Goal: Task Accomplishment & Management: Manage account settings

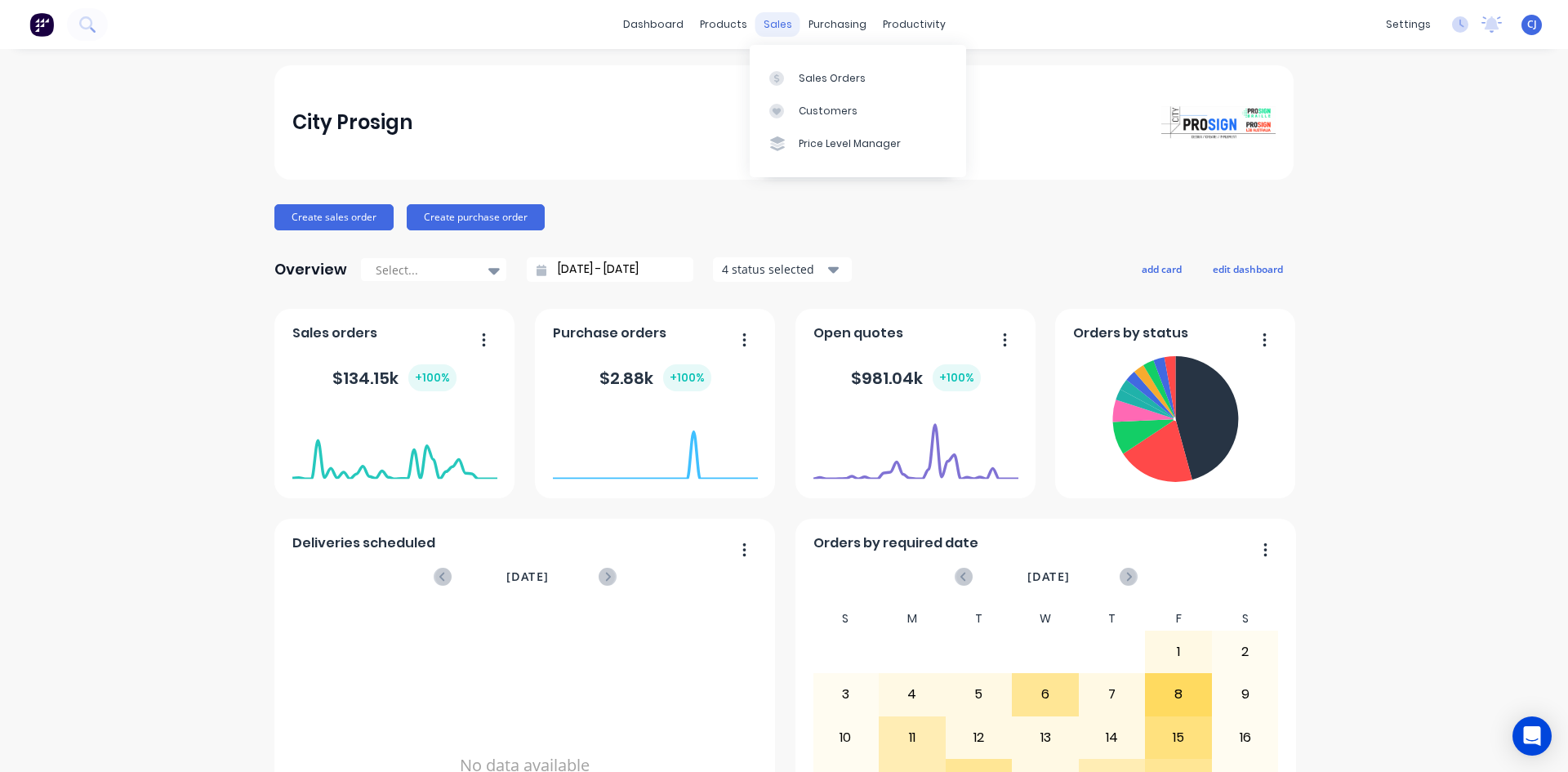
click at [773, 30] on div "sales" at bounding box center [777, 24] width 45 height 25
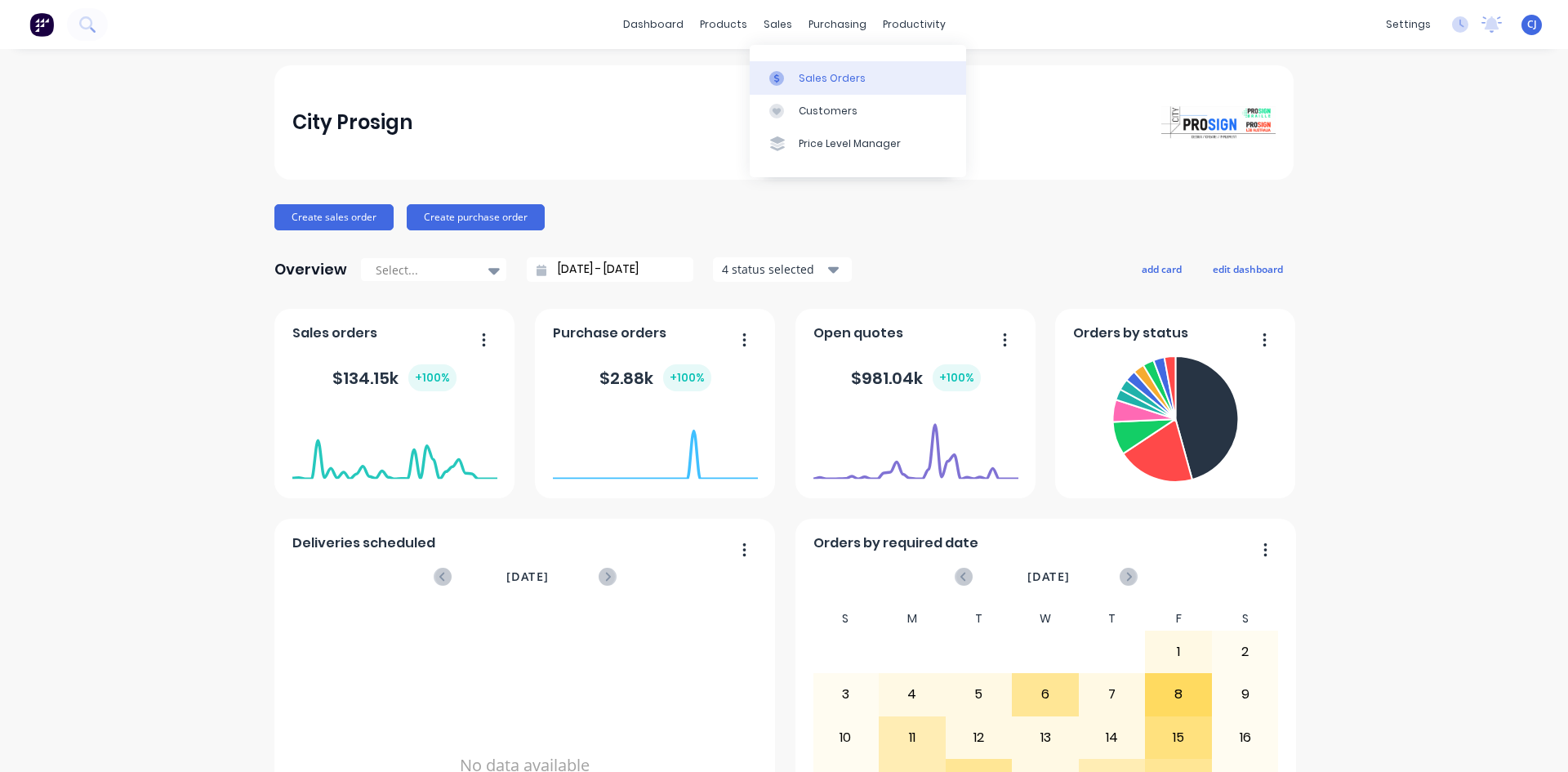
click at [800, 73] on div "Sales Orders" at bounding box center [833, 78] width 67 height 15
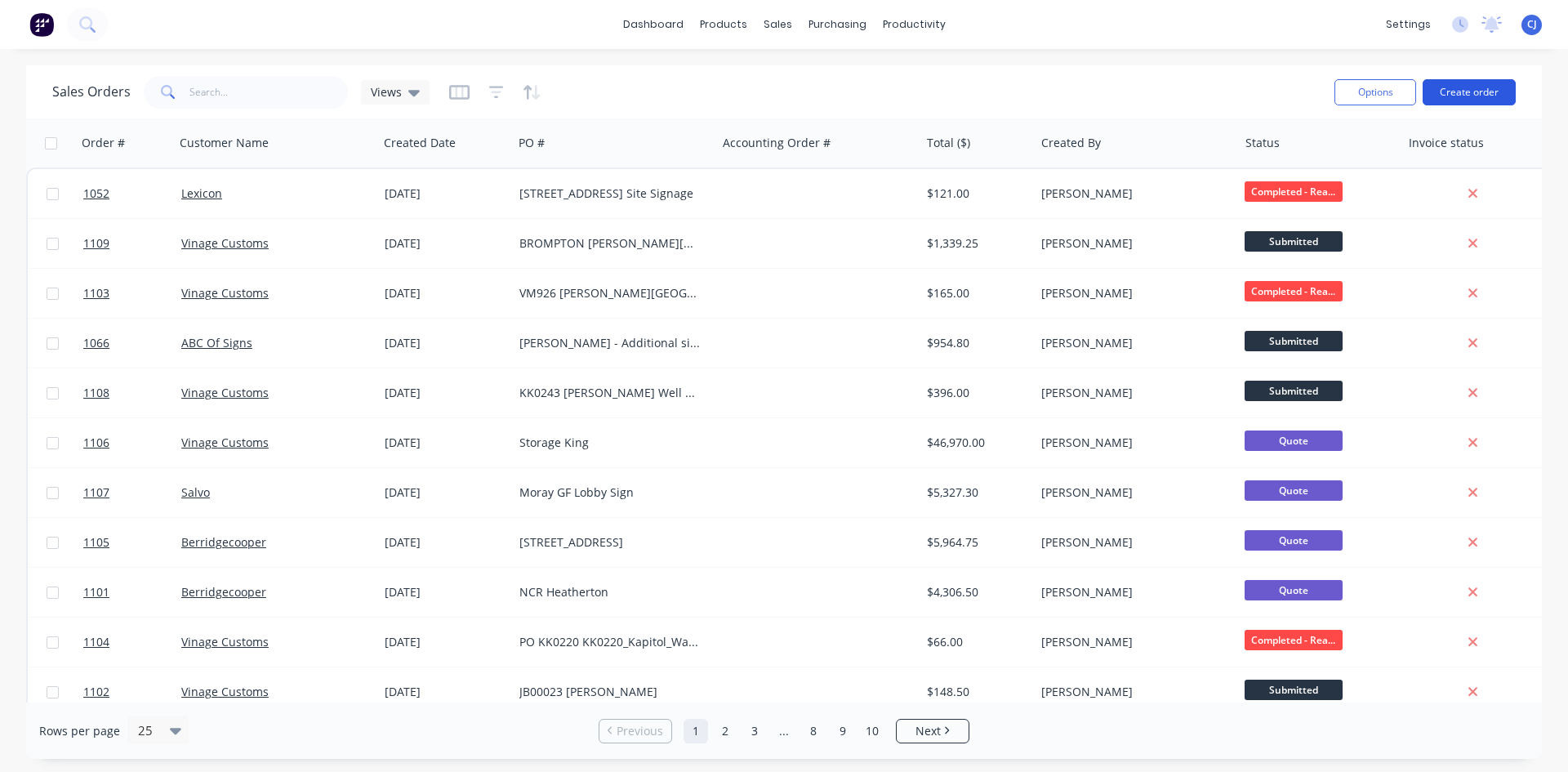
click at [1474, 98] on button "Create order" at bounding box center [1469, 92] width 93 height 26
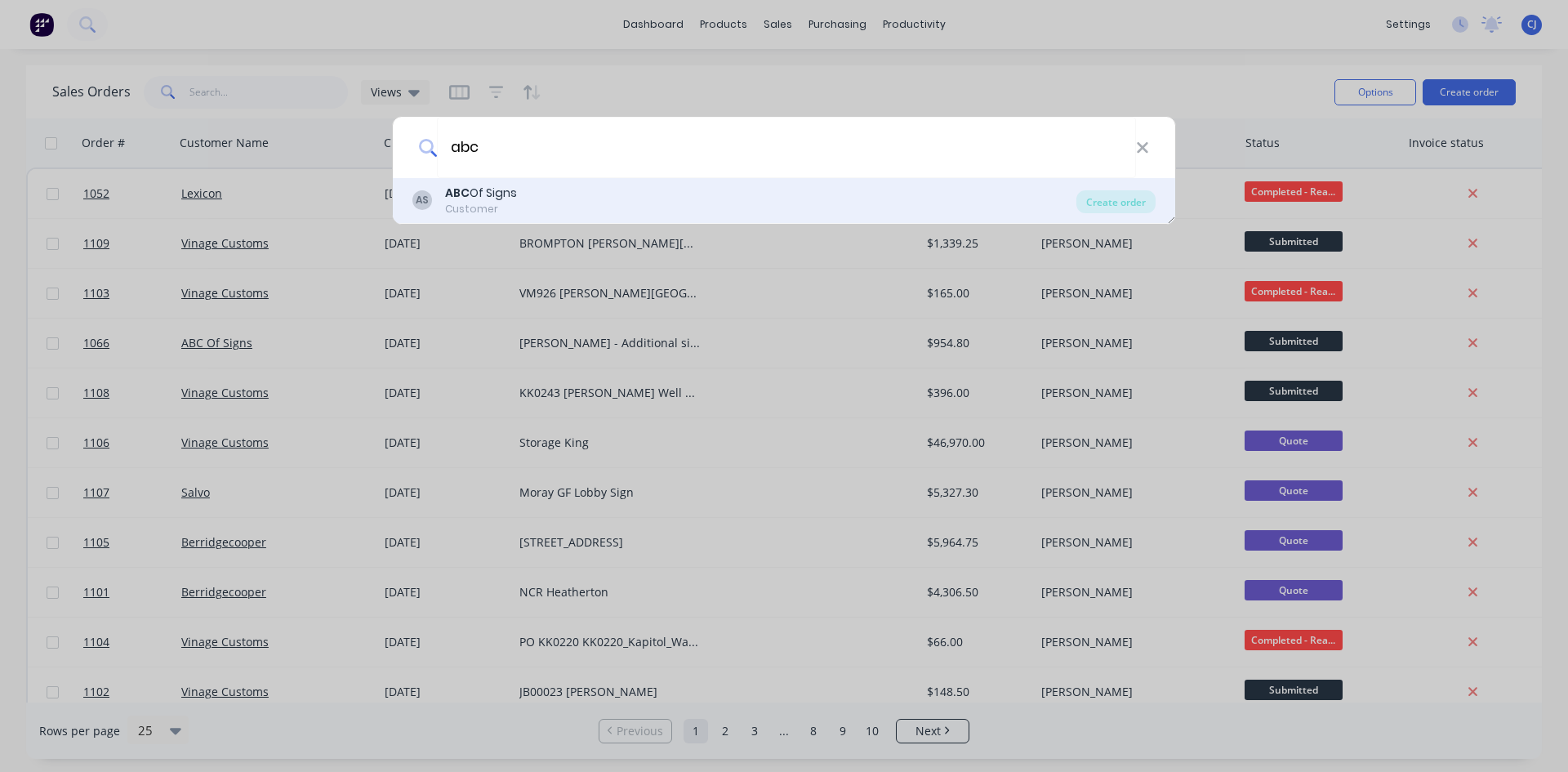
type input "abc"
click at [534, 206] on div "AS ABC Of Signs Customer" at bounding box center [744, 200] width 664 height 32
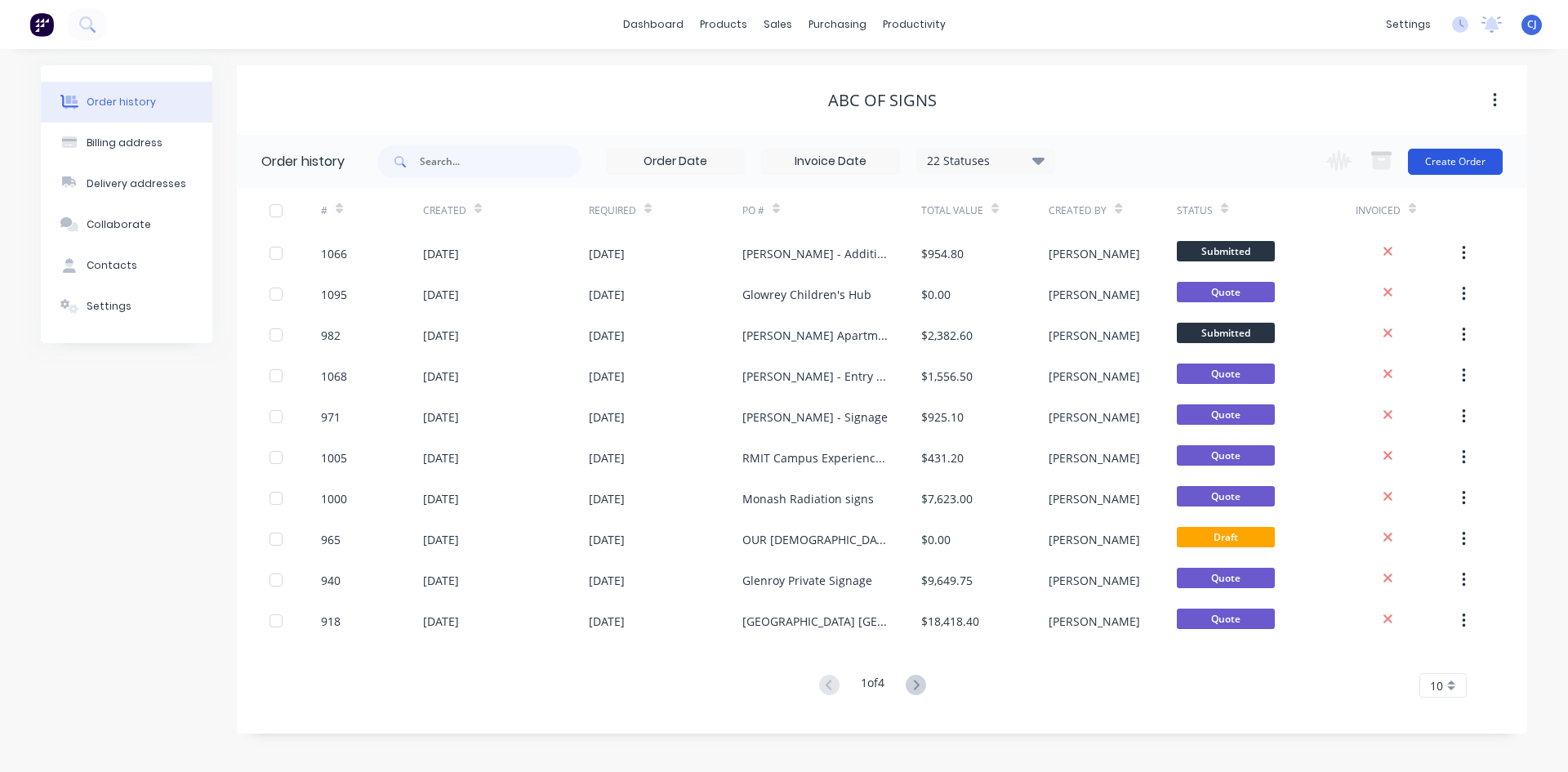
click at [1468, 164] on button "Create Order" at bounding box center [1455, 161] width 95 height 26
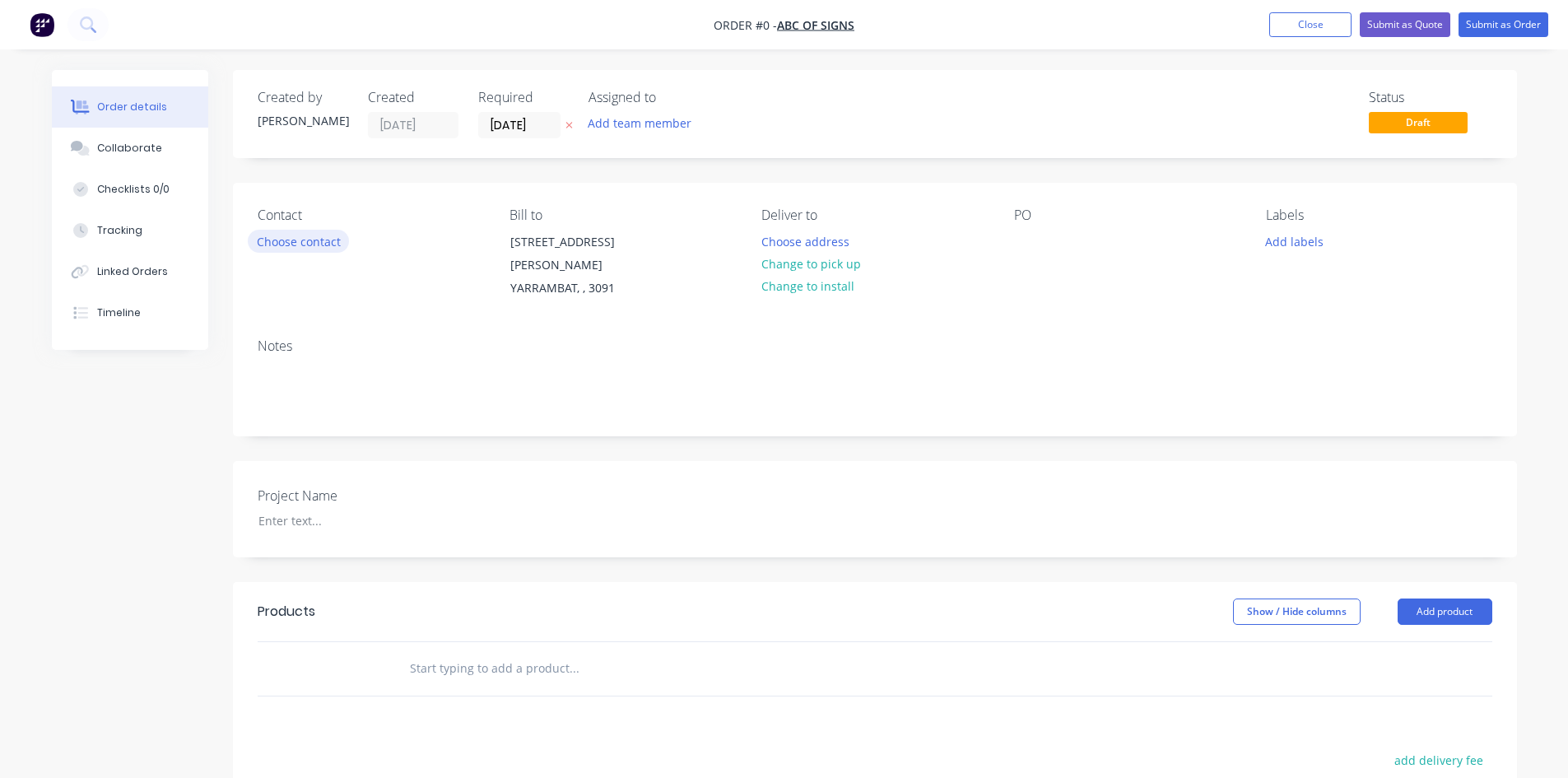
click at [271, 247] on button "Choose contact" at bounding box center [298, 240] width 101 height 22
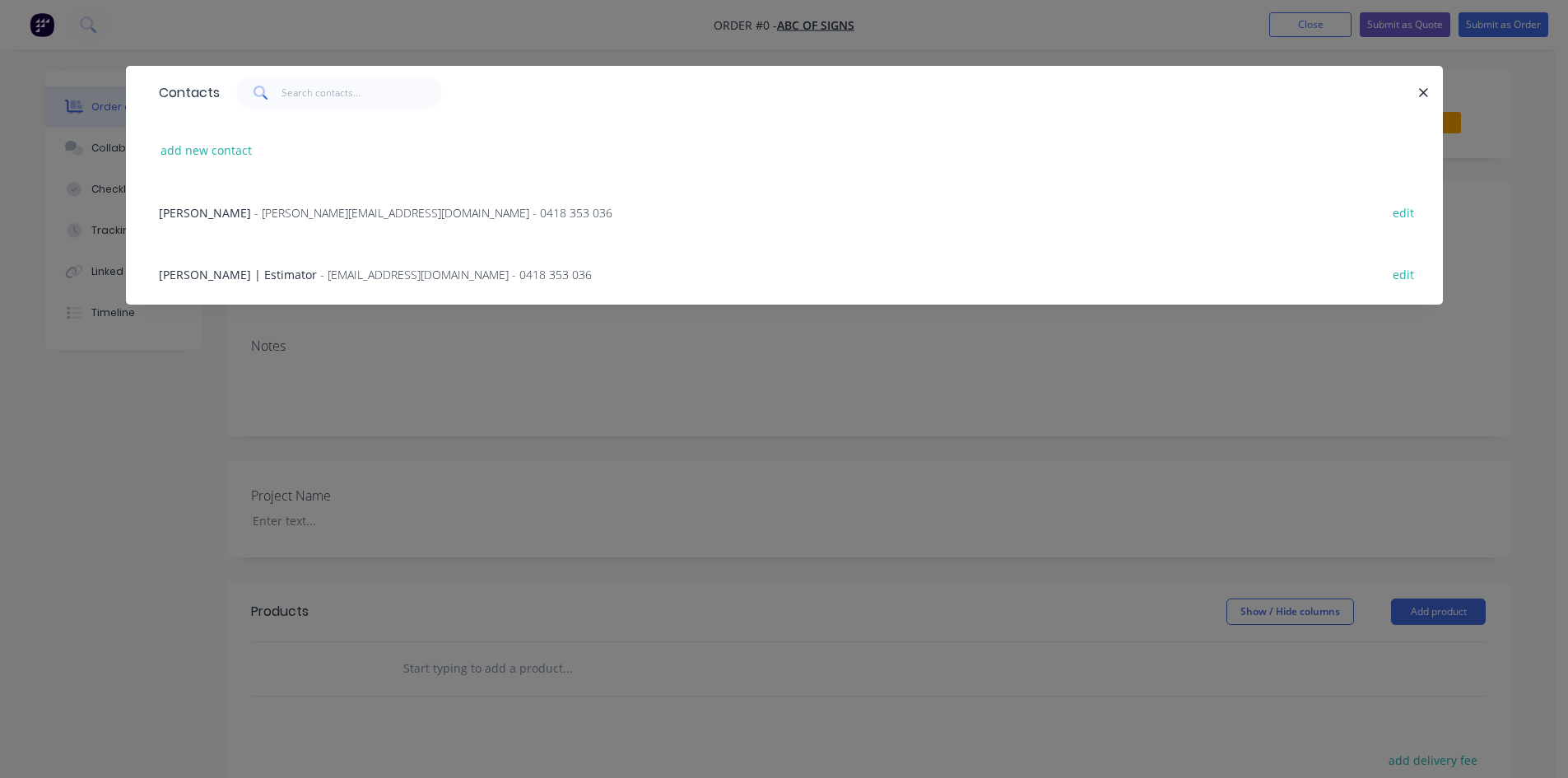
click at [254, 215] on span "- [PERSON_NAME][EMAIL_ADDRESS][DOMAIN_NAME] - 0418 353 036" at bounding box center [433, 212] width 358 height 16
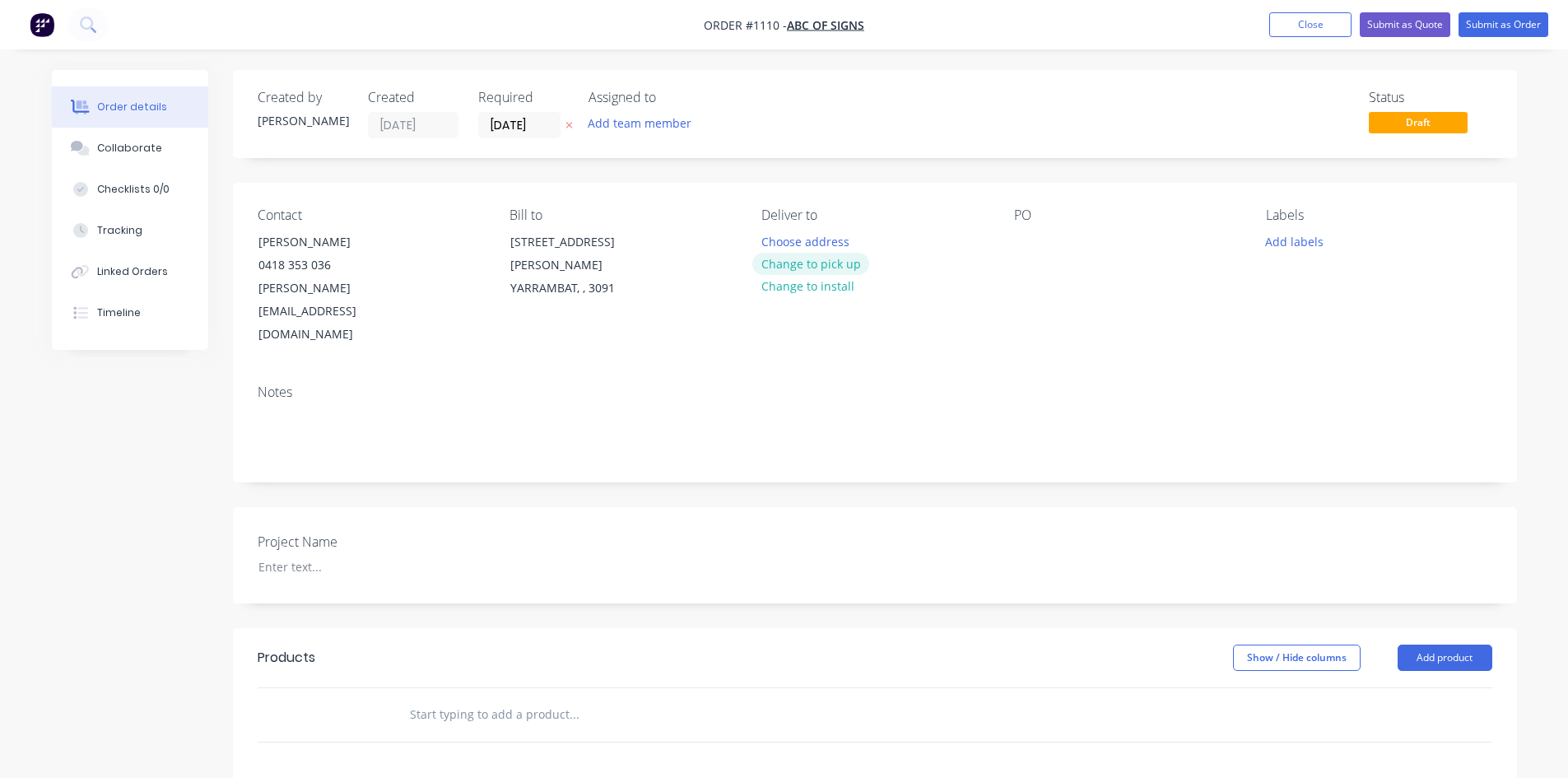
click at [819, 263] on button "Change to pick up" at bounding box center [810, 264] width 116 height 22
click at [1032, 239] on div at bounding box center [1027, 241] width 27 height 24
click at [1031, 235] on div at bounding box center [1027, 241] width 27 height 24
paste div
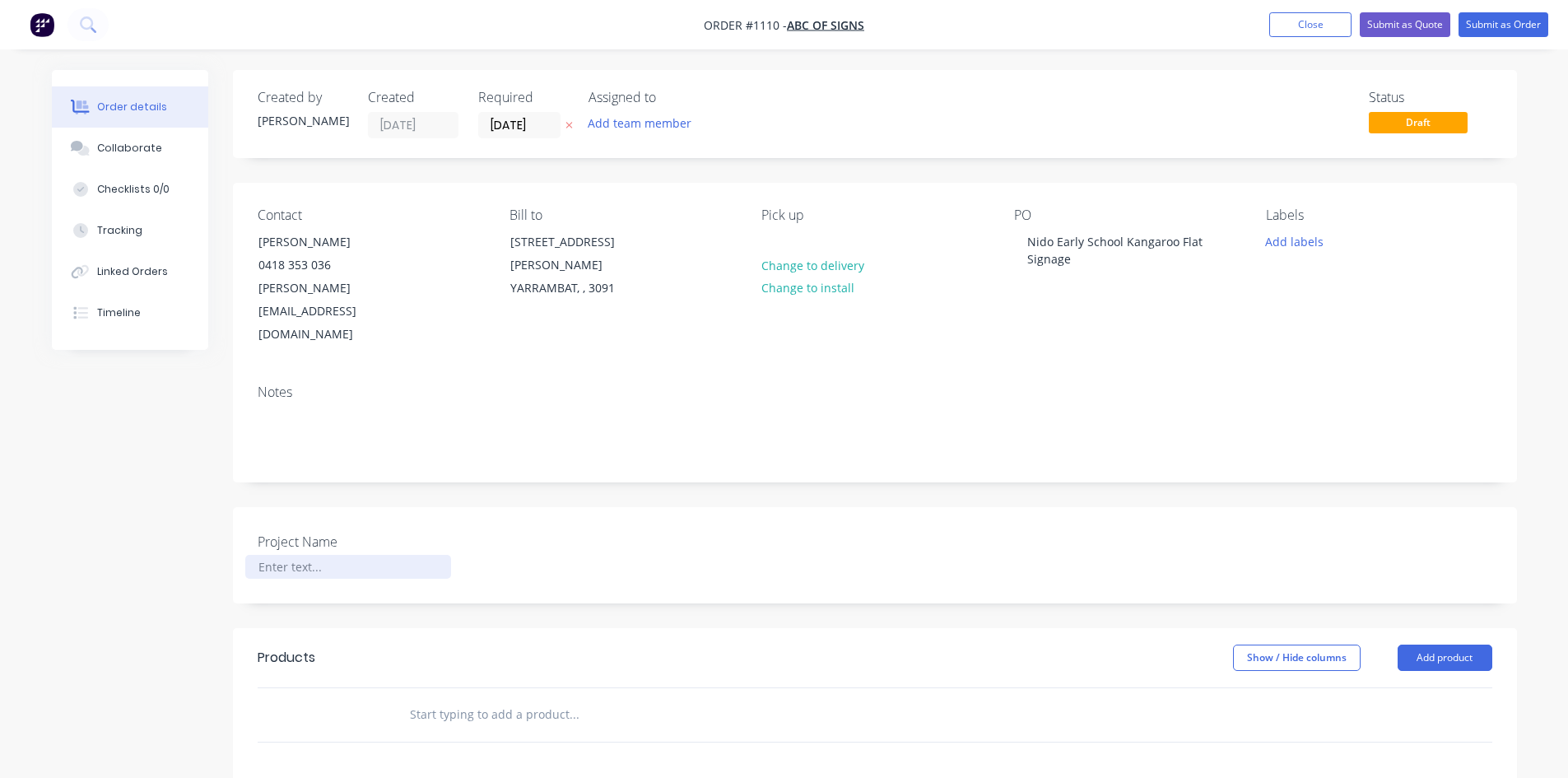
click at [285, 555] on div at bounding box center [348, 567] width 205 height 24
paste div
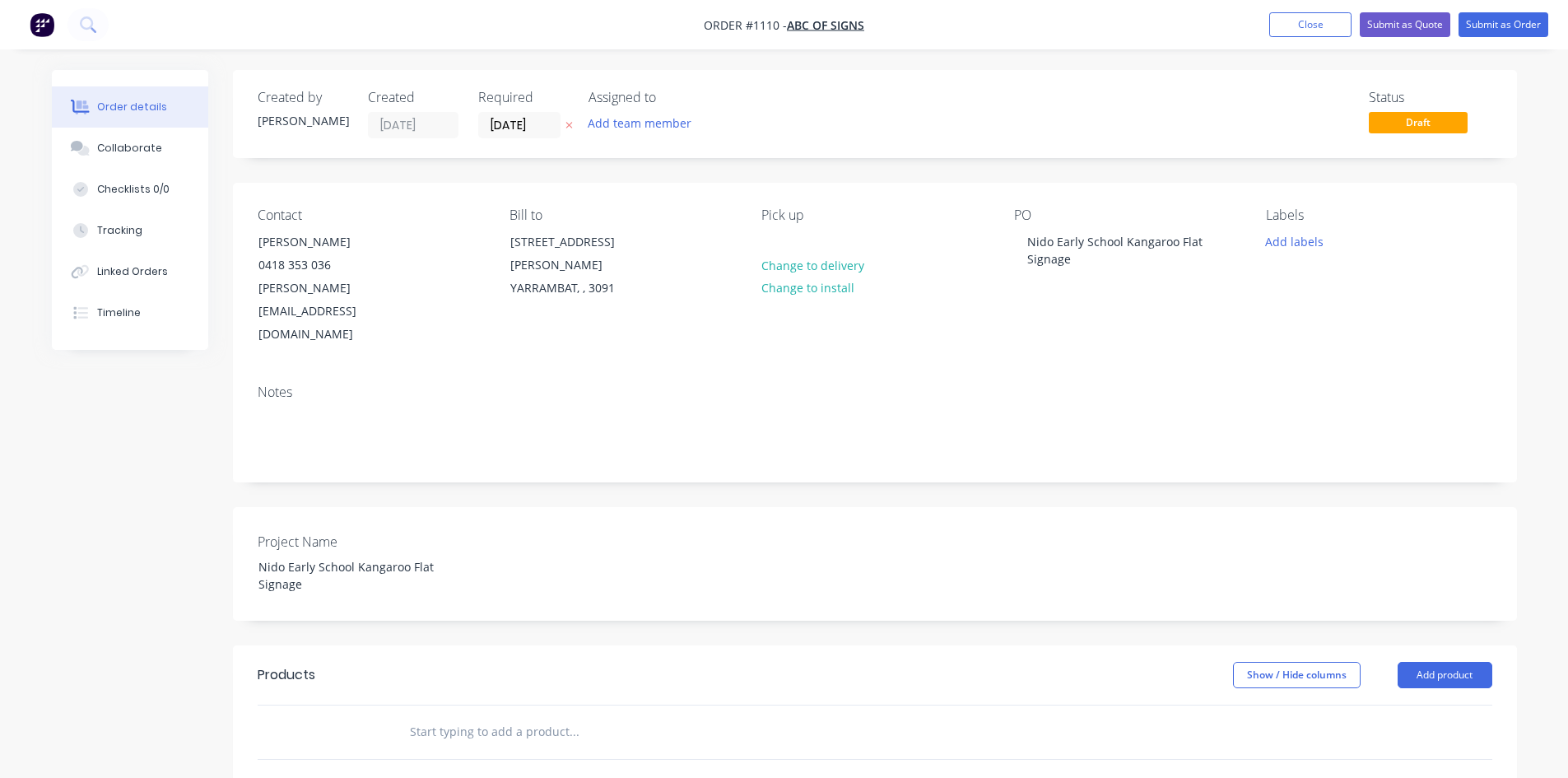
click at [525, 716] on input "text" at bounding box center [573, 732] width 329 height 33
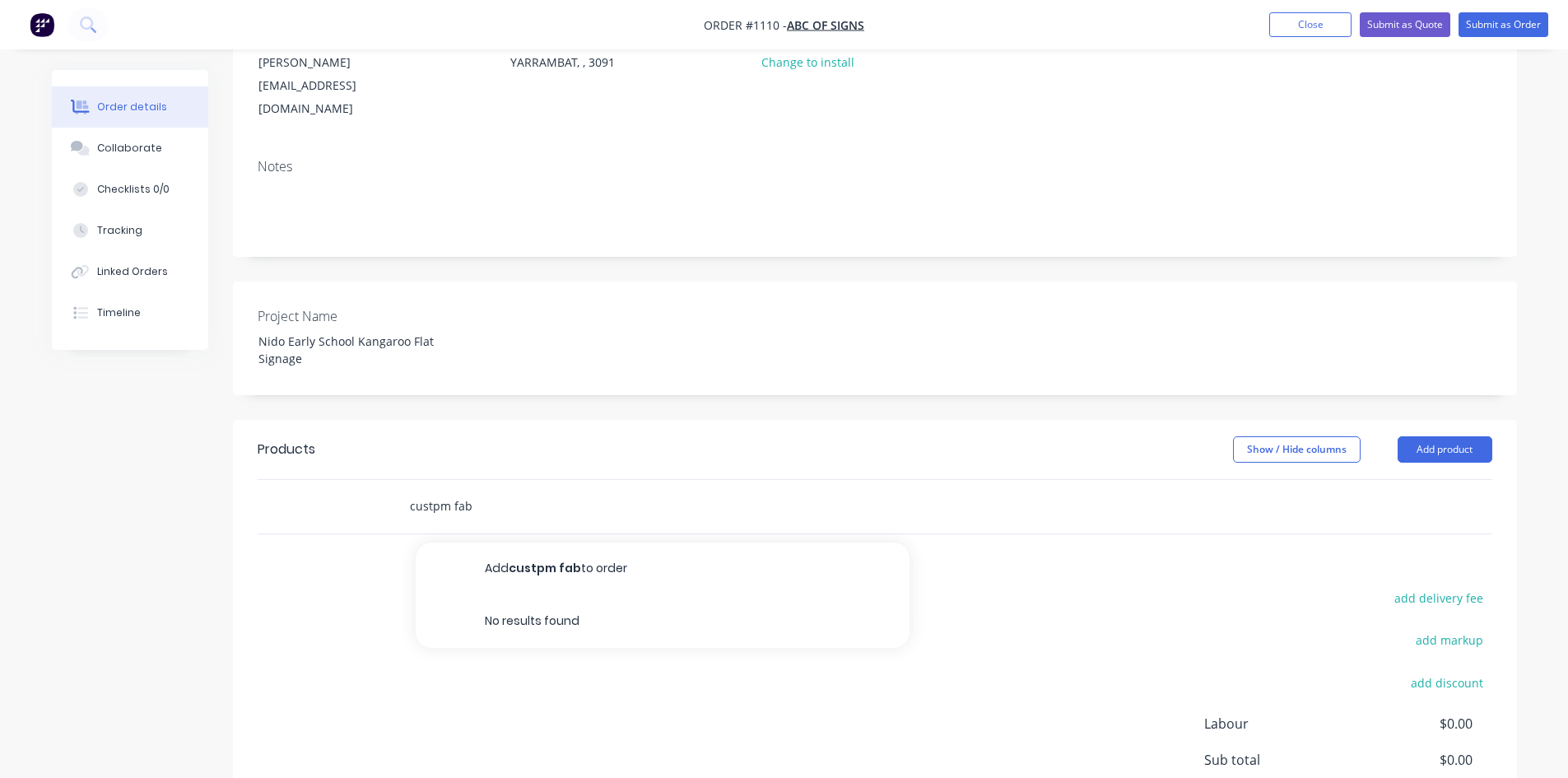
scroll to position [329, 0]
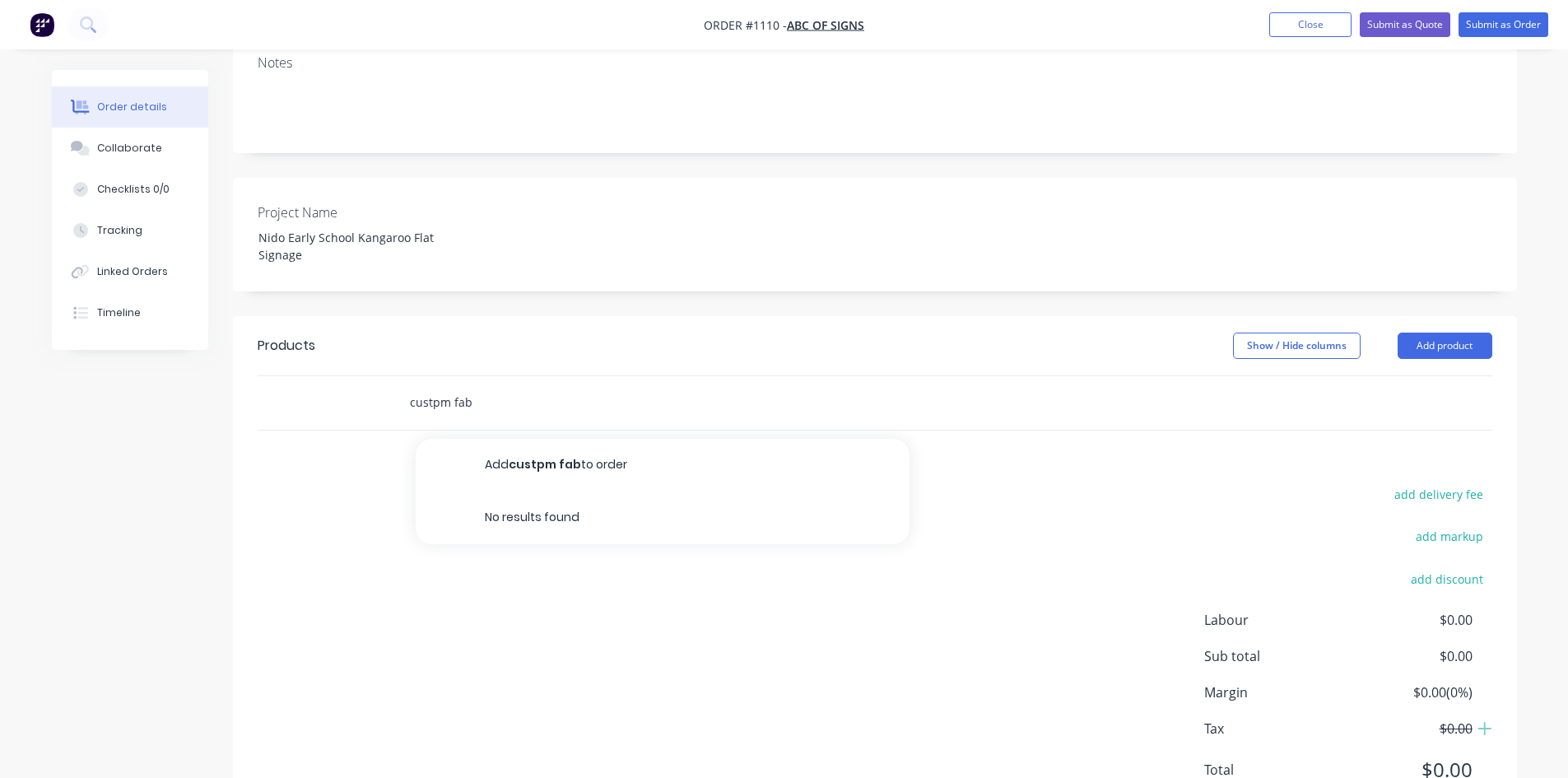
click at [441, 386] on input "custpm fab" at bounding box center [573, 403] width 329 height 33
click at [432, 386] on input "custpm fab" at bounding box center [573, 403] width 329 height 33
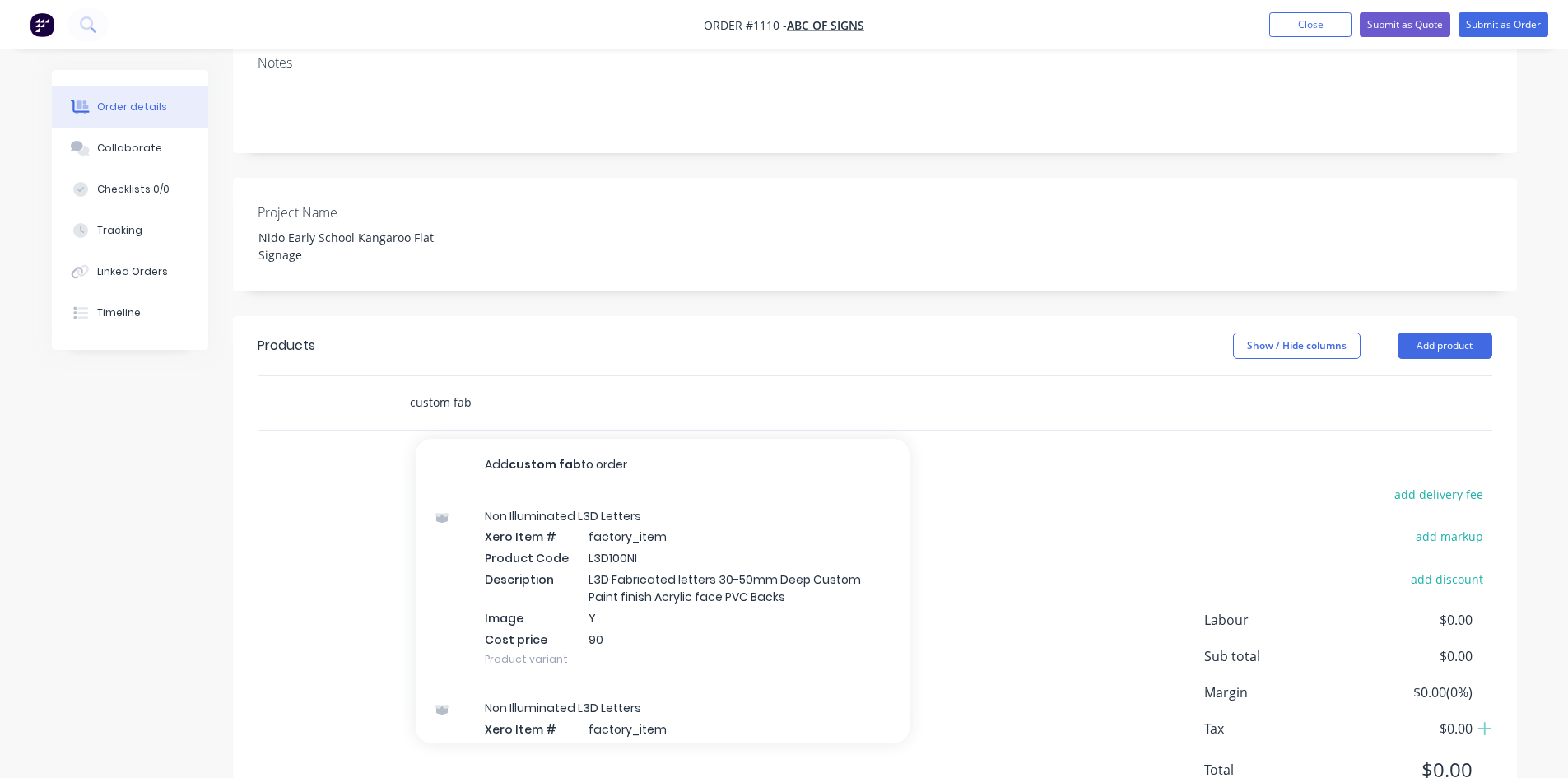
click at [513, 386] on input "custom fab" at bounding box center [573, 403] width 329 height 33
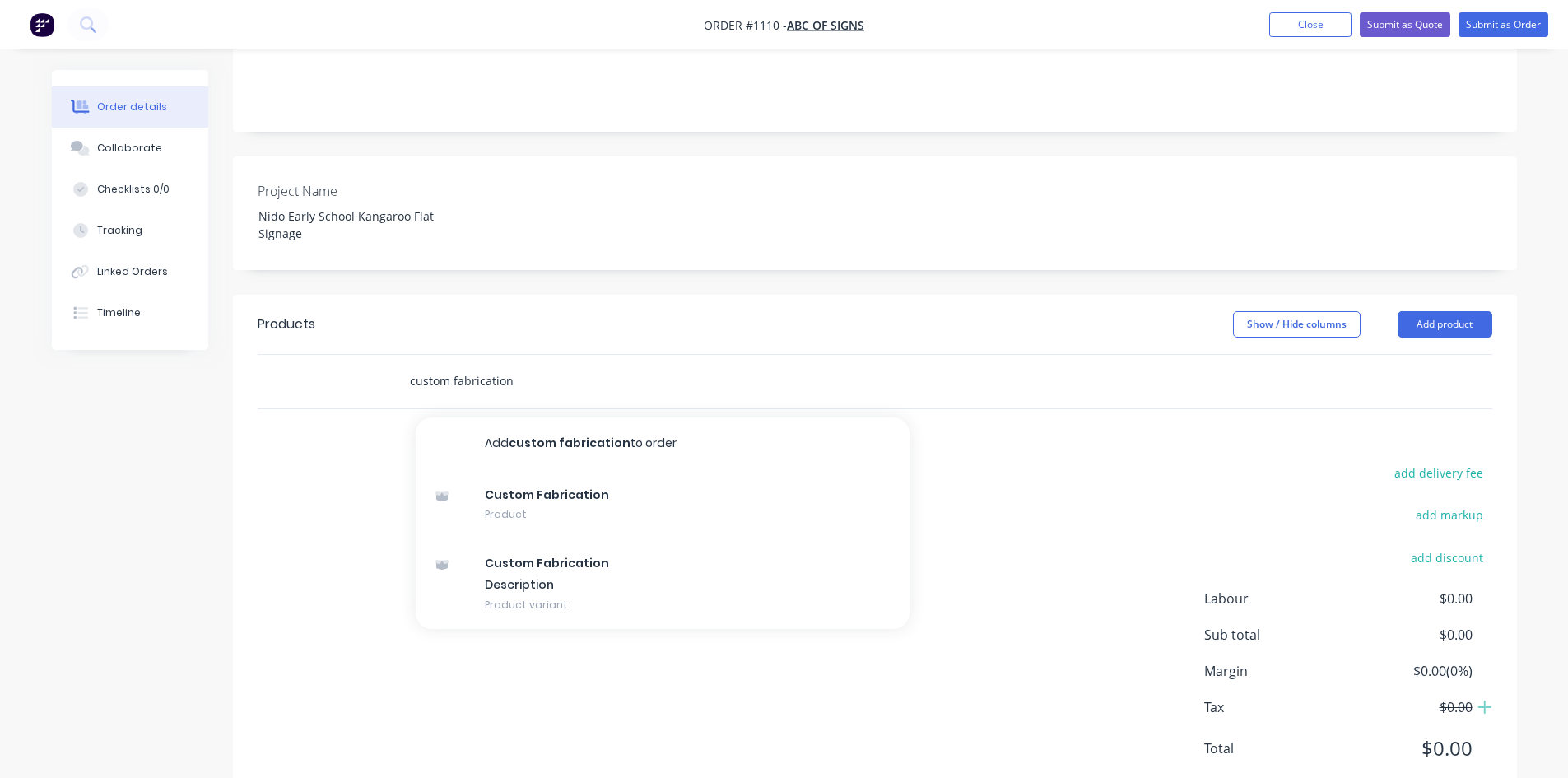
scroll to position [356, 0]
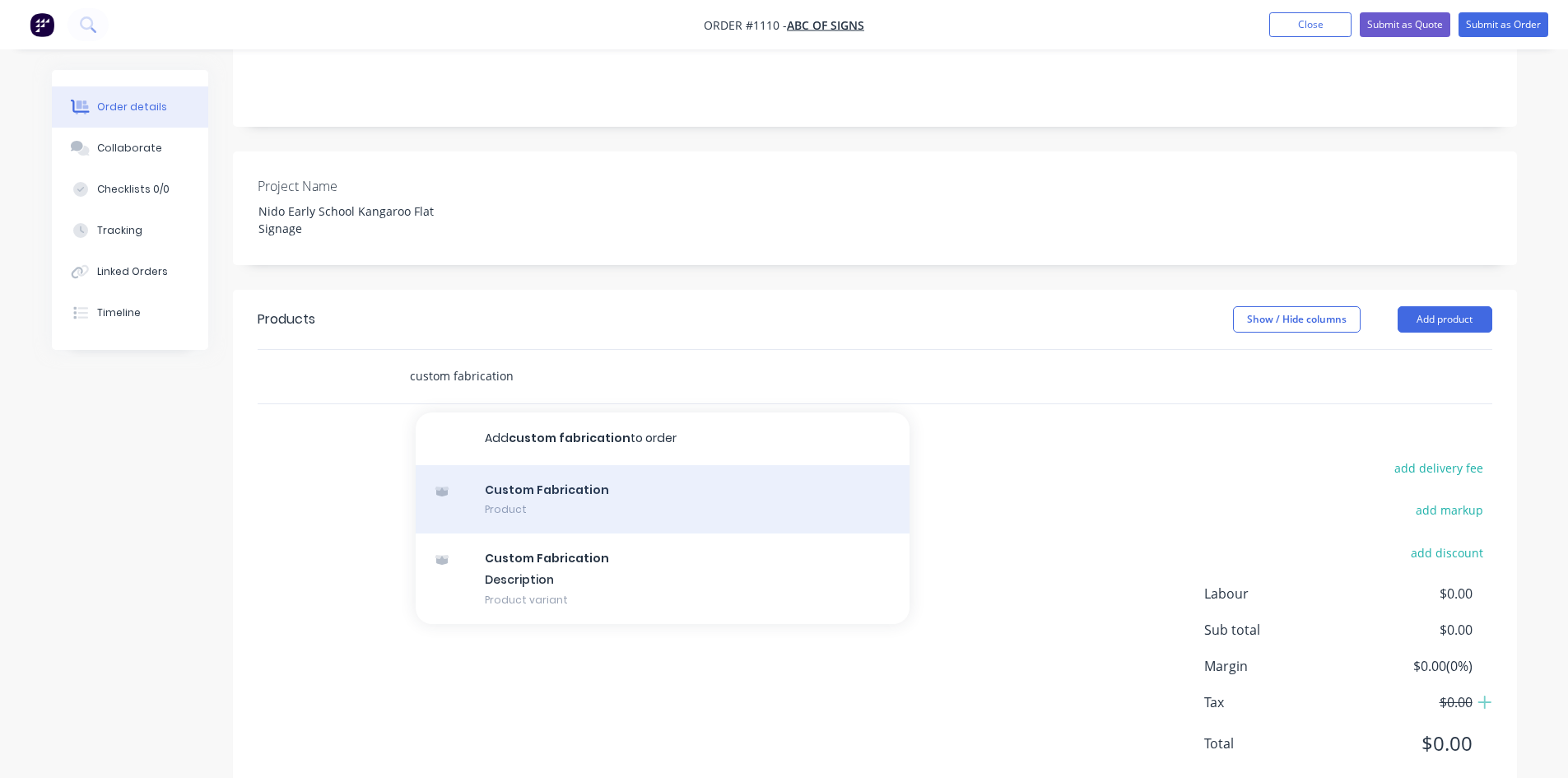
type input "custom fabrication"
click at [575, 467] on div "Custom Fabrication Product" at bounding box center [662, 499] width 493 height 69
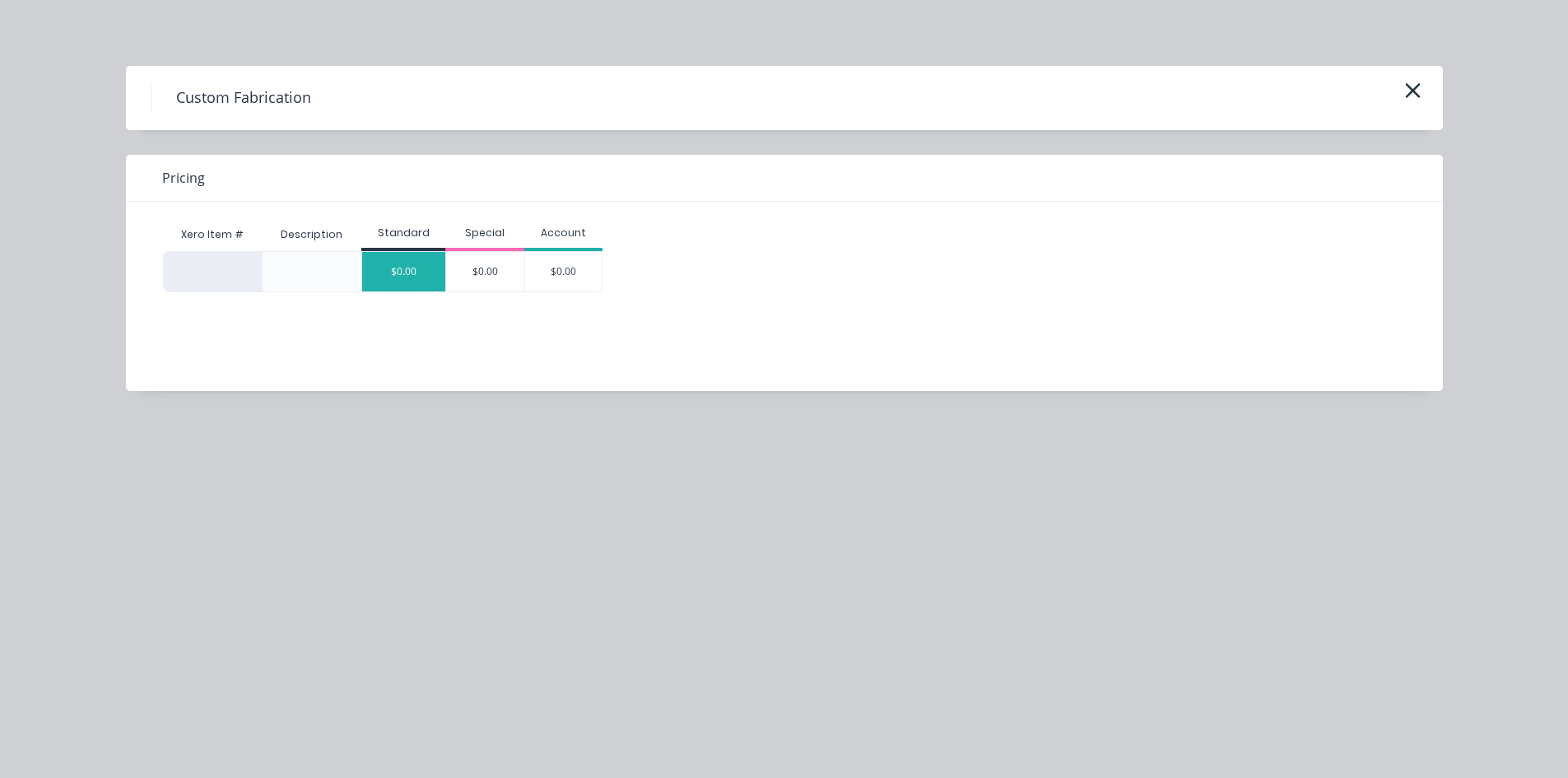
click at [414, 272] on div "$0.00" at bounding box center [403, 272] width 83 height 39
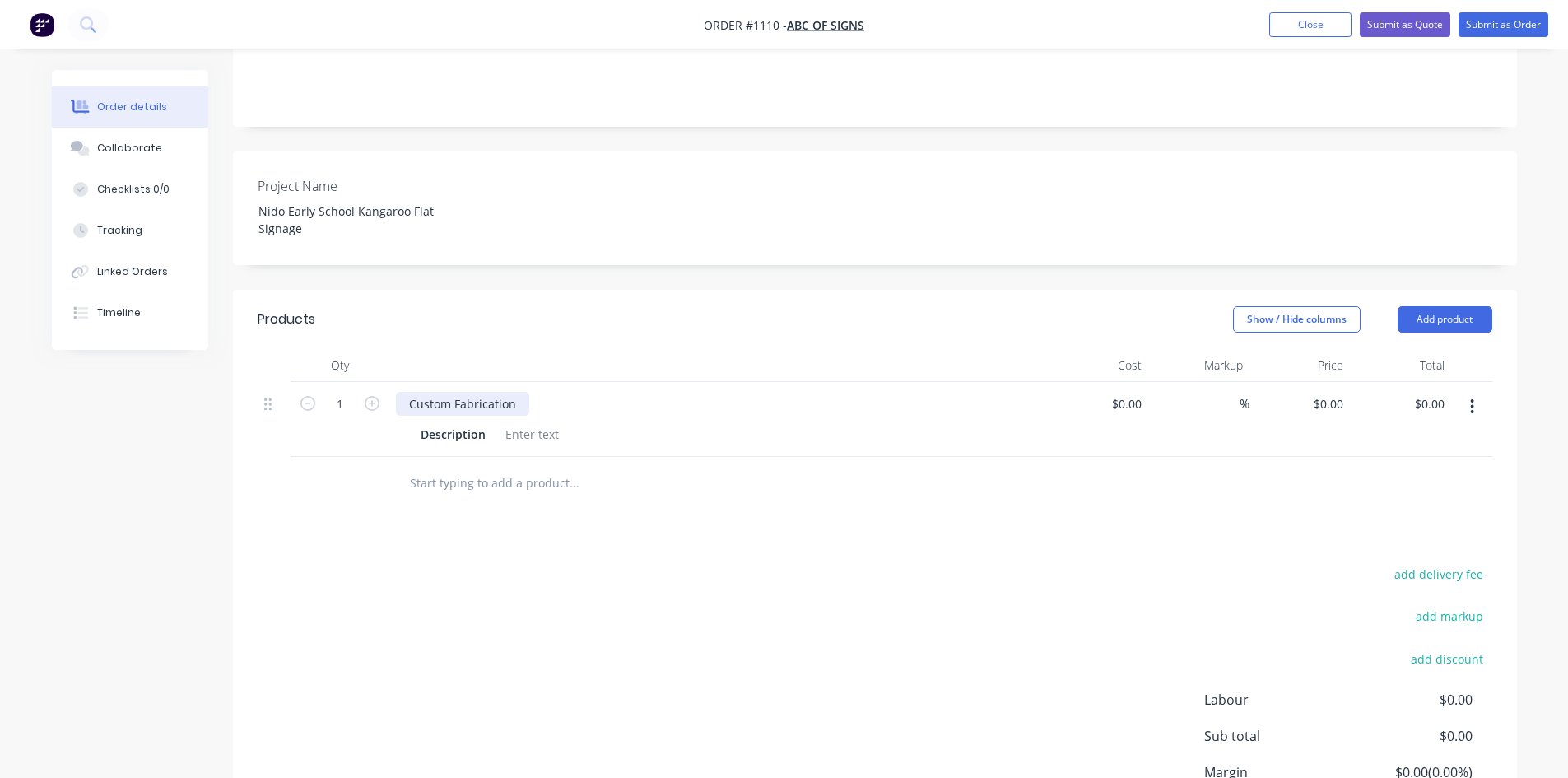
click at [491, 392] on div "Custom Fabrication" at bounding box center [462, 404] width 133 height 24
drag, startPoint x: 519, startPoint y: 350, endPoint x: 369, endPoint y: 340, distance: 150.3
click at [370, 382] on div "1 Custom Fabrication Description $0.00 $0.00 % $0.00 $0.00 $0.00 $0.00" at bounding box center [875, 419] width 1234 height 75
click at [546, 422] on div at bounding box center [532, 434] width 67 height 24
paste div
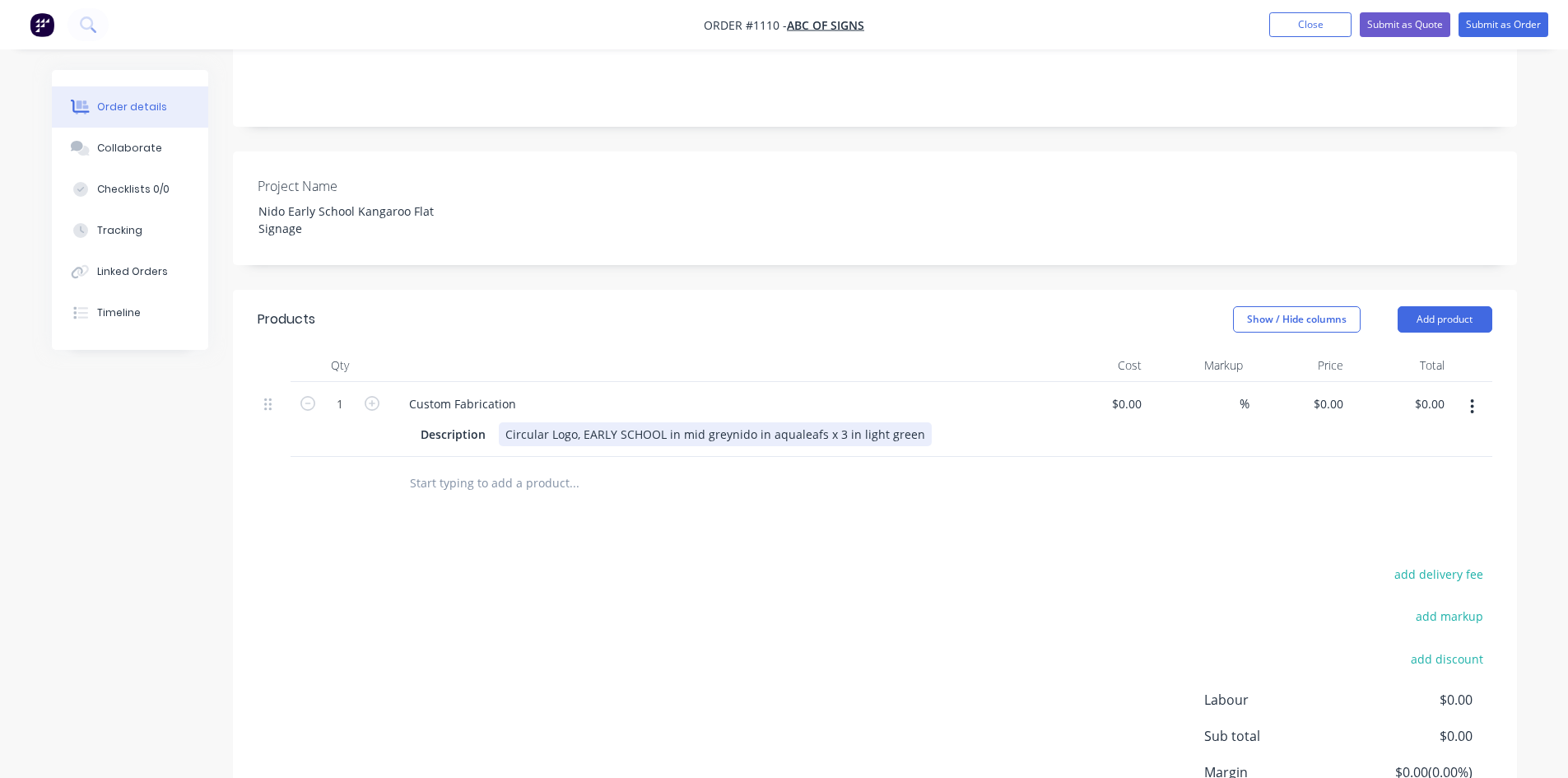
click at [669, 422] on div "Circular Logo, EARLY SCHOOL in mid greynido in aqualeafs x 3 in light green" at bounding box center [715, 434] width 433 height 24
click at [723, 422] on div "Circular Logo, EARLY SCHOOL in mid greynido in aqualeafs x 3 in light green" at bounding box center [715, 434] width 433 height 24
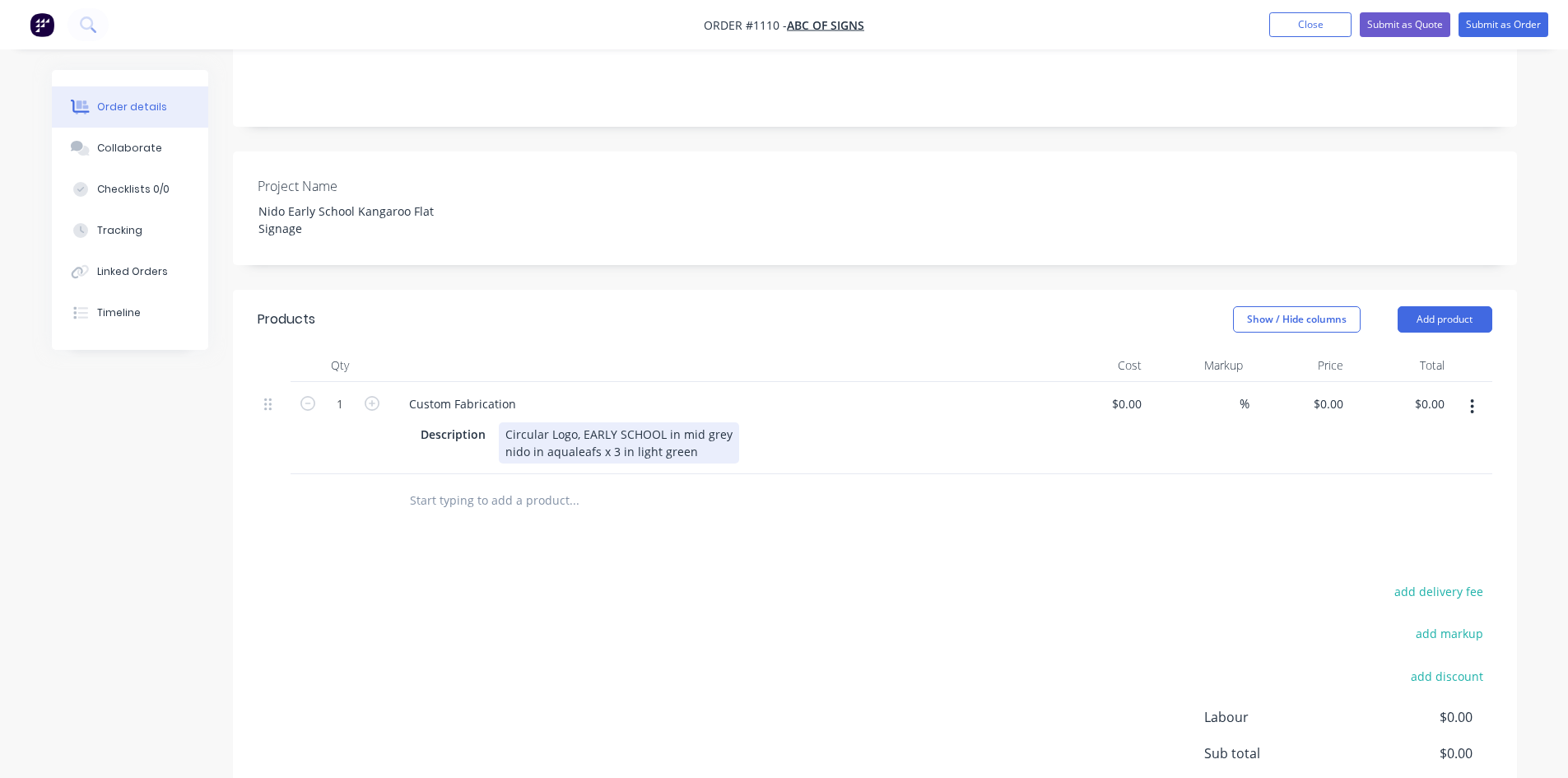
click at [569, 422] on div "Circular Logo, EARLY SCHOOL in mid grey nido in aqualeafs x 3 in light green" at bounding box center [619, 442] width 240 height 41
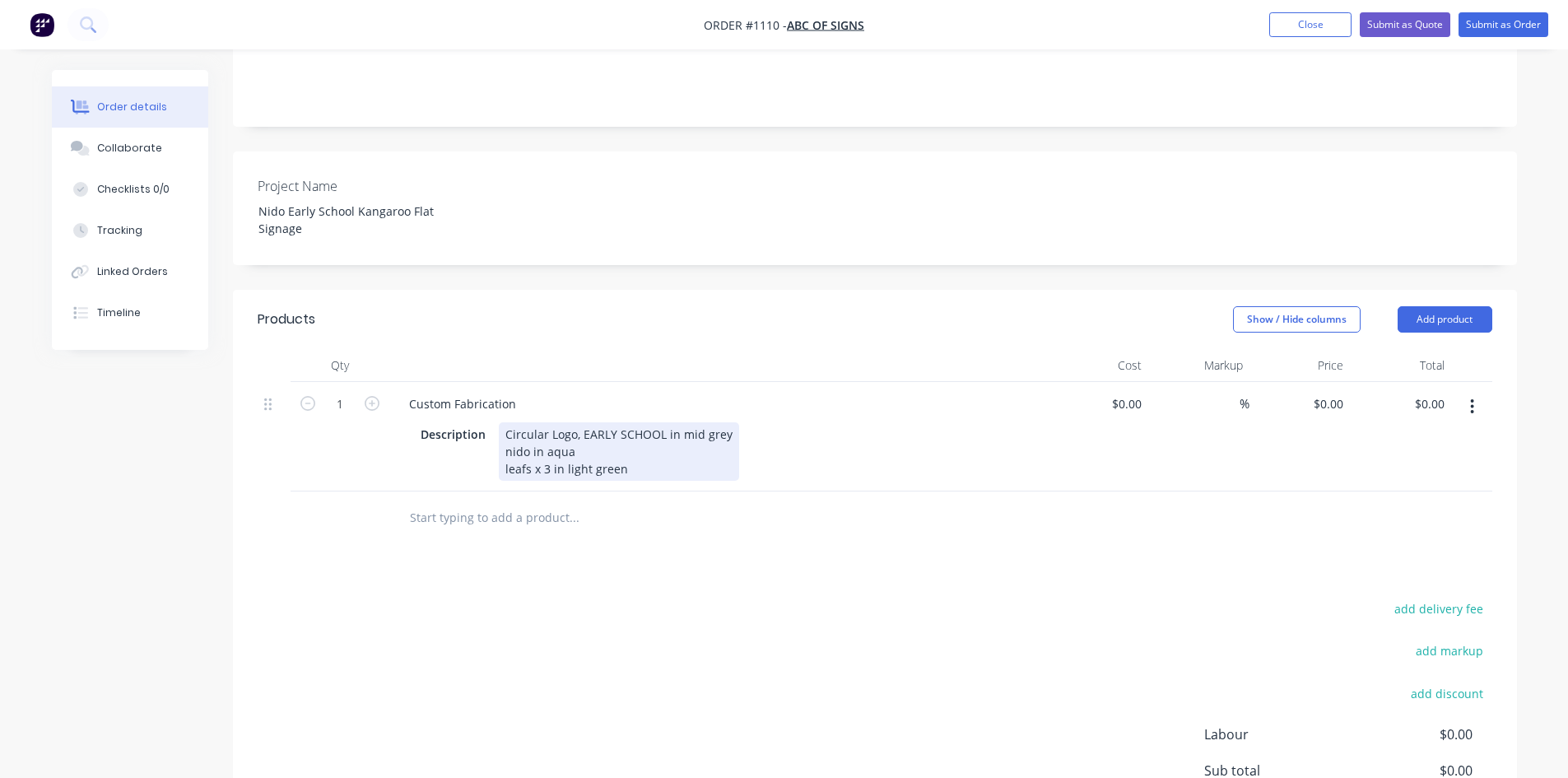
click at [525, 438] on div "Circular Logo, EARLY SCHOOL in mid grey nido in aqua leafs x 3 in light green" at bounding box center [619, 451] width 240 height 59
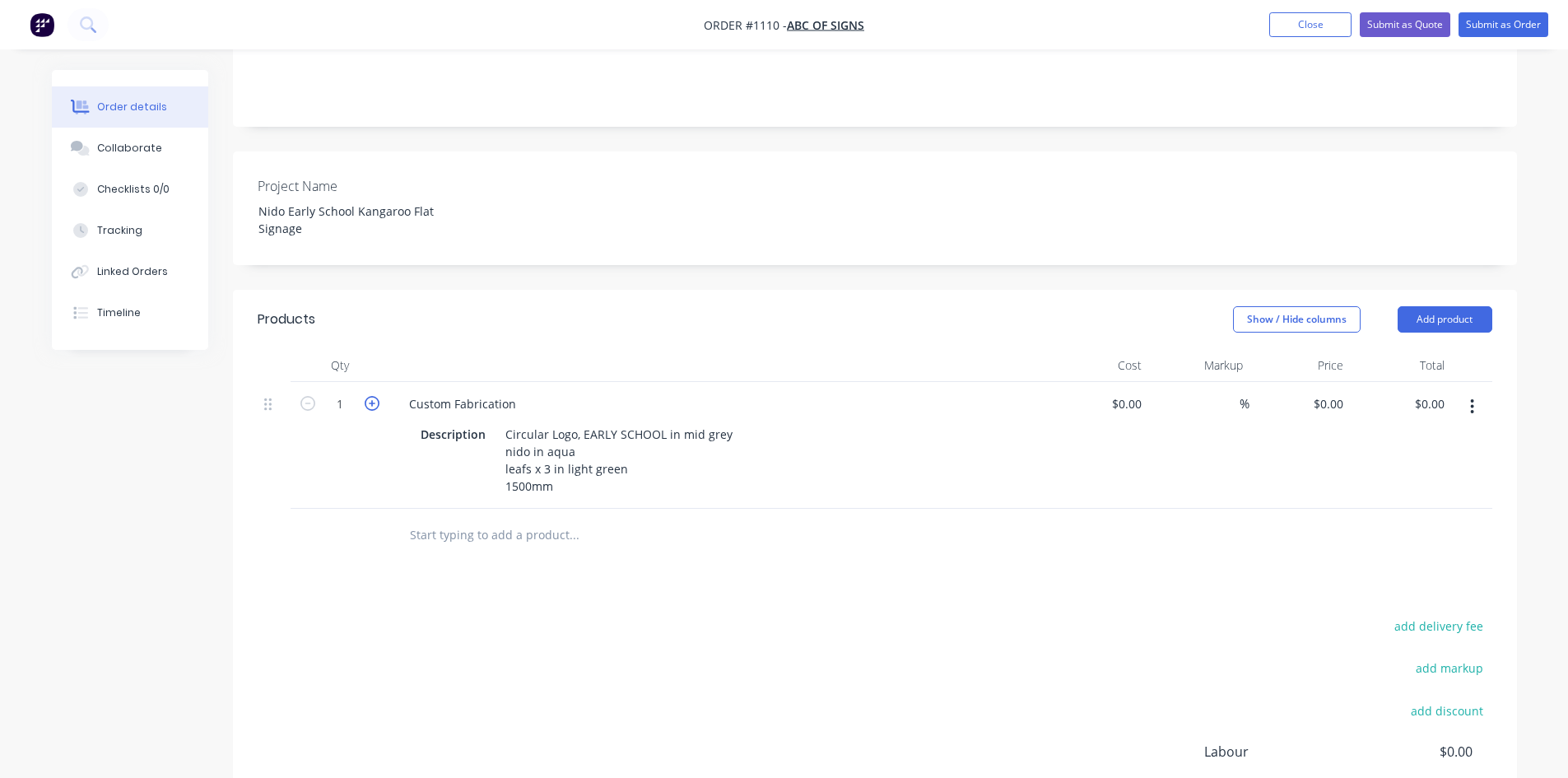
click at [378, 396] on icon "button" at bounding box center [372, 404] width 15 height 15
type input "2"
click at [789, 542] on div "Products Show / Hide columns Add product Qty Cost Markup Price Total 2 Custom F…" at bounding box center [875, 624] width 1284 height 668
click at [1475, 392] on button "button" at bounding box center [1472, 406] width 39 height 29
click at [1375, 471] on div "Duplicate" at bounding box center [1414, 483] width 127 height 24
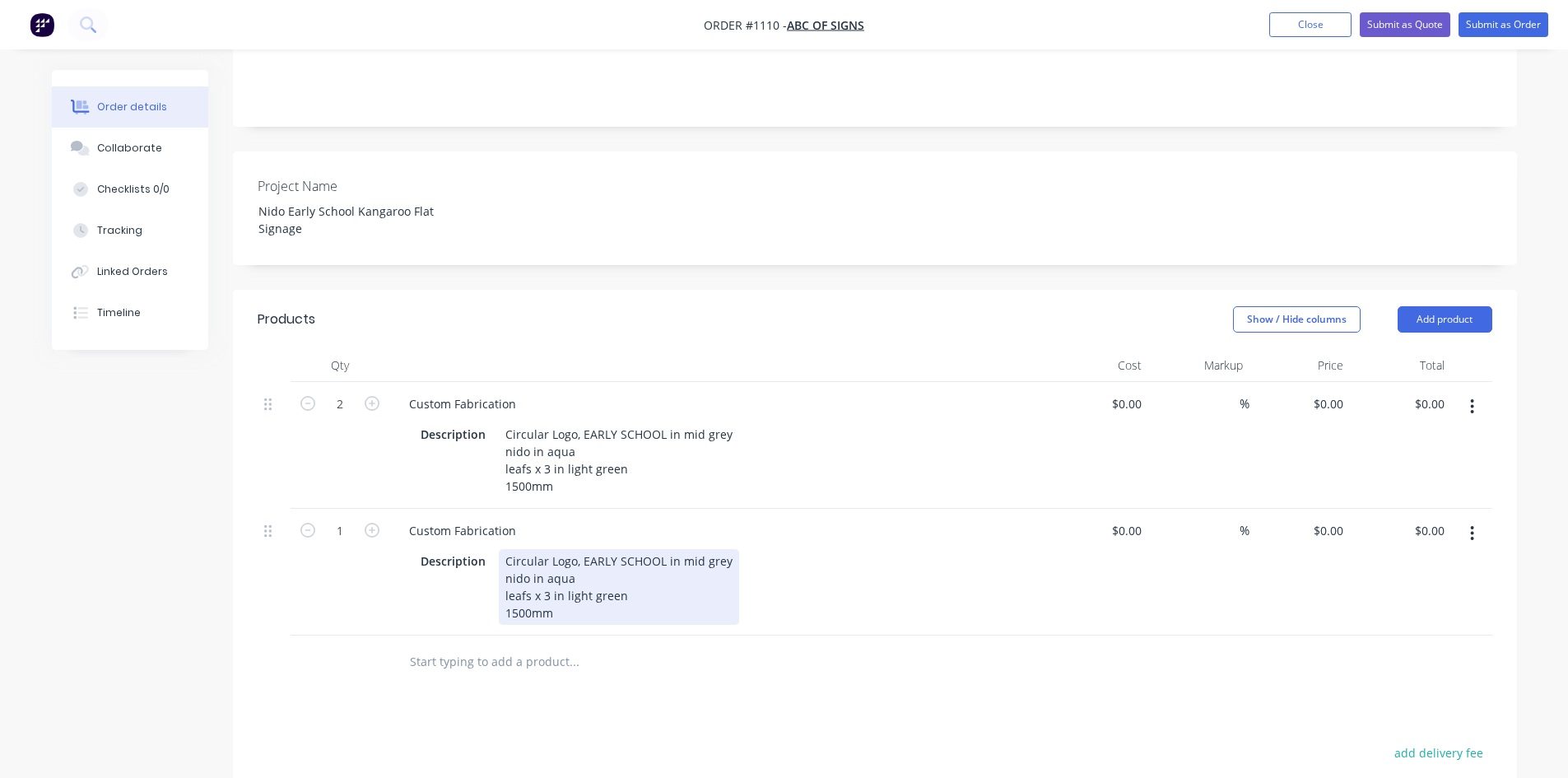
click at [532, 567] on div "Circular Logo, EARLY SCHOOL in mid grey nido in aqua leafs x 3 in light green 1…" at bounding box center [619, 587] width 240 height 76
paste div
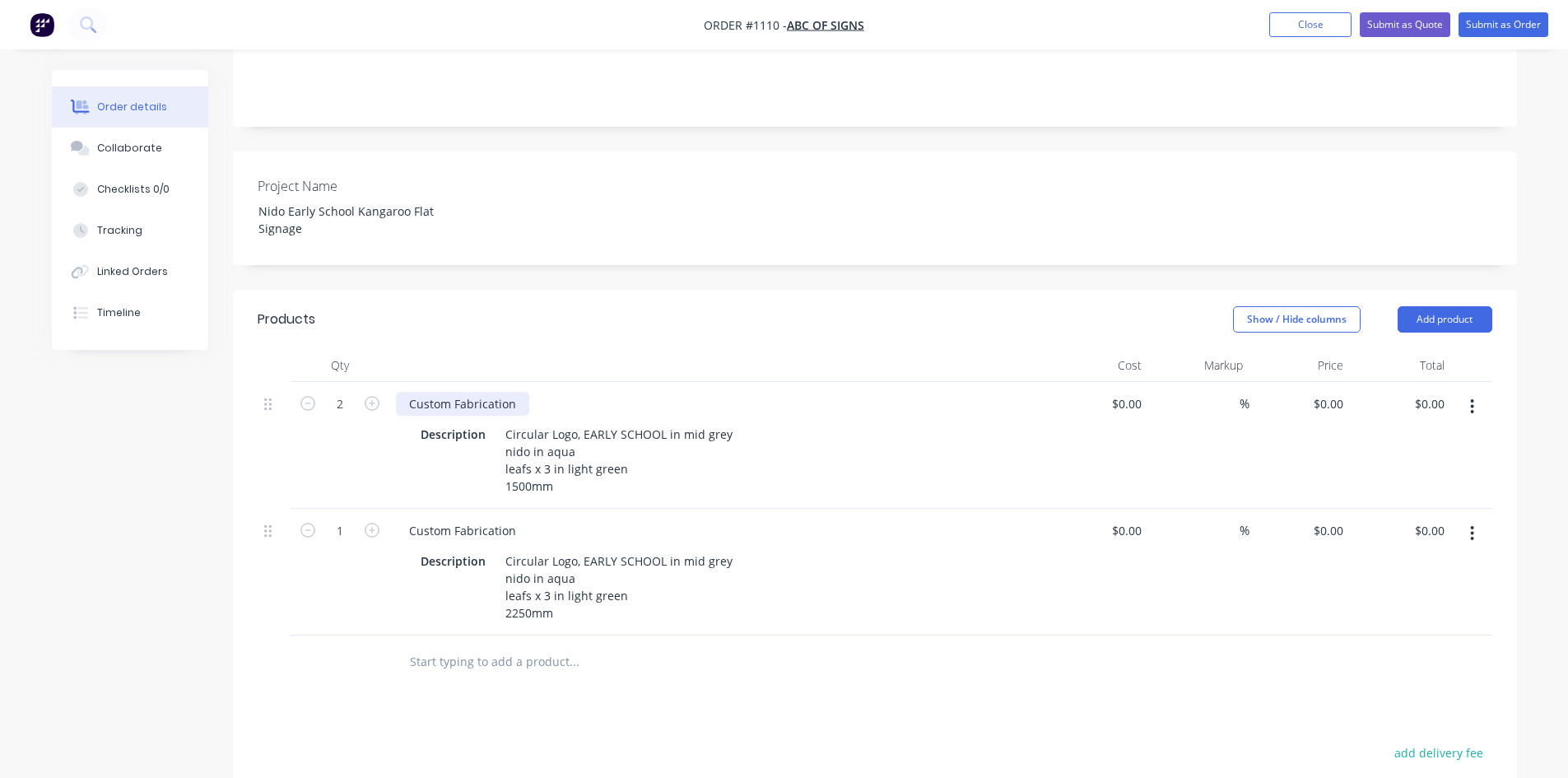
click at [442, 392] on div "Custom Fabrication" at bounding box center [462, 404] width 133 height 24
drag, startPoint x: 403, startPoint y: 354, endPoint x: 532, endPoint y: 350, distance: 129.1
click at [529, 392] on div "Custom Fabrication" at bounding box center [719, 404] width 646 height 24
drag, startPoint x: 478, startPoint y: 365, endPoint x: 401, endPoint y: 365, distance: 77.0
click at [401, 392] on div "NIDO LOGO" at bounding box center [442, 404] width 92 height 24
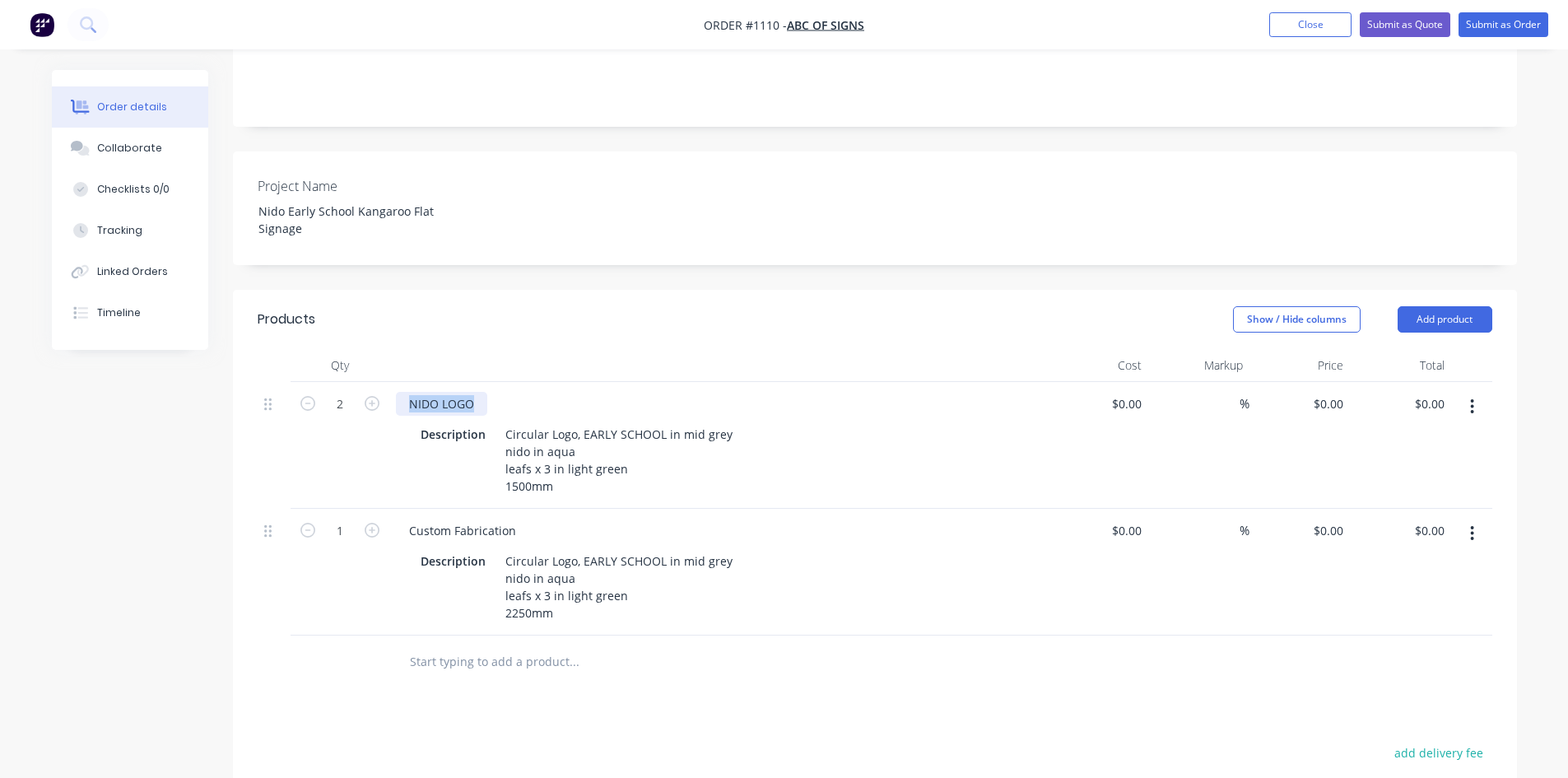
copy div "NIDO LOGO"
click at [471, 518] on div "Custom Fabrication" at bounding box center [462, 530] width 133 height 24
drag, startPoint x: 513, startPoint y: 484, endPoint x: 318, endPoint y: 481, distance: 195.0
click at [318, 509] on div "1 Custom Fabrication Description Circular Logo, EARLY SCHOOL in mid grey nido i…" at bounding box center [875, 572] width 1234 height 127
paste div
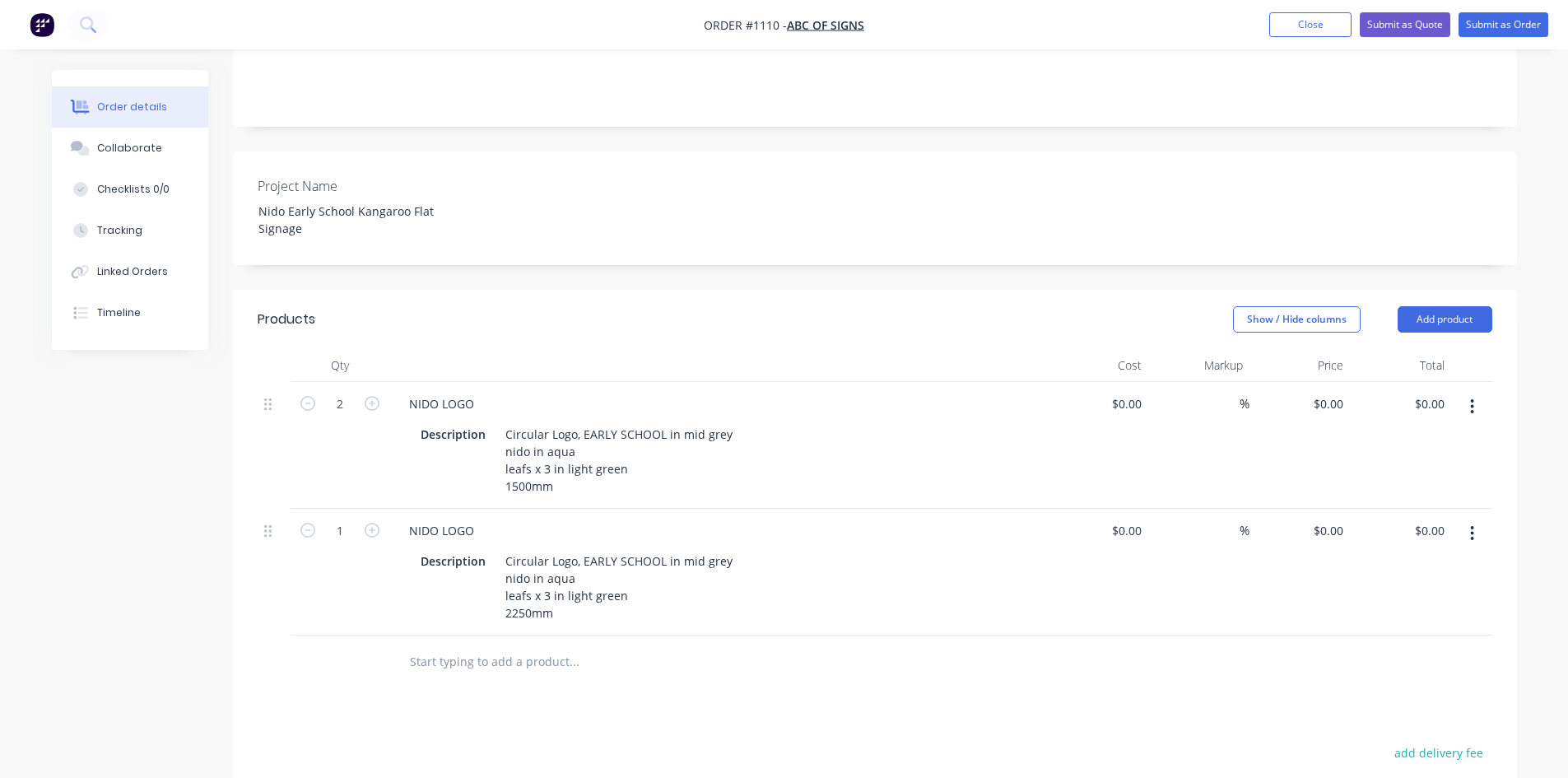
click at [493, 646] on div "Products Show / Hide columns Add product Qty Cost Markup Price Total 2 NIDO LOG…" at bounding box center [875, 687] width 1284 height 795
click at [113, 151] on div "Collaborate" at bounding box center [129, 148] width 65 height 15
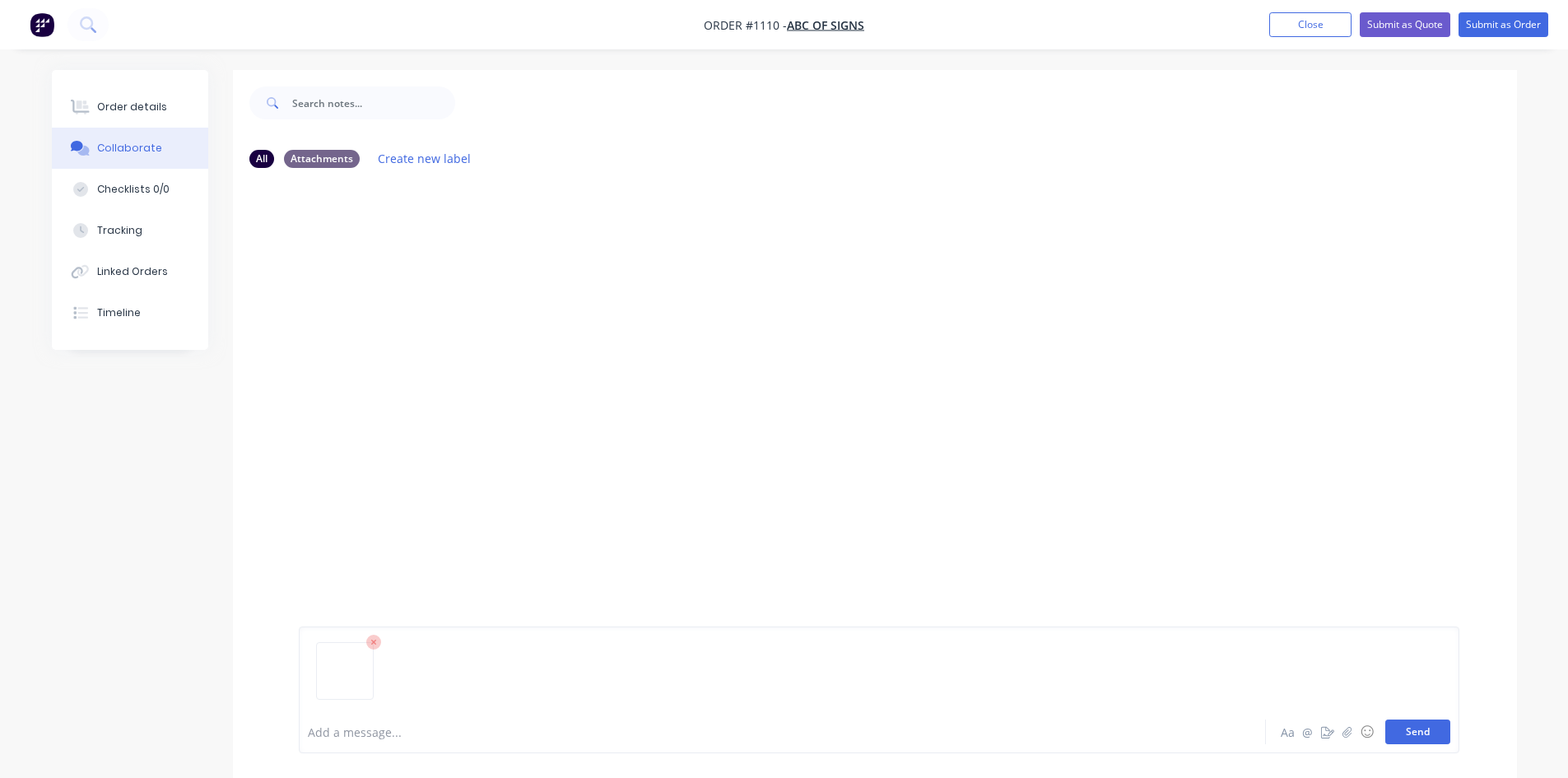
click at [1443, 740] on button "Send" at bounding box center [1417, 731] width 65 height 25
click at [166, 108] on button "Order details" at bounding box center [130, 106] width 157 height 41
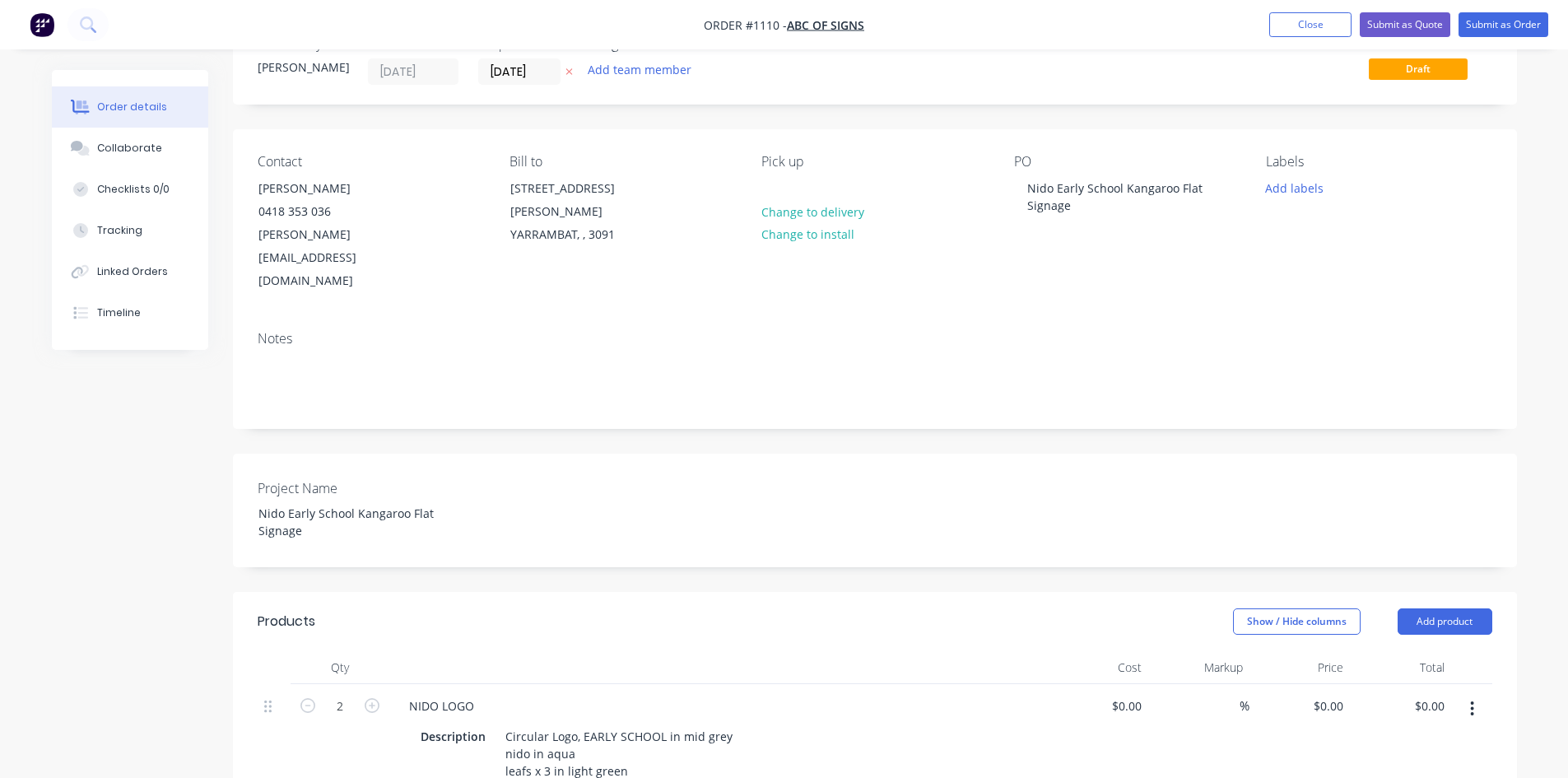
scroll to position [164, 0]
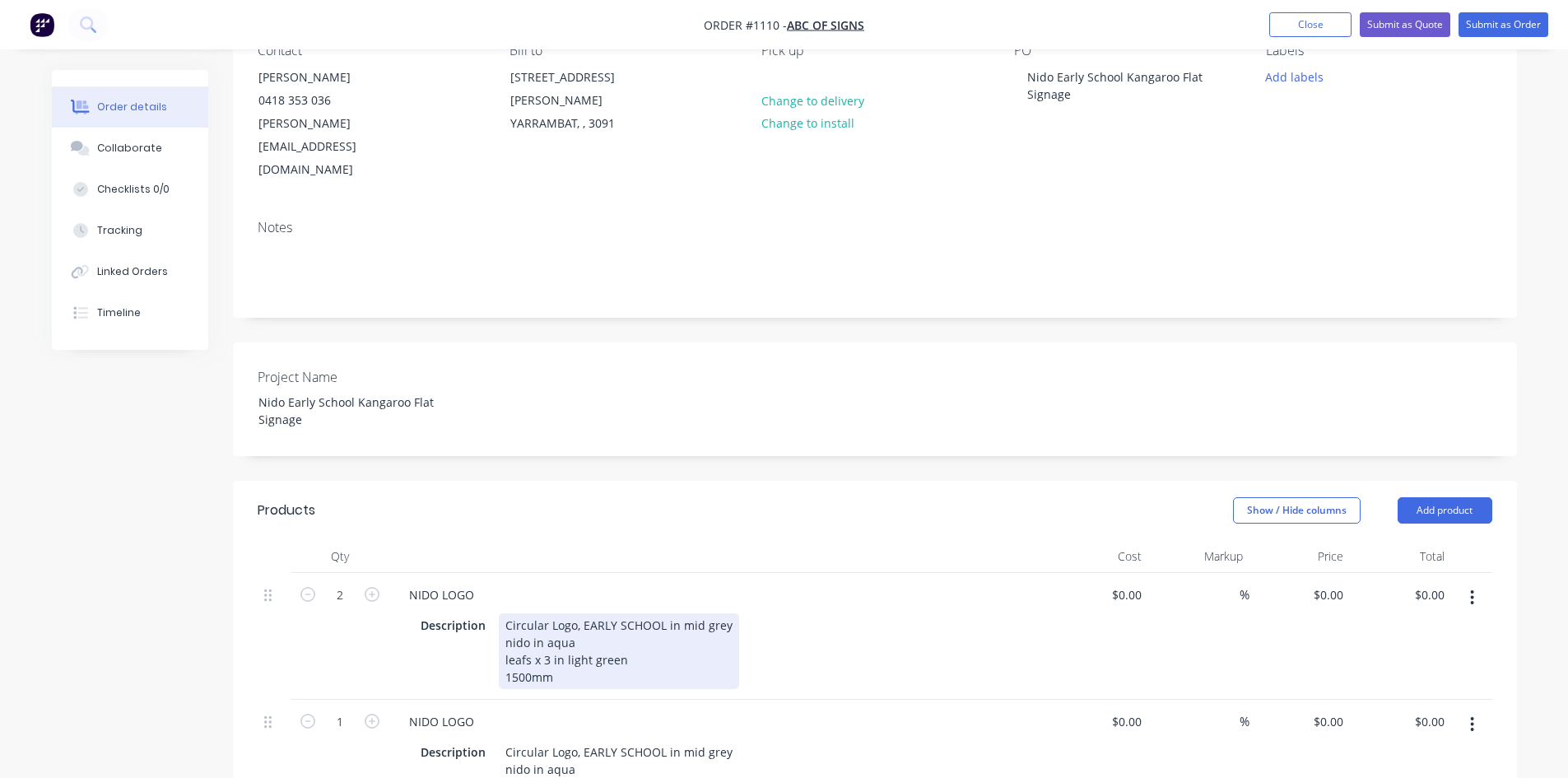
click at [626, 614] on div "Circular Logo, EARLY SCHOOL in mid grey nido in aqua leafs x 3 in light green 1…" at bounding box center [619, 651] width 240 height 76
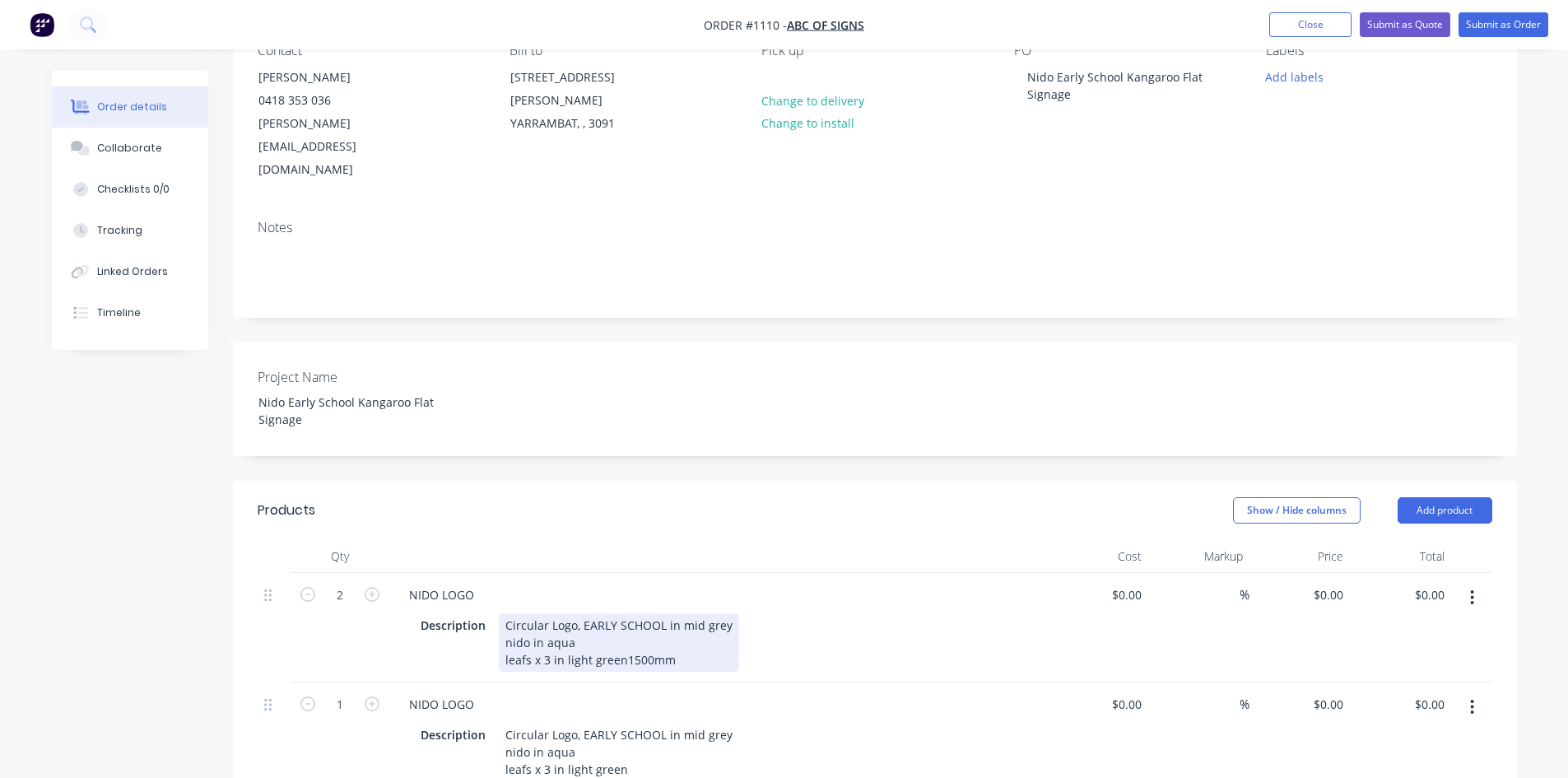
click at [610, 631] on div "Circular Logo, EARLY SCHOOL in mid grey nido in aqua leafs x 3 in light green 1…" at bounding box center [619, 643] width 240 height 59
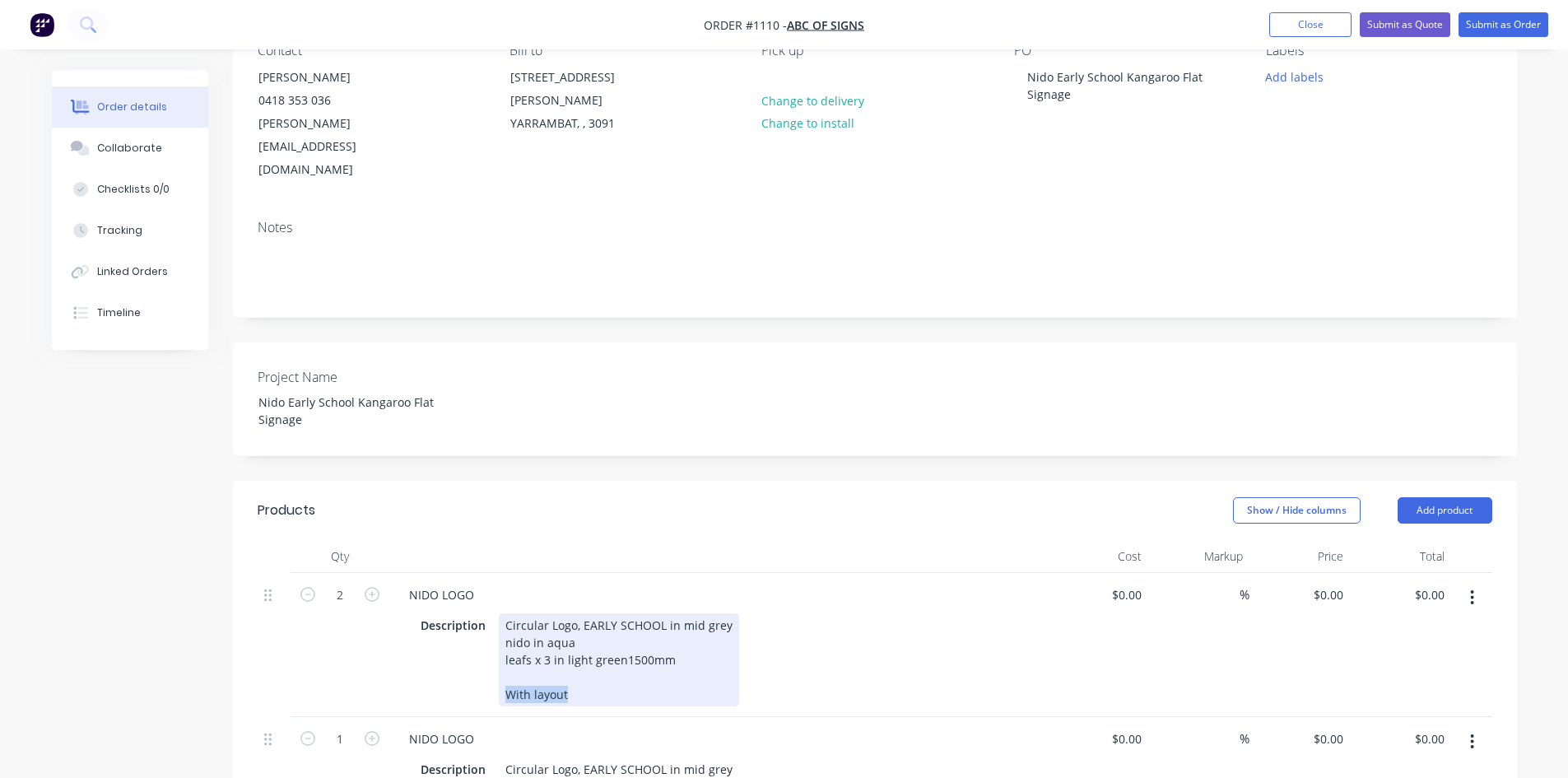
drag, startPoint x: 560, startPoint y: 665, endPoint x: 486, endPoint y: 659, distance: 74.2
click at [486, 659] on div "Description Circular Logo, EARLY SCHOOL in mid grey nido in aqua leafs x 3 in l…" at bounding box center [714, 660] width 602 height 93
copy div "With layout"
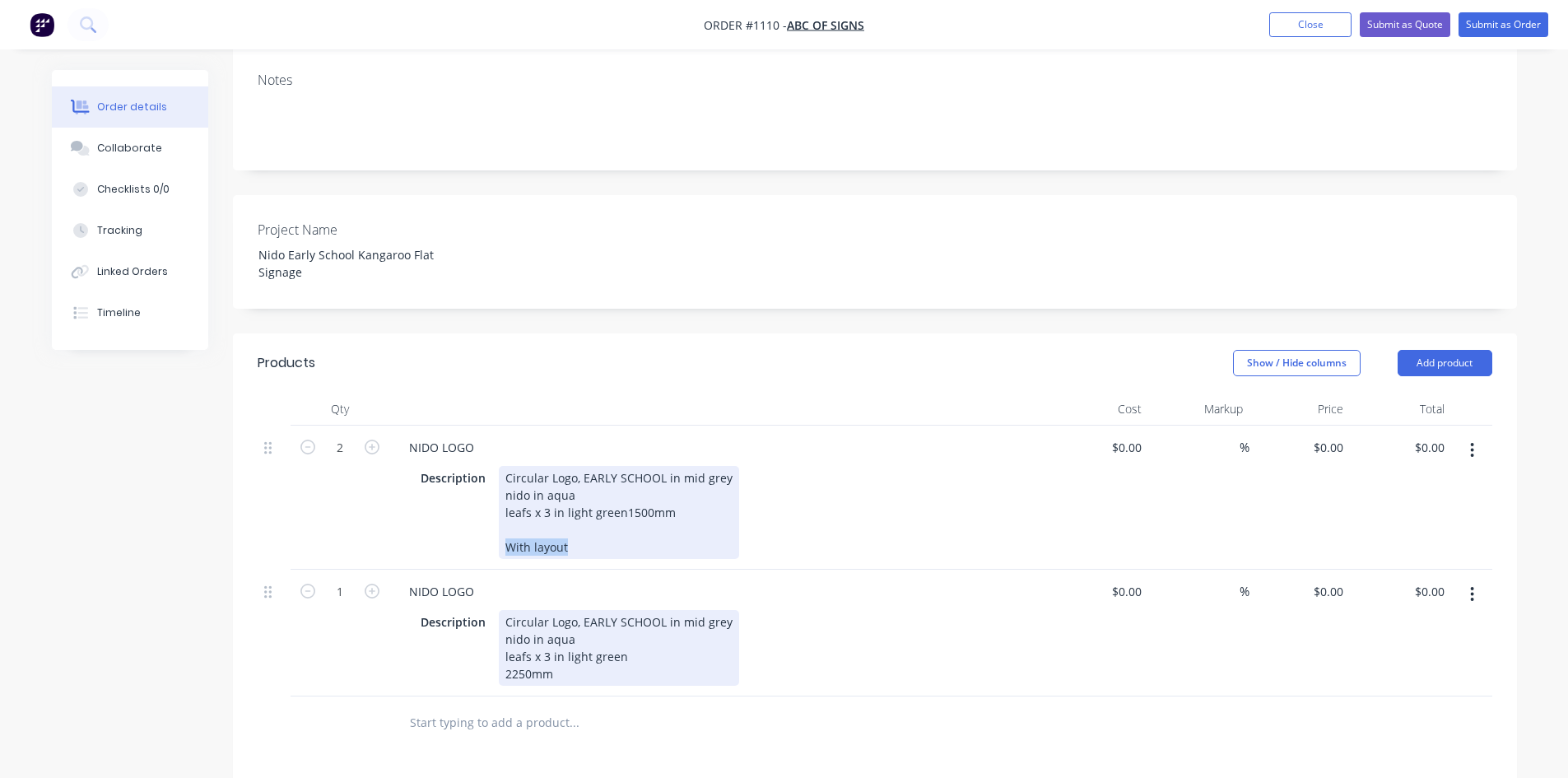
scroll to position [329, 0]
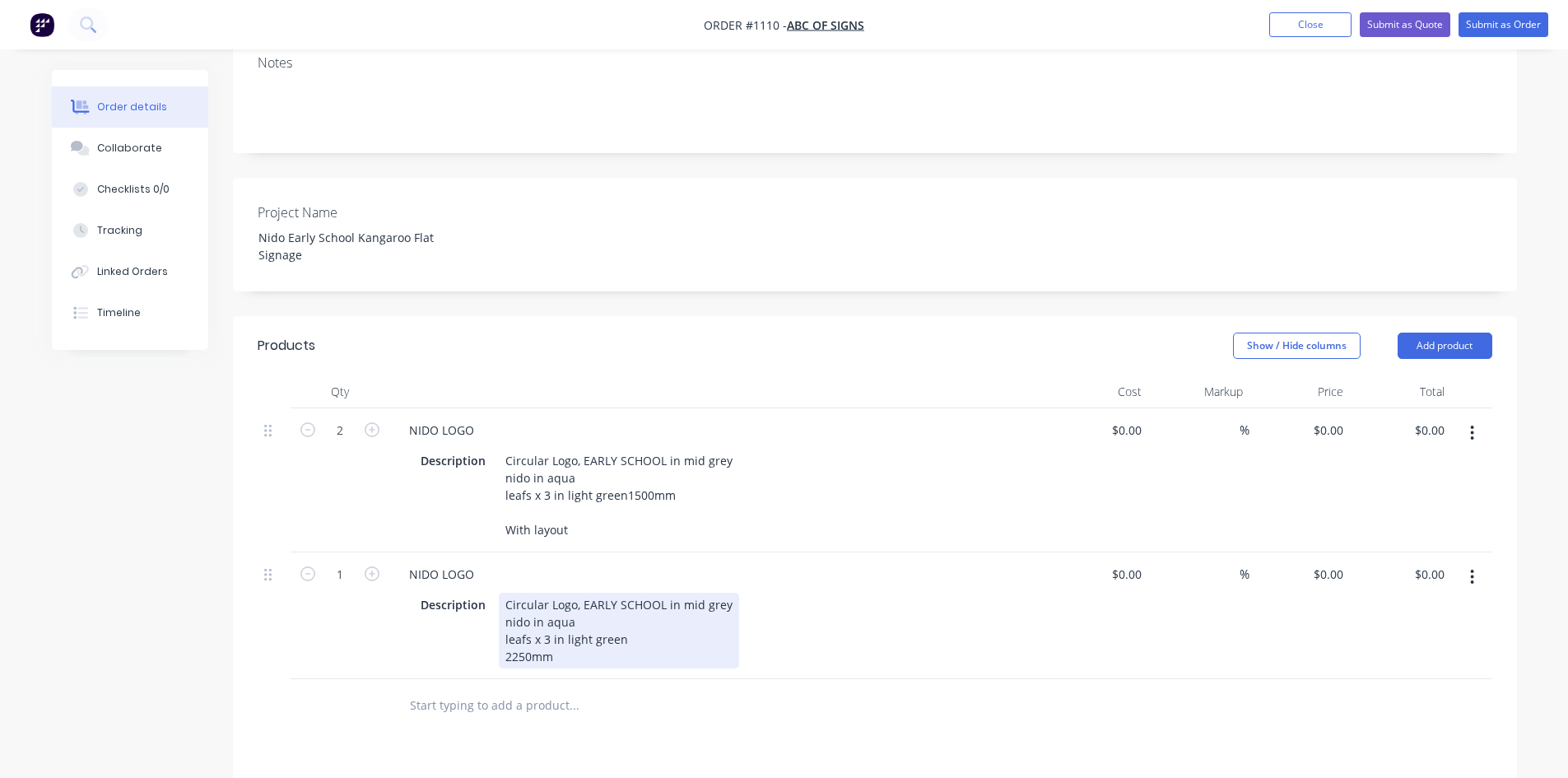
click at [581, 624] on div "Circular Logo, EARLY SCHOOL in mid grey nido in aqua leafs x 3 in light green 2…" at bounding box center [619, 630] width 240 height 76
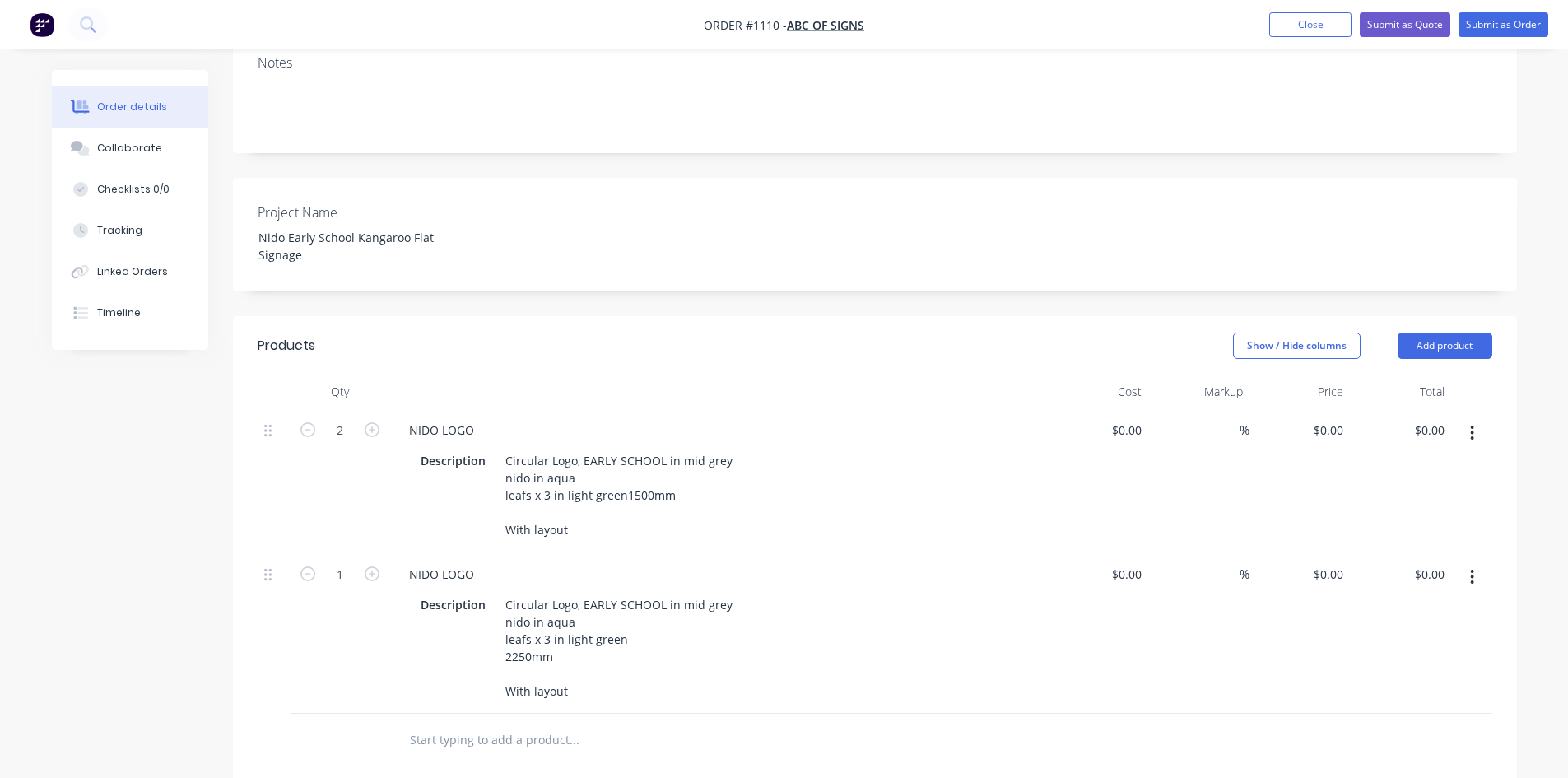
click at [776, 375] on div at bounding box center [718, 392] width 658 height 33
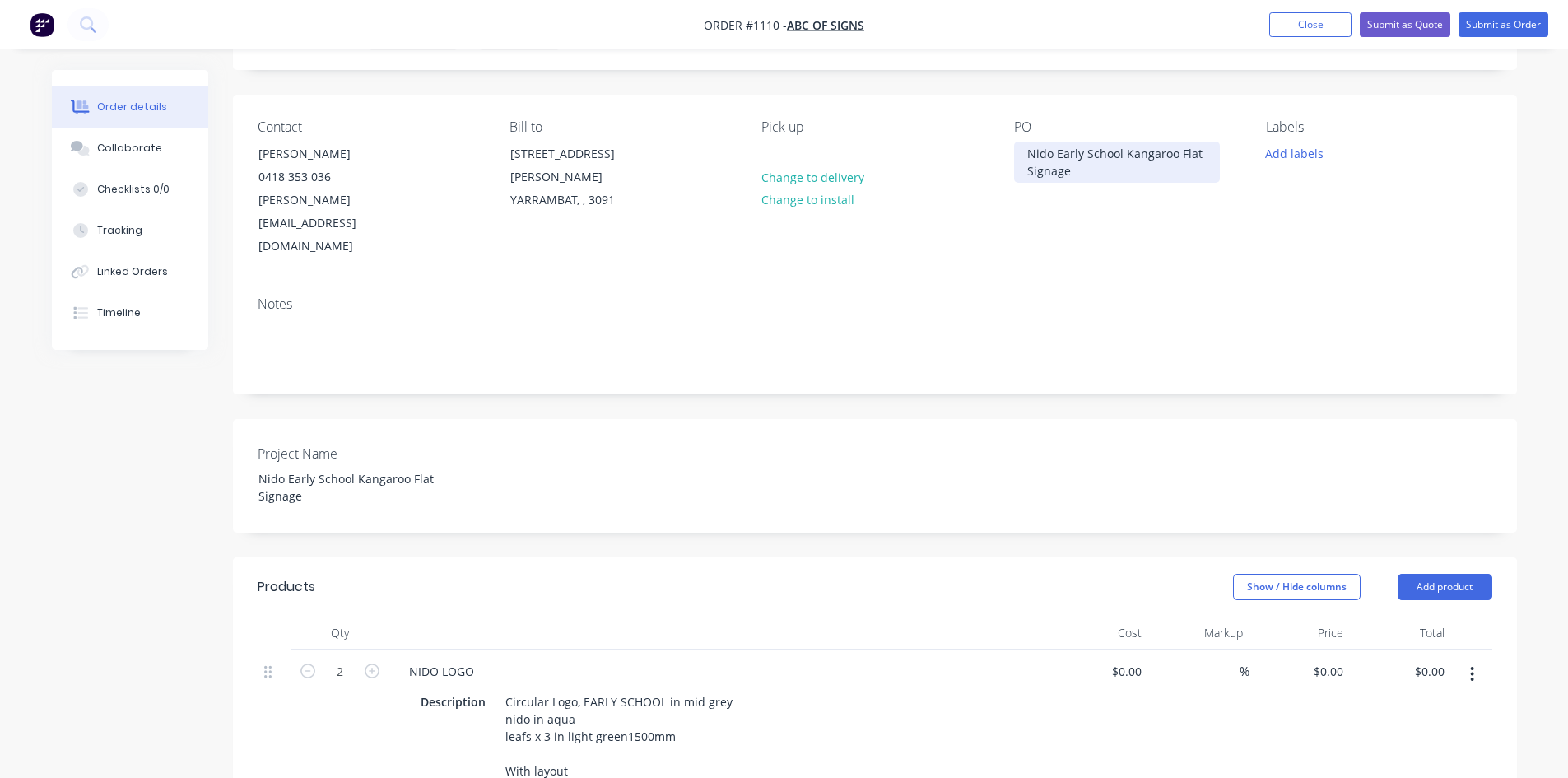
scroll to position [83, 0]
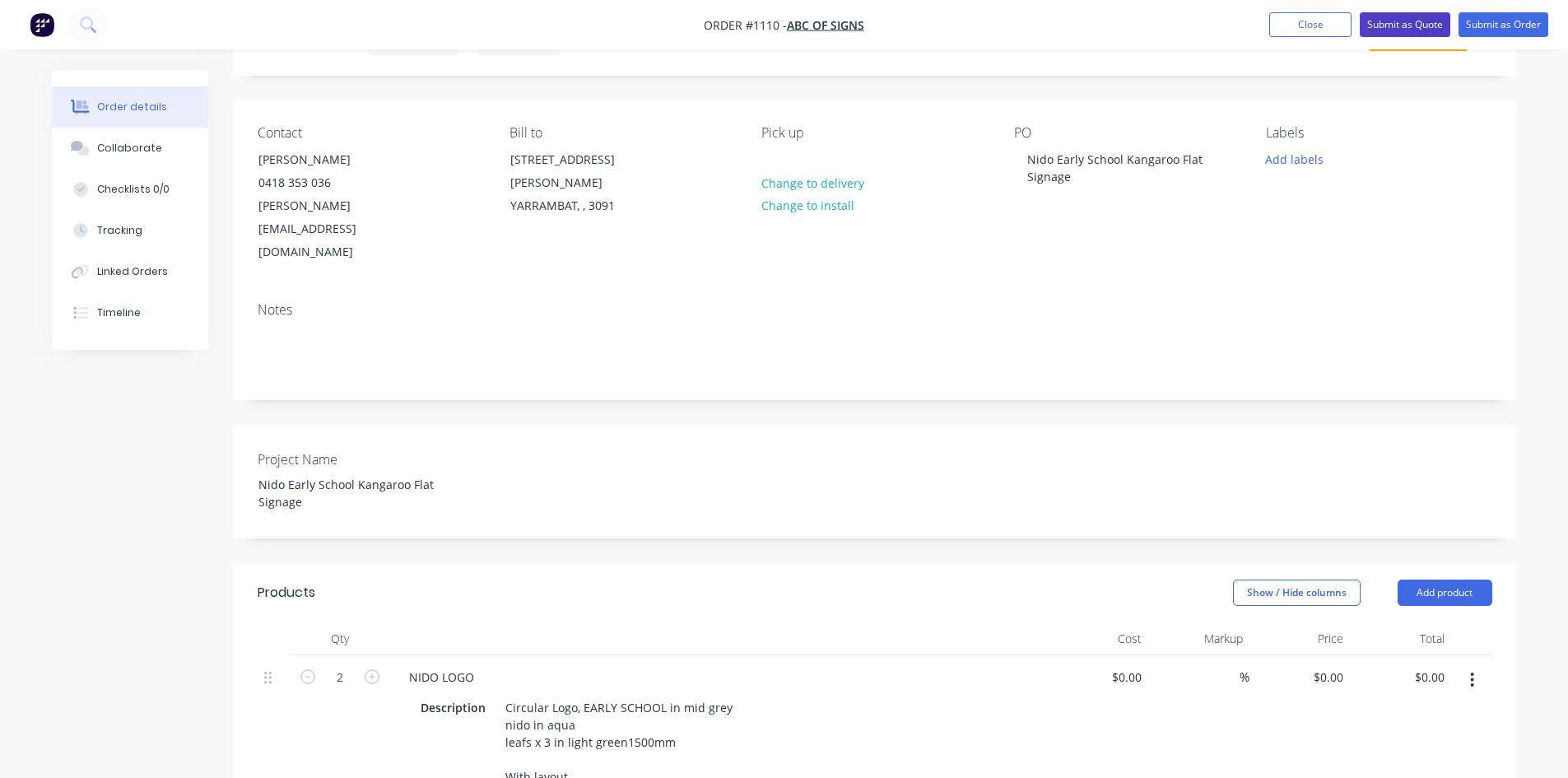
click at [1403, 22] on button "Submit as Quote" at bounding box center [1405, 24] width 91 height 25
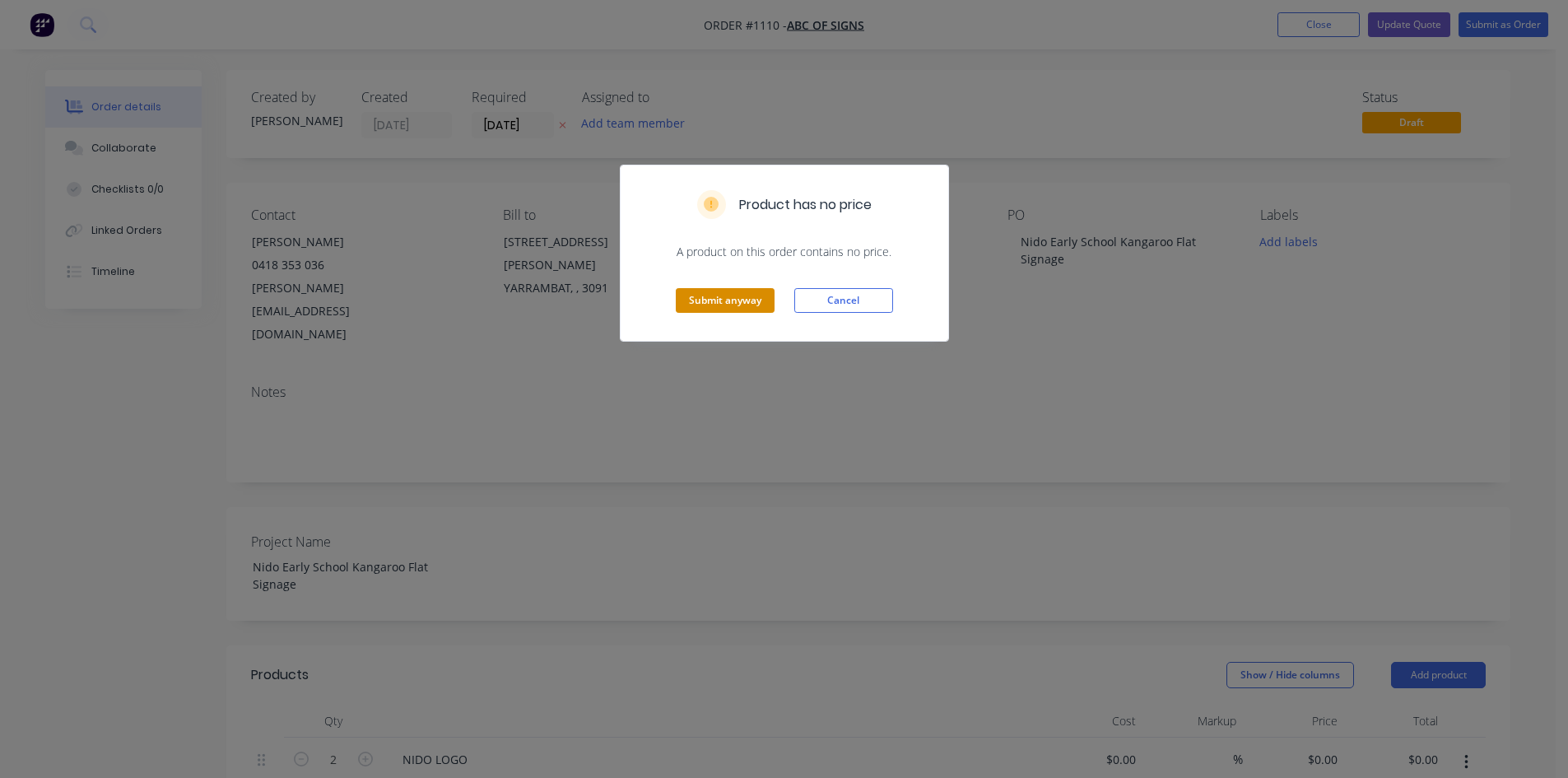
click at [740, 295] on button "Submit anyway" at bounding box center [725, 300] width 99 height 25
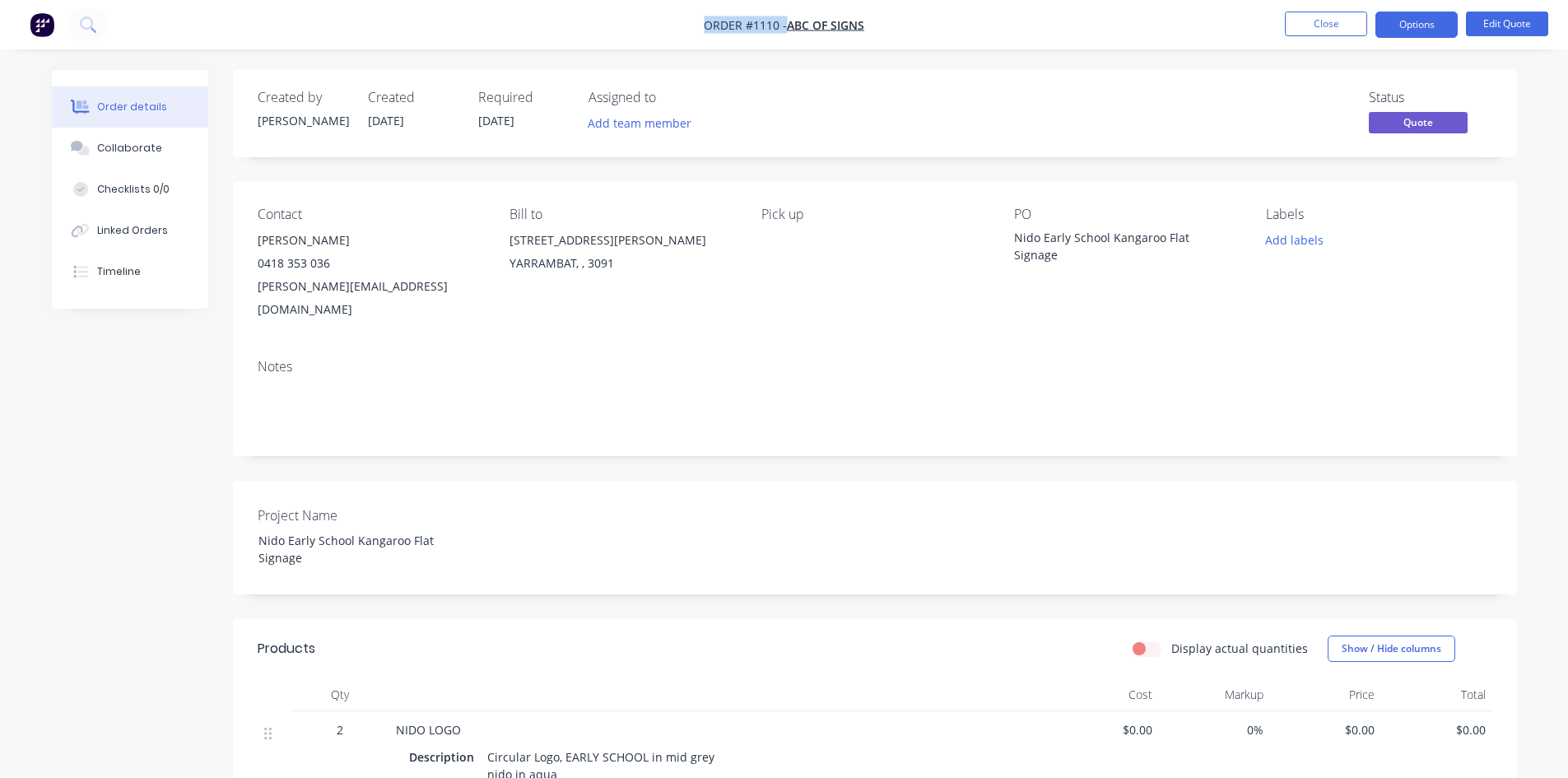
click at [703, 17] on nav "Order #1110 - ABC Of Signs Close Options Edit Quote" at bounding box center [784, 25] width 1568 height 50
copy div "Order #1110 - ABC Of Signs Close Options Edit Quote"
click at [1488, 24] on button "Edit Quote" at bounding box center [1507, 24] width 83 height 25
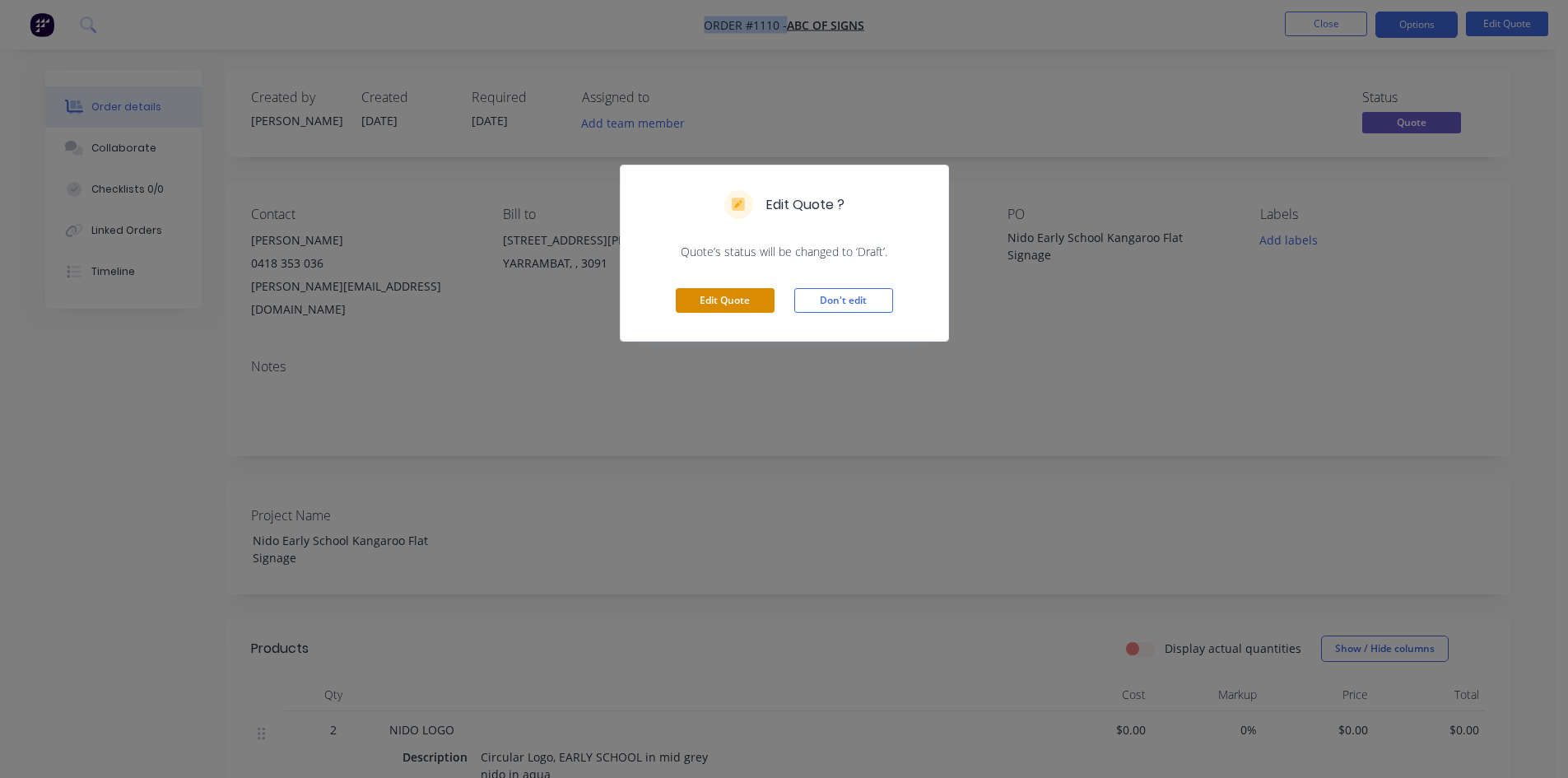
click at [696, 301] on button "Edit Quote" at bounding box center [725, 300] width 99 height 25
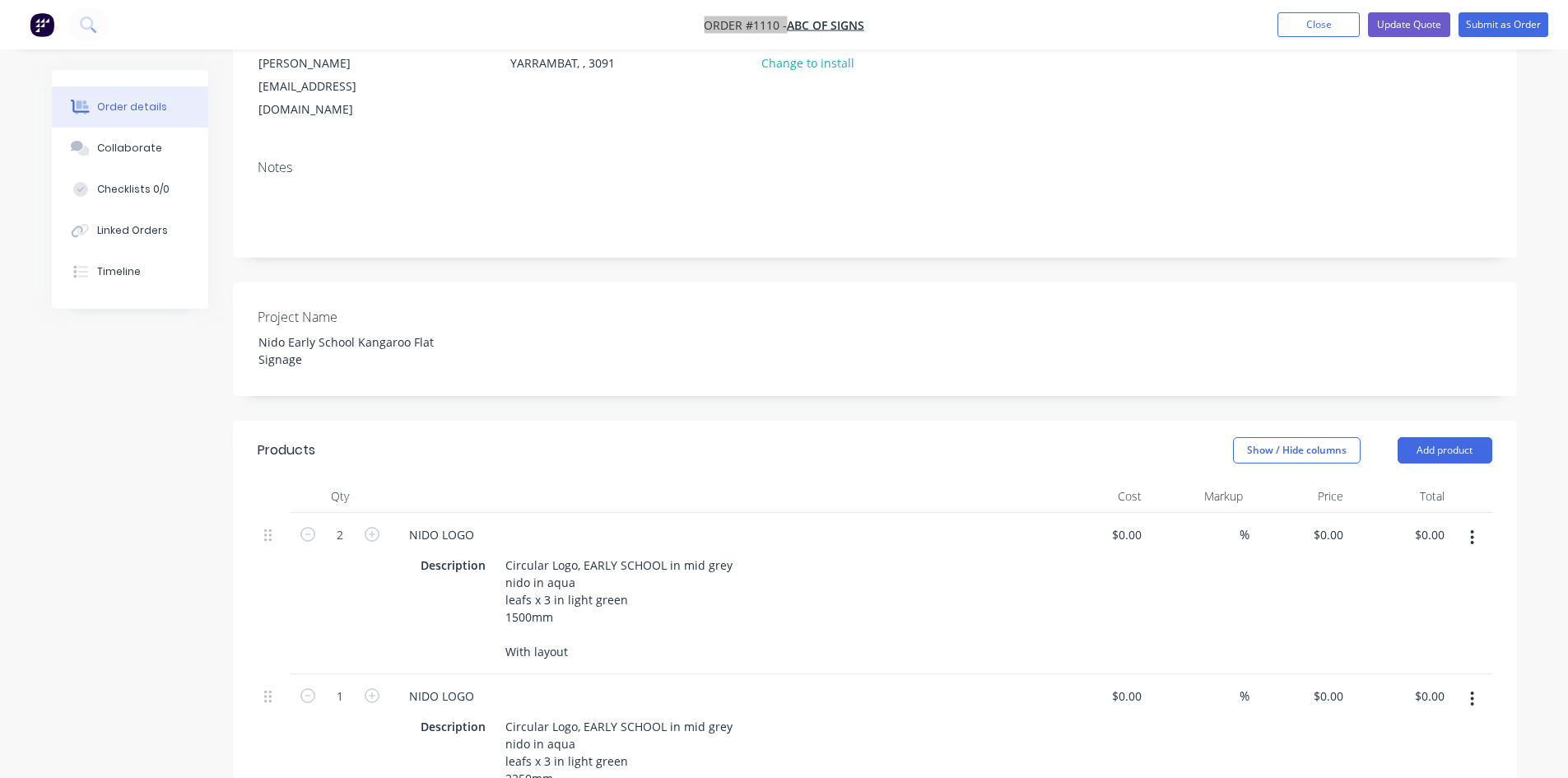
scroll to position [247, 0]
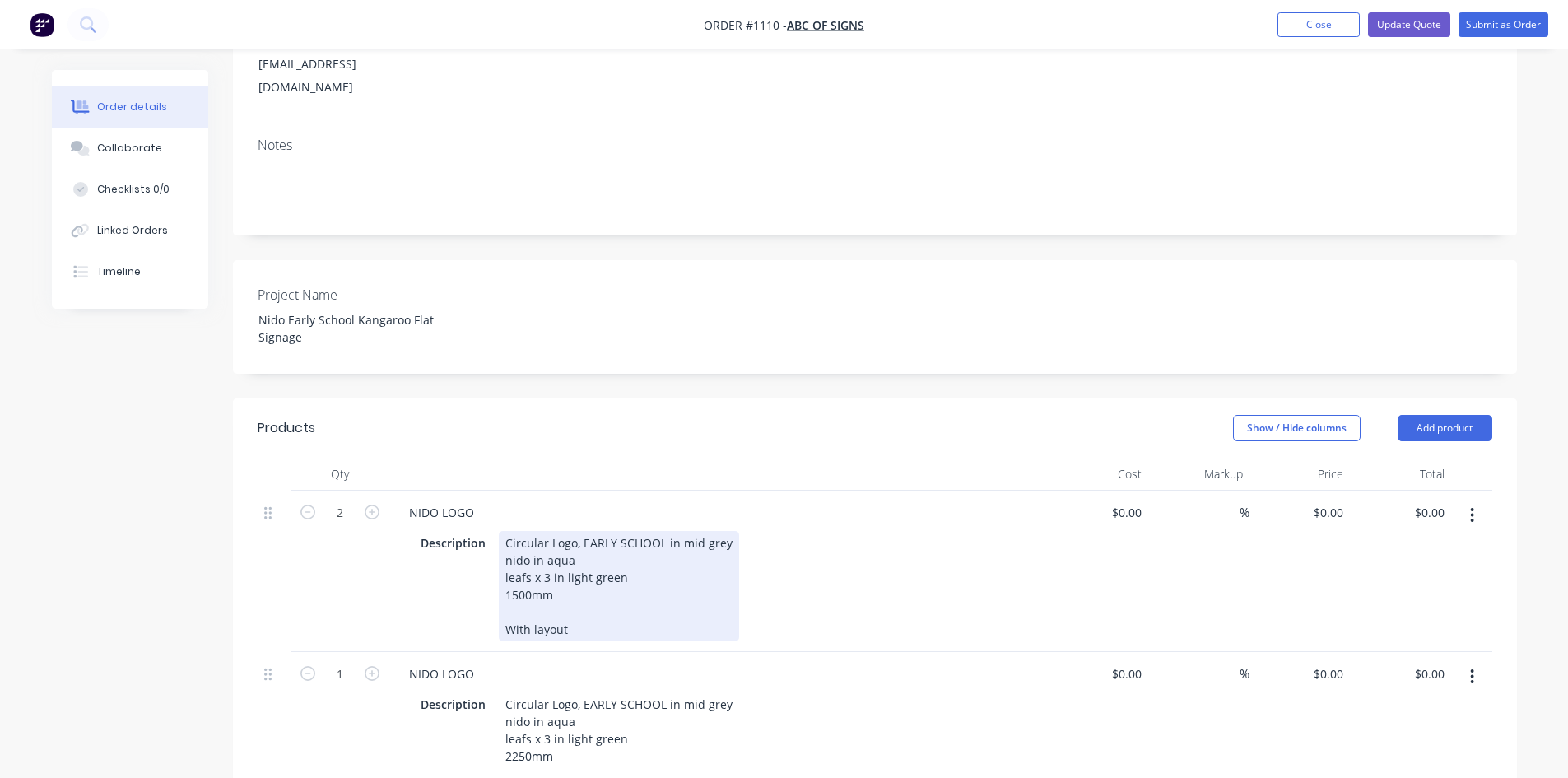
click at [505, 531] on div "Circular Logo, EARLY SCHOOL in mid grey nido in aqua leafs x 3 in light green 1…" at bounding box center [619, 586] width 240 height 110
paste div
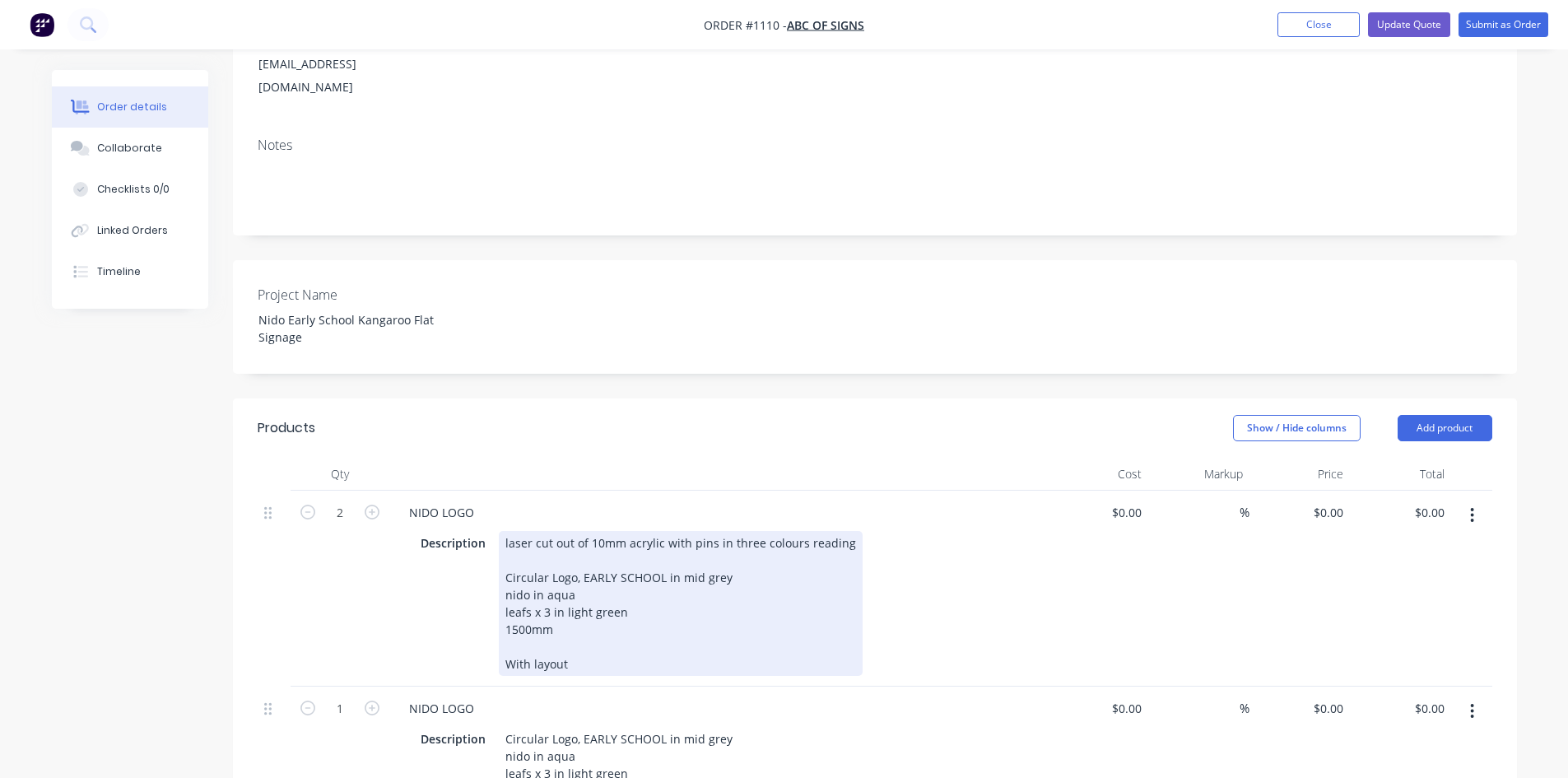
click at [807, 531] on div "laser cut out of 10mm acrylic with pins in three colours reading Circular Logo,…" at bounding box center [680, 604] width 364 height 145
drag, startPoint x: 810, startPoint y: 498, endPoint x: 835, endPoint y: 501, distance: 25.2
click at [835, 531] on div "laser cut out of 10mm acrylic with pins in three colours reading Circular Logo,…" at bounding box center [680, 604] width 364 height 145
click at [806, 531] on div "laser cut out of 10mm acrylic with pins in three colours g Circular Logo, EARLY…" at bounding box center [662, 604] width 327 height 145
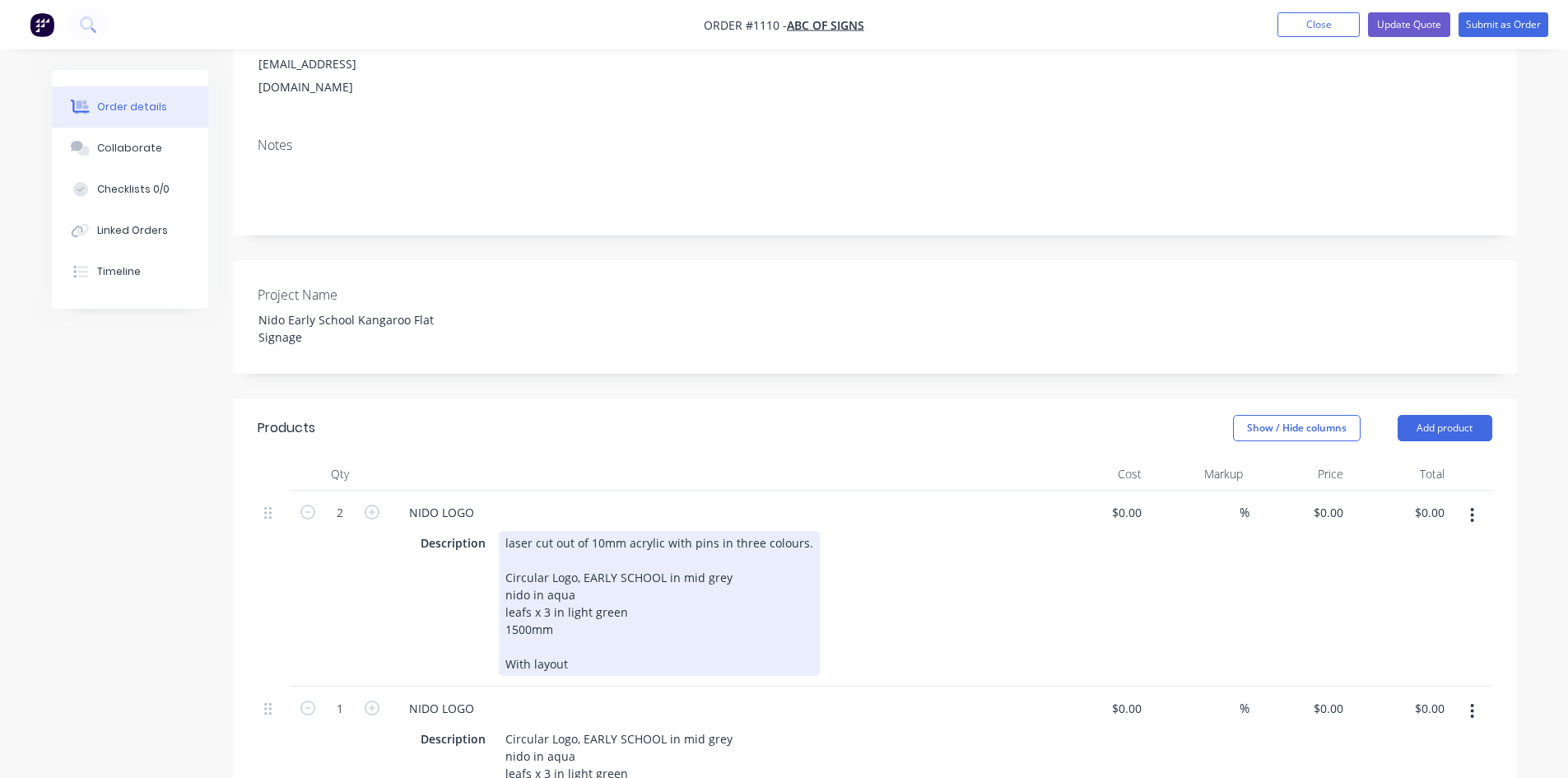
click at [711, 531] on div "laser cut out of 10mm acrylic with pins in three colours. Circular Logo, EARLY …" at bounding box center [659, 604] width 321 height 145
drag, startPoint x: 801, startPoint y: 495, endPoint x: 485, endPoint y: 492, distance: 316.0
click at [485, 531] on div "Description laser cut out of 10mm acrylic with pins, in three colours. Circular…" at bounding box center [714, 604] width 602 height 145
click at [510, 531] on div "laser cut out of 10mm acrylic with pins, in three colours. Circular Logo, EARLY…" at bounding box center [660, 604] width 324 height 145
drag, startPoint x: 501, startPoint y: 493, endPoint x: 812, endPoint y: 472, distance: 311.7
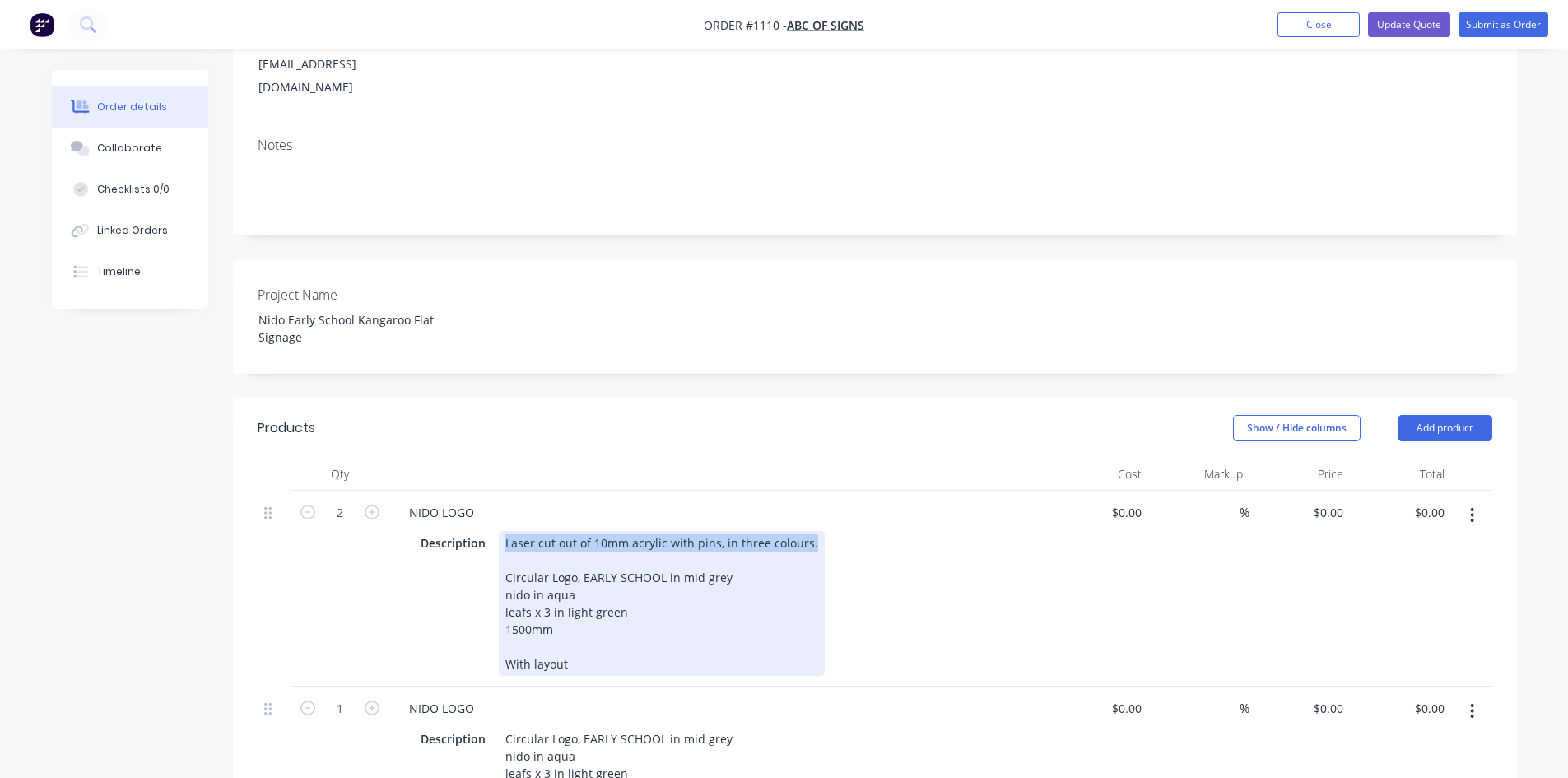
click at [812, 491] on div "NIDO LOGO Description Laser cut out of 10mm acrylic with pins, in three colours…" at bounding box center [718, 589] width 658 height 196
copy div "Laser cut out of 10mm acrylic with pins, in three colours."
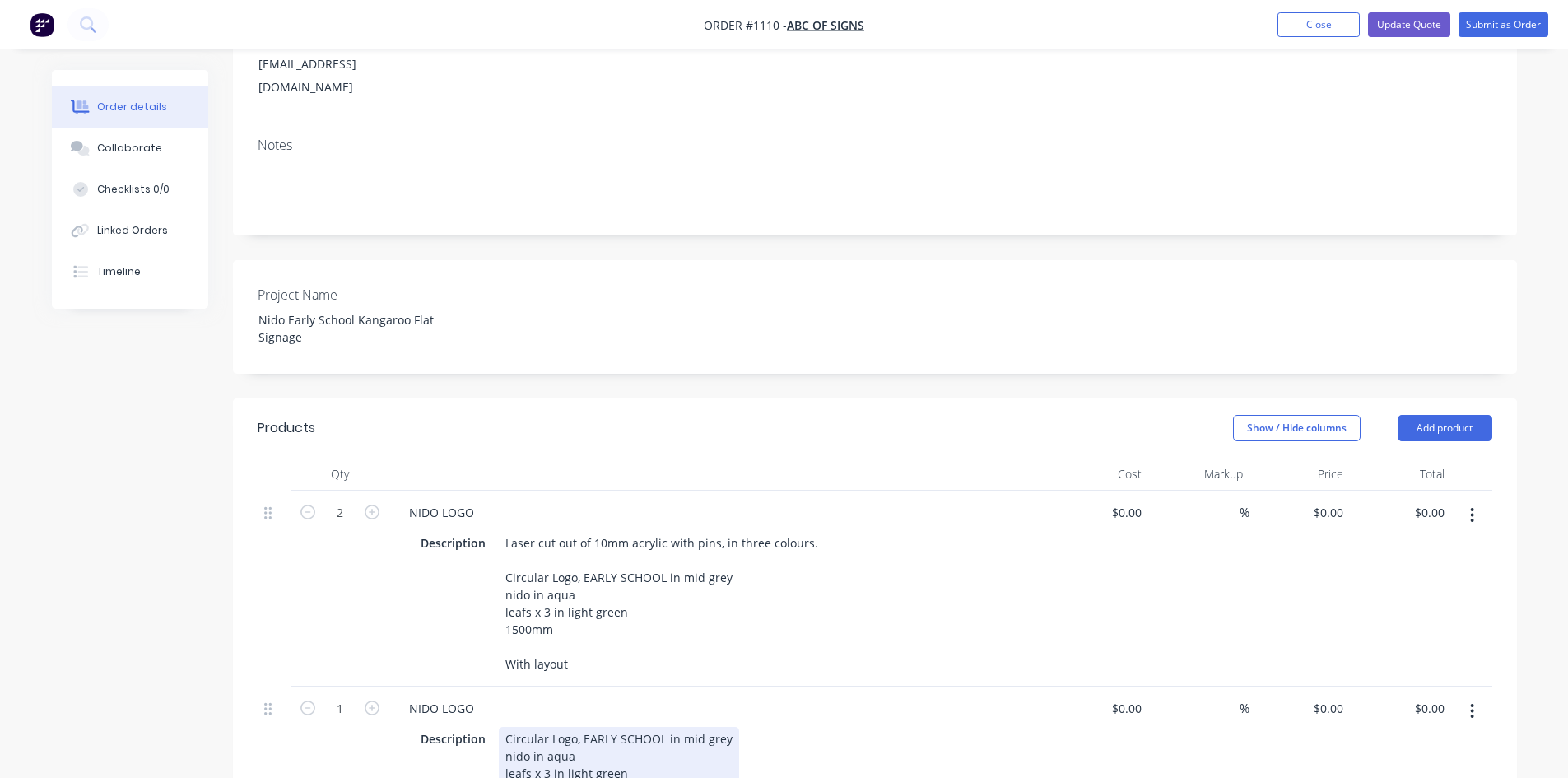
click at [513, 727] on div "Circular Logo, EARLY SCHOOL in mid grey nido in aqua leafs x 3 in light green 2…" at bounding box center [619, 782] width 240 height 110
click at [503, 727] on div "Circular Logo, EARLY SCHOOL in mid grey nido in aqua leafs x 3 in light green 2…" at bounding box center [619, 782] width 240 height 110
paste div
click at [1424, 28] on button "Update Quote" at bounding box center [1409, 24] width 83 height 25
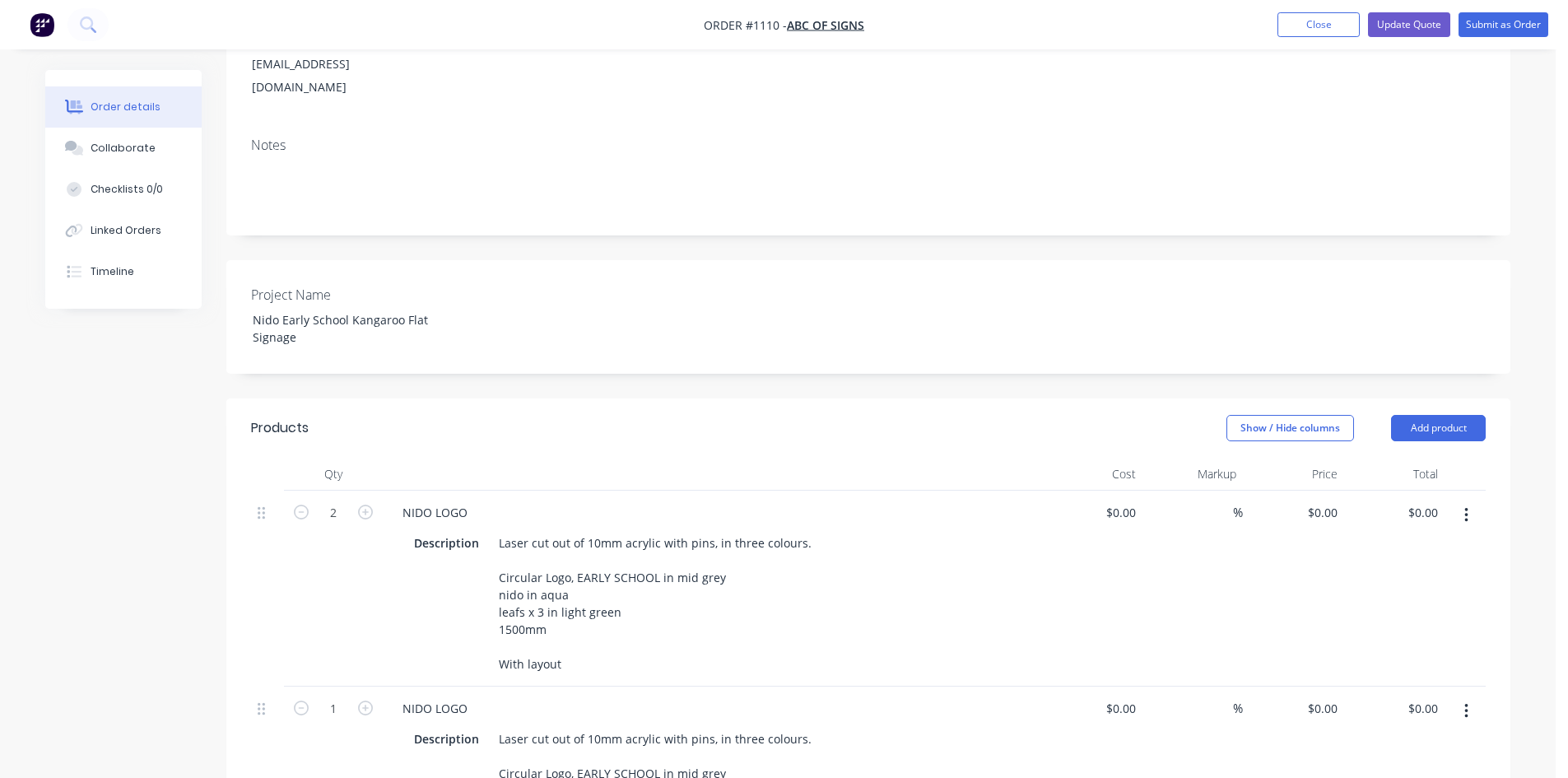
scroll to position [0, 0]
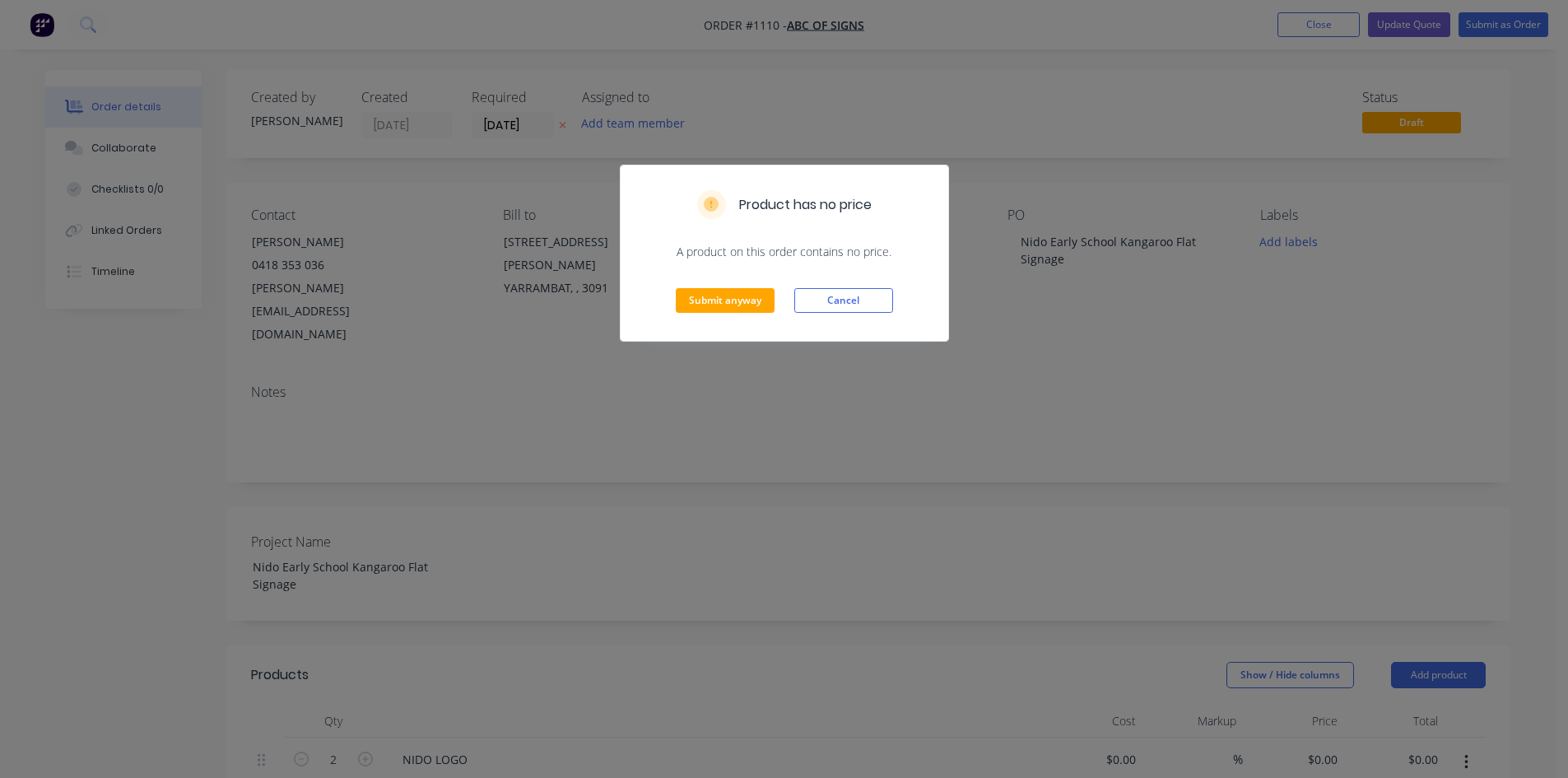
click at [683, 286] on div "Submit anyway Cancel" at bounding box center [784, 301] width 327 height 81
click at [692, 297] on button "Submit anyway" at bounding box center [725, 300] width 99 height 25
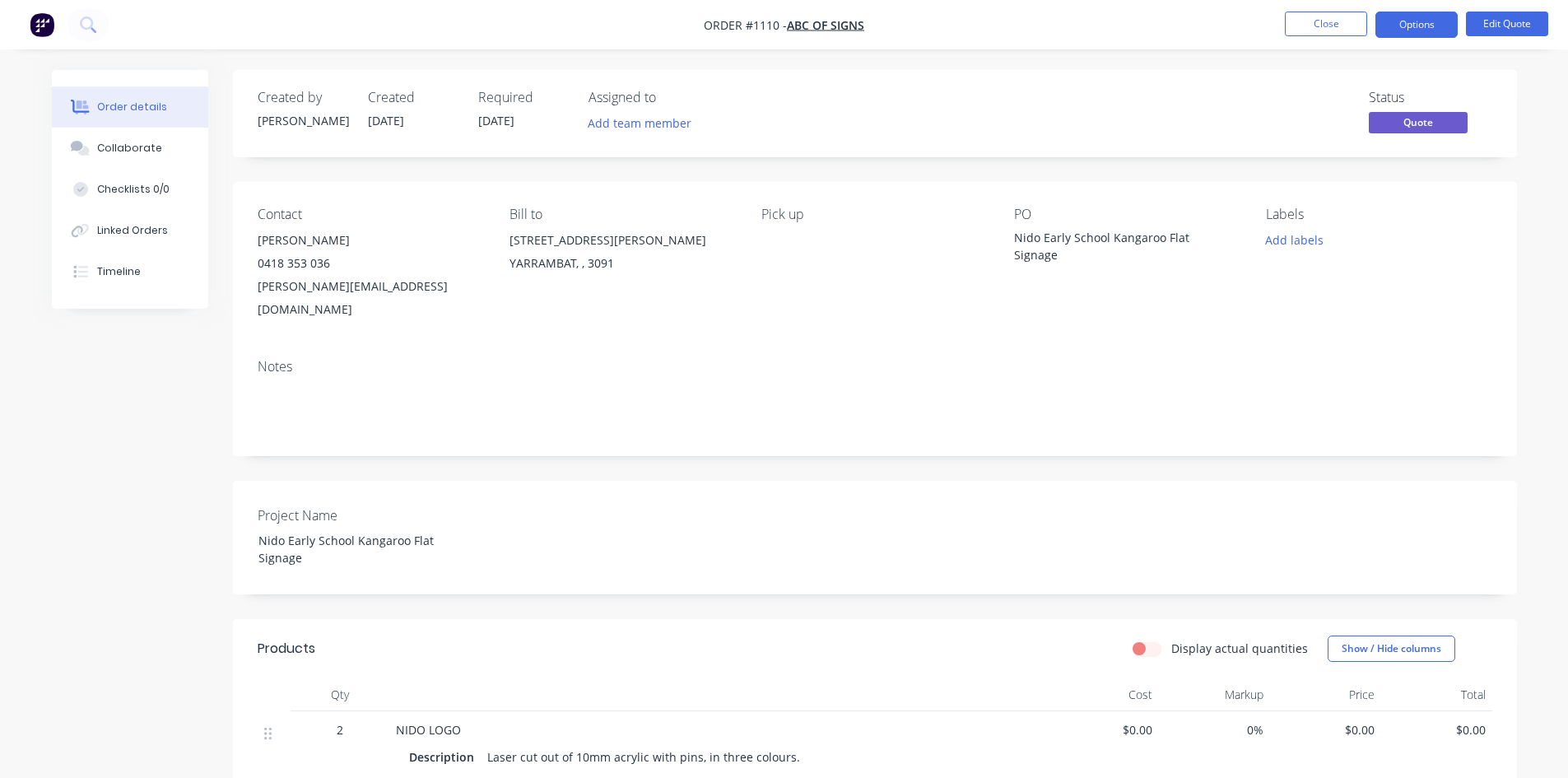
click at [1010, 233] on div "Contact [PERSON_NAME] [PHONE_NUMBER] [PERSON_NAME][EMAIL_ADDRESS][DOMAIN_NAME] …" at bounding box center [875, 263] width 1284 height 164
drag, startPoint x: 1021, startPoint y: 236, endPoint x: 1053, endPoint y: 250, distance: 34.9
click at [1053, 250] on div "Nido Early School Kangaroo Flat Signage" at bounding box center [1117, 246] width 205 height 35
copy div "Nido Early School Kangaroo Flat Signage"
click at [1336, 27] on button "Close" at bounding box center [1326, 24] width 83 height 25
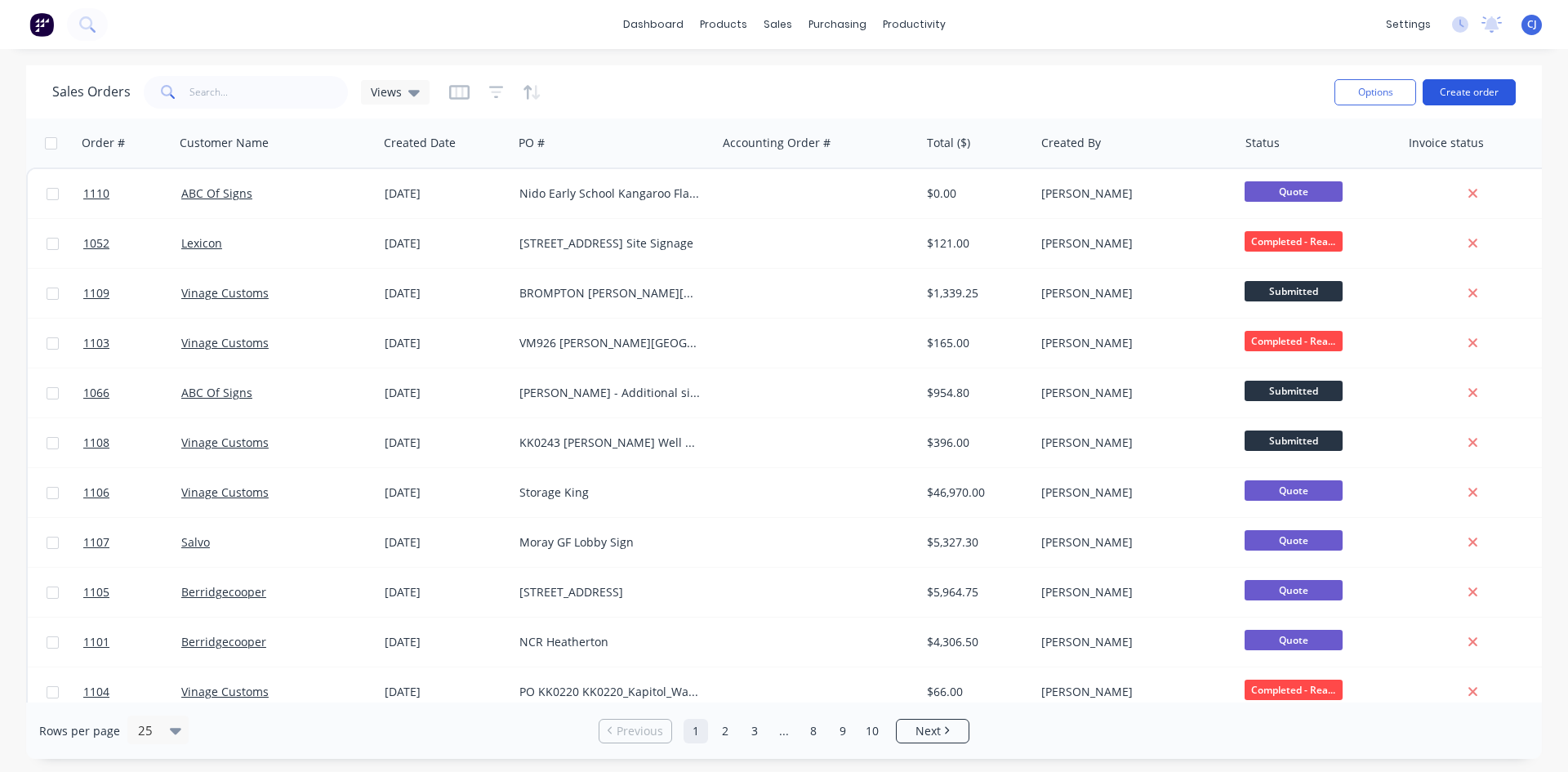
click at [1470, 88] on button "Create order" at bounding box center [1469, 92] width 93 height 26
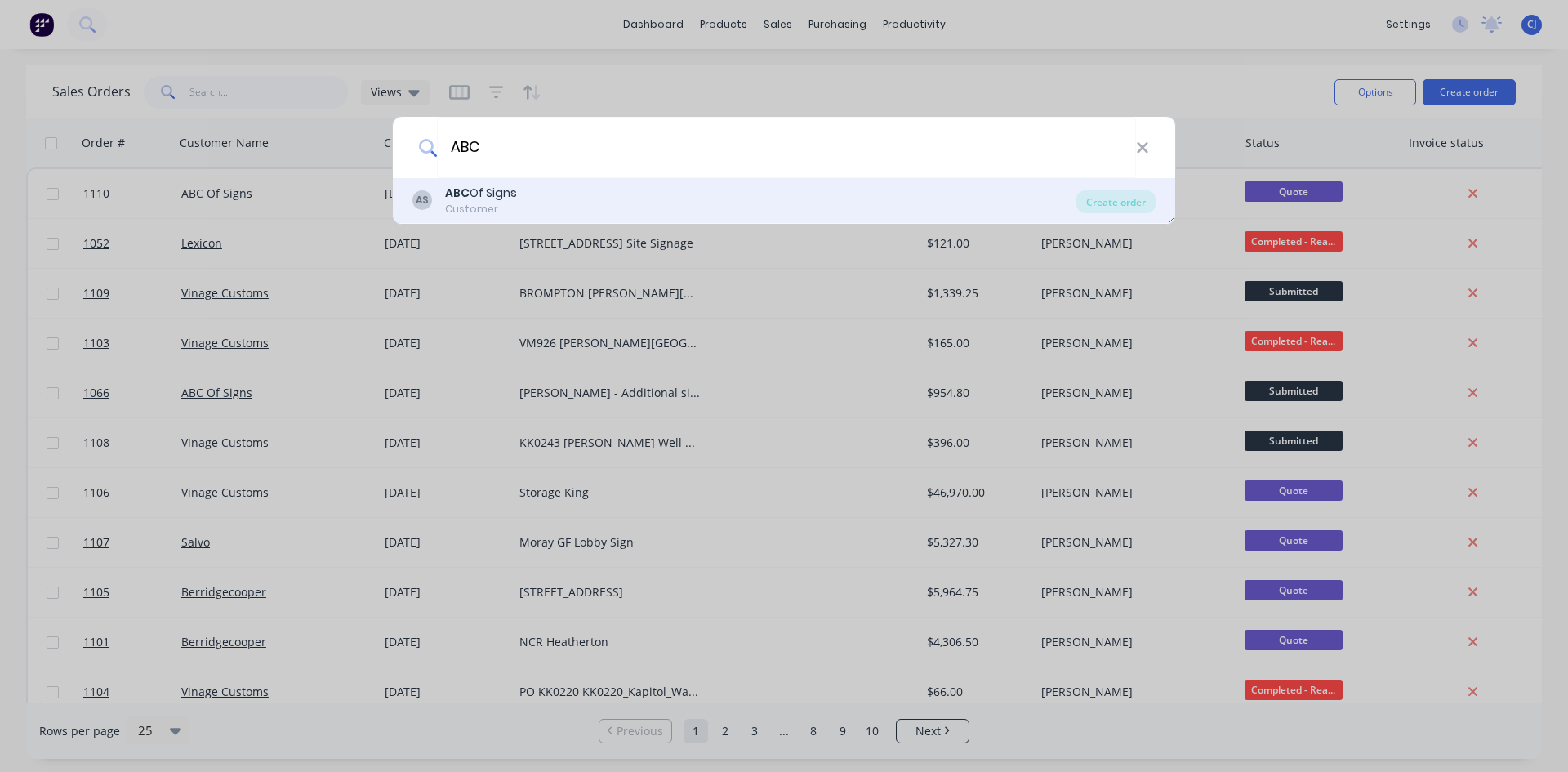
type input "ABC"
click at [461, 198] on b "ABC" at bounding box center [457, 193] width 25 height 16
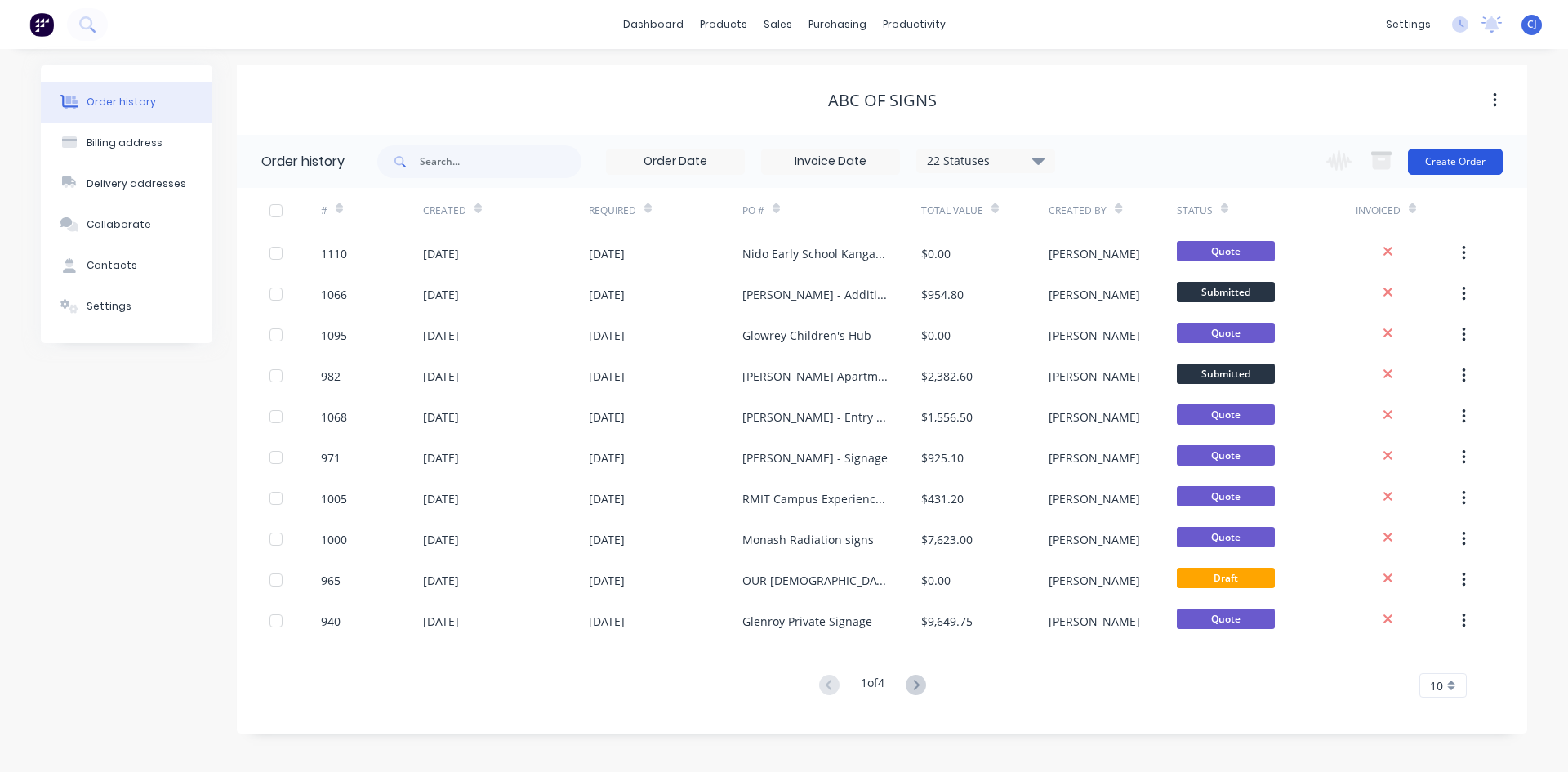
click at [1453, 157] on button "Create Order" at bounding box center [1455, 161] width 95 height 26
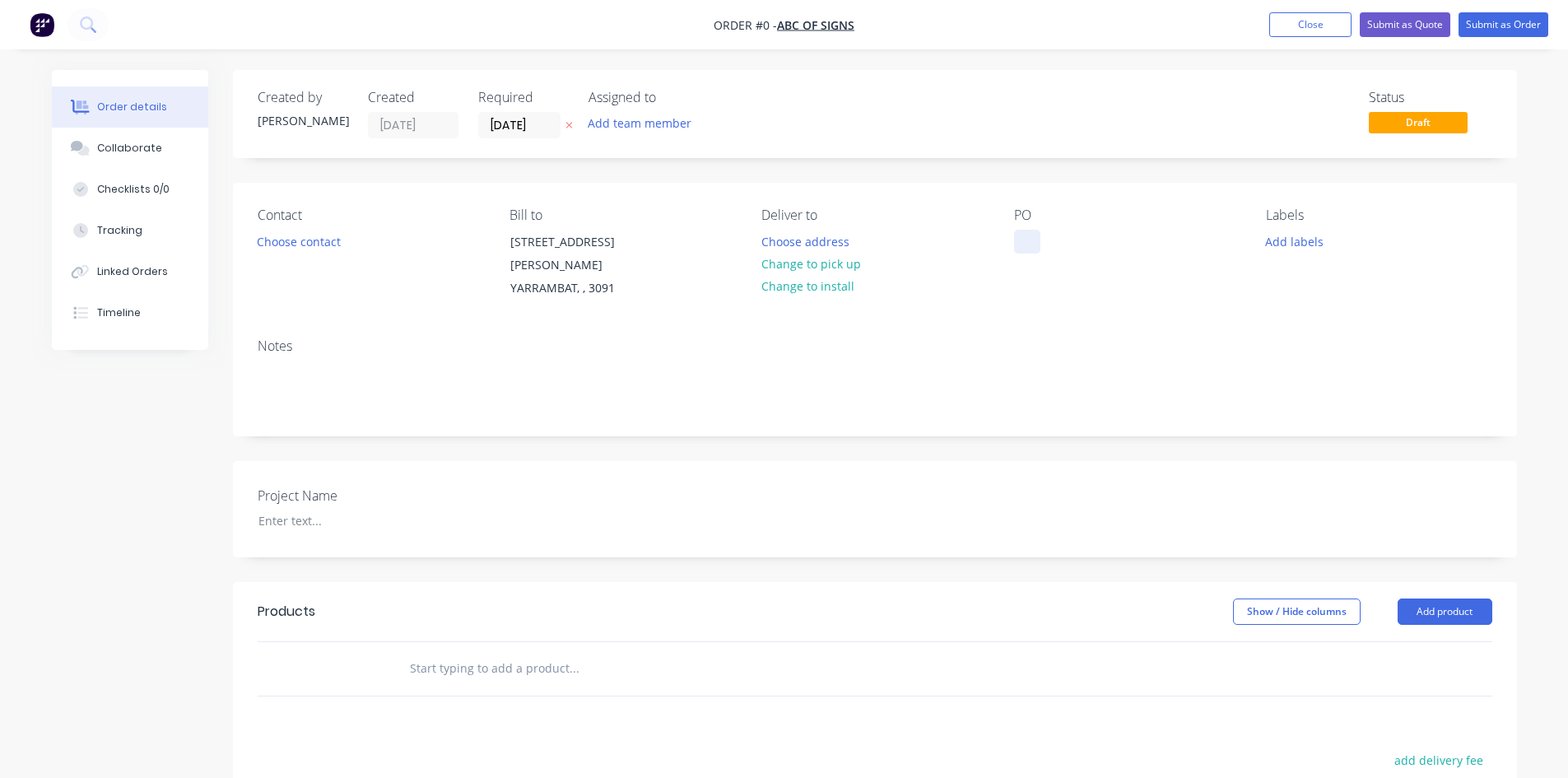
click at [1022, 246] on div at bounding box center [1027, 241] width 27 height 24
paste div
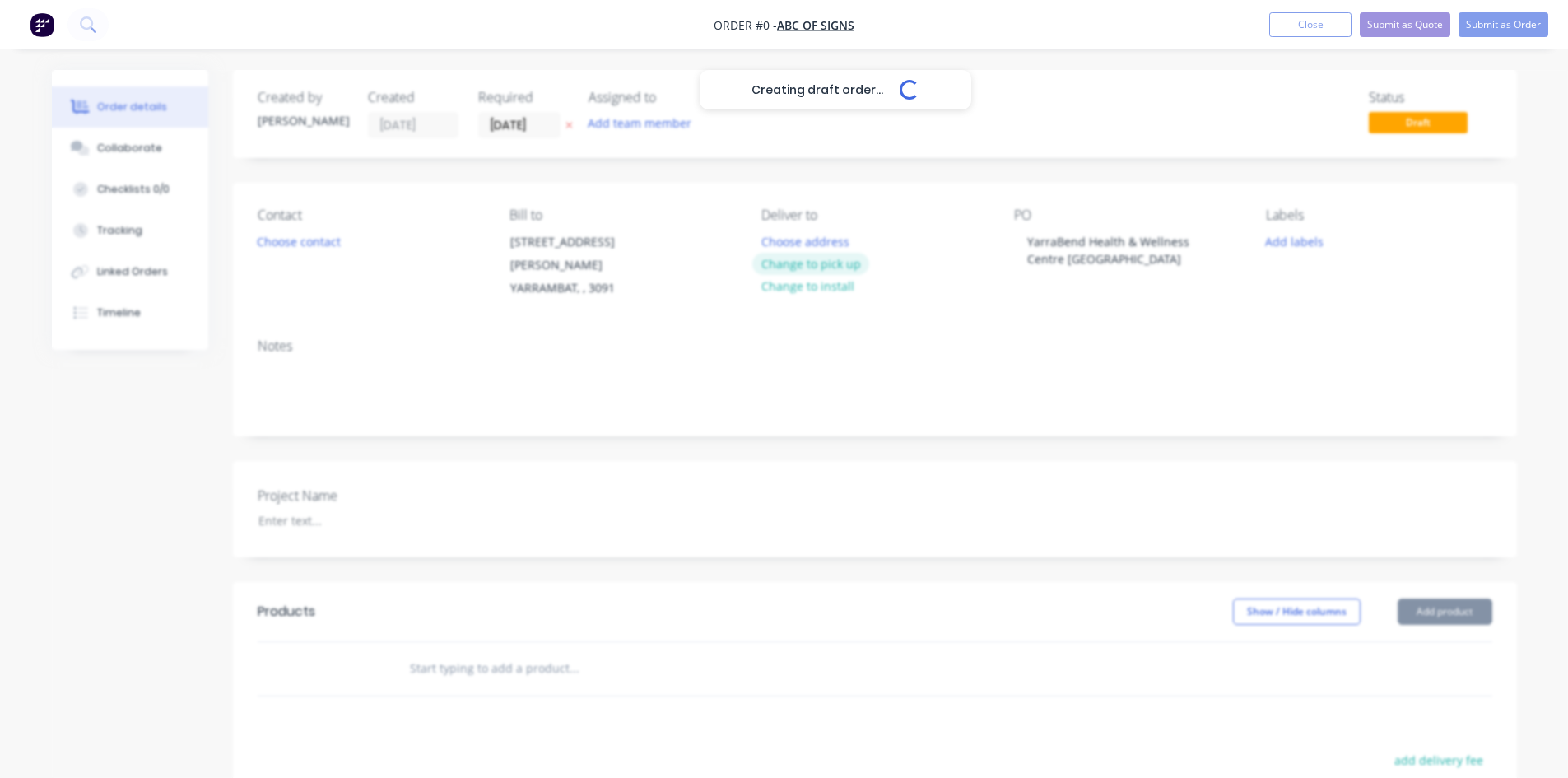
drag, startPoint x: 802, startPoint y: 267, endPoint x: 572, endPoint y: 254, distance: 230.4
click at [801, 268] on div "Creating draft order... Loading... Order details Collaborate Checklists 0/0 Tra…" at bounding box center [784, 593] width 1497 height 1047
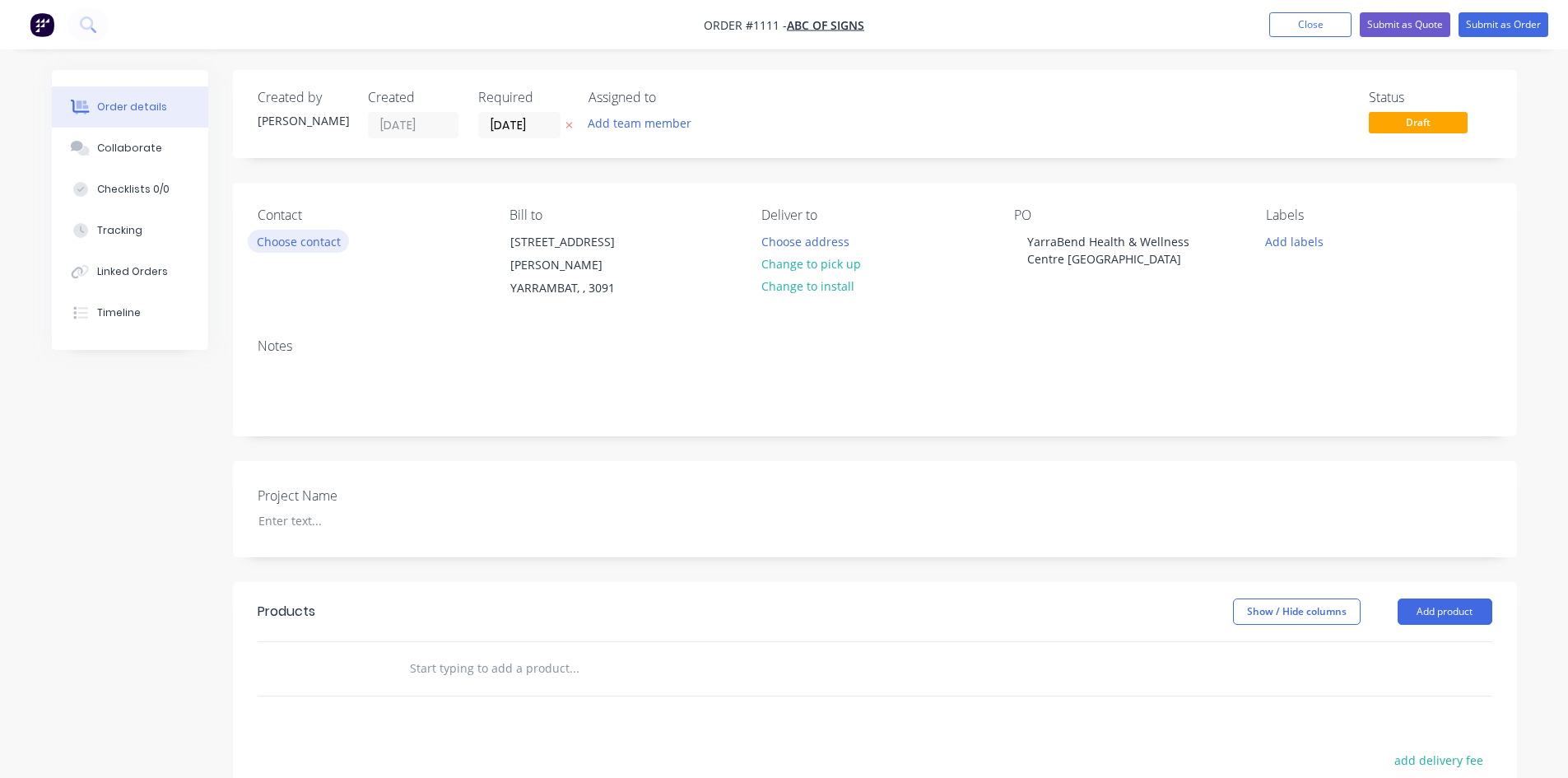
click at [304, 236] on button "Choose contact" at bounding box center [298, 240] width 101 height 22
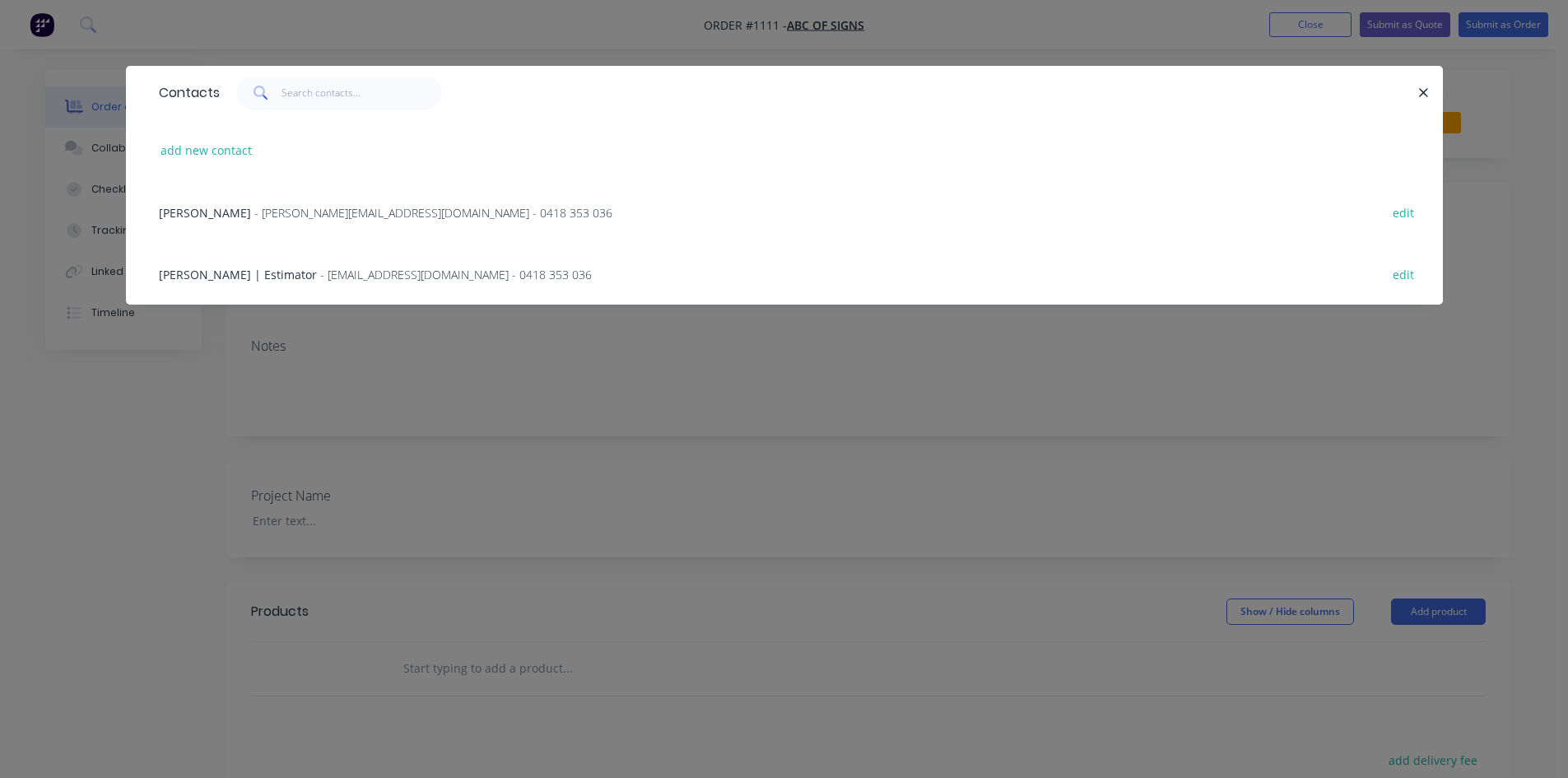
click at [268, 205] on span "- [PERSON_NAME][EMAIL_ADDRESS][DOMAIN_NAME] - 0418 353 036" at bounding box center [433, 212] width 358 height 16
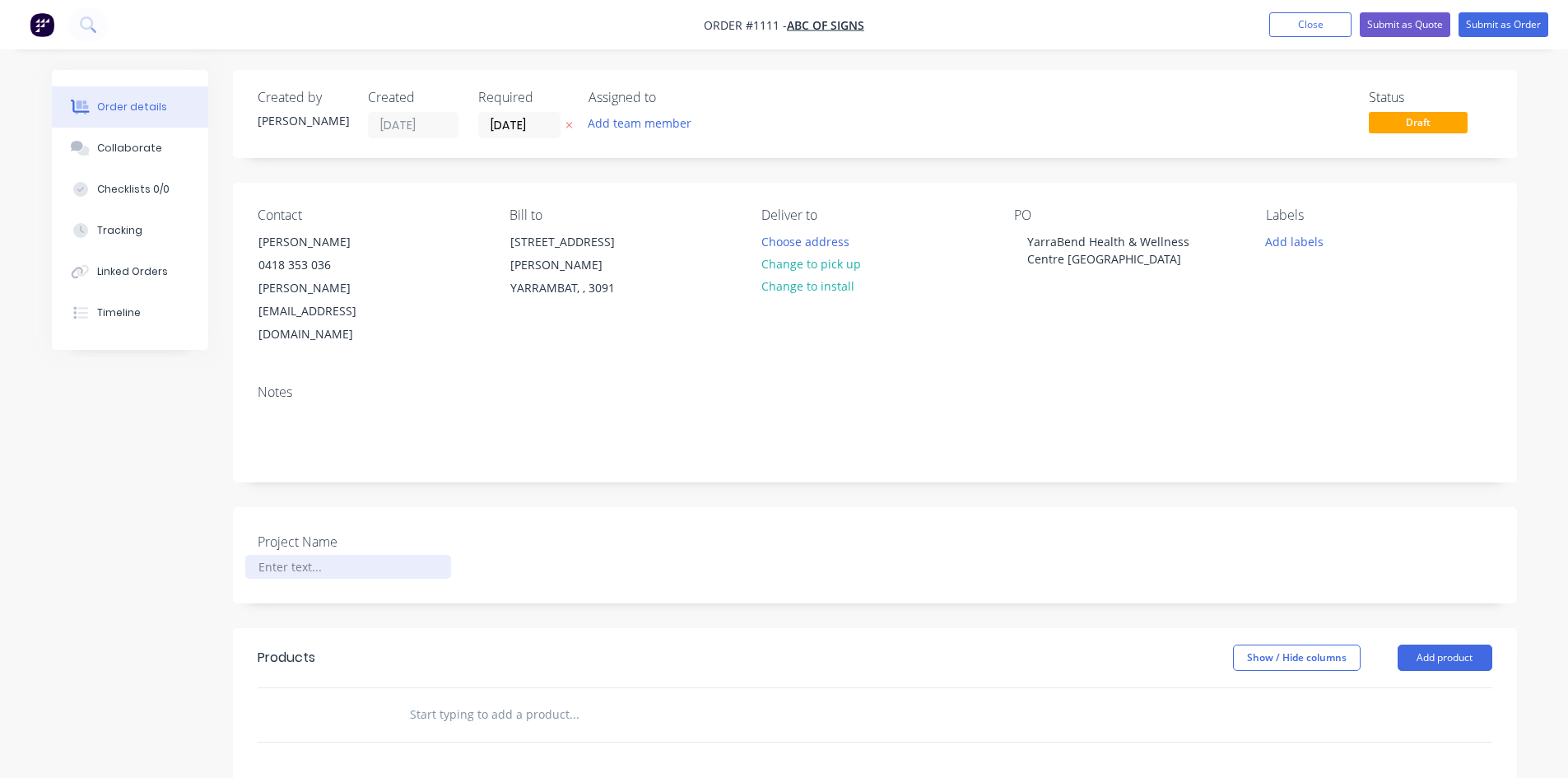
click at [303, 555] on div at bounding box center [348, 567] width 205 height 24
paste div
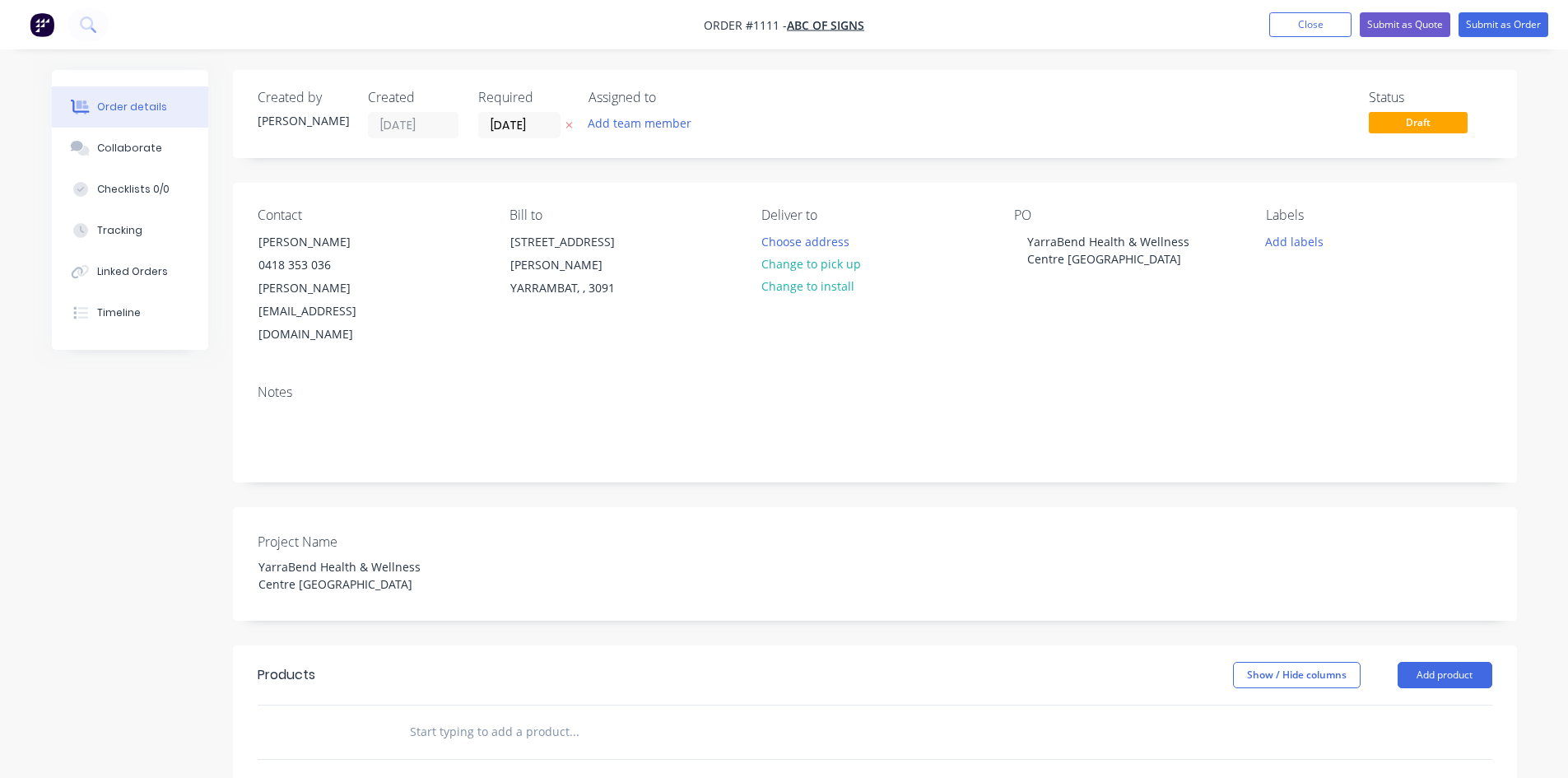
click at [521, 706] on div at bounding box center [685, 732] width 592 height 53
click at [502, 716] on input "text" at bounding box center [573, 732] width 329 height 33
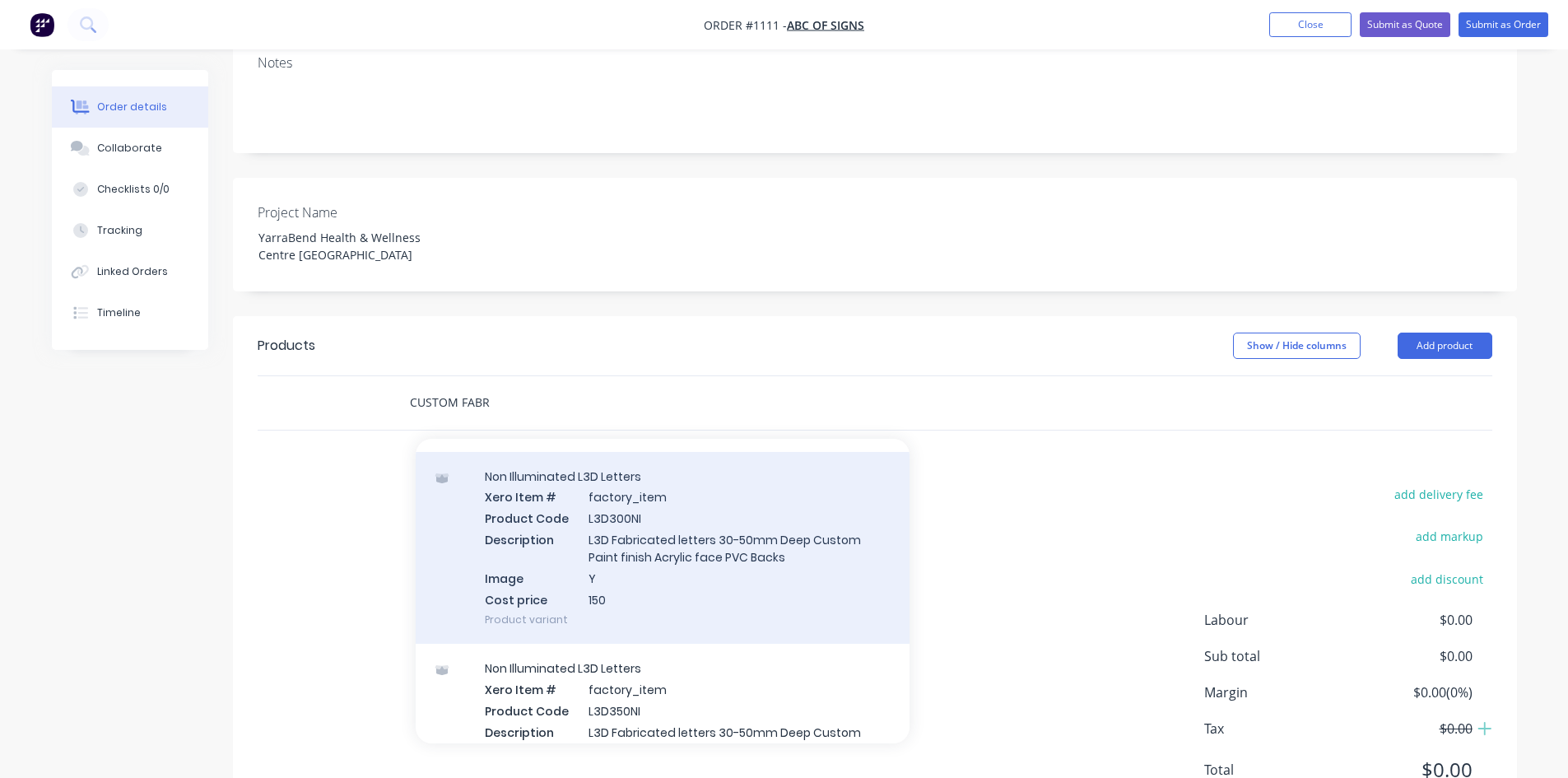
scroll to position [823, 0]
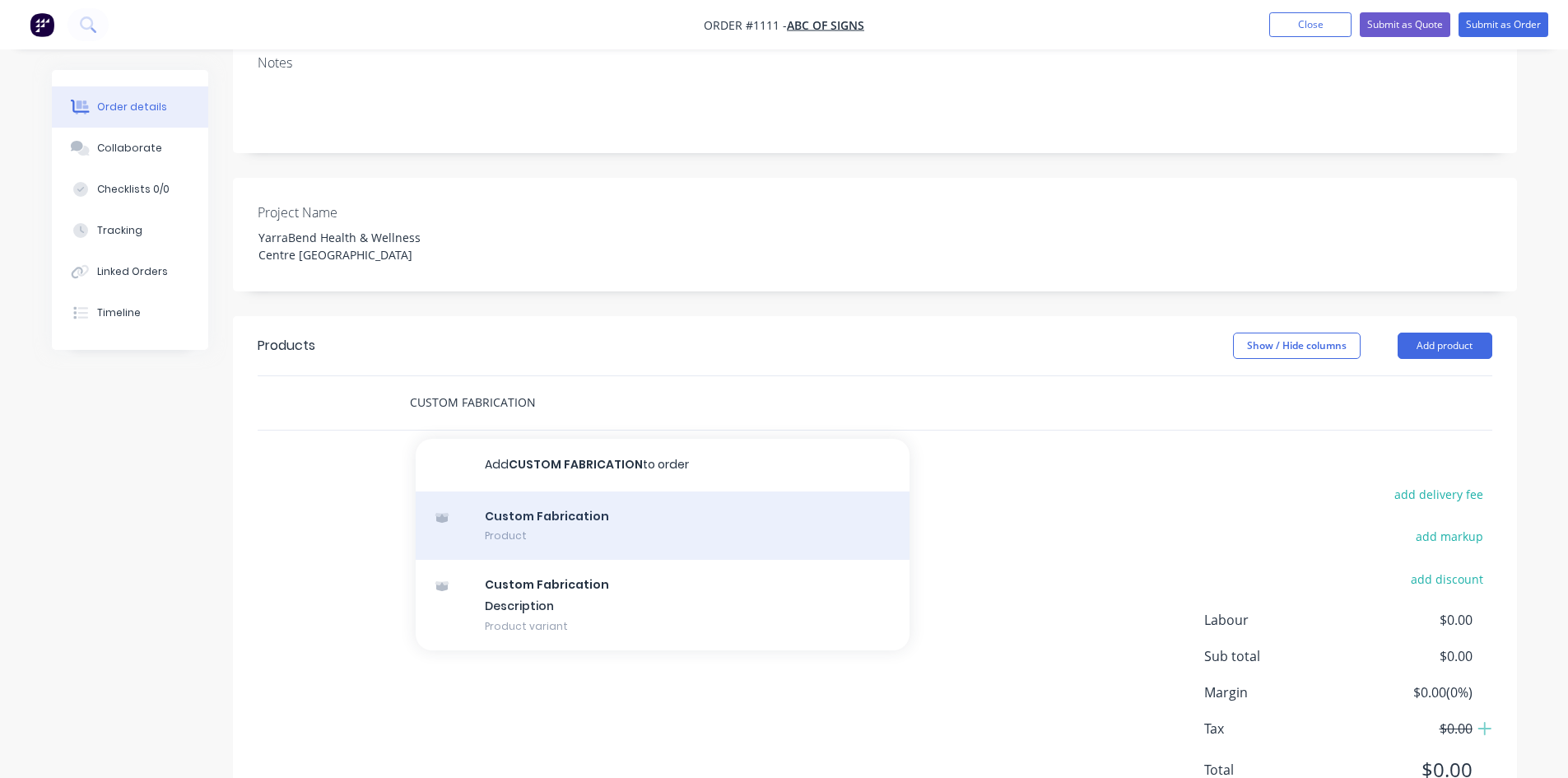
type input "CUSTOM FABRICATION"
click at [563, 492] on div "Custom Fabrication Product" at bounding box center [662, 526] width 493 height 69
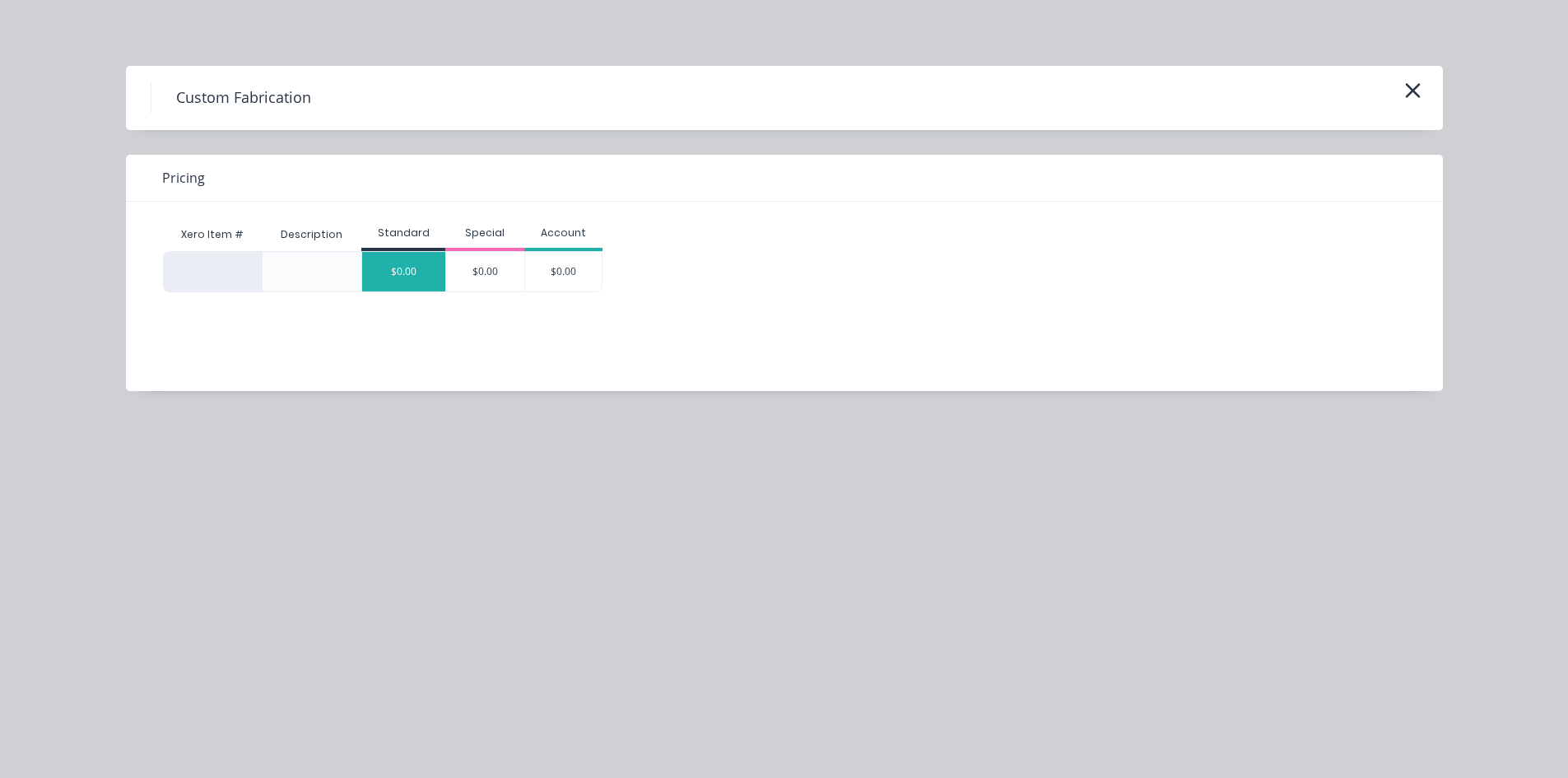
click at [421, 271] on div "$0.00" at bounding box center [403, 272] width 83 height 39
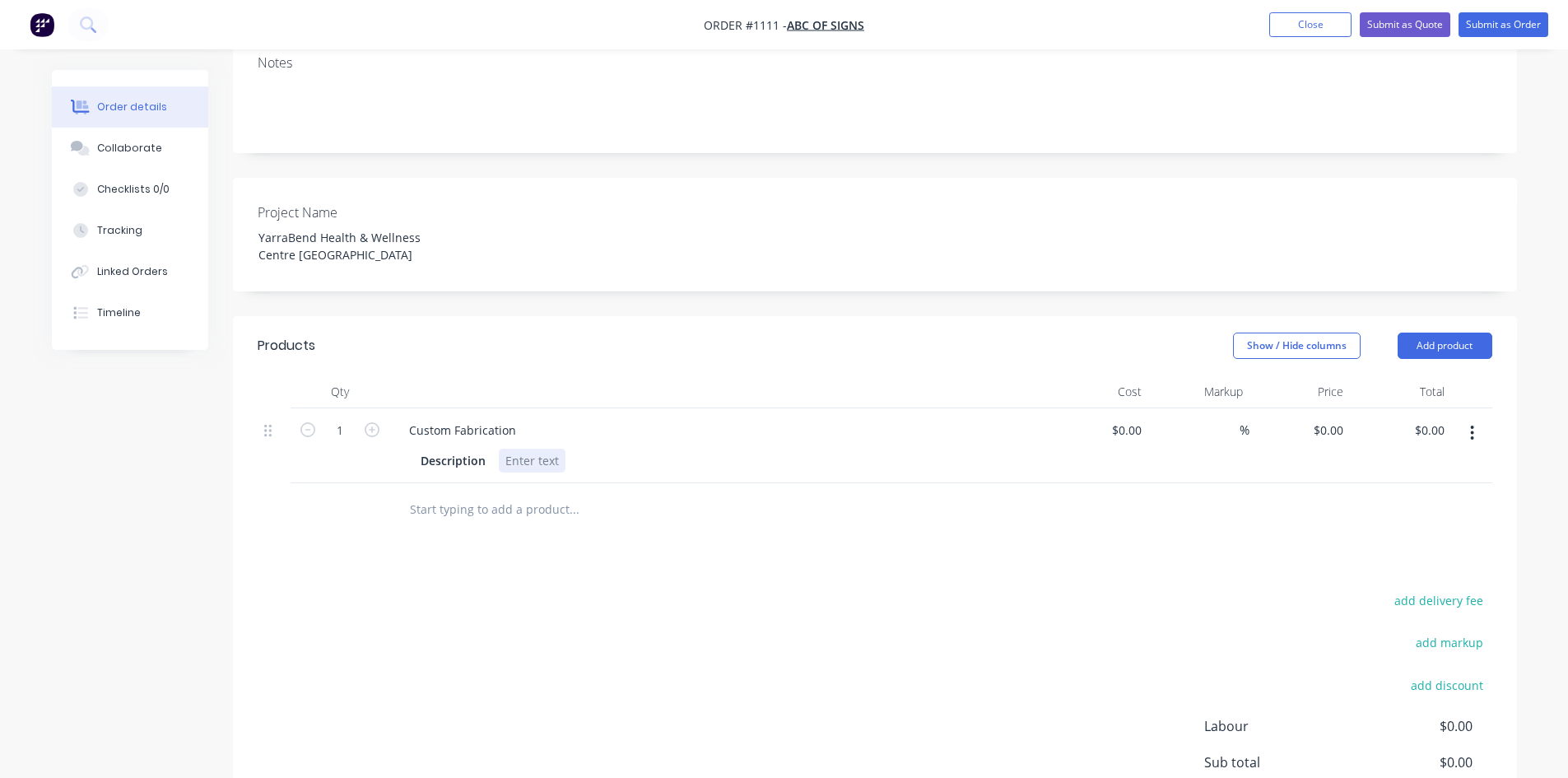
click at [517, 449] on div at bounding box center [532, 461] width 67 height 24
paste div
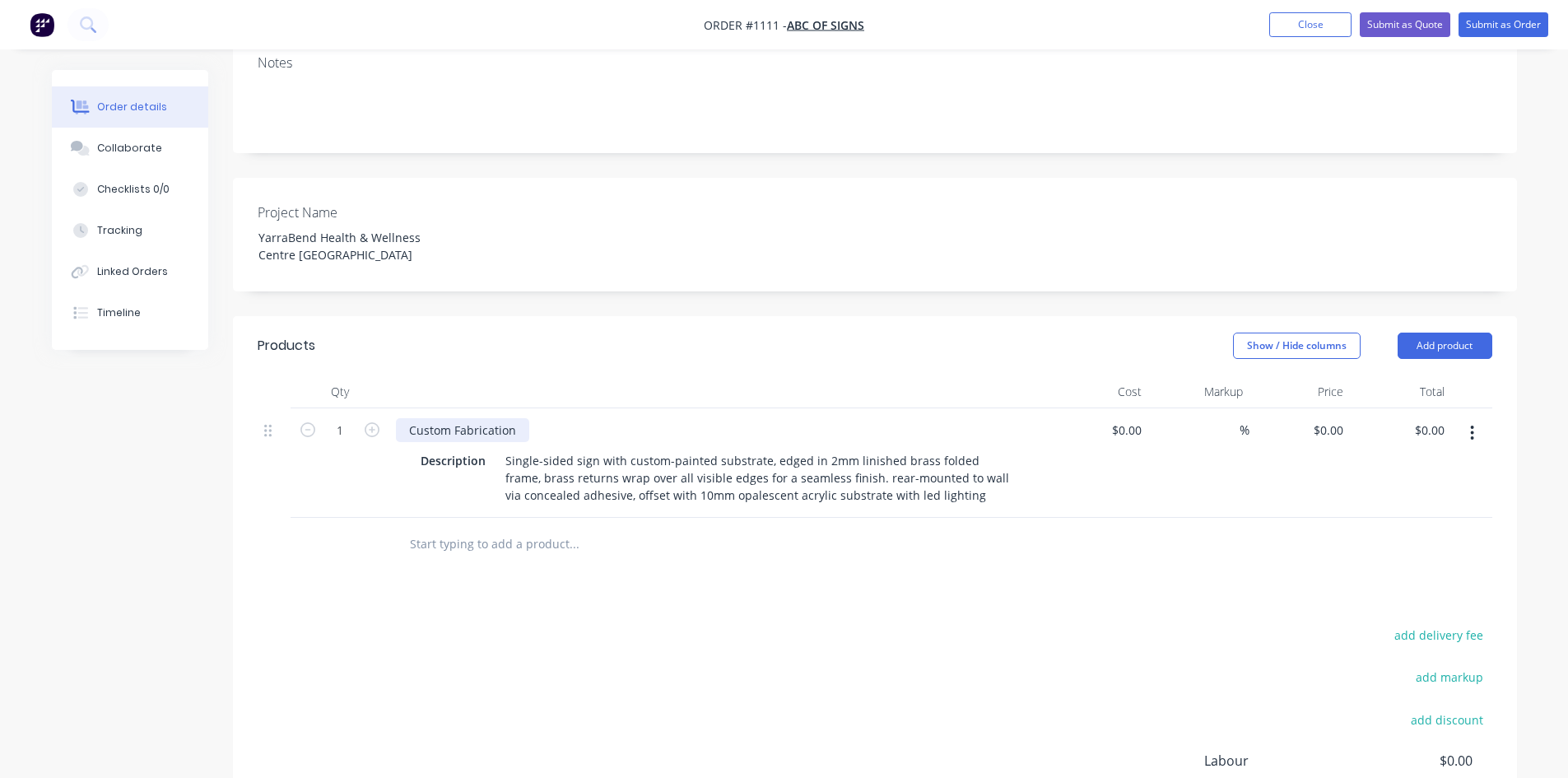
click at [421, 418] on div "Custom Fabrication" at bounding box center [462, 430] width 133 height 24
drag, startPoint x: 399, startPoint y: 384, endPoint x: 525, endPoint y: 379, distance: 126.1
click at [525, 418] on div "Custom Fabrication" at bounding box center [462, 430] width 133 height 24
paste div
click at [491, 536] on div "Products Show / Hide columns Add product Qty Cost Markup Price Total 1 HEALTH &…" at bounding box center [875, 641] width 1284 height 650
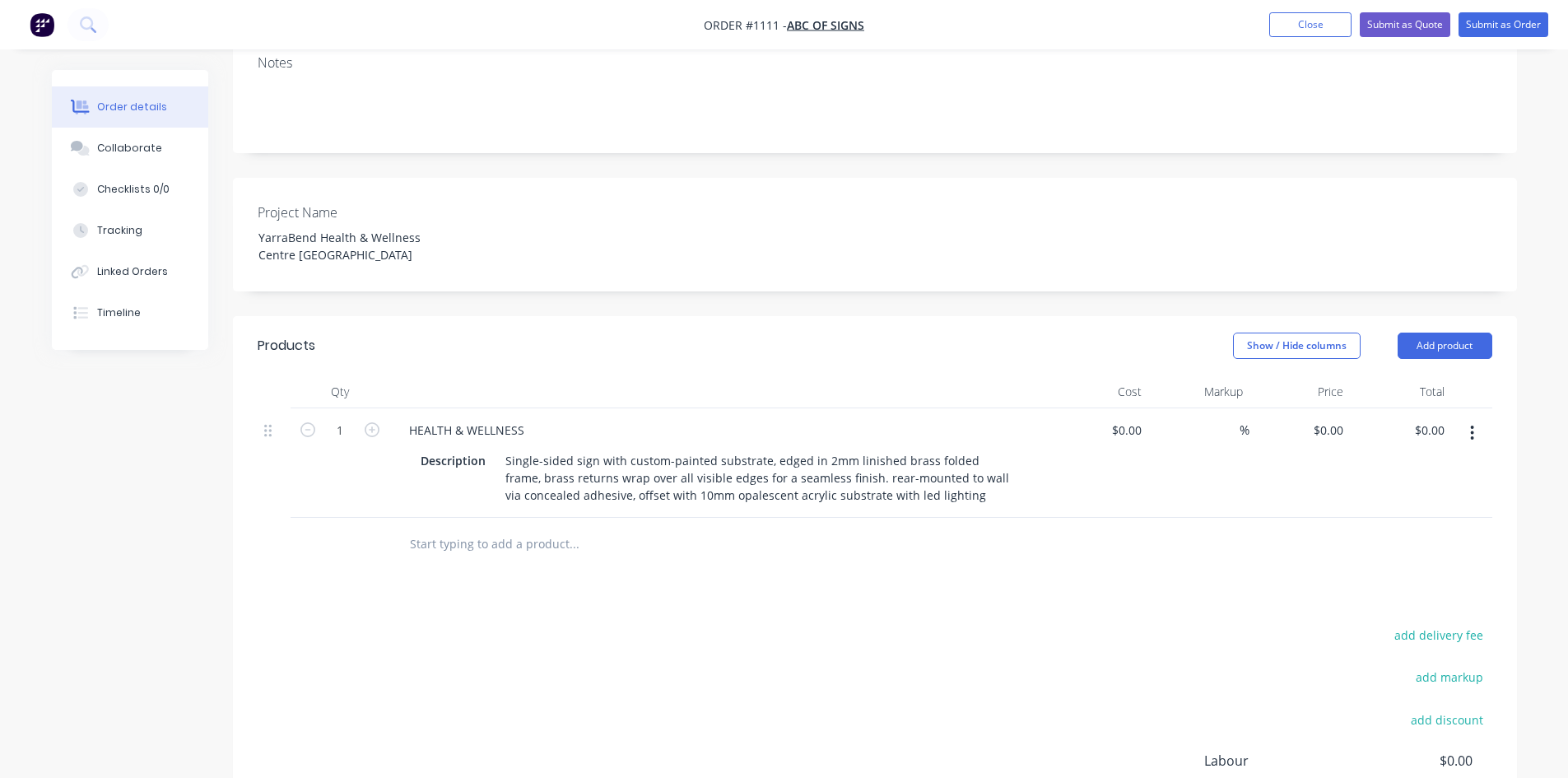
click at [1472, 424] on icon "button" at bounding box center [1472, 433] width 4 height 18
click at [1402, 497] on div "Duplicate" at bounding box center [1414, 509] width 127 height 24
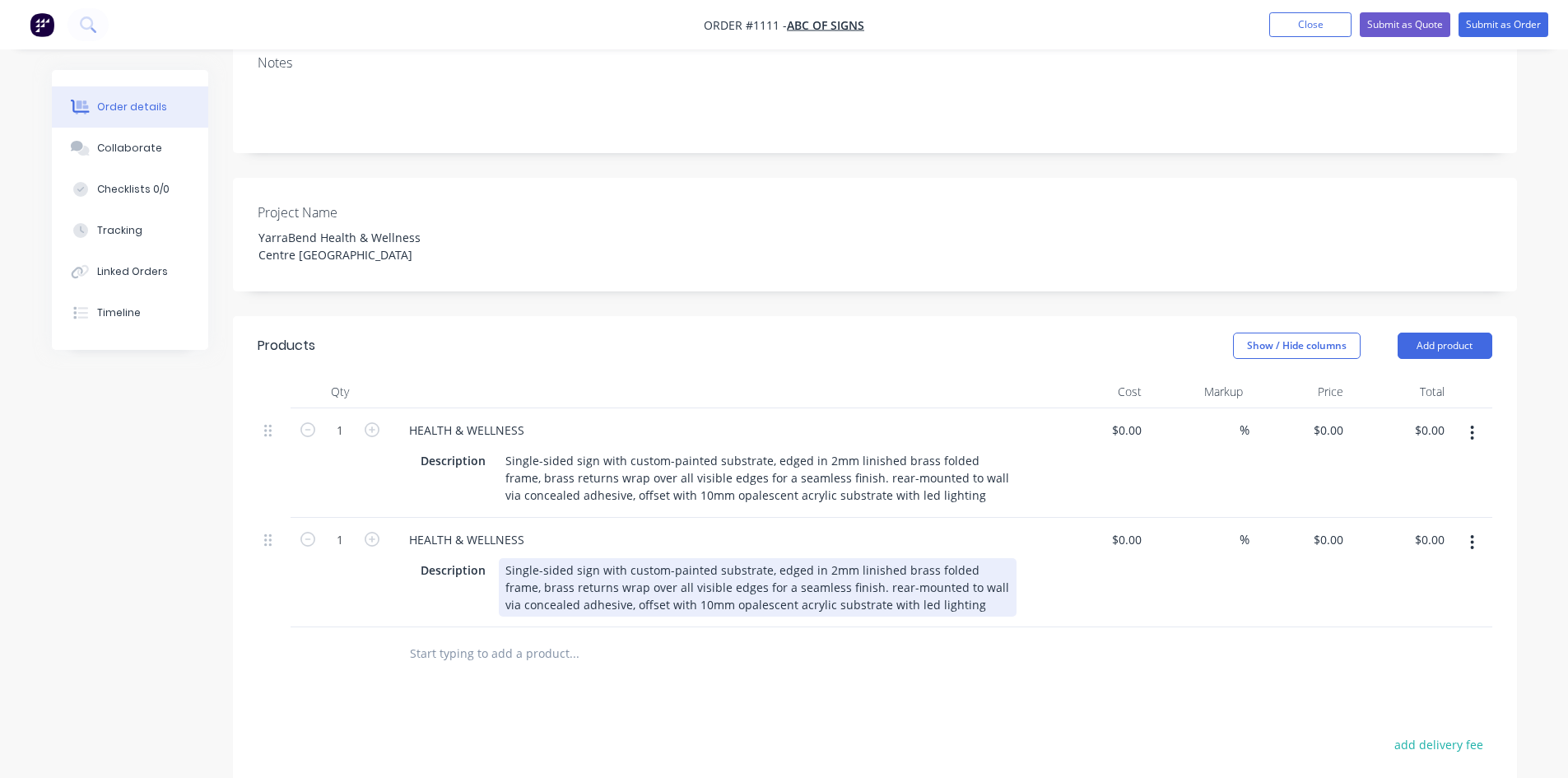
click at [535, 558] on div "Single-sided sign with custom-painted substrate, edged in 2mm linished brass fo…" at bounding box center [757, 587] width 517 height 59
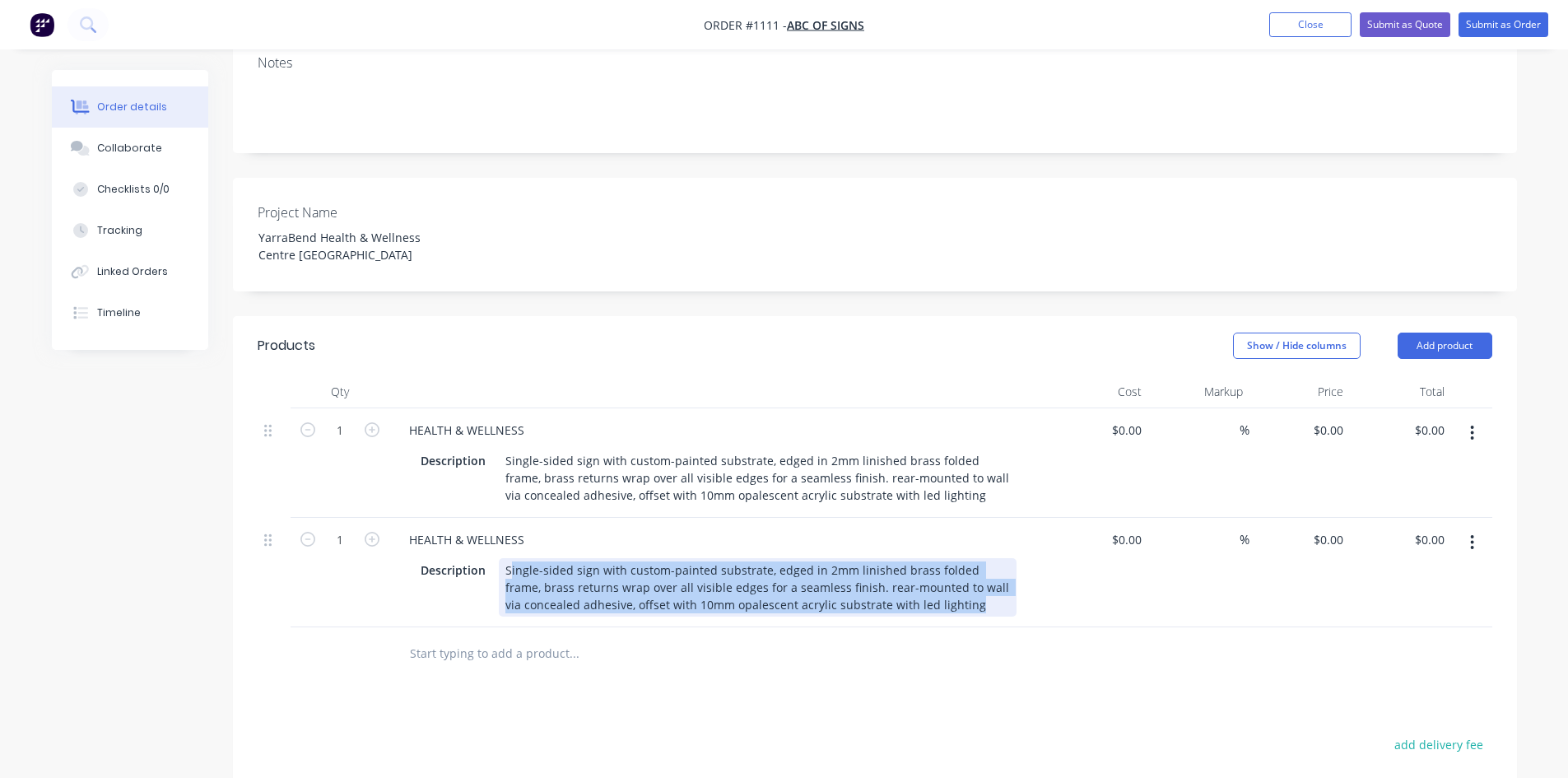
drag, startPoint x: 507, startPoint y: 523, endPoint x: 1018, endPoint y: 561, distance: 512.4
click at [1018, 561] on div "Description Single-sided sign with custom-painted substrate, edged in 2mm linis…" at bounding box center [719, 585] width 646 height 61
paste div
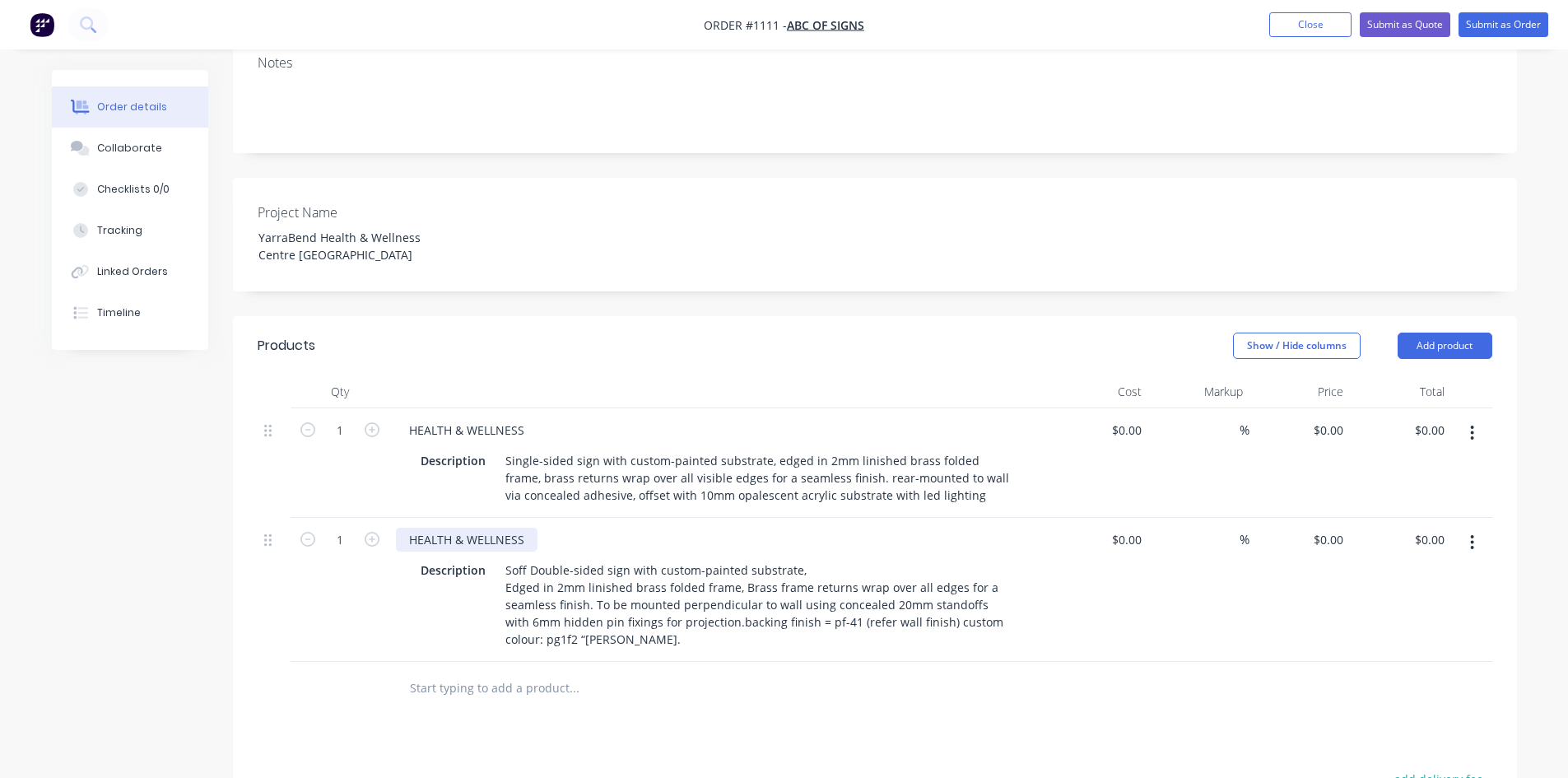
click at [453, 528] on div "HEALTH & WELLNESS" at bounding box center [467, 539] width 141 height 24
drag, startPoint x: 413, startPoint y: 487, endPoint x: 560, endPoint y: 502, distance: 147.8
click at [560, 528] on div "HEALTH & WELLNESS" at bounding box center [719, 539] width 646 height 24
paste div
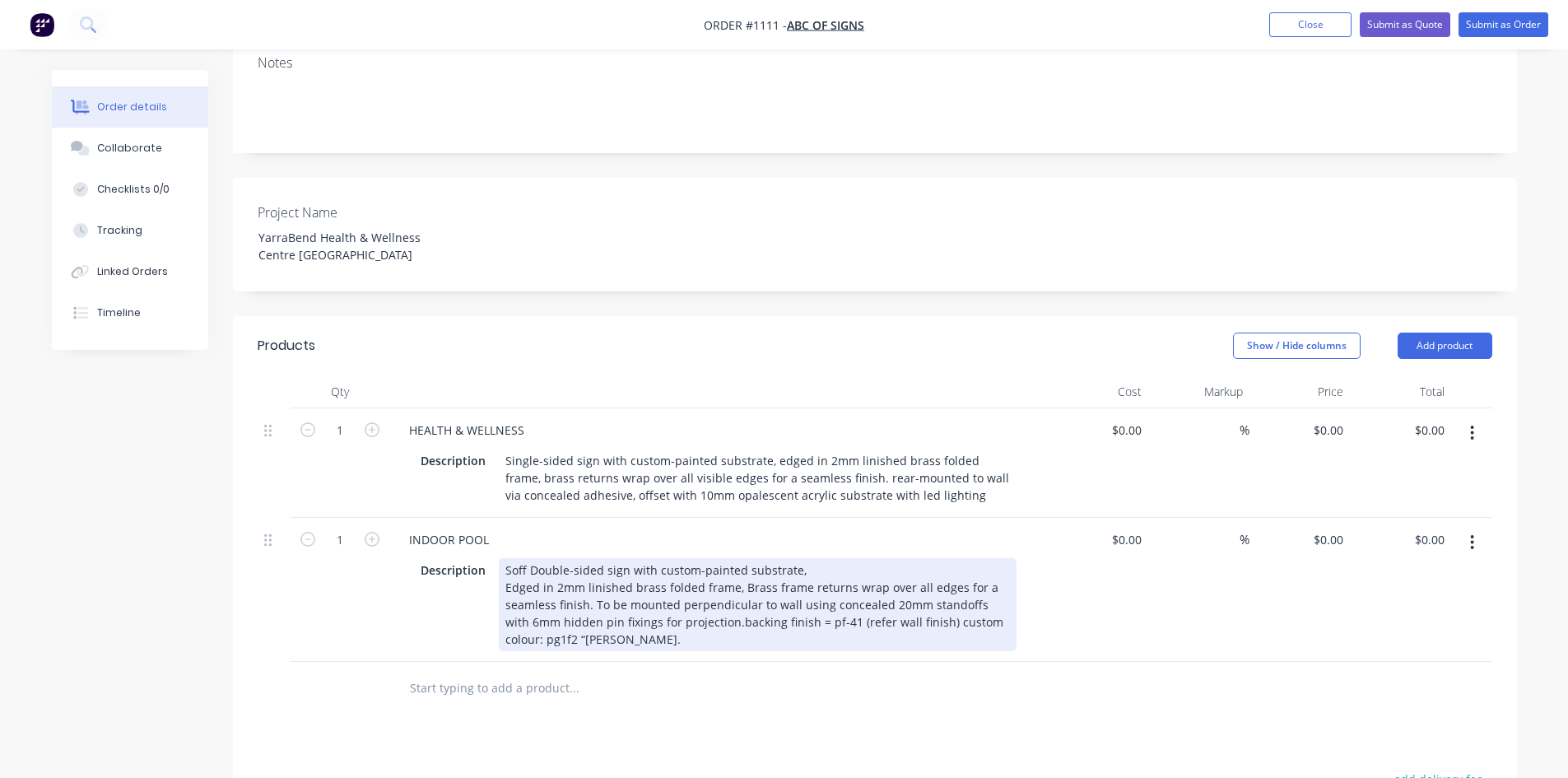
click at [612, 598] on div "Soff Double-sided sign with custom-painted substrate, Edged in 2mm linished bra…" at bounding box center [757, 604] width 517 height 93
click at [624, 598] on div "Soff Double-sided sign with custom-painted substrate, Edged in 2mm linished bra…" at bounding box center [757, 604] width 517 height 93
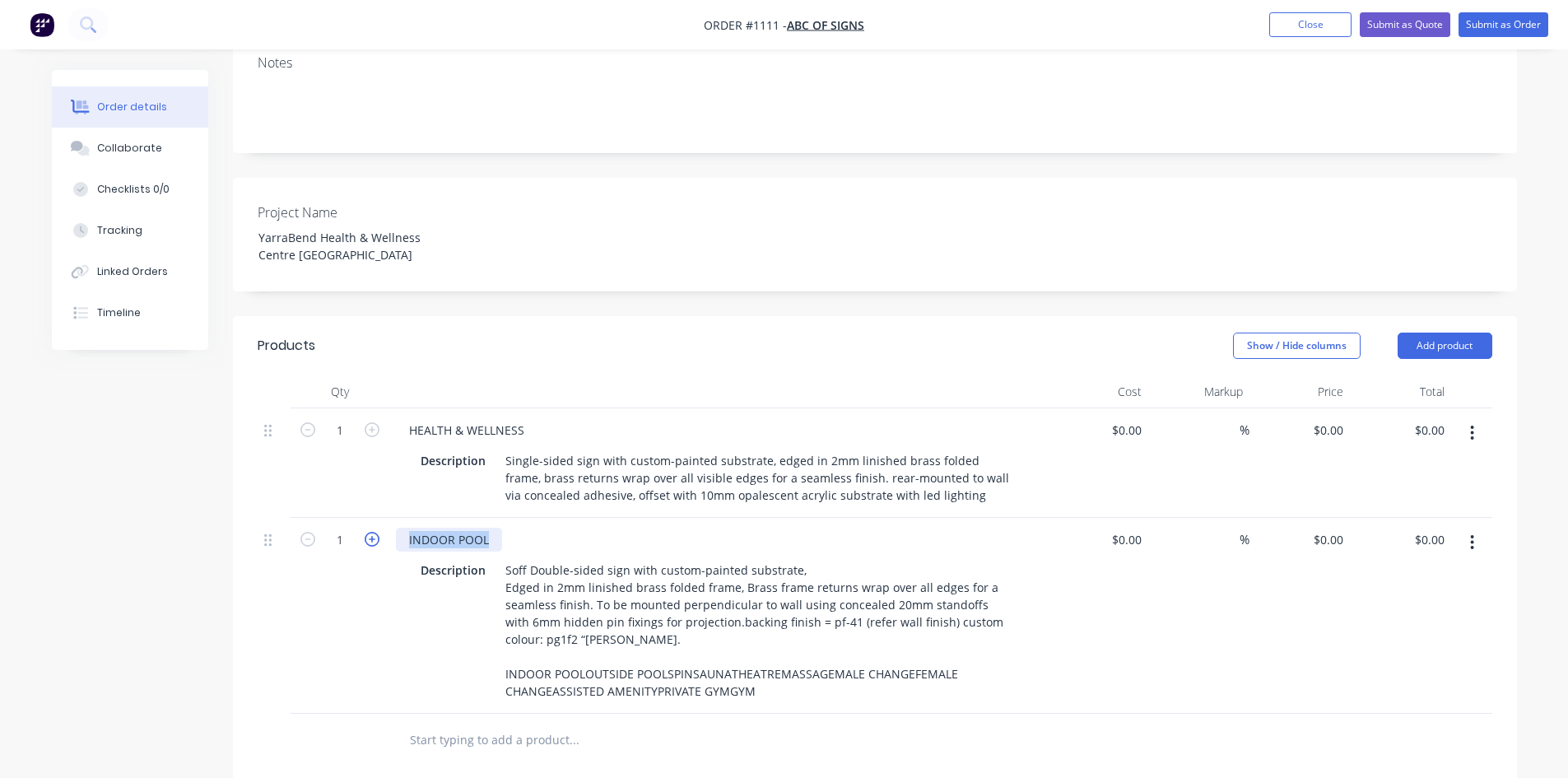
drag, startPoint x: 493, startPoint y: 494, endPoint x: 371, endPoint y: 495, distance: 122.0
click at [371, 517] on div "1 INDOOR POOL Description Soff Double-sided sign with custom-painted substrate,…" at bounding box center [875, 616] width 1234 height 196
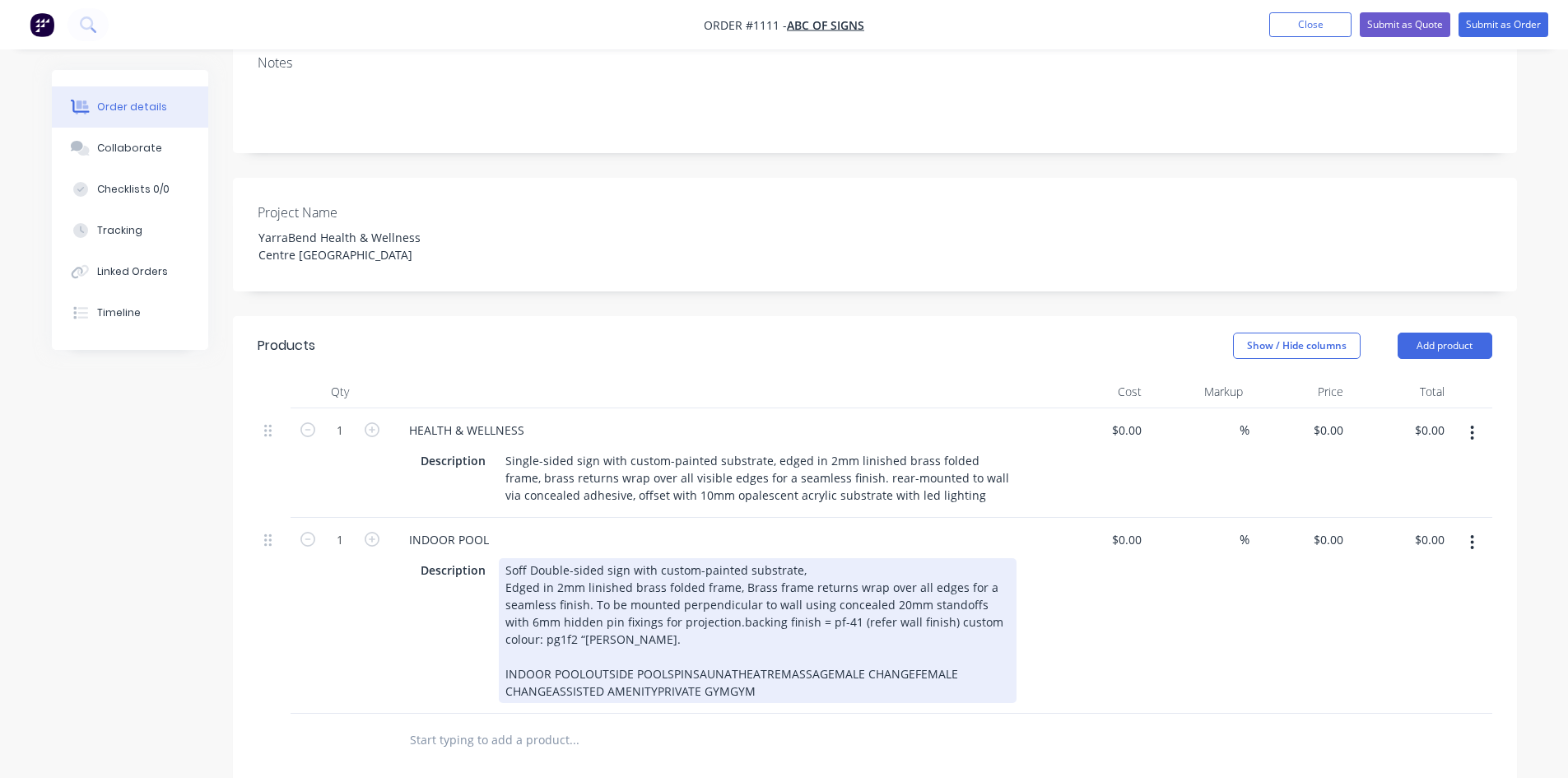
click at [534, 598] on div "Soff Double-sided sign with custom-painted substrate, Edged in 2mm linished bra…" at bounding box center [757, 630] width 517 height 145
click at [580, 630] on div "Soff Double-sided sign with custom-painted substrate, Edged in 2mm linished bra…" at bounding box center [757, 630] width 517 height 145
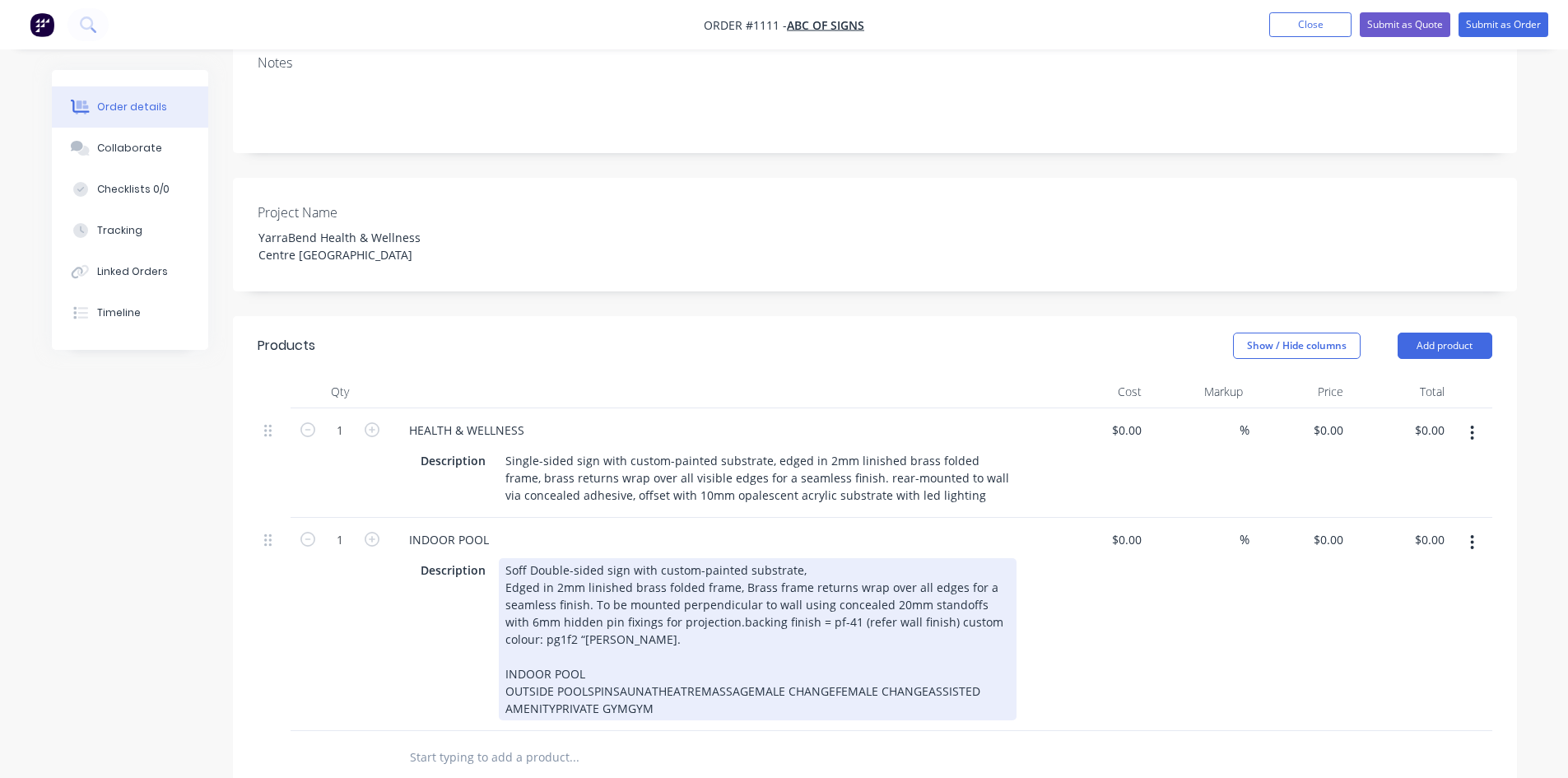
click at [586, 642] on div "Soff Double-sided sign with custom-painted substrate, Edged in 2mm linished bra…" at bounding box center [757, 639] width 517 height 162
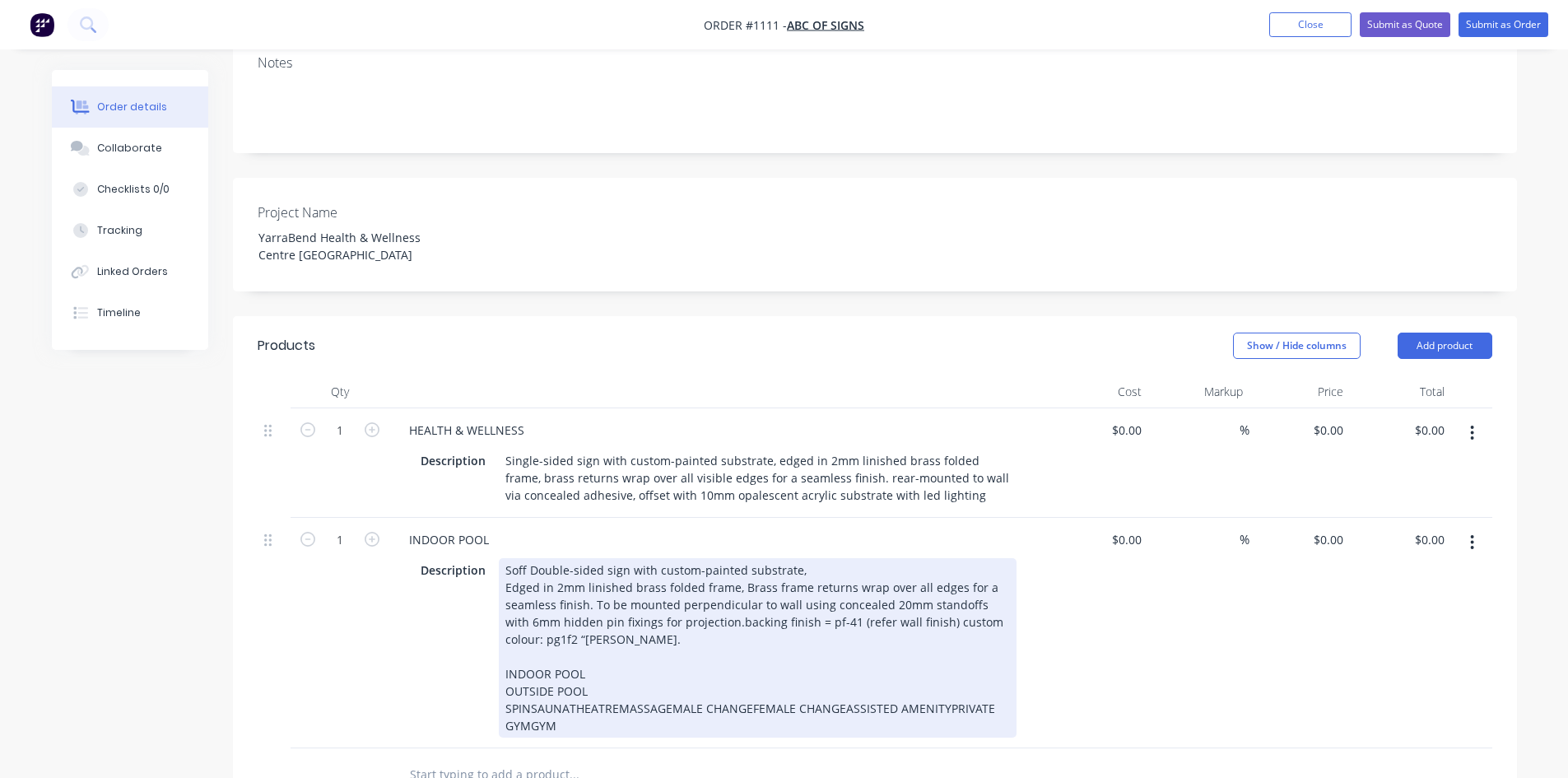
click at [535, 661] on div "Soff Double-sided sign with custom-painted substrate, Edged in 2mm linished bra…" at bounding box center [757, 648] width 517 height 180
click at [528, 663] on div "Soff Double-sided sign with custom-painted substrate, Edged in 2mm linished bra…" at bounding box center [757, 648] width 517 height 180
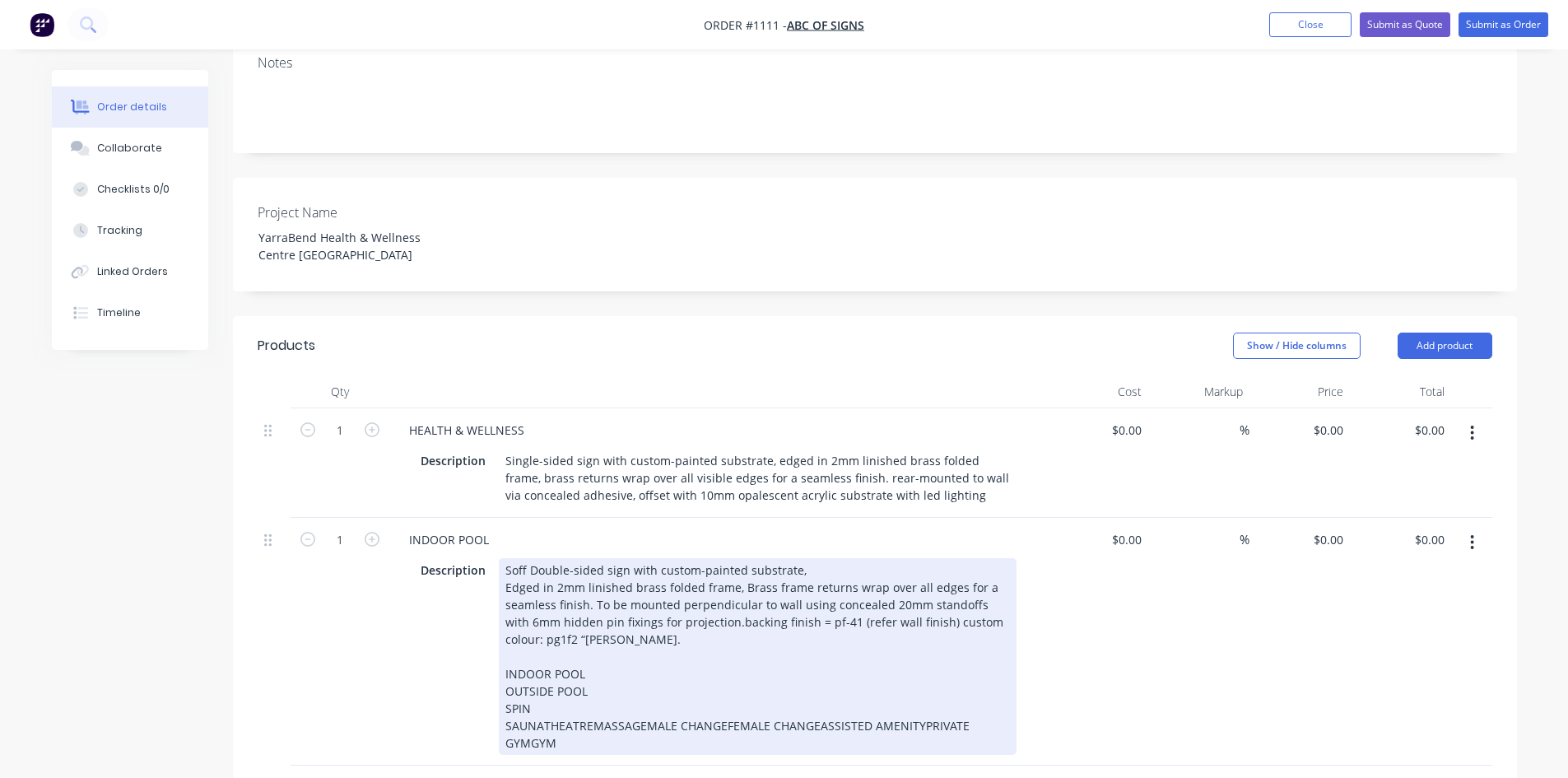
click at [541, 680] on div "Soff Double-sided sign with custom-painted substrate, Edged in 2mm linished bra…" at bounding box center [757, 656] width 517 height 196
click at [550, 696] on div "Soff Double-sided sign with custom-painted substrate, Edged in 2mm linished bra…" at bounding box center [757, 656] width 517 height 196
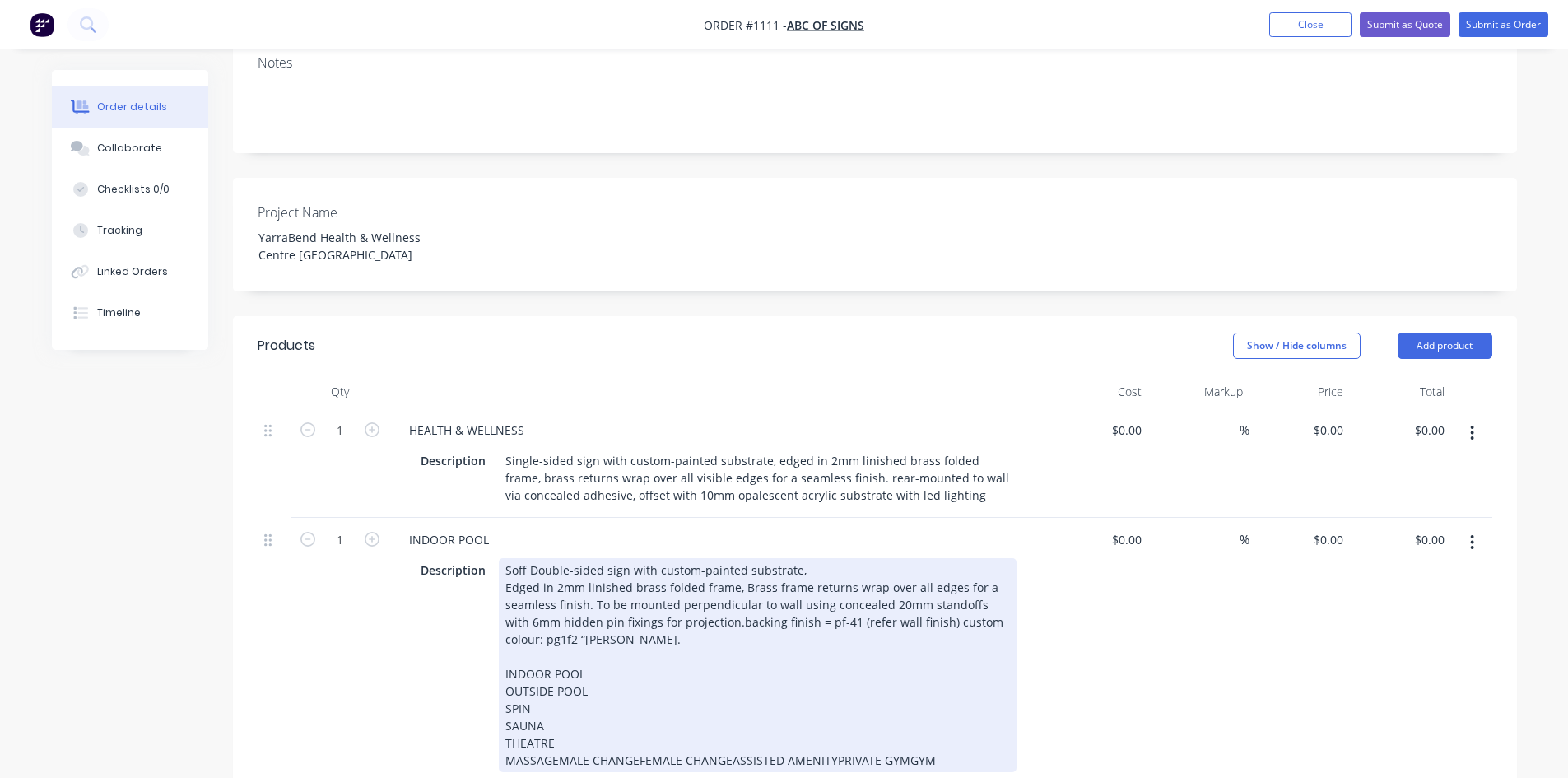
click at [549, 715] on div "Soff Double-sided sign with custom-painted substrate, Edged in 2mm linished bra…" at bounding box center [757, 664] width 517 height 214
click at [558, 719] on div "Soff Double-sided sign with custom-painted substrate, Edged in 2mm linished bra…" at bounding box center [757, 664] width 517 height 214
click at [587, 730] on div "Soff Double-sided sign with custom-painted substrate, Edged in 2mm linished bra…" at bounding box center [757, 673] width 517 height 231
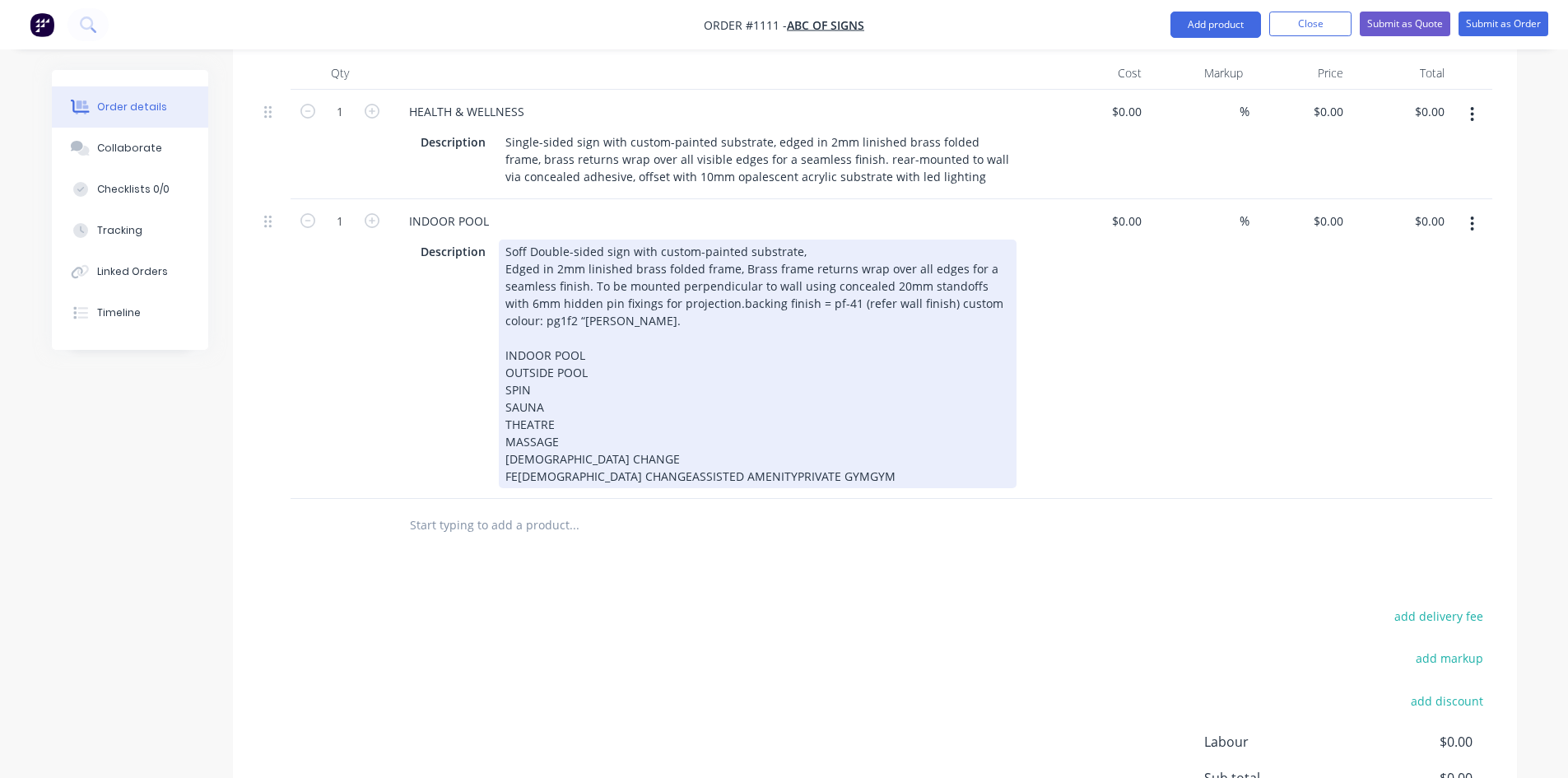
scroll to position [659, 0]
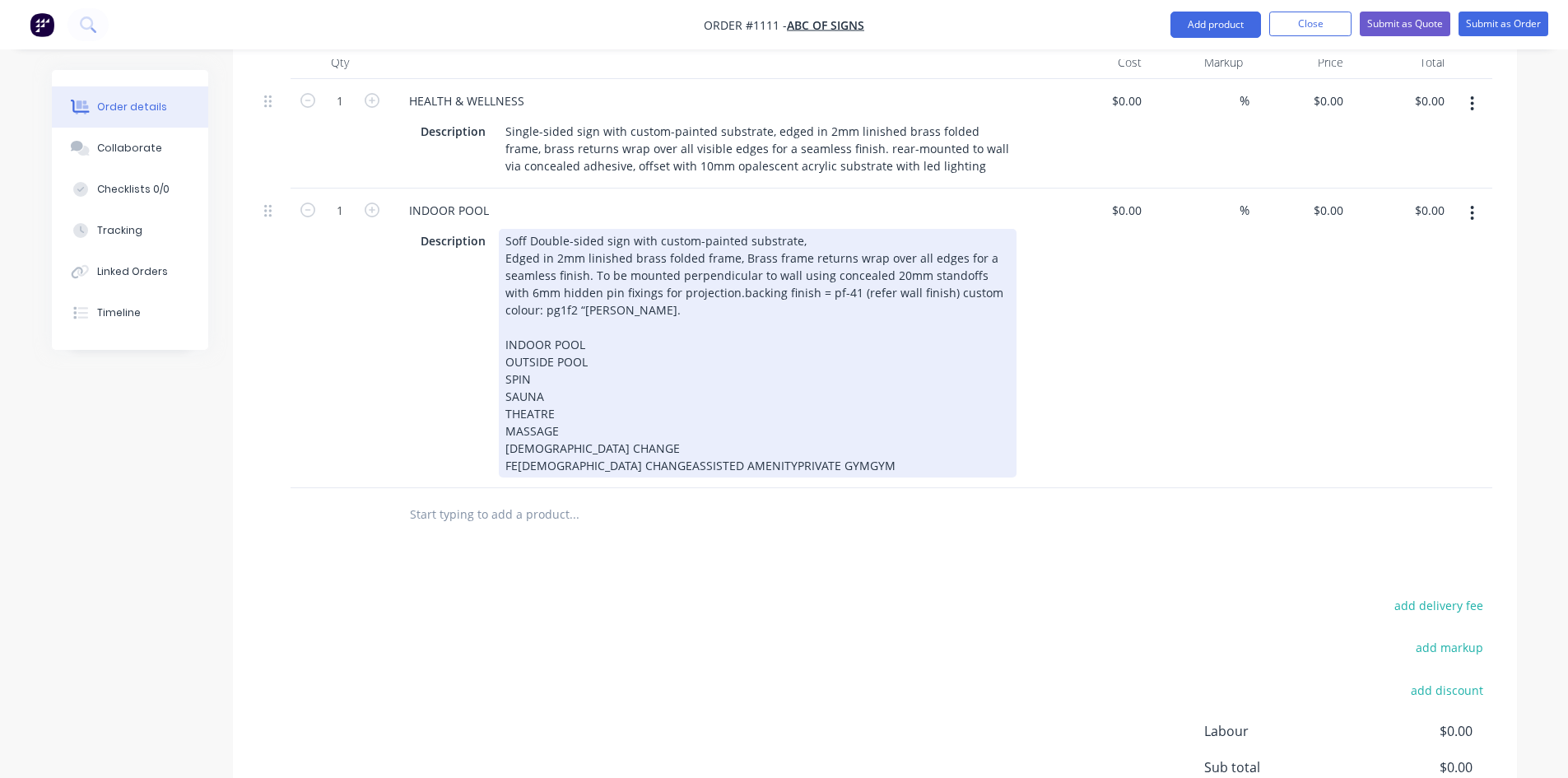
click at [594, 421] on div "Soff Double-sided sign with custom-painted substrate, Edged in 2mm linished bra…" at bounding box center [757, 352] width 517 height 249
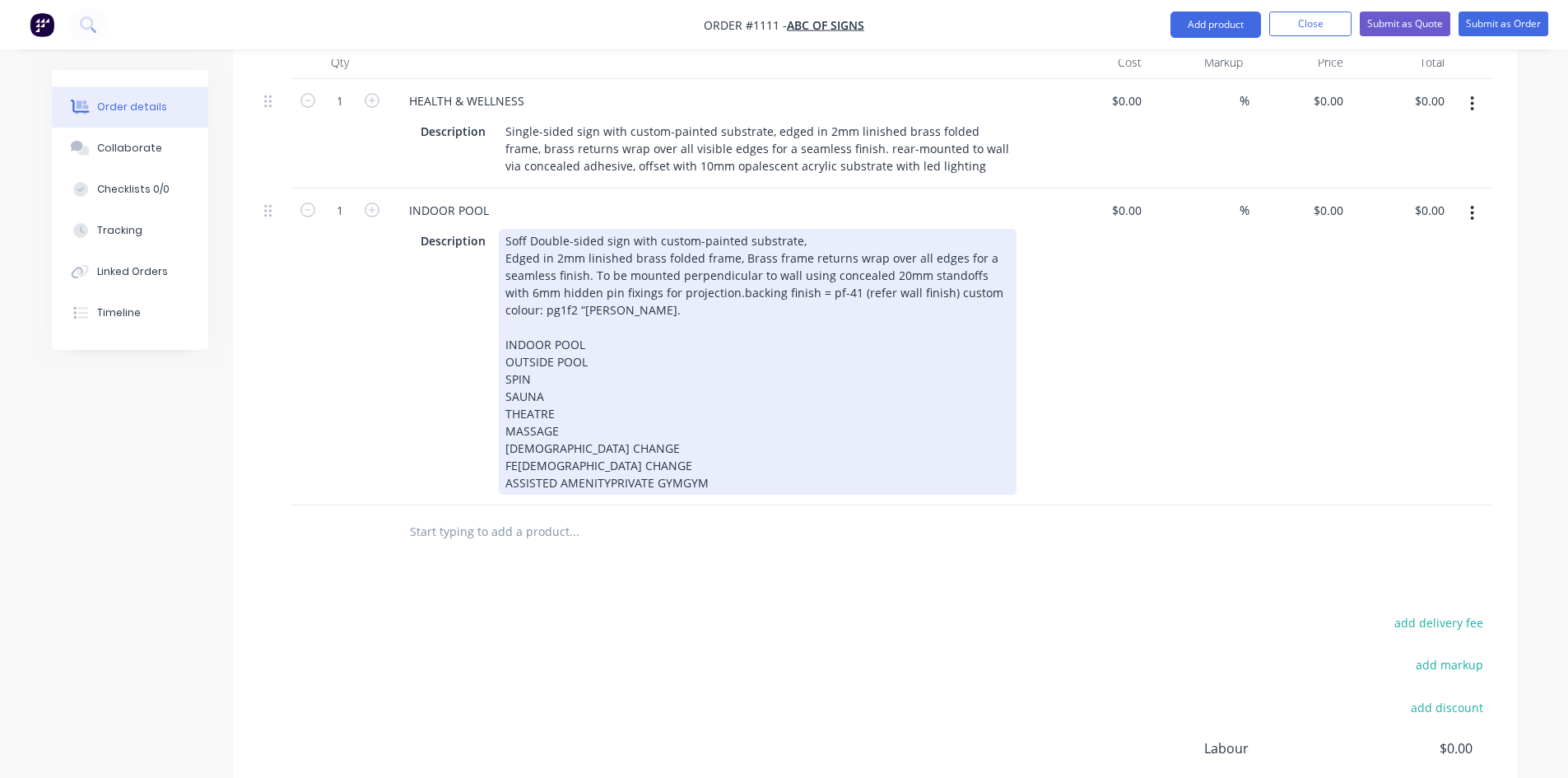
click at [604, 435] on div "Soff Double-sided sign with custom-painted substrate, Edged in 2mm linished bra…" at bounding box center [757, 361] width 517 height 266
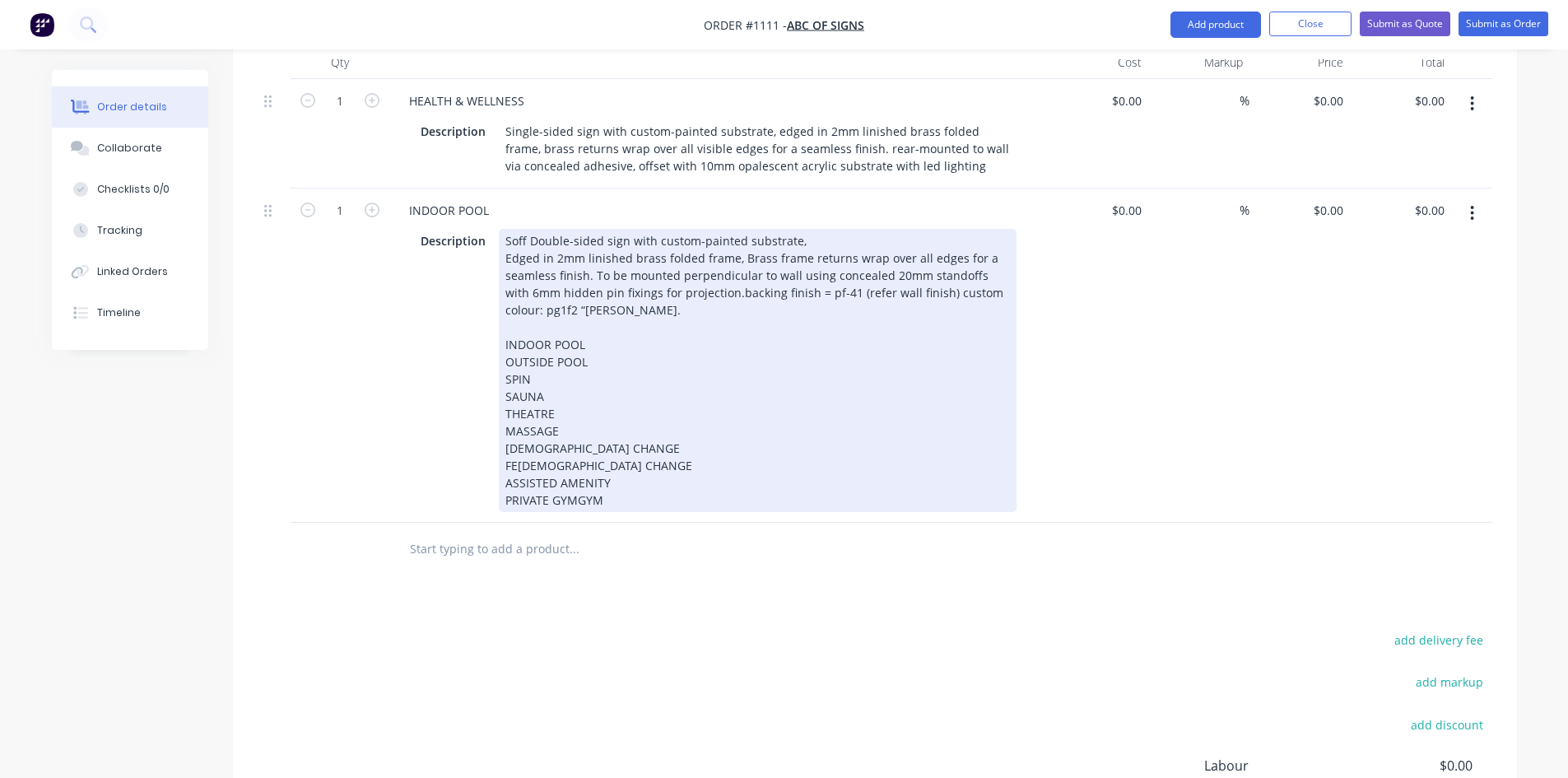
click at [568, 453] on div "Soff Double-sided sign with custom-painted substrate, Edged in 2mm linished bra…" at bounding box center [757, 370] width 517 height 283
click at [577, 454] on div "Soff Double-sided sign with custom-painted substrate, Edged in 2mm linished bra…" at bounding box center [757, 370] width 517 height 283
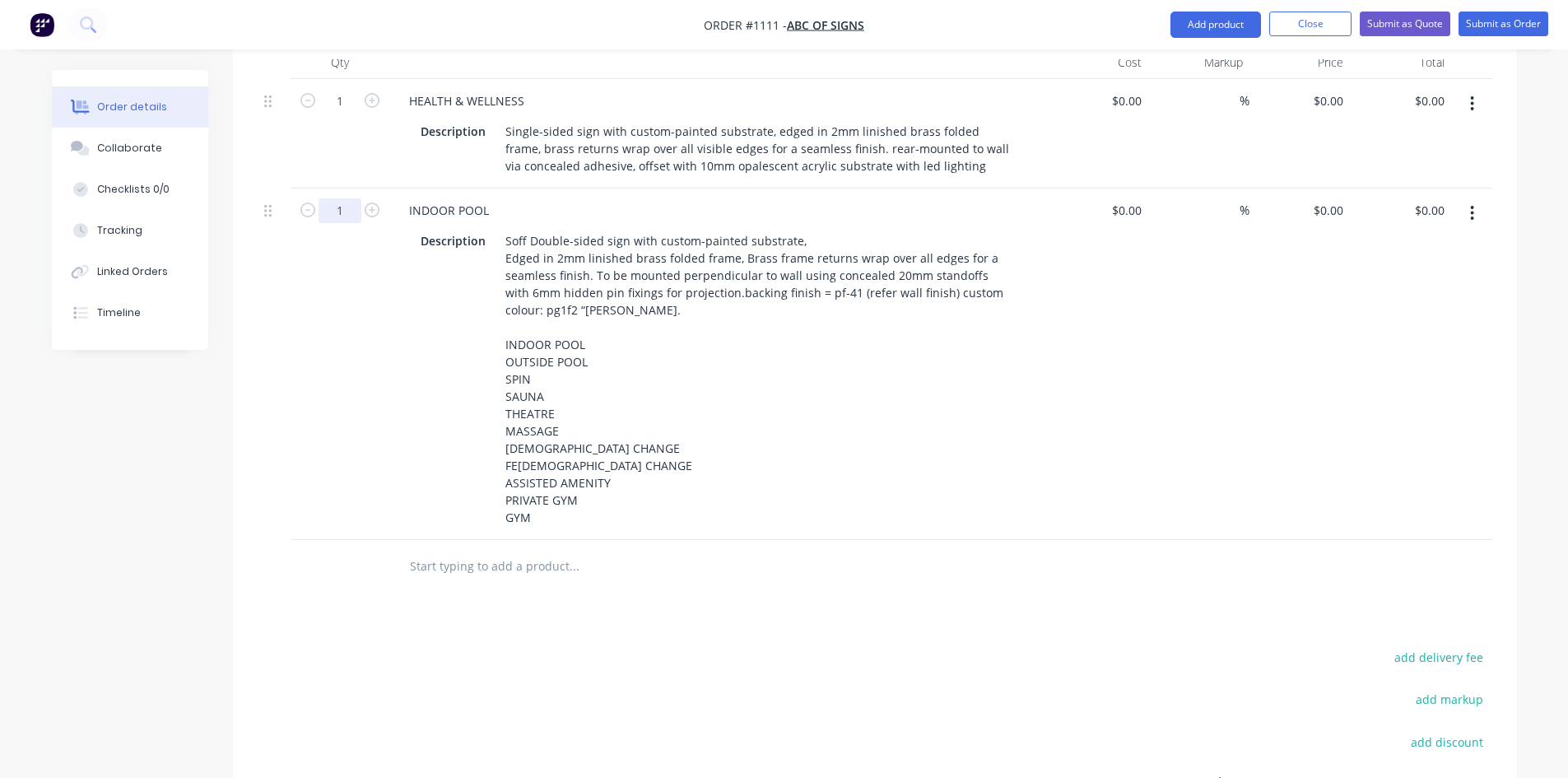
click at [350, 114] on input "1" at bounding box center [339, 101] width 43 height 25
type input "11"
click at [345, 110] on div "1" at bounding box center [340, 133] width 99 height 109
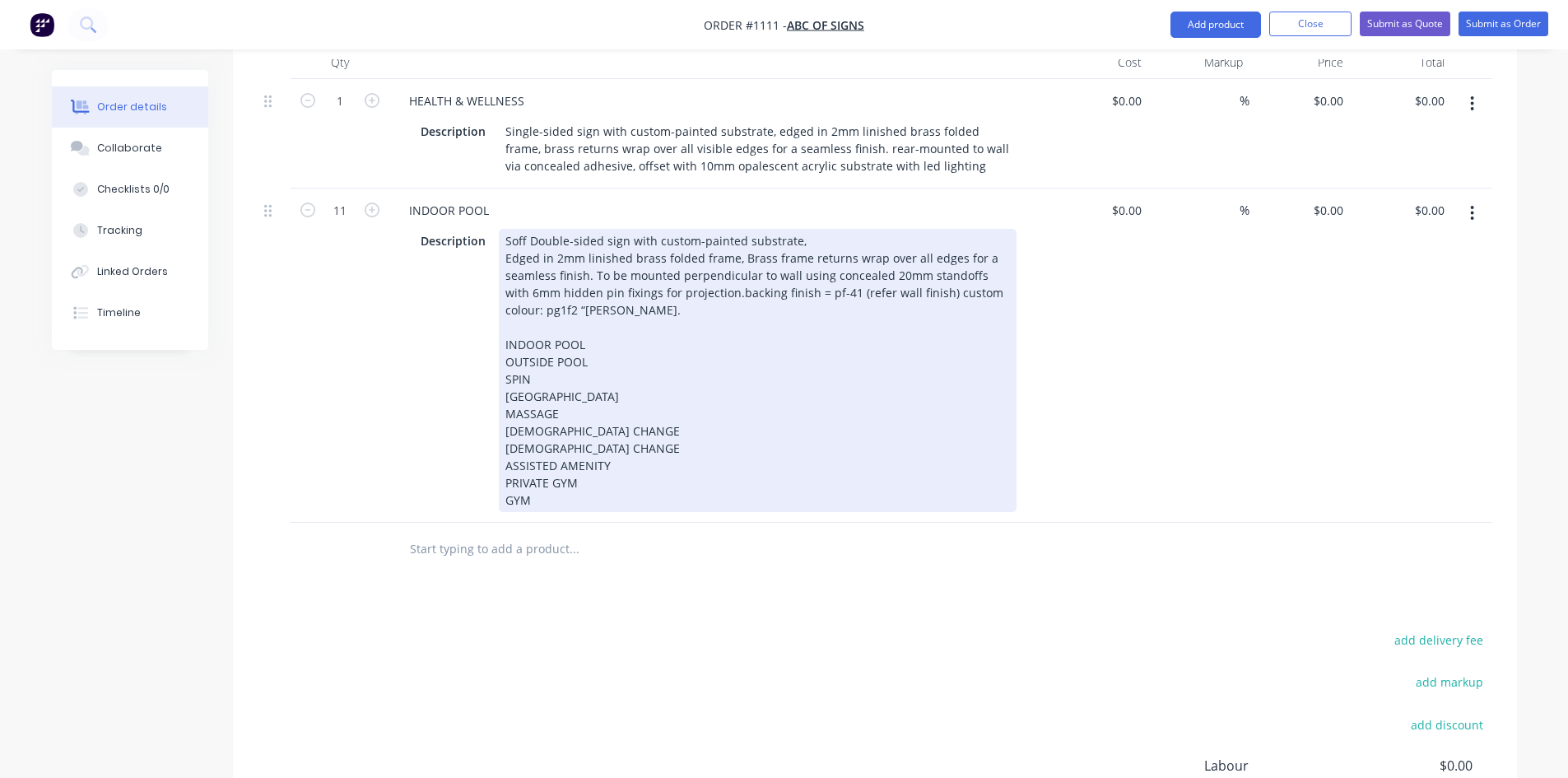
click at [710, 248] on div "Soff Double-sided sign with custom-painted substrate, Edged in 2mm linished bra…" at bounding box center [757, 370] width 517 height 283
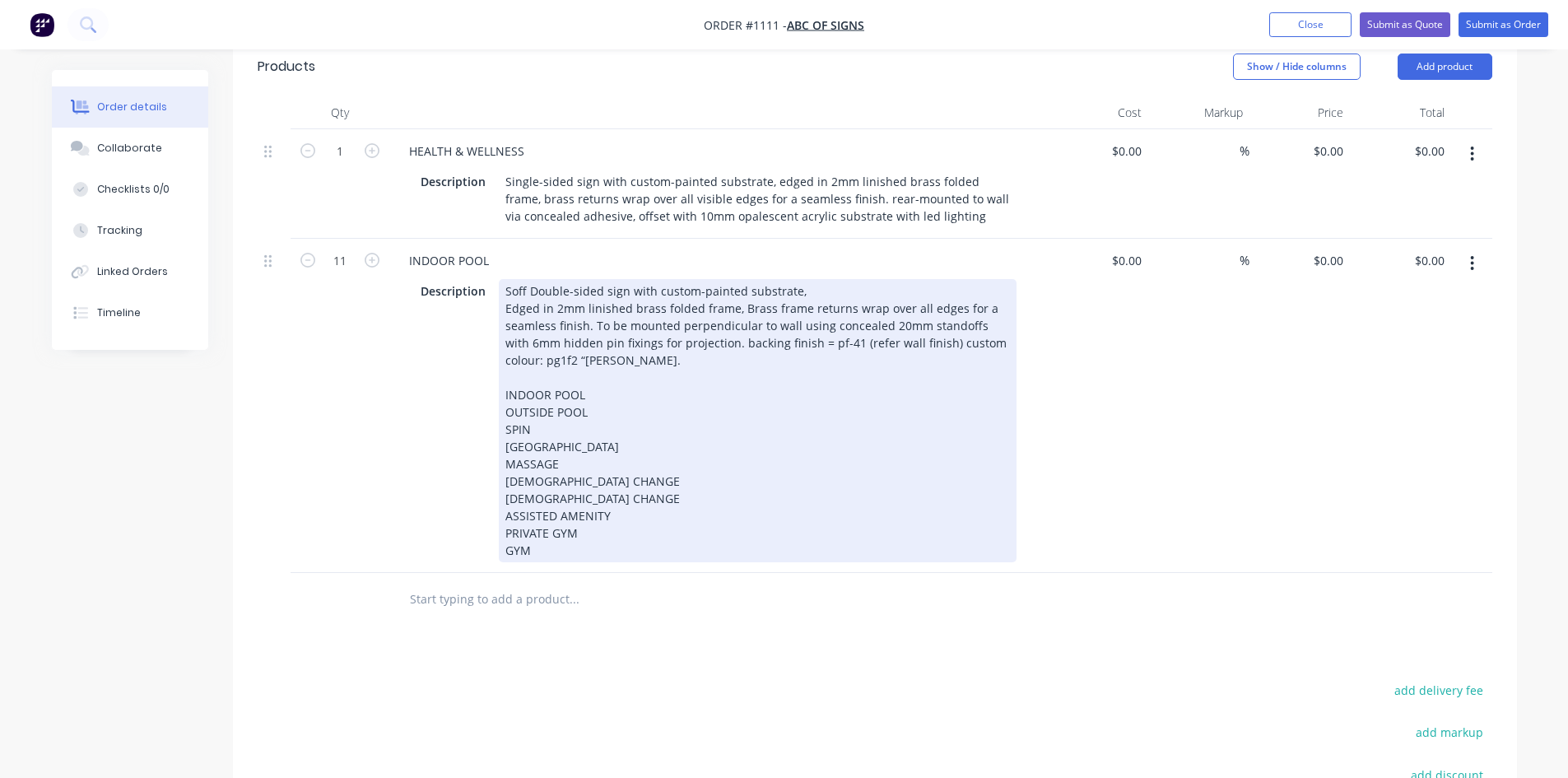
scroll to position [494, 0]
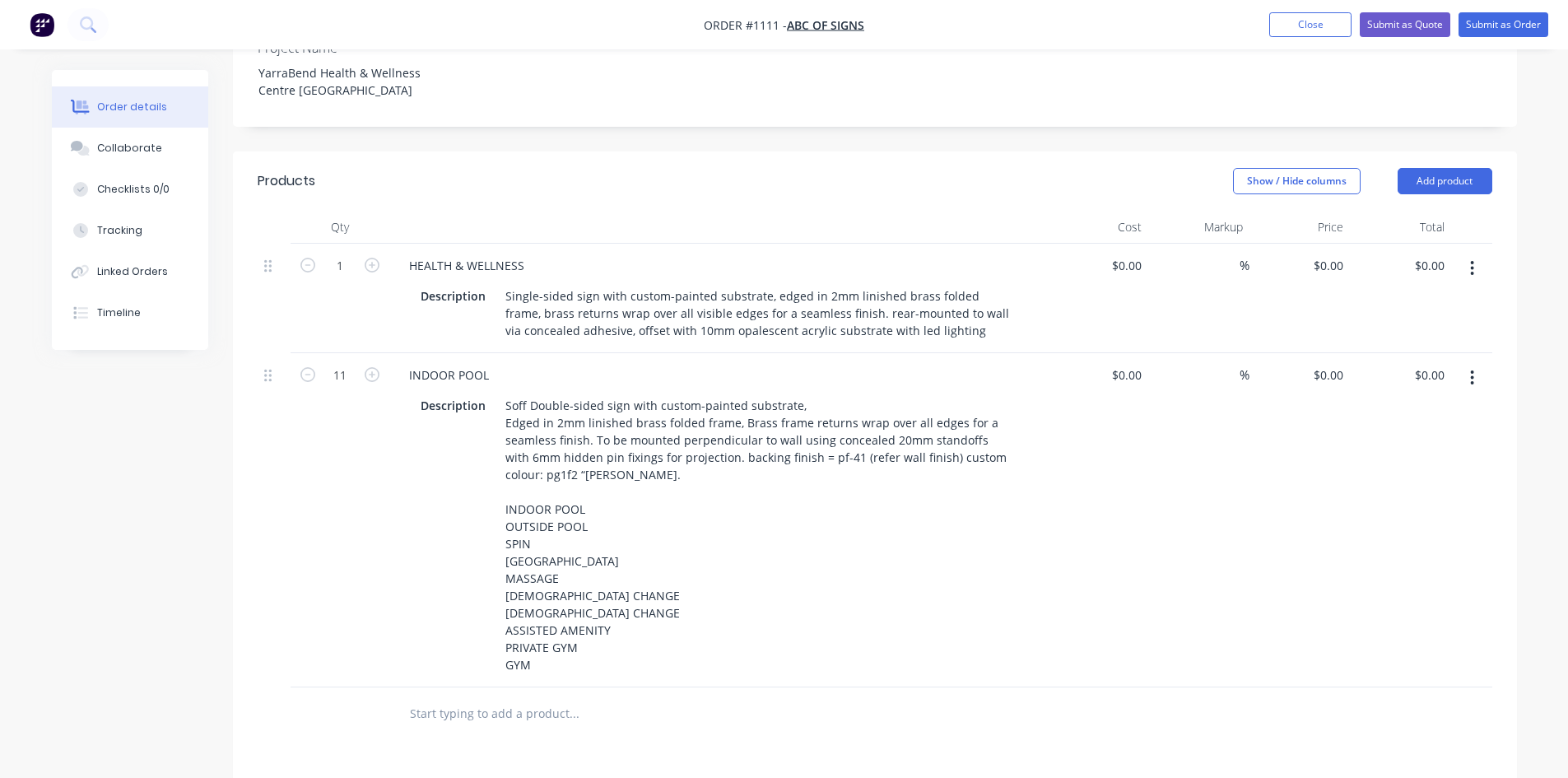
click at [1471, 260] on icon "button" at bounding box center [1472, 269] width 4 height 18
click at [1384, 333] on div "Duplicate" at bounding box center [1414, 345] width 127 height 24
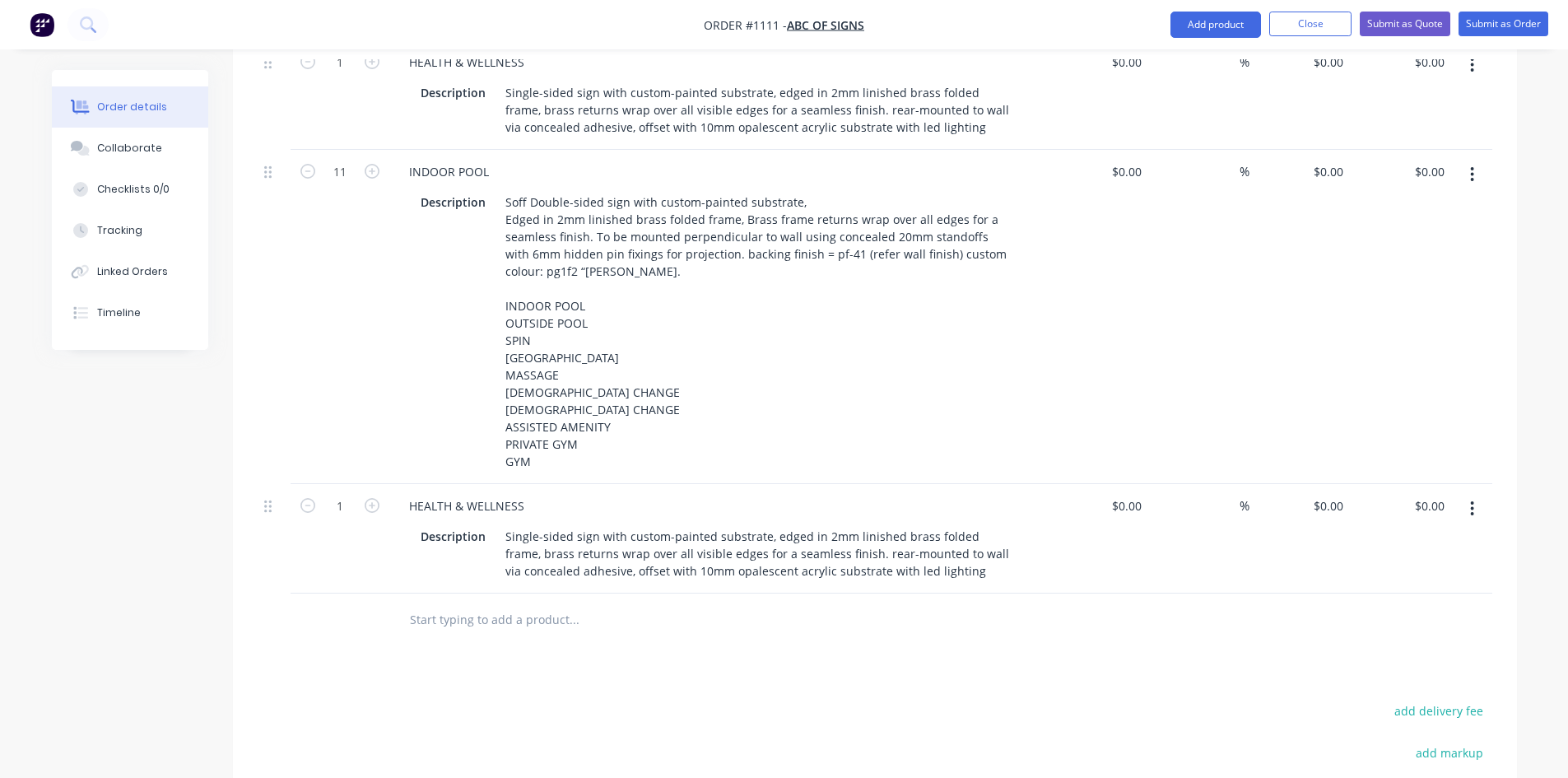
scroll to position [659, 0]
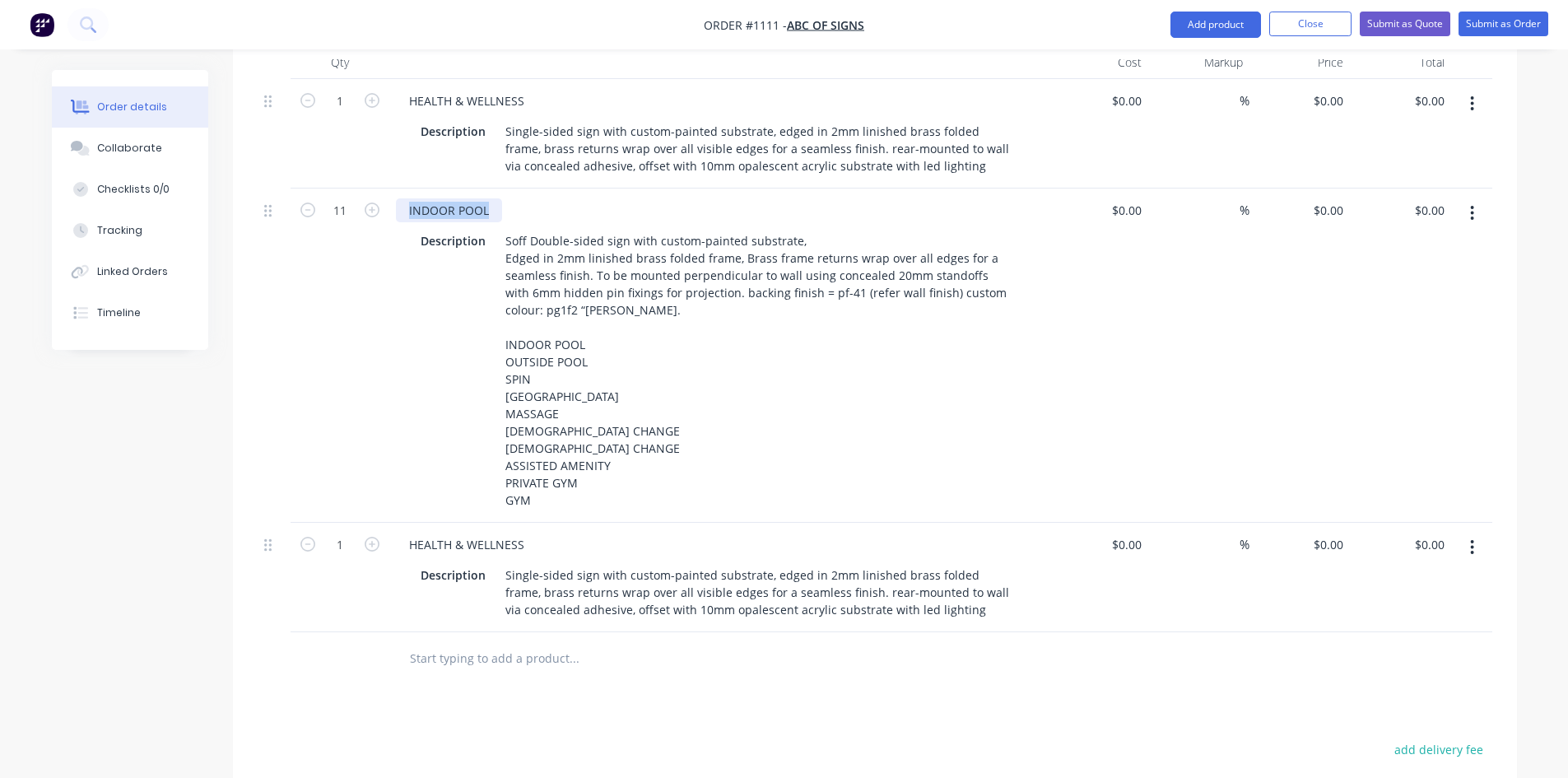
drag, startPoint x: 485, startPoint y: 164, endPoint x: 392, endPoint y: 160, distance: 93.1
click at [392, 189] on div "INDOOR POOL Description Soff Double-sided sign with custom-painted substrate, E…" at bounding box center [718, 356] width 658 height 334
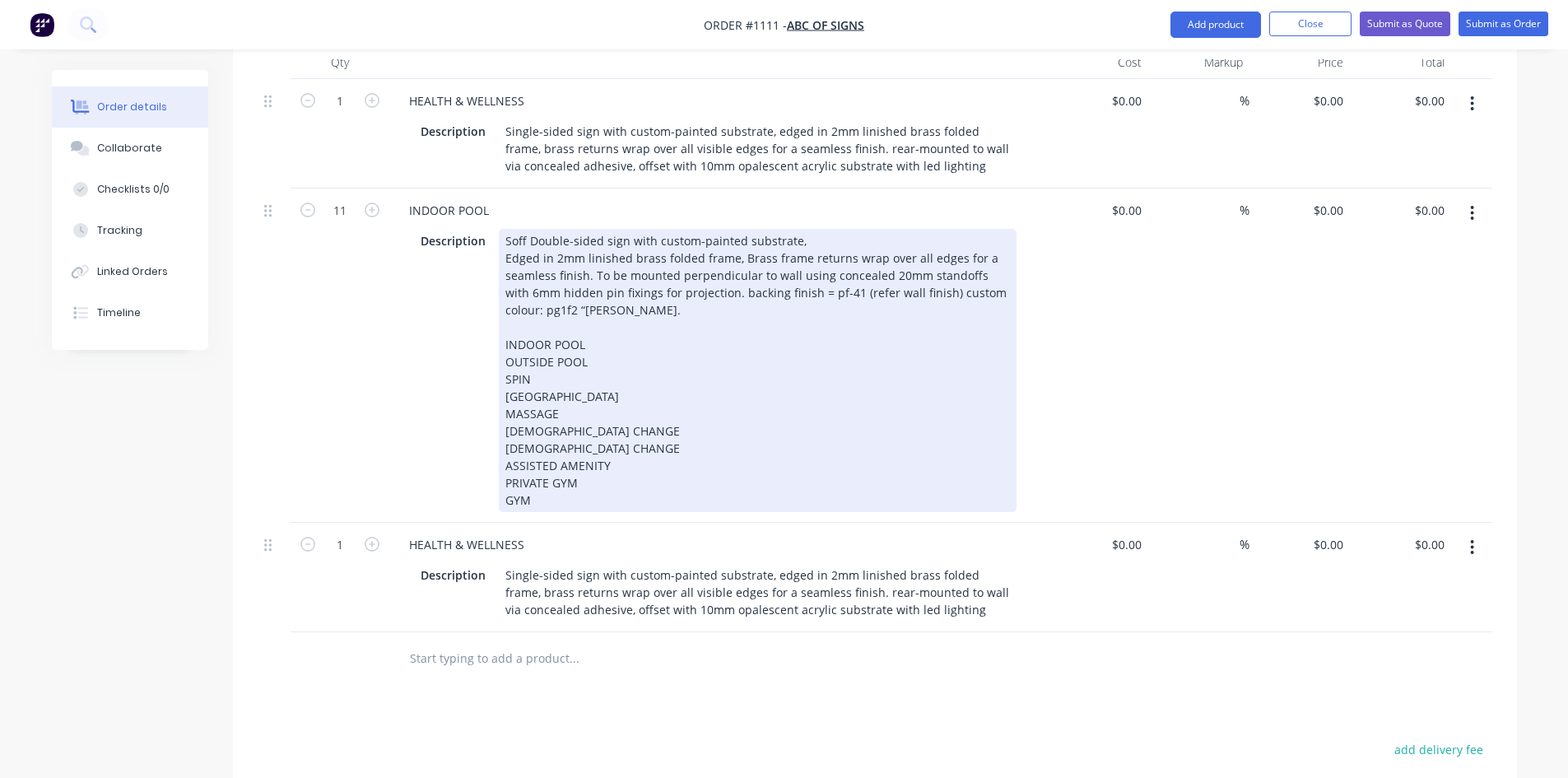
click at [509, 228] on div "Soff Double-sided sign with custom-painted substrate, Edged in 2mm linished bra…" at bounding box center [757, 370] width 517 height 283
drag, startPoint x: 530, startPoint y: 192, endPoint x: 466, endPoint y: 193, distance: 64.0
click at [466, 228] on div "Description Soff Double-sided sign with custom-painted substrate, Edged in 2mm …" at bounding box center [714, 370] width 602 height 283
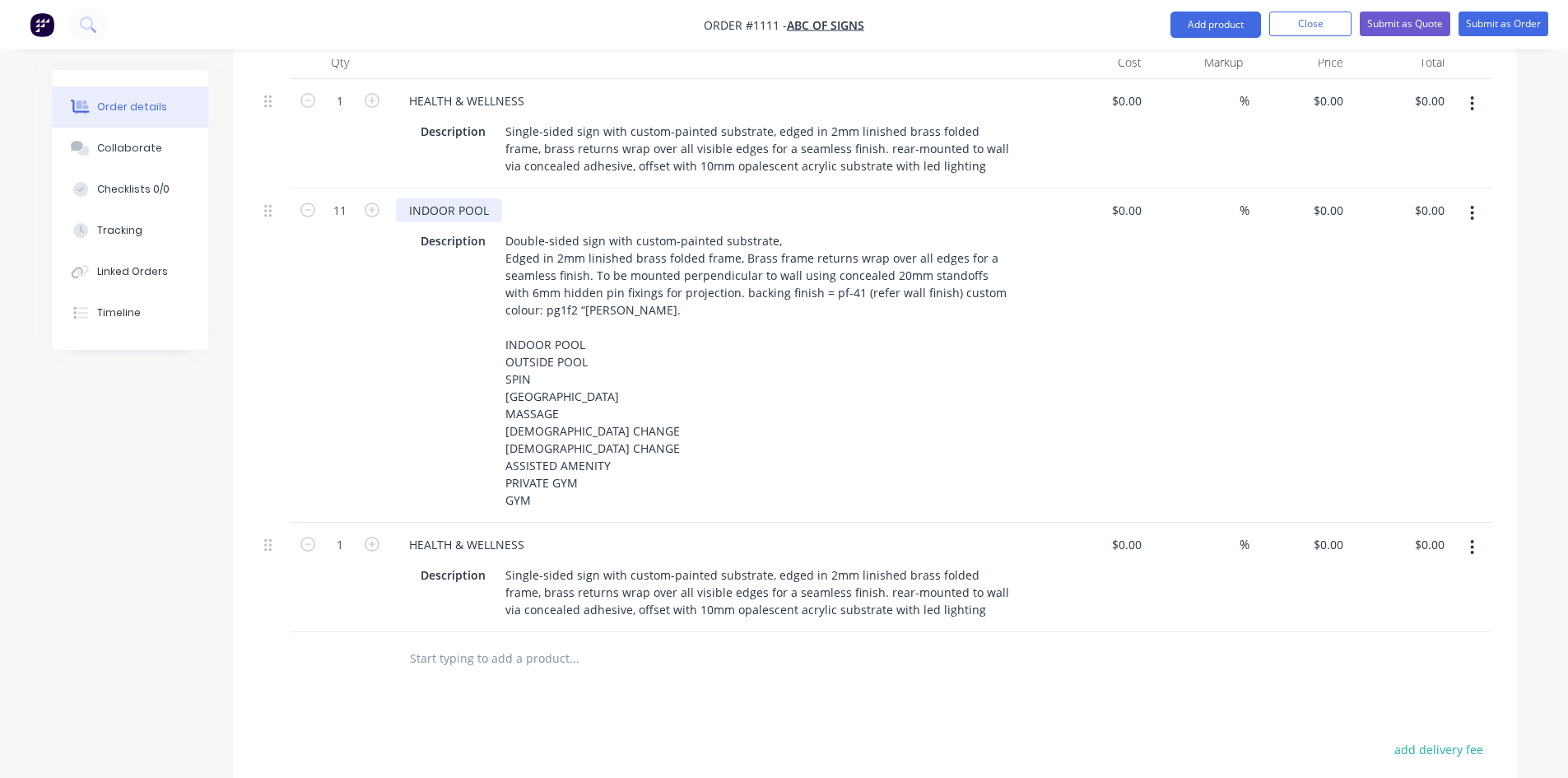
click at [472, 198] on div "INDOOR POOL" at bounding box center [449, 210] width 106 height 24
drag, startPoint x: 489, startPoint y: 162, endPoint x: 381, endPoint y: 170, distance: 108.3
click at [381, 189] on div "11 INDOOR POOL Description Double-sided sign with custom-painted substrate, Edg…" at bounding box center [875, 356] width 1234 height 334
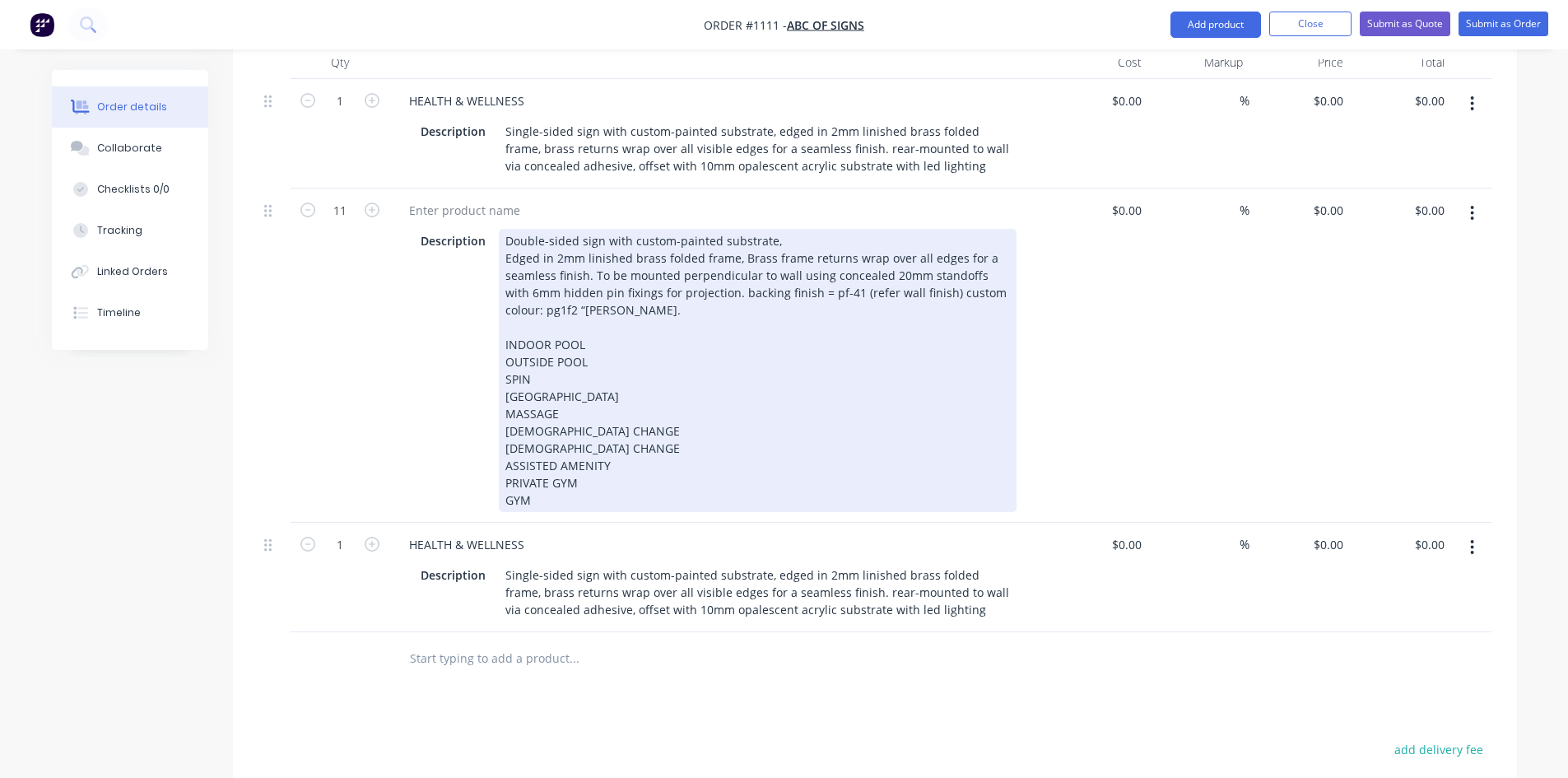
click at [704, 352] on div "Double-sided sign with custom-painted substrate, Edged in 2mm linished brass fo…" at bounding box center [757, 370] width 517 height 283
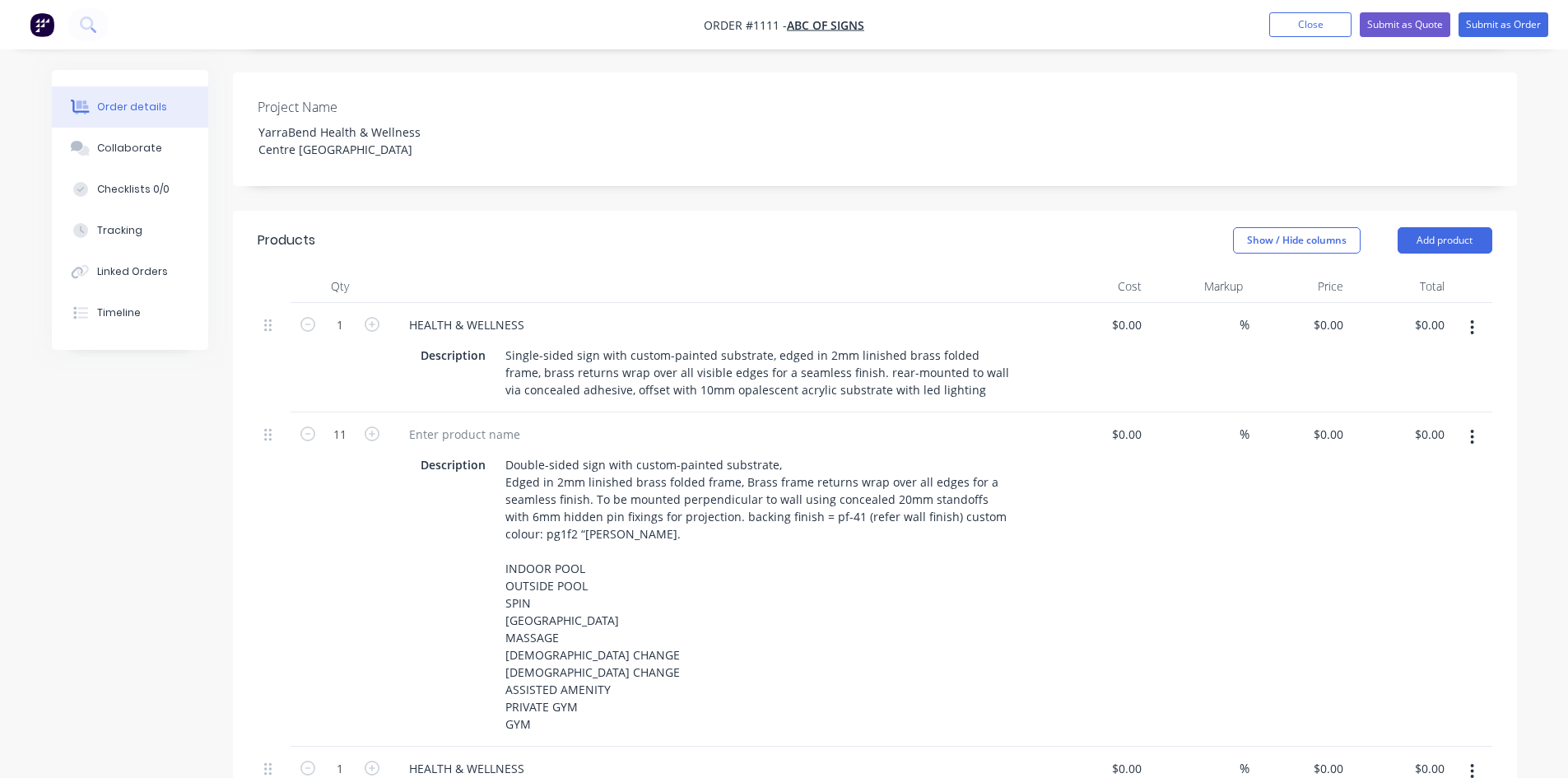
scroll to position [412, 0]
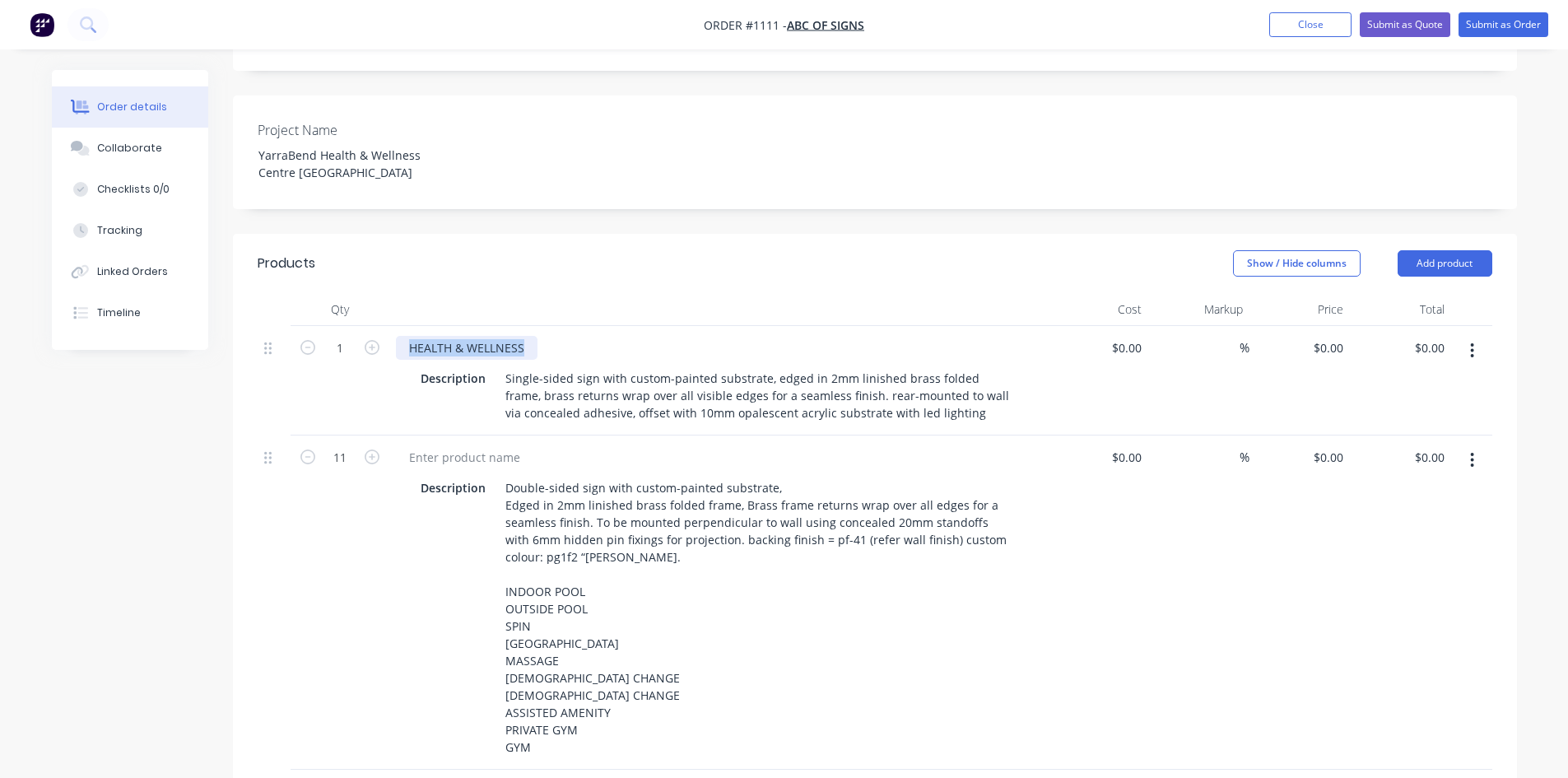
drag, startPoint x: 528, startPoint y: 302, endPoint x: 387, endPoint y: 303, distance: 141.0
click at [387, 326] on div "1 HEALTH & WELLNESS Description Single-sided sign with custom-painted substrate…" at bounding box center [875, 380] width 1234 height 109
copy div "HEALTH & WELLNESS"
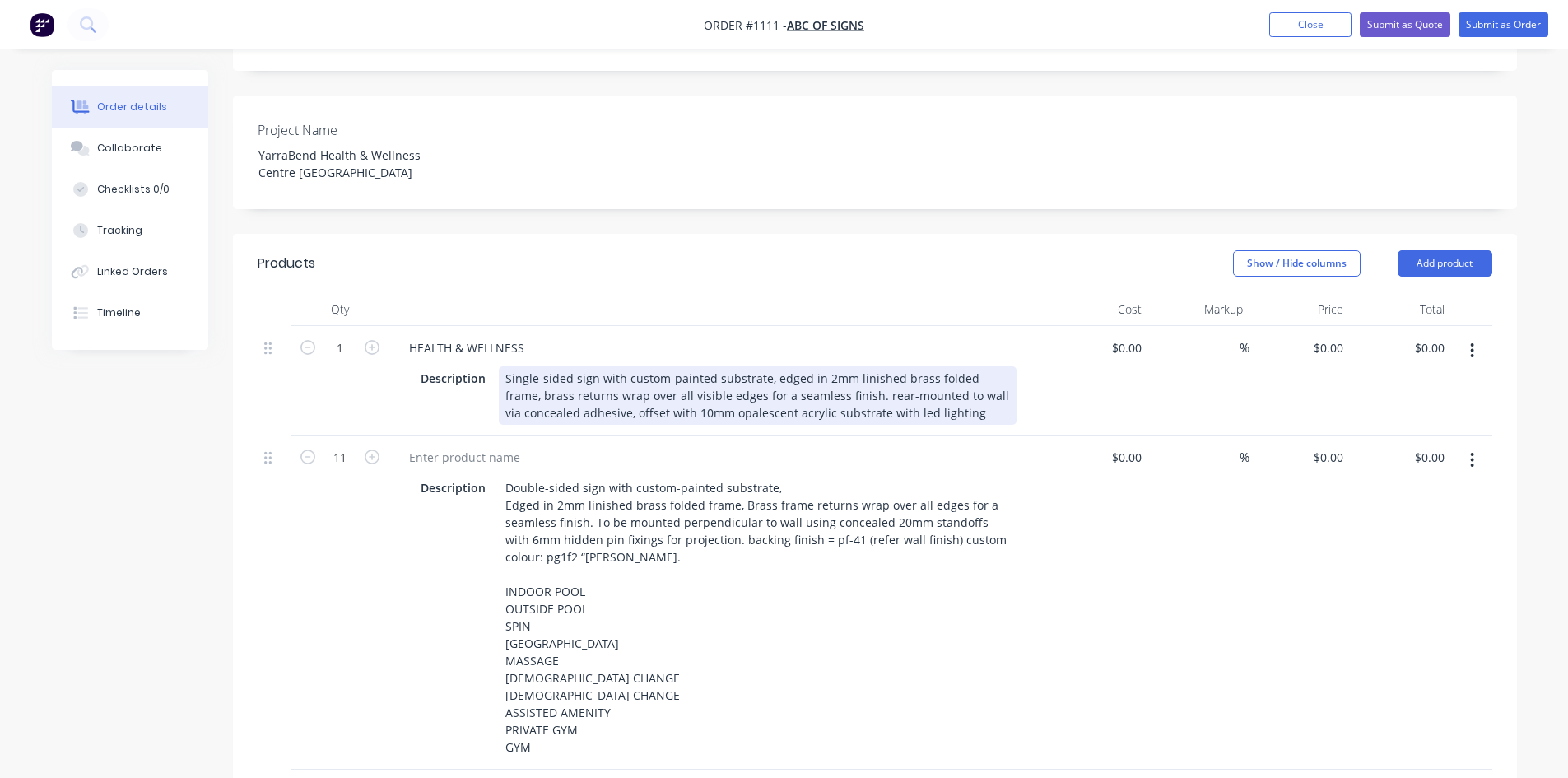
click at [956, 372] on div "Single-sided sign with custom-painted substrate, edged in 2mm linished brass fo…" at bounding box center [757, 395] width 517 height 59
click at [958, 366] on div "Single-sided sign with custom-painted substrate, edged in 2mm linished brass fo…" at bounding box center [757, 395] width 517 height 59
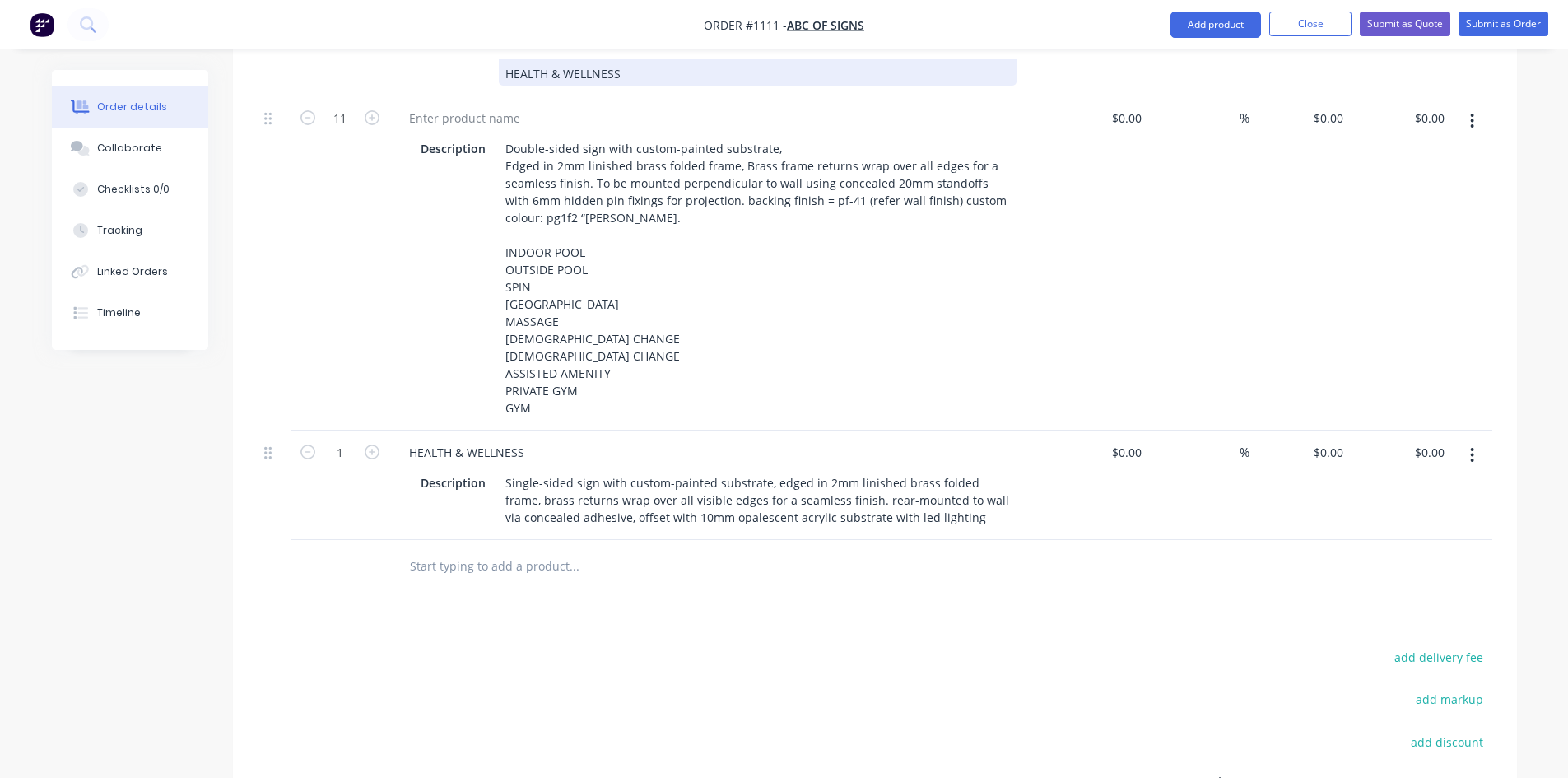
scroll to position [823, 0]
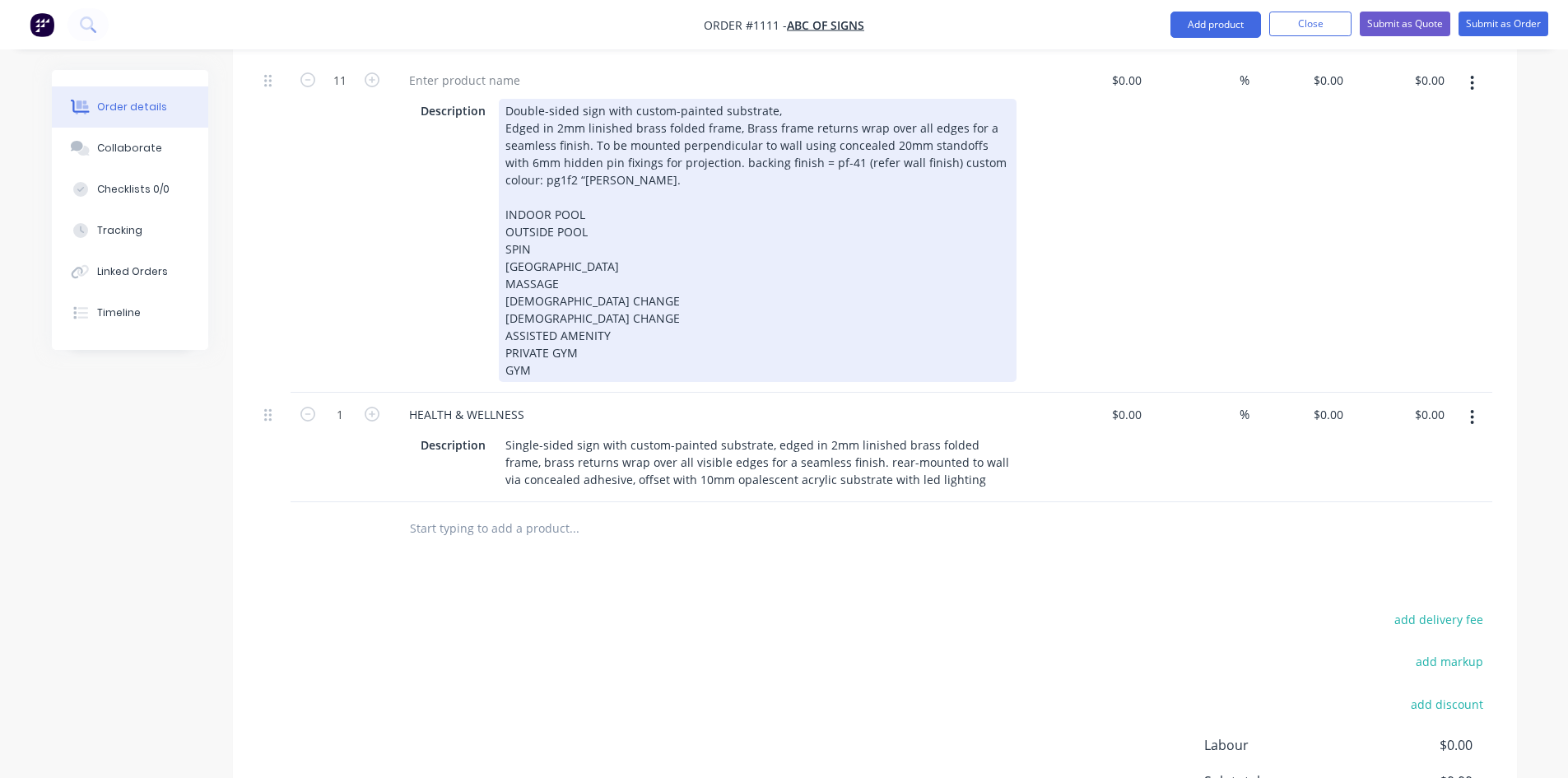
click at [744, 301] on div "Double-sided sign with custom-painted substrate, Edged in 2mm linished brass fo…" at bounding box center [757, 240] width 517 height 283
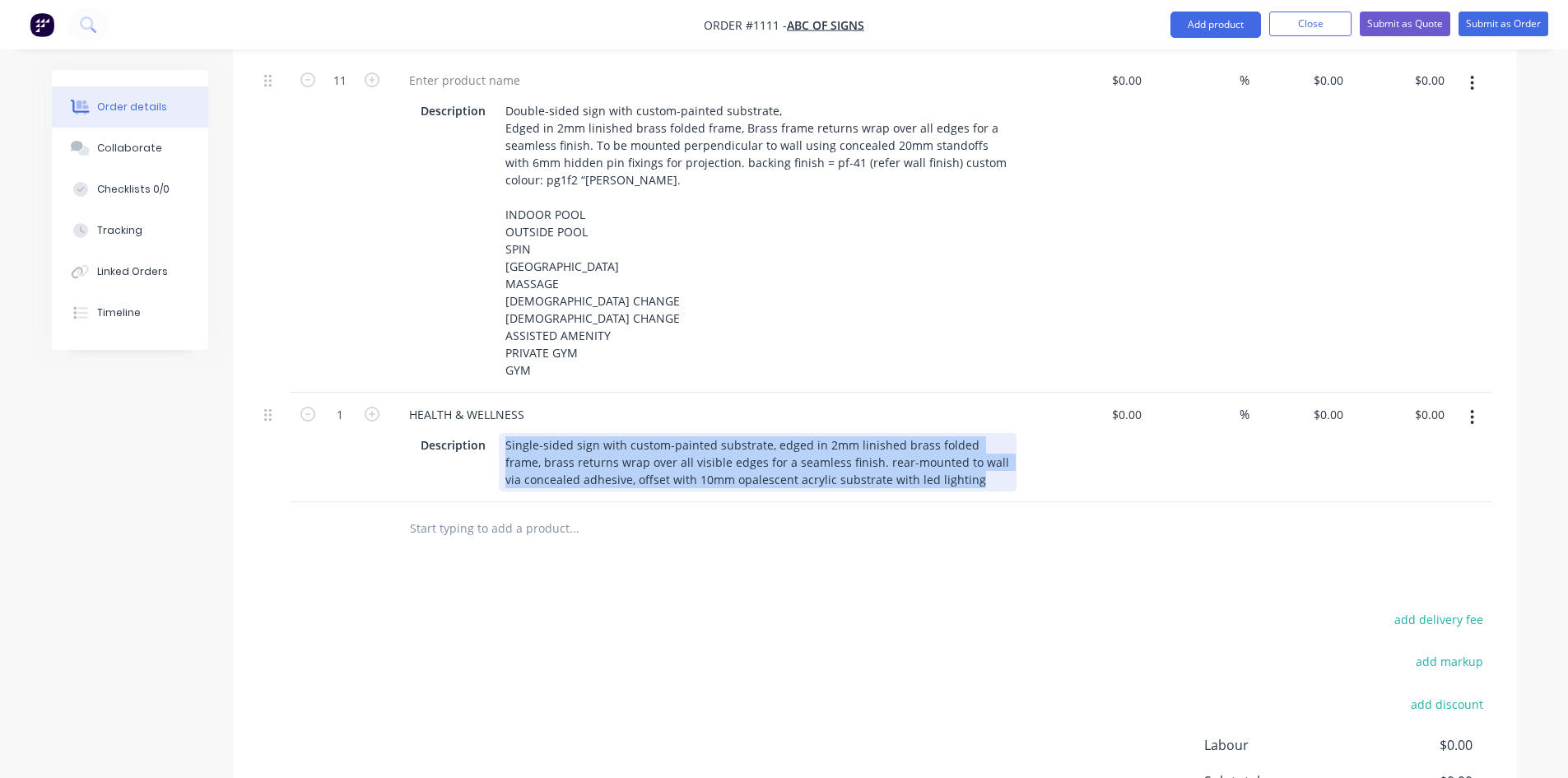
drag, startPoint x: 506, startPoint y: 414, endPoint x: 1002, endPoint y: 477, distance: 500.0
click at [1002, 477] on div "Qty Cost Markup Price Total 1 HEALTH & WELLNESS Description Single-sided sign w…" at bounding box center [875, 218] width 1284 height 674
paste div
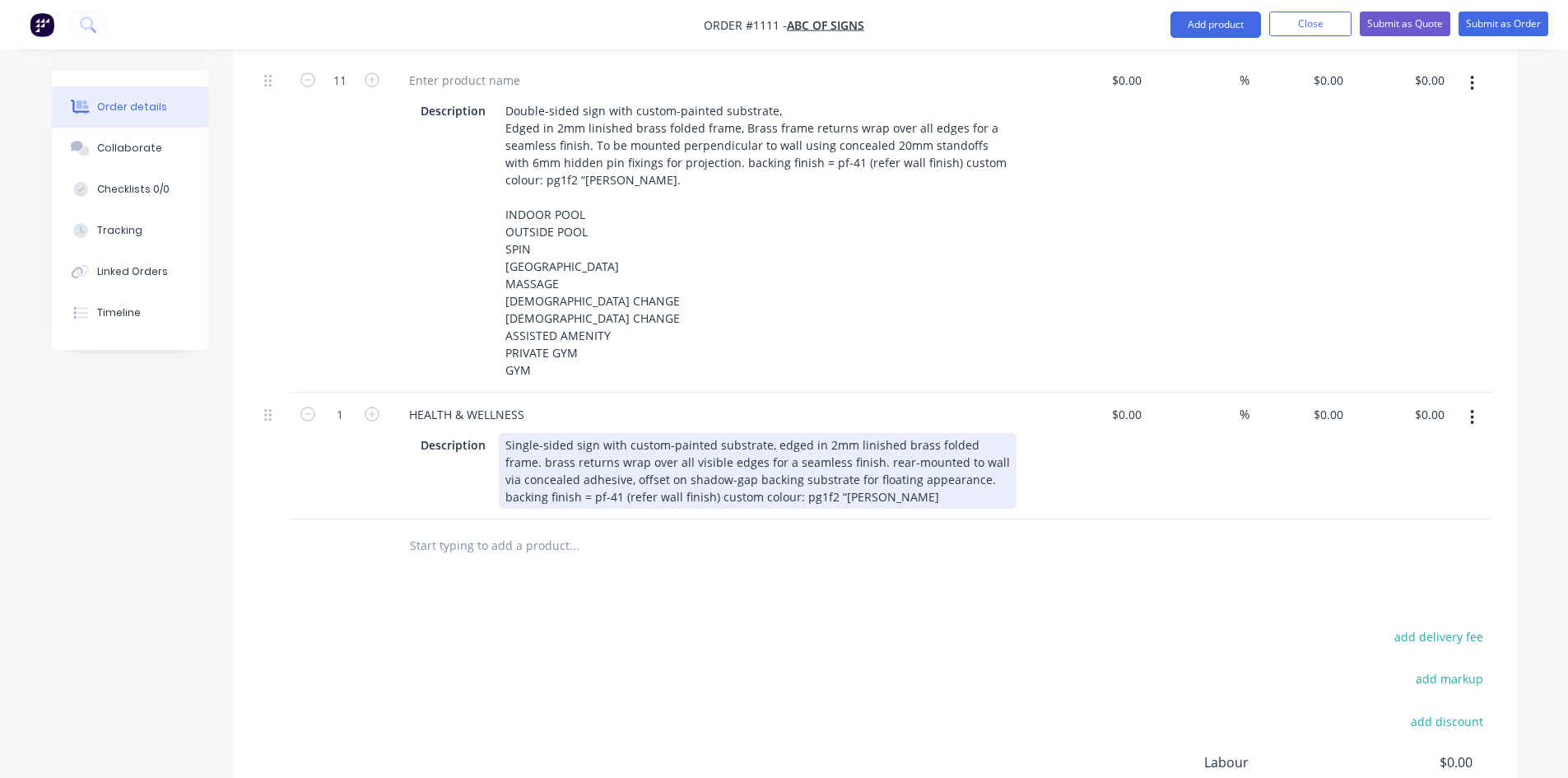
click at [892, 472] on div "Single-sided sign with custom-painted substrate, edged in 2mm linished brass fo…" at bounding box center [757, 471] width 517 height 76
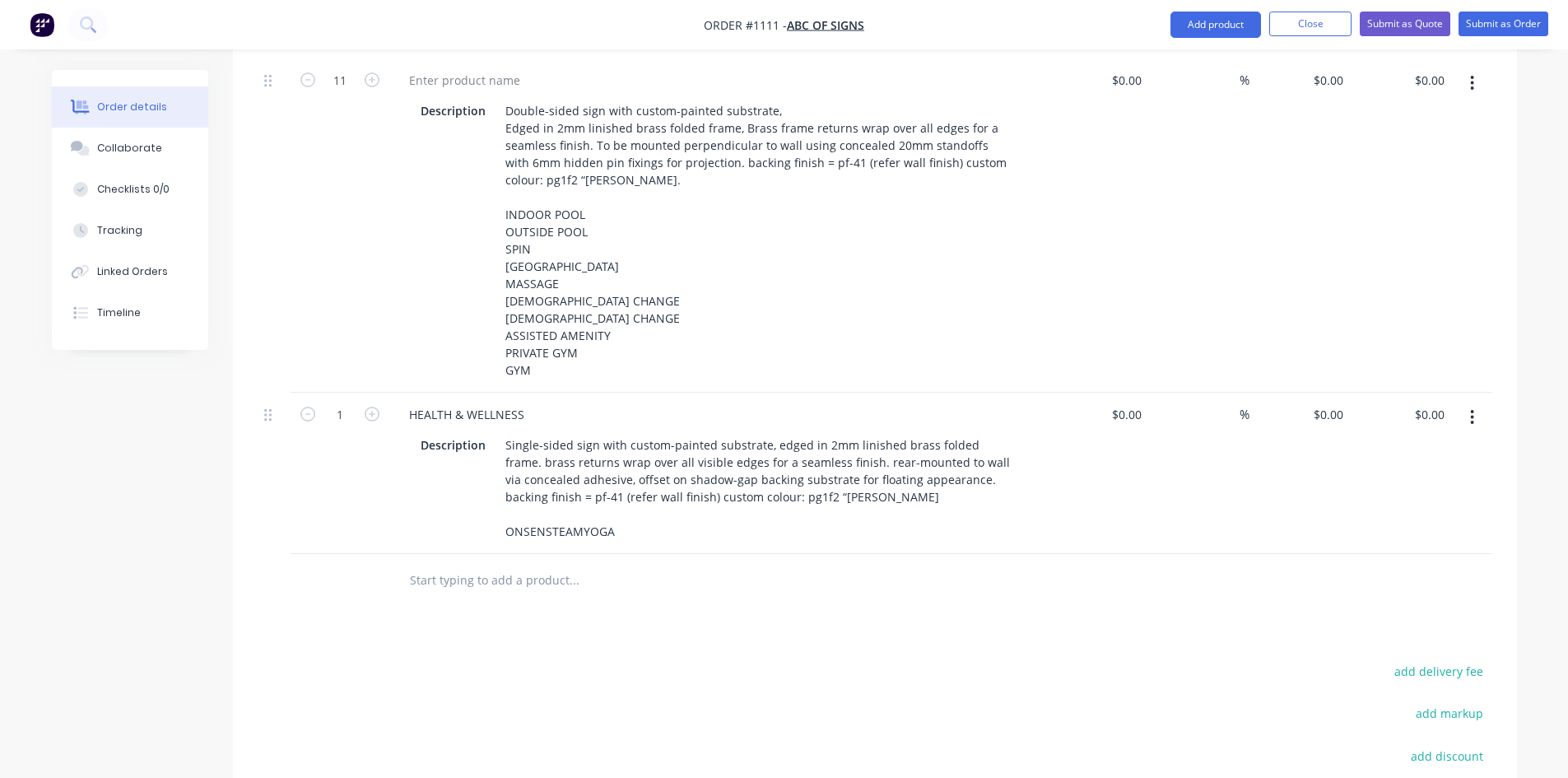
click at [716, 603] on div "Products Show / Hide columns Add product Qty Cost Markup Price Total 1 HEALTH &…" at bounding box center [875, 412] width 1284 height 1181
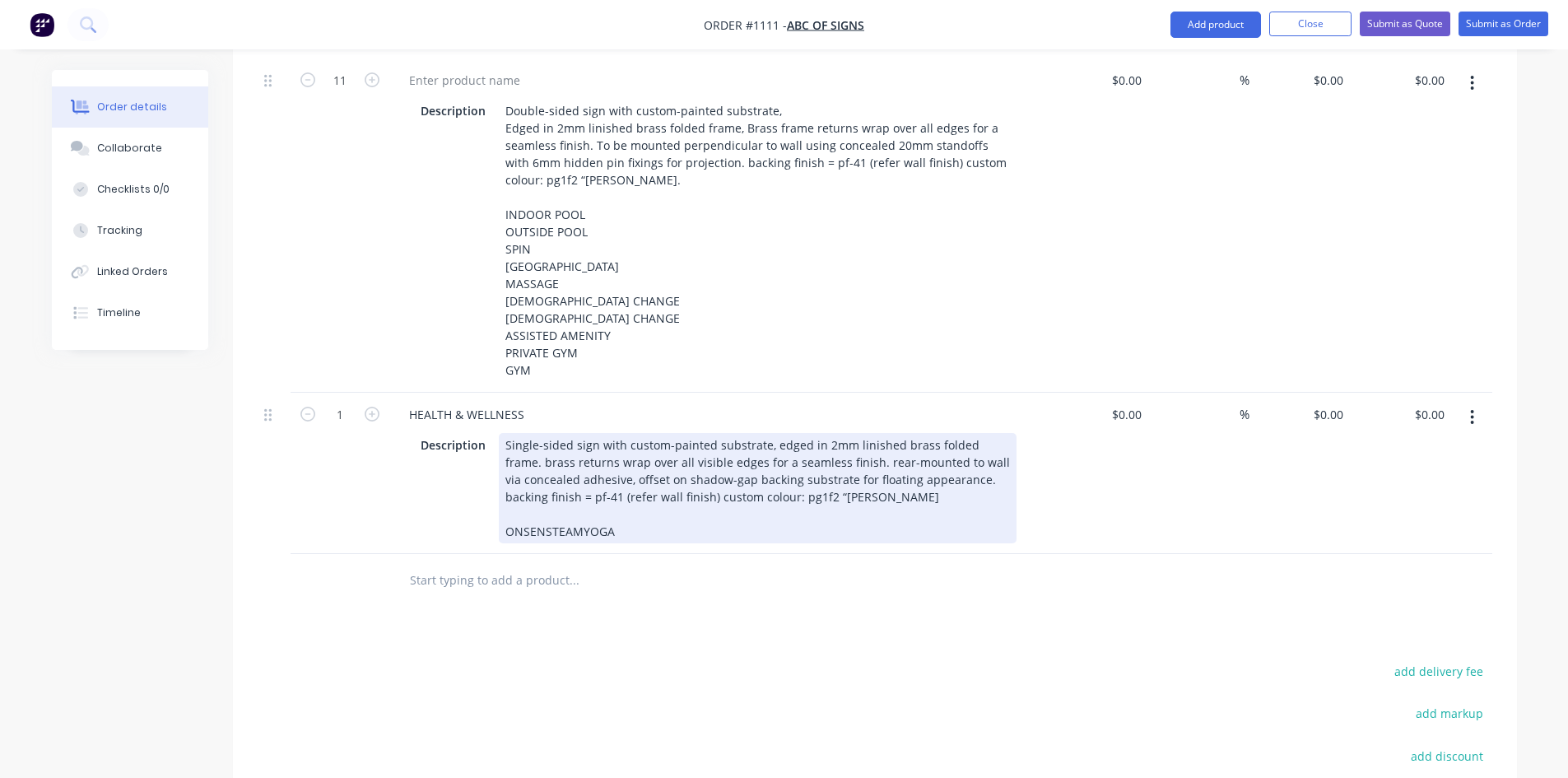
click at [540, 506] on div "Single-sided sign with custom-painted substrate, edged in 2mm linished brass fo…" at bounding box center [757, 488] width 517 height 110
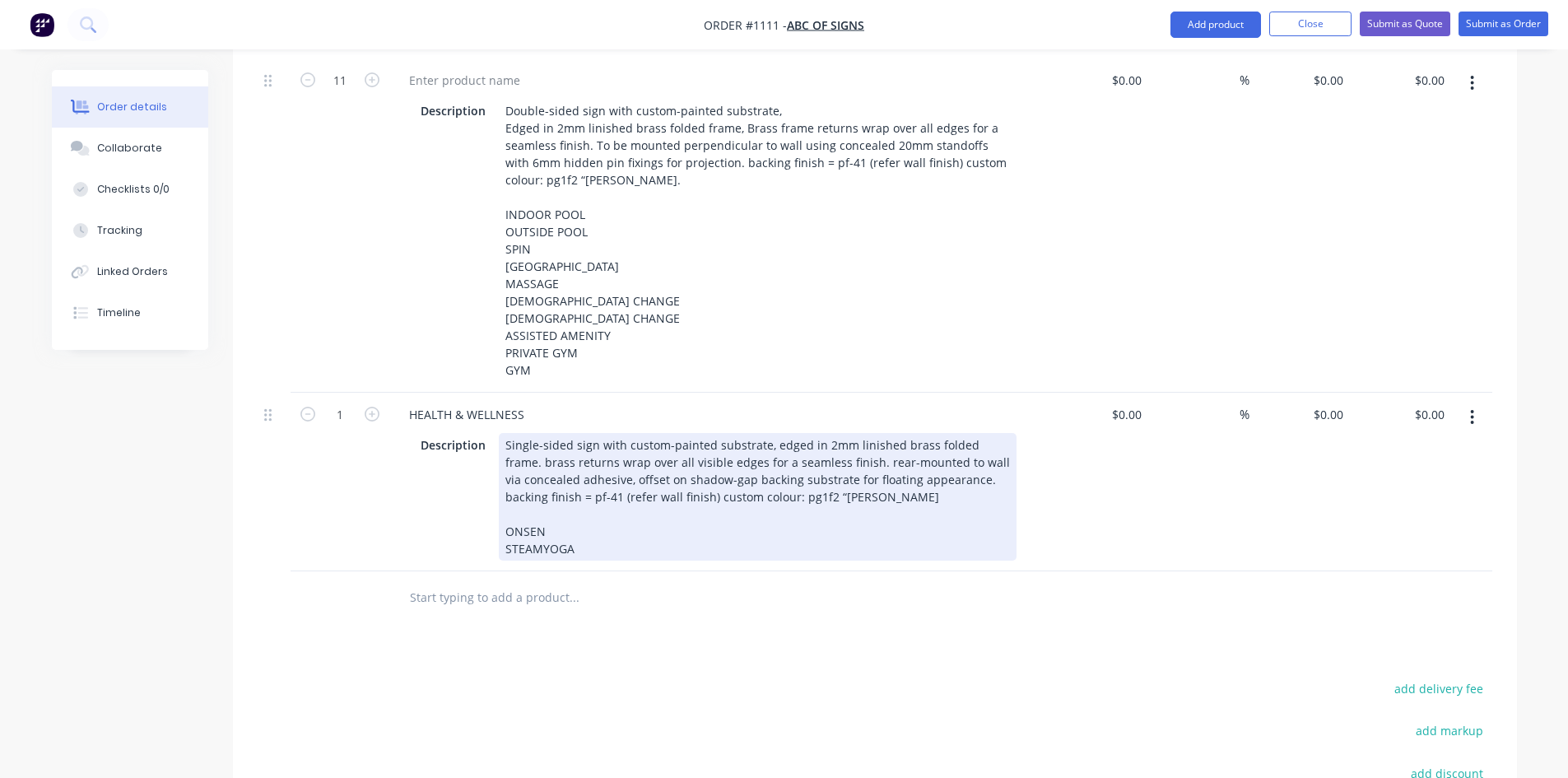
click at [539, 522] on div "Single-sided sign with custom-painted substrate, edged in 2mm linished brass fo…" at bounding box center [757, 496] width 517 height 128
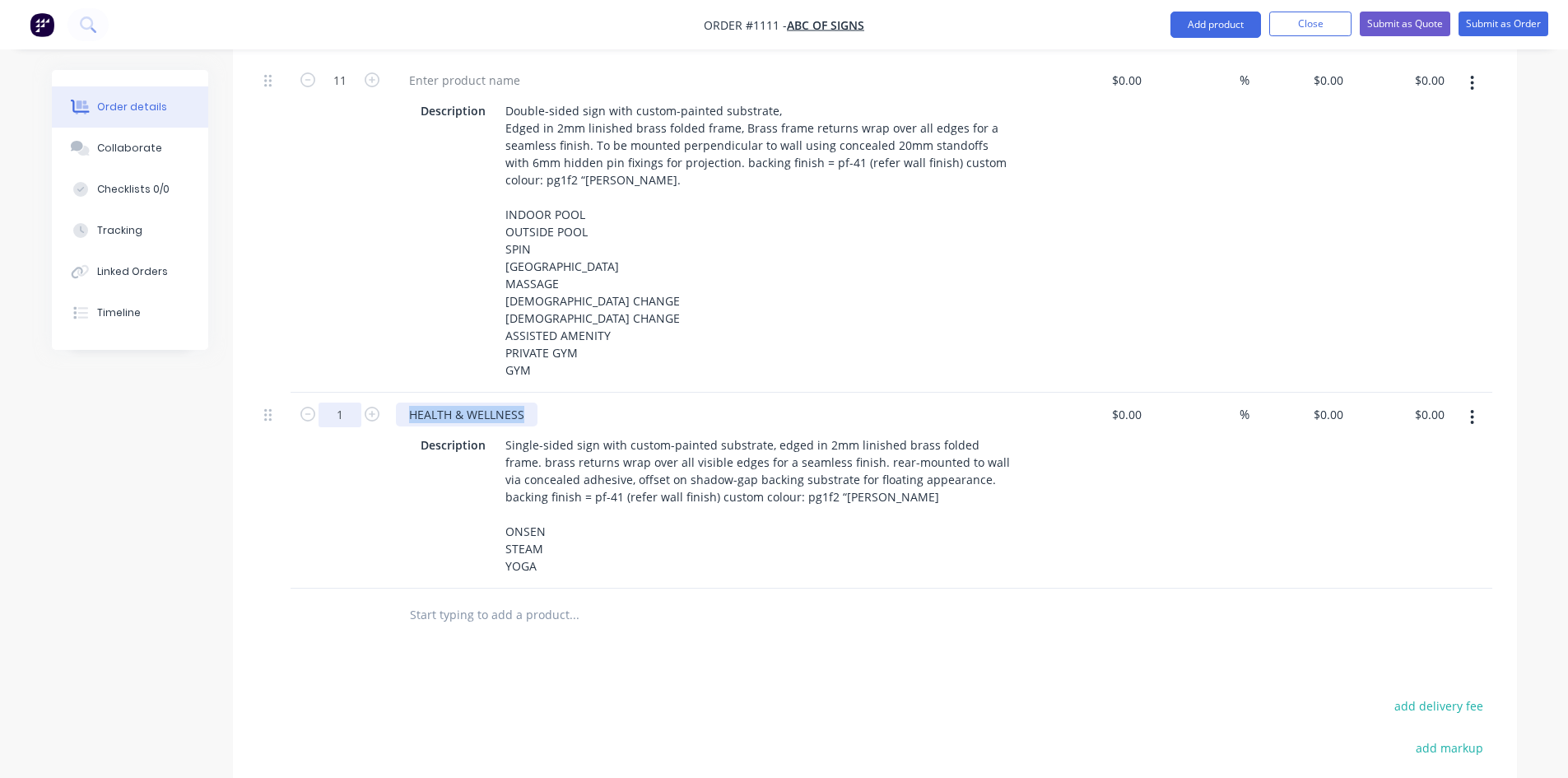
drag, startPoint x: 529, startPoint y: 382, endPoint x: 360, endPoint y: 397, distance: 169.7
click at [360, 397] on div "1 HEALTH & WELLNESS Description Single-sided sign with custom-painted substrate…" at bounding box center [875, 491] width 1234 height 196
click at [890, 598] on div at bounding box center [686, 615] width 580 height 33
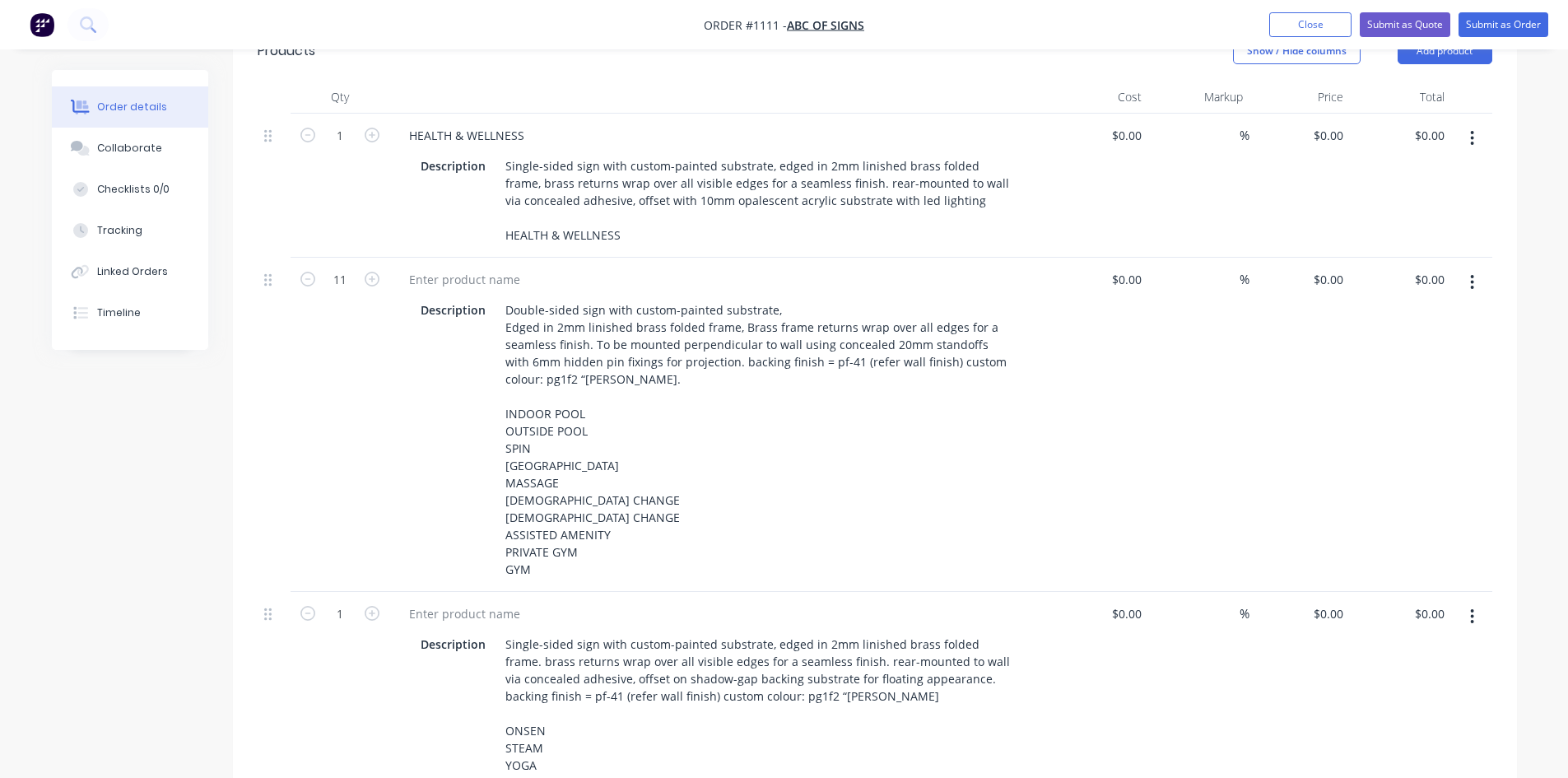
scroll to position [412, 0]
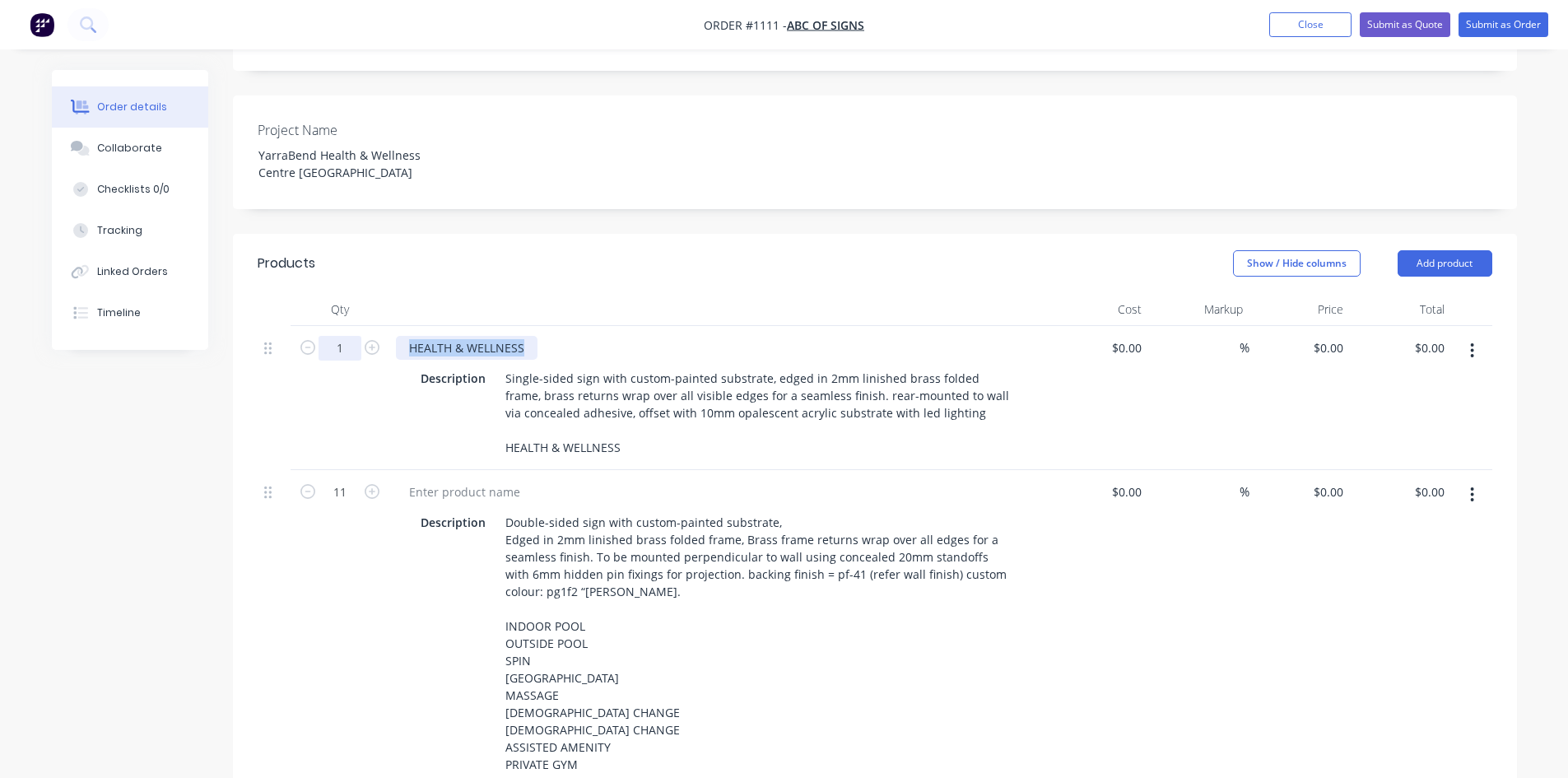
drag, startPoint x: 508, startPoint y: 308, endPoint x: 329, endPoint y: 306, distance: 179.0
click at [329, 326] on div "1 HEALTH & WELLNESS Description Single-sided sign with custom-painted substrate…" at bounding box center [875, 397] width 1234 height 144
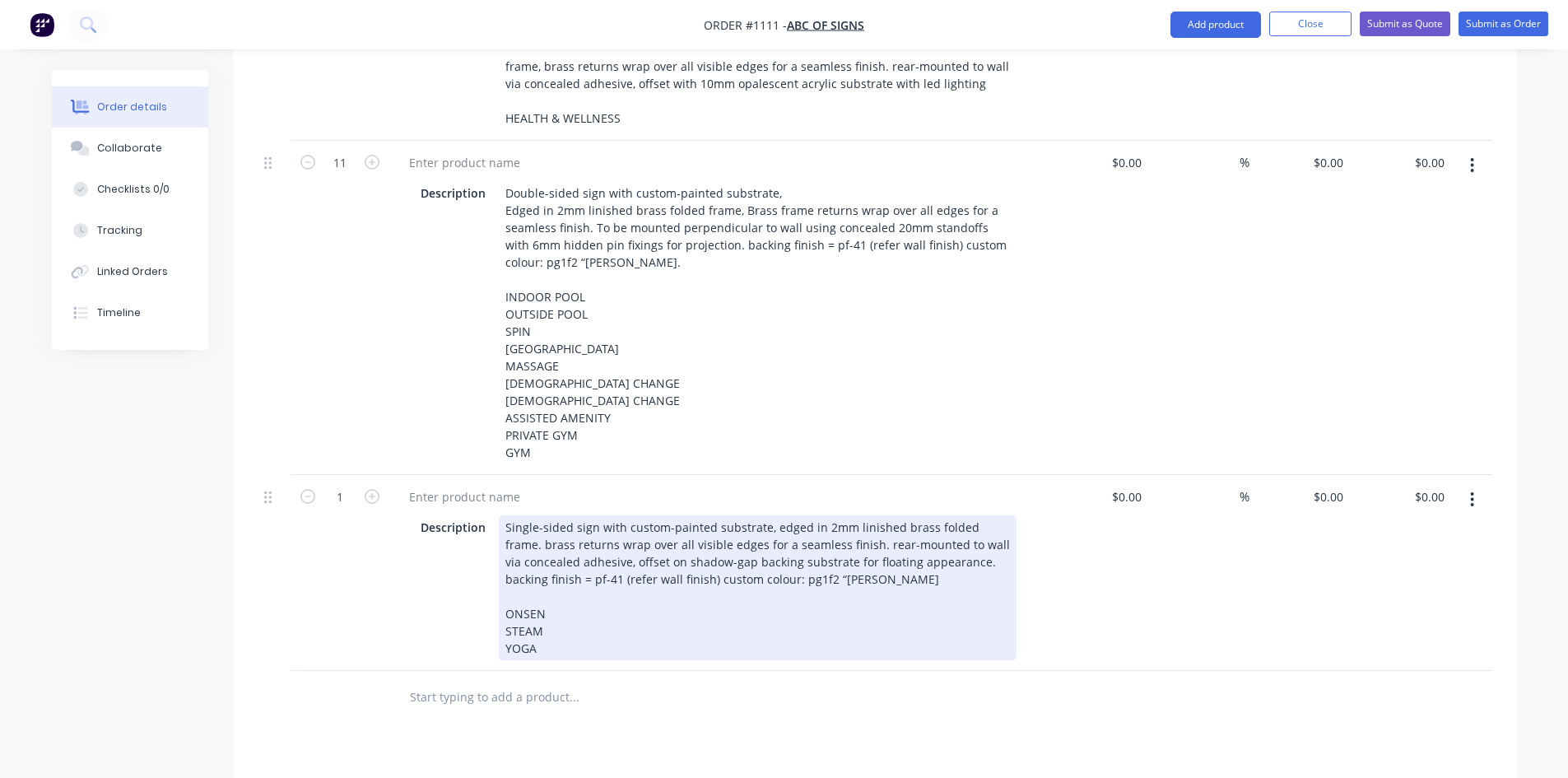
scroll to position [823, 0]
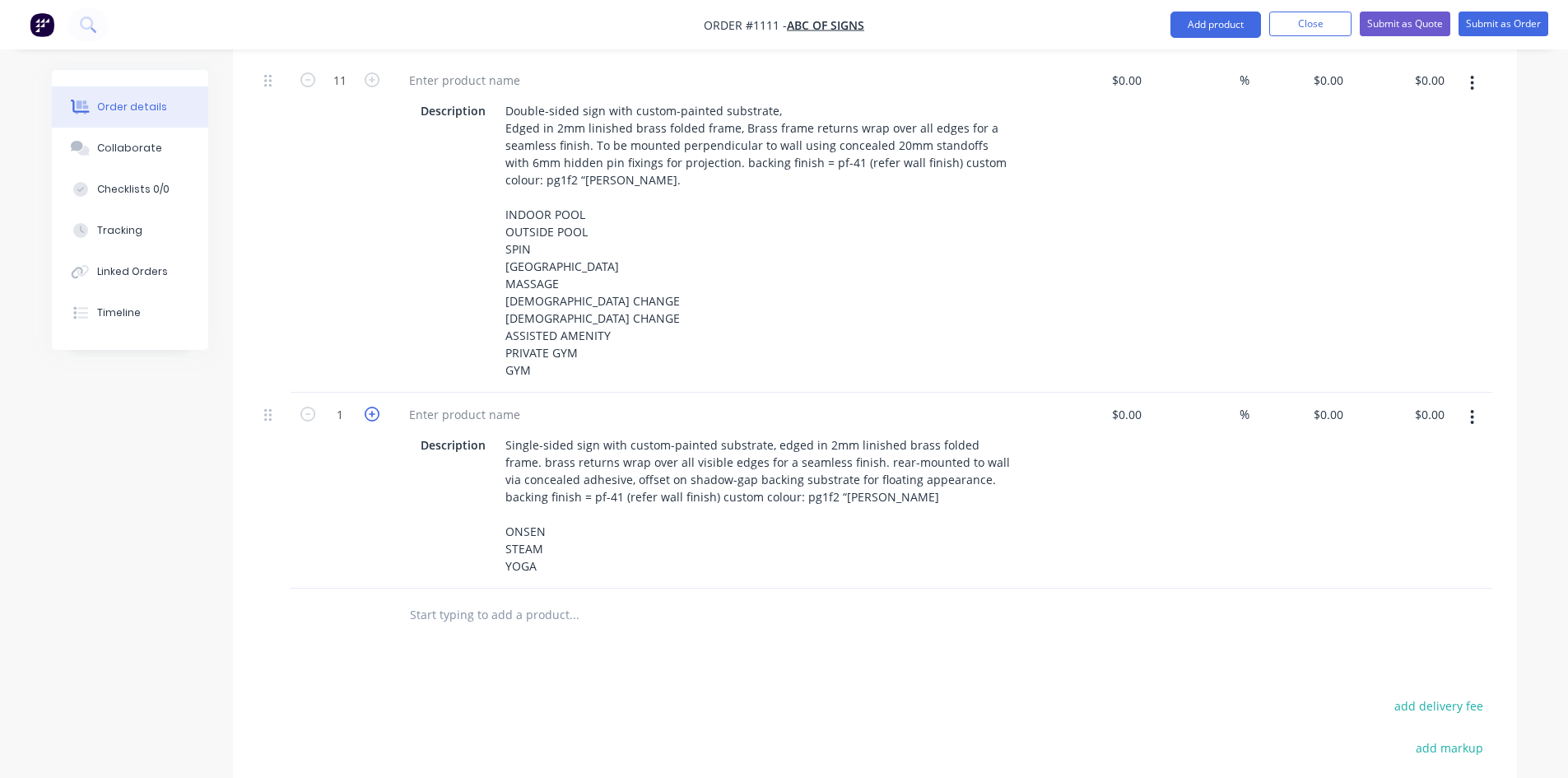
click at [375, 406] on icon "button" at bounding box center [372, 414] width 15 height 15
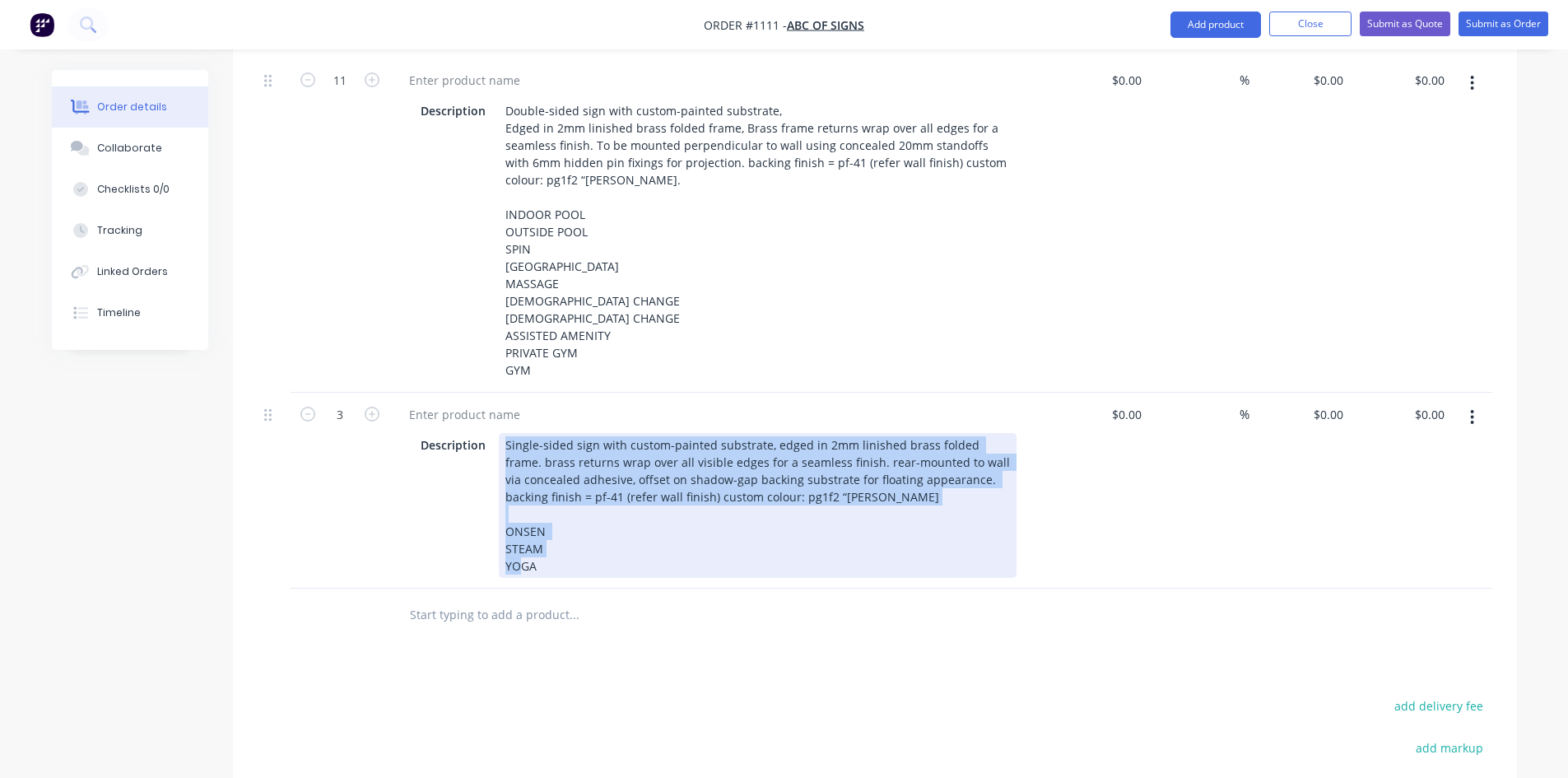
drag, startPoint x: 538, startPoint y: 537, endPoint x: 492, endPoint y: 404, distance: 140.7
click at [492, 433] on div "Description Single-sided sign with custom-painted substrate, edged in 2mm linis…" at bounding box center [714, 506] width 602 height 145
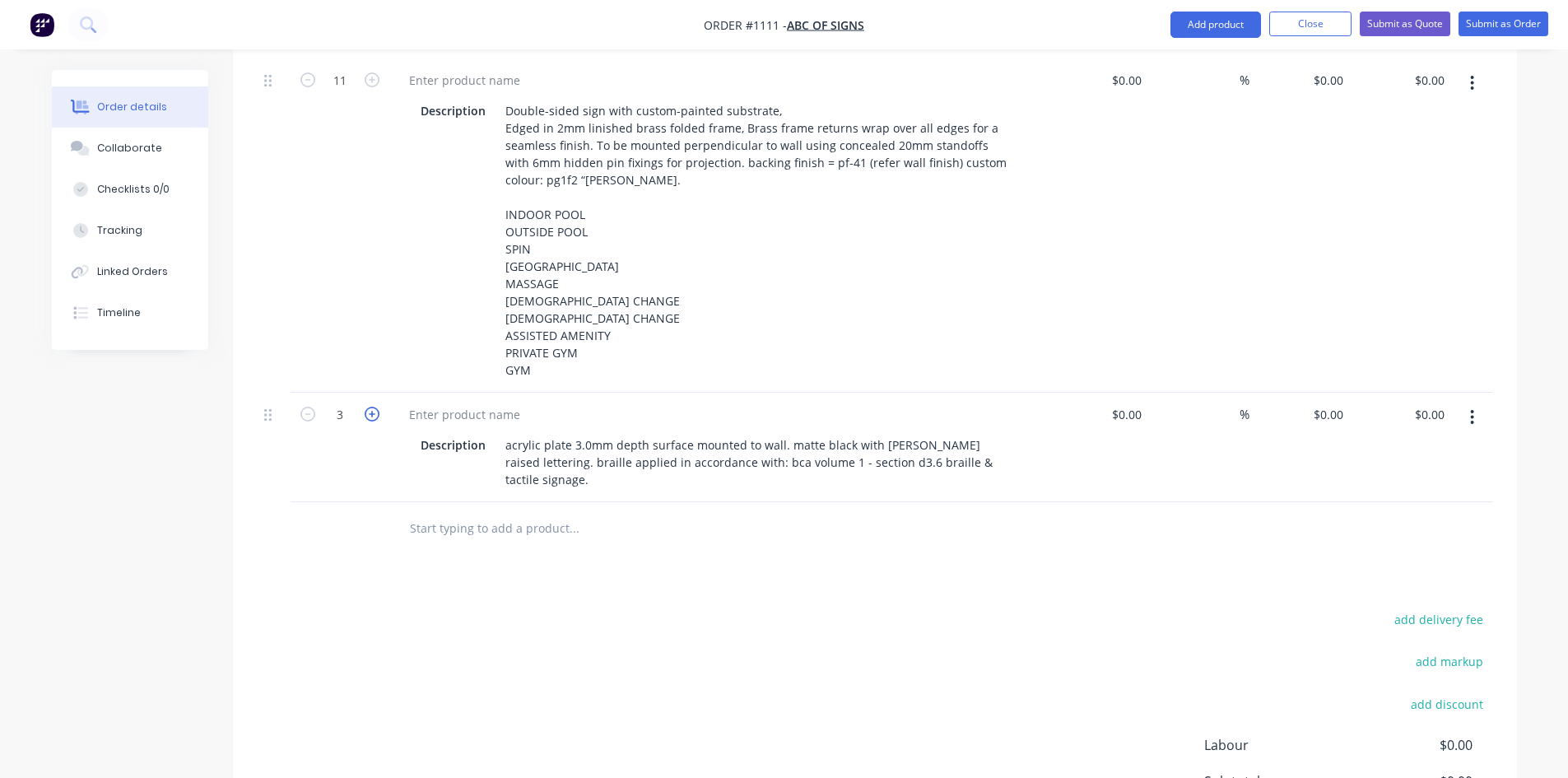
click at [365, 406] on icon "button" at bounding box center [372, 414] width 15 height 15
type input "5"
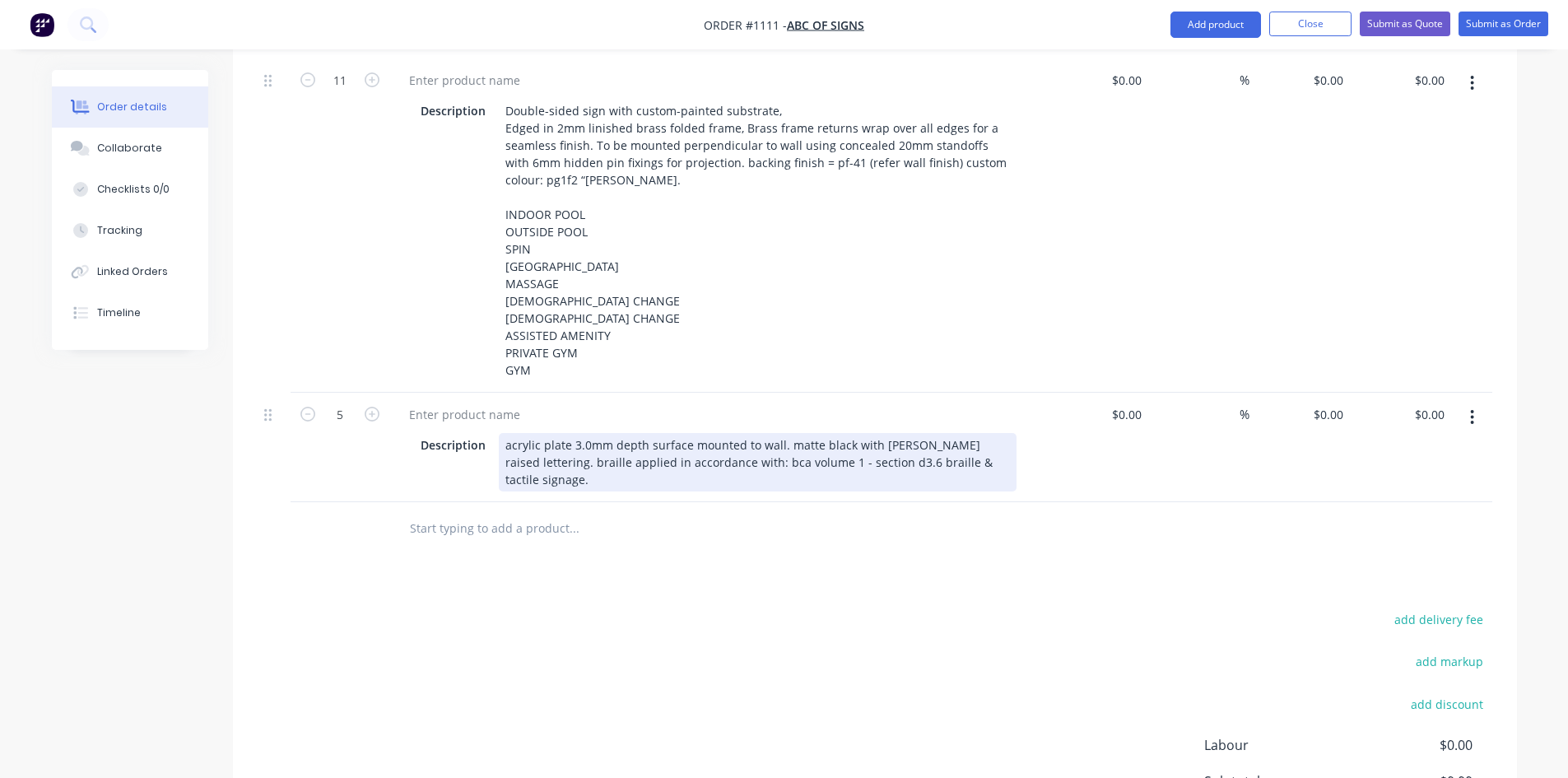
click at [548, 450] on div "acrylic plate 3.0mm depth surface mounted to wall. matte black with [PERSON_NAM…" at bounding box center [757, 462] width 517 height 59
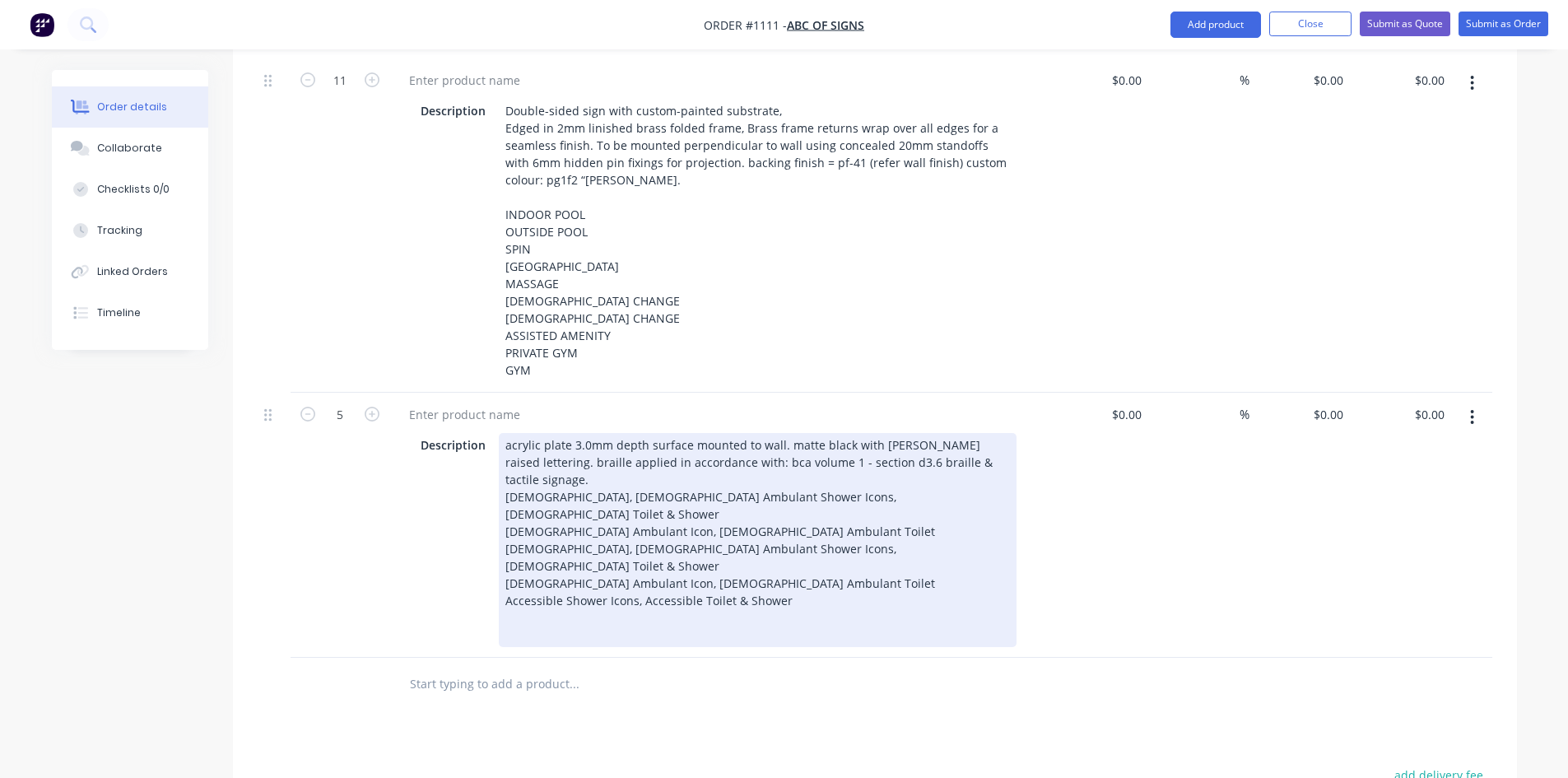
click at [809, 474] on div "acrylic plate 3.0mm depth surface mounted to wall. matte black with [PERSON_NAM…" at bounding box center [757, 539] width 517 height 214
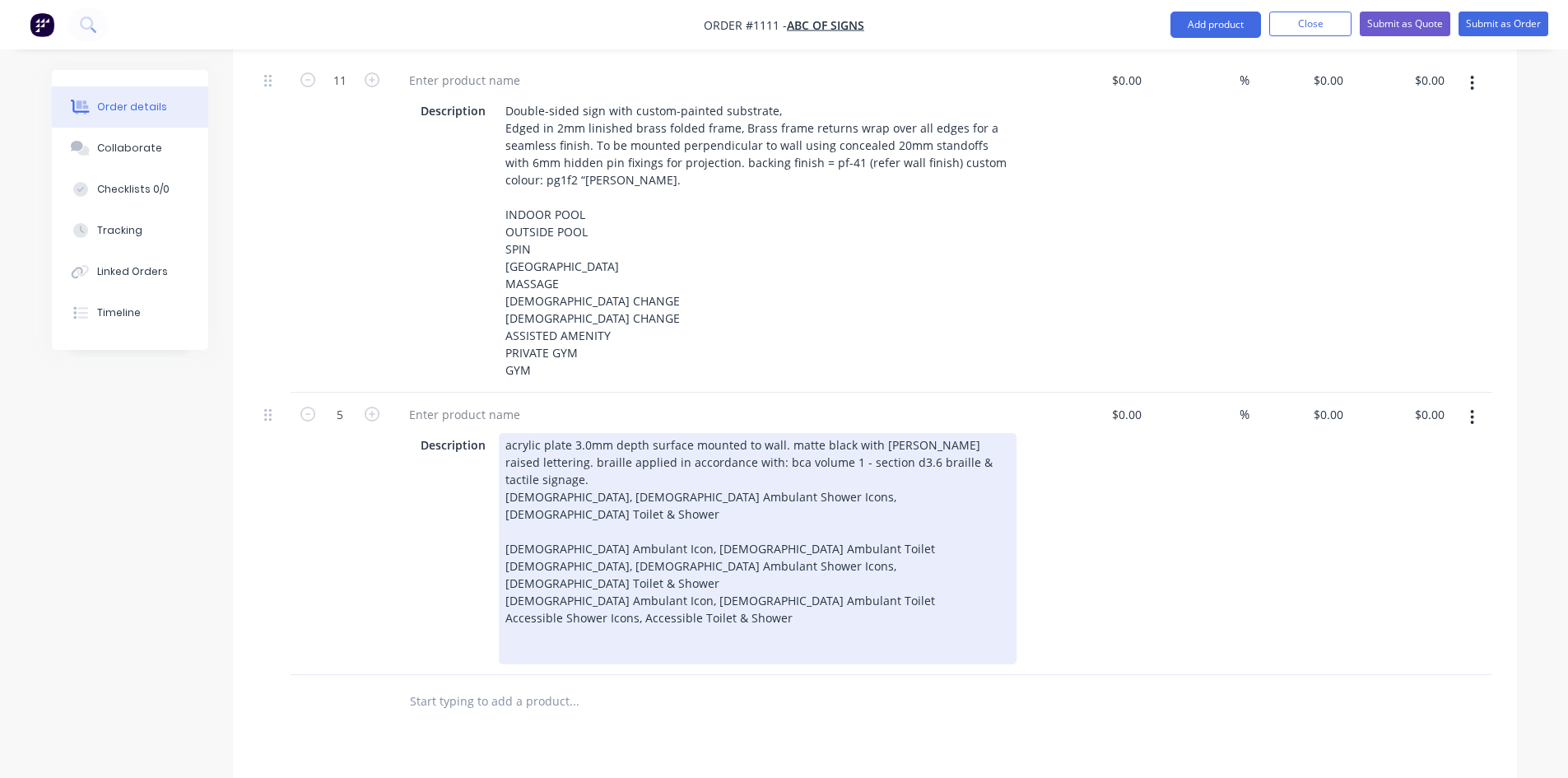
click at [746, 644] on div "[DEMOGRAPHIC_DATA] Ambulant Icon, [DEMOGRAPHIC_DATA] Ambulant Toilet" at bounding box center [757, 652] width 504 height 17
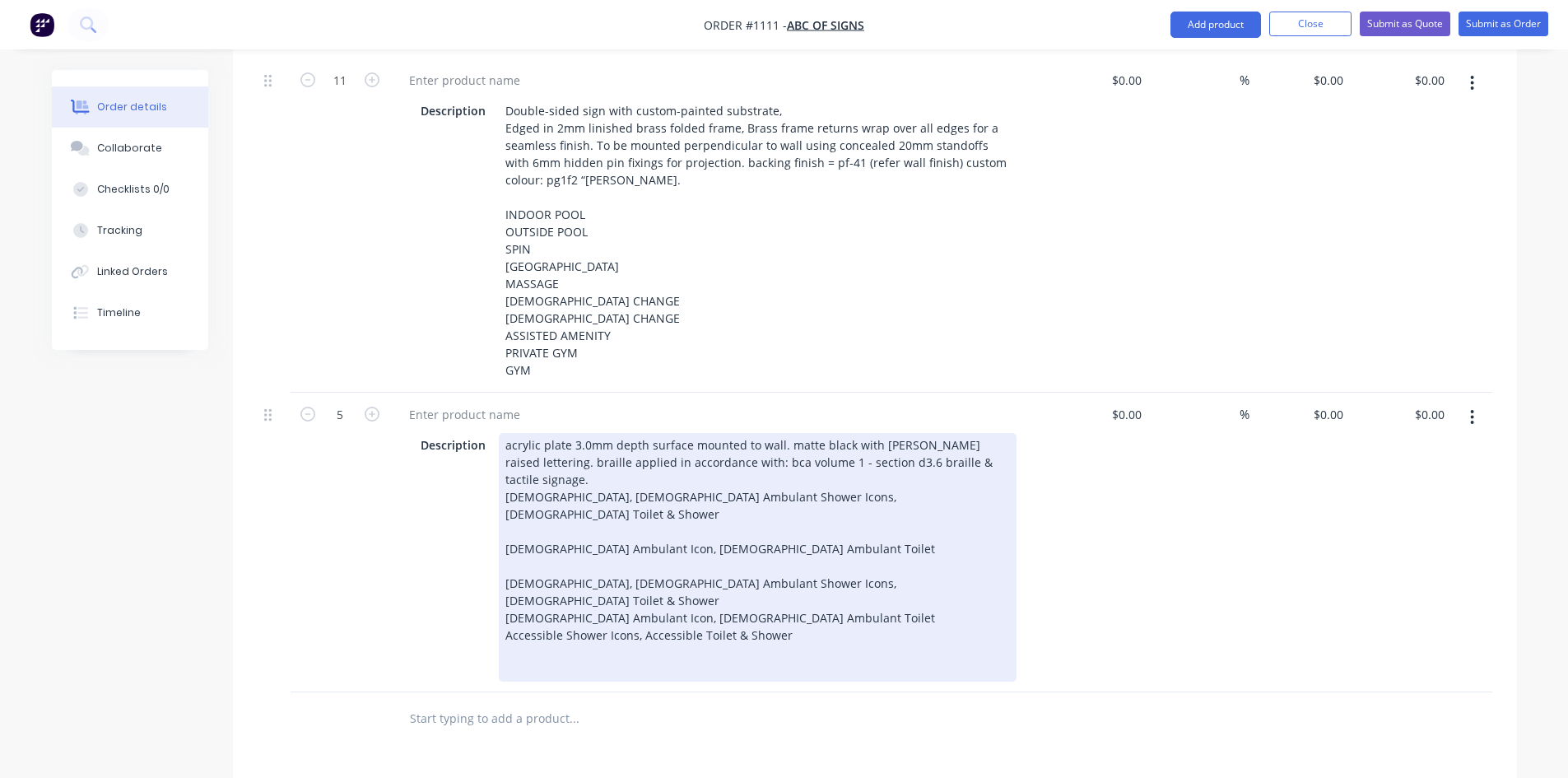
click at [869, 574] on div "[DEMOGRAPHIC_DATA], [DEMOGRAPHIC_DATA] Ambulant Shower Icons, [DEMOGRAPHIC_DATA…" at bounding box center [757, 592] width 504 height 35
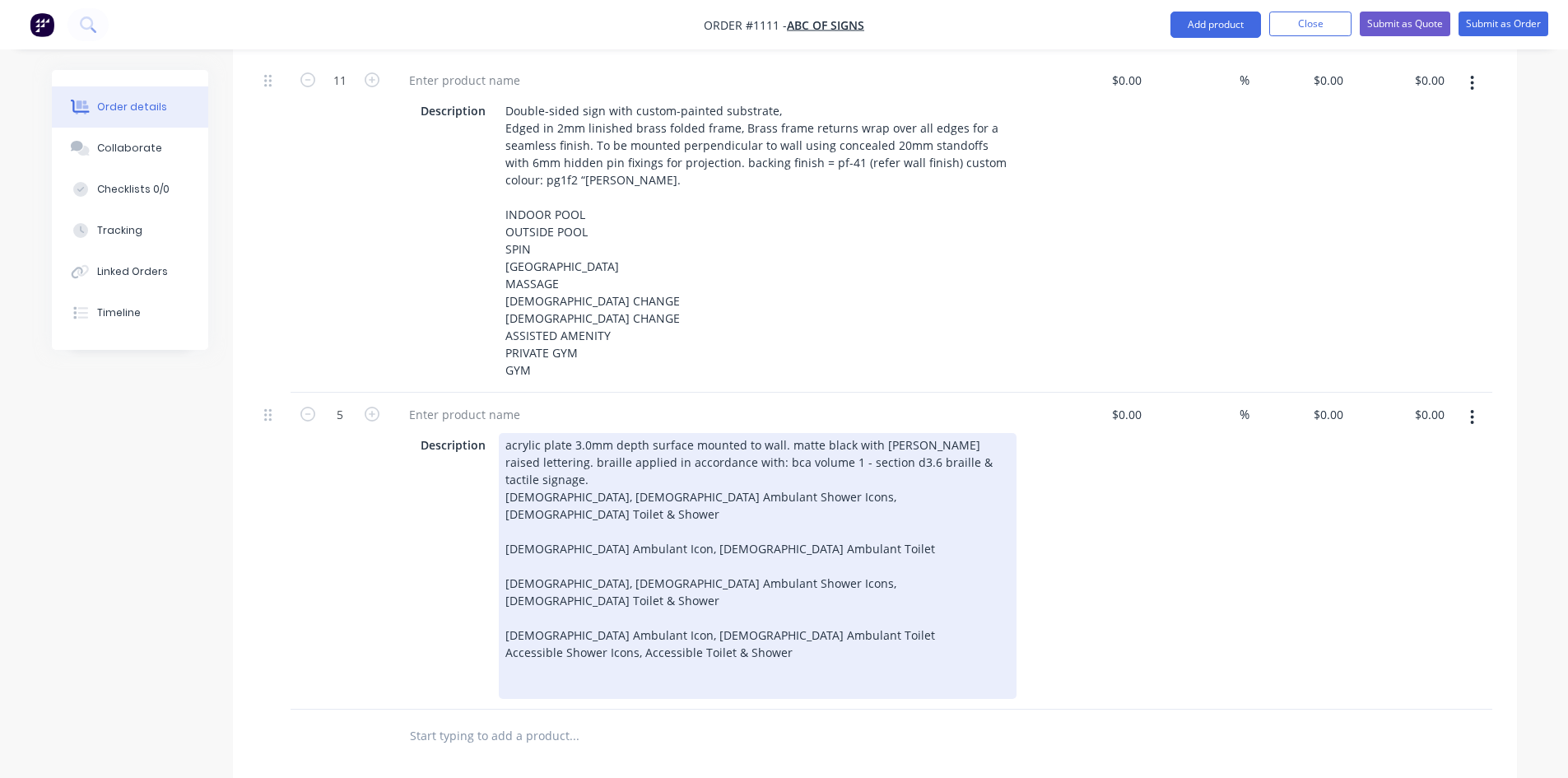
click at [756, 627] on div "[DEMOGRAPHIC_DATA] Ambulant Icon, [DEMOGRAPHIC_DATA] Ambulant Toilet" at bounding box center [757, 635] width 504 height 17
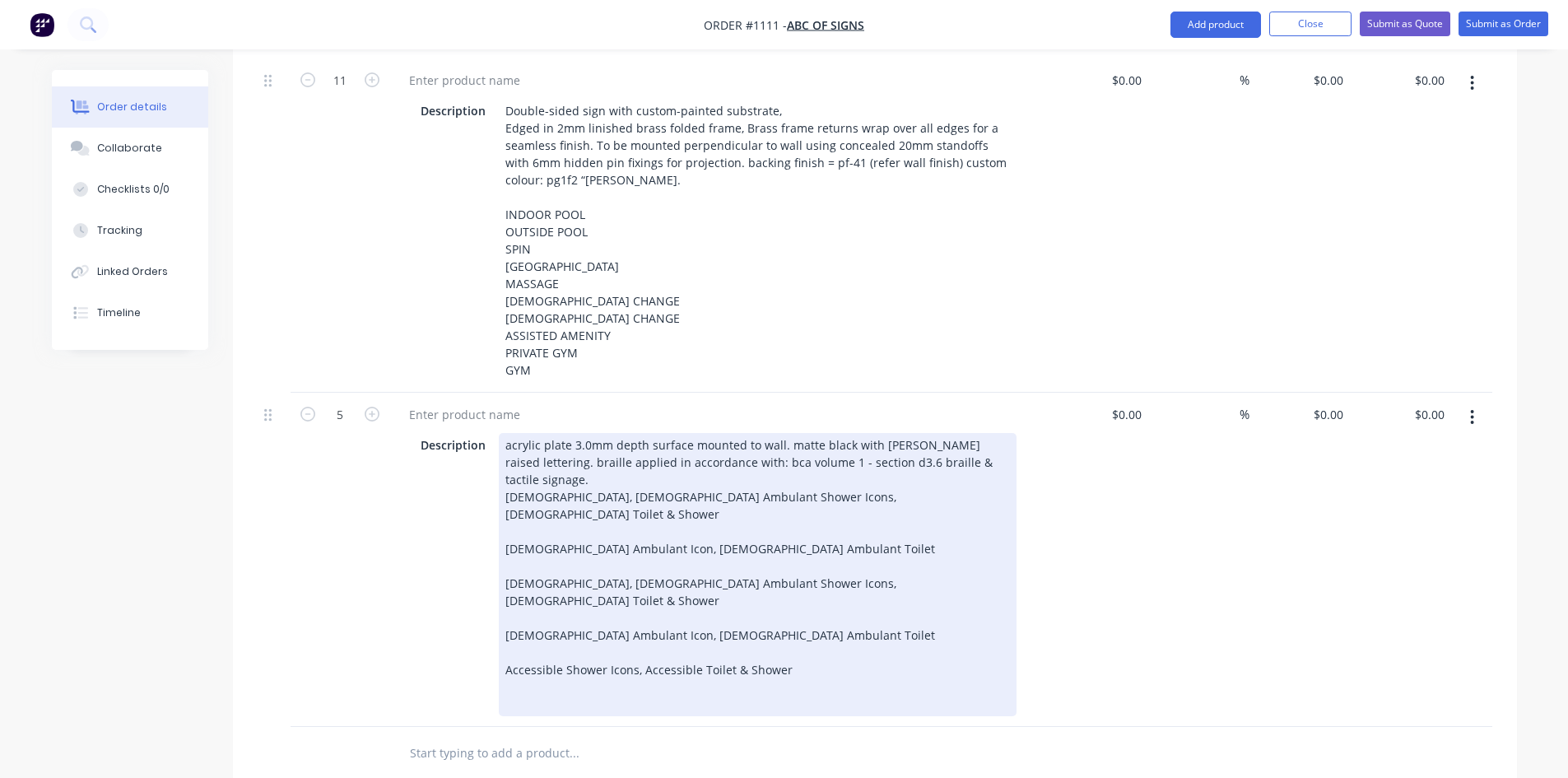
click at [790, 661] on div "Accessible Shower Icons, Accessible Toilet & Shower" at bounding box center [757, 670] width 504 height 17
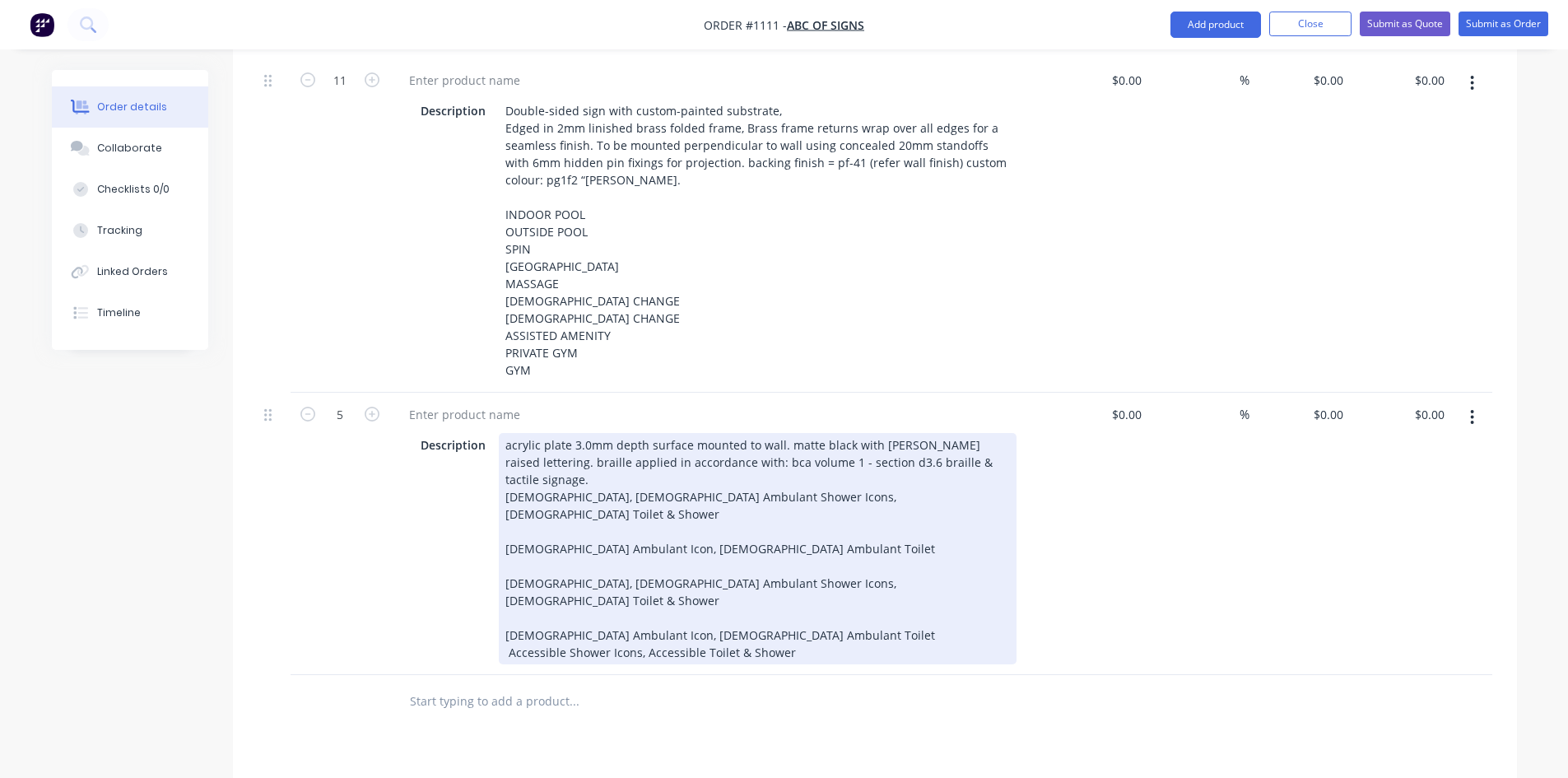
click at [795, 697] on div at bounding box center [643, 702] width 493 height 33
click at [756, 568] on div "acrylic plate 3.0mm depth surface mounted to wall. matte black with [PERSON_NAM…" at bounding box center [757, 549] width 517 height 231
click at [791, 664] on div "acrylic plate 3.0mm depth surface mounted to wall. matte black with [PERSON_NAM…" at bounding box center [757, 549] width 517 height 231
drag, startPoint x: 668, startPoint y: 576, endPoint x: 659, endPoint y: 578, distance: 9.2
click at [667, 576] on div "acrylic plate 3.0mm depth surface mounted to wall. matte black with [PERSON_NAM…" at bounding box center [757, 549] width 517 height 231
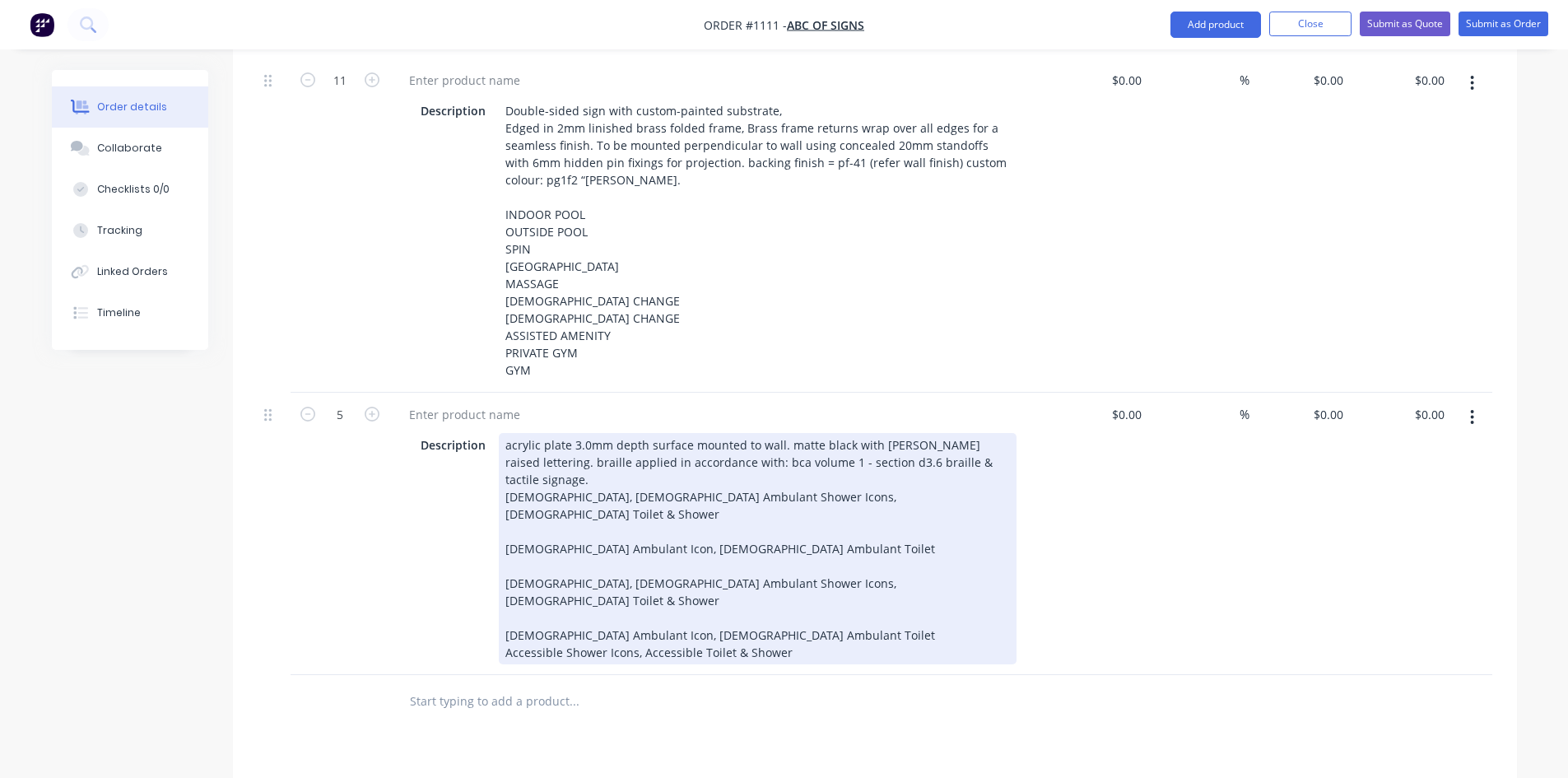
click at [635, 591] on div "acrylic plate 3.0mm depth surface mounted to wall. matte black with [PERSON_NAM…" at bounding box center [757, 549] width 517 height 231
click at [581, 553] on div "acrylic plate 3.0mm depth surface mounted to wall. matte black with [PERSON_NAM…" at bounding box center [757, 549] width 517 height 231
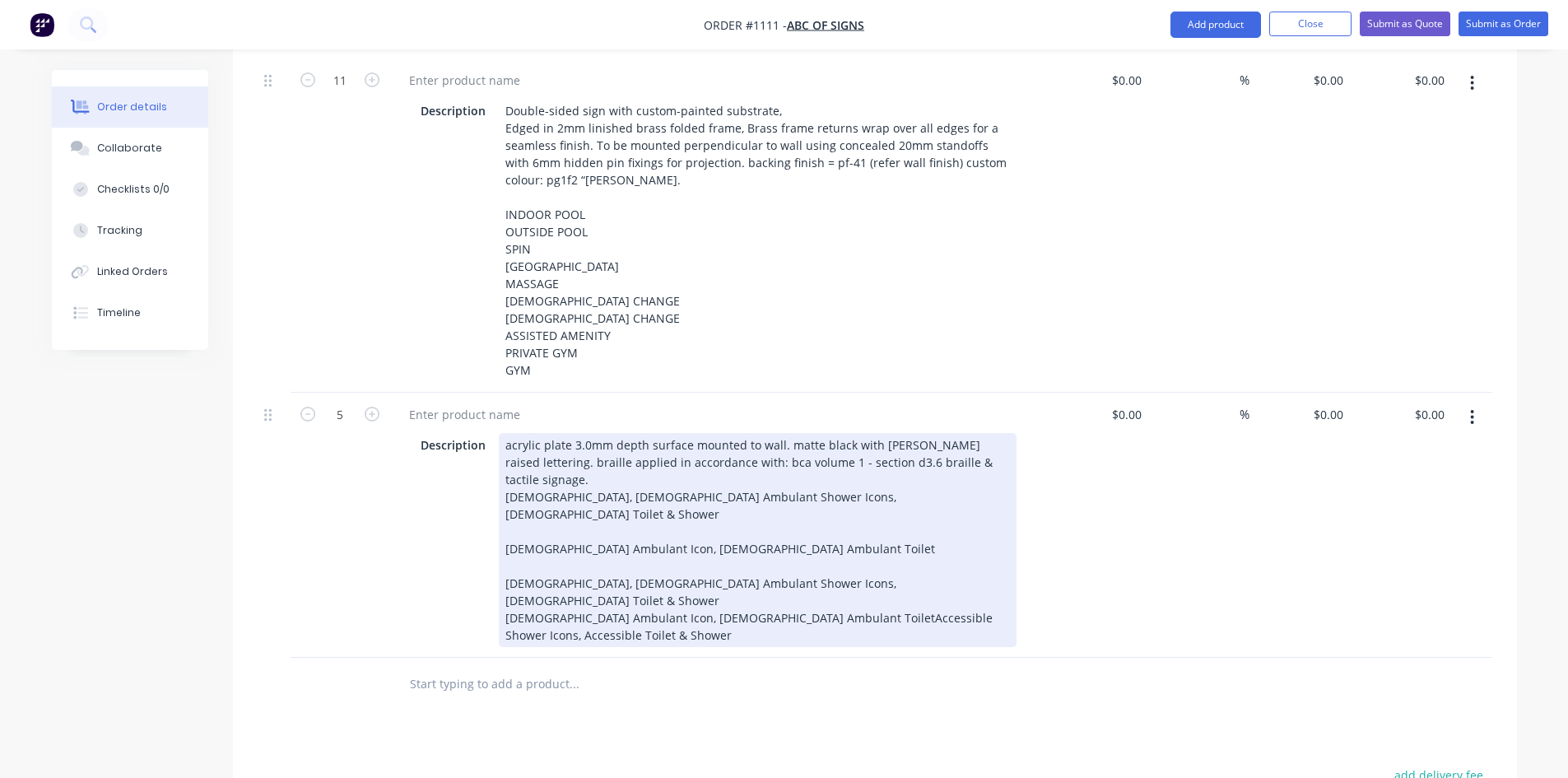
click at [541, 507] on div "acrylic plate 3.0mm depth surface mounted to wall. matte black with [PERSON_NAM…" at bounding box center [757, 539] width 517 height 214
click at [536, 528] on div "acrylic plate 3.0mm depth surface mounted to wall. matte black with [PERSON_NAM…" at bounding box center [757, 539] width 517 height 214
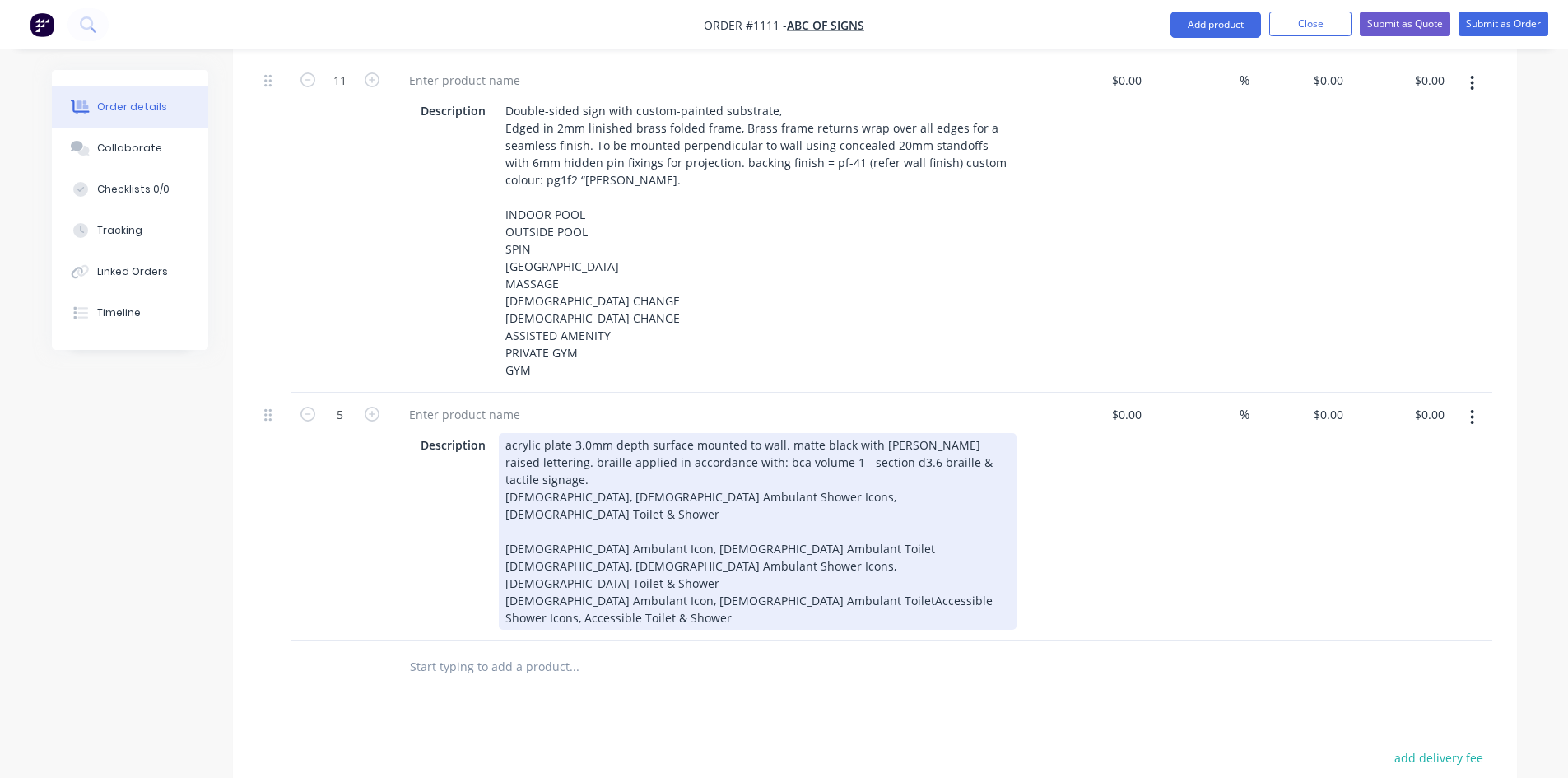
click at [557, 488] on div "acrylic plate 3.0mm depth surface mounted to wall. matte black with [PERSON_NAM…" at bounding box center [757, 531] width 517 height 196
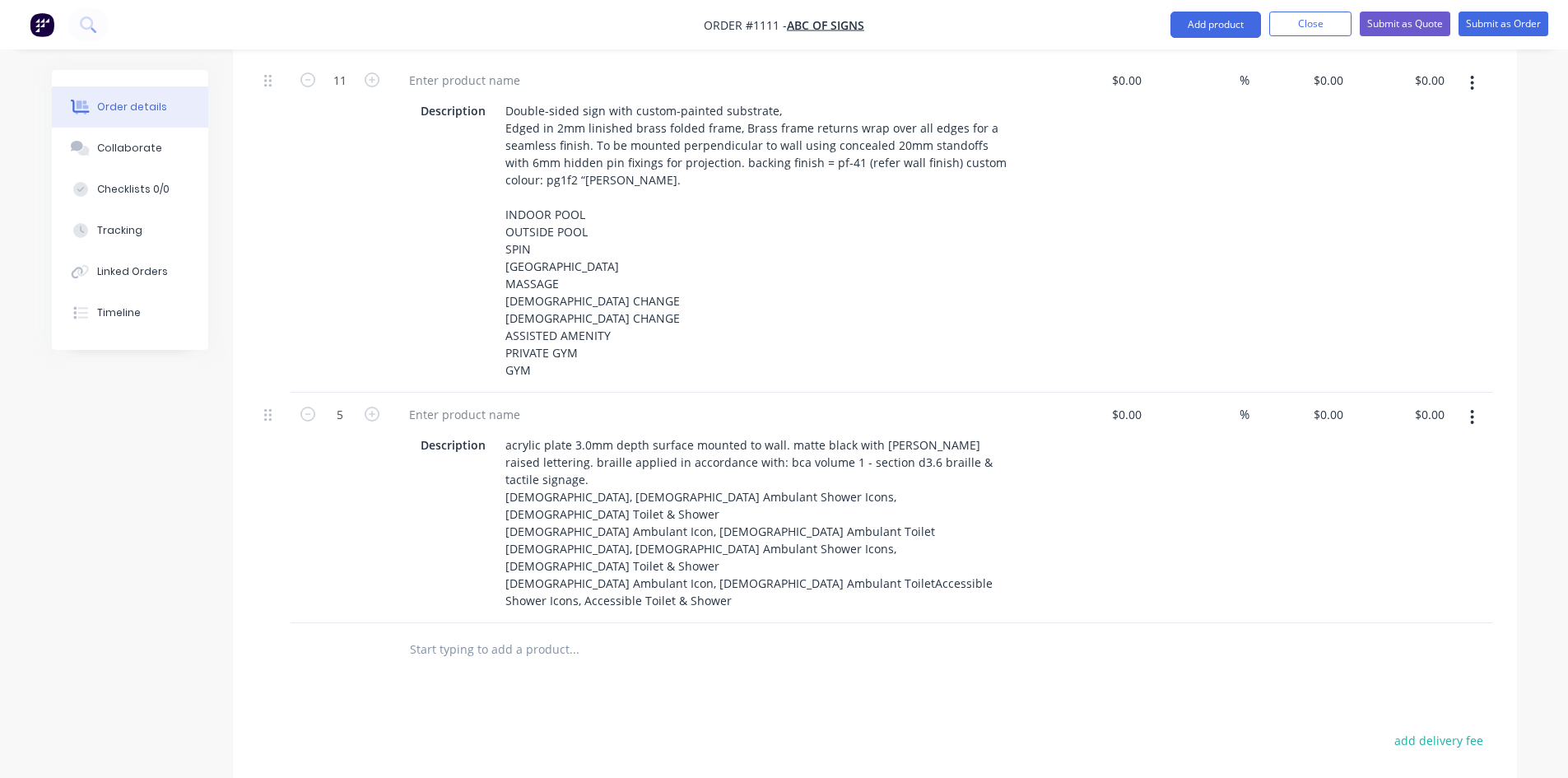
click at [608, 646] on input "text" at bounding box center [573, 650] width 329 height 33
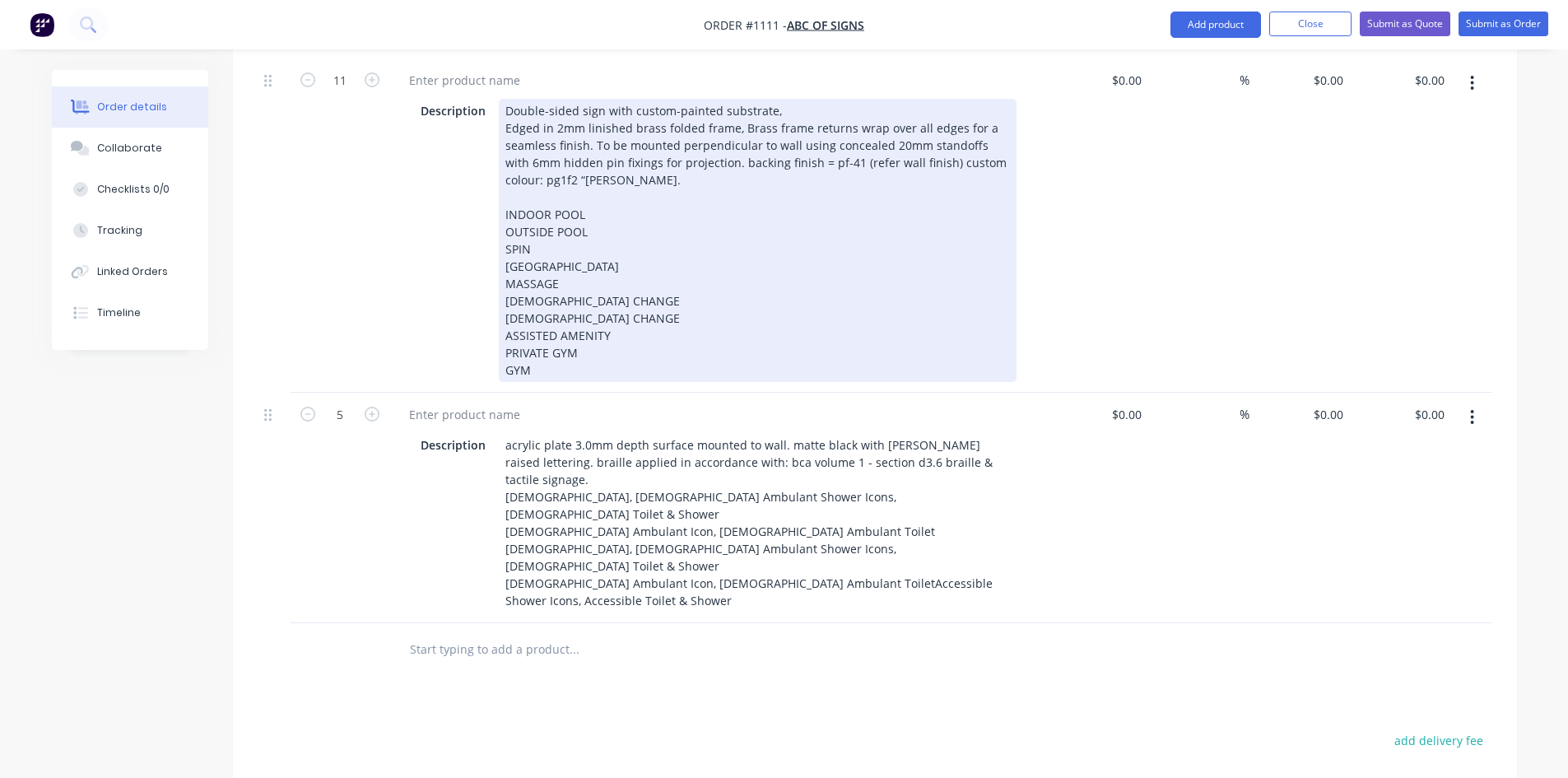
click at [506, 291] on div "Double-sided sign with custom-painted substrate, Edged in 2mm linished brass fo…" at bounding box center [757, 240] width 517 height 283
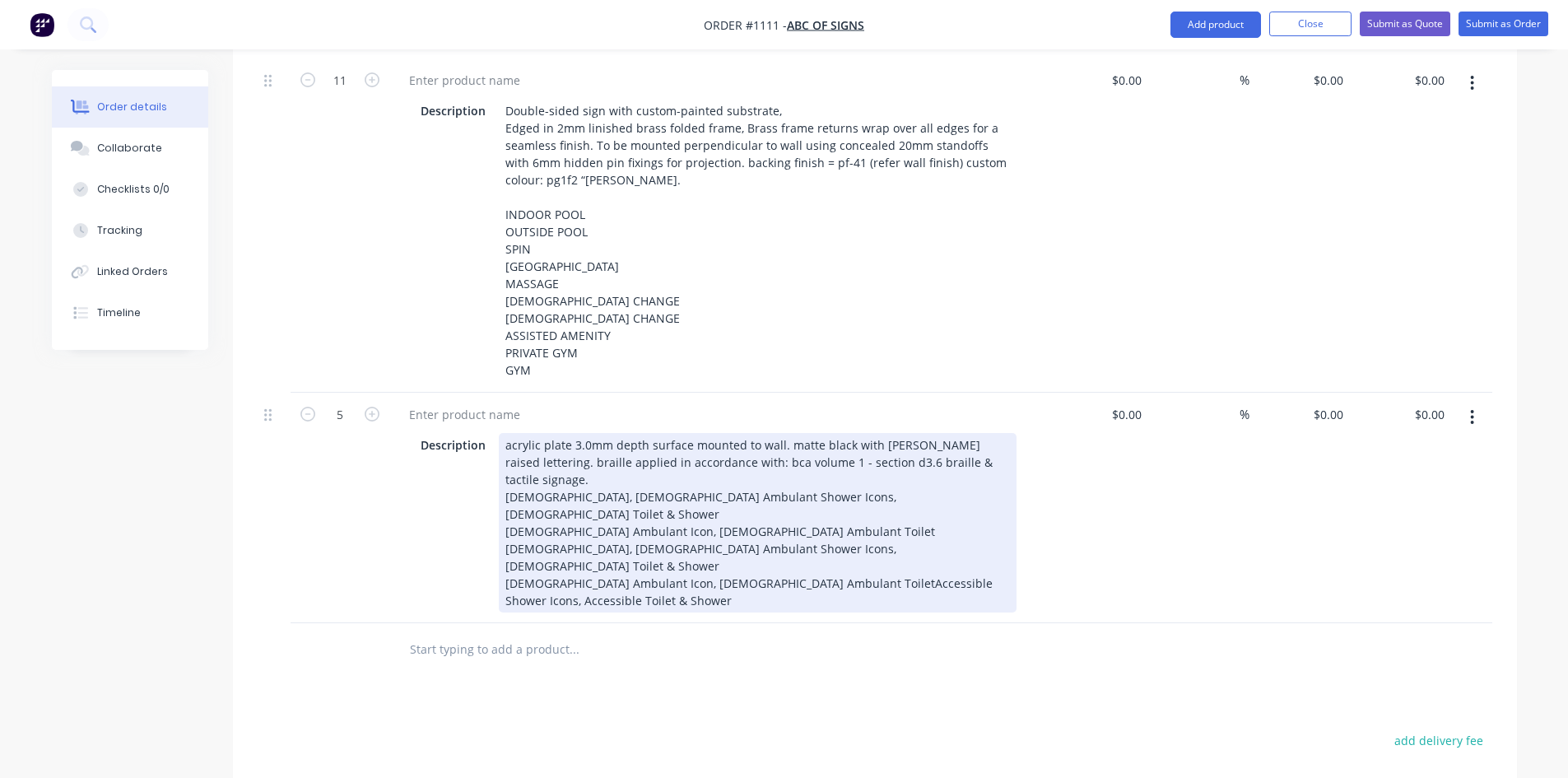
click at [506, 533] on div "acrylic plate 3.0mm depth surface mounted to wall. matte black with [PERSON_NAM…" at bounding box center [757, 523] width 517 height 180
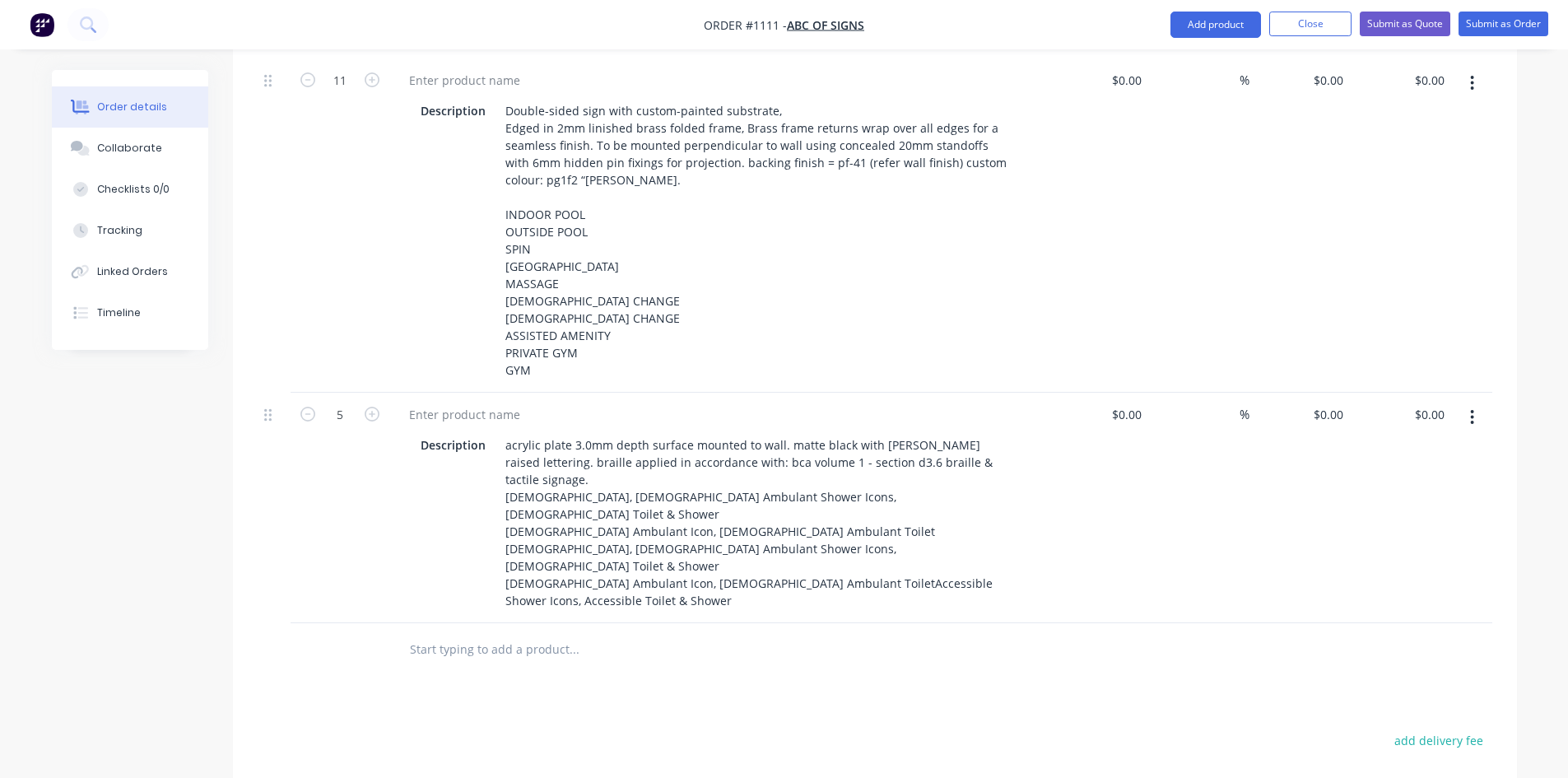
click at [655, 660] on div at bounding box center [685, 650] width 592 height 53
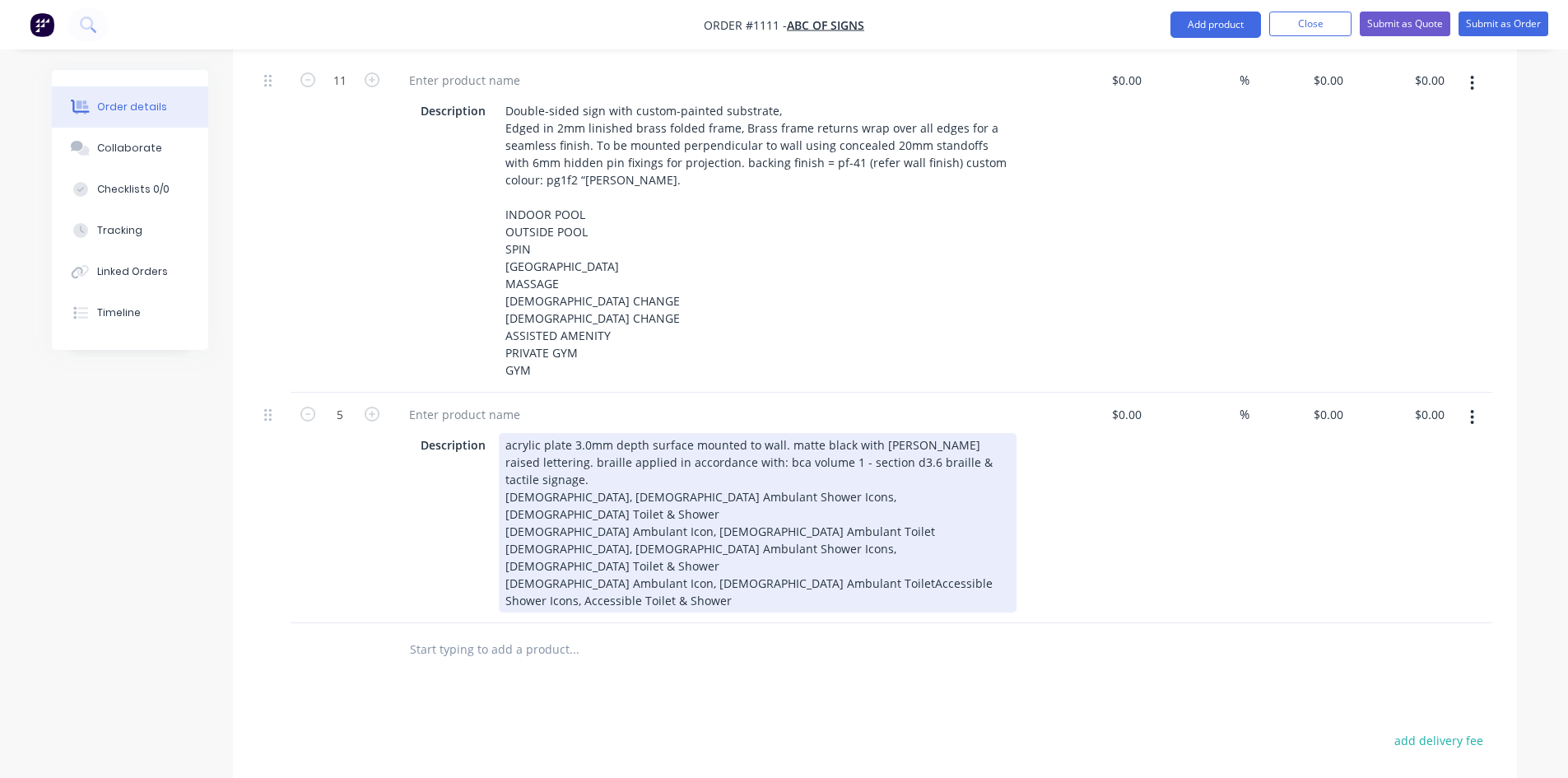
click at [663, 452] on div "acrylic plate 3.0mm depth surface mounted to wall. matte black with [PERSON_NAM…" at bounding box center [757, 523] width 517 height 180
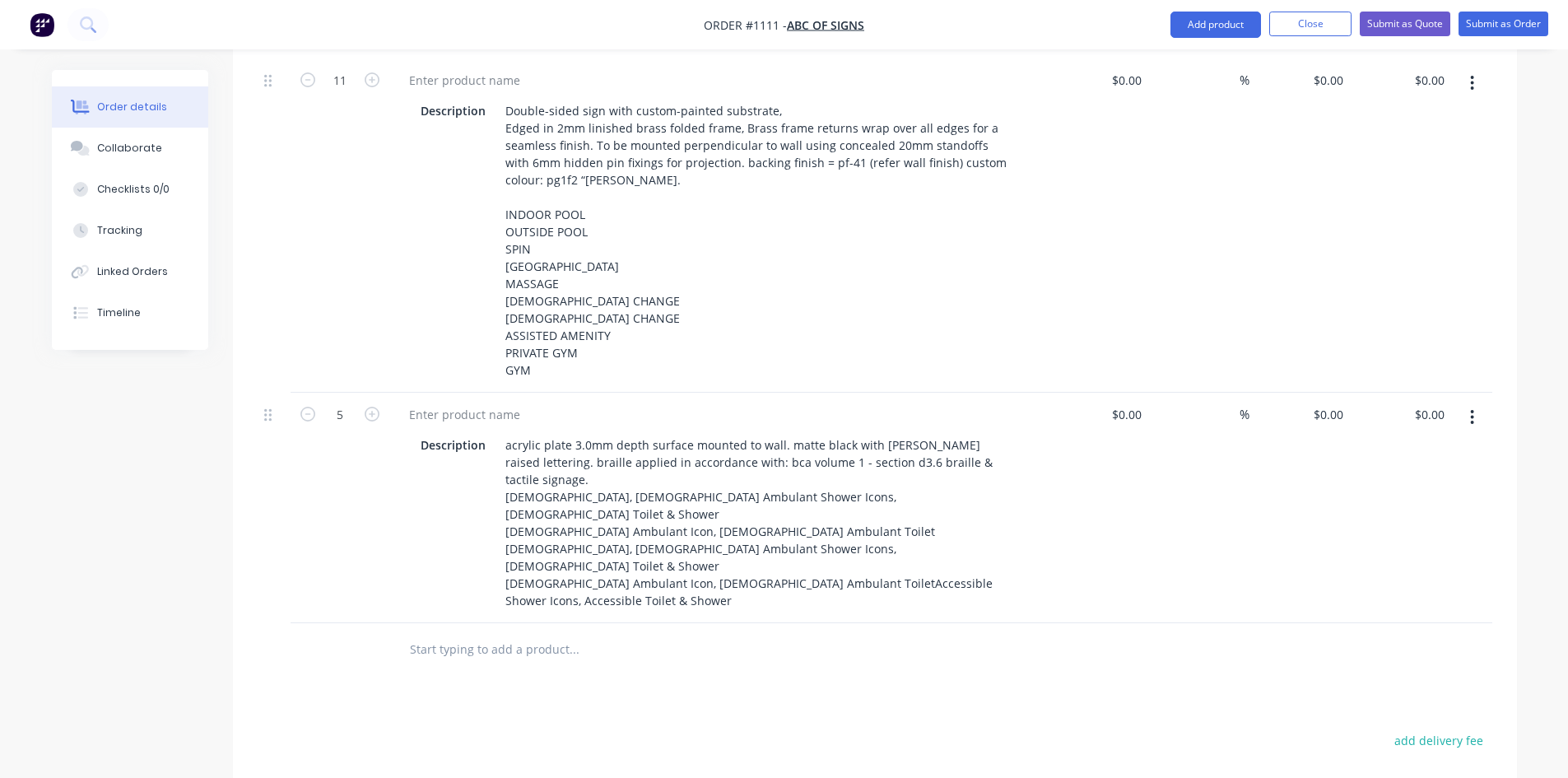
click at [1474, 408] on icon "button" at bounding box center [1472, 417] width 4 height 18
click at [1381, 482] on div "Duplicate" at bounding box center [1414, 494] width 127 height 24
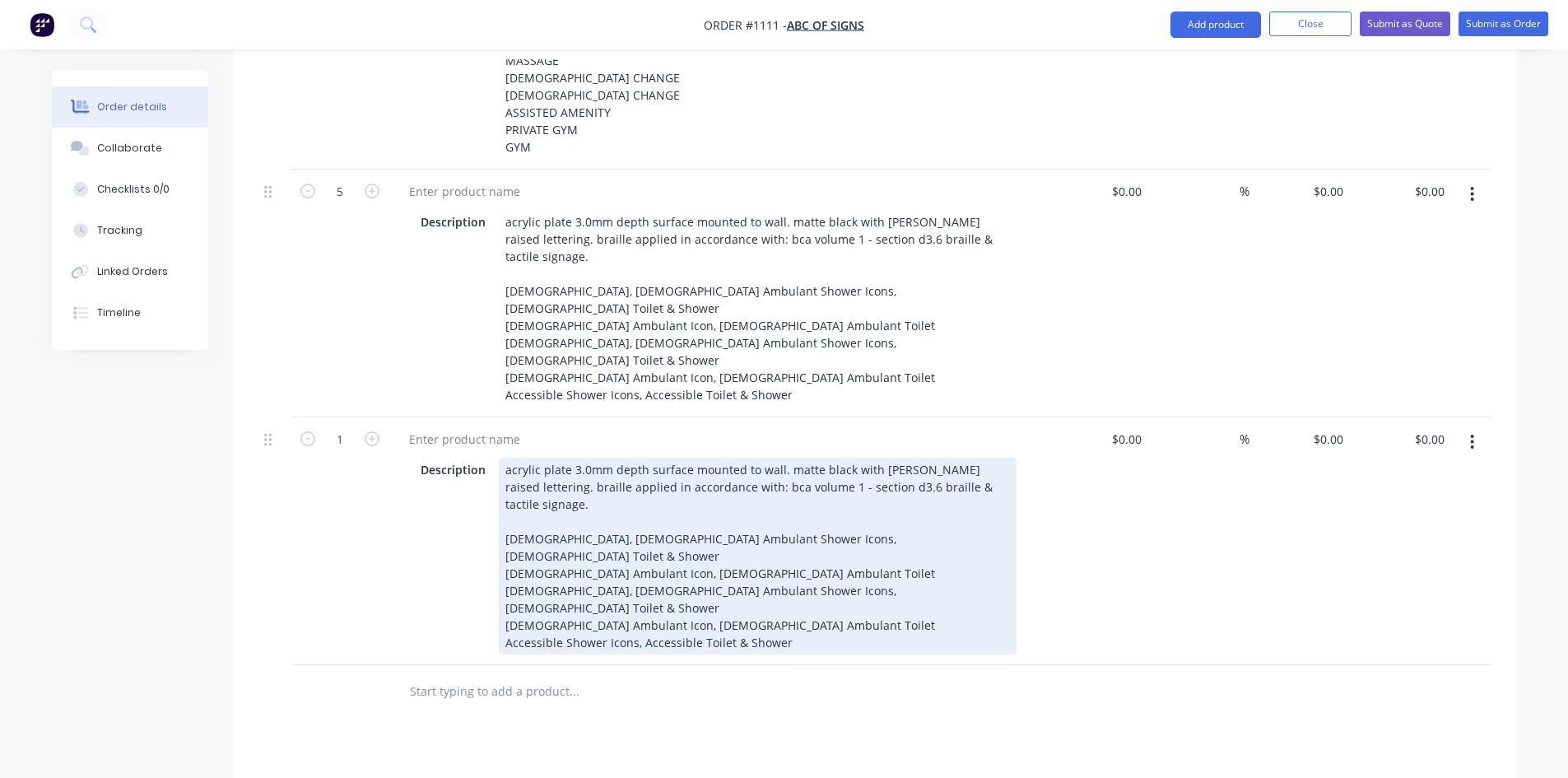
scroll to position [1071, 0]
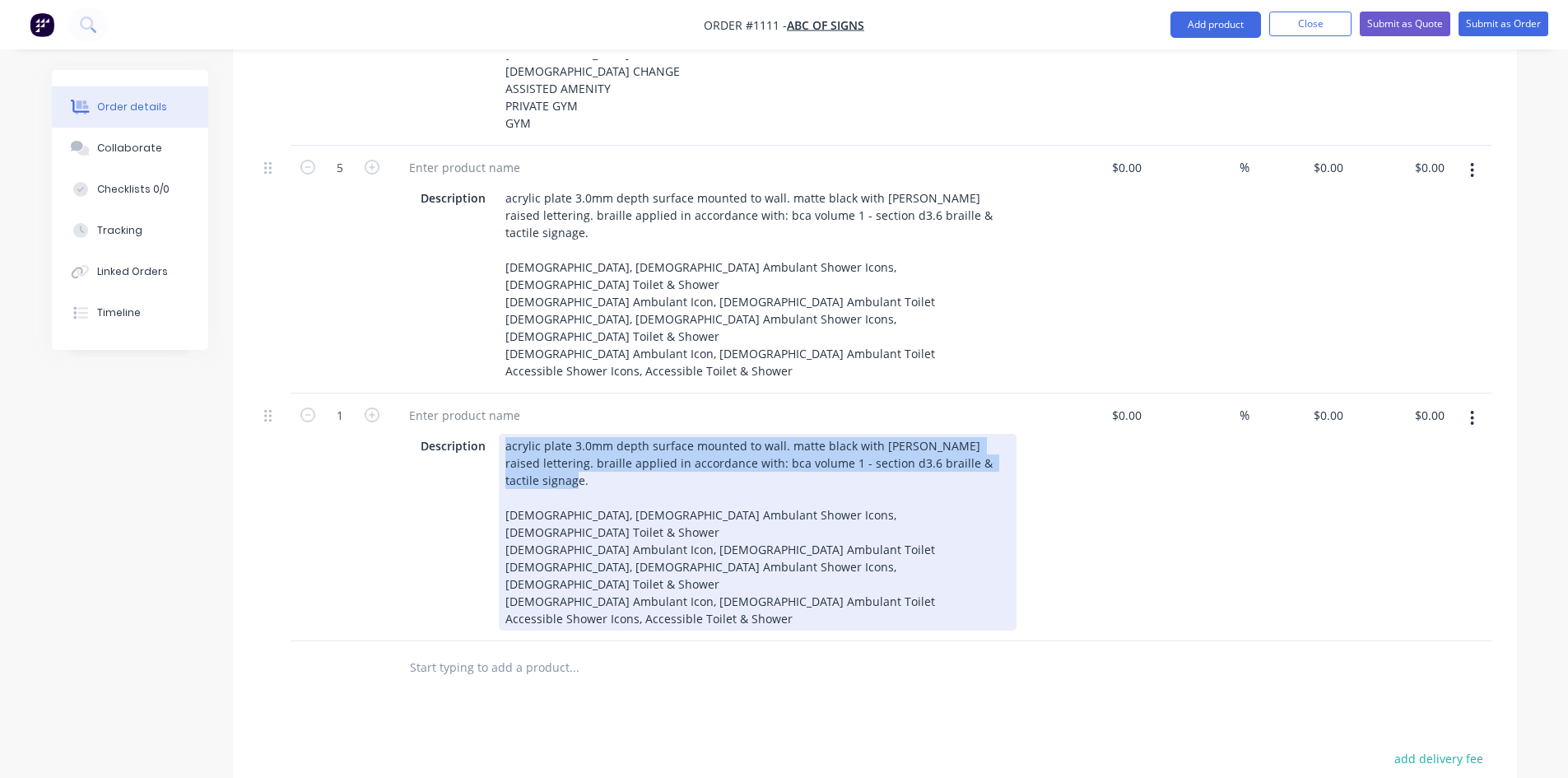
drag, startPoint x: 549, startPoint y: 475, endPoint x: 500, endPoint y: 428, distance: 67.9
click at [500, 434] on div "acrylic plate 3.0mm depth surface mounted to wall. matte black with [PERSON_NAM…" at bounding box center [757, 532] width 517 height 196
paste div
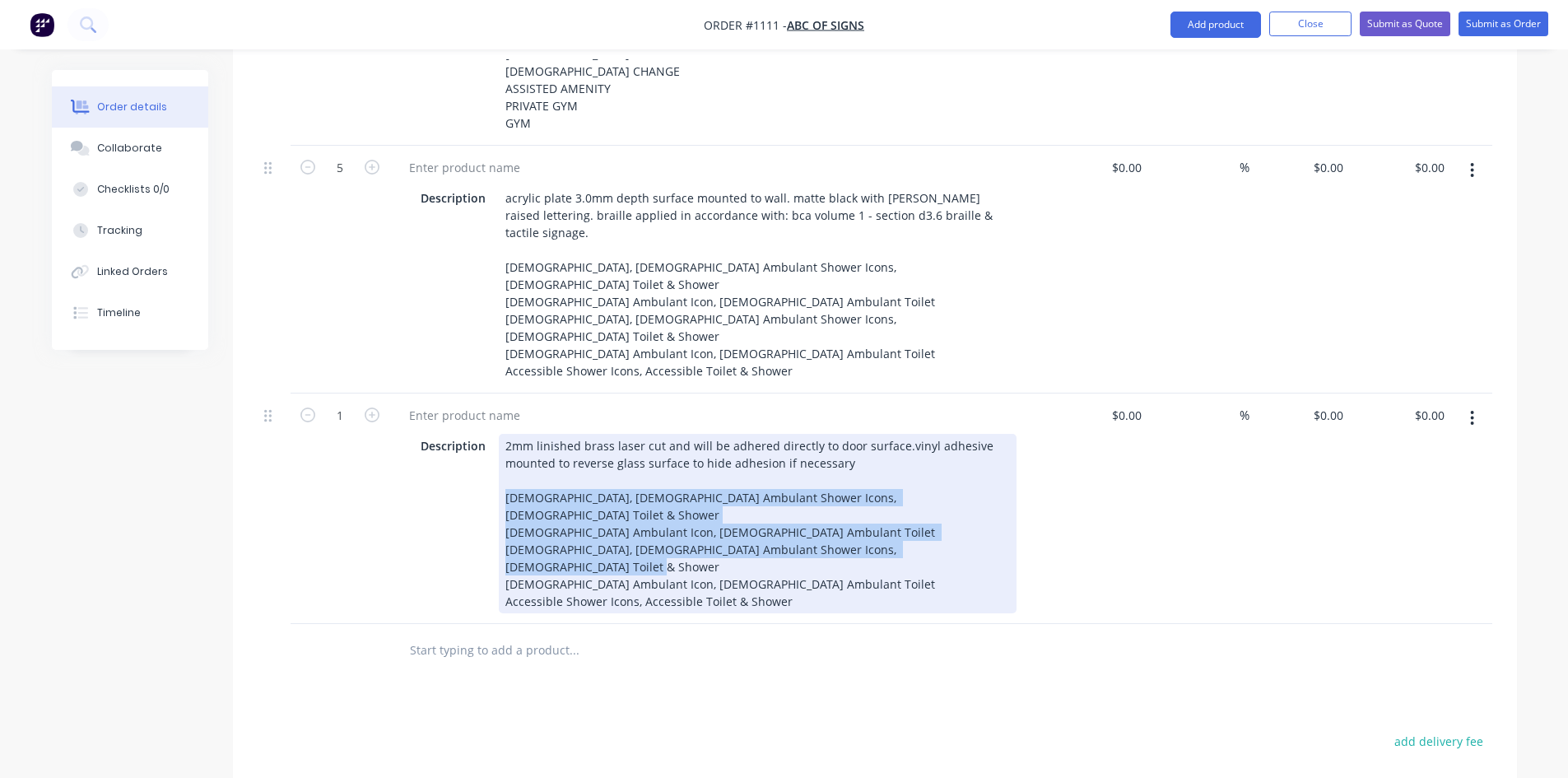
drag, startPoint x: 630, startPoint y: 542, endPoint x: 498, endPoint y: 483, distance: 144.6
click at [499, 483] on div "2mm linished brass laser cut and will be adhered directly to door surface.vinyl…" at bounding box center [757, 524] width 517 height 180
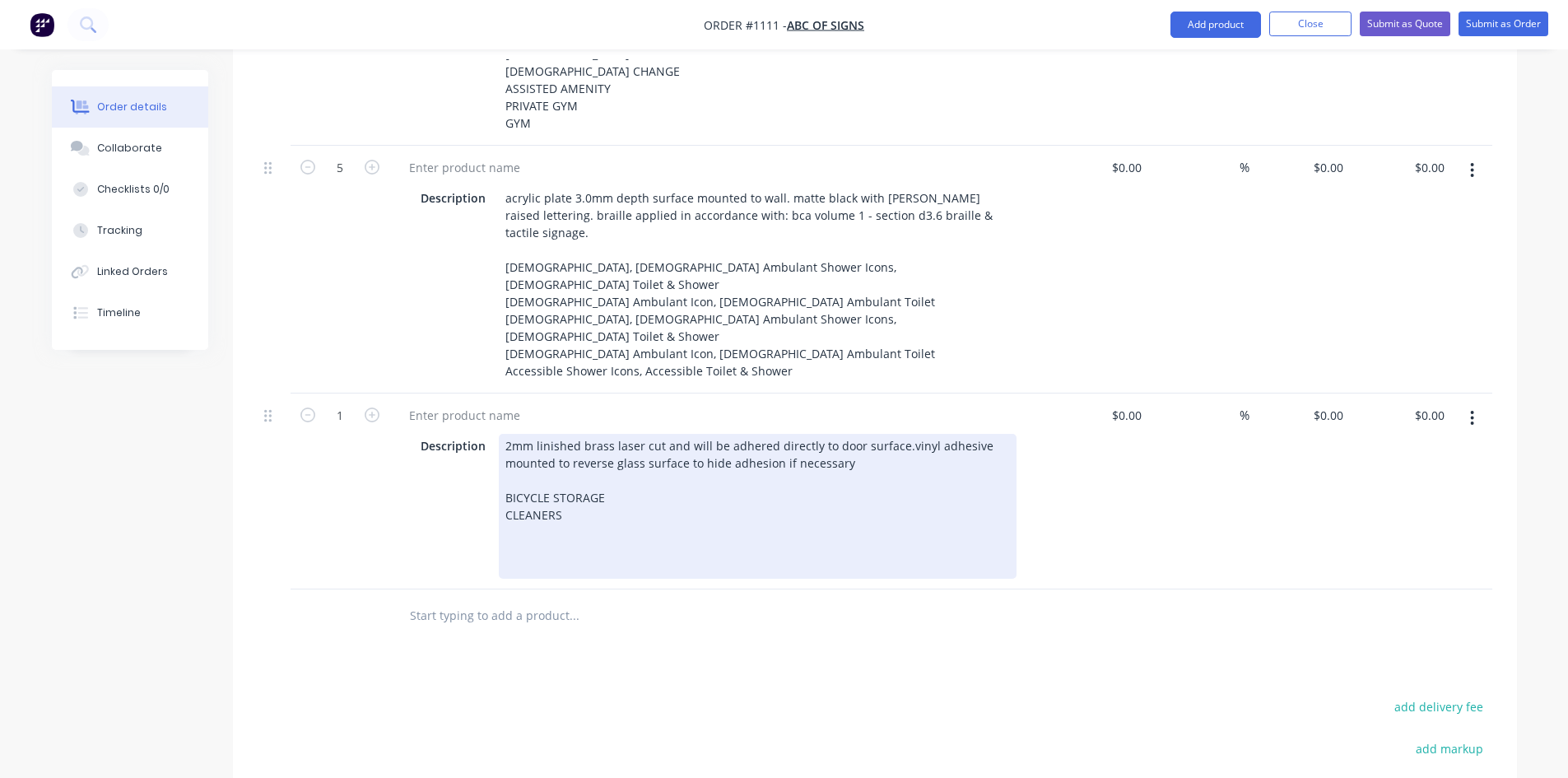
click at [622, 482] on div "2mm linished brass laser cut and will be adhered directly to door surface.vinyl…" at bounding box center [757, 506] width 517 height 145
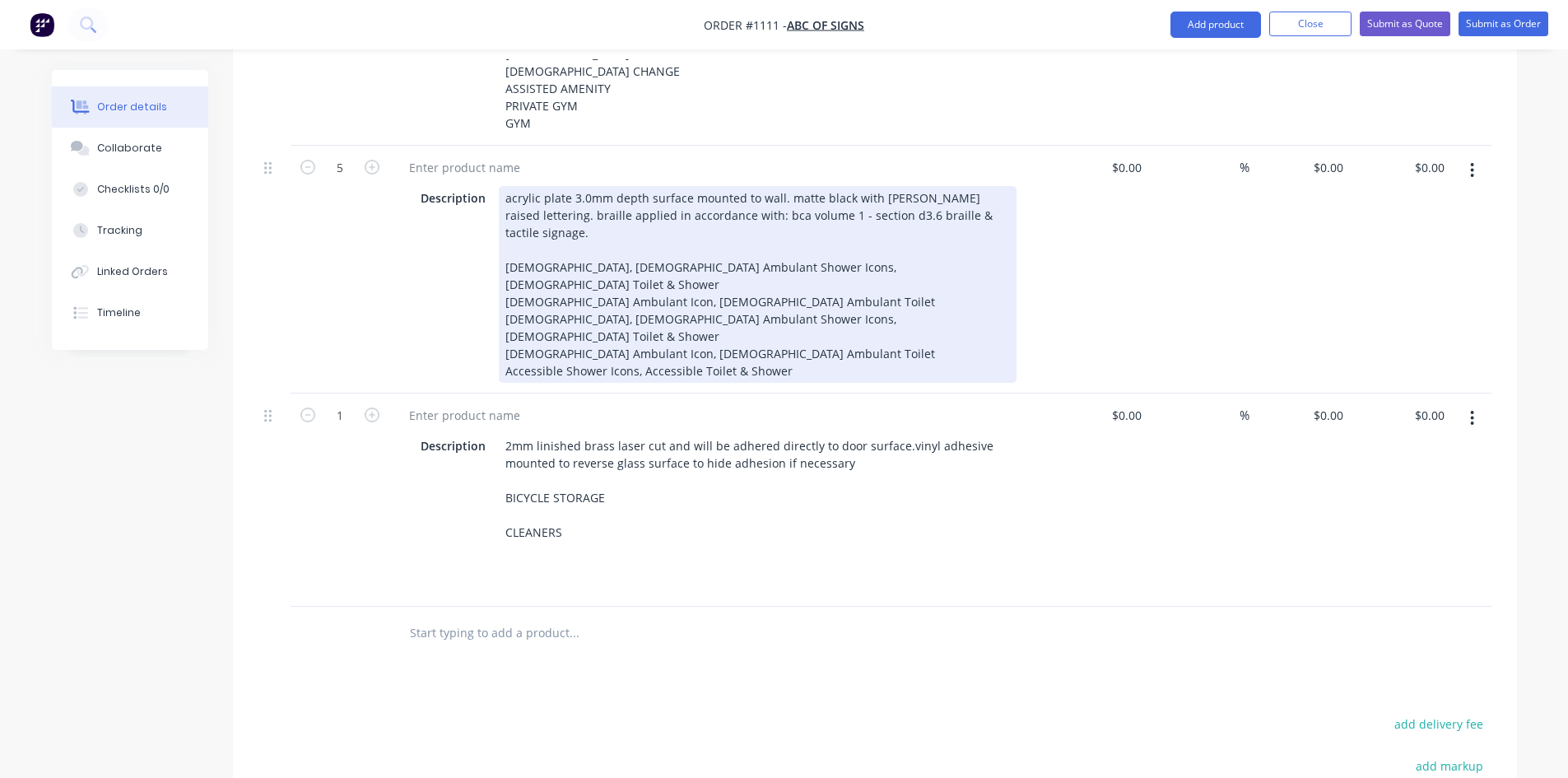
click at [545, 291] on div "acrylic plate 3.0mm depth surface mounted to wall. matte black with [PERSON_NAM…" at bounding box center [757, 284] width 517 height 196
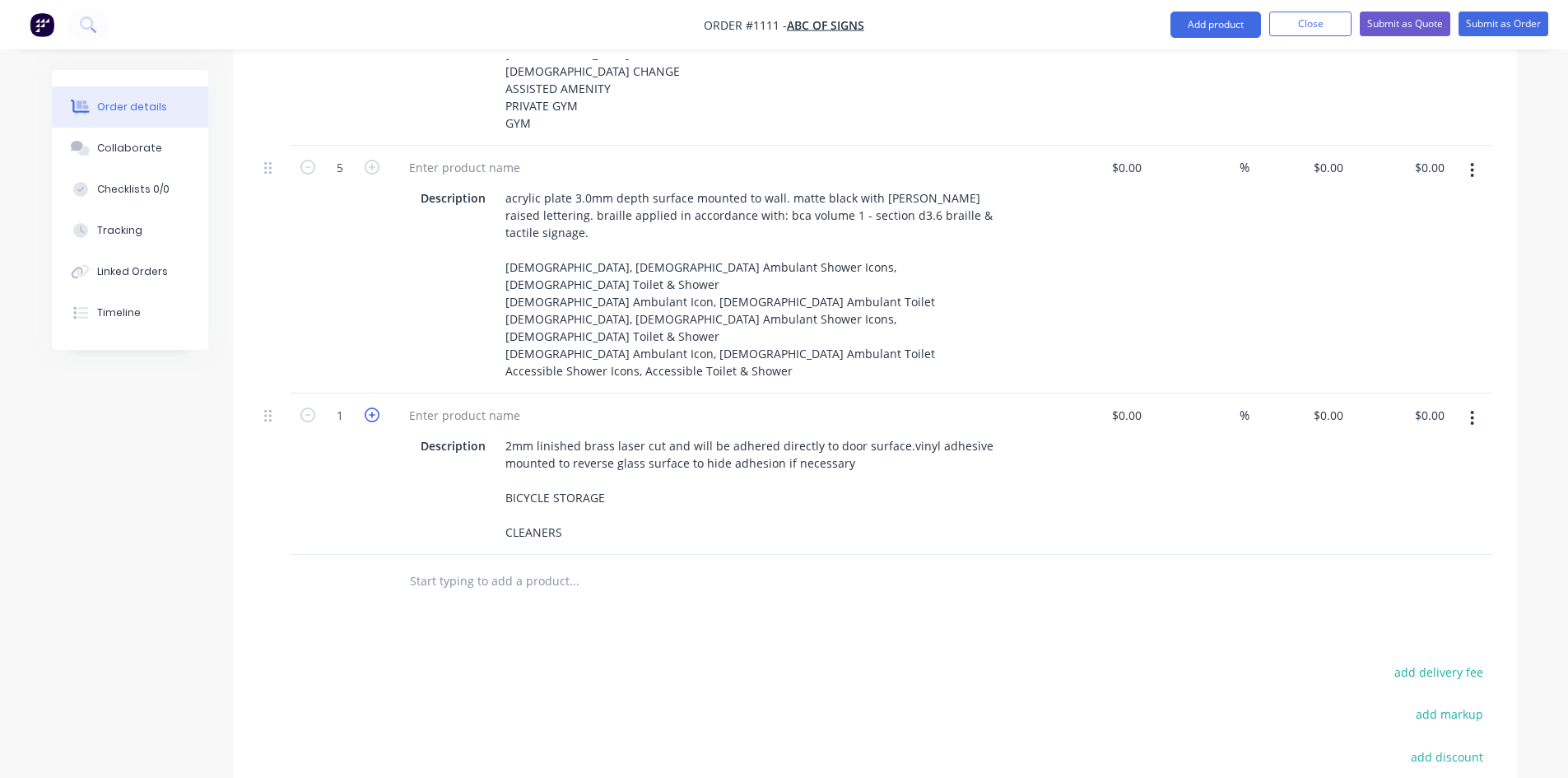
click at [373, 407] on icon "button" at bounding box center [372, 415] width 15 height 15
type input "2"
click at [496, 598] on input "text" at bounding box center [573, 582] width 329 height 33
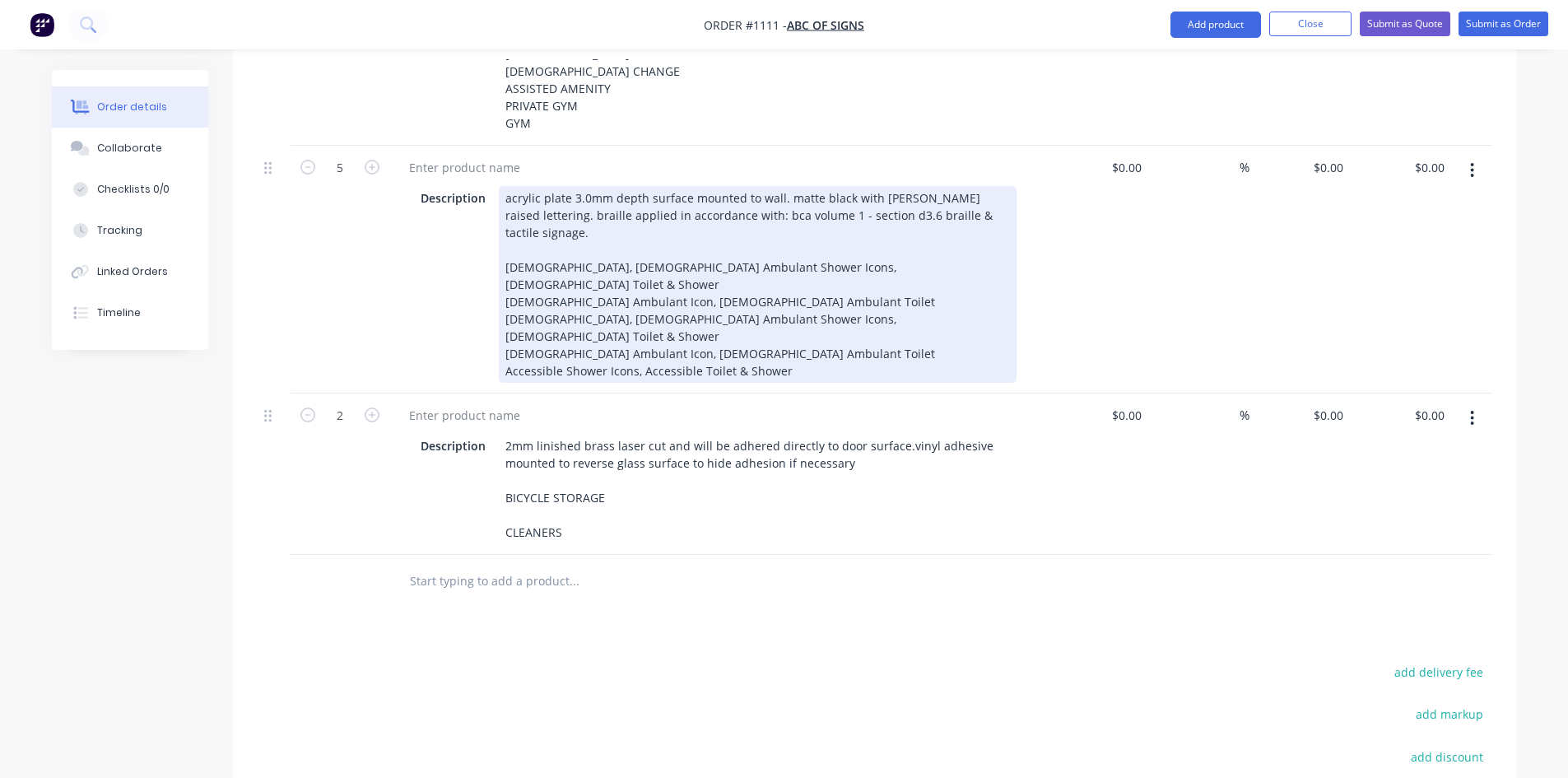
click at [543, 152] on div "Description acrylic plate 3.0mm depth surface mounted to wall. matte black with…" at bounding box center [718, 270] width 658 height 248
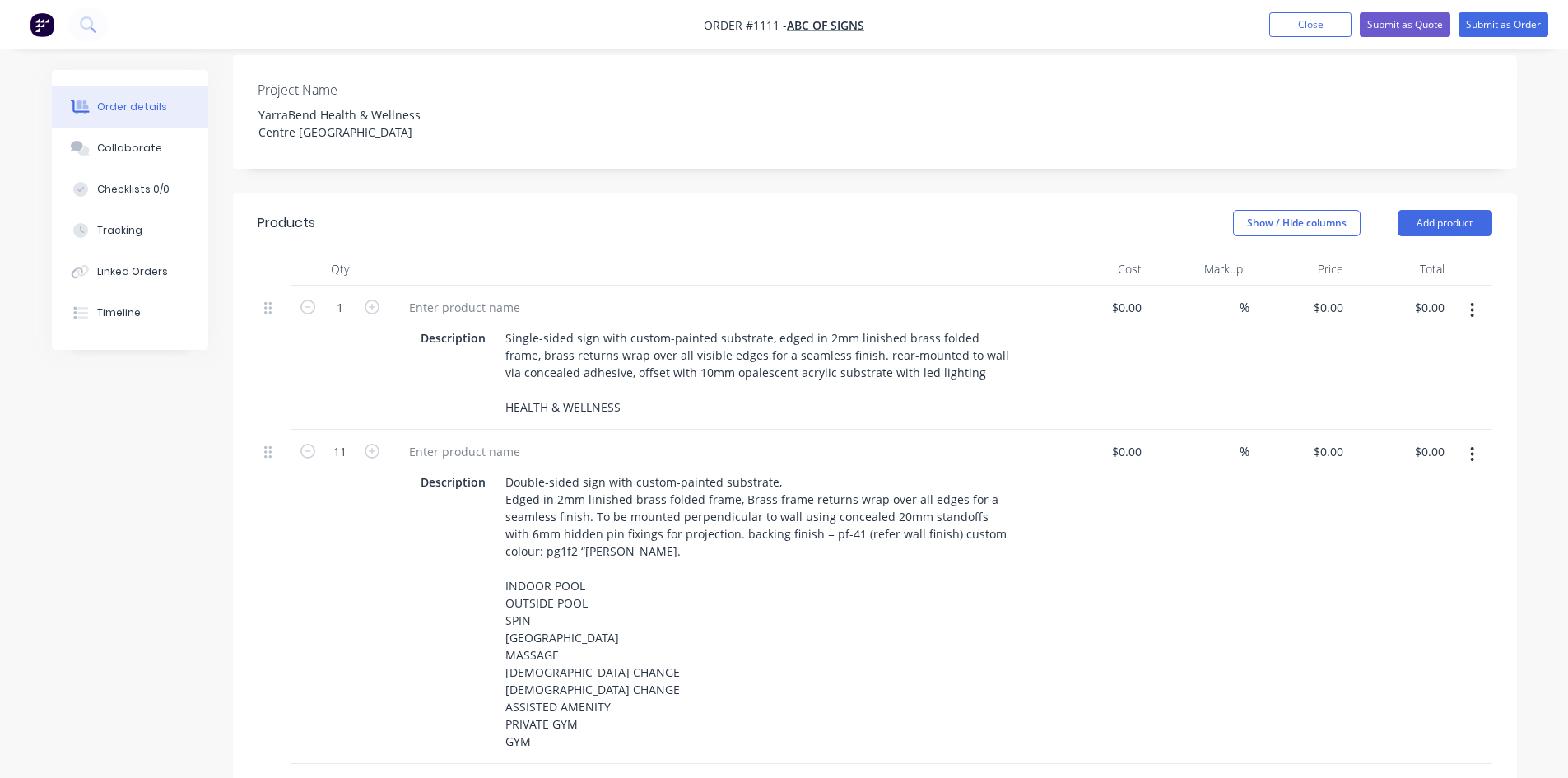
scroll to position [164, 0]
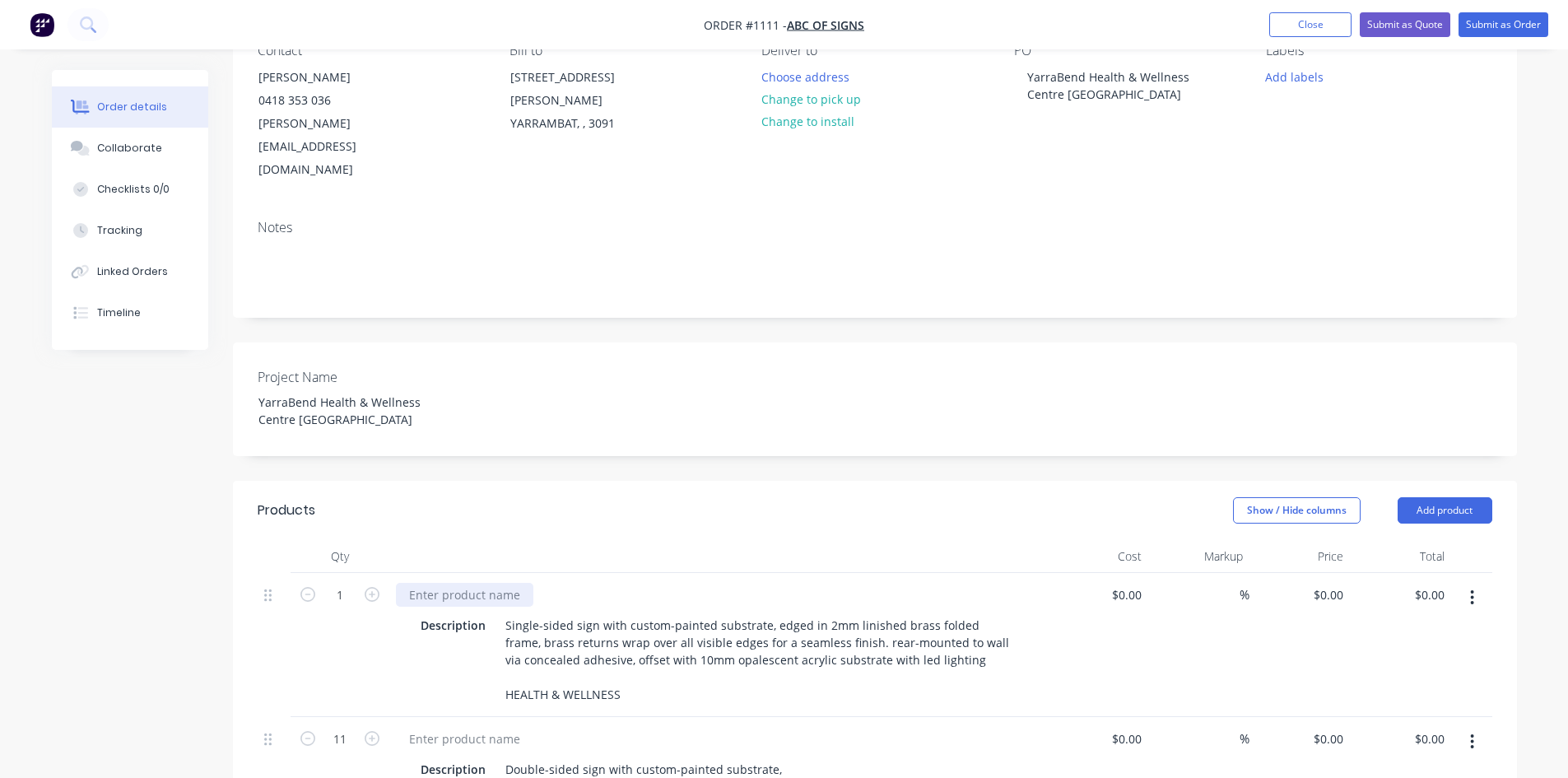
click at [436, 583] on div at bounding box center [465, 595] width 138 height 24
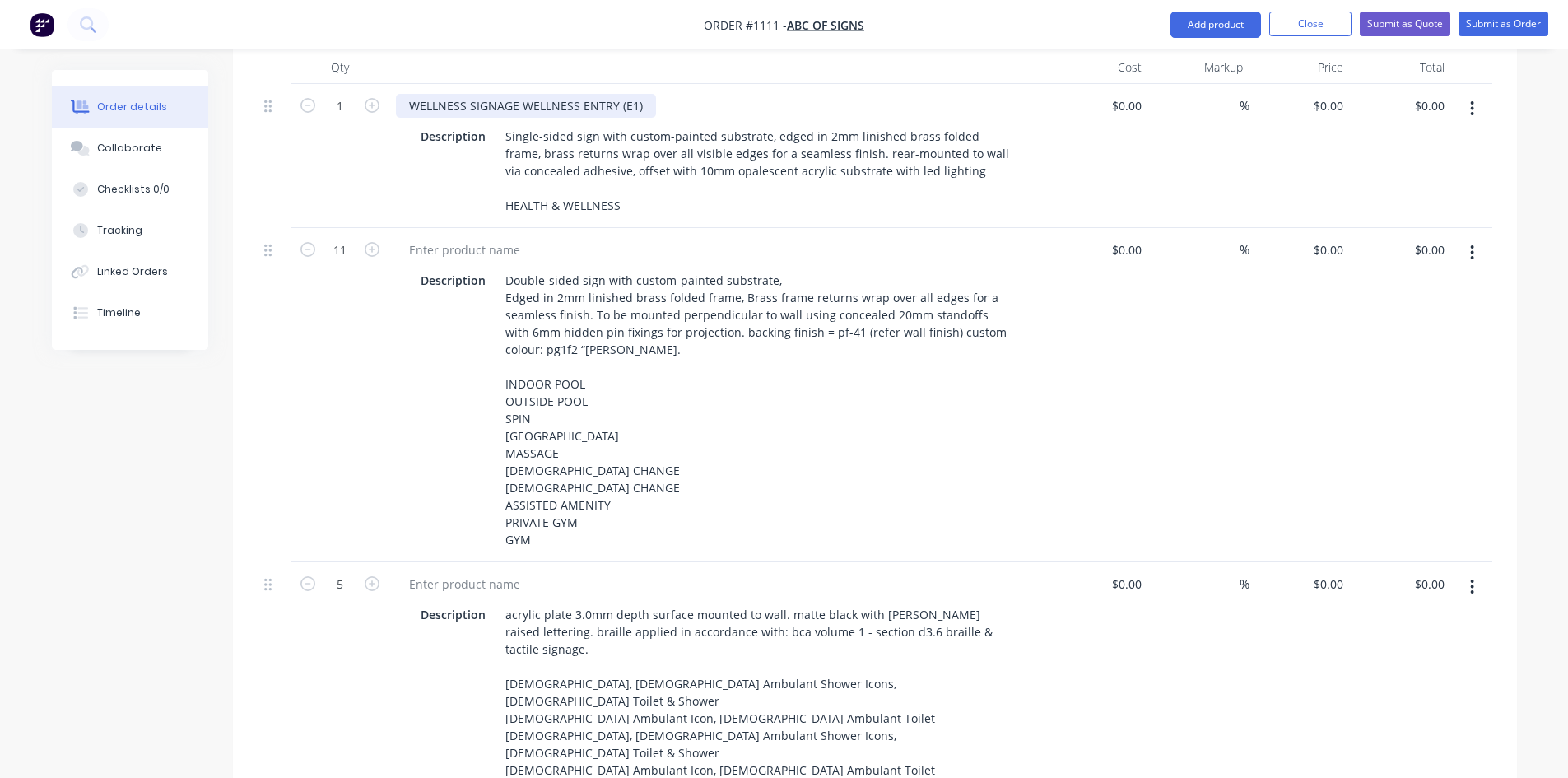
scroll to position [659, 0]
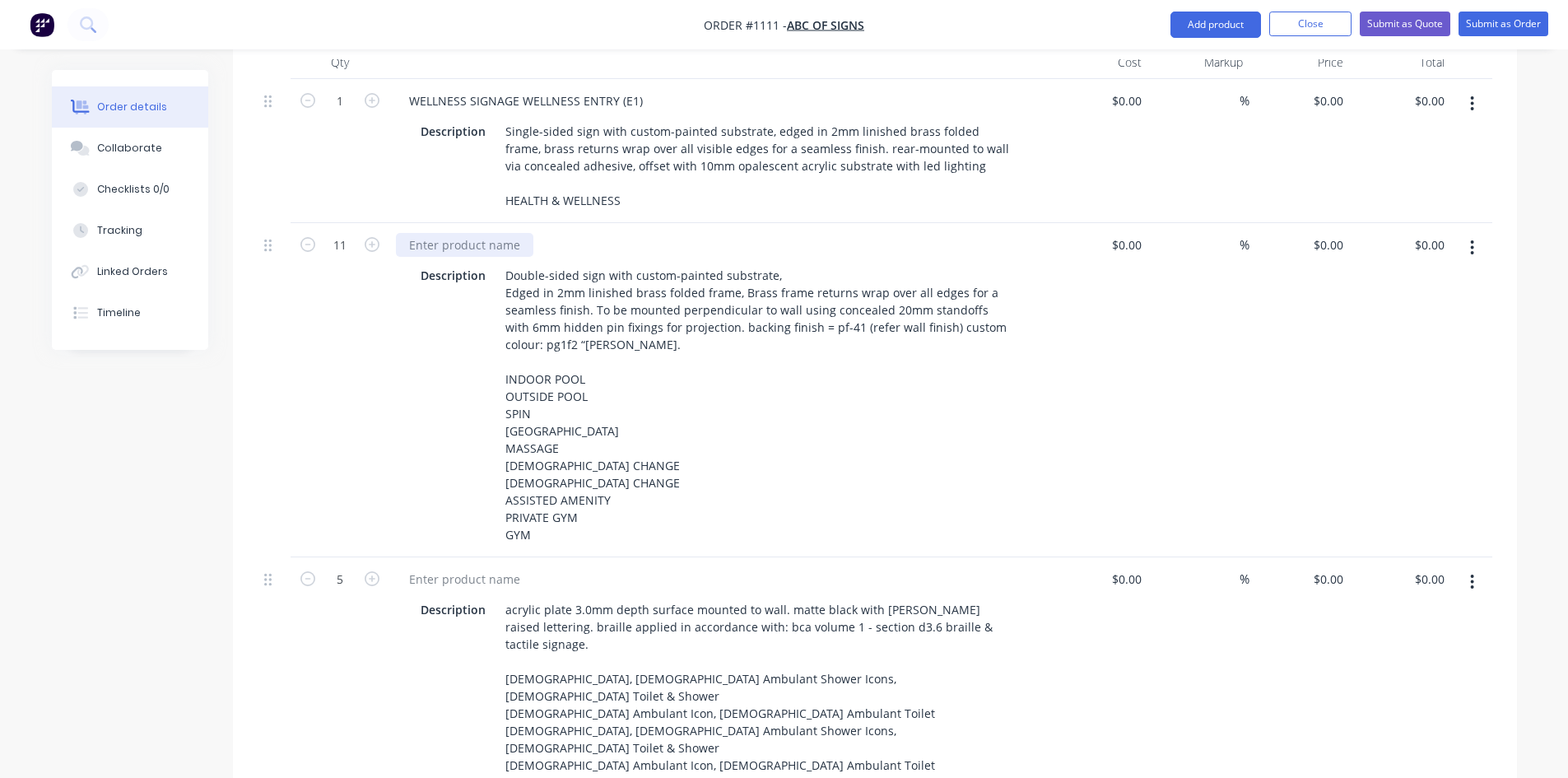
click at [424, 233] on div at bounding box center [465, 245] width 138 height 24
click at [436, 567] on div at bounding box center [465, 579] width 138 height 24
click at [457, 567] on div "WELLNESS SIGNAGE ALT COMMON AREA ENTRY (CA2)" at bounding box center [557, 579] width 322 height 24
drag, startPoint x: 414, startPoint y: 555, endPoint x: 730, endPoint y: 544, distance: 316.2
click at [730, 567] on div "WELLNESS SIGNAGE ALT COMMON AREA ENTRY (CA2)" at bounding box center [719, 579] width 646 height 24
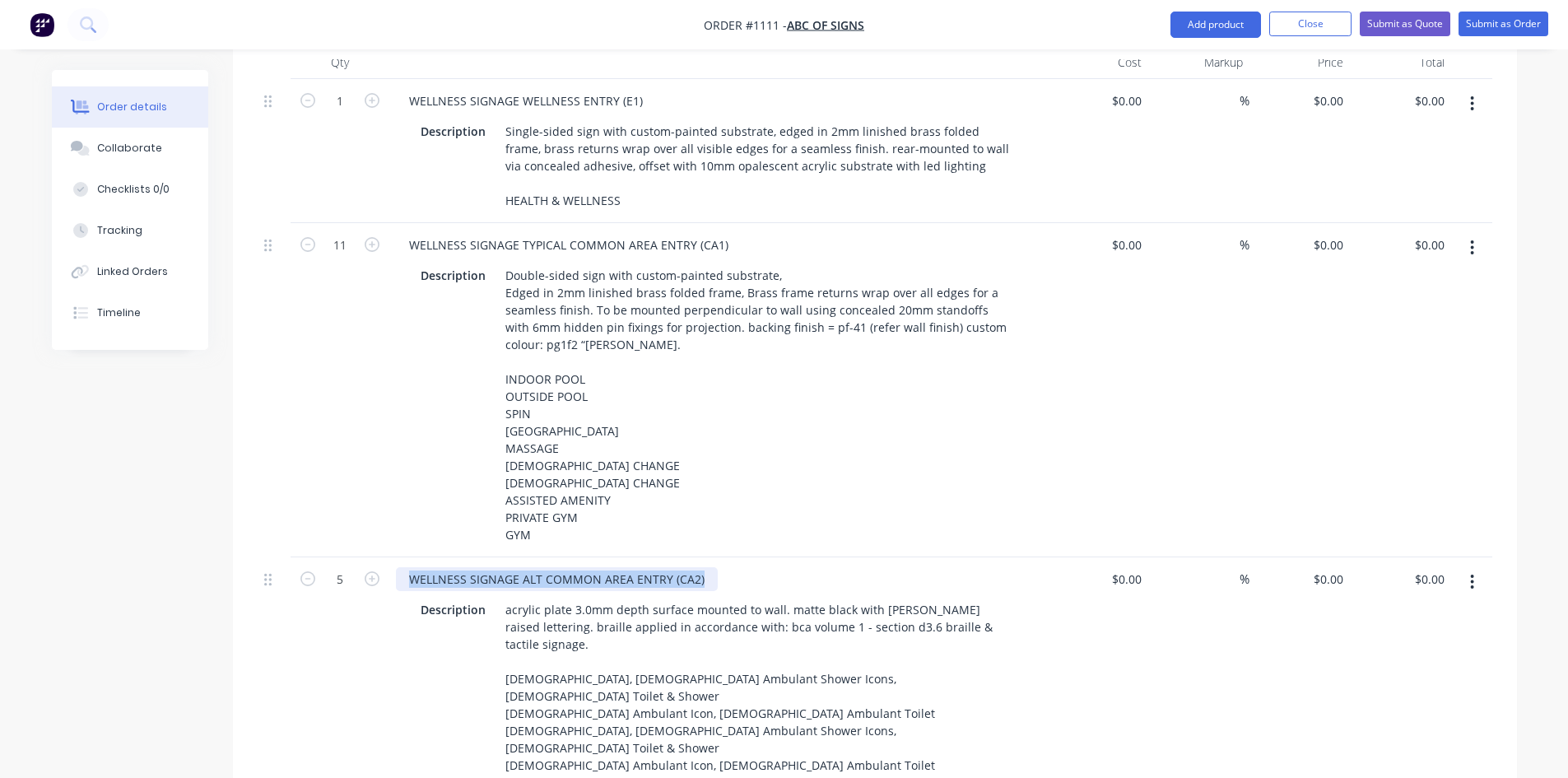
drag, startPoint x: 405, startPoint y: 550, endPoint x: 704, endPoint y: 527, distance: 299.9
click at [704, 527] on div "1 WELLNESS SIGNAGE WELLNESS ENTRY (E1) Description Single-sided sign with custo…" at bounding box center [875, 522] width 1234 height 887
copy div "WELLNESS SIGNAGE ALT COMMON AREA ENTRY (CA2)"
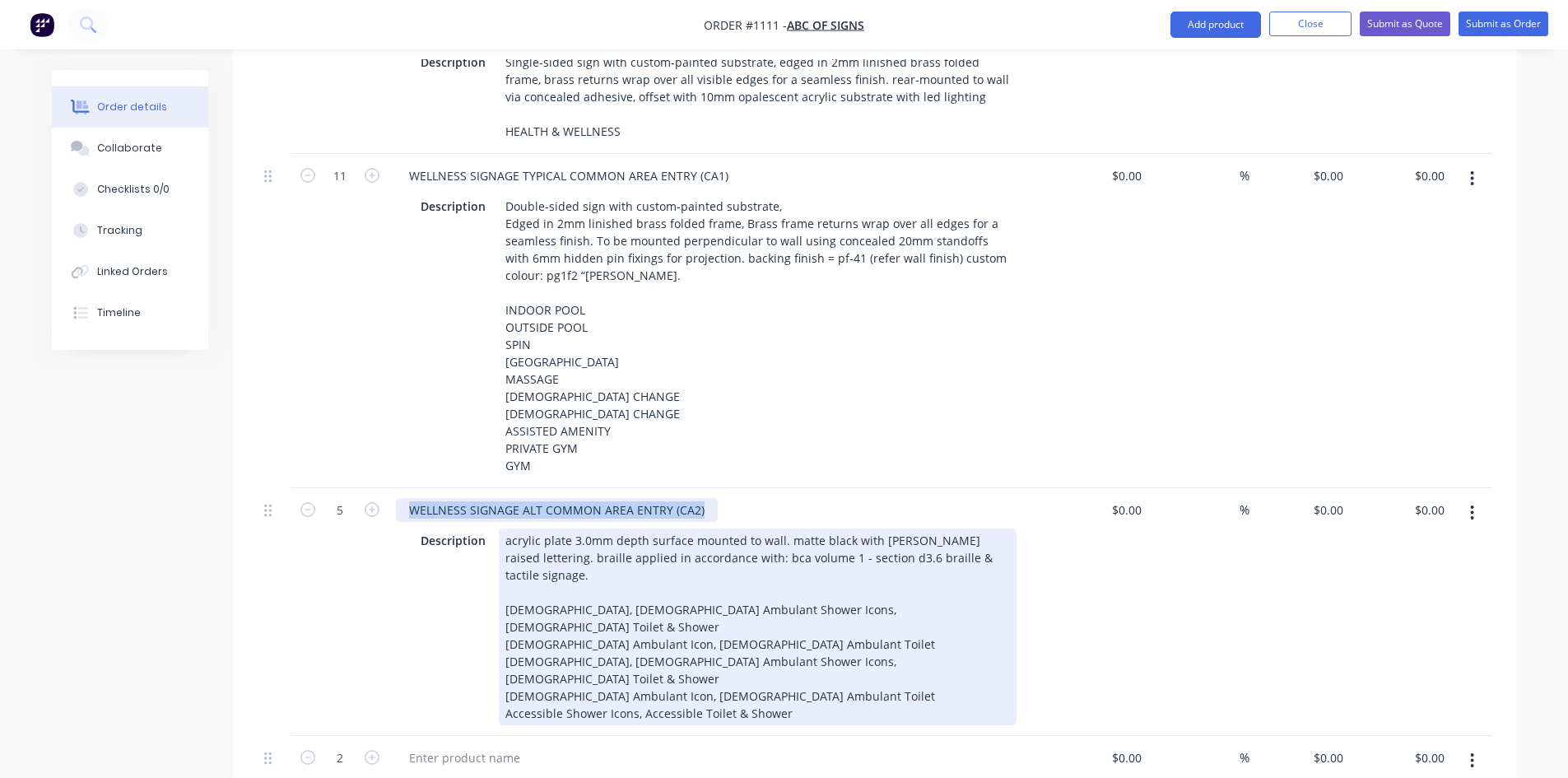
scroll to position [741, 0]
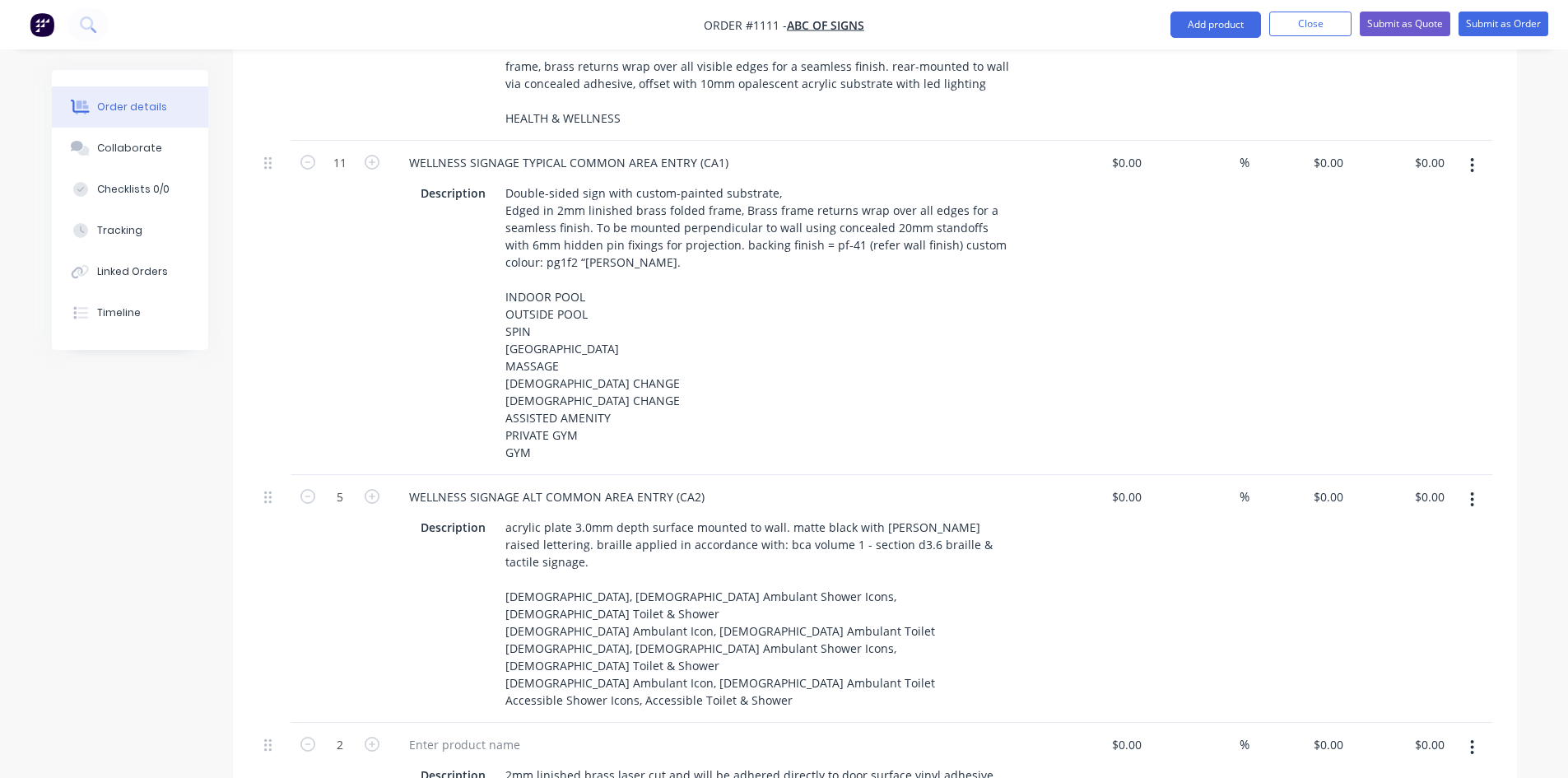
click at [427, 589] on div "Description acrylic plate 3.0mm depth surface mounted to wall. matte black with…" at bounding box center [714, 614] width 602 height 196
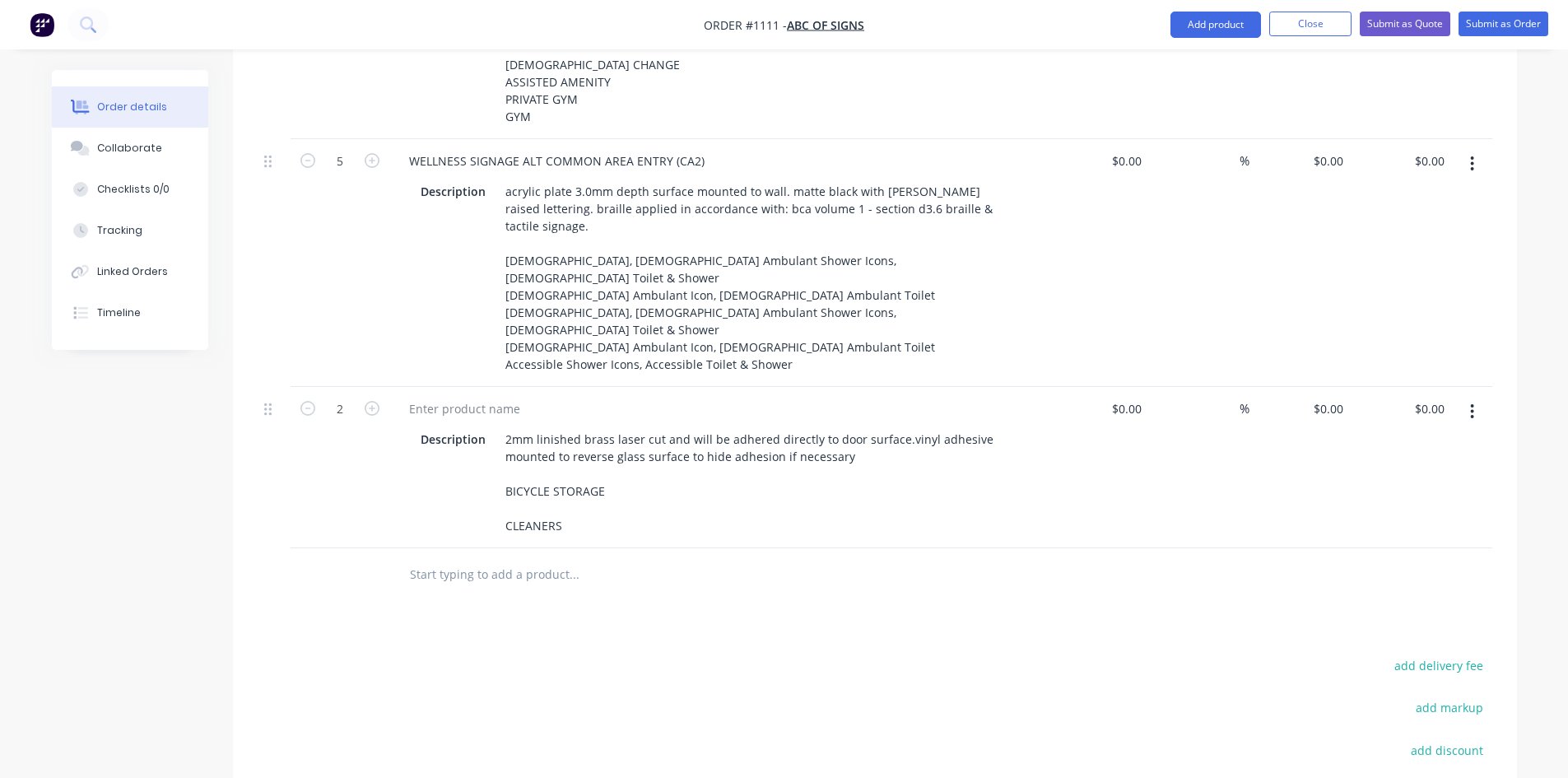
scroll to position [1071, 0]
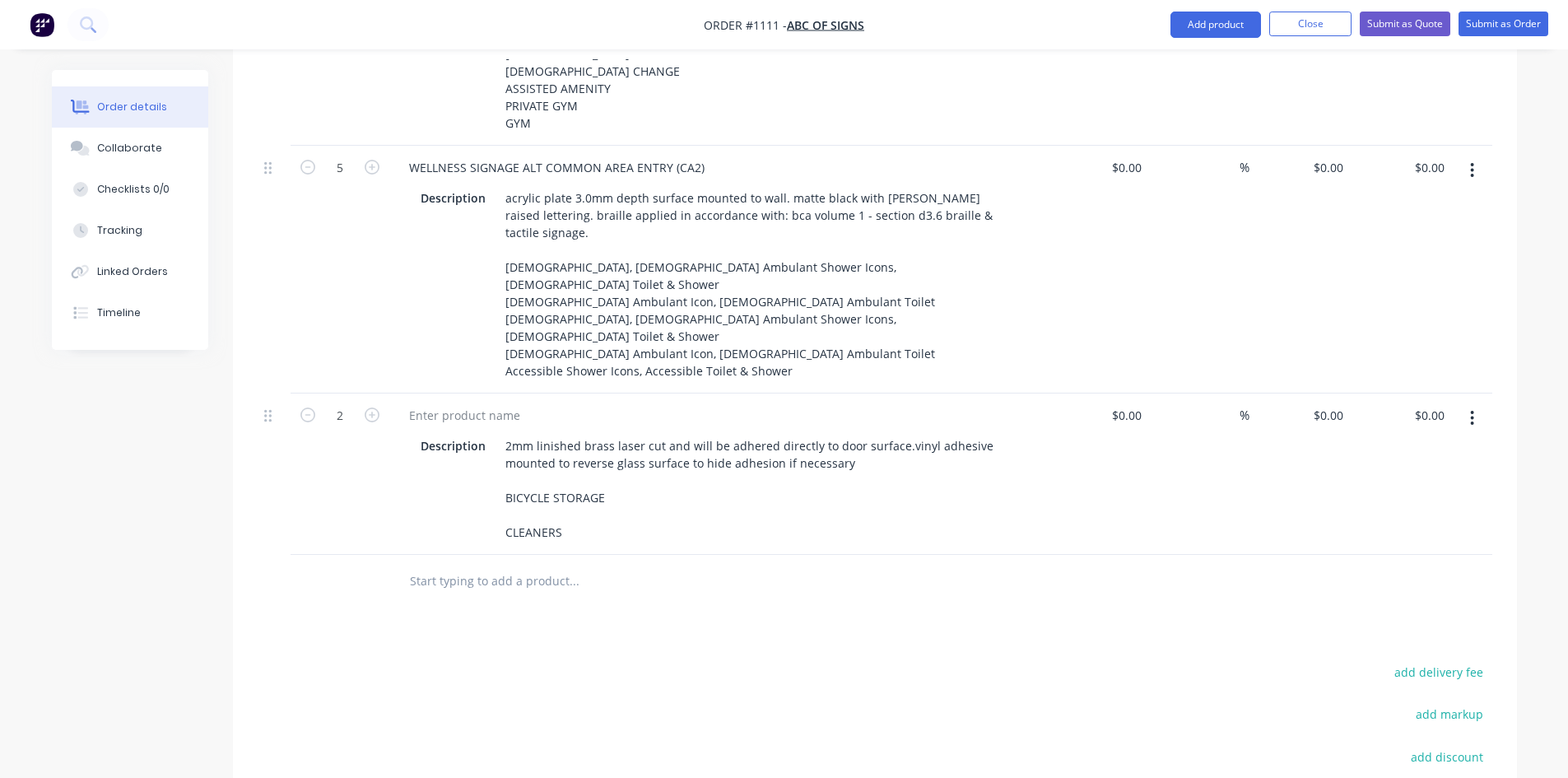
click at [1469, 404] on button "button" at bounding box center [1472, 418] width 39 height 29
click at [1382, 483] on div "Duplicate" at bounding box center [1414, 495] width 127 height 24
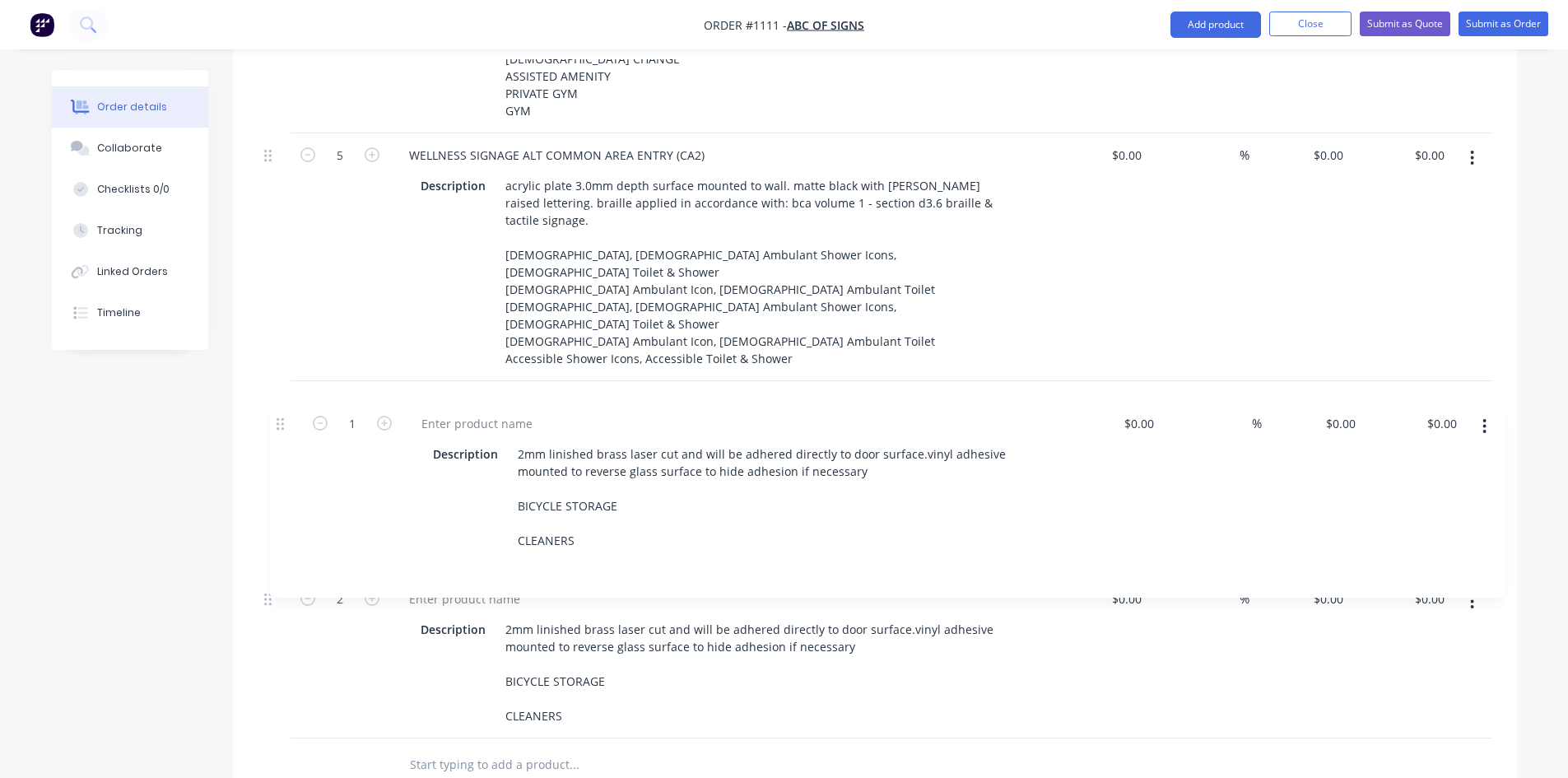
drag, startPoint x: 274, startPoint y: 605, endPoint x: 285, endPoint y: 421, distance: 184.3
click at [285, 421] on div "1 WELLNESS SIGNAGE WELLNESS ENTRY (E1) Description Single-sided sign with custo…" at bounding box center [875, 196] width 1234 height 1084
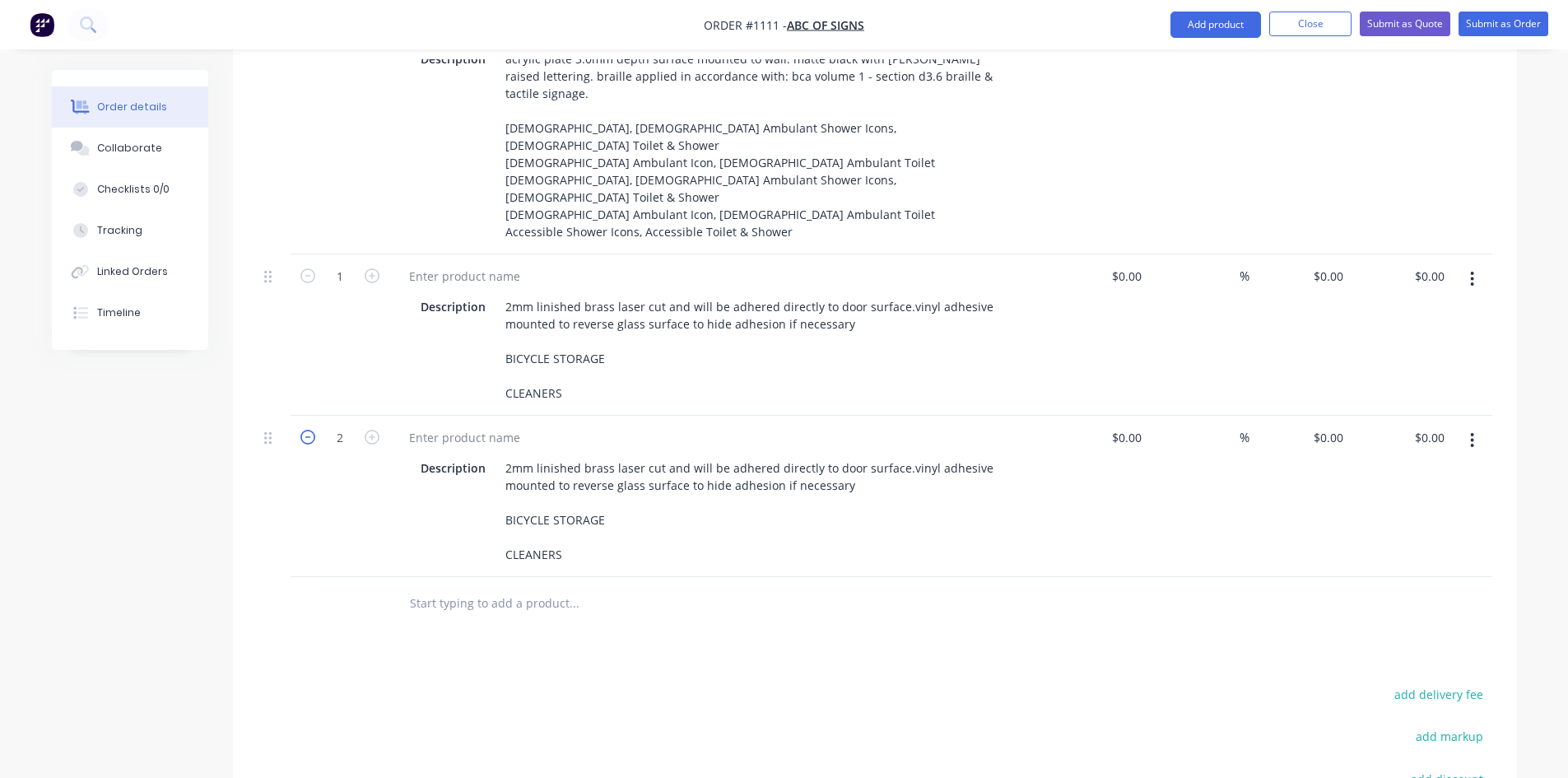
scroll to position [1210, 0]
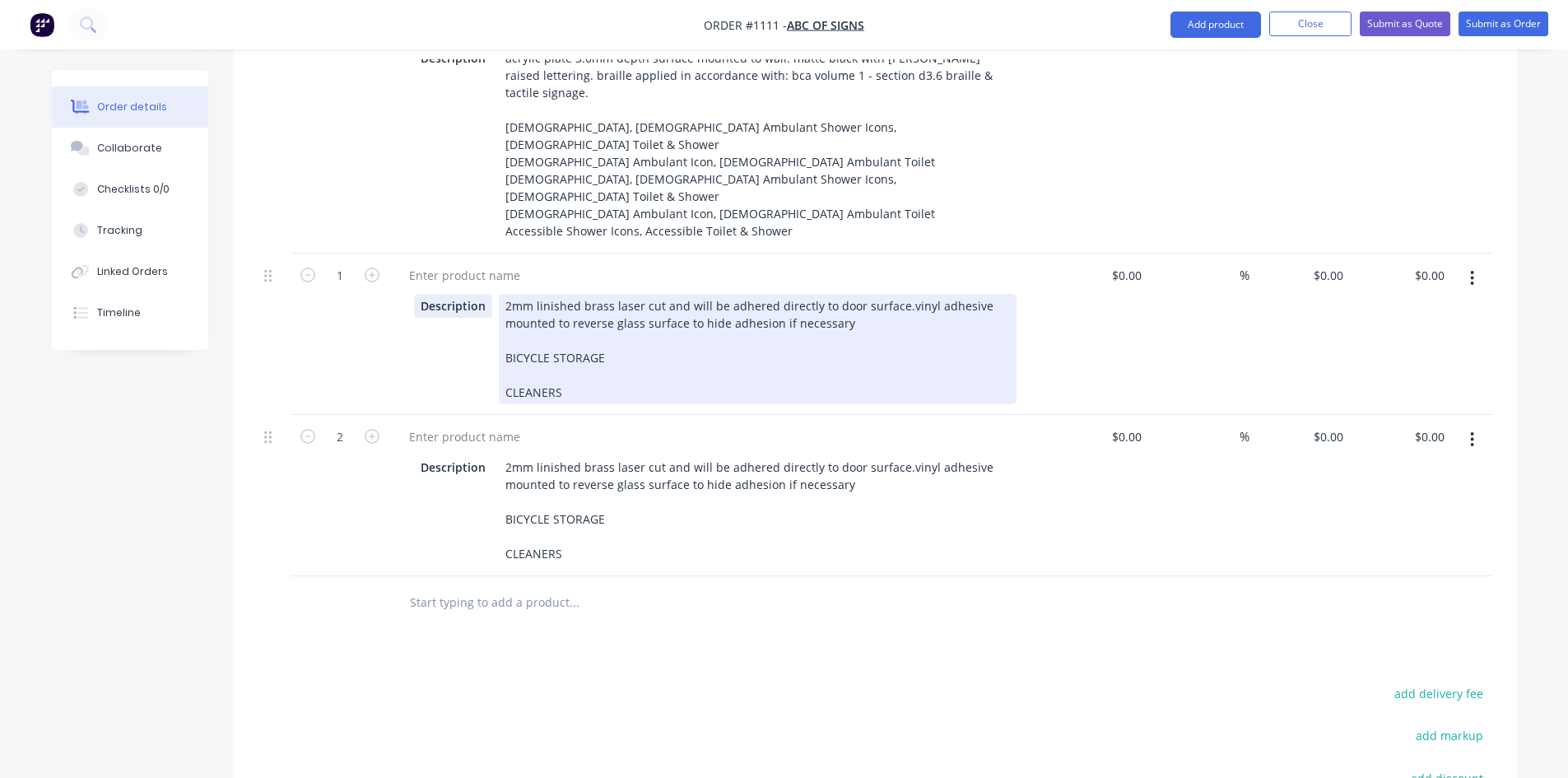
drag, startPoint x: 572, startPoint y: 392, endPoint x: 484, endPoint y: 283, distance: 140.1
click at [484, 294] on div "Description 2mm linished brass laser cut and will be adhered directly to door s…" at bounding box center [714, 349] width 602 height 110
paste div
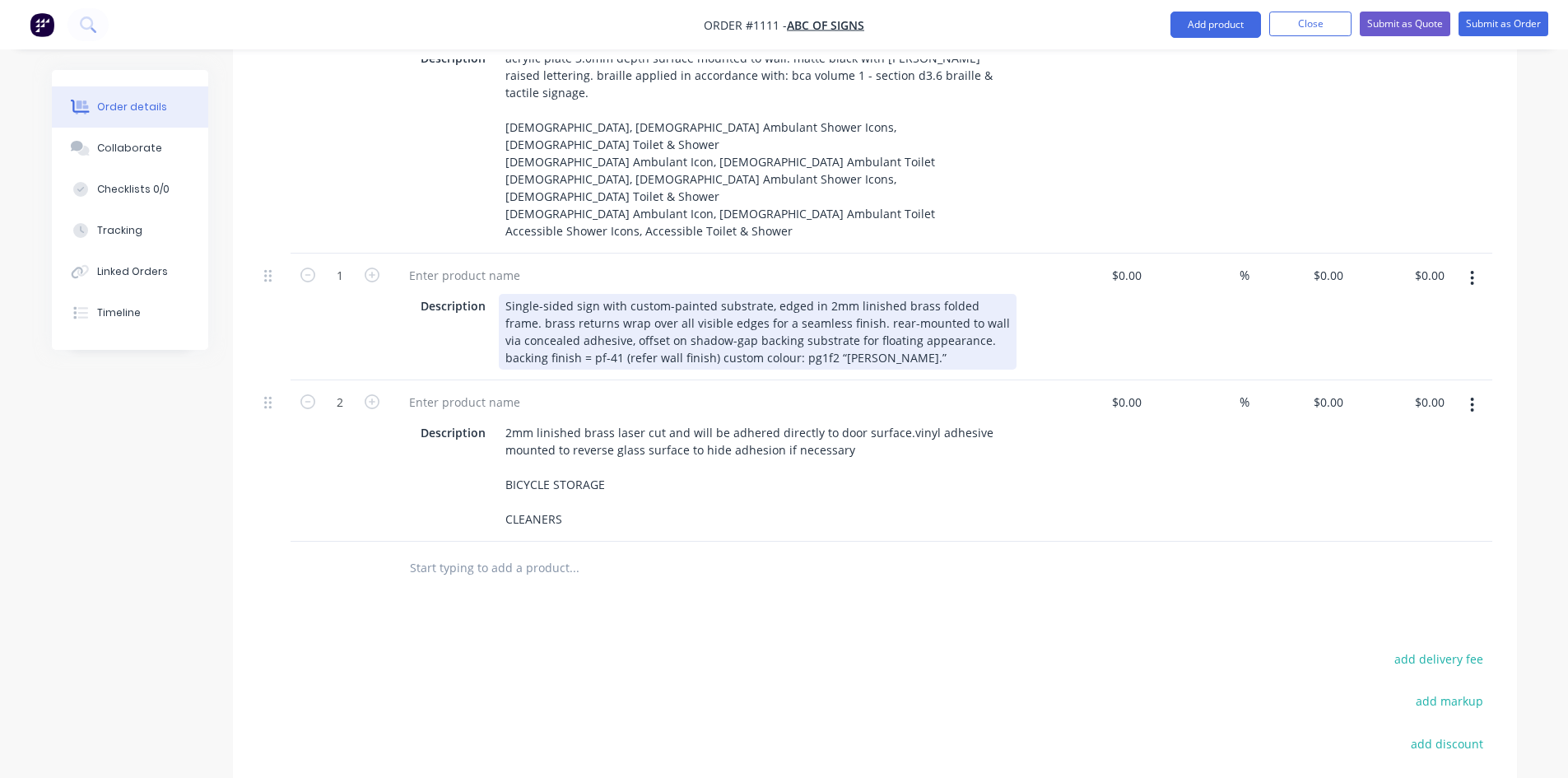
click at [871, 351] on div "Single-sided sign with custom-painted substrate, edged in 2mm linished brass fo…" at bounding box center [757, 331] width 517 height 76
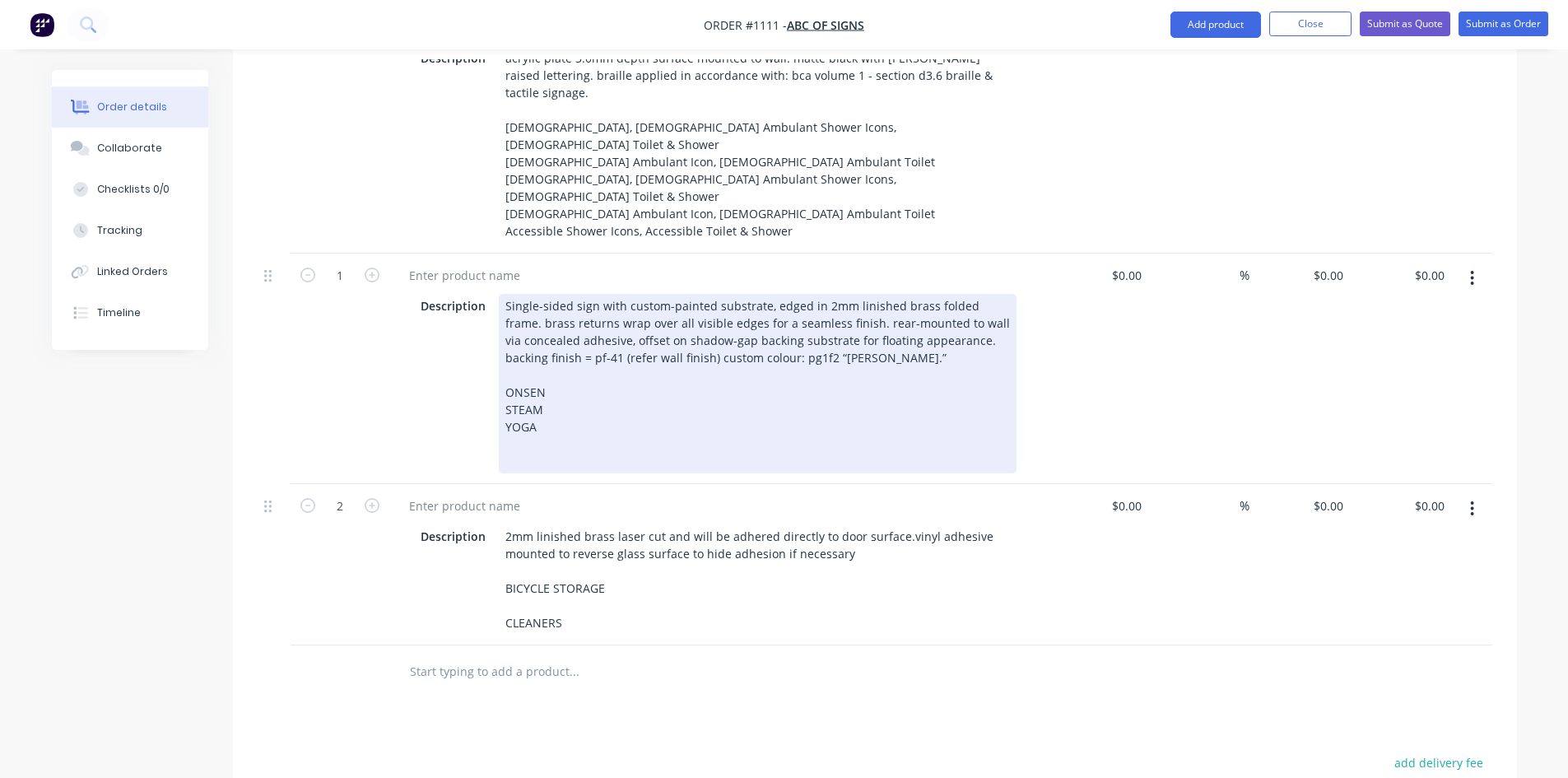
click at [679, 374] on div "Single-sided sign with custom-painted substrate, edged in 2mm linished brass fo…" at bounding box center [757, 383] width 517 height 180
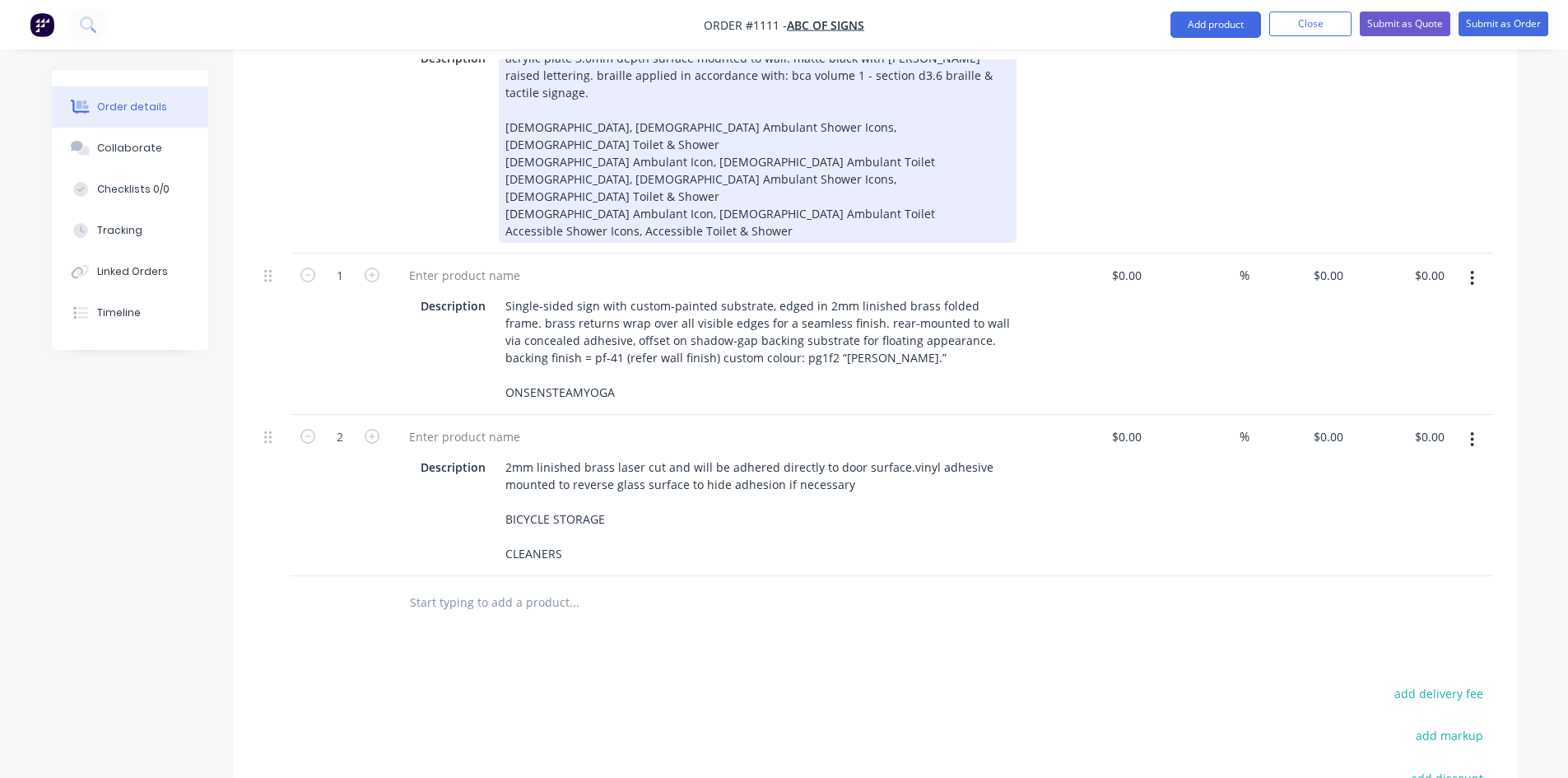
drag, startPoint x: 646, startPoint y: 86, endPoint x: 614, endPoint y: 150, distance: 71.6
click at [646, 86] on div "acrylic plate 3.0mm depth surface mounted to wall. matte black with [PERSON_NAM…" at bounding box center [757, 144] width 517 height 196
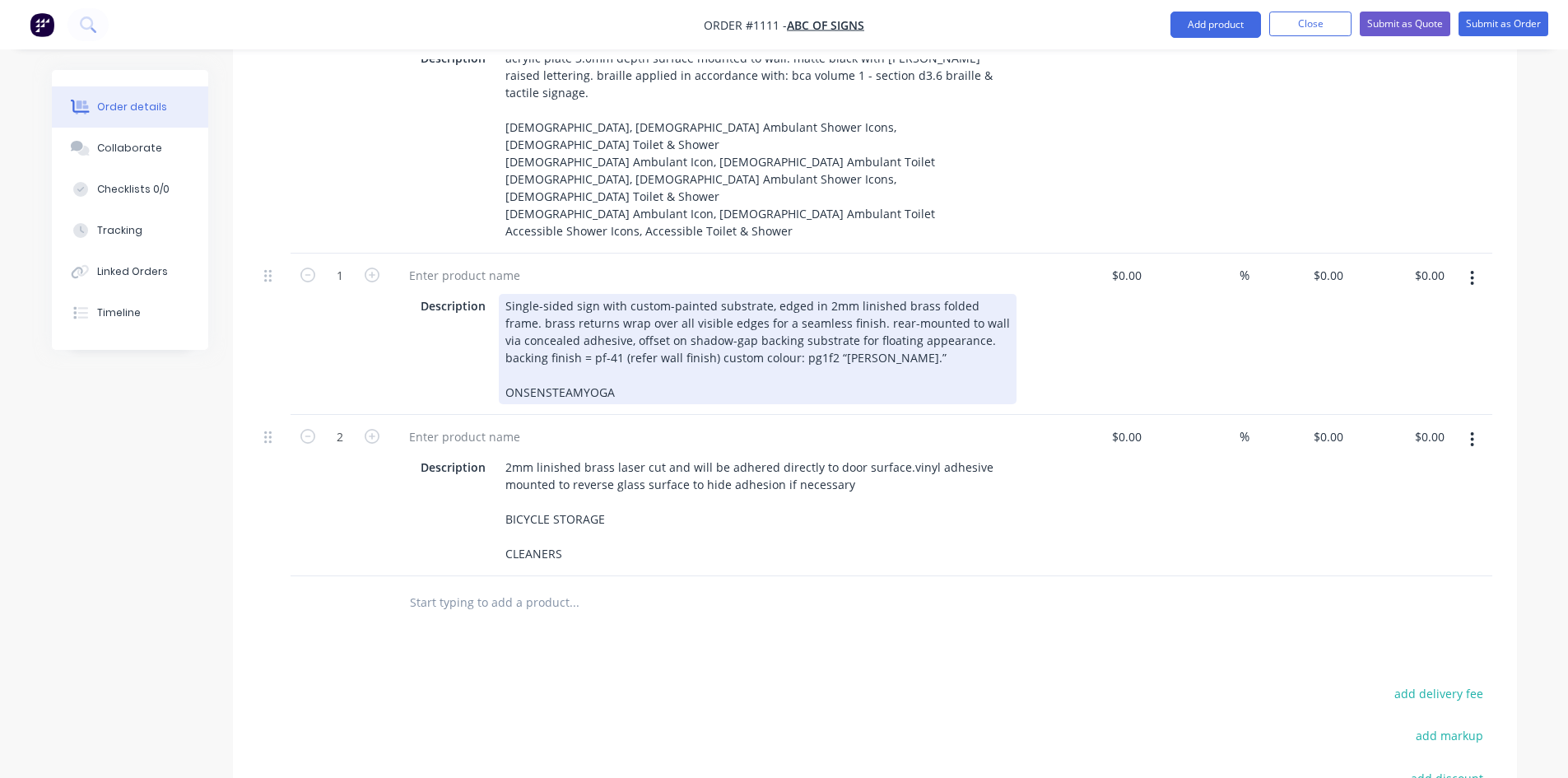
click at [538, 384] on div "Single-sided sign with custom-painted substrate, edged in 2mm linished brass fo…" at bounding box center [757, 349] width 517 height 110
click at [542, 383] on div "Single-sided sign with custom-painted substrate, edged in 2mm linished brass fo…" at bounding box center [757, 349] width 517 height 110
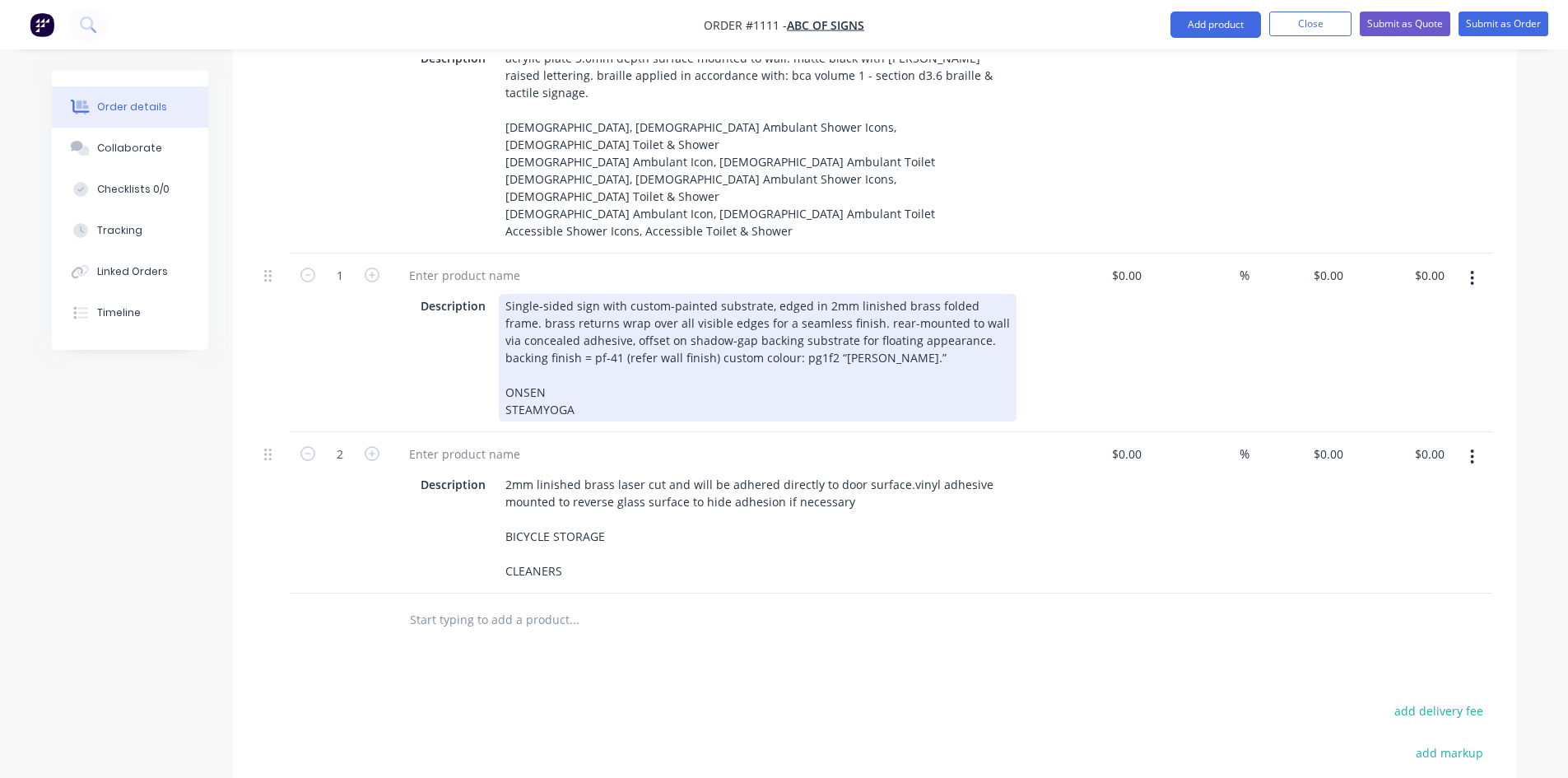
click at [542, 397] on div "Single-sided sign with custom-painted substrate, edged in 2mm linished brass fo…" at bounding box center [757, 357] width 517 height 128
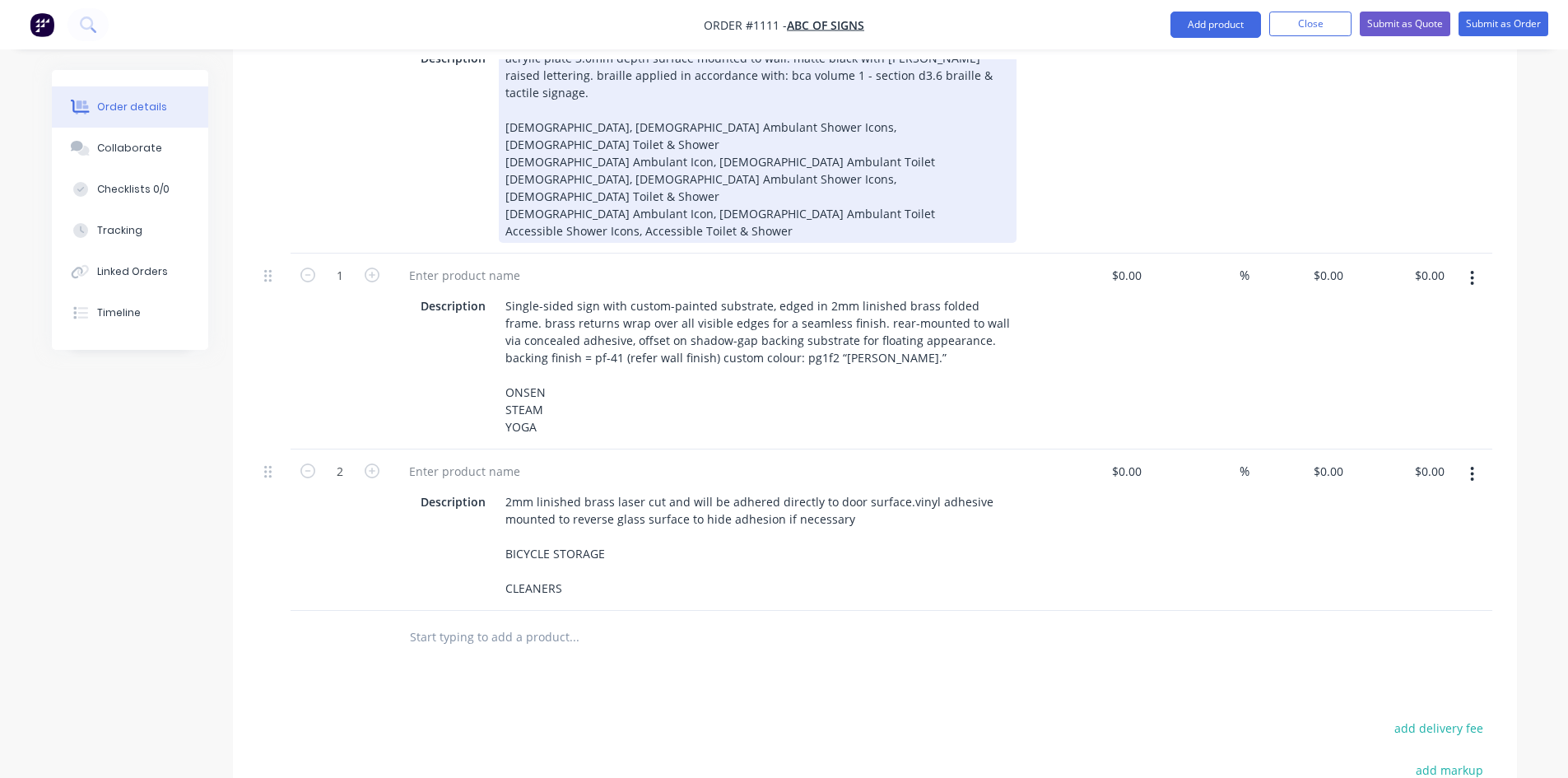
click at [577, 220] on div "acrylic plate 3.0mm depth surface mounted to wall. matte black with [PERSON_NAM…" at bounding box center [757, 144] width 517 height 196
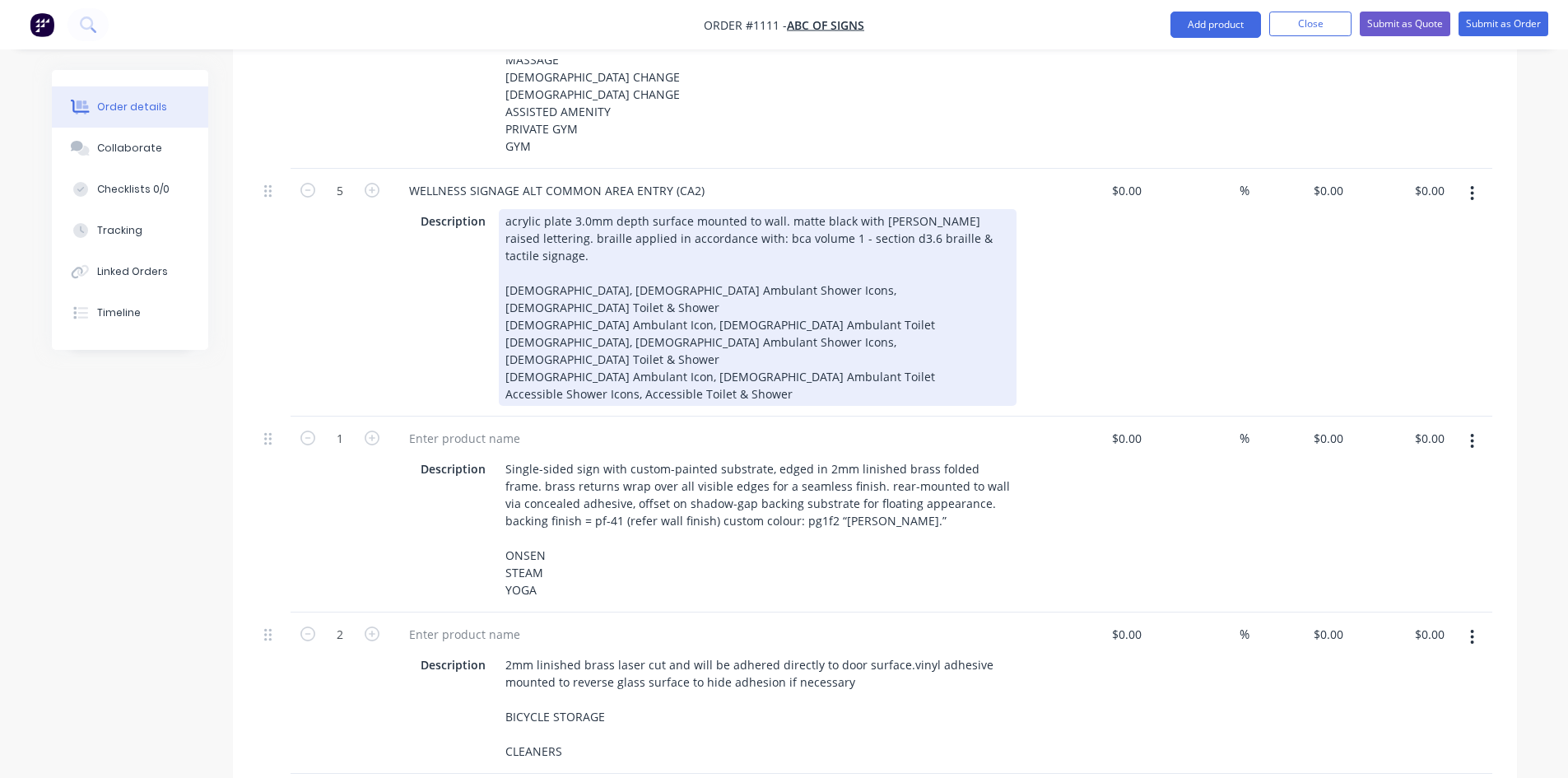
scroll to position [1046, 0]
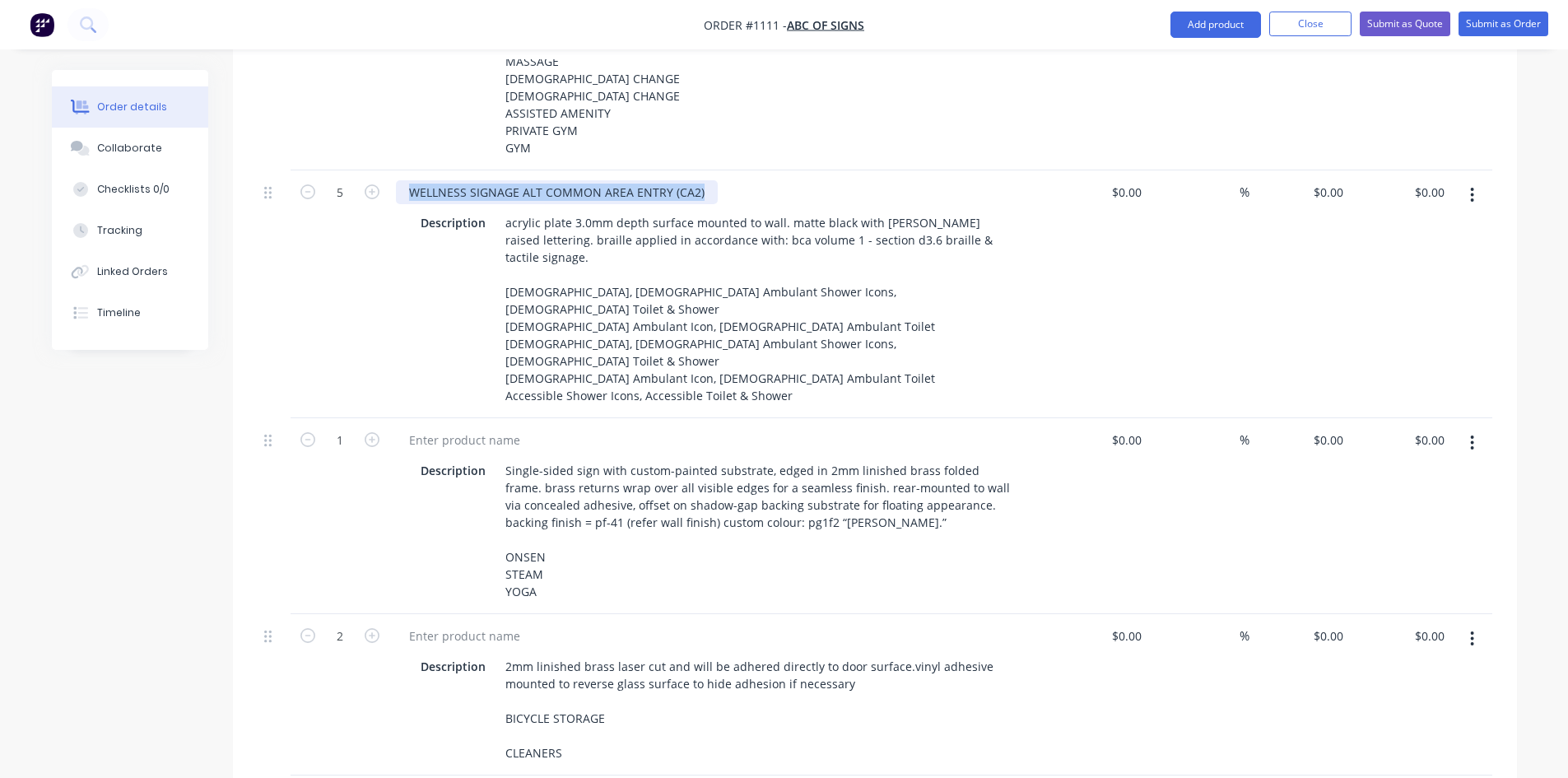
drag, startPoint x: 696, startPoint y: 167, endPoint x: 392, endPoint y: 180, distance: 304.3
click at [392, 180] on div "WELLNESS SIGNAGE ALT COMMON AREA ENTRY (CA2) Description acrylic plate 3.0mm de…" at bounding box center [718, 295] width 658 height 248
copy div "WELLNESS SIGNAGE ALT COMMON AREA ENTRY (CA2)"
click at [478, 428] on div at bounding box center [465, 440] width 138 height 24
click at [453, 428] on div at bounding box center [465, 440] width 138 height 24
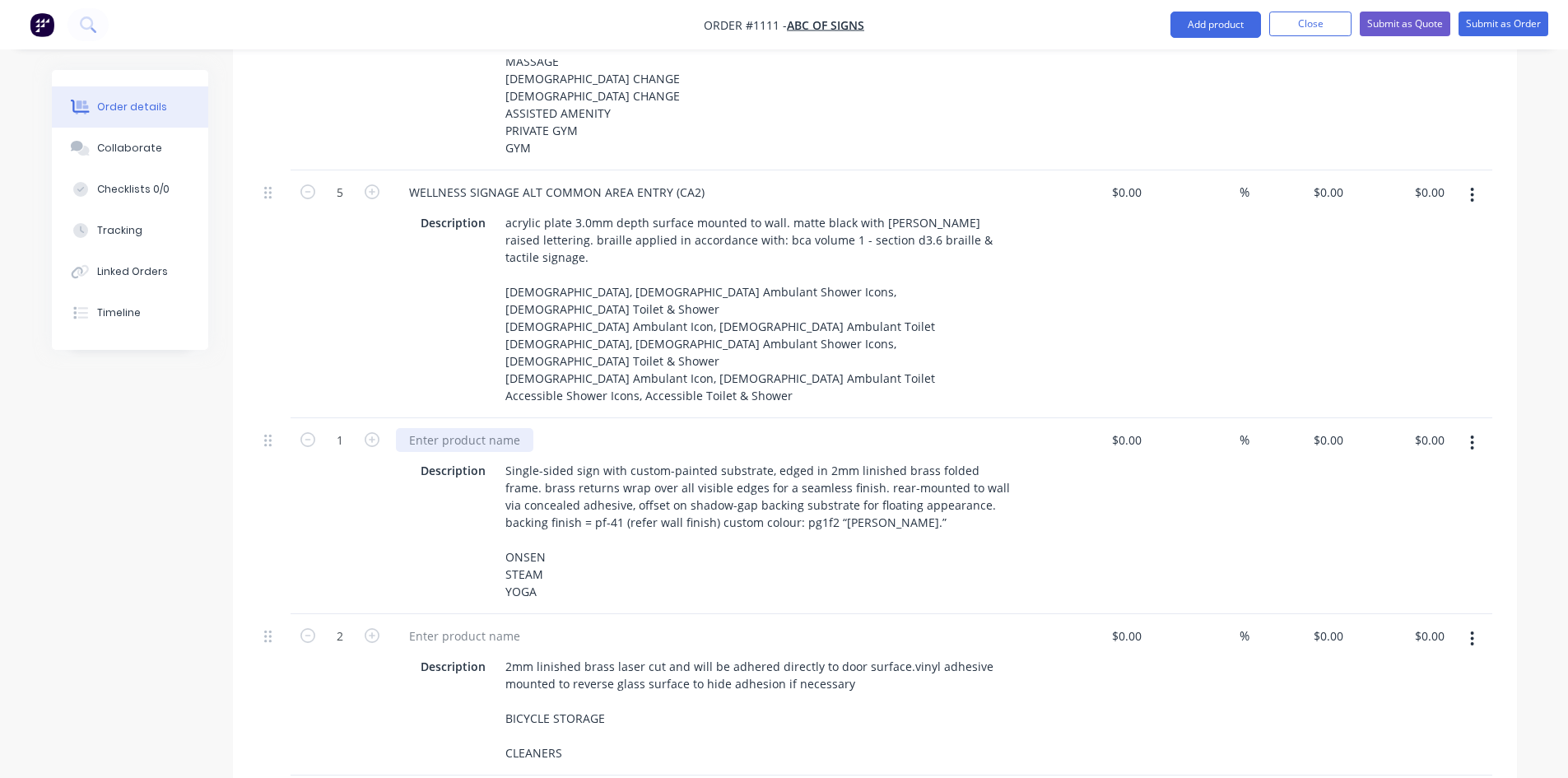
paste div
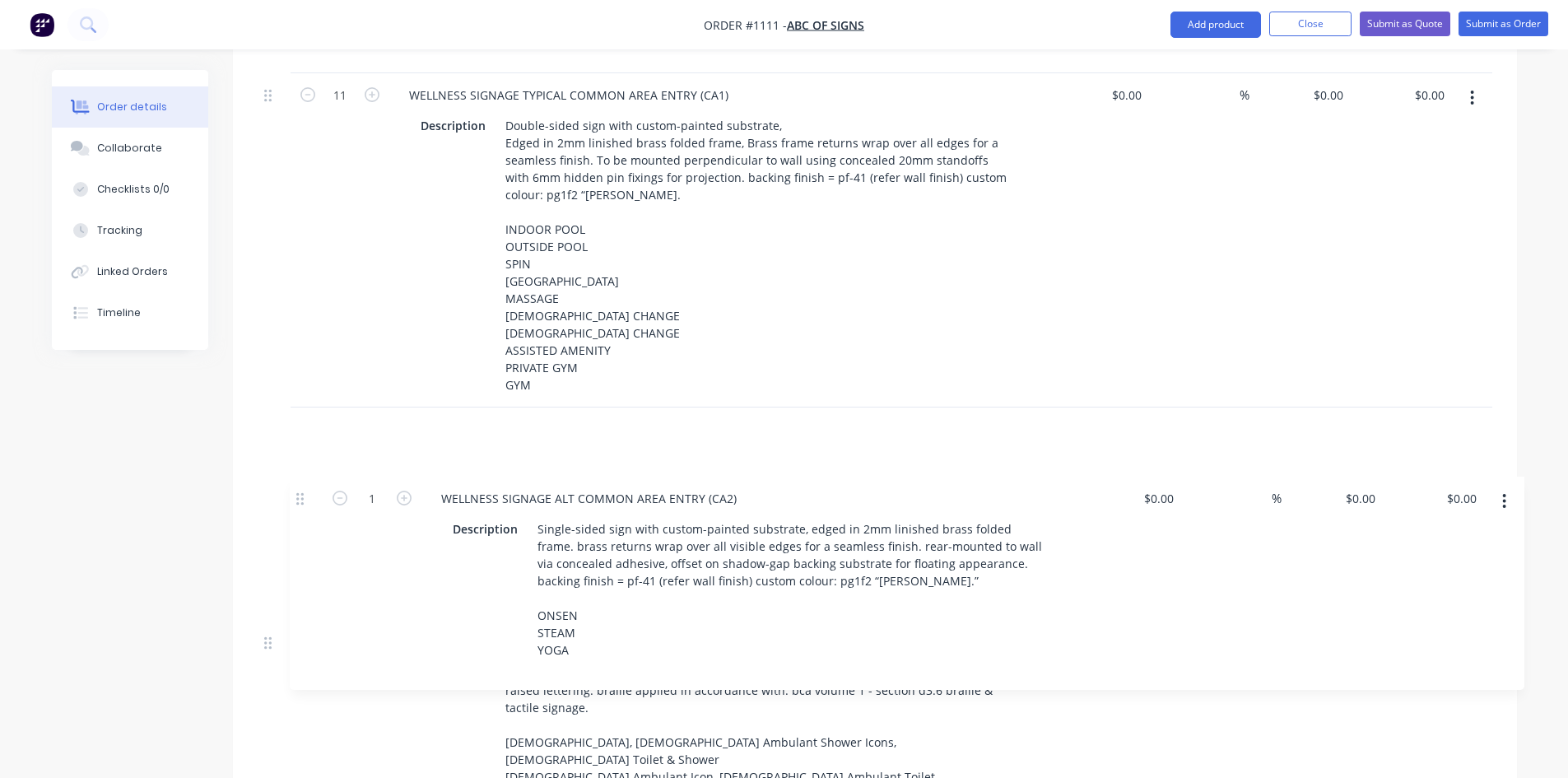
scroll to position [813, 0]
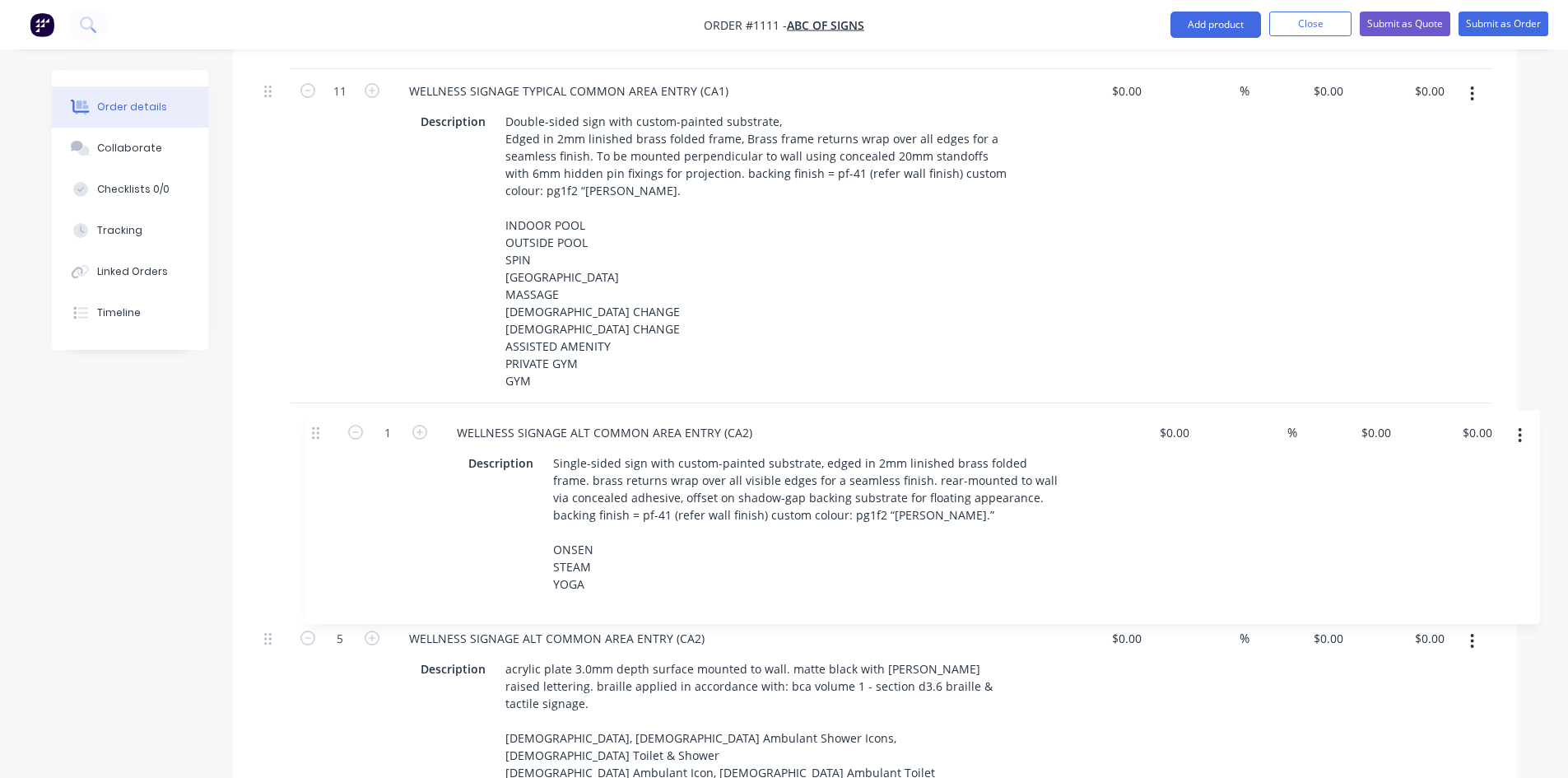
drag, startPoint x: 273, startPoint y: 685, endPoint x: 321, endPoint y: 433, distance: 256.5
click at [321, 433] on div "1 WELLNESS SIGNAGE WELLNESS ENTRY (E1) Description Single-sided sign with custo…" at bounding box center [875, 475] width 1234 height 1101
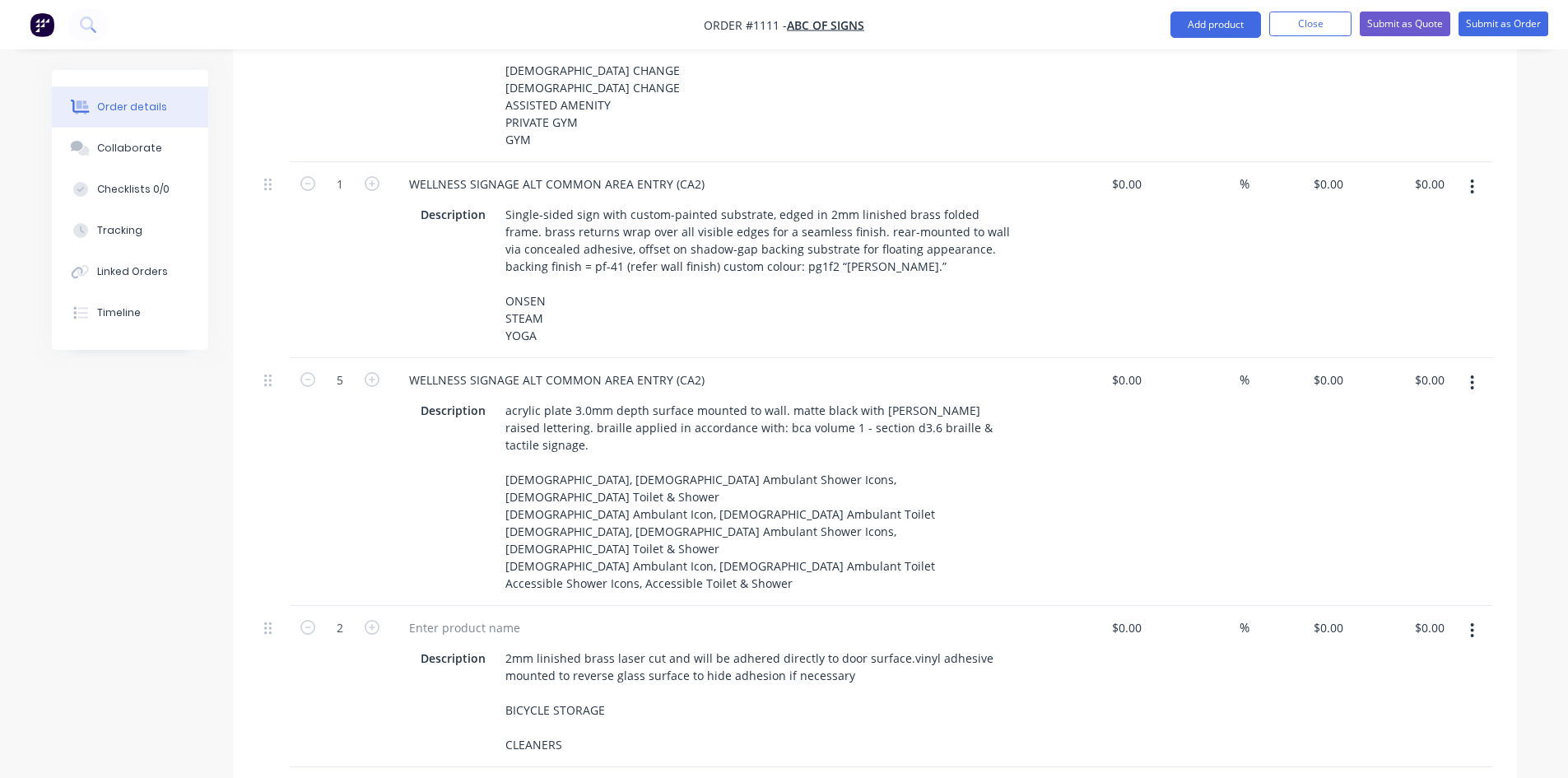
scroll to position [1060, 0]
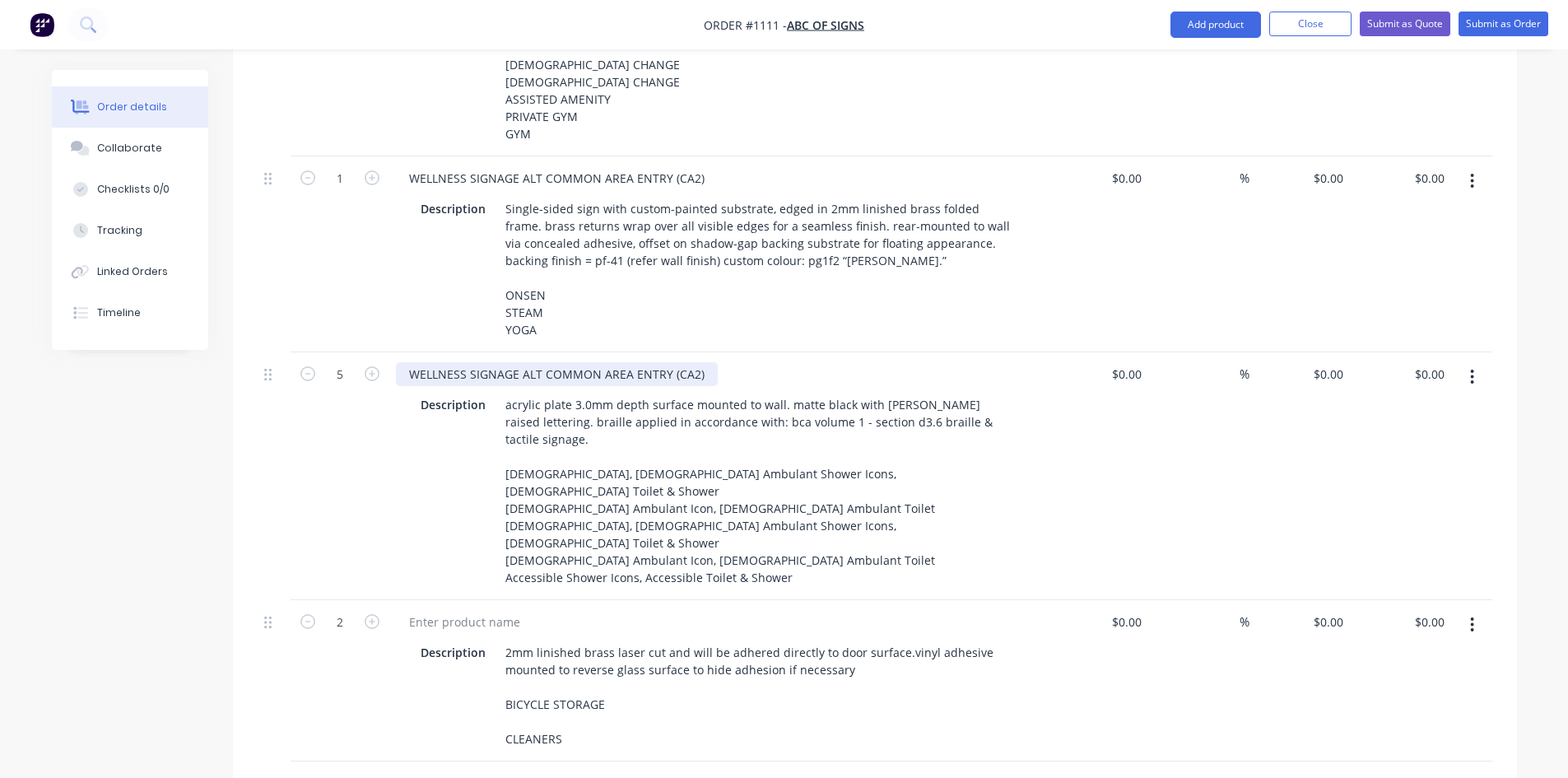
click at [543, 362] on div "WELLNESS SIGNAGE ALT COMMON AREA ENTRY (CA2)" at bounding box center [557, 374] width 322 height 24
drag, startPoint x: 701, startPoint y: 359, endPoint x: 375, endPoint y: 361, distance: 326.0
click at [375, 361] on div "5 WELLNESS SIGNAGE ALT COMMON AREA ENTRY (CA2) Description acrylic plate 3.0mm …" at bounding box center [875, 476] width 1234 height 248
paste div
click at [512, 616] on div at bounding box center [465, 622] width 138 height 24
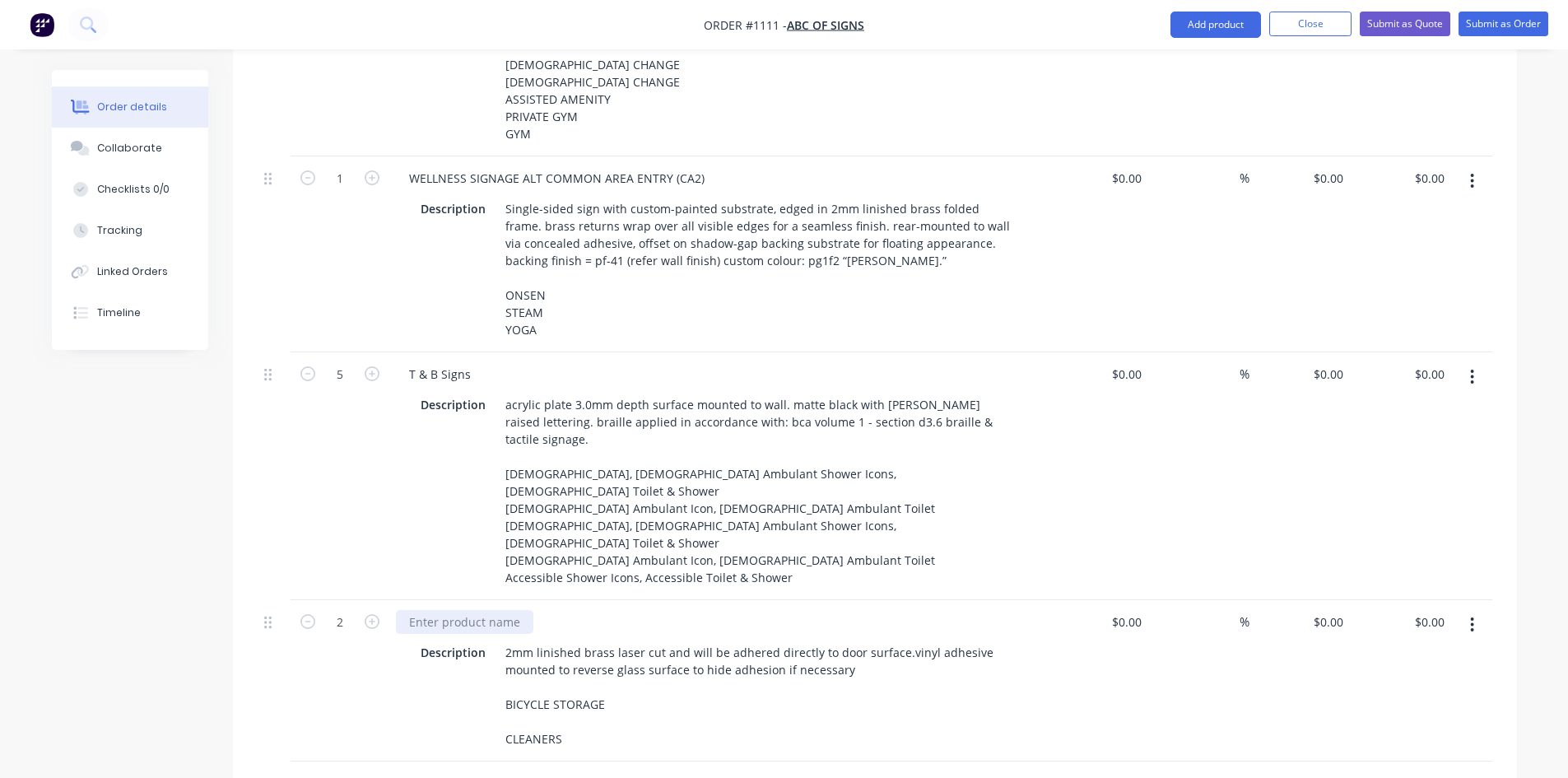
paste div
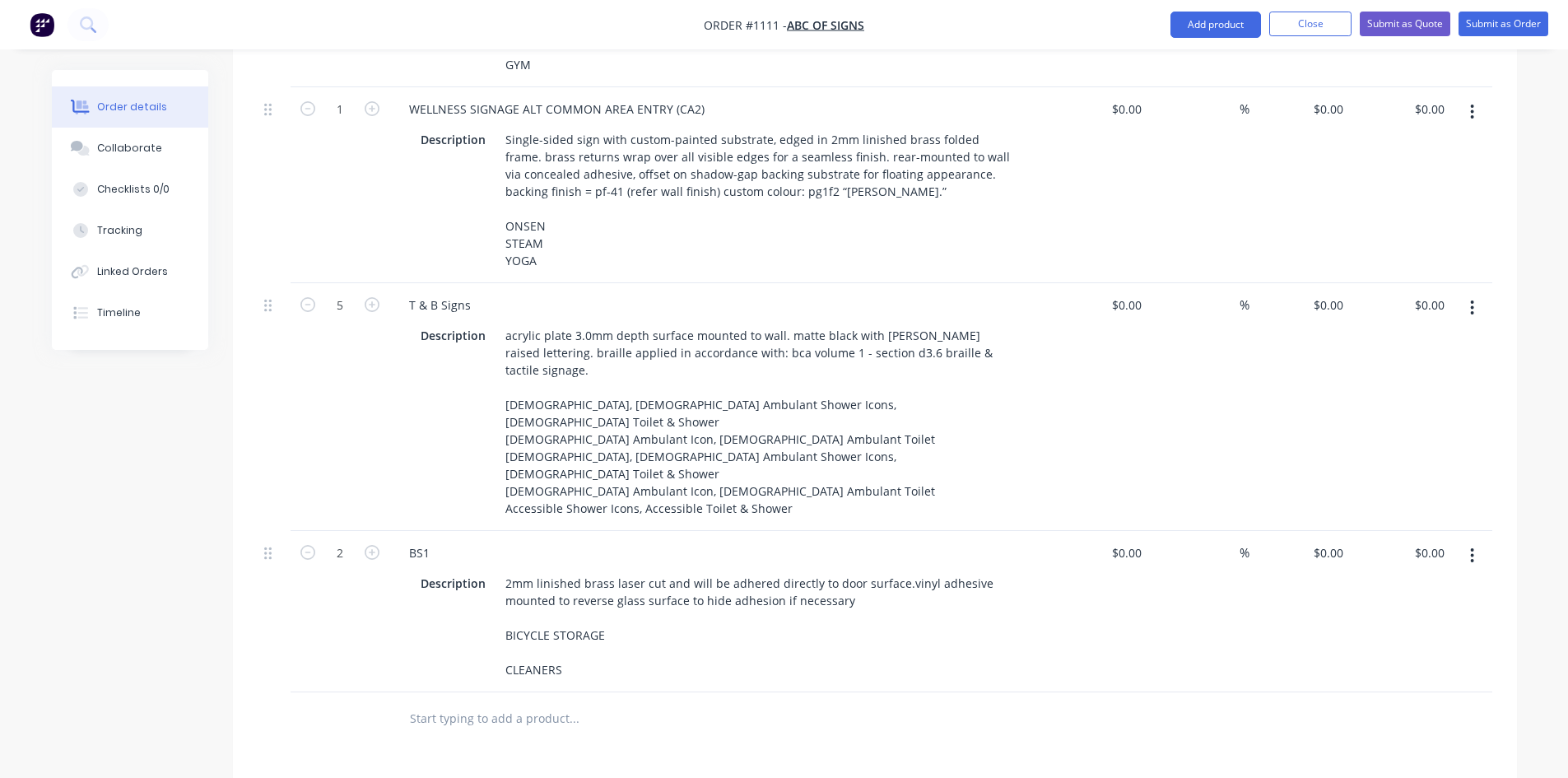
scroll to position [1142, 0]
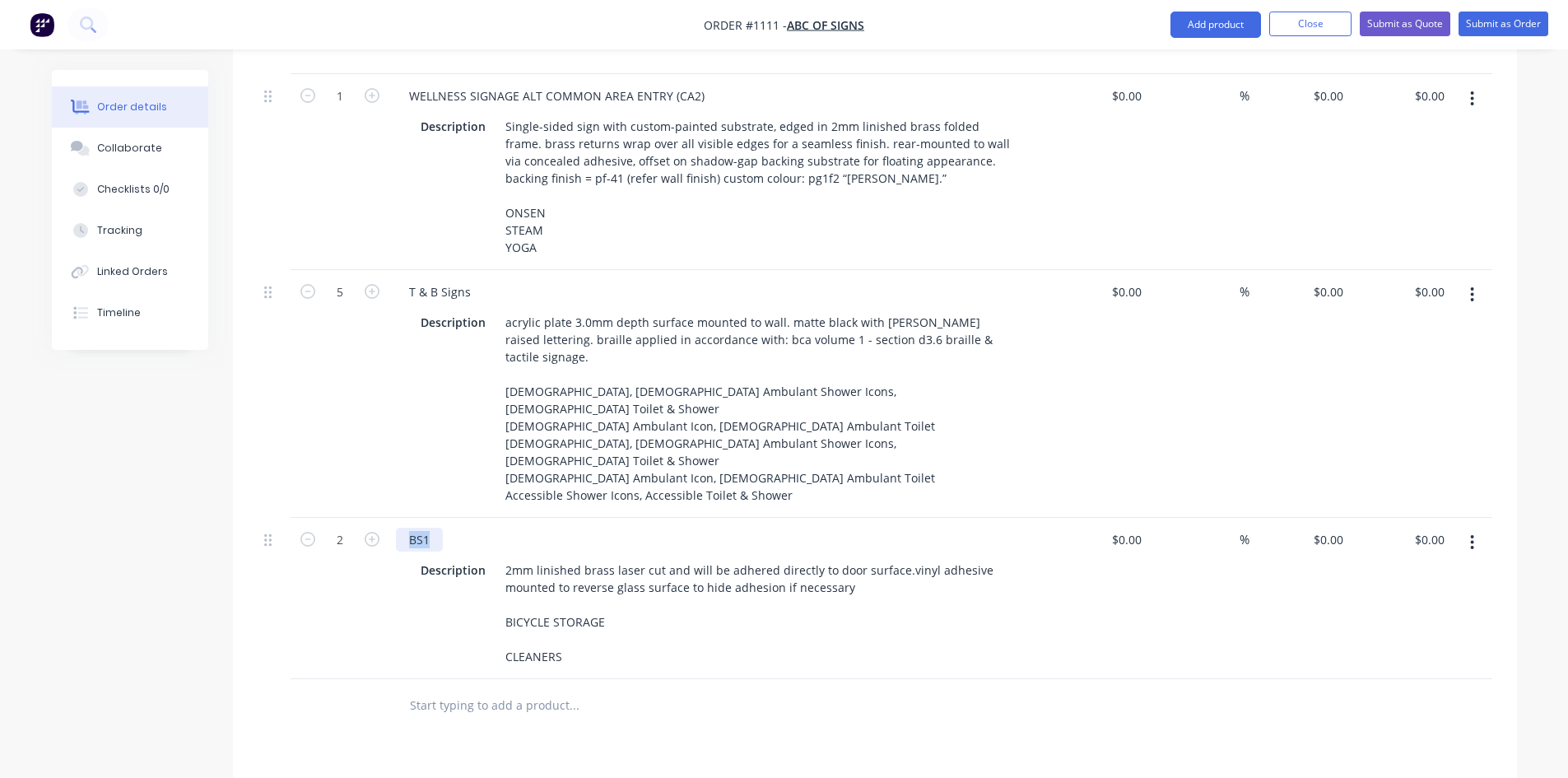
drag, startPoint x: 436, startPoint y: 548, endPoint x: 381, endPoint y: 549, distance: 55.0
click at [381, 549] on div "2 BS1 Description 2mm linished brass laser cut and will be adhered directly to …" at bounding box center [875, 598] width 1234 height 161
drag, startPoint x: 469, startPoint y: 285, endPoint x: 388, endPoint y: 277, distance: 81.4
click at [389, 278] on div "T & B Signs Description acrylic plate 3.0mm depth surface mounted to wall. matt…" at bounding box center [718, 394] width 658 height 248
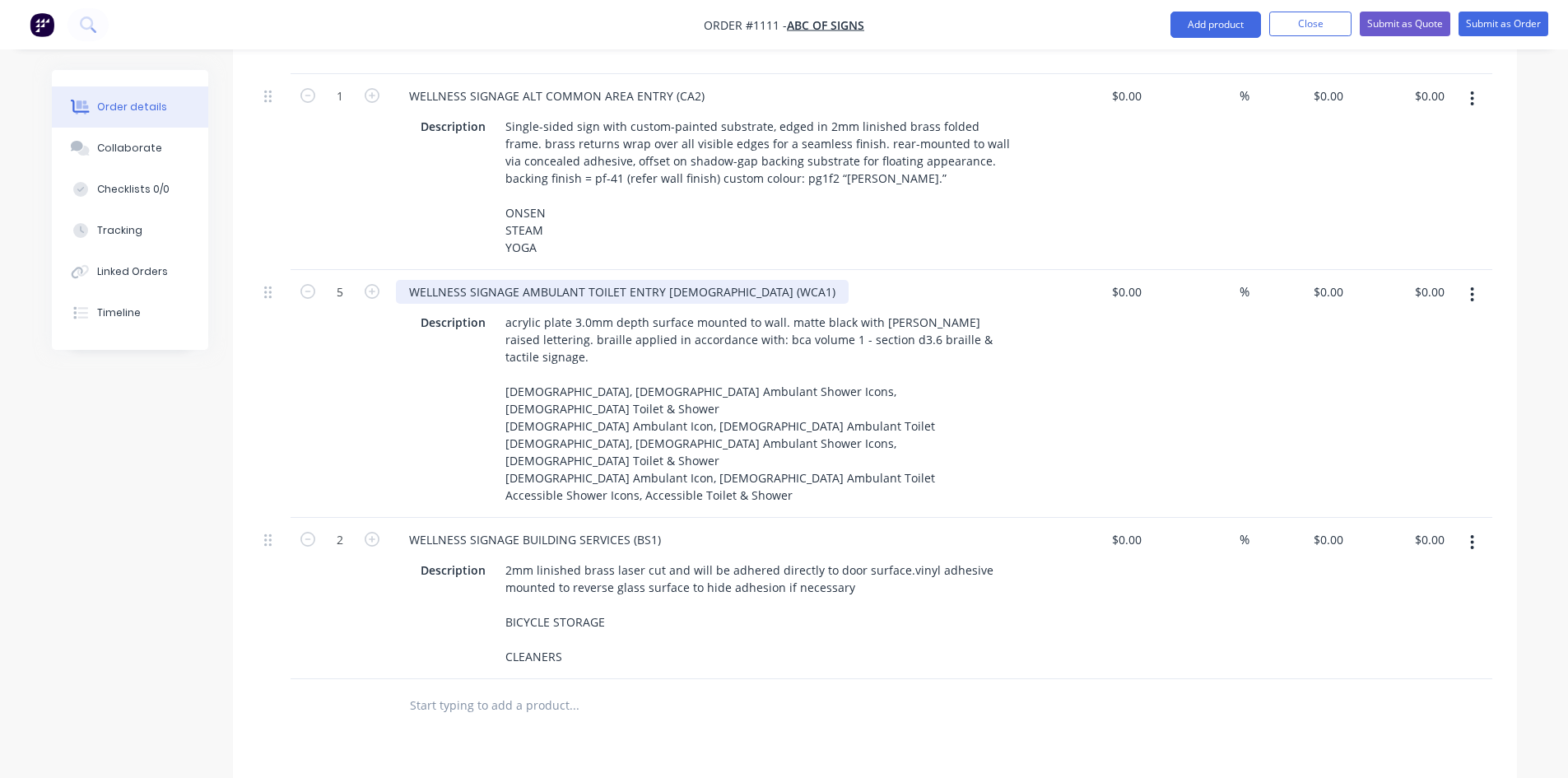
click at [545, 283] on div "WELLNESS SIGNAGE AMBULANT TOILET ENTRY [DEMOGRAPHIC_DATA] (WCA1)" at bounding box center [623, 292] width 453 height 24
click at [610, 280] on div "WELLNESS SIGNAGE TOILET ENTRY [DEMOGRAPHIC_DATA] (WCA1)" at bounding box center [590, 292] width 387 height 24
click at [629, 251] on div "WELLNESS SIGNAGE ALT COMMON AREA ENTRY (CA2) Description Single-sided sign with…" at bounding box center [718, 172] width 658 height 196
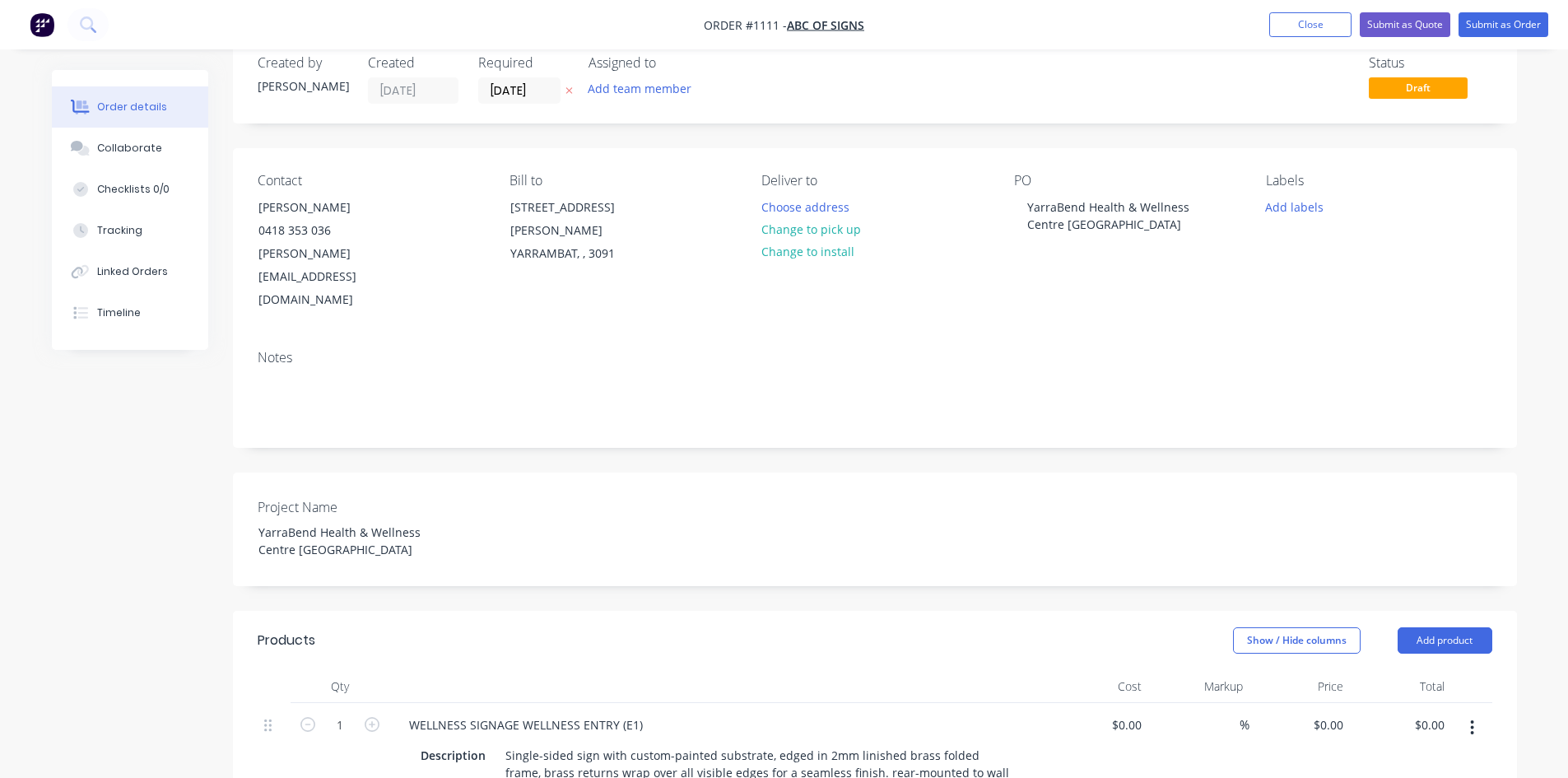
scroll to position [0, 0]
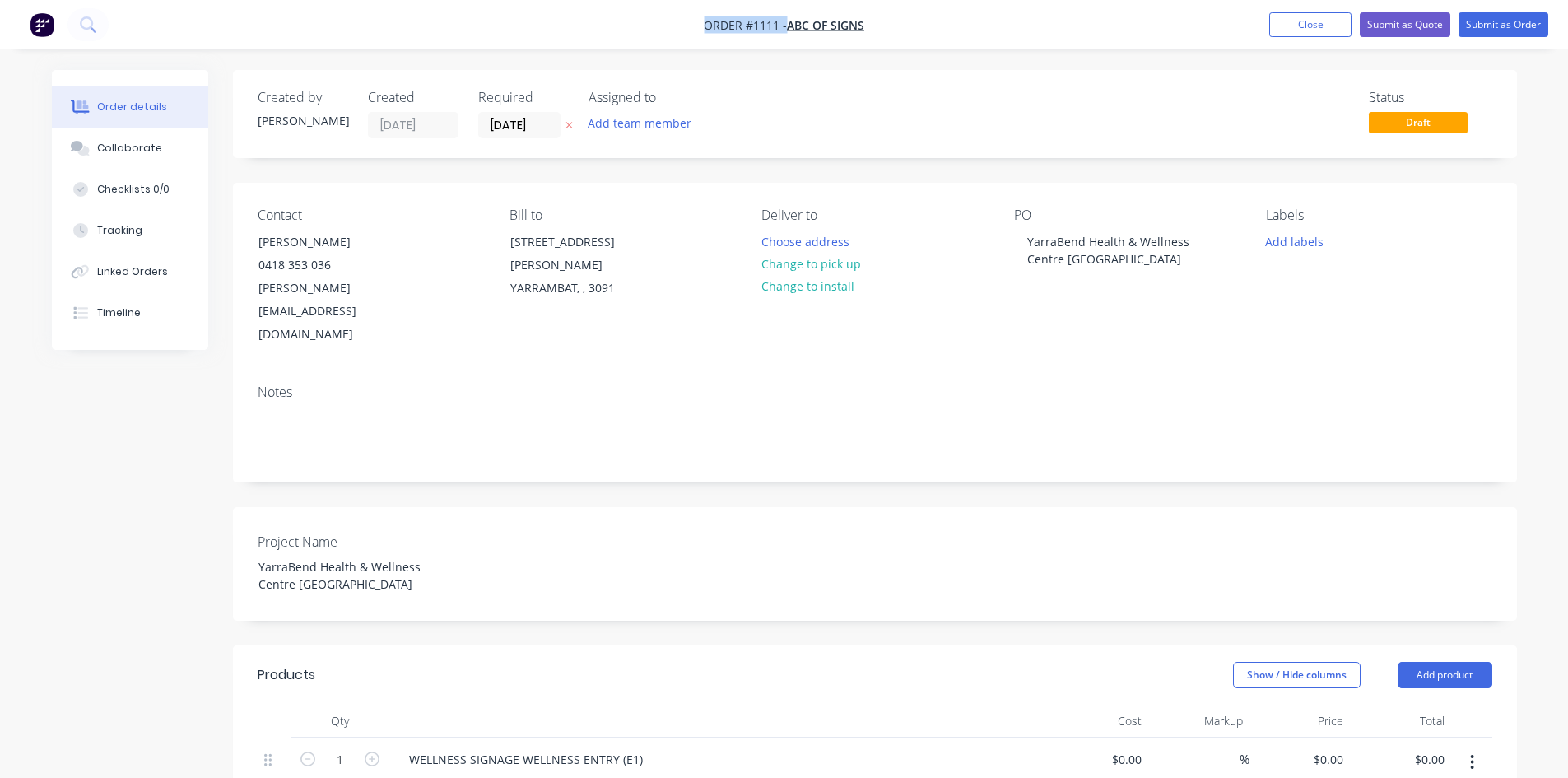
click at [703, 26] on nav "Order #1111 - ABC Of Signs Add product Close Submit as Quote Submit as Order" at bounding box center [784, 25] width 1568 height 50
copy div "Order #1111 - ABC Of Signs Add product Close Submit as Quote Submit as Order"
click at [1395, 19] on button "Submit as Quote" at bounding box center [1405, 24] width 91 height 25
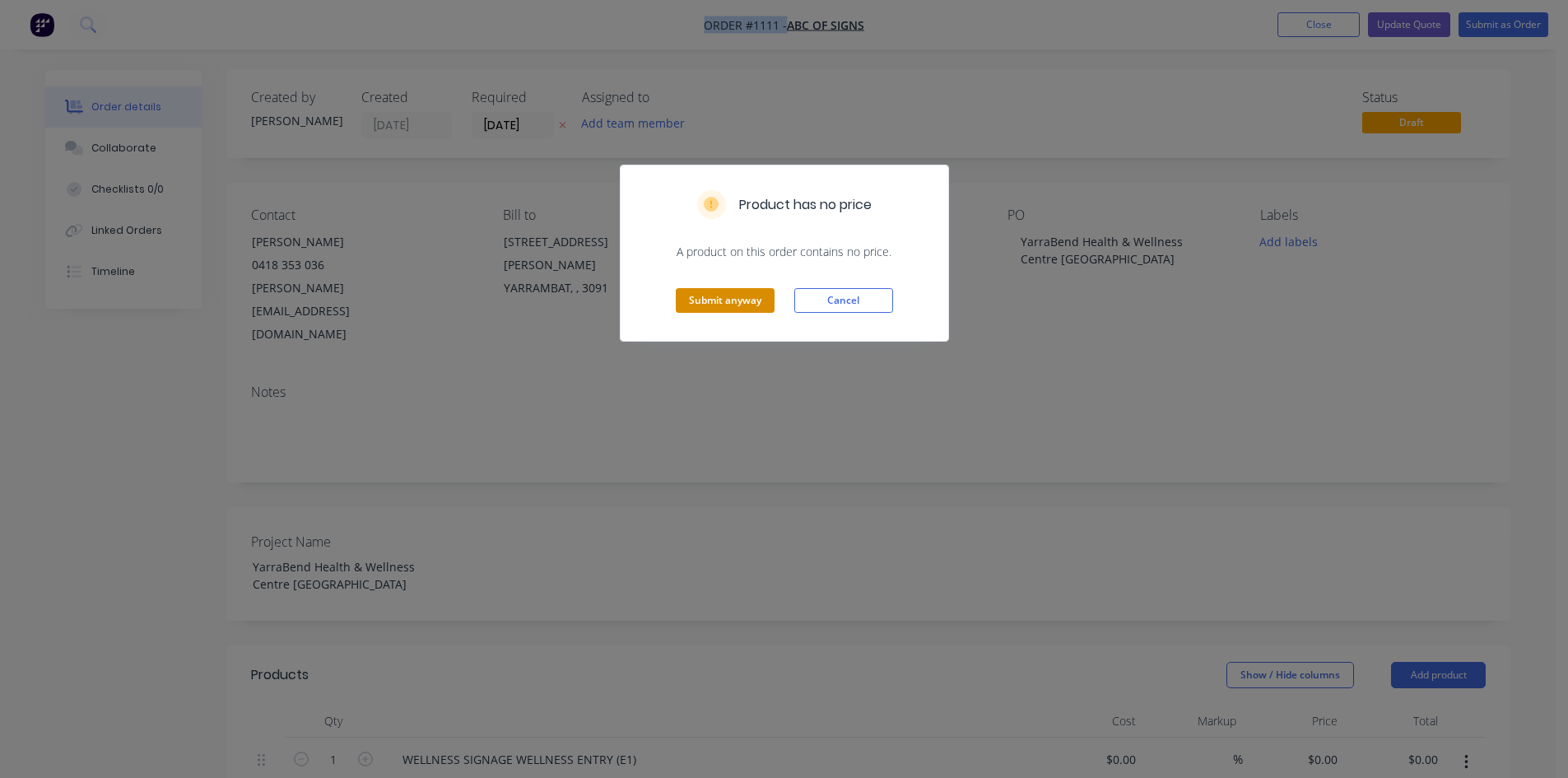
click at [689, 301] on button "Submit anyway" at bounding box center [725, 300] width 99 height 25
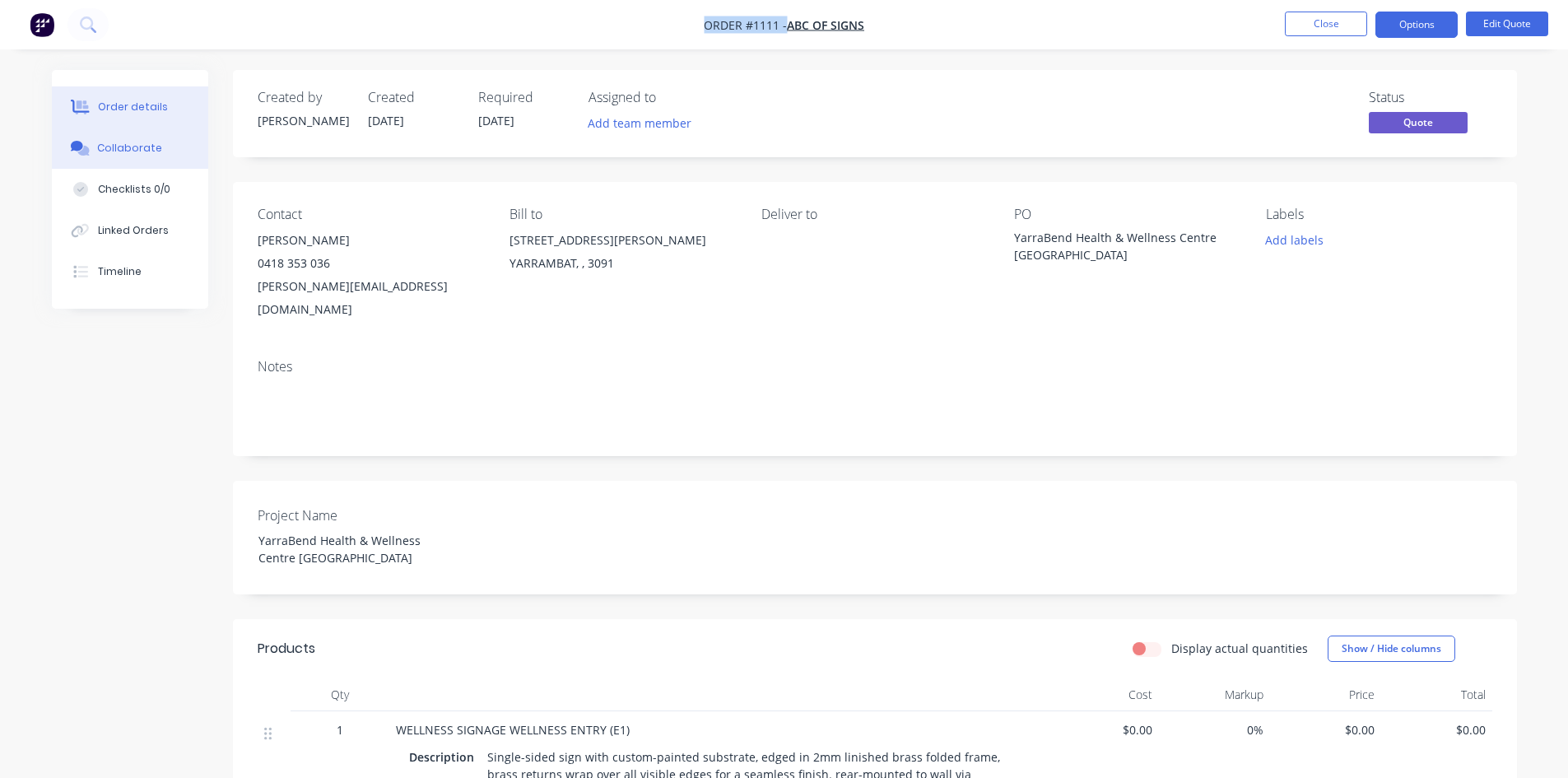
click at [157, 157] on button "Collaborate" at bounding box center [130, 148] width 157 height 41
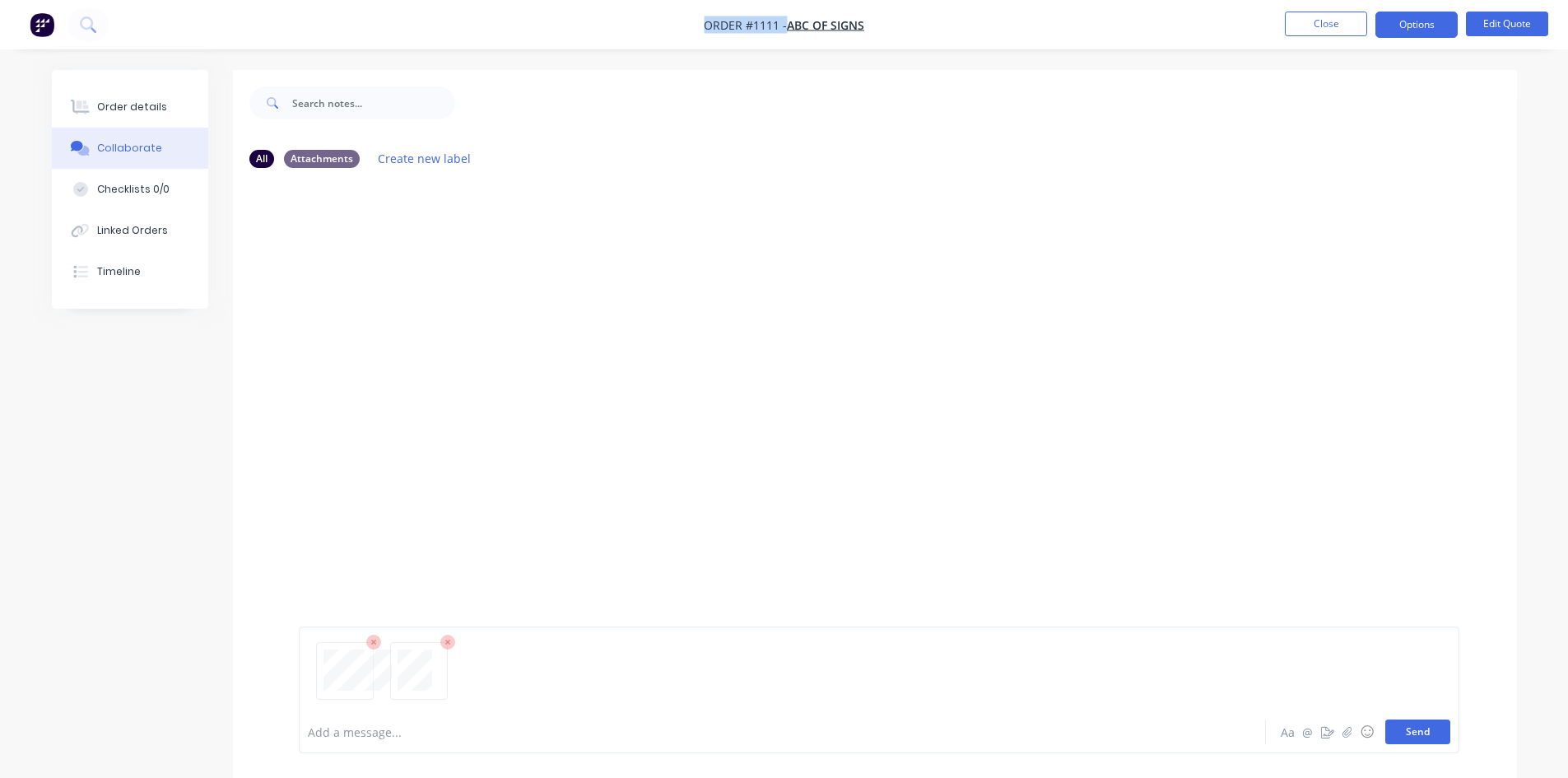
click at [1416, 736] on button "Send" at bounding box center [1417, 731] width 65 height 25
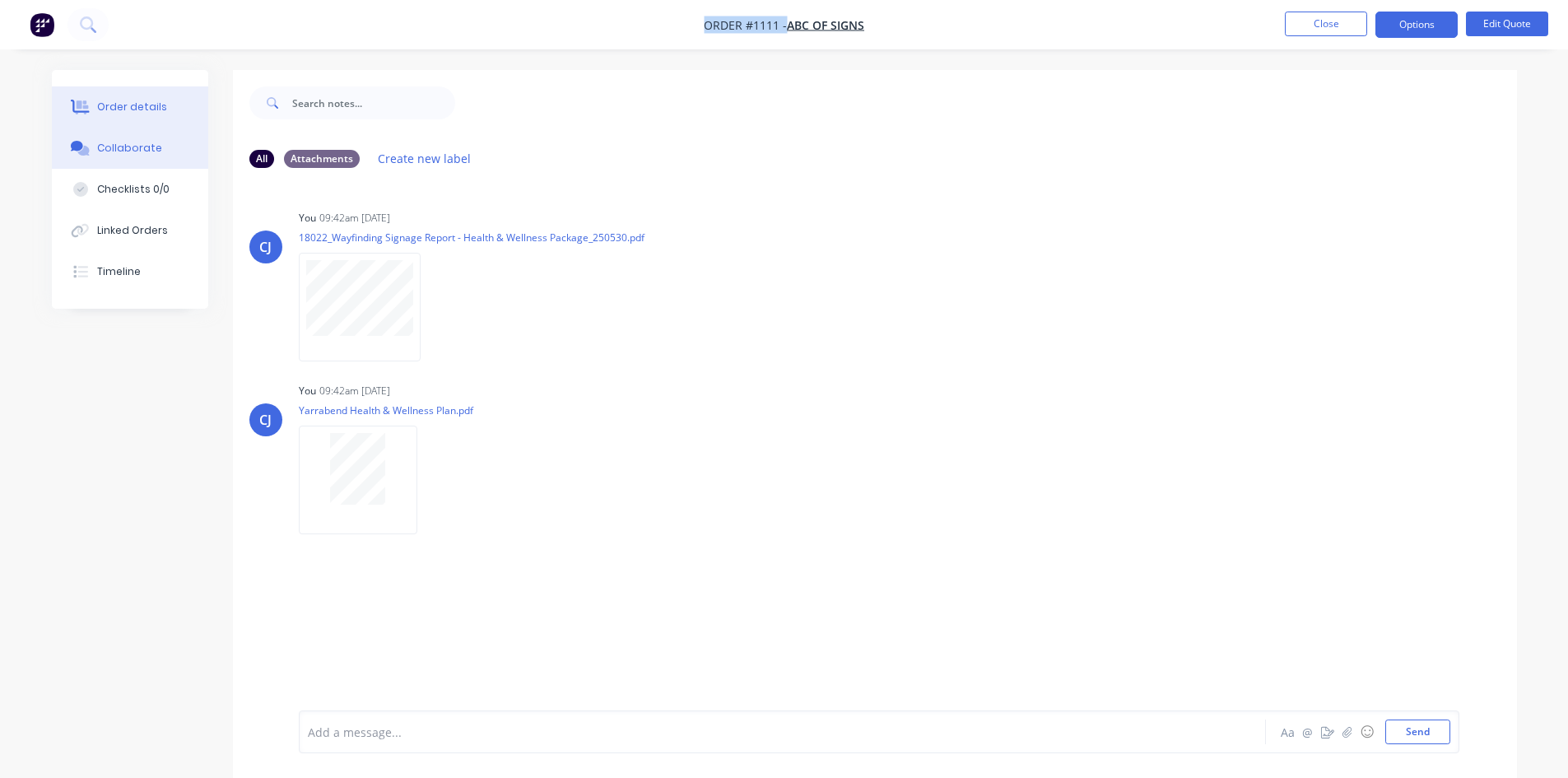
click at [152, 98] on button "Order details" at bounding box center [130, 106] width 157 height 41
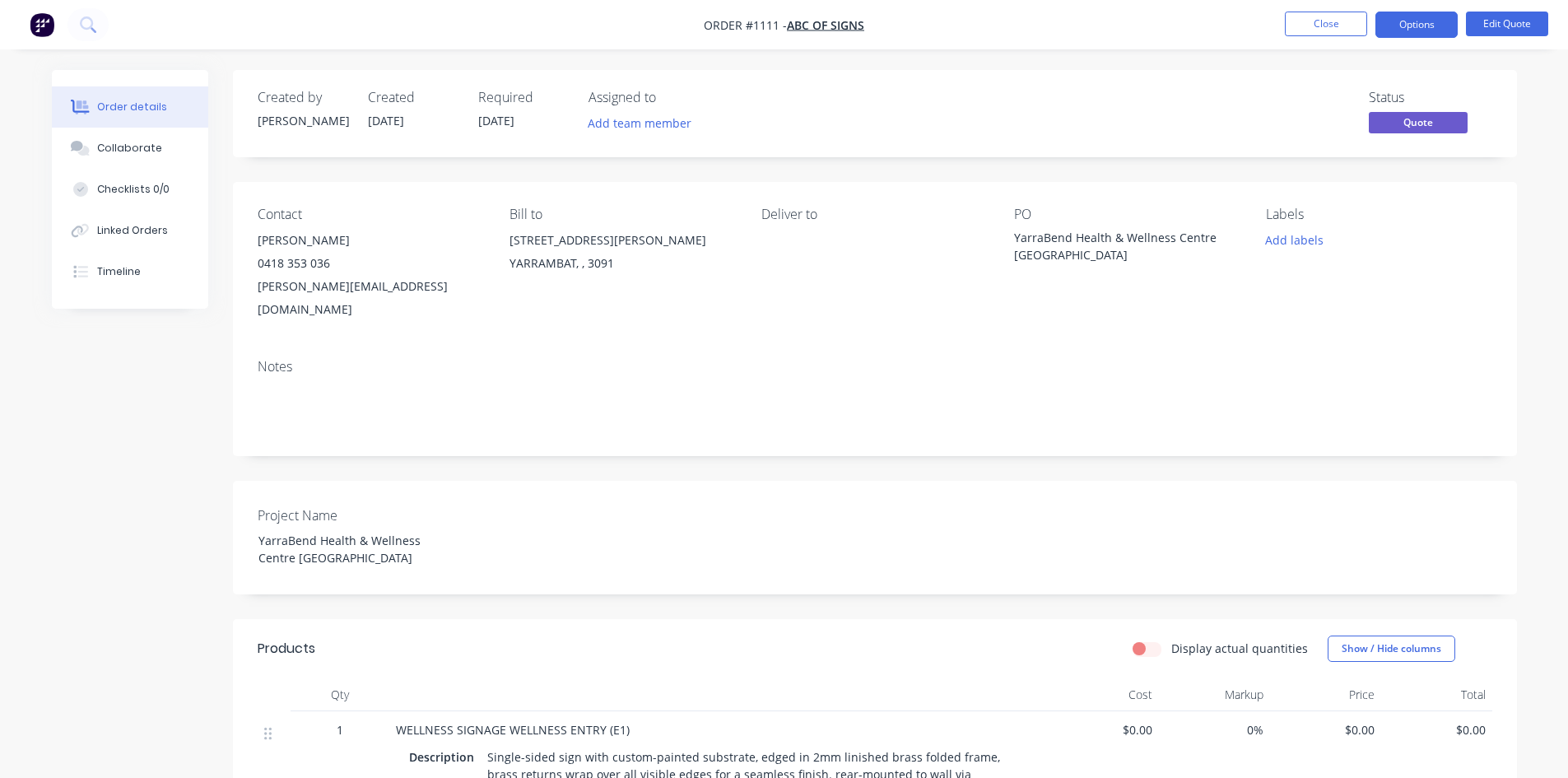
click at [1007, 233] on div "Contact [PERSON_NAME] [PHONE_NUMBER] [PERSON_NAME][EMAIL_ADDRESS][DOMAIN_NAME] …" at bounding box center [875, 263] width 1284 height 164
click at [1014, 233] on div "YarraBend Health & Wellness Centre [GEOGRAPHIC_DATA]" at bounding box center [1117, 246] width 205 height 35
drag, startPoint x: 1015, startPoint y: 233, endPoint x: 1088, endPoint y: 256, distance: 76.5
click at [1088, 256] on div "YarraBend Health & Wellness Centre [GEOGRAPHIC_DATA]" at bounding box center [1117, 246] width 205 height 35
copy div "YarraBend Health & Wellness Centre [GEOGRAPHIC_DATA]"
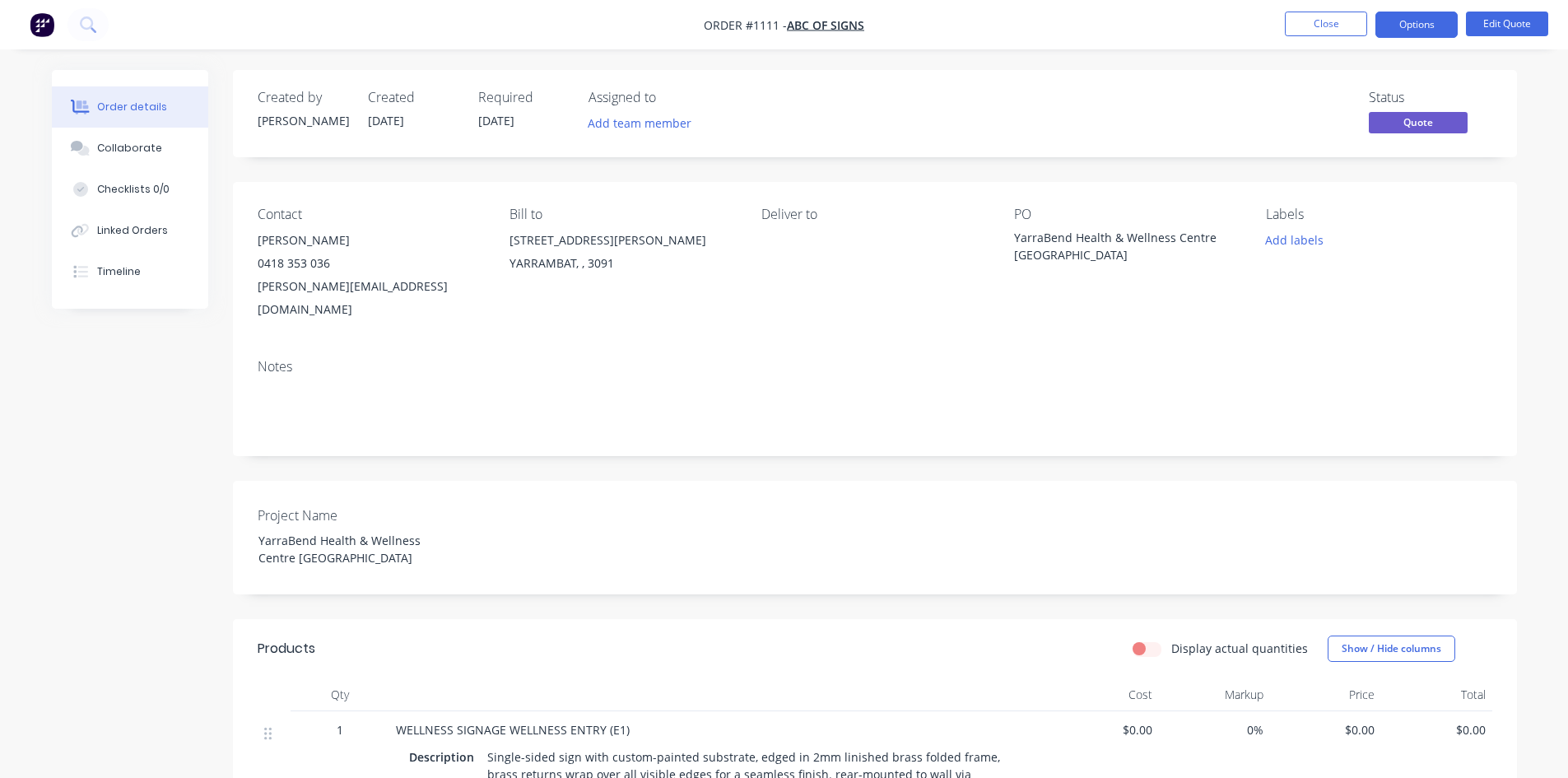
click at [699, 23] on nav "Order #1111 - ABC Of Signs Close Options Edit Quote" at bounding box center [784, 25] width 1568 height 50
drag, startPoint x: 704, startPoint y: 22, endPoint x: 774, endPoint y: 14, distance: 70.5
click at [774, 14] on nav "Order #1111 - ABC Of Signs Close Options Edit Quote" at bounding box center [784, 25] width 1568 height 50
click at [1307, 28] on button "Close" at bounding box center [1326, 24] width 83 height 25
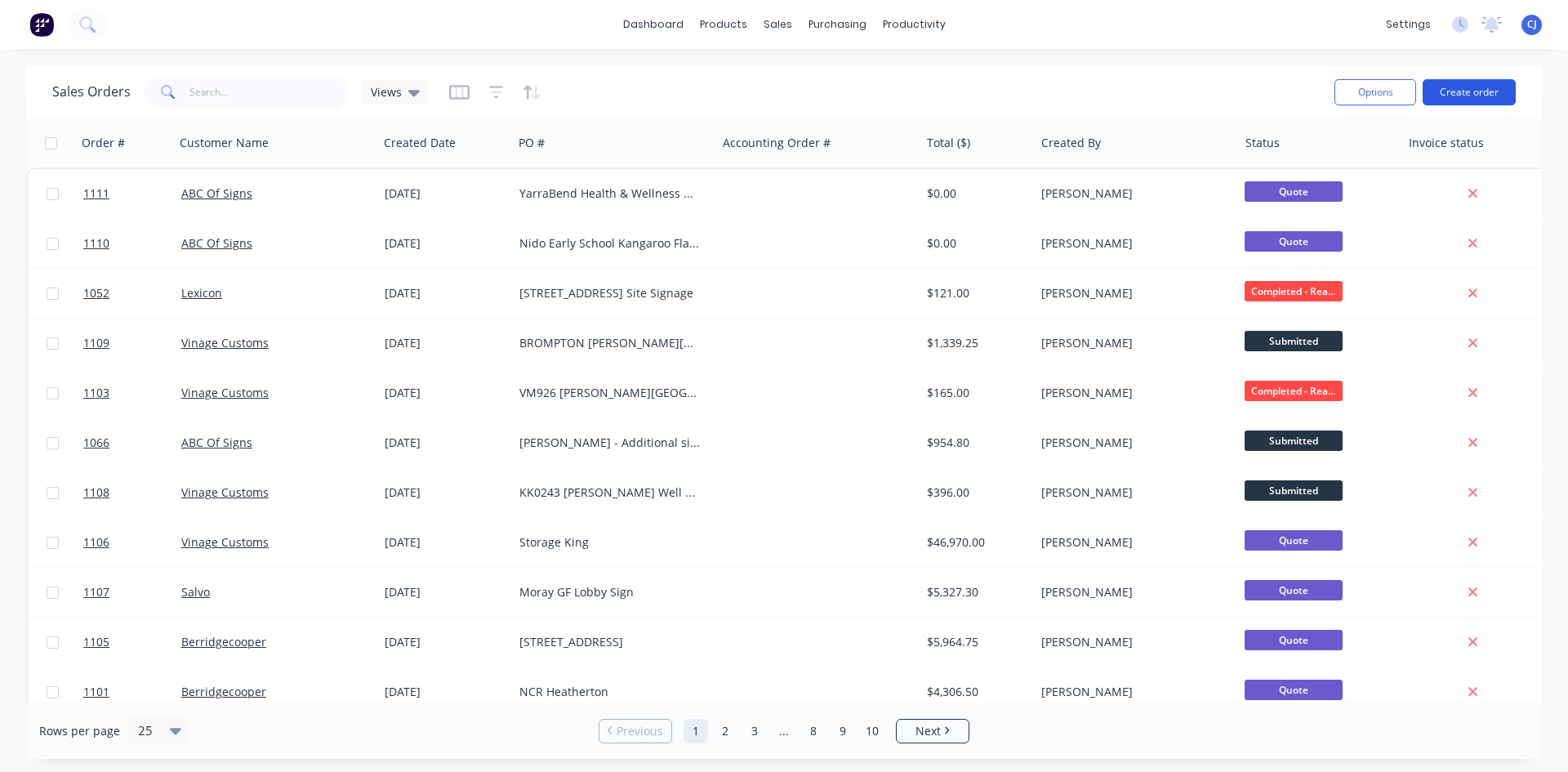
click at [1461, 80] on button "Create order" at bounding box center [1469, 92] width 93 height 26
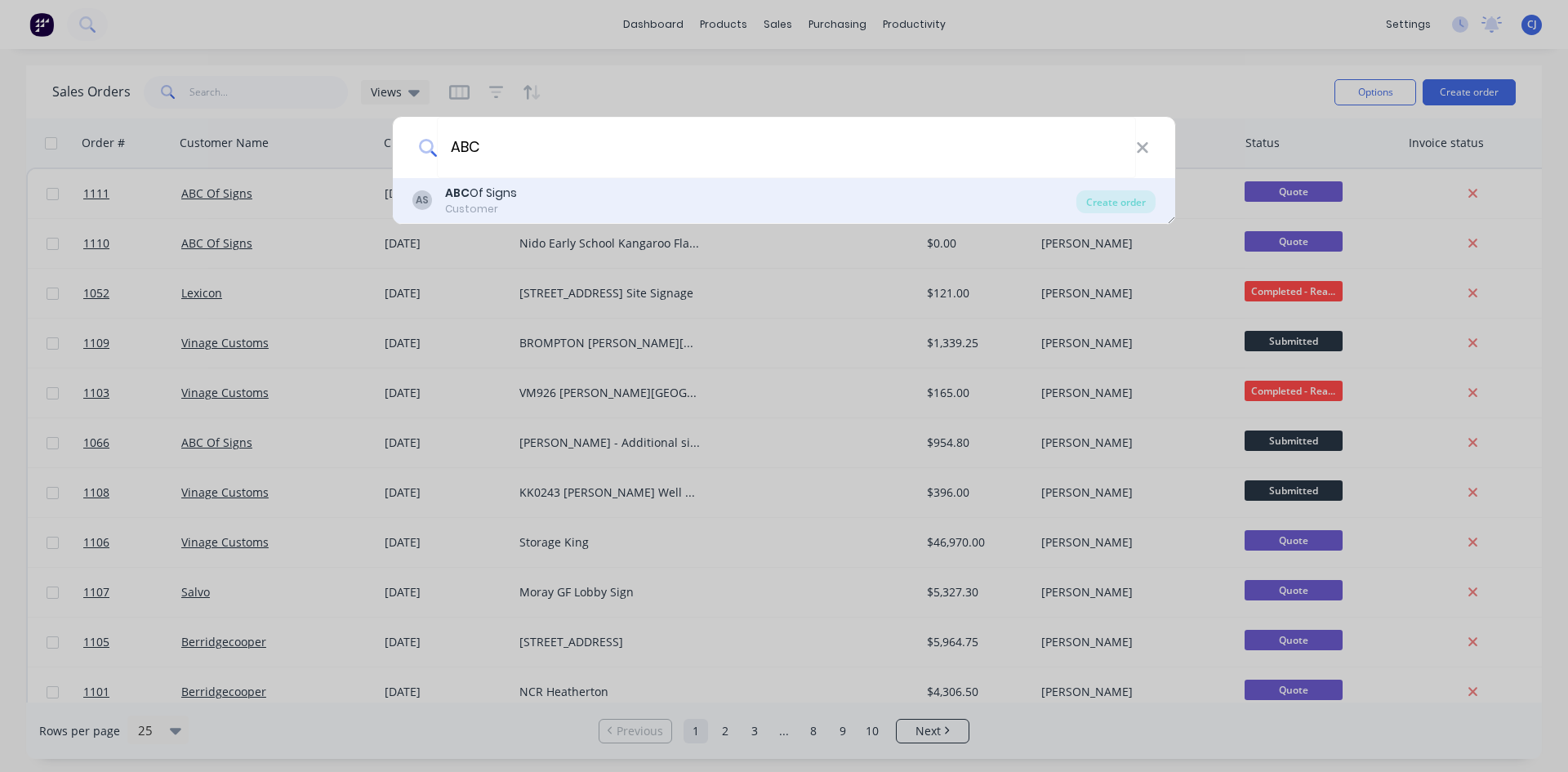
type input "ABC"
click at [679, 196] on div "AS ABC Of Signs Customer" at bounding box center [744, 200] width 664 height 32
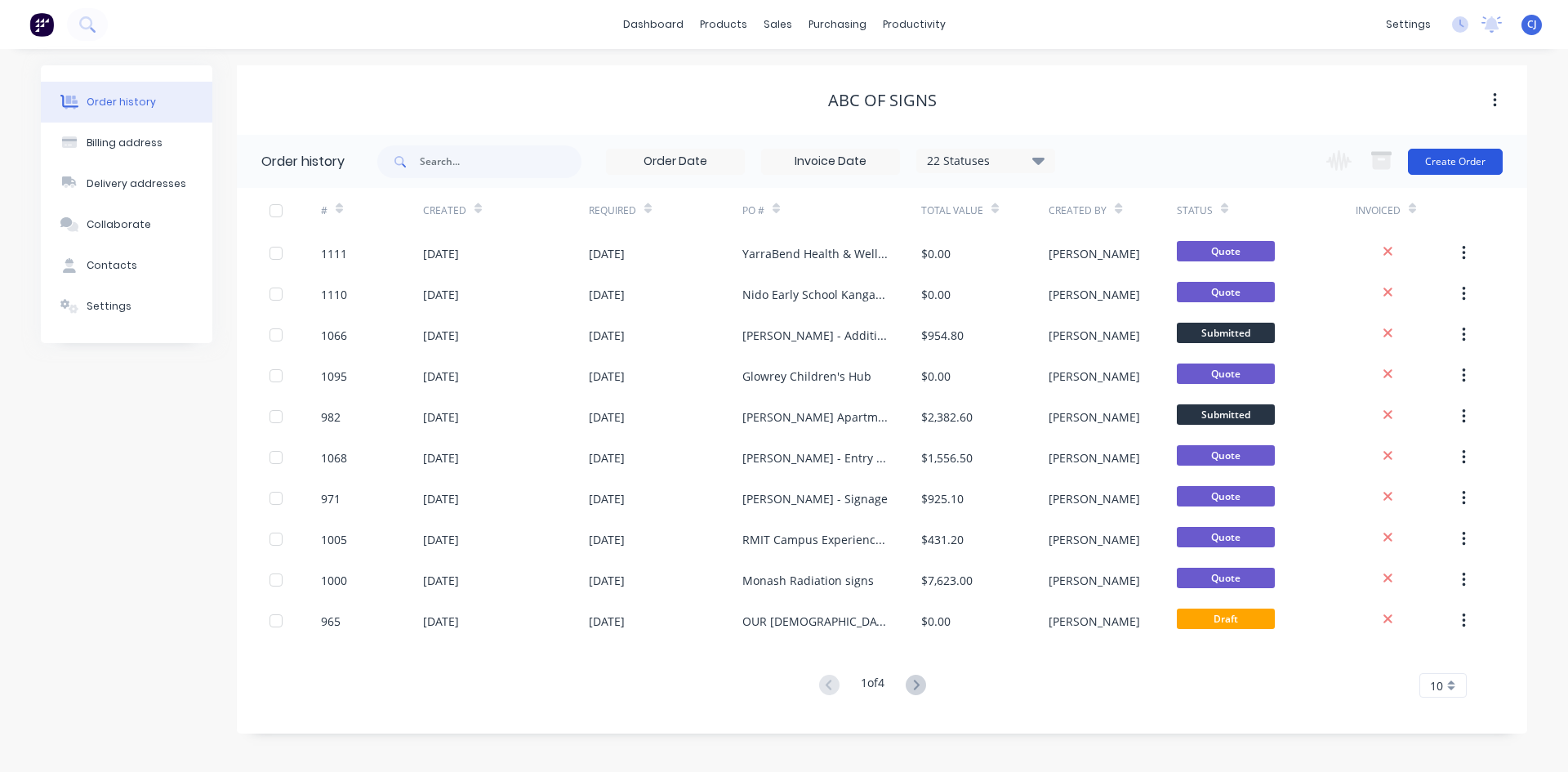
click at [1480, 169] on button "Create Order" at bounding box center [1455, 161] width 95 height 26
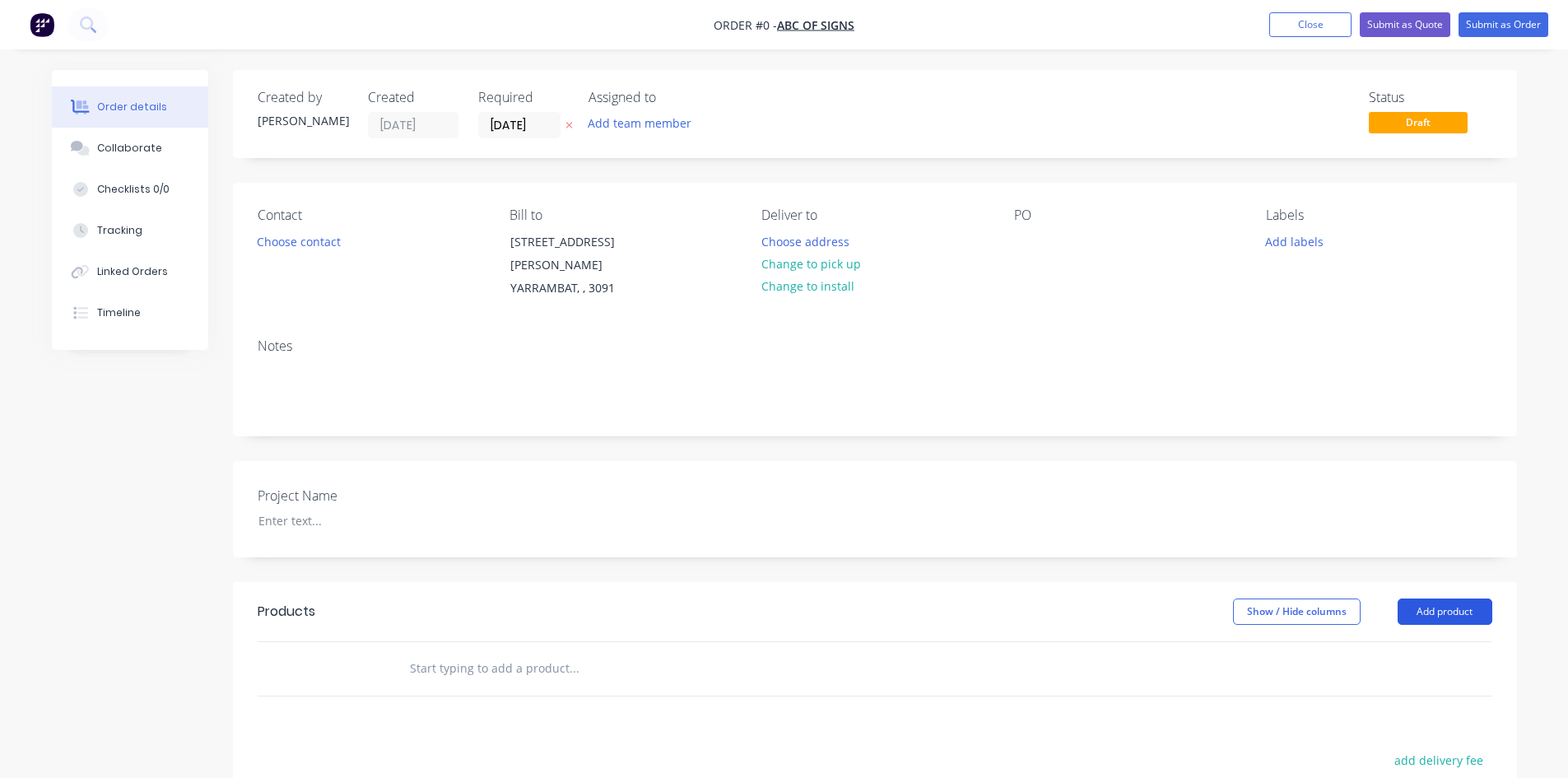
click at [1459, 598] on button "Add product" at bounding box center [1444, 611] width 94 height 27
click at [539, 657] on input "text" at bounding box center [573, 669] width 329 height 33
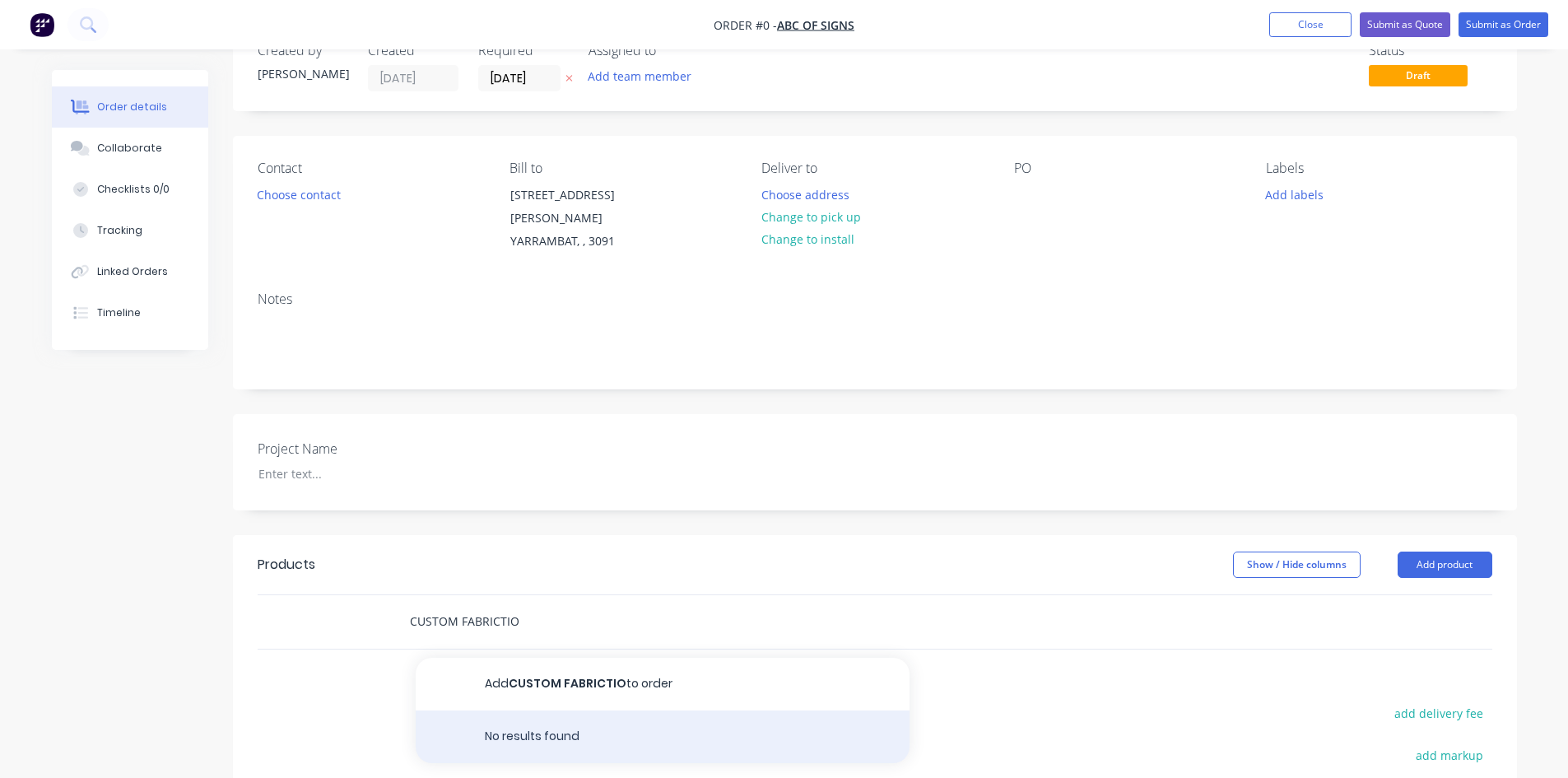
scroll to position [164, 0]
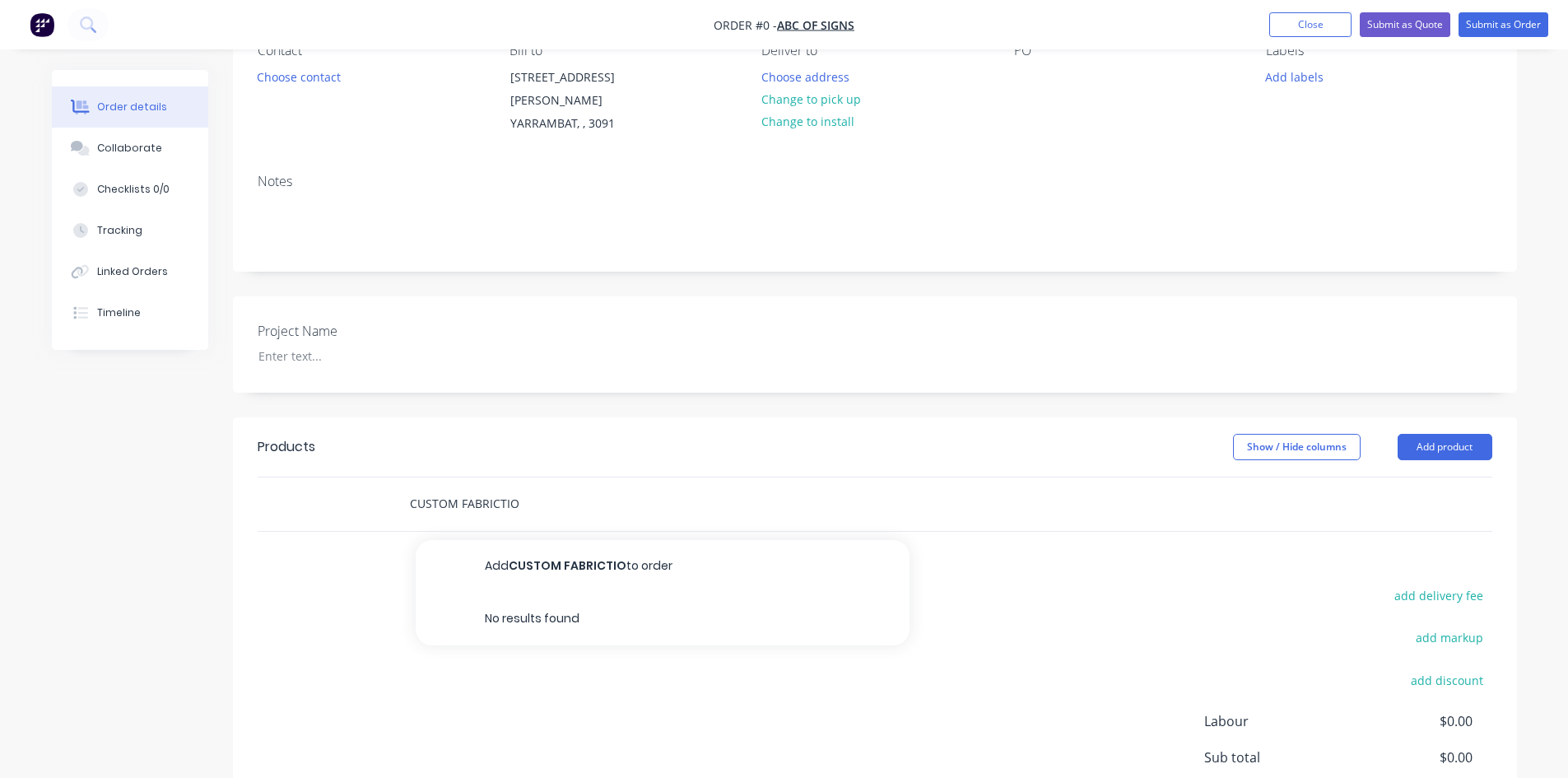
click at [510, 487] on input "CUSTOM FABRICTIO" at bounding box center [573, 504] width 329 height 33
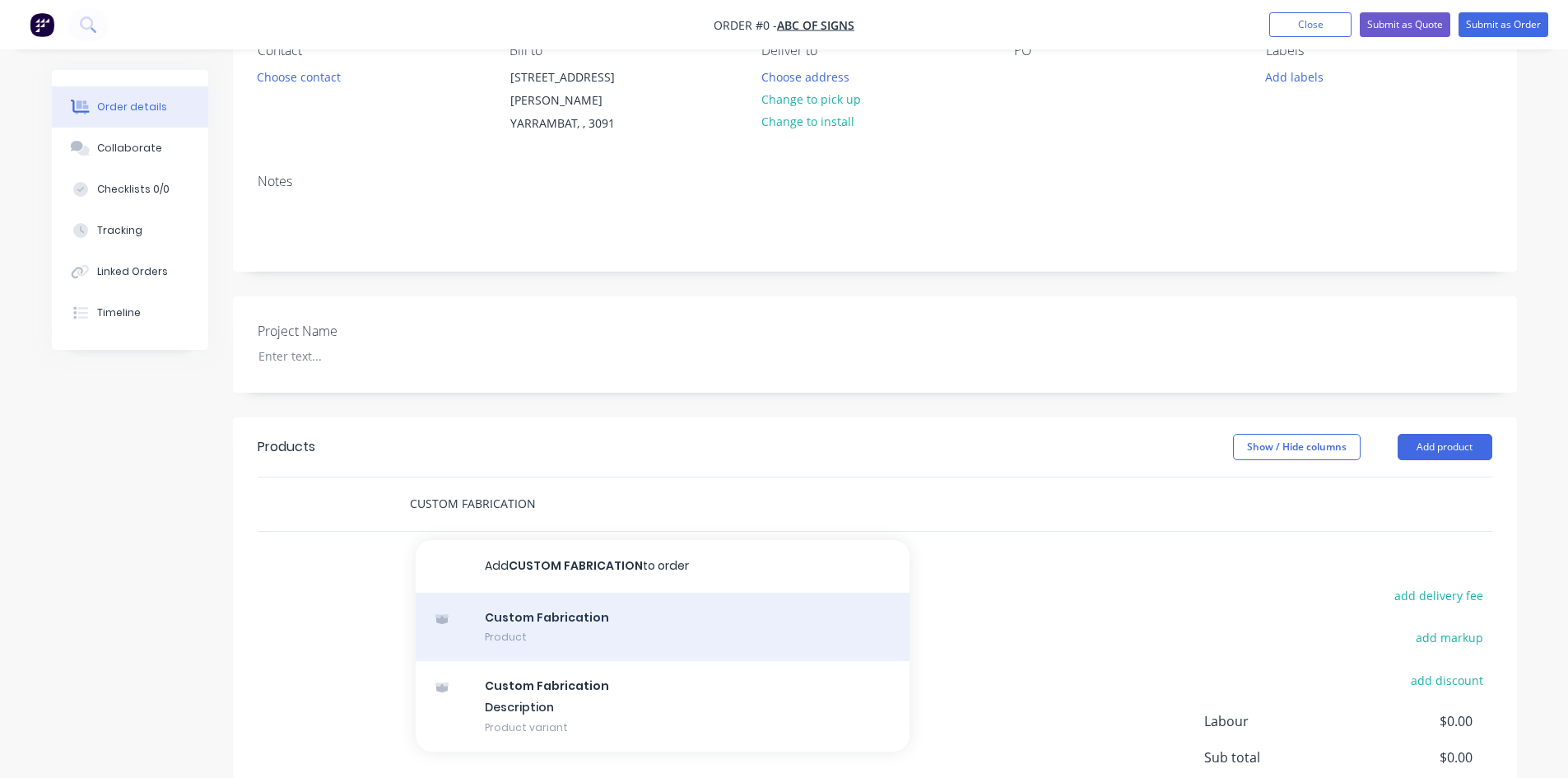
type input "CUSTOM FABRICATION"
click at [580, 615] on div "Custom Fabrication Product" at bounding box center [662, 627] width 493 height 69
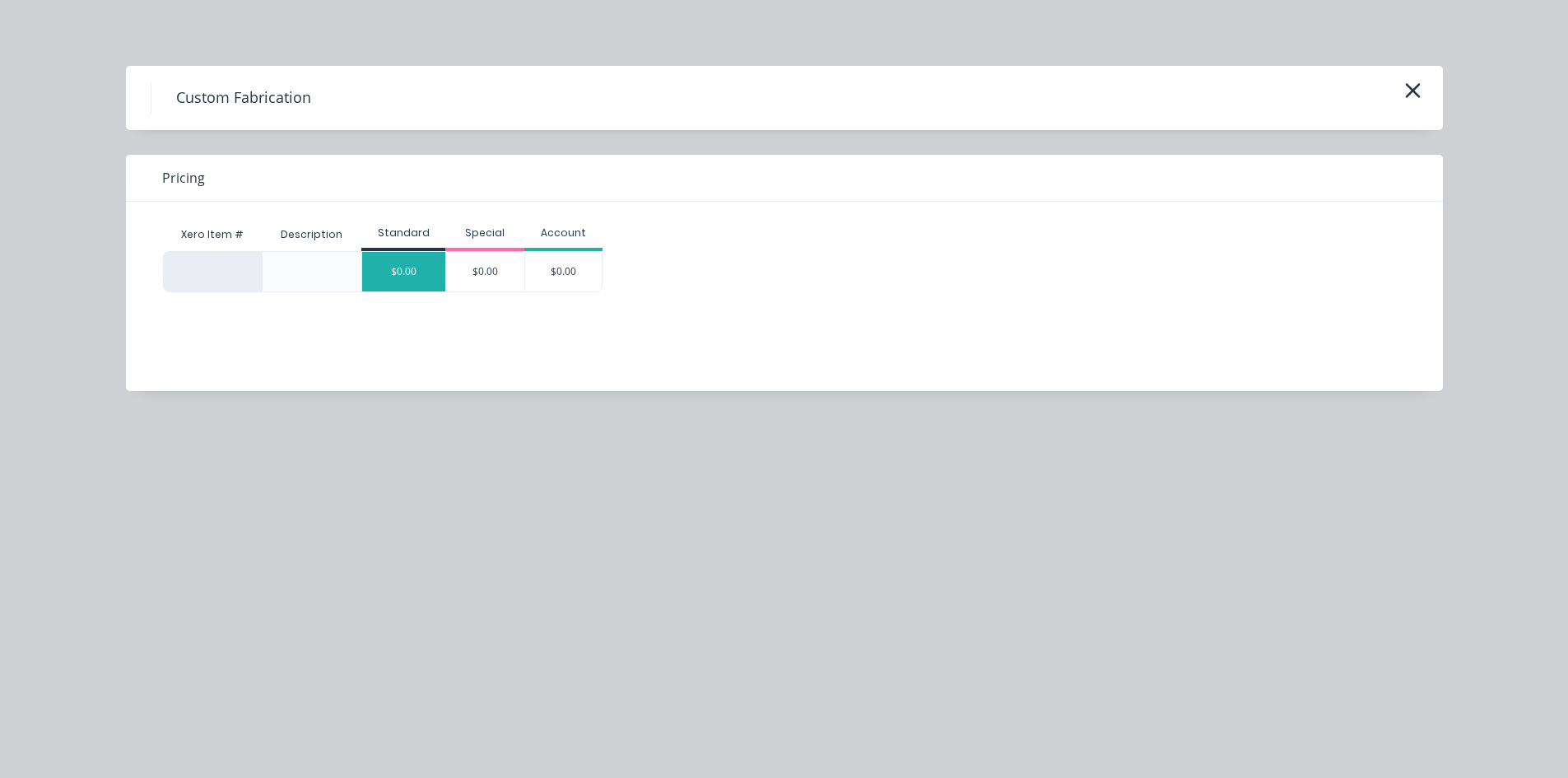
click at [420, 268] on div "$0.00" at bounding box center [403, 272] width 83 height 39
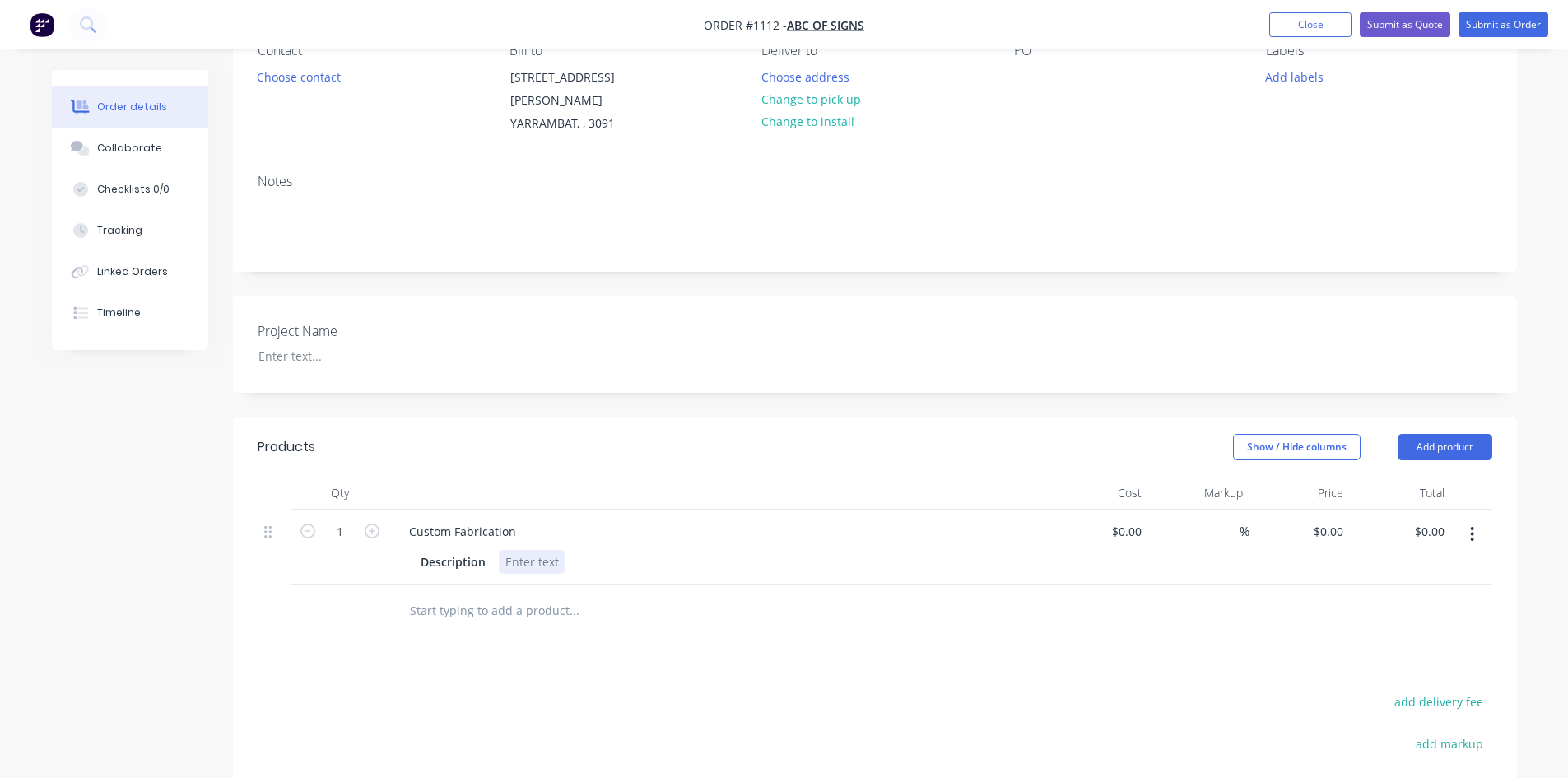
click at [518, 550] on div at bounding box center [532, 561] width 67 height 24
paste div
click at [532, 486] on div at bounding box center [718, 494] width 658 height 33
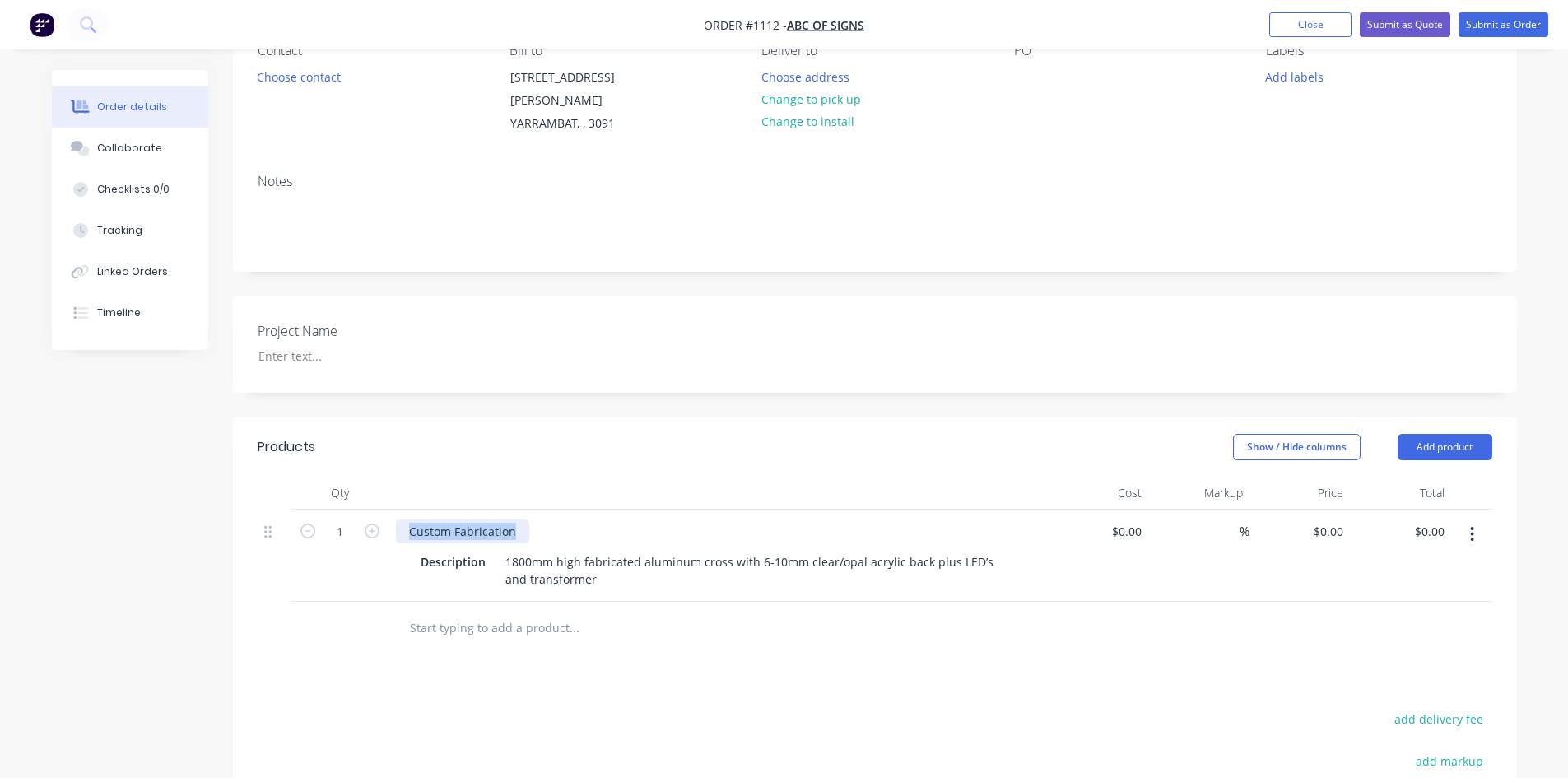
drag, startPoint x: 514, startPoint y: 506, endPoint x: 374, endPoint y: 503, distance: 140.0
click at [374, 510] on div "1 Custom Fabrication Description 1800mm high fabricated aluminum cross with 6-1…" at bounding box center [875, 556] width 1234 height 93
click at [186, 154] on button "Collaborate" at bounding box center [130, 148] width 157 height 41
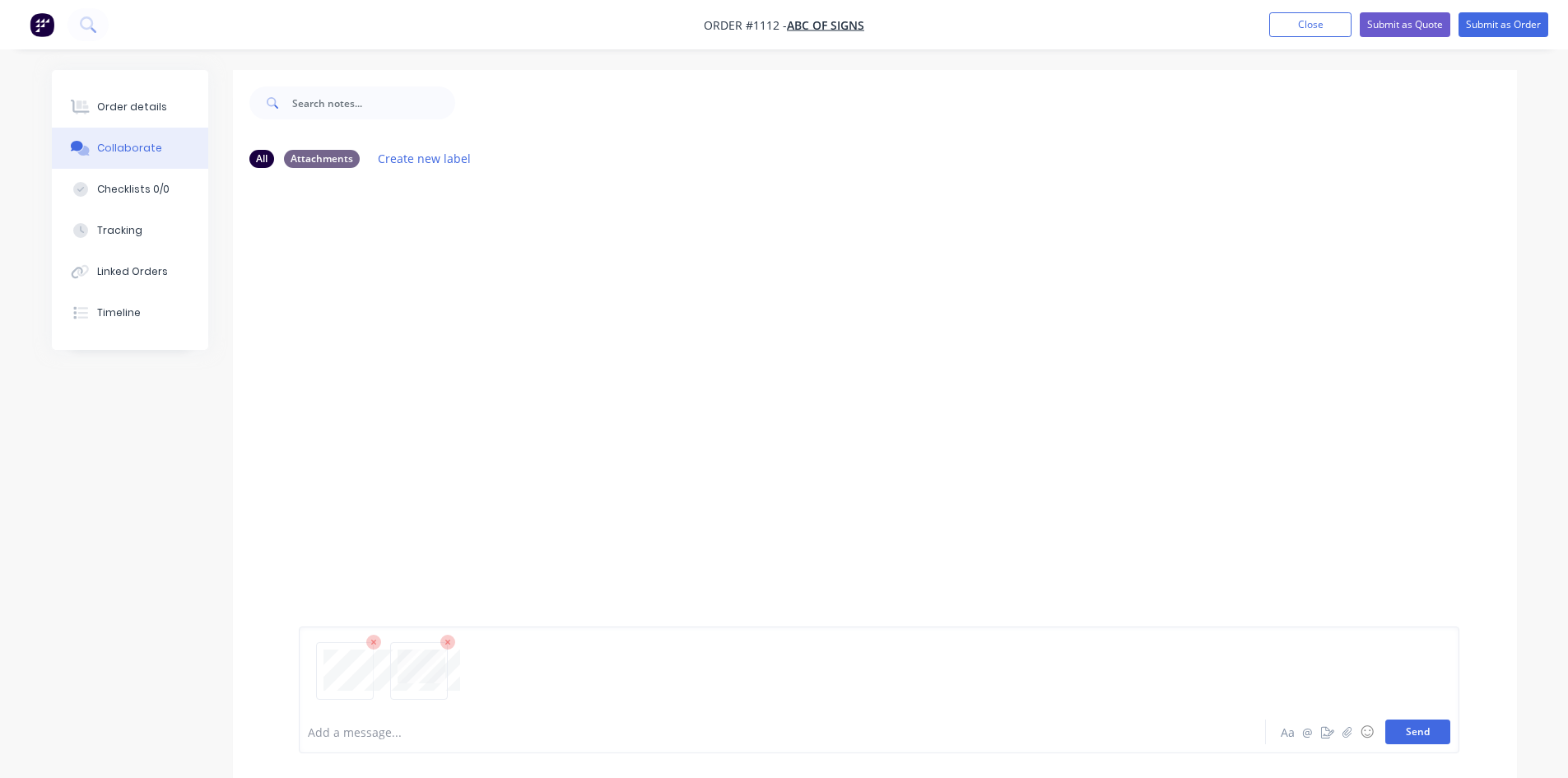
click at [1424, 733] on button "Send" at bounding box center [1417, 731] width 65 height 25
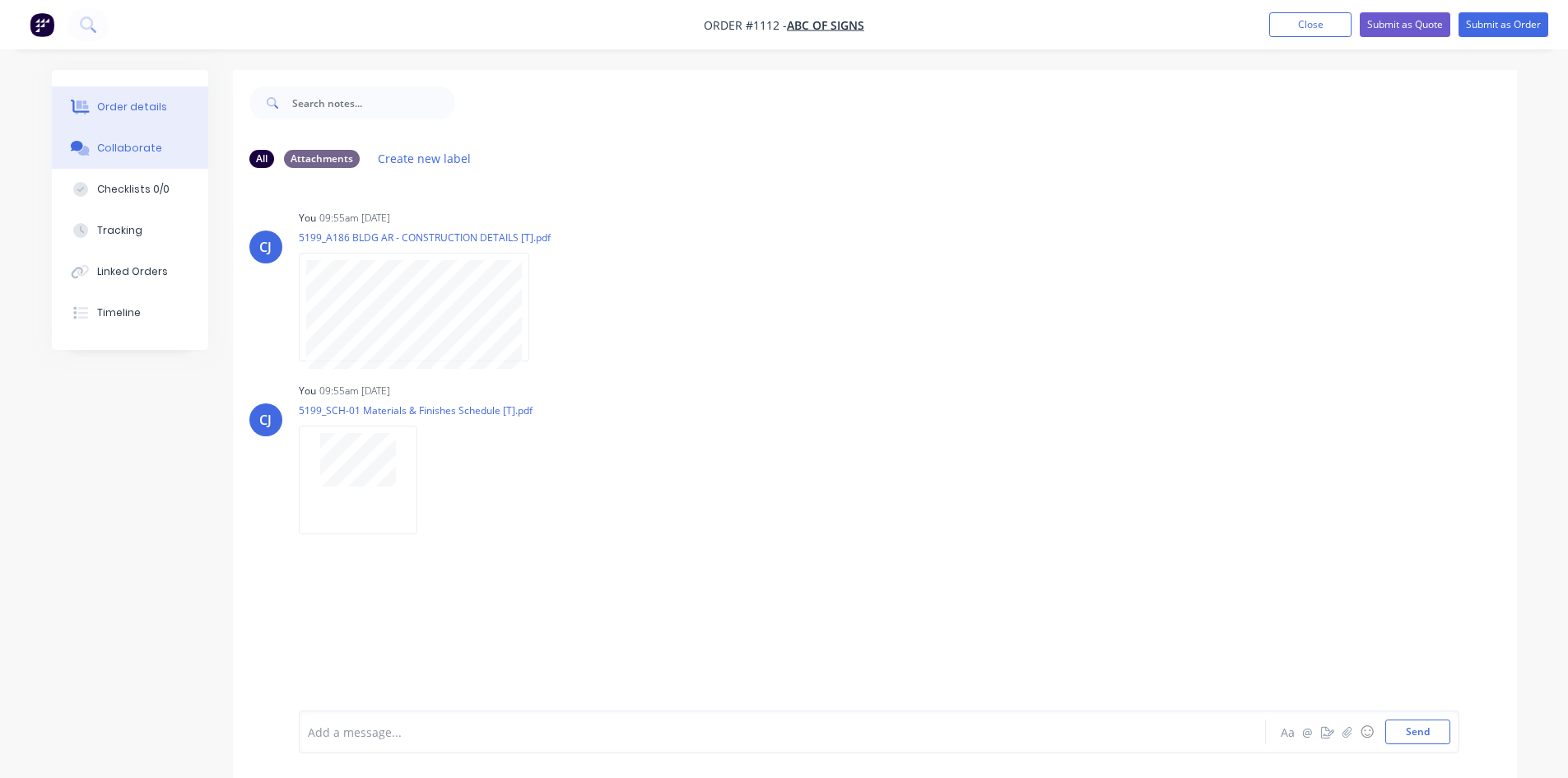
click at [107, 117] on button "Order details" at bounding box center [130, 106] width 157 height 41
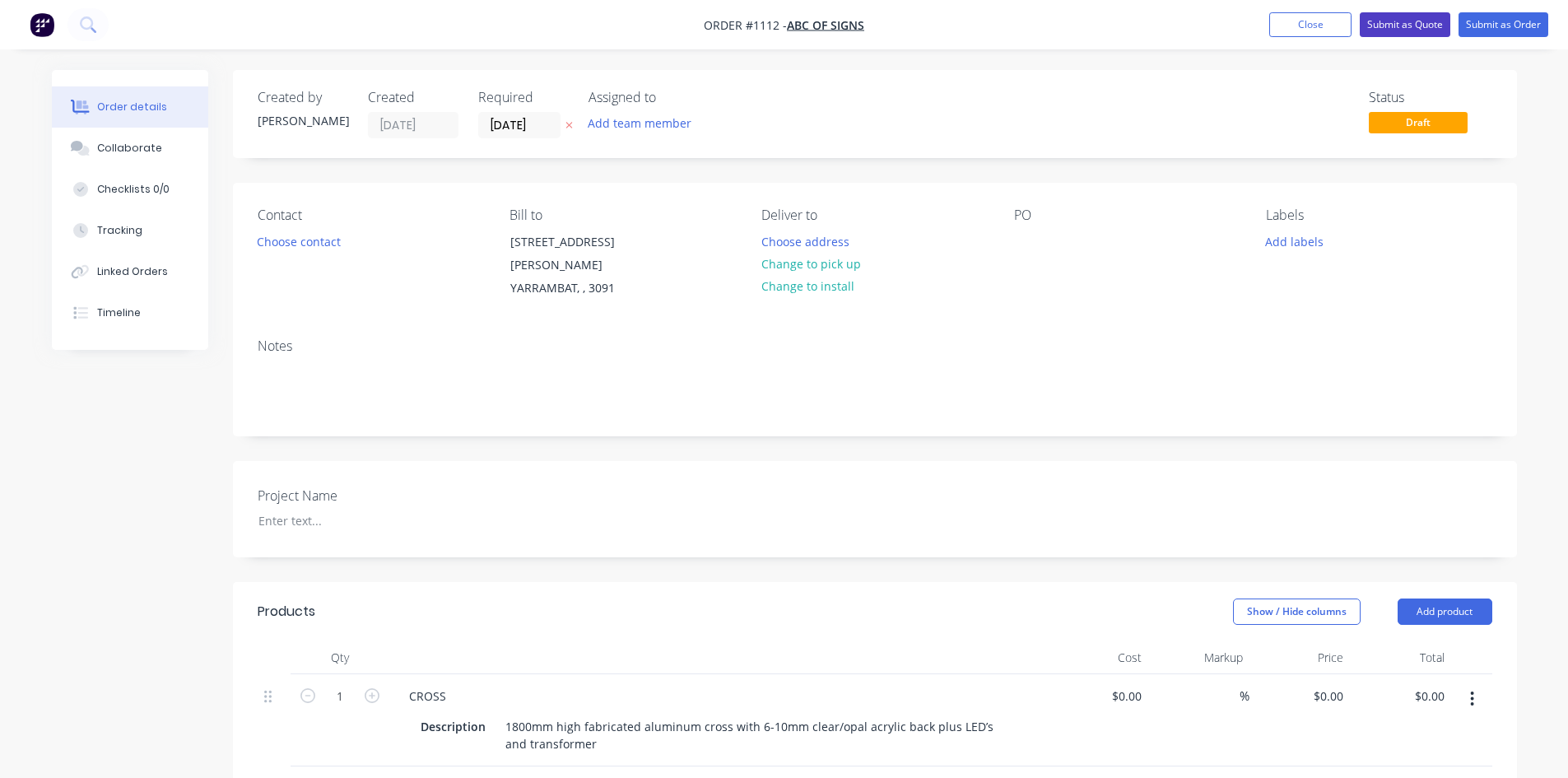
click at [1421, 26] on button "Submit as Quote" at bounding box center [1405, 24] width 91 height 25
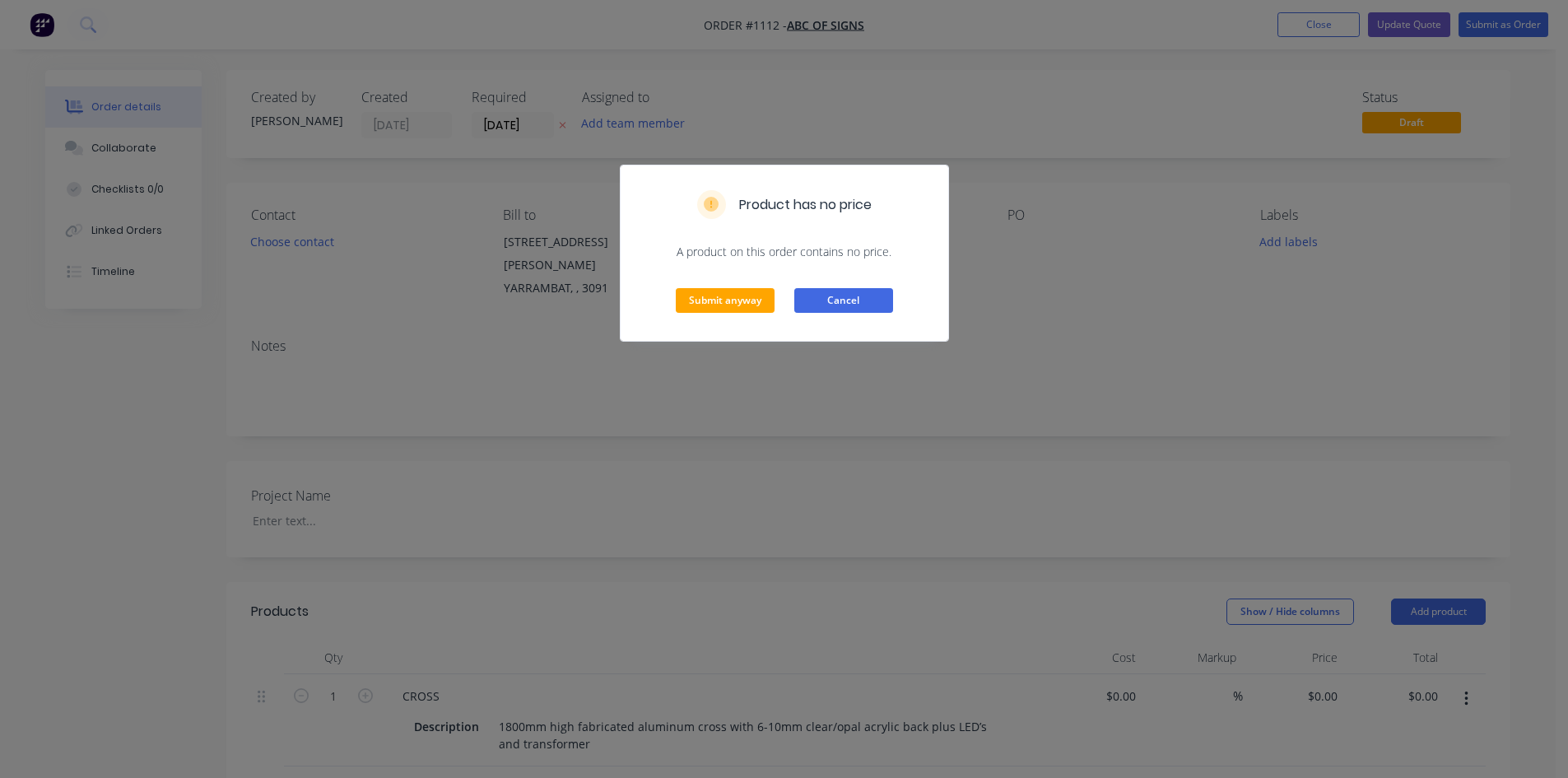
click at [827, 297] on button "Cancel" at bounding box center [844, 300] width 99 height 25
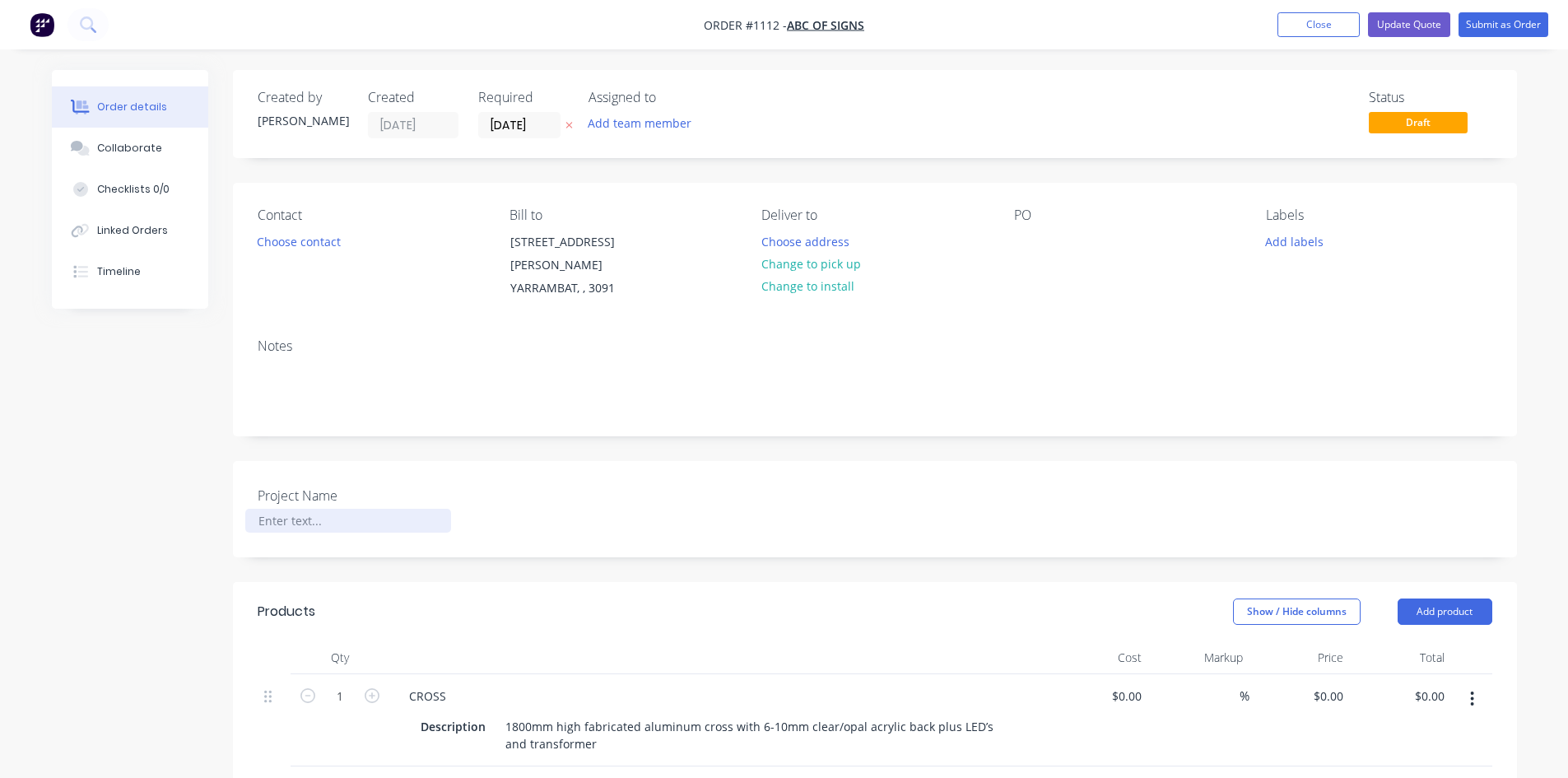
click at [296, 509] on div at bounding box center [348, 521] width 205 height 24
paste div
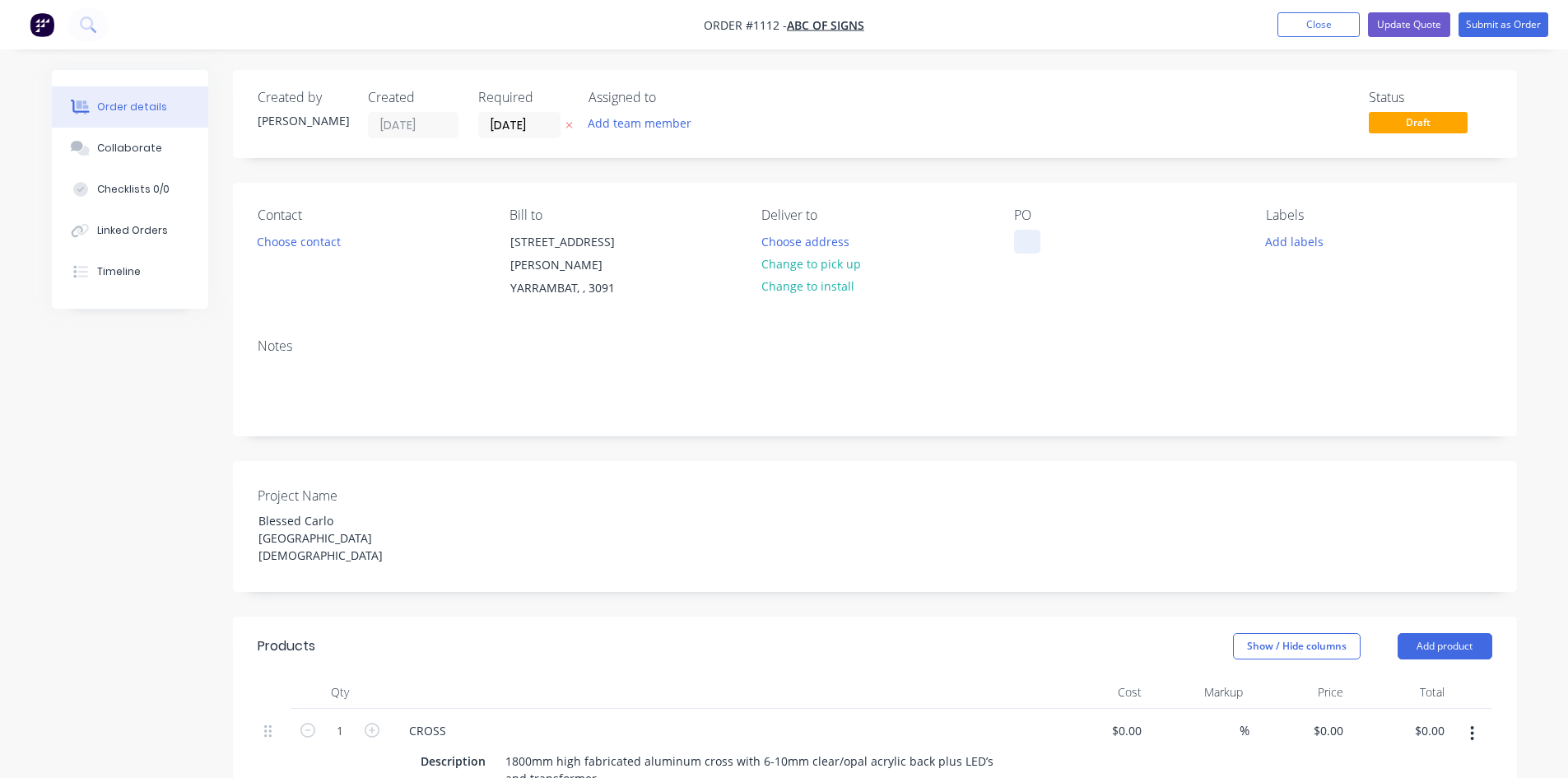
click at [1023, 242] on div at bounding box center [1027, 241] width 27 height 24
paste div
click at [1040, 340] on div "Notes" at bounding box center [875, 380] width 1284 height 110
drag, startPoint x: 1432, startPoint y: 35, endPoint x: 1432, endPoint y: 25, distance: 10.0
click at [1432, 25] on button "Update Quote" at bounding box center [1409, 24] width 83 height 25
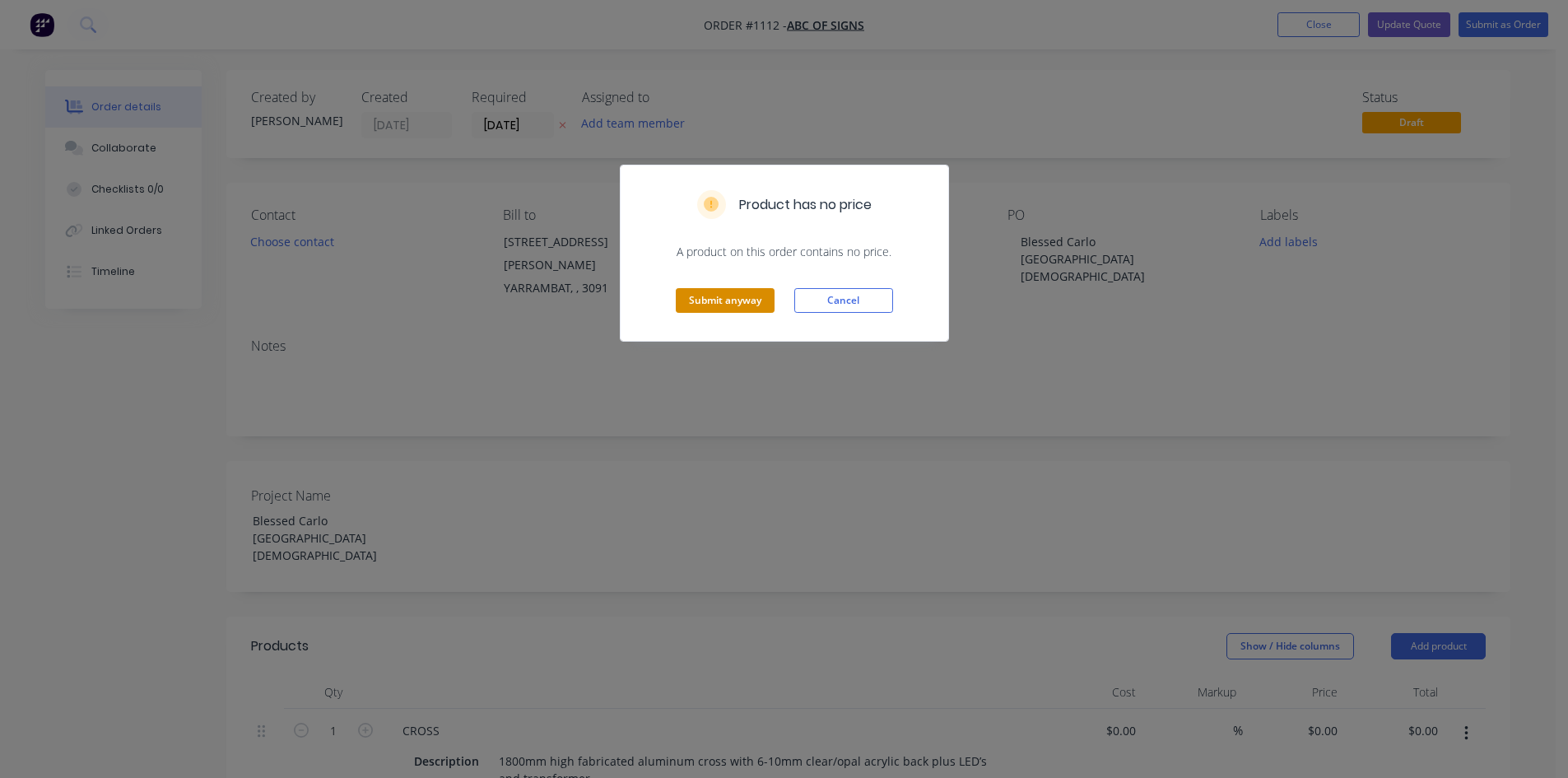
click at [709, 301] on button "Submit anyway" at bounding box center [725, 300] width 99 height 25
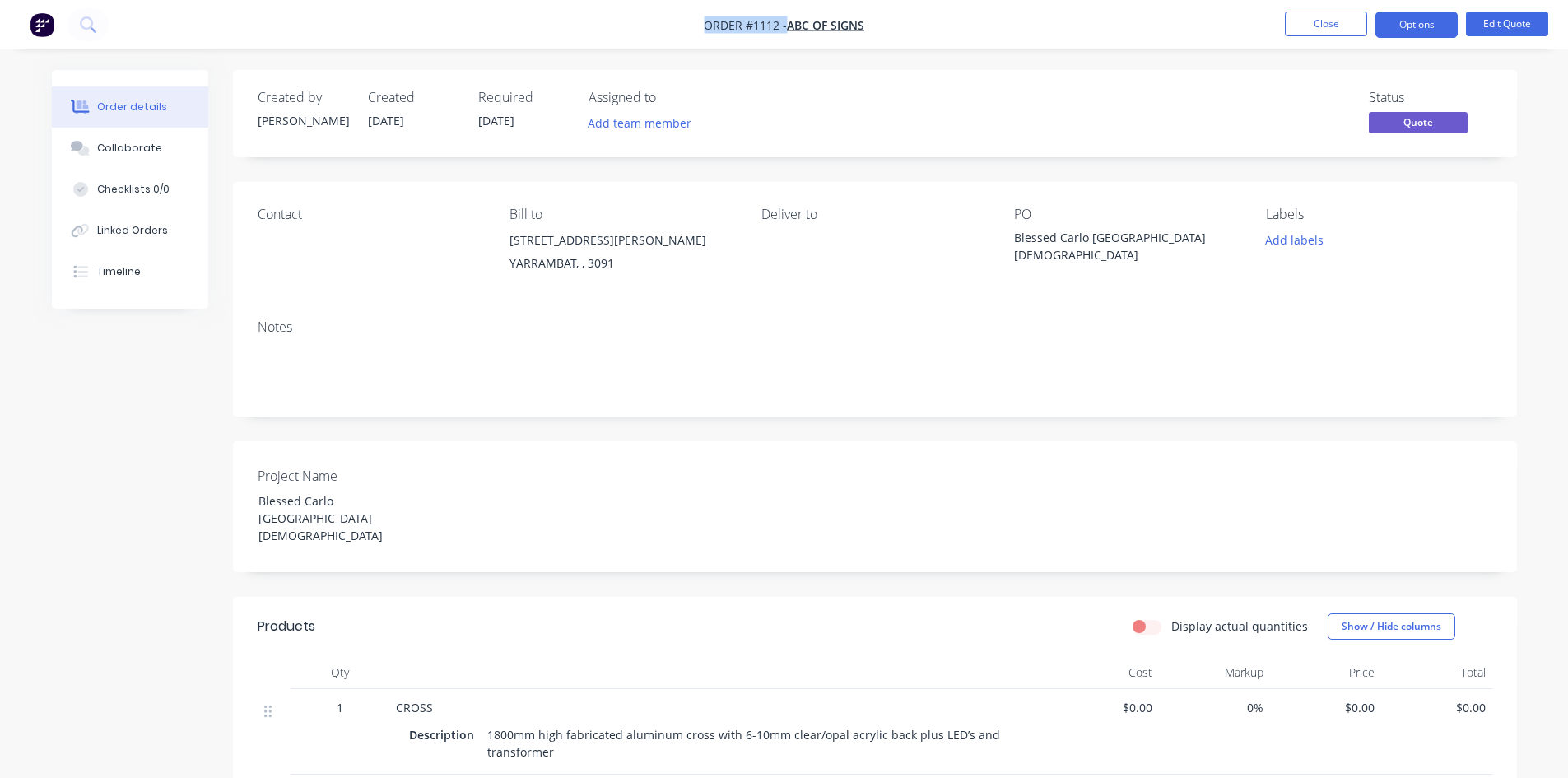
click at [705, 26] on nav "Order #1112 - ABC Of Signs Close Options Edit Quote" at bounding box center [784, 25] width 1568 height 50
drag, startPoint x: 1012, startPoint y: 232, endPoint x: 1051, endPoint y: 253, distance: 44.3
click at [1051, 253] on div "Contact [PERSON_NAME] to [STREET_ADDRESS][PERSON_NAME] Deliver to PO Blessed Ca…" at bounding box center [875, 244] width 1284 height 125
click at [810, 82] on div "Created by [PERSON_NAME] Created [DATE] Required [DATE] Assigned to Add team me…" at bounding box center [875, 113] width 1284 height 87
drag, startPoint x: 706, startPoint y: 28, endPoint x: 778, endPoint y: 23, distance: 72.2
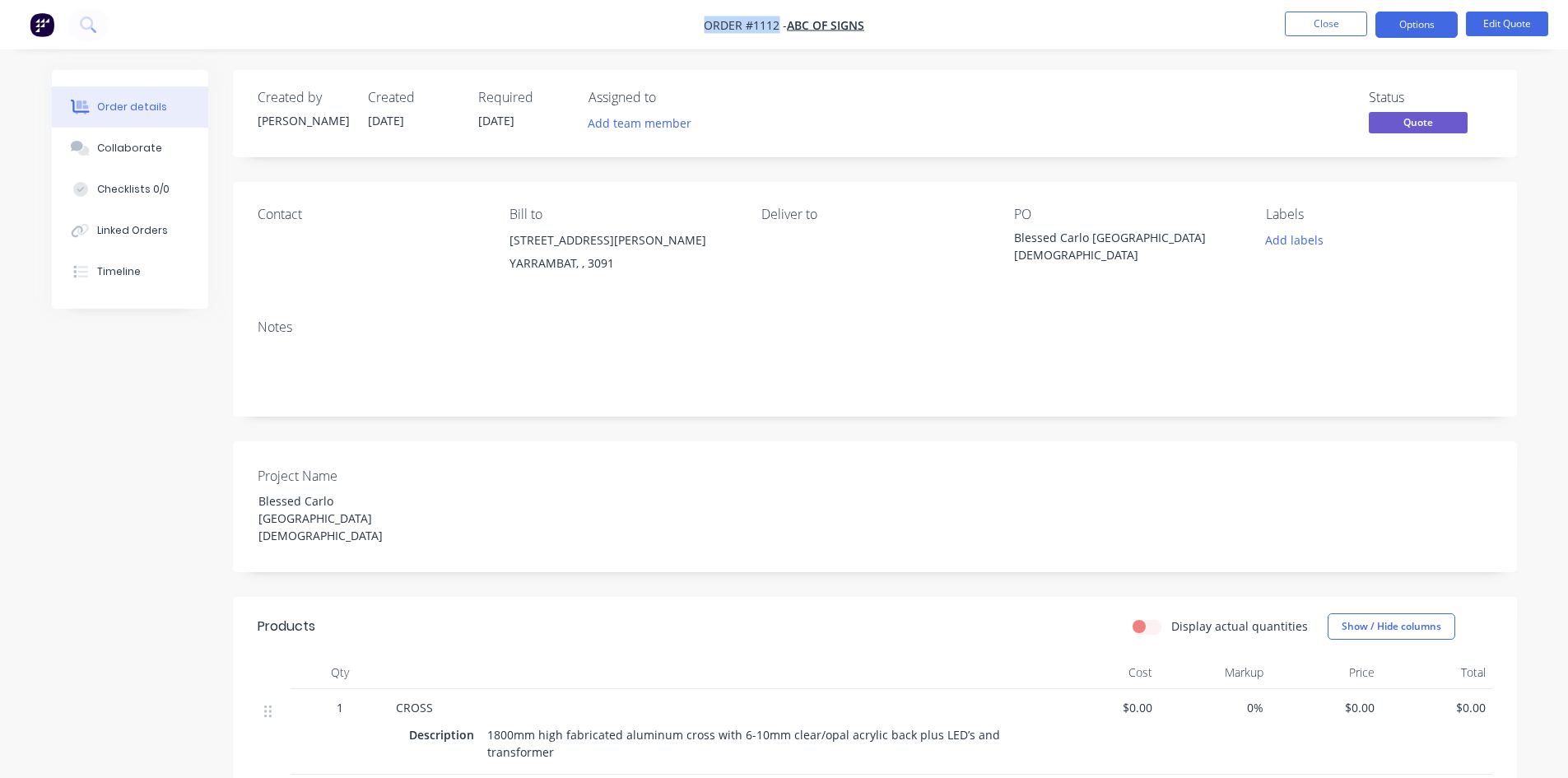
click at [778, 23] on span "Order #1112 -" at bounding box center [745, 25] width 83 height 16
click at [1299, 22] on button "Close" at bounding box center [1326, 24] width 83 height 25
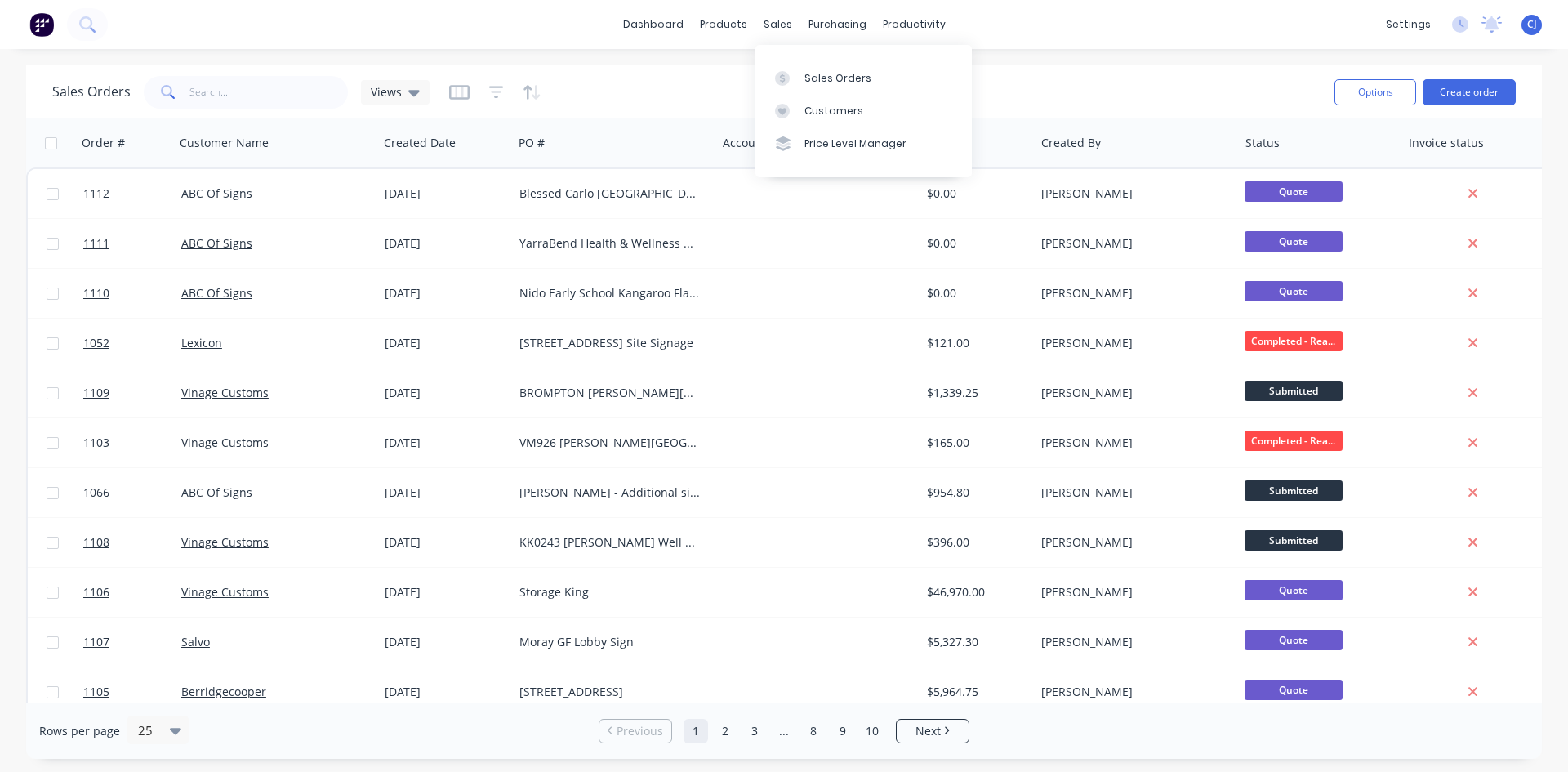
click at [538, 32] on div "dashboard products sales purchasing productivity dashboard products Product Cat…" at bounding box center [784, 25] width 1568 height 49
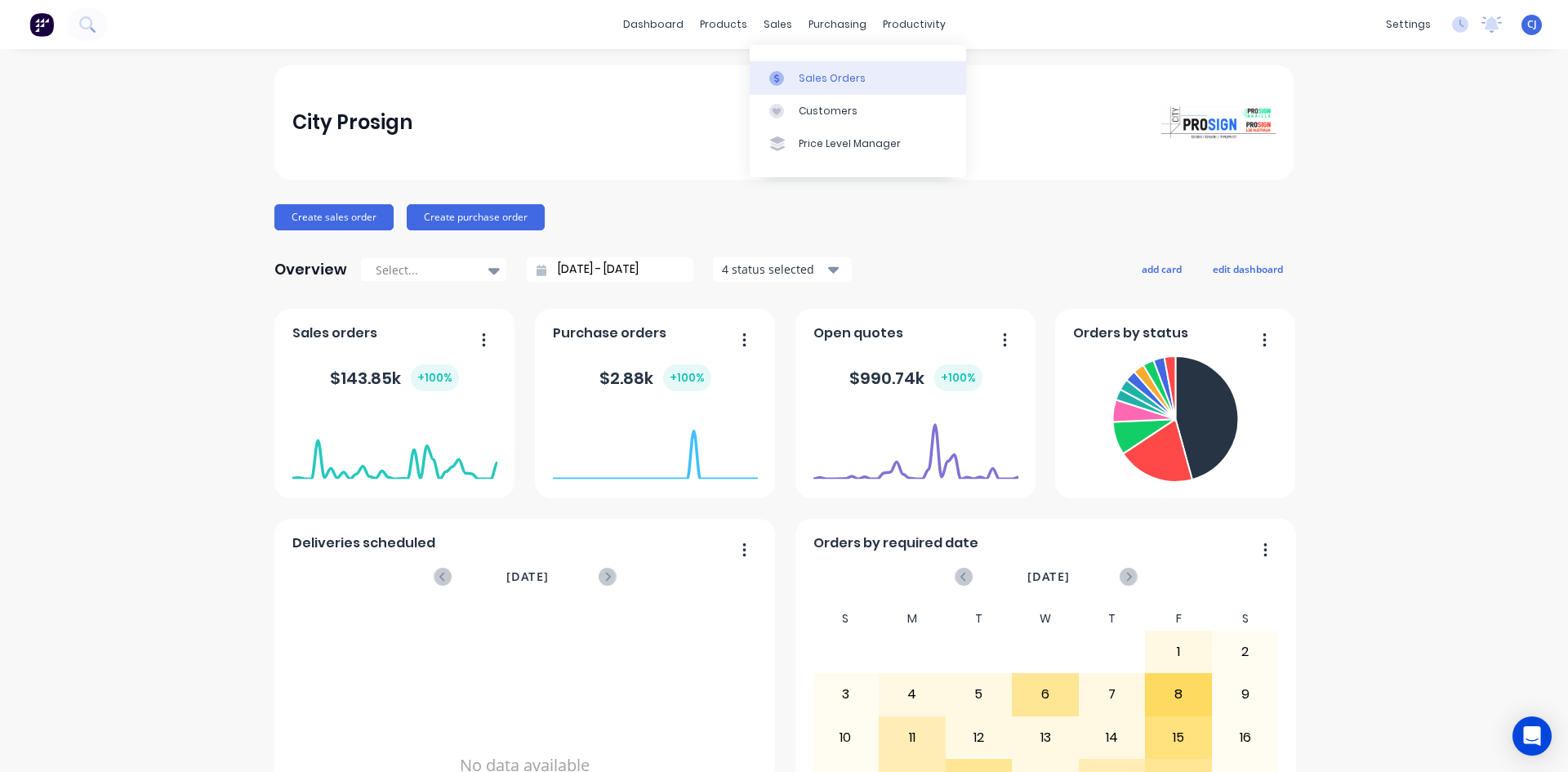
click at [784, 71] on div at bounding box center [781, 78] width 25 height 15
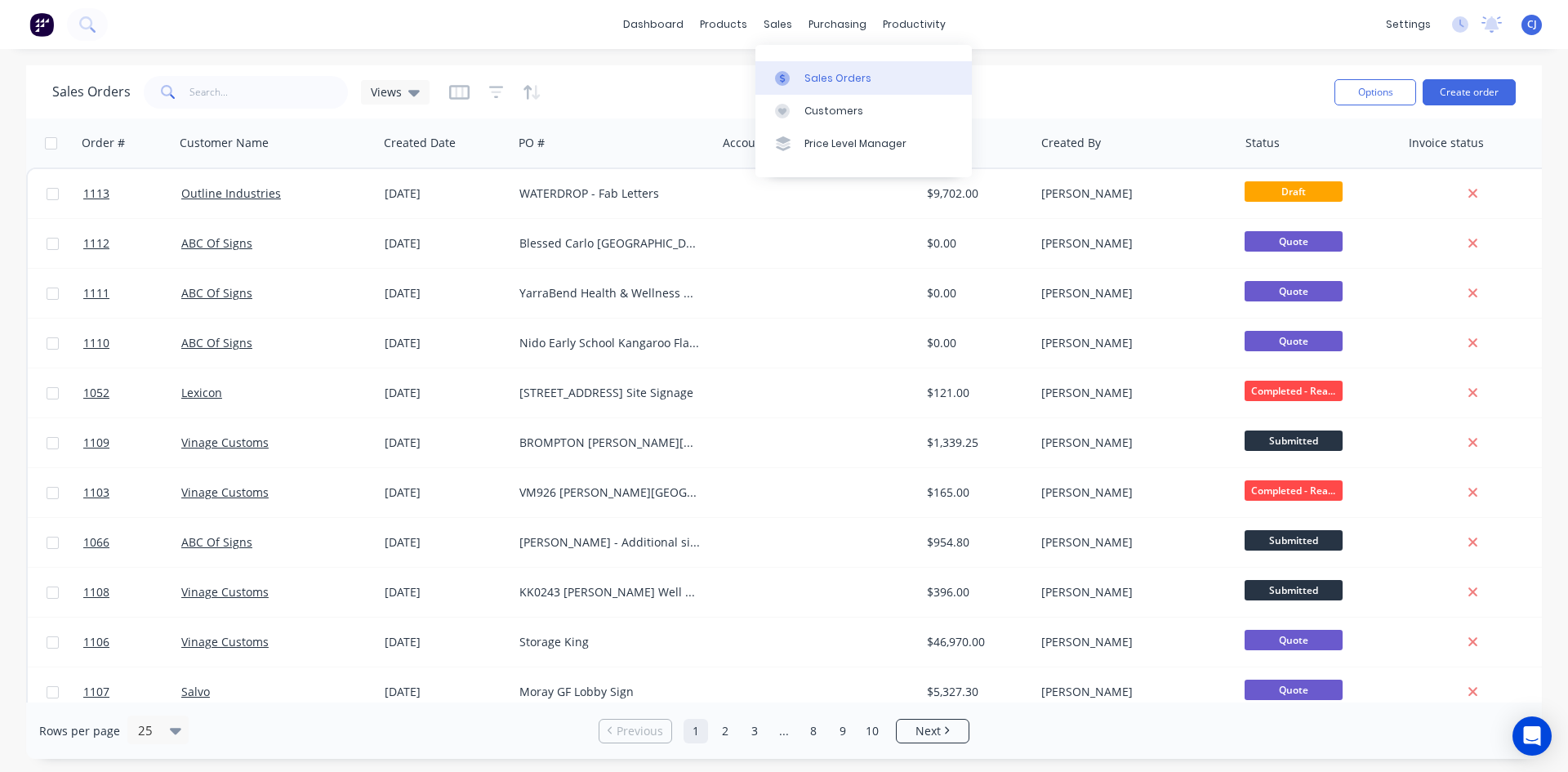
click at [792, 76] on div at bounding box center [787, 78] width 25 height 15
click at [235, 91] on input "text" at bounding box center [268, 92] width 159 height 33
type input "MALVERN"
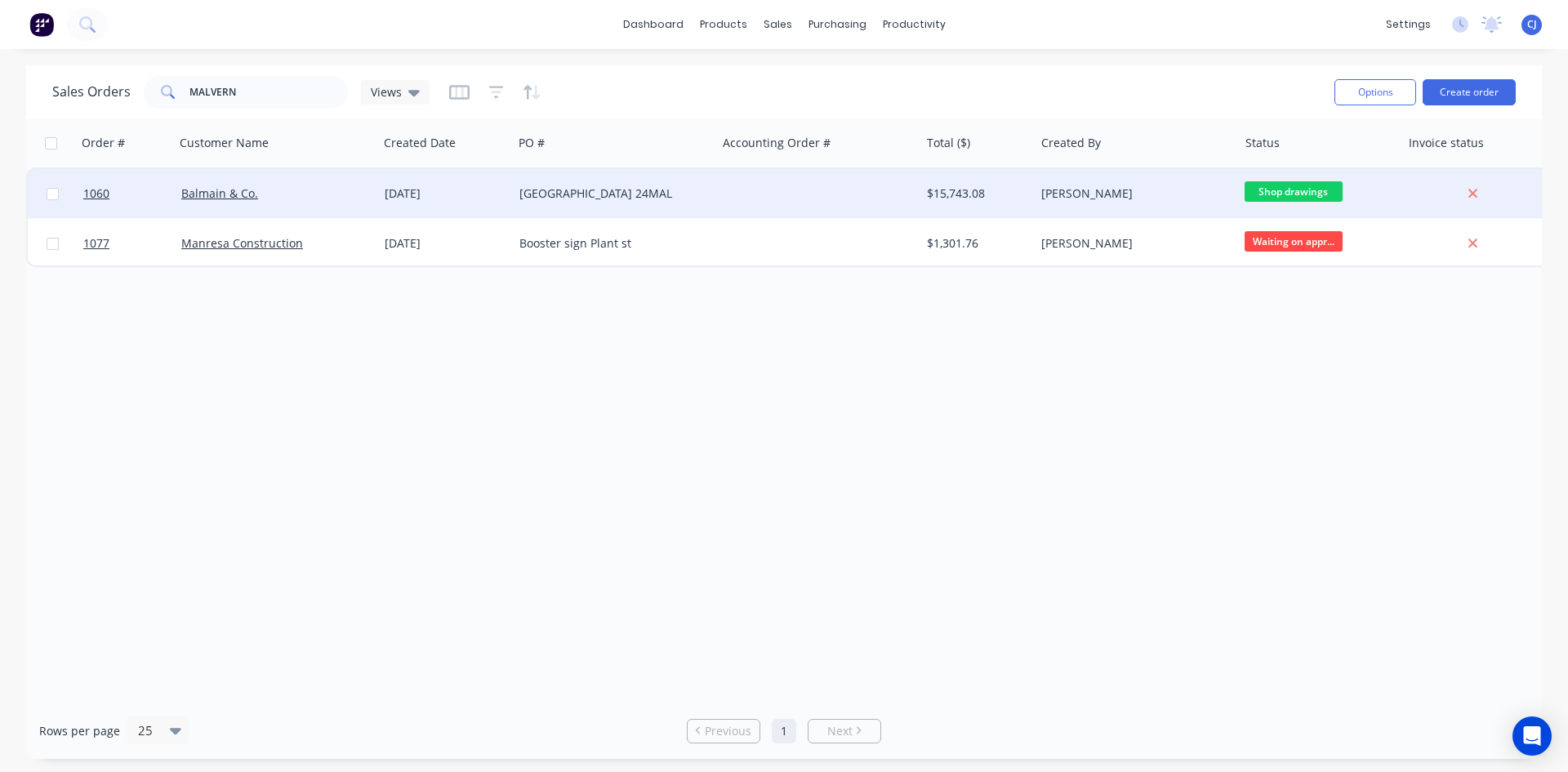
click at [633, 200] on div "Malvern Gardens 24MAL" at bounding box center [610, 194] width 181 height 16
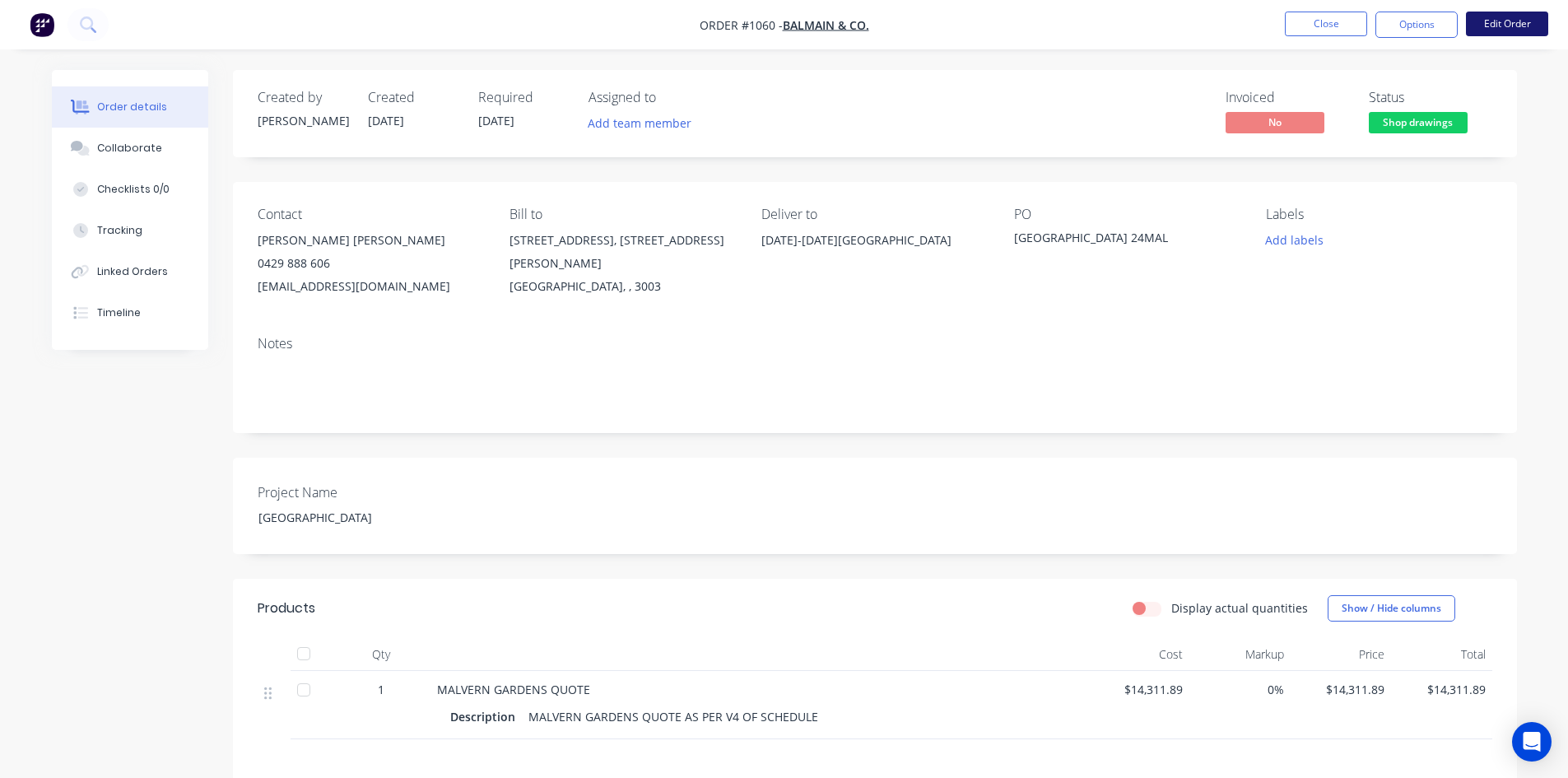
click at [1530, 19] on button "Edit Order" at bounding box center [1507, 24] width 83 height 25
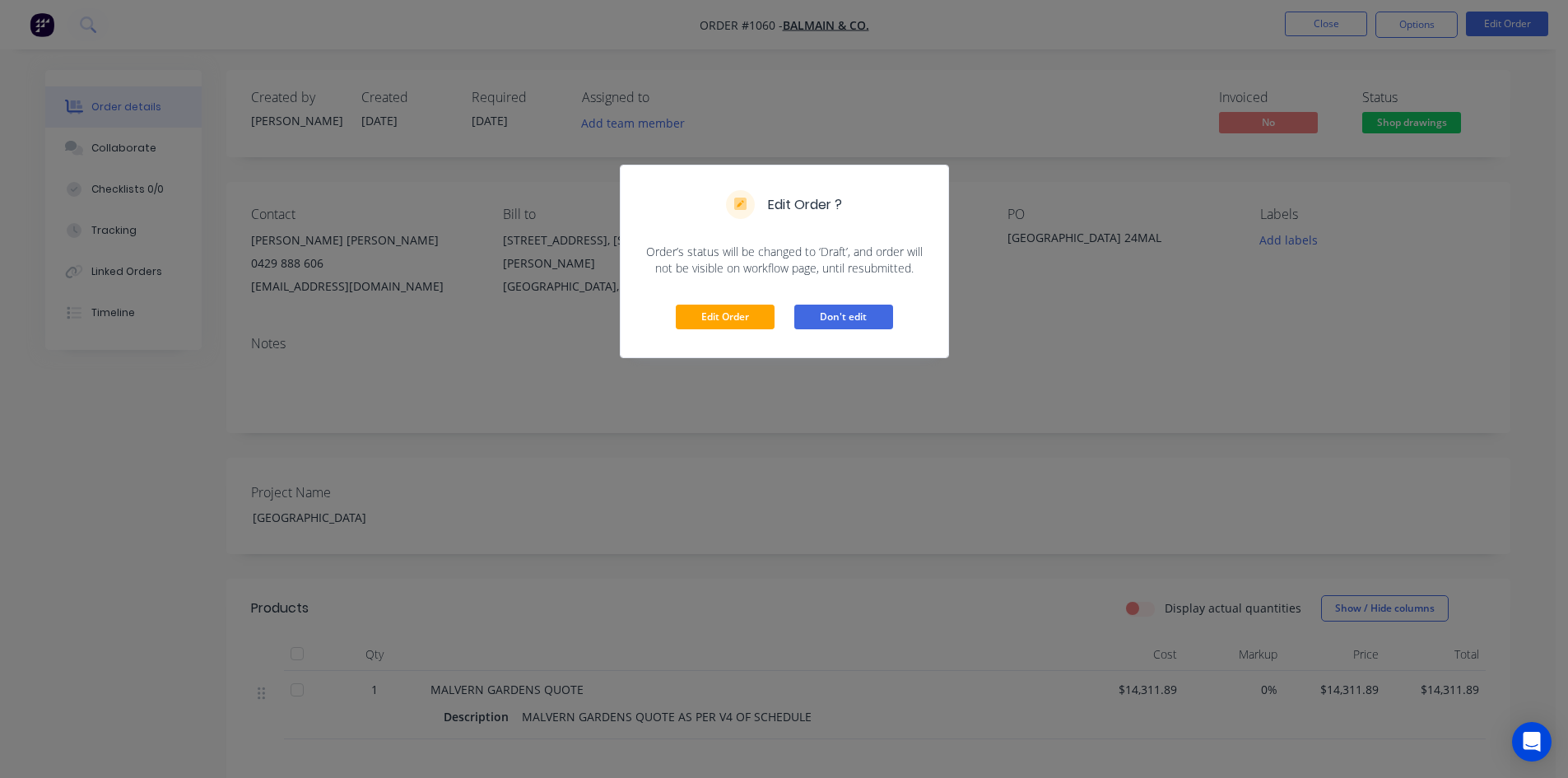
click at [813, 316] on button "Don't edit" at bounding box center [844, 317] width 99 height 25
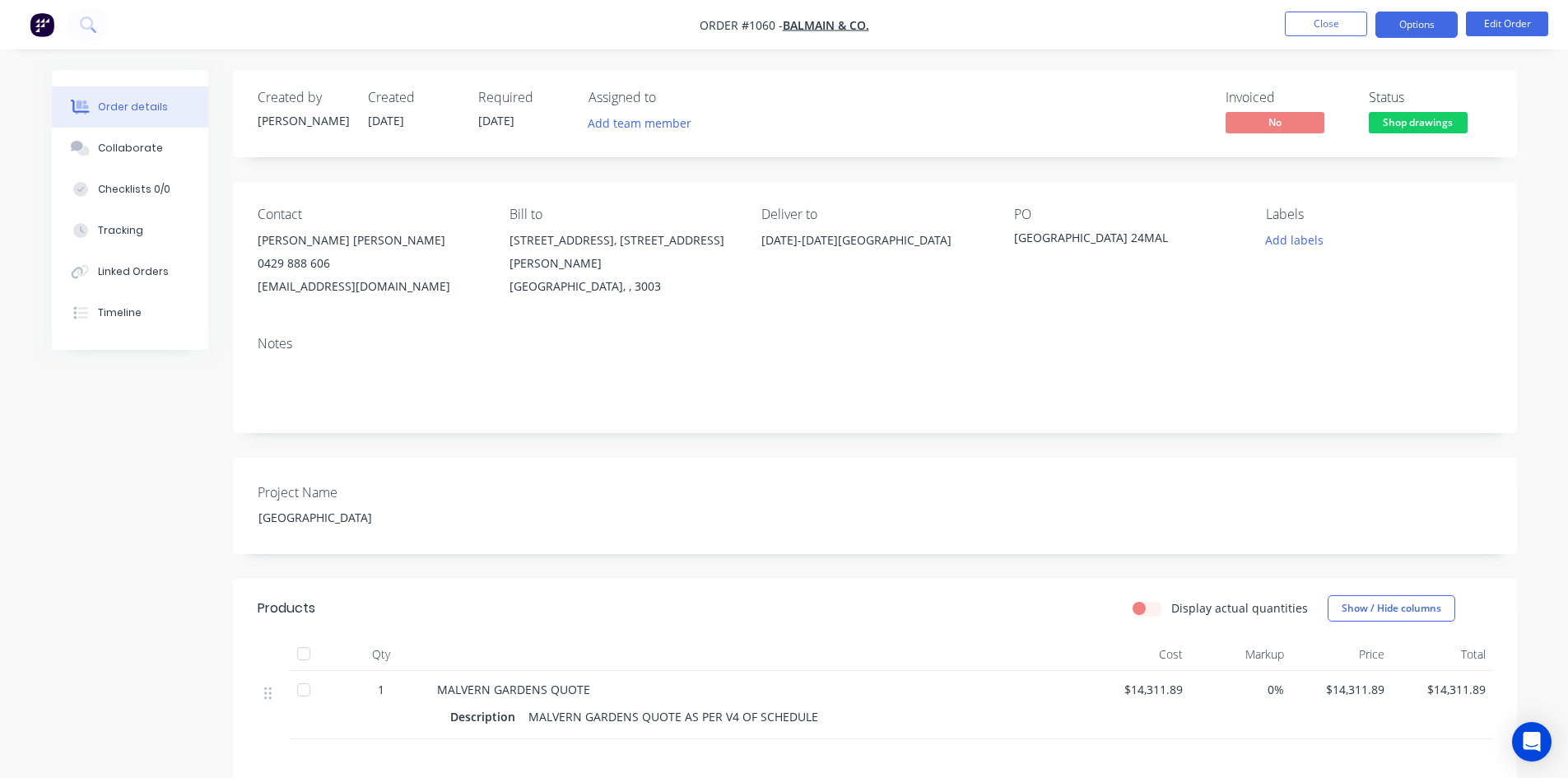
click at [1387, 20] on button "Options" at bounding box center [1417, 25] width 83 height 27
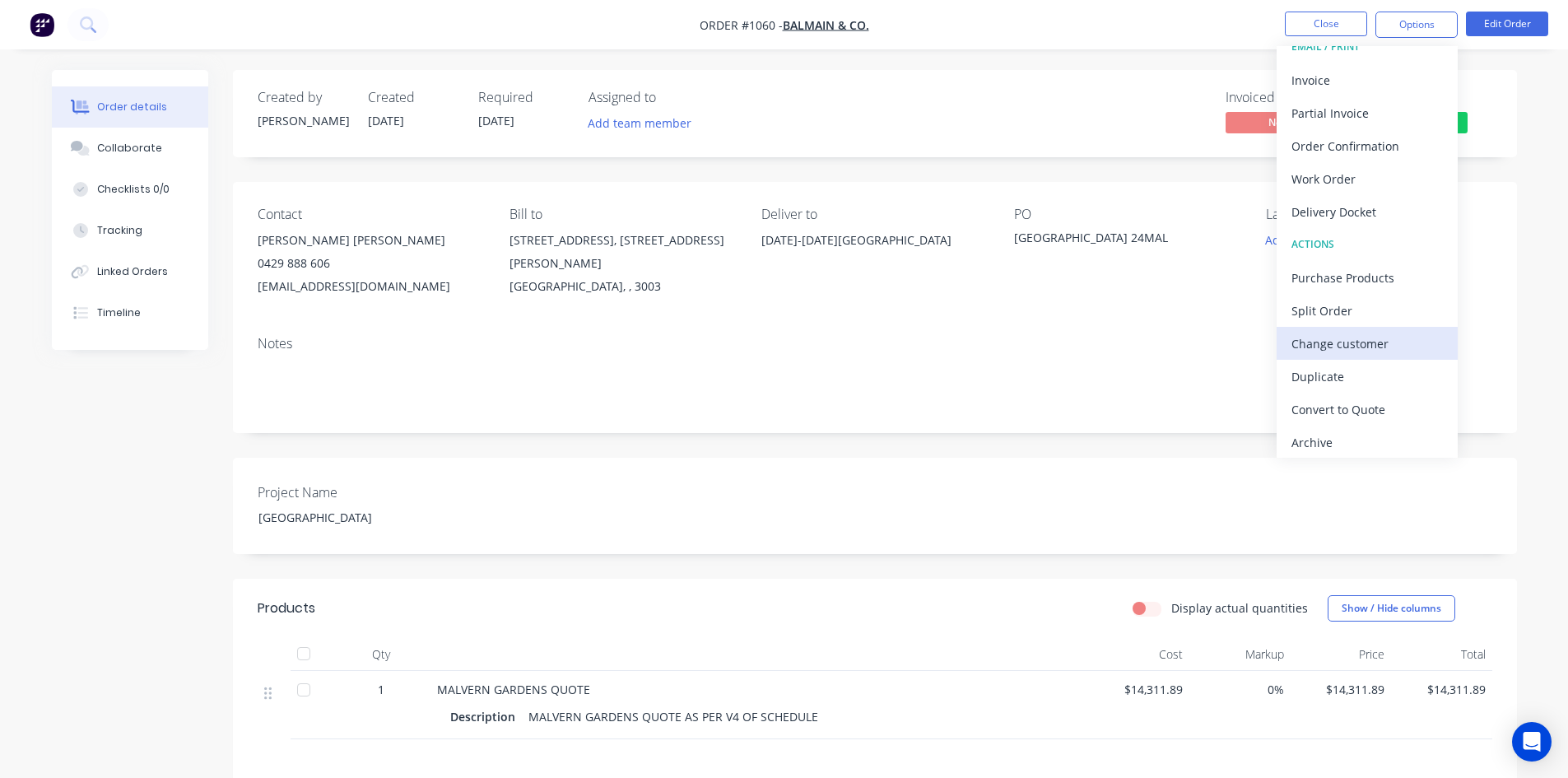
scroll to position [25, 0]
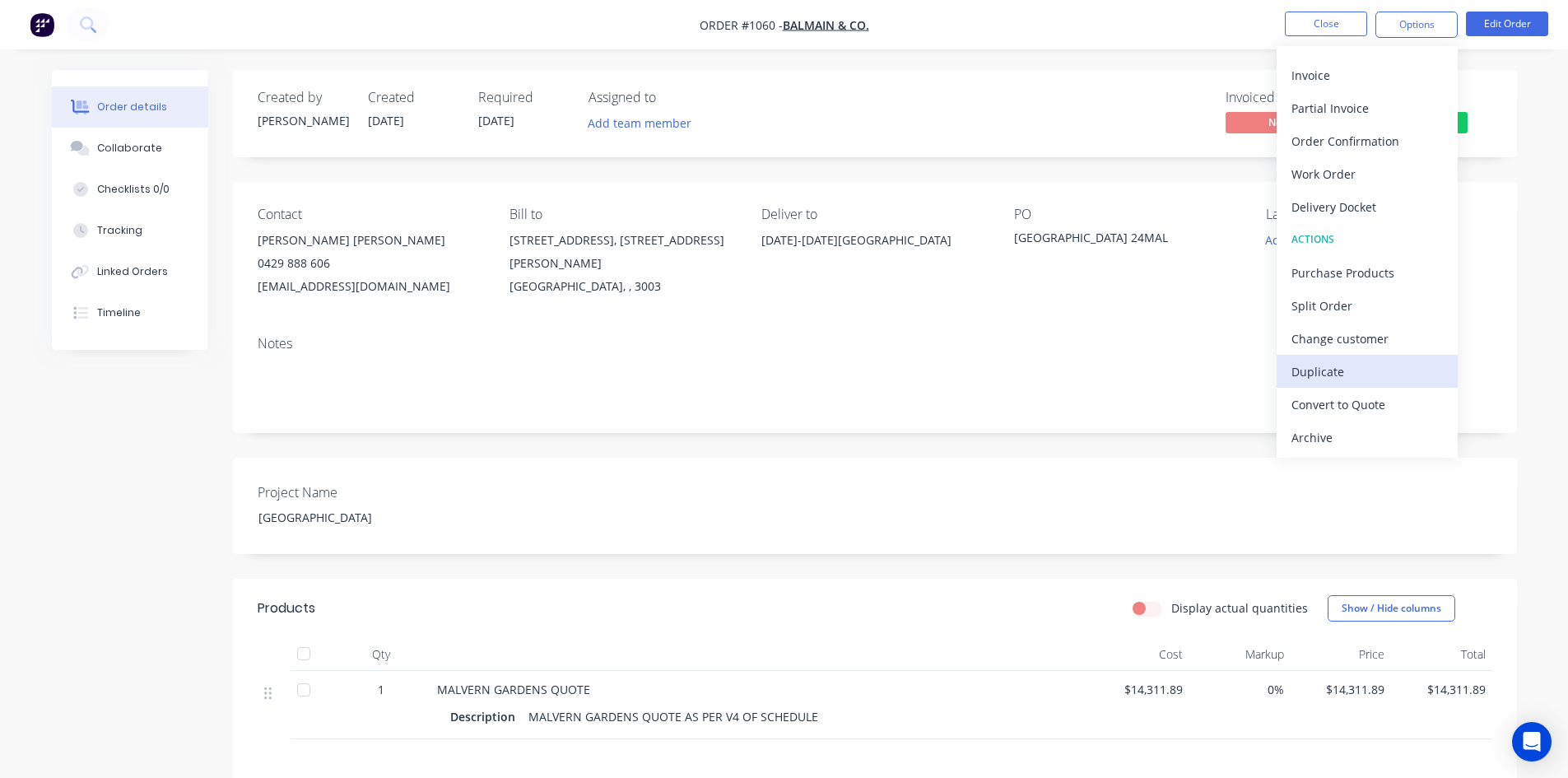
click at [1360, 365] on div "Duplicate" at bounding box center [1366, 372] width 151 height 24
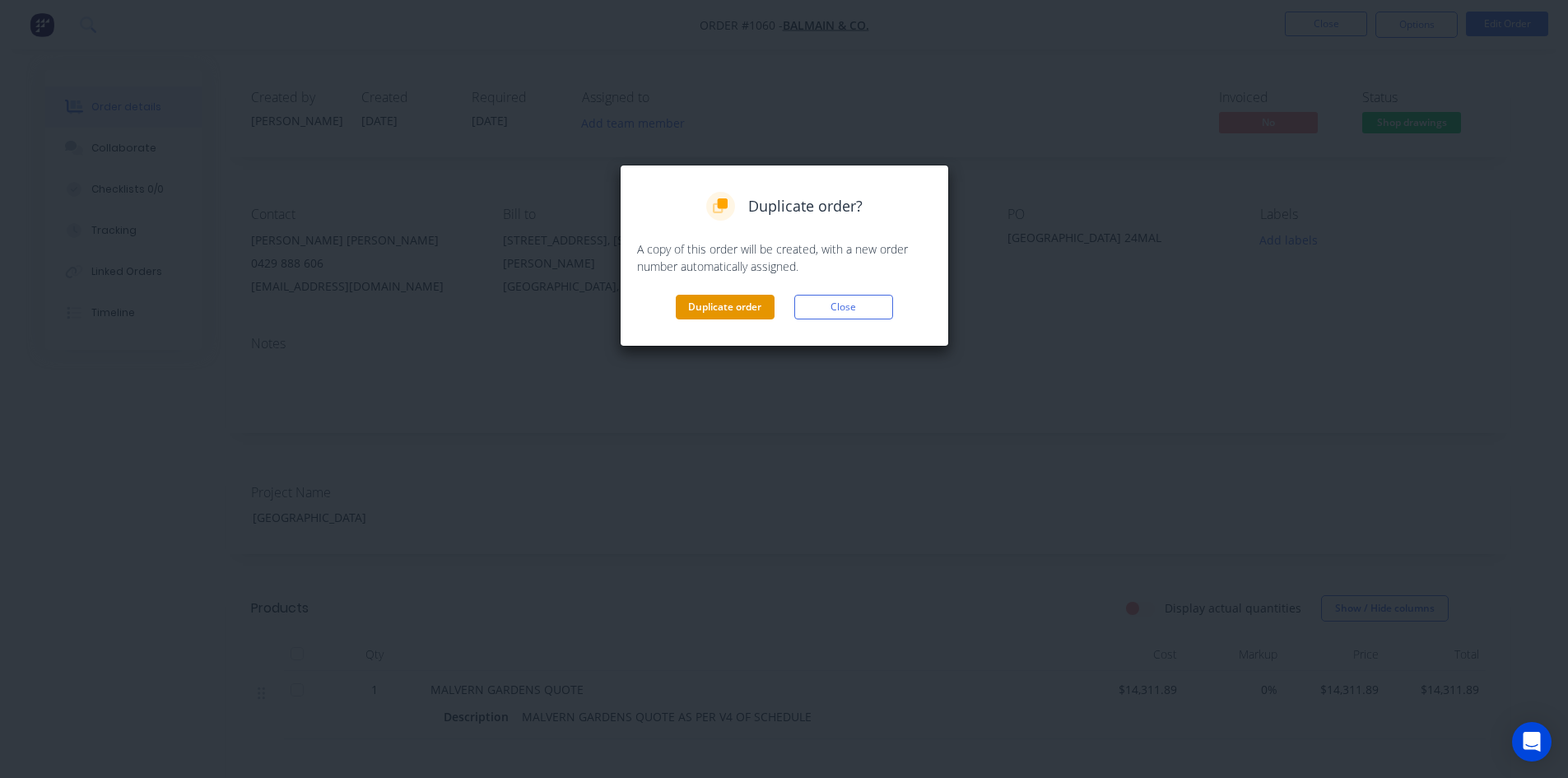
click at [703, 308] on button "Duplicate order" at bounding box center [725, 306] width 99 height 25
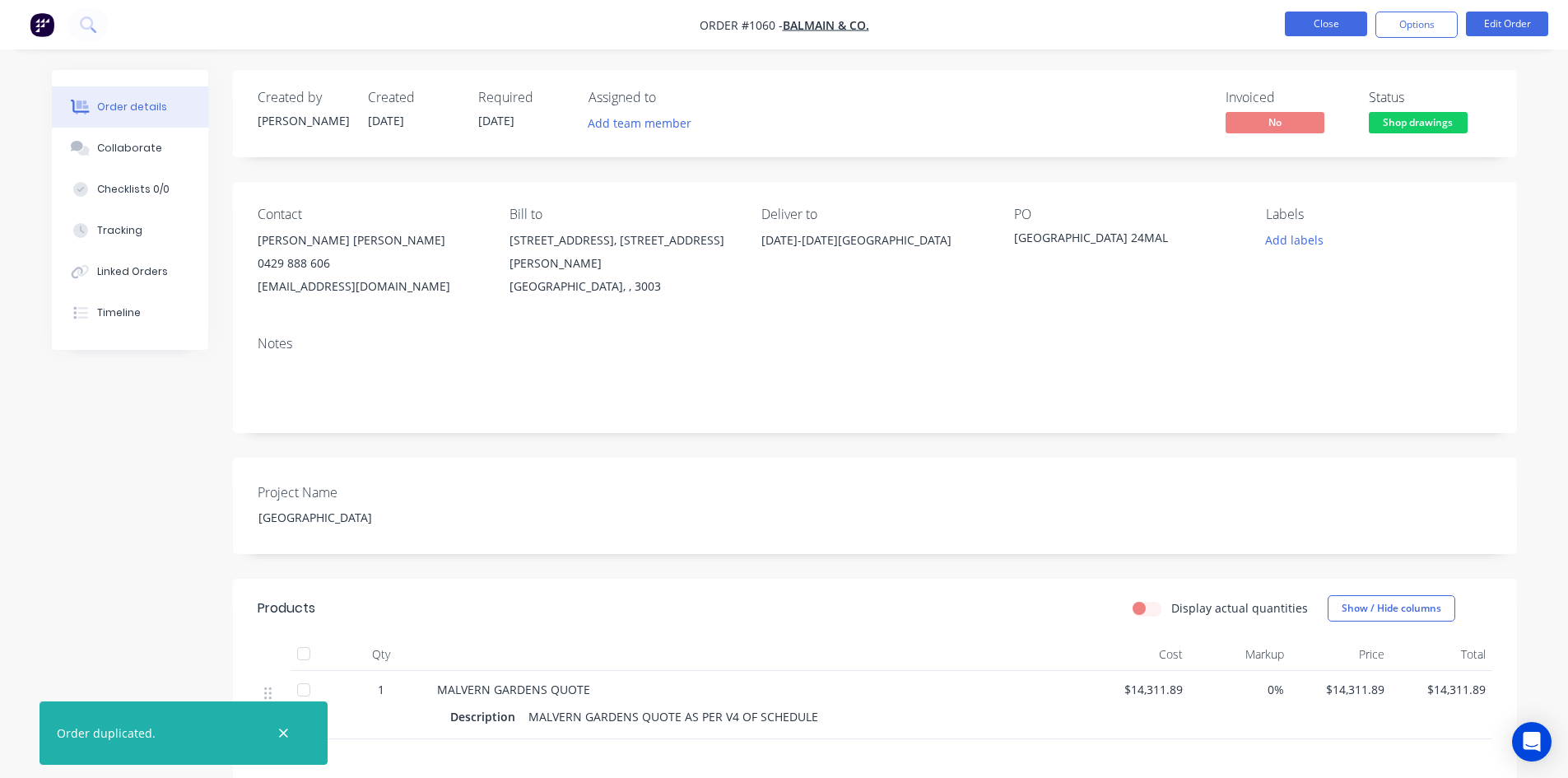
click at [1299, 19] on button "Close" at bounding box center [1326, 24] width 83 height 25
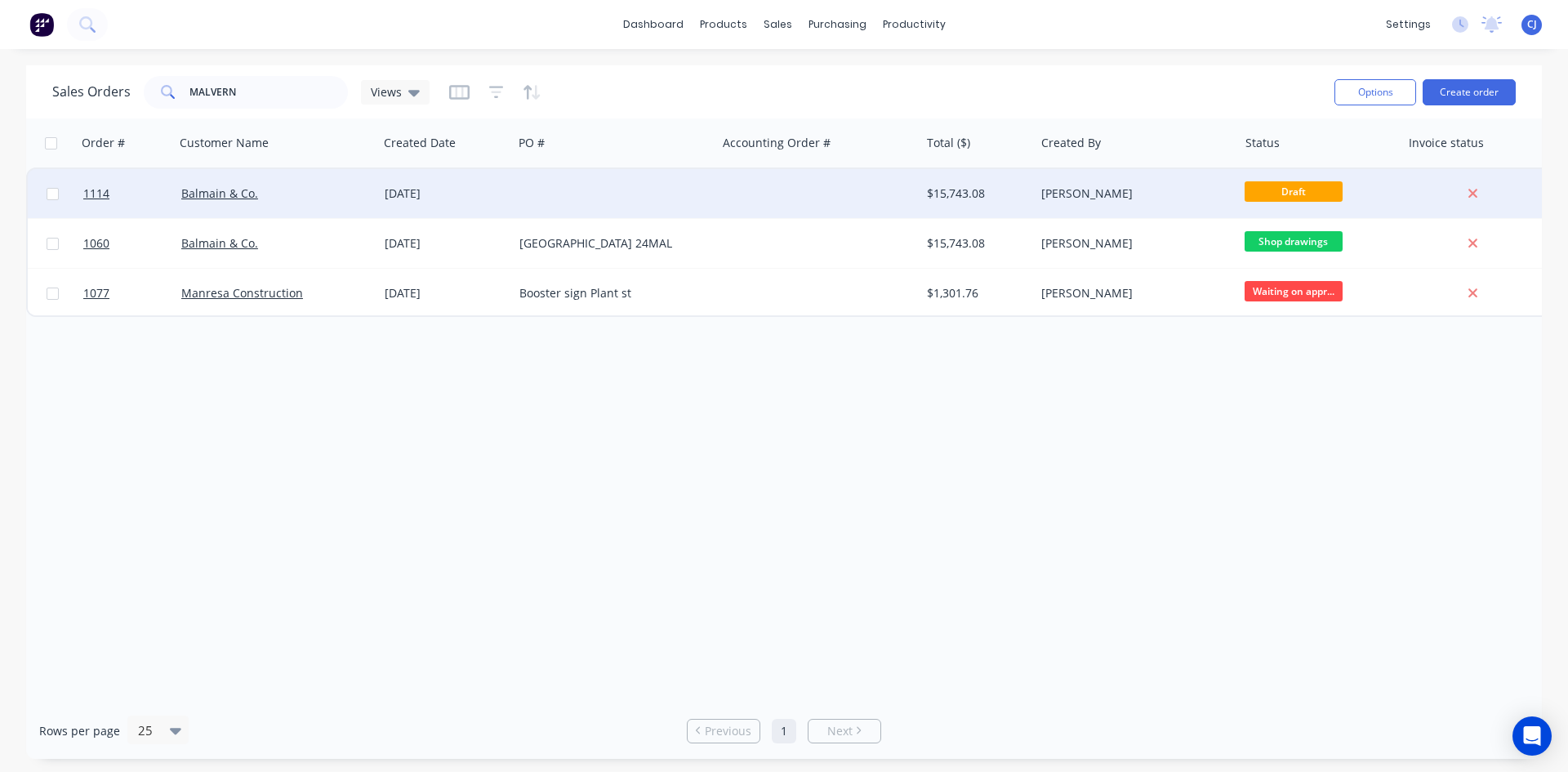
click at [540, 198] on div at bounding box center [614, 194] width 203 height 49
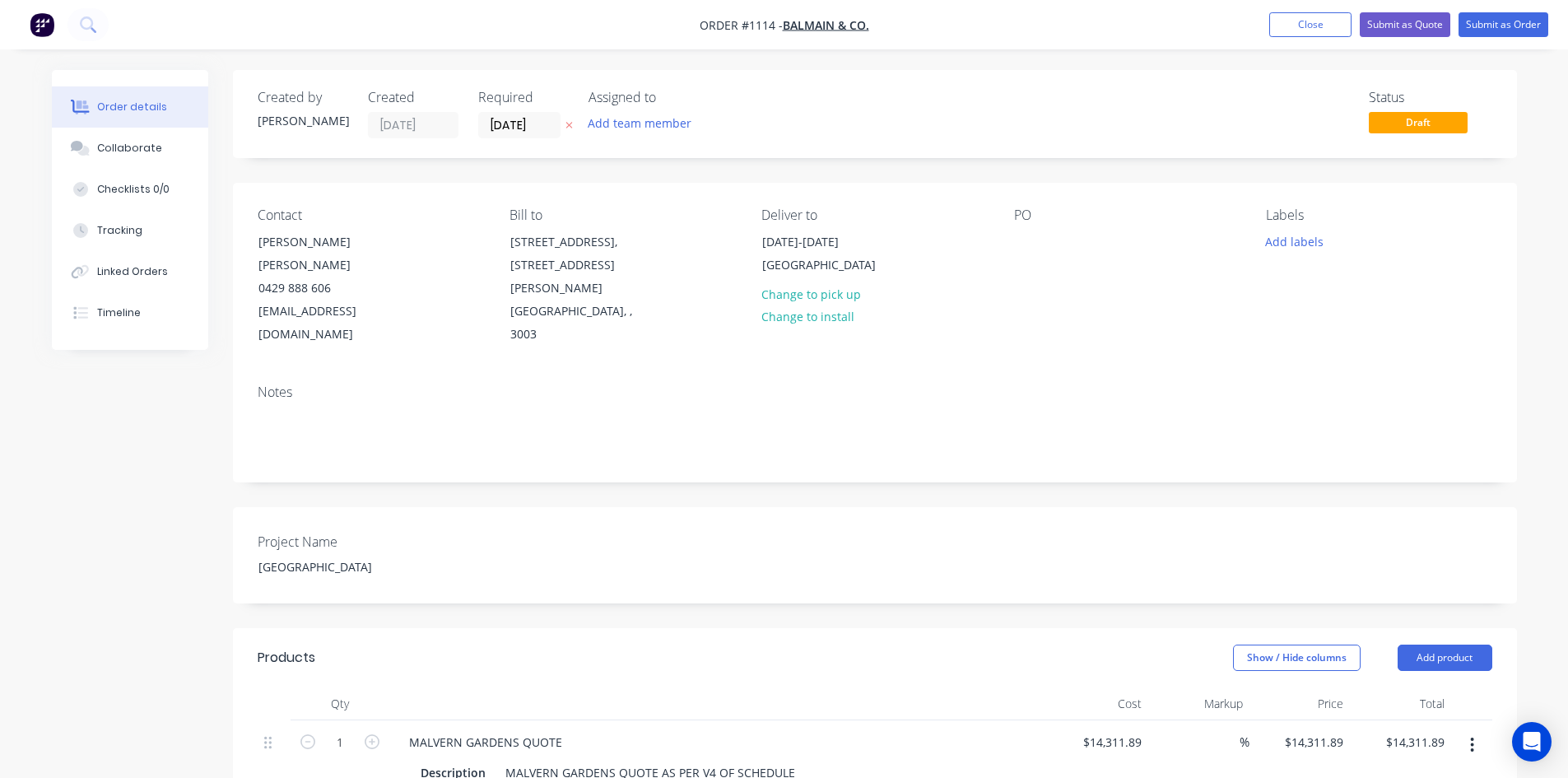
scroll to position [83, 0]
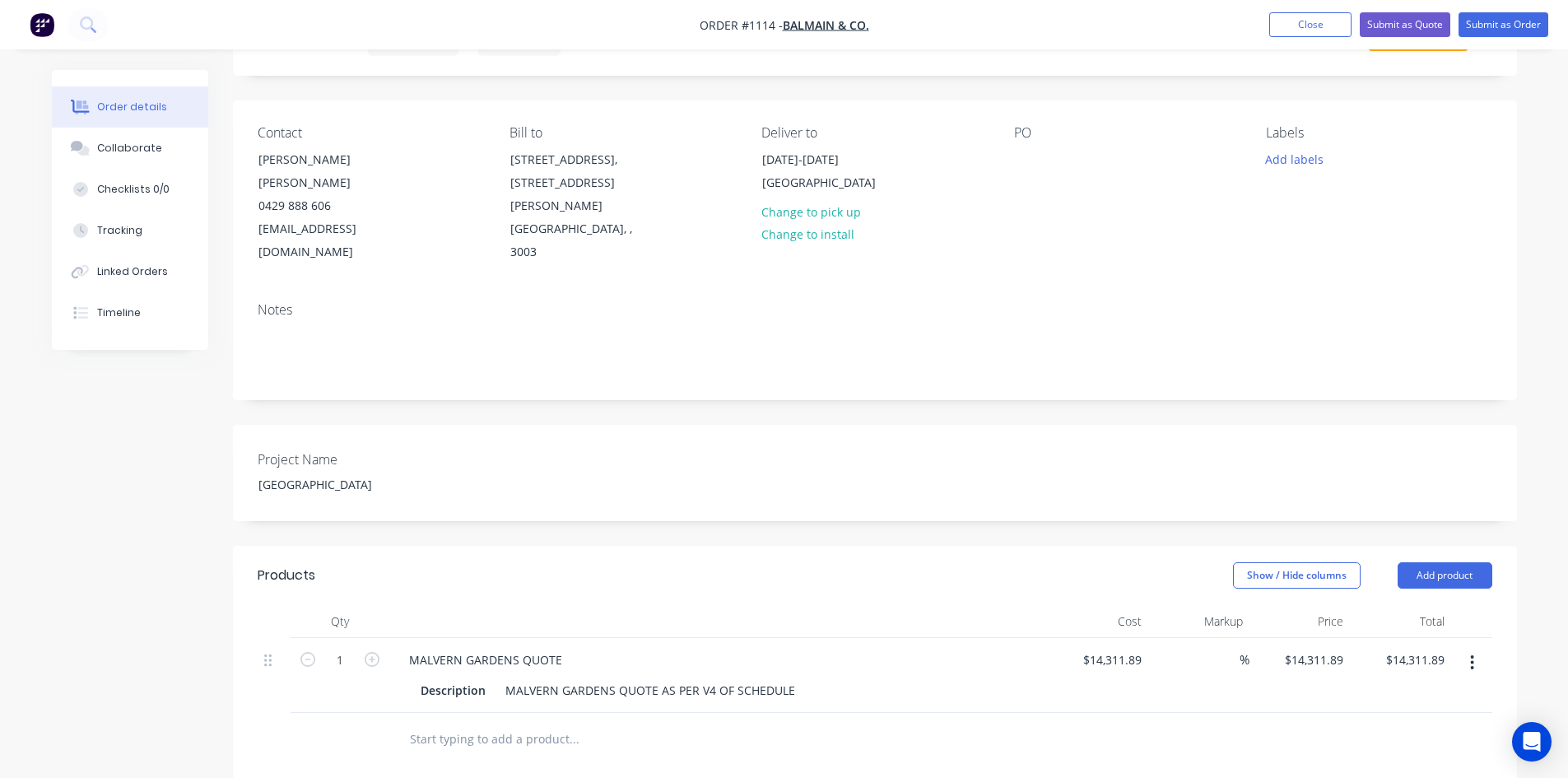
click at [1043, 163] on div "PO" at bounding box center [1127, 194] width 226 height 139
click at [1034, 161] on div at bounding box center [1027, 160] width 27 height 24
click at [1033, 161] on div "malvern gardens variation 1" at bounding box center [1105, 160] width 182 height 24
drag, startPoint x: 1017, startPoint y: 162, endPoint x: 1198, endPoint y: 173, distance: 181.3
click at [1198, 173] on div "PO Malvern gardens variation 1" at bounding box center [1127, 194] width 226 height 139
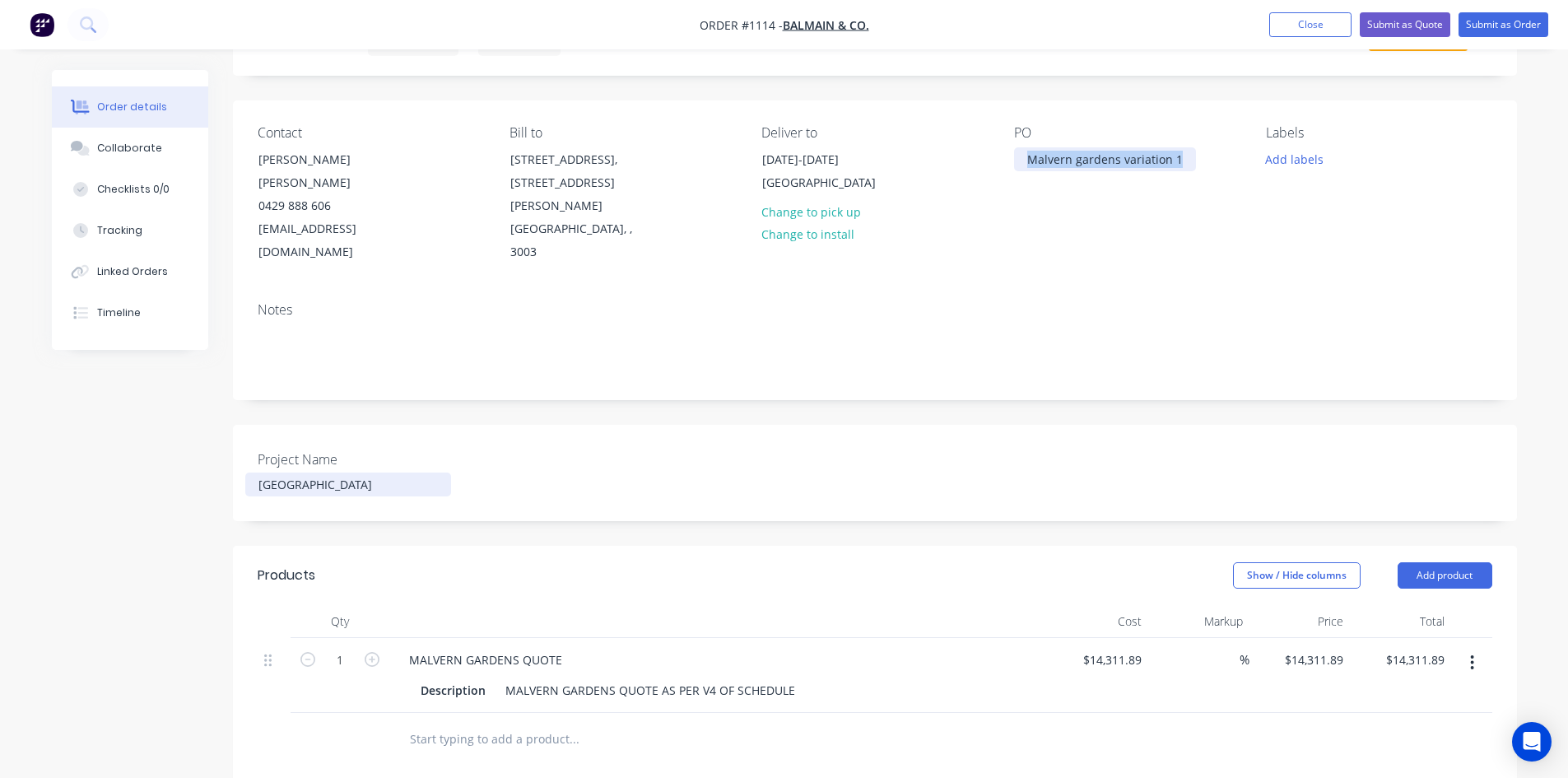
copy div "Malvern gardens variation 1"
drag, startPoint x: 370, startPoint y: 438, endPoint x: 157, endPoint y: 451, distance: 213.4
click at [157, 451] on div "Created by Casey Created 25/08/25 Required 25/08/25 Assigned to Add team member…" at bounding box center [784, 587] width 1464 height 1199
paste div
drag, startPoint x: 255, startPoint y: 439, endPoint x: 428, endPoint y: 429, distance: 173.3
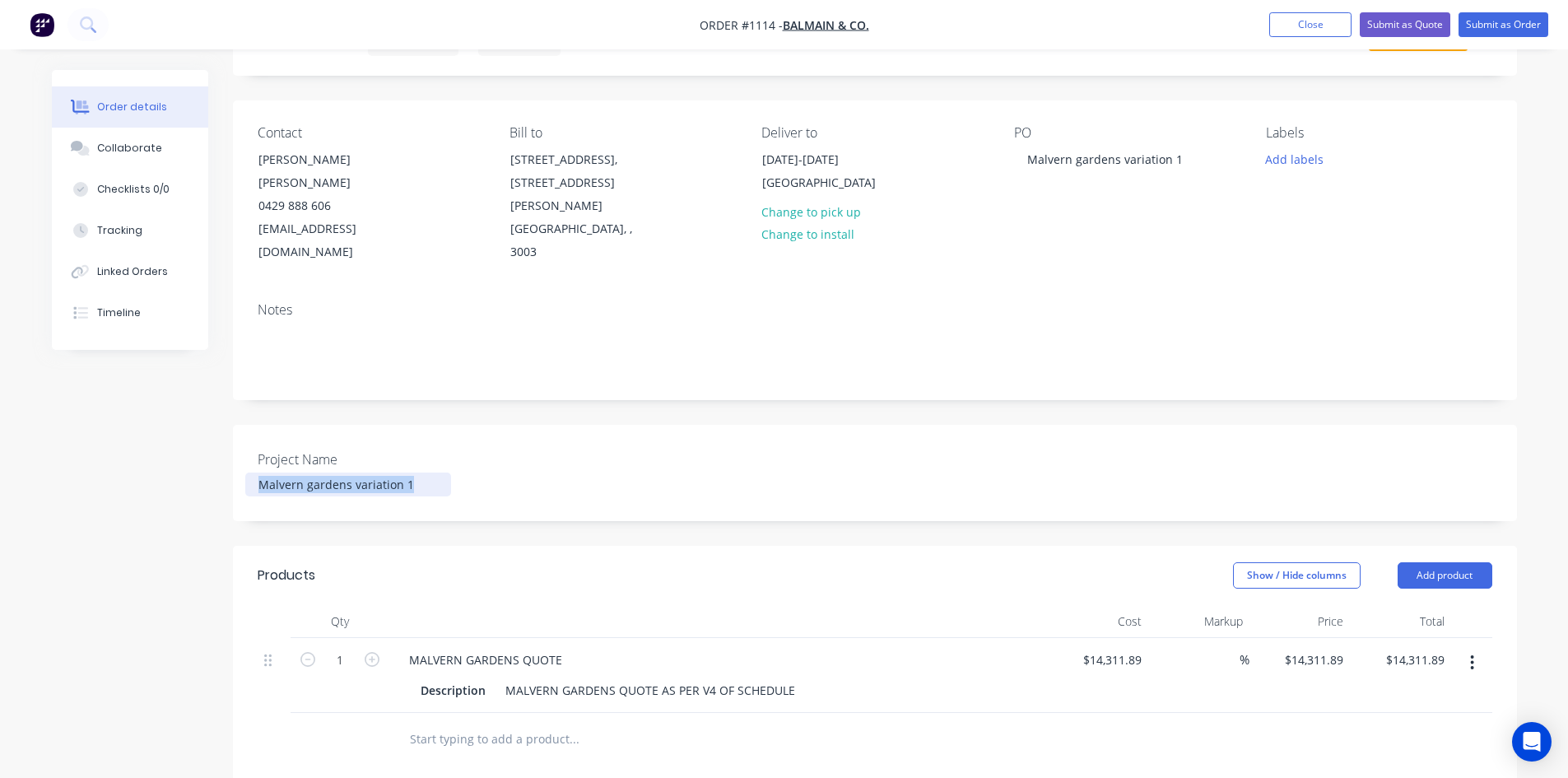
click at [428, 472] on div "Malvern gardens variation 1" at bounding box center [348, 484] width 205 height 24
drag, startPoint x: 565, startPoint y: 609, endPoint x: 381, endPoint y: 613, distance: 184.0
click at [381, 639] on div "1 MALVERN GARDENS QUOTE Description MALVERN GARDENS QUOTE AS PER V4 OF SCHEDULE…" at bounding box center [875, 676] width 1234 height 75
click at [458, 562] on div "Products" at bounding box center [389, 575] width 262 height 27
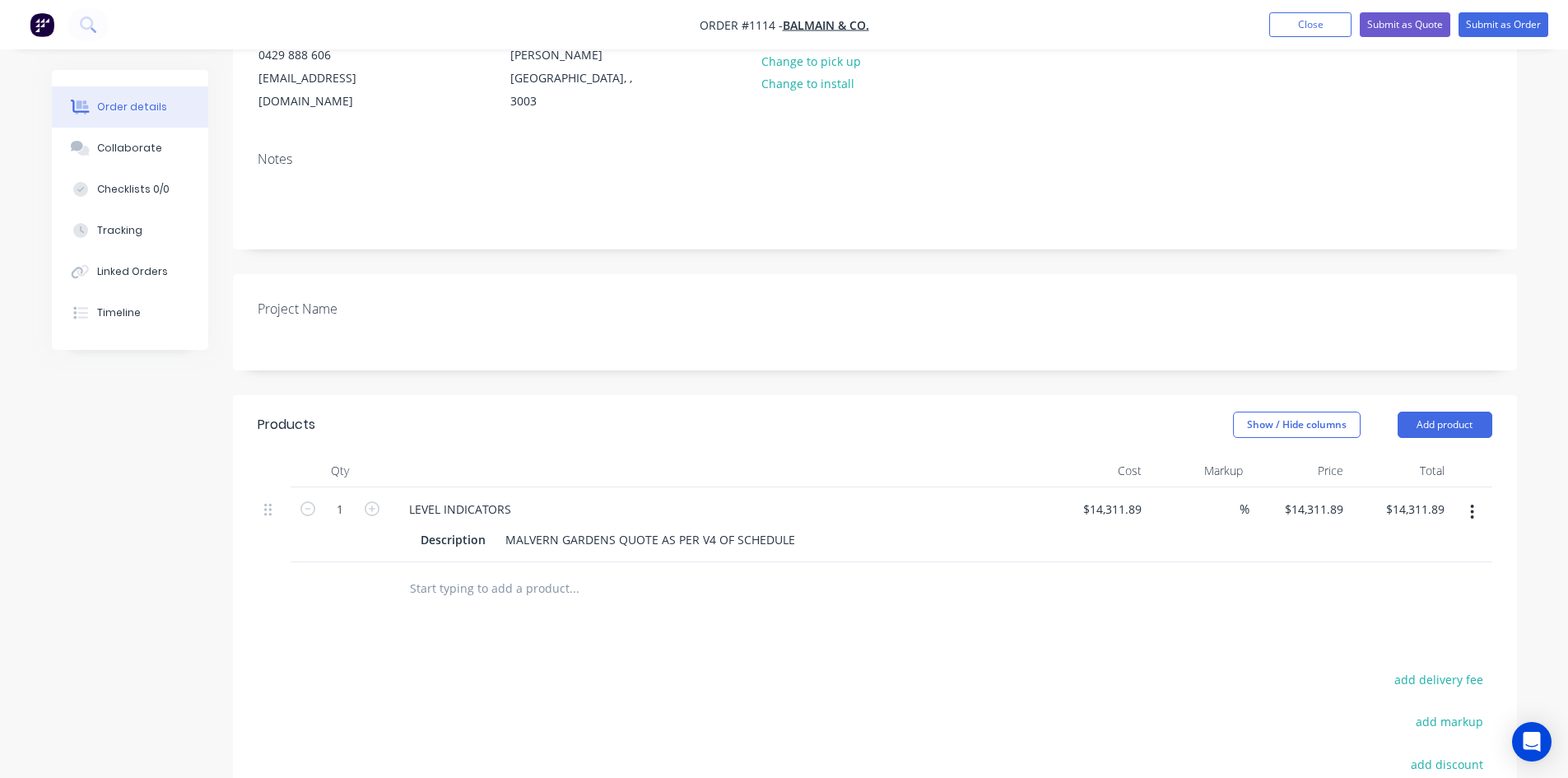
scroll to position [247, 0]
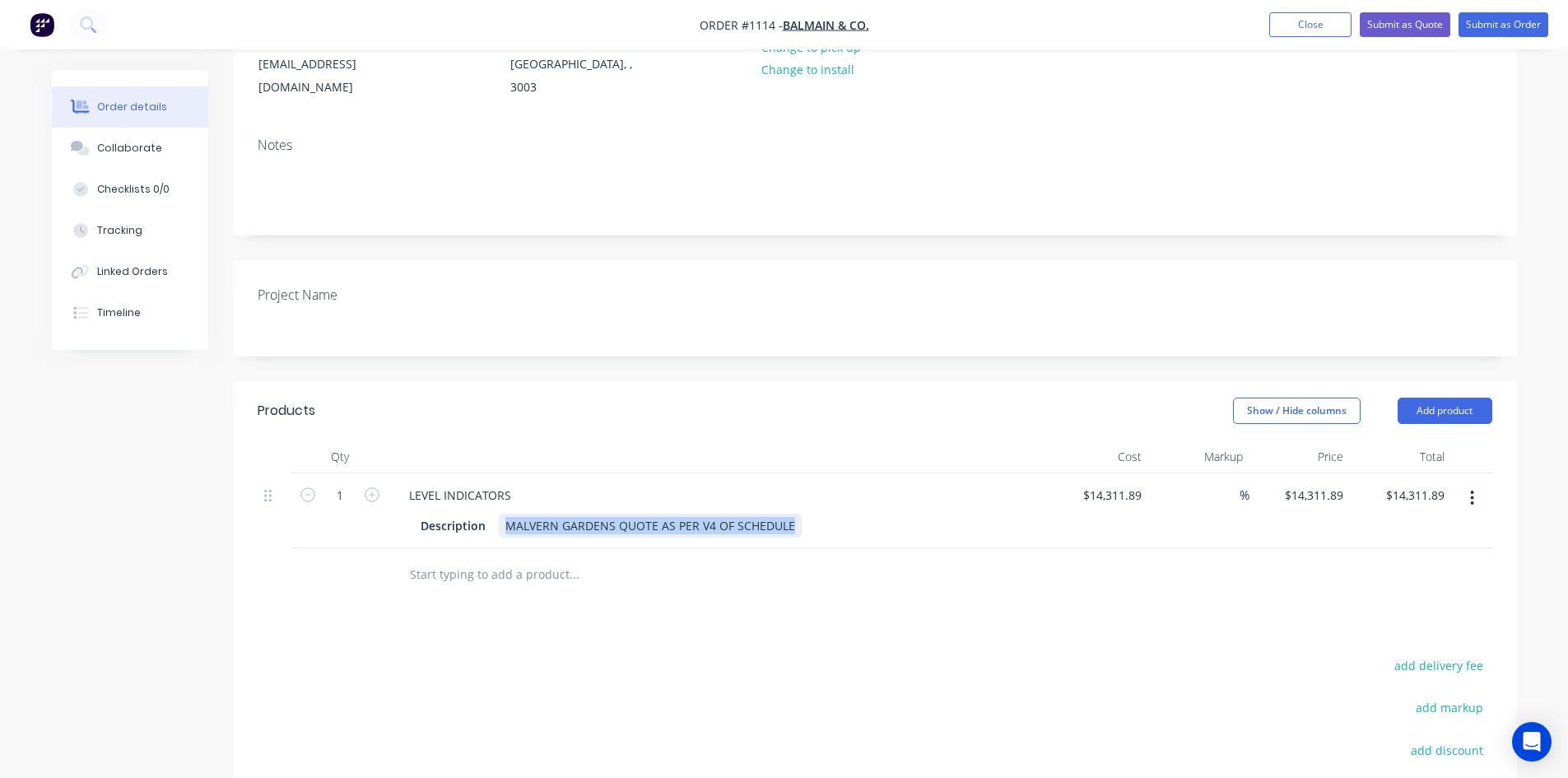
drag, startPoint x: 506, startPoint y: 479, endPoint x: 817, endPoint y: 495, distance: 311.4
click at [814, 501] on div "LEVEL INDICATORS Description MALVERN GARDENS QUOTE AS PER V4 OF SCHEDULE" at bounding box center [718, 511] width 658 height 75
paste div
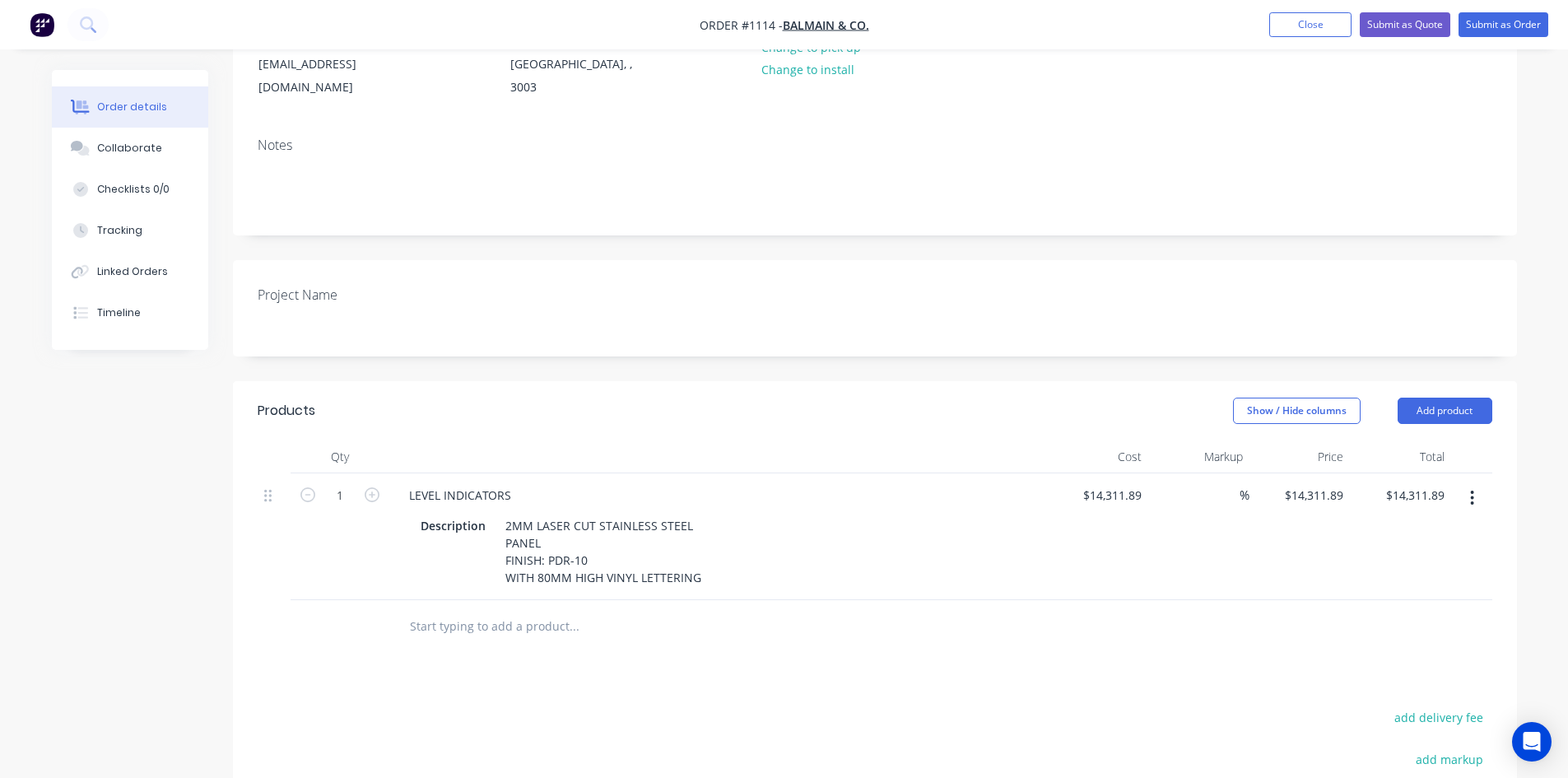
click at [765, 587] on div "Products Show / Hide columns Add product Qty Cost Markup Price Total 1 LEVEL IN…" at bounding box center [875, 716] width 1284 height 668
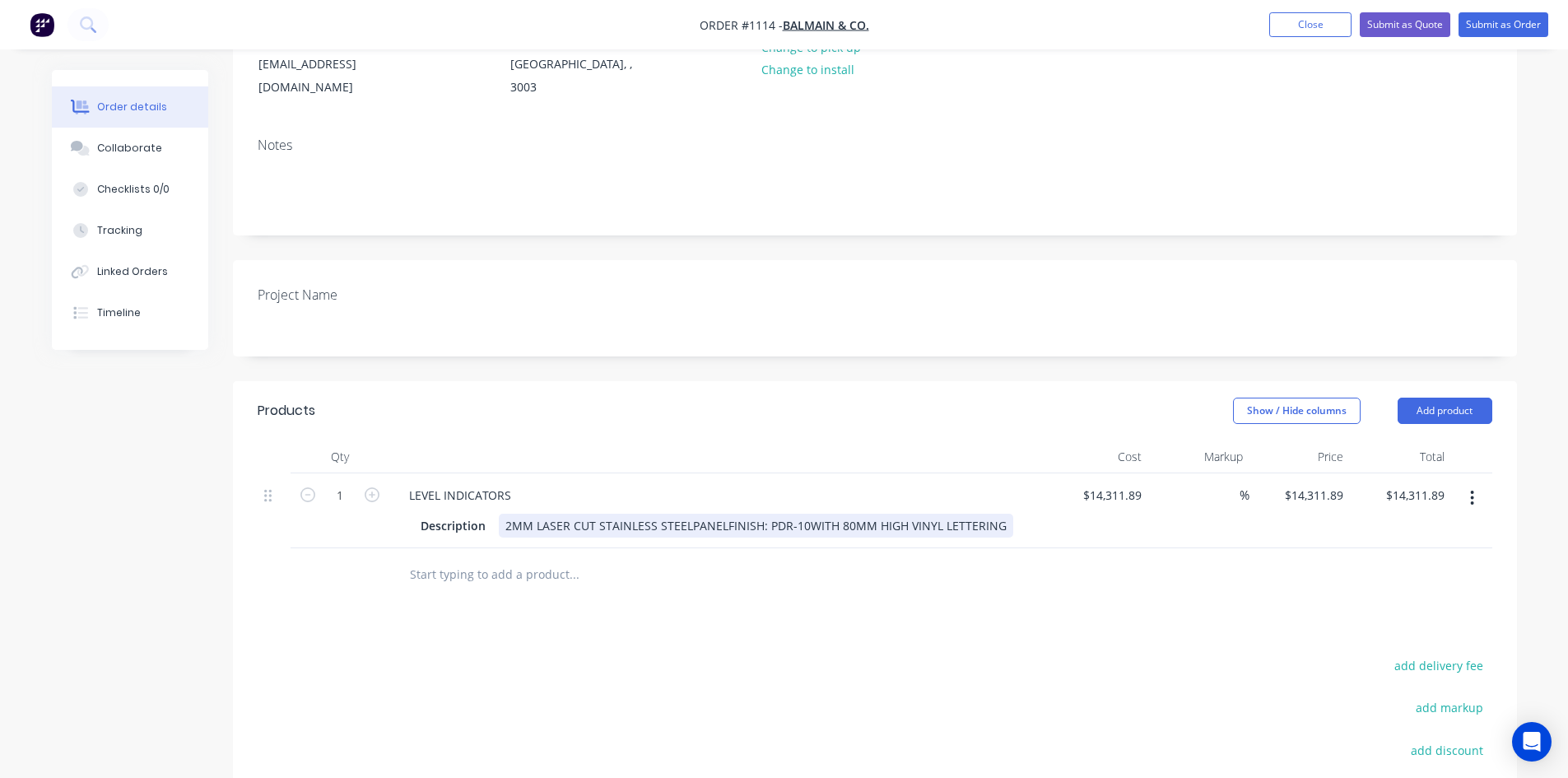
click at [689, 514] on div "2MM LASER CUT STAINLESS STEELPANELFINISH: PDR-10WITH 80MM HIGH VINYL LETTERING" at bounding box center [756, 526] width 514 height 24
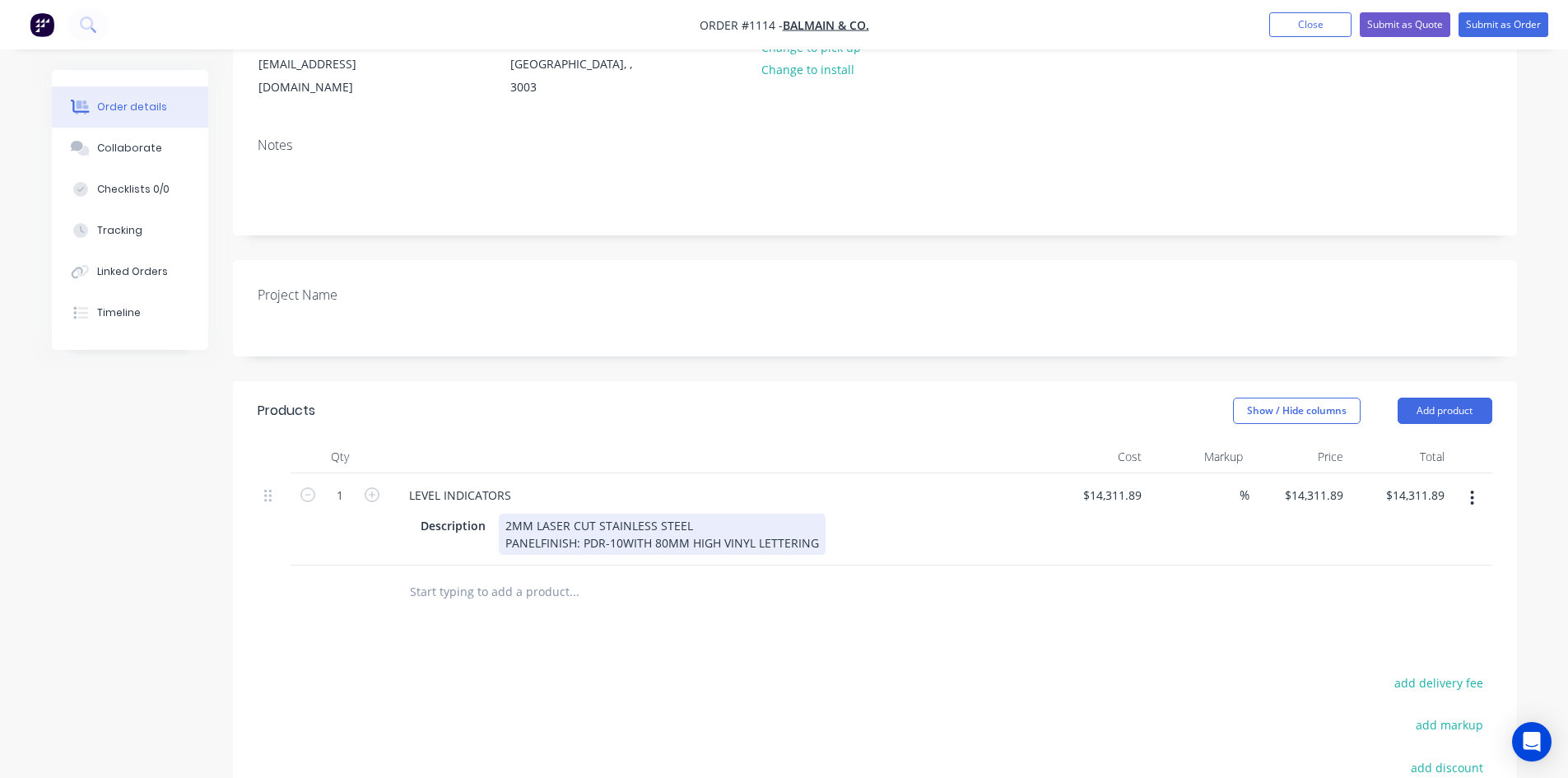
click at [536, 514] on div "2MM LASER CUT STAINLESS STEEL PANELFINISH: PDR-10WITH 80MM HIGH VINYL LETTERING" at bounding box center [662, 534] width 326 height 41
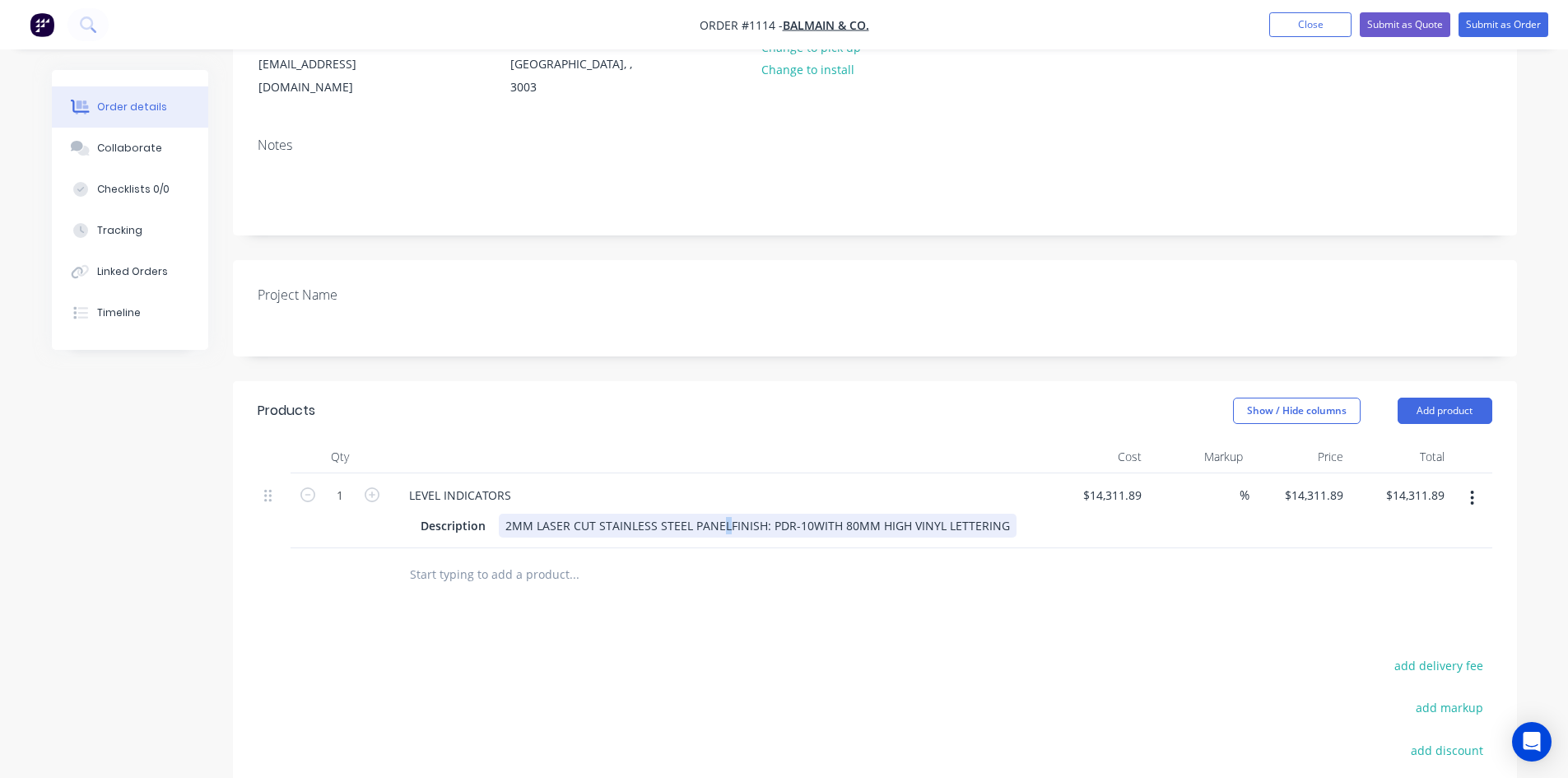
click at [721, 514] on div "2MM LASER CUT STAINLESS STEEL PANELFINISH: PDR-10WITH 80MM HIGH VINYL LETTERING" at bounding box center [757, 526] width 517 height 24
click at [726, 514] on div "2MM LASER CUT STAINLESS STEEL PANELFINISH: PDR-10WITH 80MM HIGH VINYL LETTERING" at bounding box center [757, 526] width 517 height 24
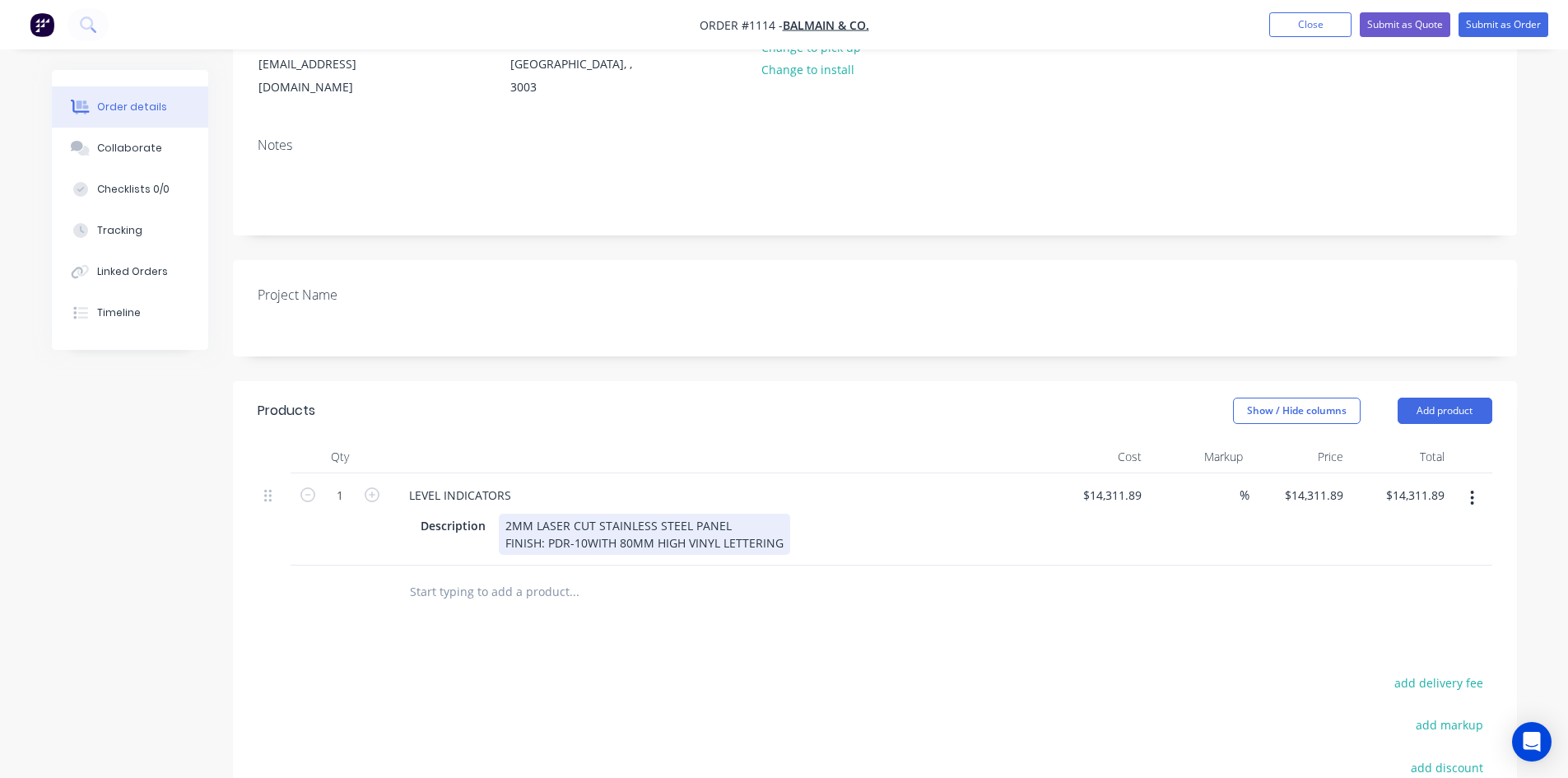
click at [585, 514] on div "2MM LASER CUT STAINLESS STEEL PANEL FINISH: PDR-10WITH 80MM HIGH VINYL LETTERING" at bounding box center [645, 534] width 292 height 41
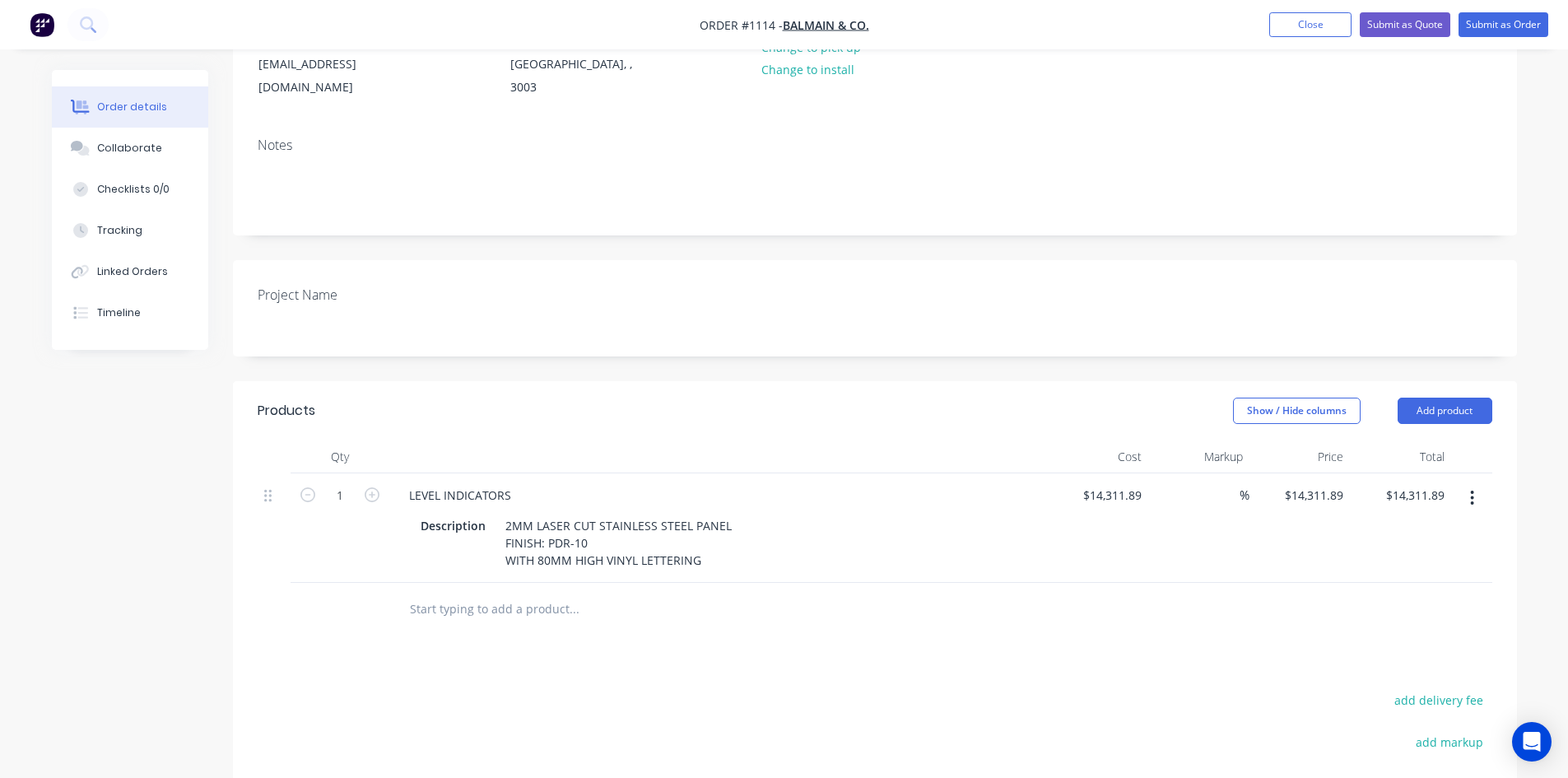
click at [612, 584] on div at bounding box center [685, 609] width 592 height 53
click at [370, 487] on icon "button" at bounding box center [372, 495] width 15 height 15
type input "2"
type input "$28,623.78"
click at [370, 487] on icon "button" at bounding box center [372, 495] width 15 height 15
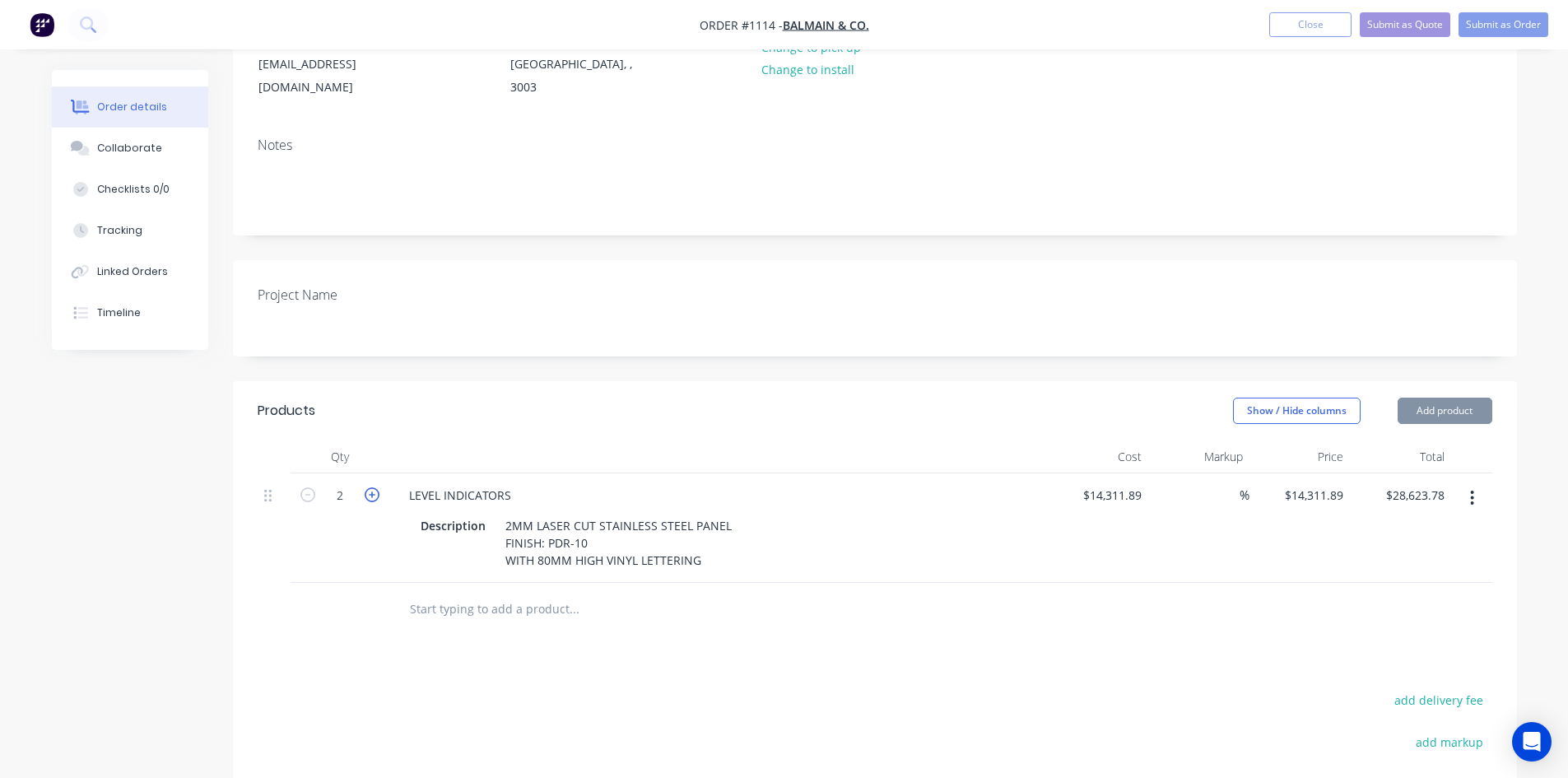
type input "3"
type input "$42,935.67"
click at [370, 487] on icon "button" at bounding box center [372, 495] width 15 height 15
type input "4"
type input "$57,247.56"
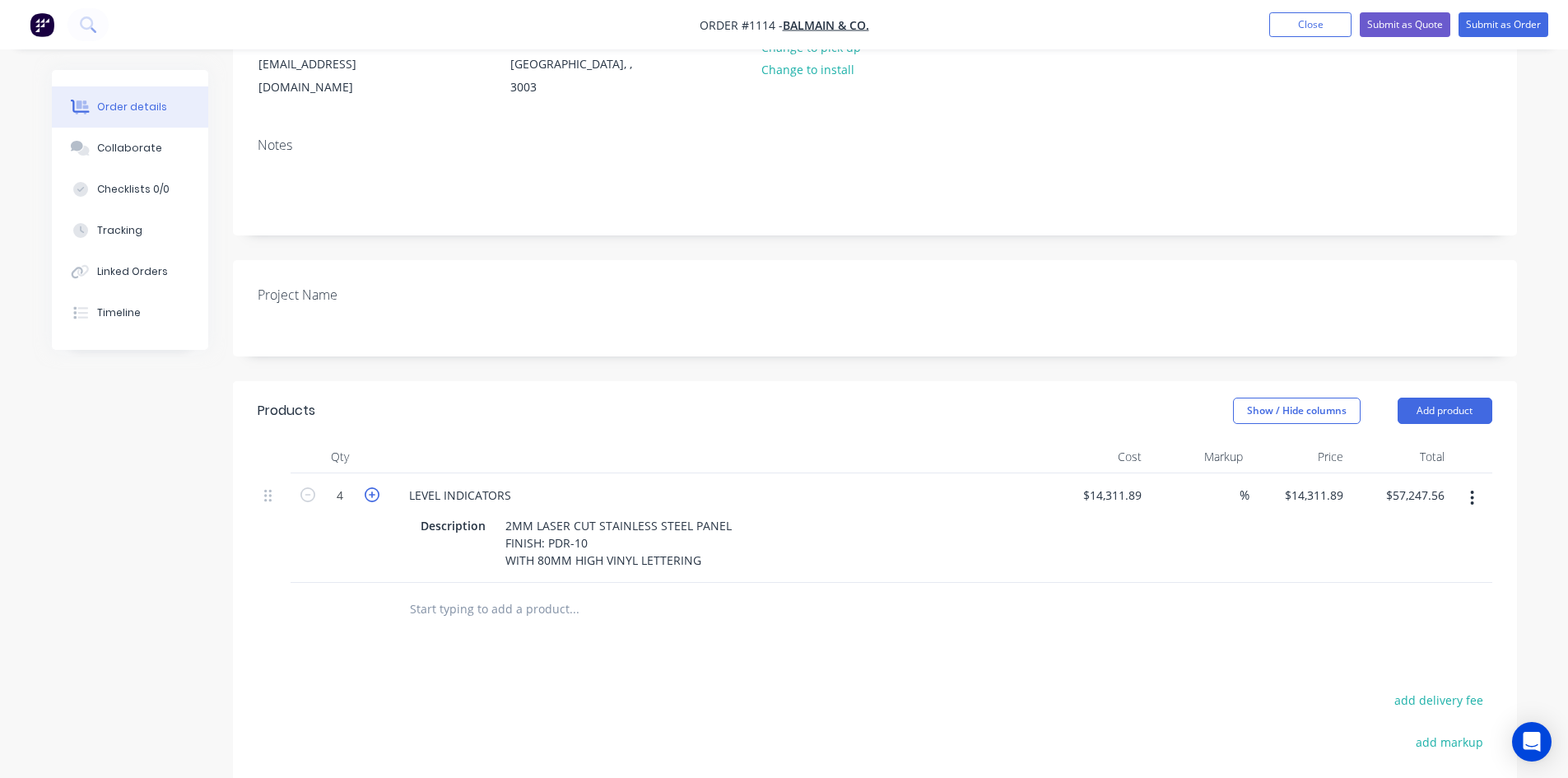
click at [370, 487] on icon "button" at bounding box center [372, 495] width 15 height 15
type input "5"
type input "$71,559.45"
click at [1111, 483] on input "14311.89" at bounding box center [1114, 495] width 67 height 24
paste input "62.92"
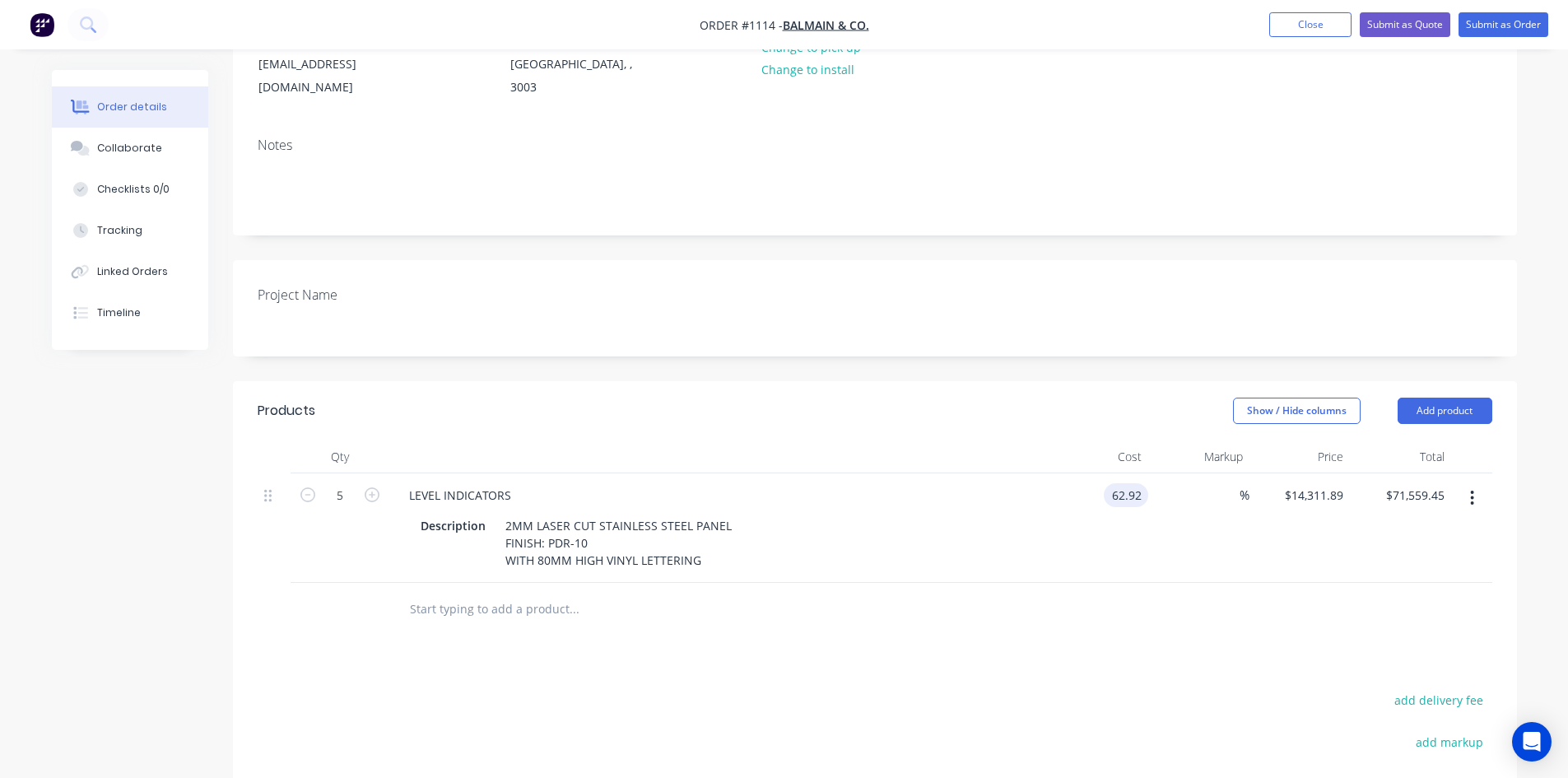
type input "$62.92"
type input "$314.60"
click at [1095, 583] on div at bounding box center [875, 609] width 1234 height 53
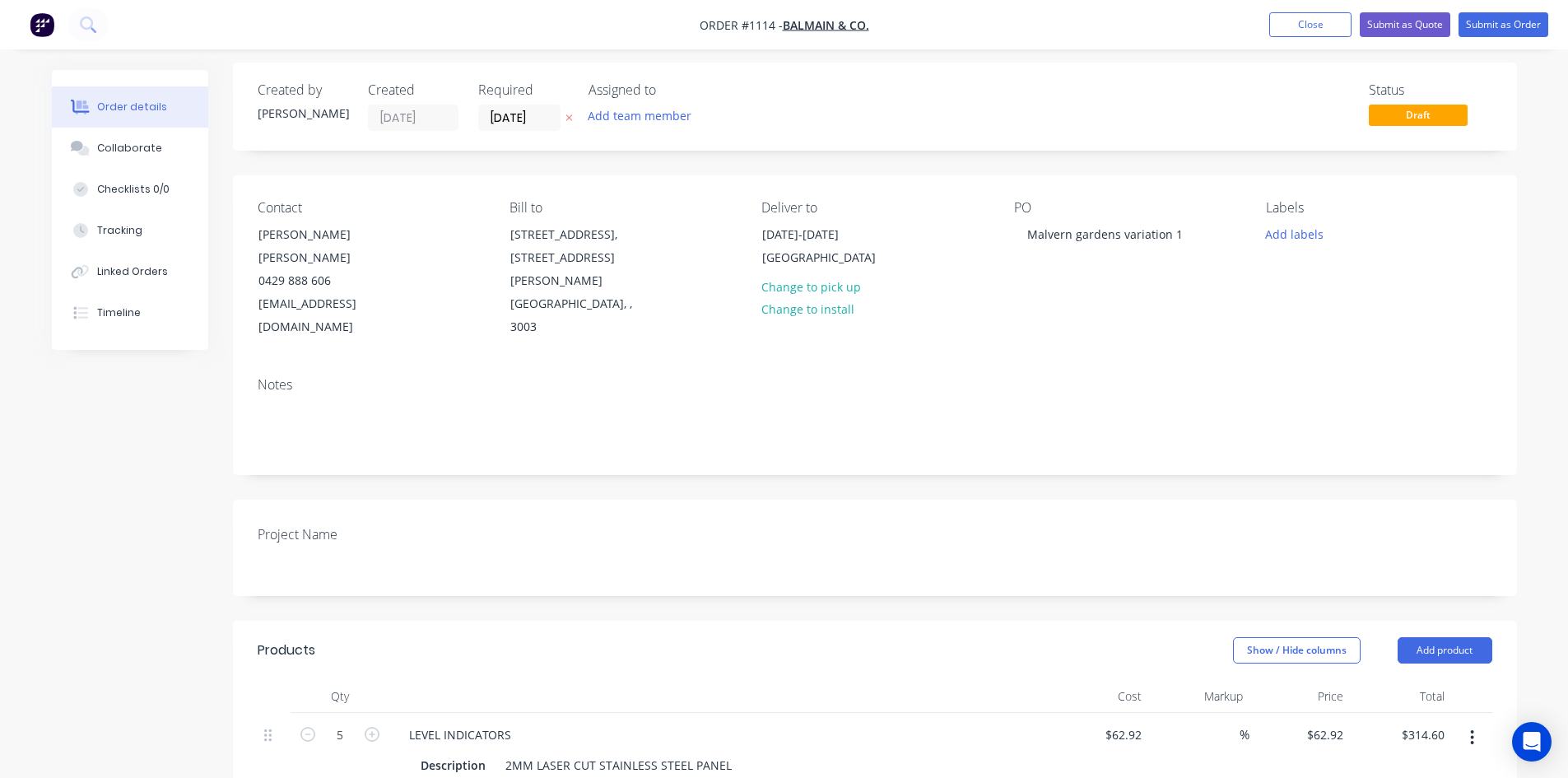
scroll to position [0, 0]
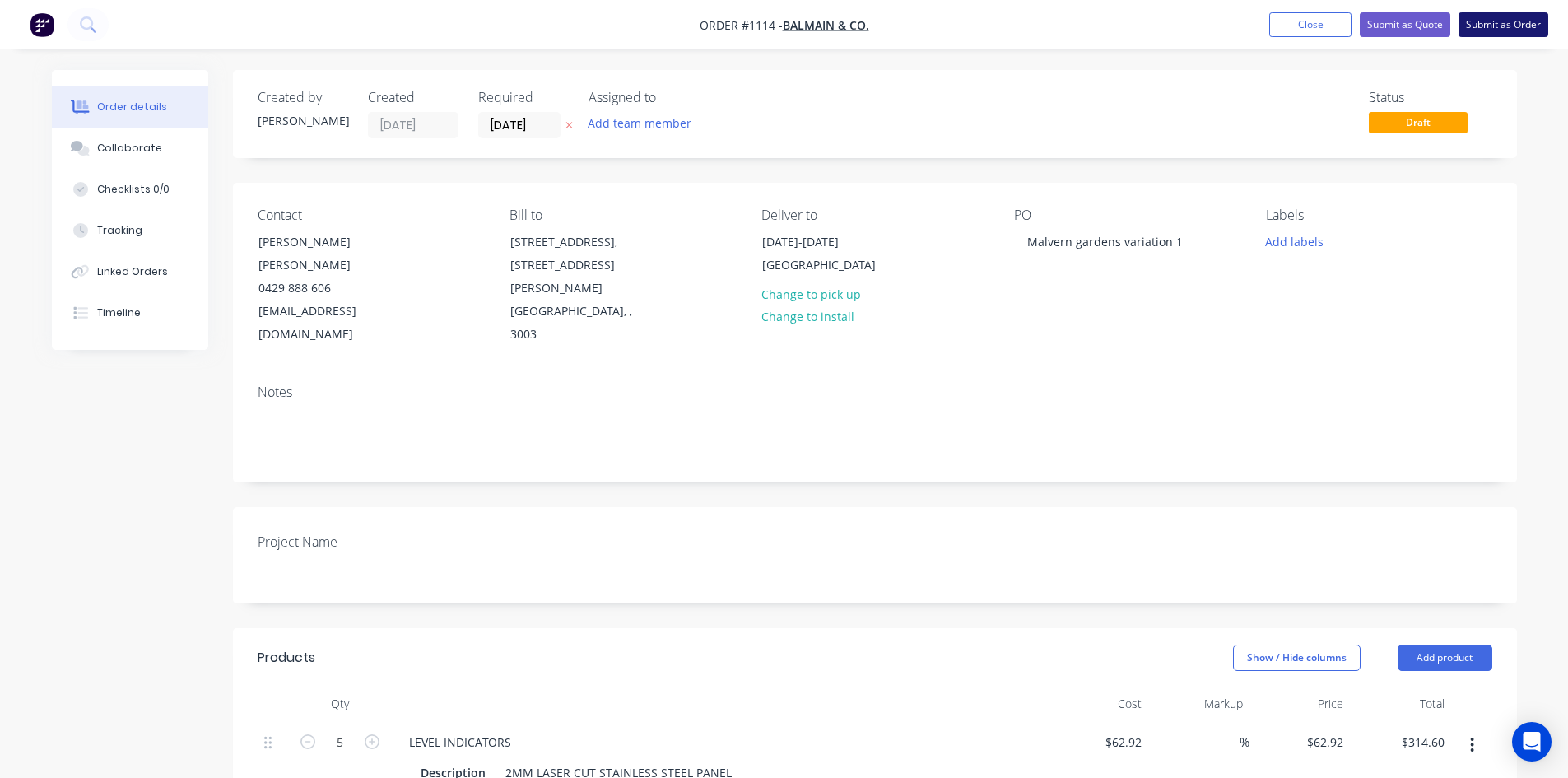
click at [1505, 27] on button "Submit as Order" at bounding box center [1503, 24] width 90 height 25
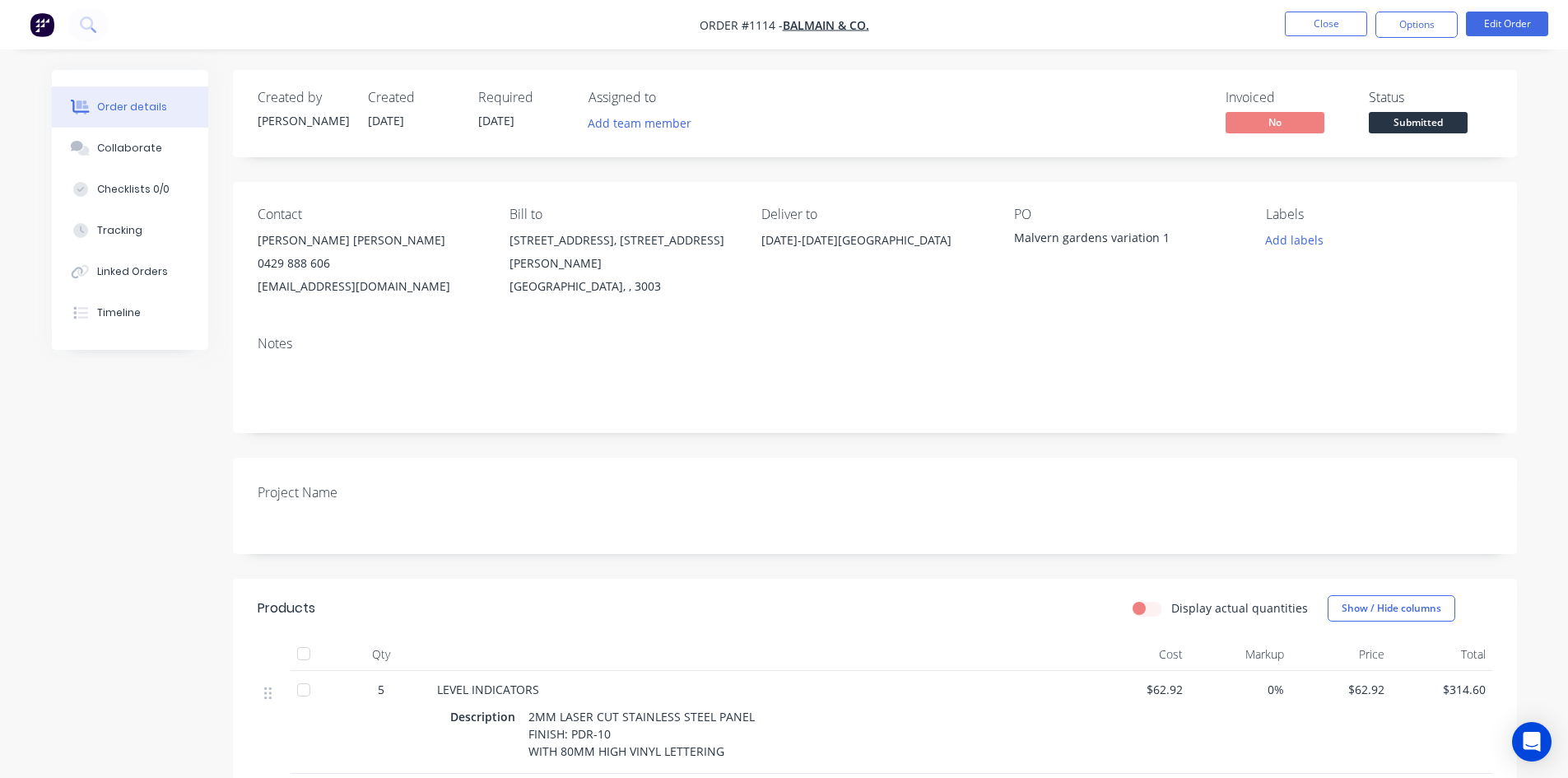
click at [1422, 118] on span "Submitted" at bounding box center [1418, 122] width 99 height 20
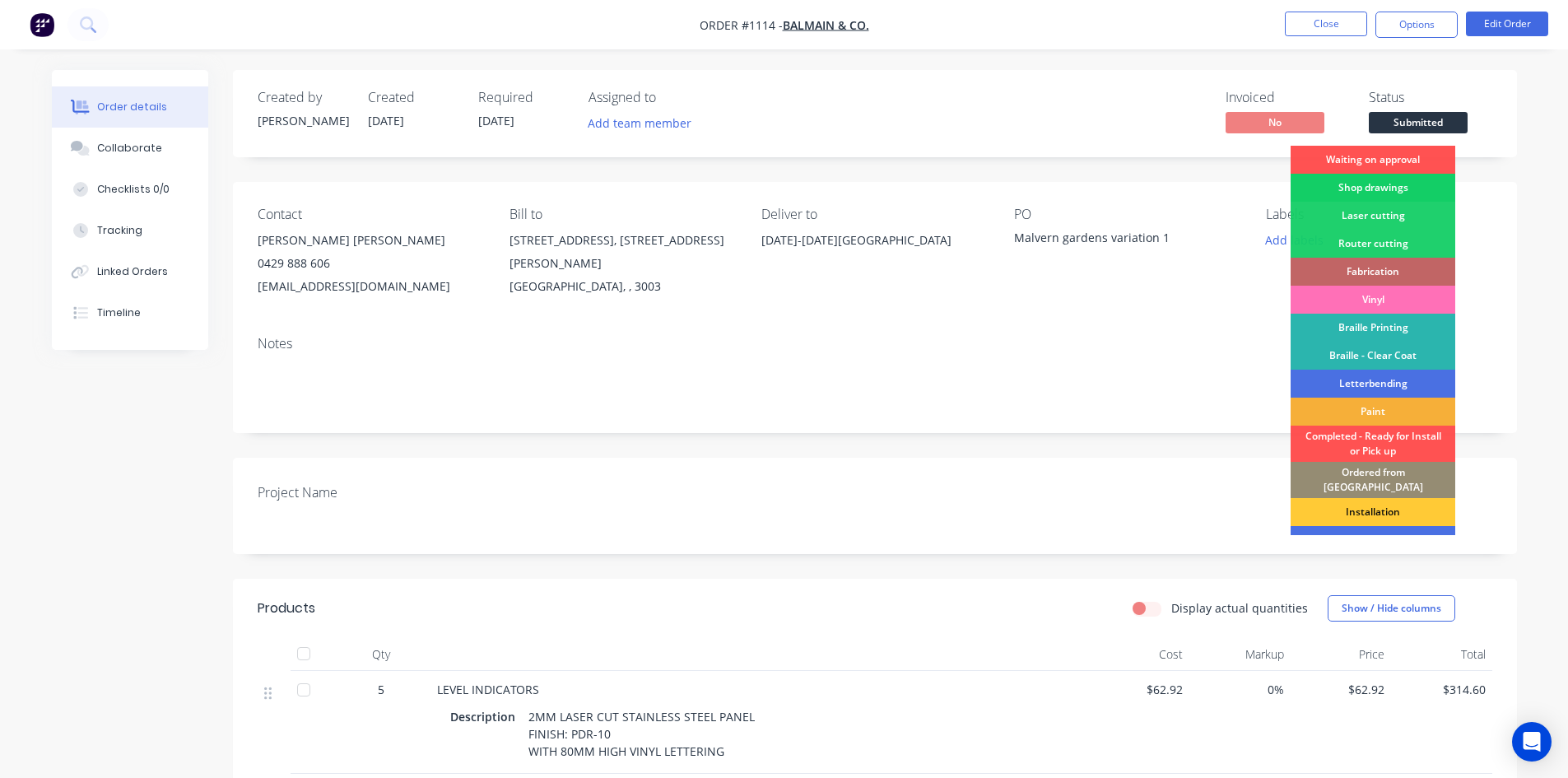
click at [1405, 186] on div "Shop drawings" at bounding box center [1372, 187] width 164 height 28
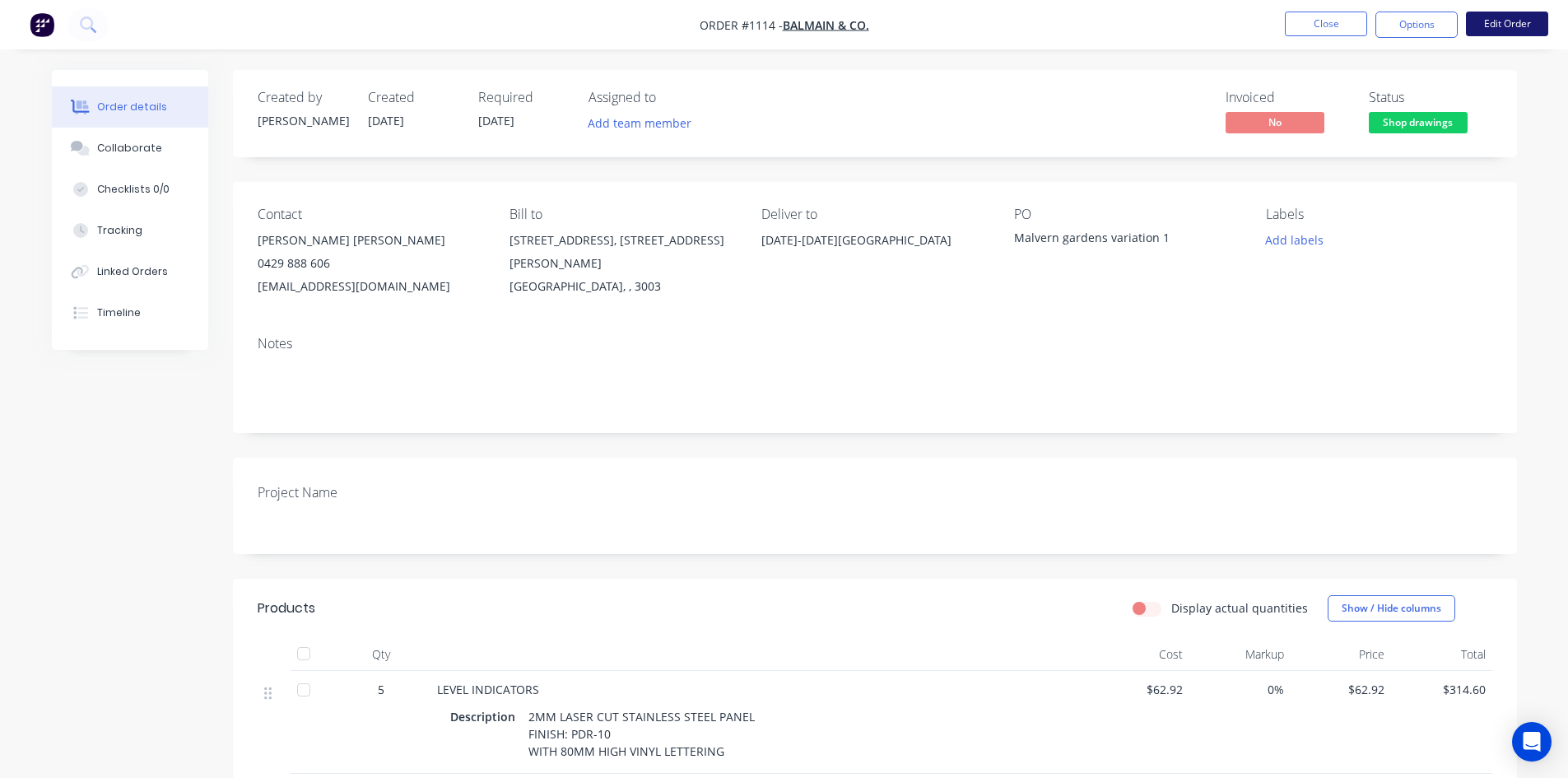
click at [1479, 25] on button "Edit Order" at bounding box center [1507, 24] width 83 height 25
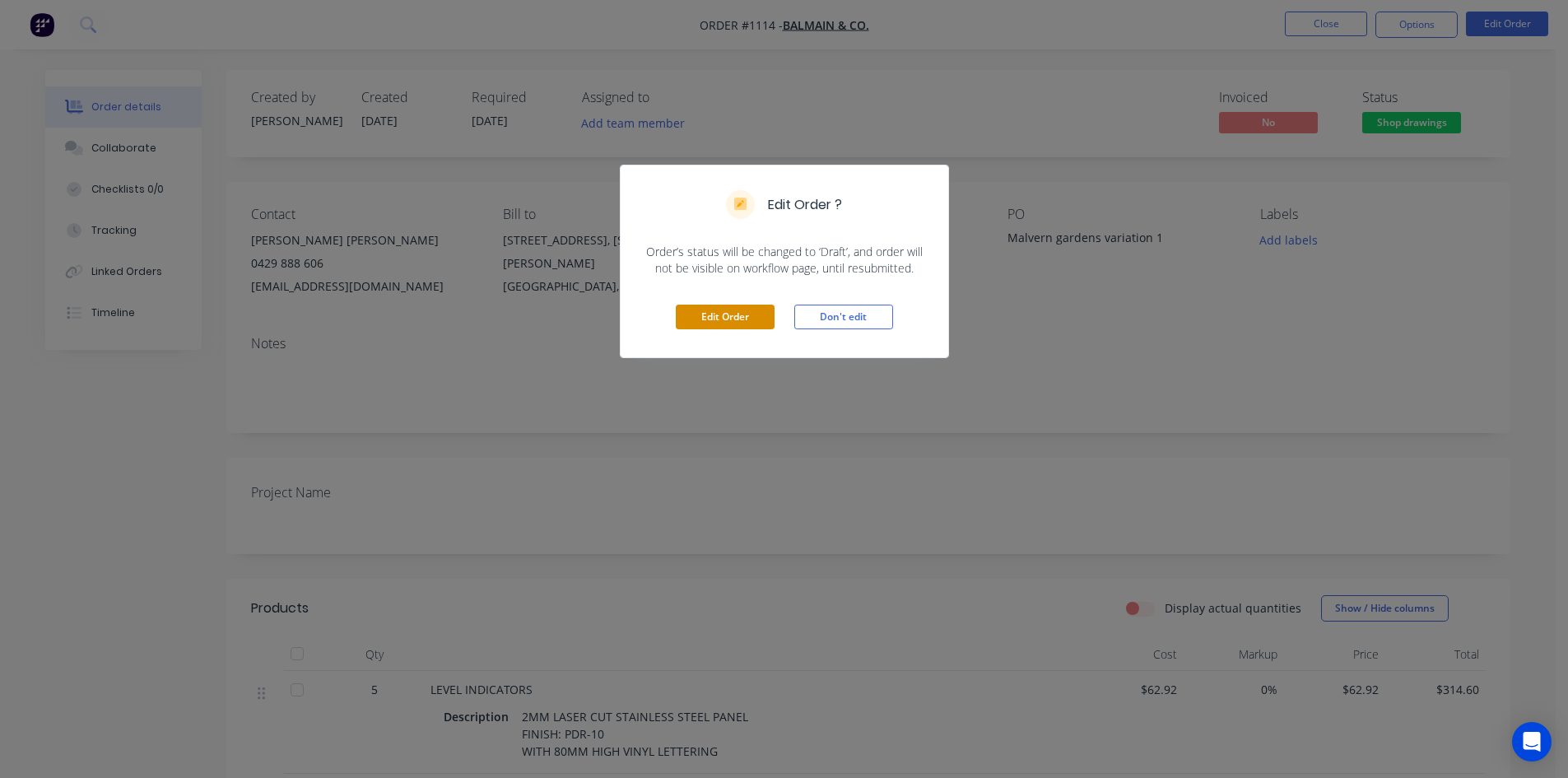
click at [759, 321] on button "Edit Order" at bounding box center [725, 317] width 99 height 25
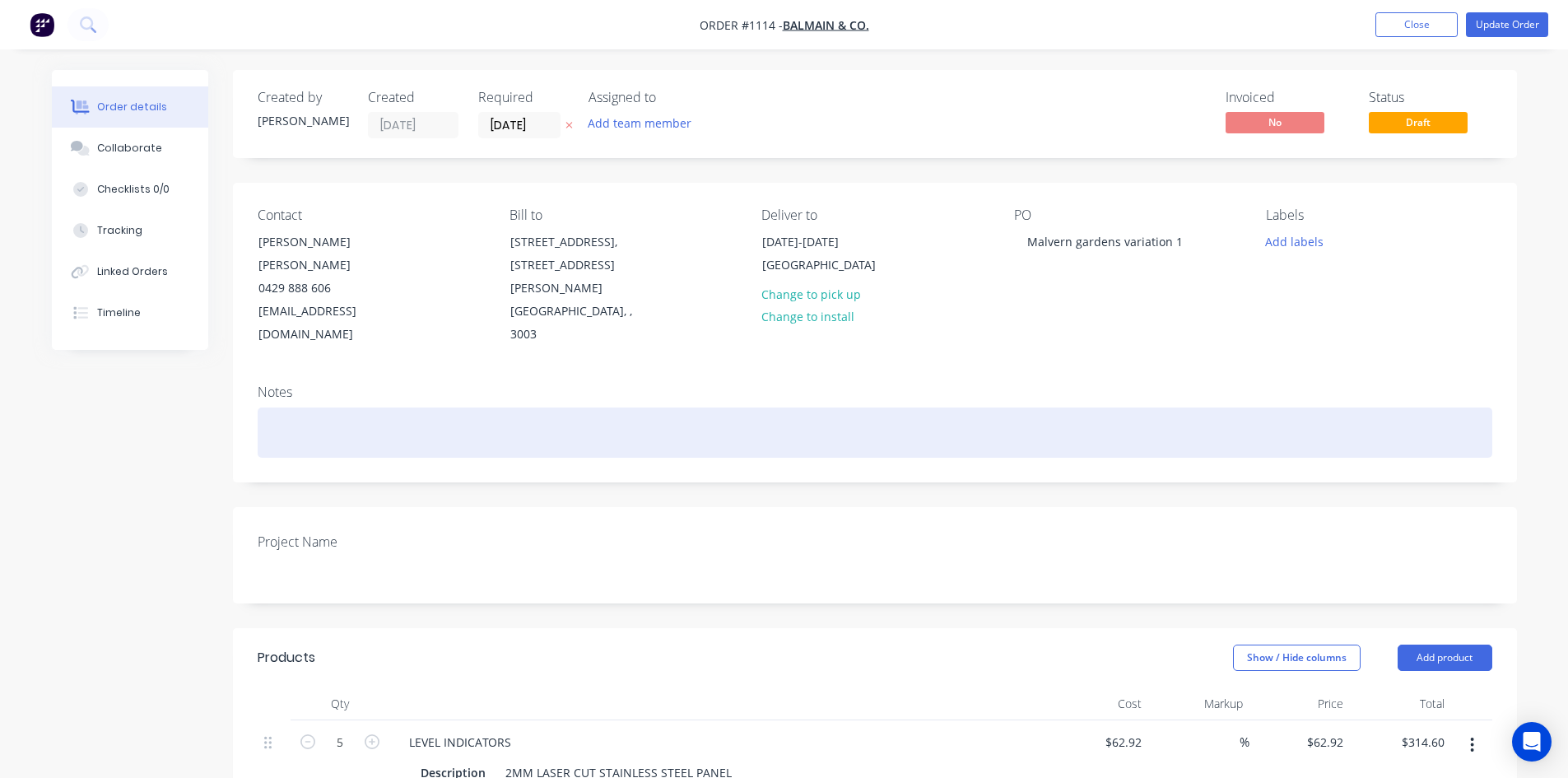
click at [293, 407] on div at bounding box center [875, 432] width 1234 height 50
click at [433, 407] on div "APPROVED BY: Chris Sheerin" at bounding box center [875, 432] width 1234 height 50
click at [390, 407] on div "APPROVED BY" at bounding box center [875, 432] width 1234 height 50
click at [360, 407] on div "APPROVED BY | cs@balmainandco.com.au" at bounding box center [875, 432] width 1234 height 50
click at [352, 407] on div "APPROVED BY | cs@balmainandco.com.au" at bounding box center [875, 432] width 1234 height 50
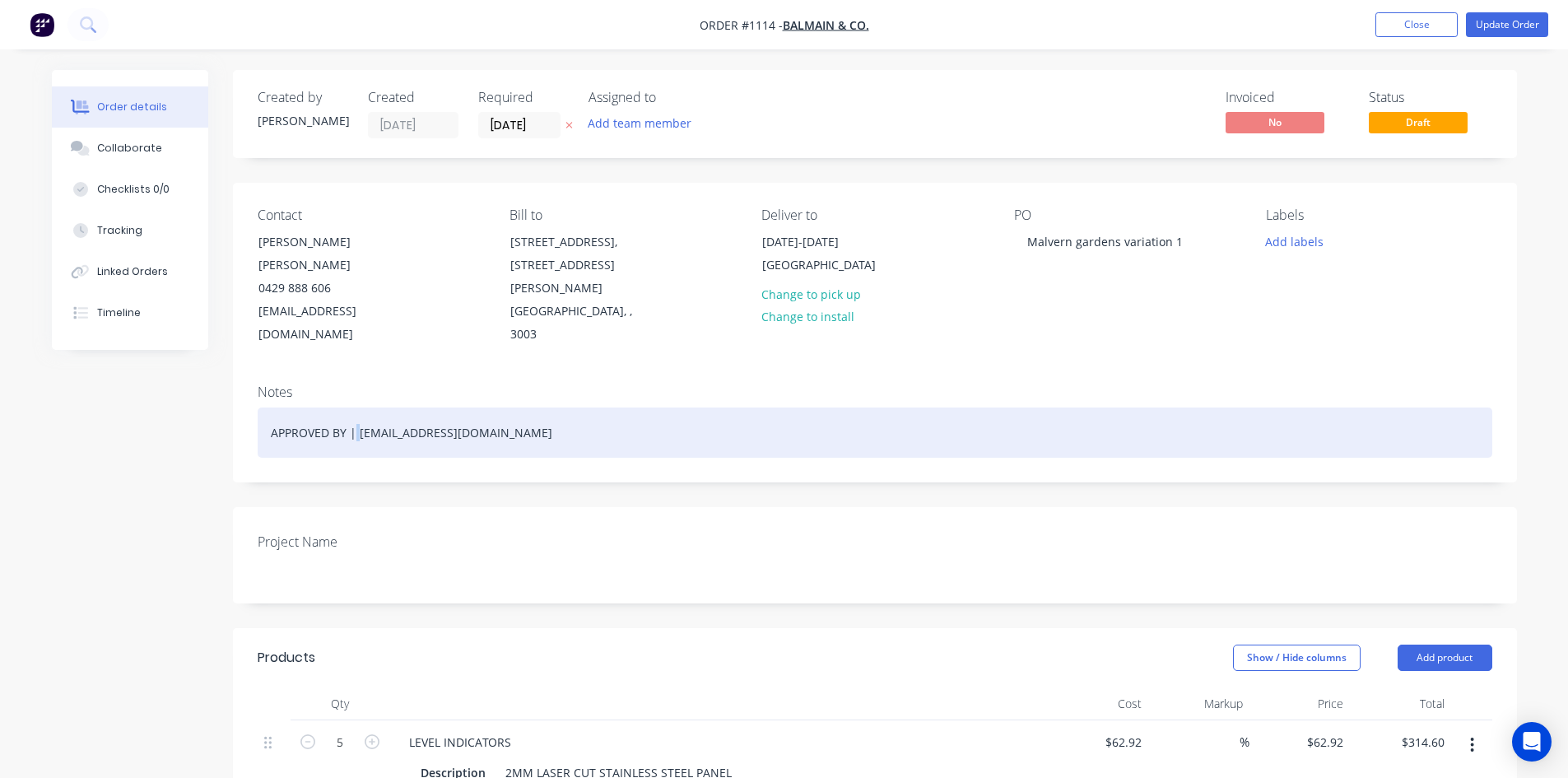
click at [352, 407] on div "APPROVED BY | cs@balmainandco.com.au" at bounding box center [875, 432] width 1234 height 50
click at [423, 407] on div "APPROVED BY Chris Sheerin cs@balmainandco.com.au" at bounding box center [875, 432] width 1234 height 50
click at [578, 407] on div "APPROVED BY Chris Sheerin cs@balmainandco.com.au" at bounding box center [875, 432] width 1234 height 50
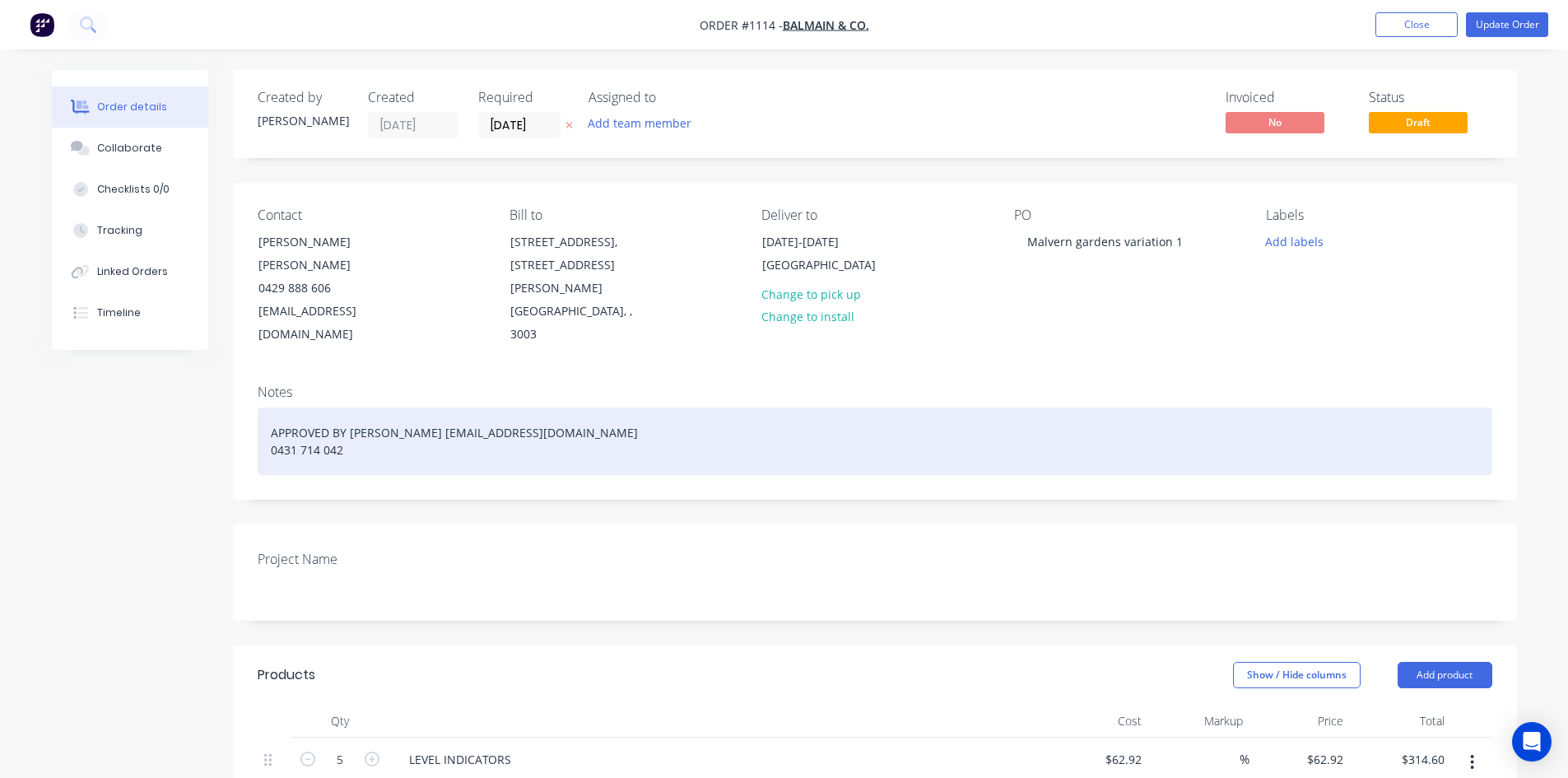
click at [349, 407] on div "APPROVED BY Chris Sheerin cs@balmainandco.com.au 0431 714 042" at bounding box center [875, 441] width 1234 height 68
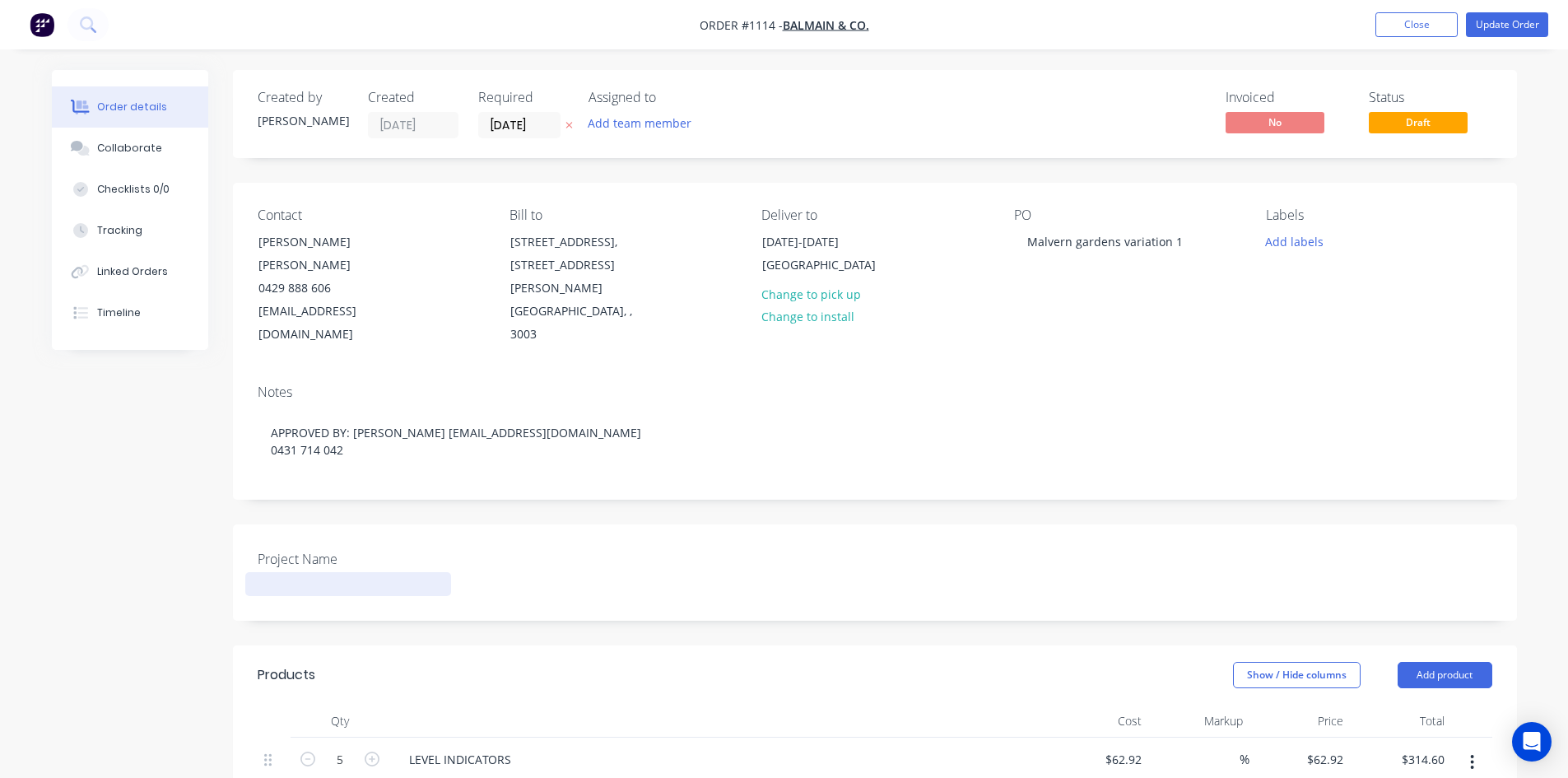
click at [296, 572] on div at bounding box center [348, 584] width 205 height 24
drag, startPoint x: 1025, startPoint y: 238, endPoint x: 1200, endPoint y: 235, distance: 175.0
click at [1200, 235] on div "PO Malvern gardens variation 1" at bounding box center [1127, 277] width 226 height 139
copy div "Malvern gardens variation 1"
click at [357, 572] on div at bounding box center [348, 584] width 205 height 24
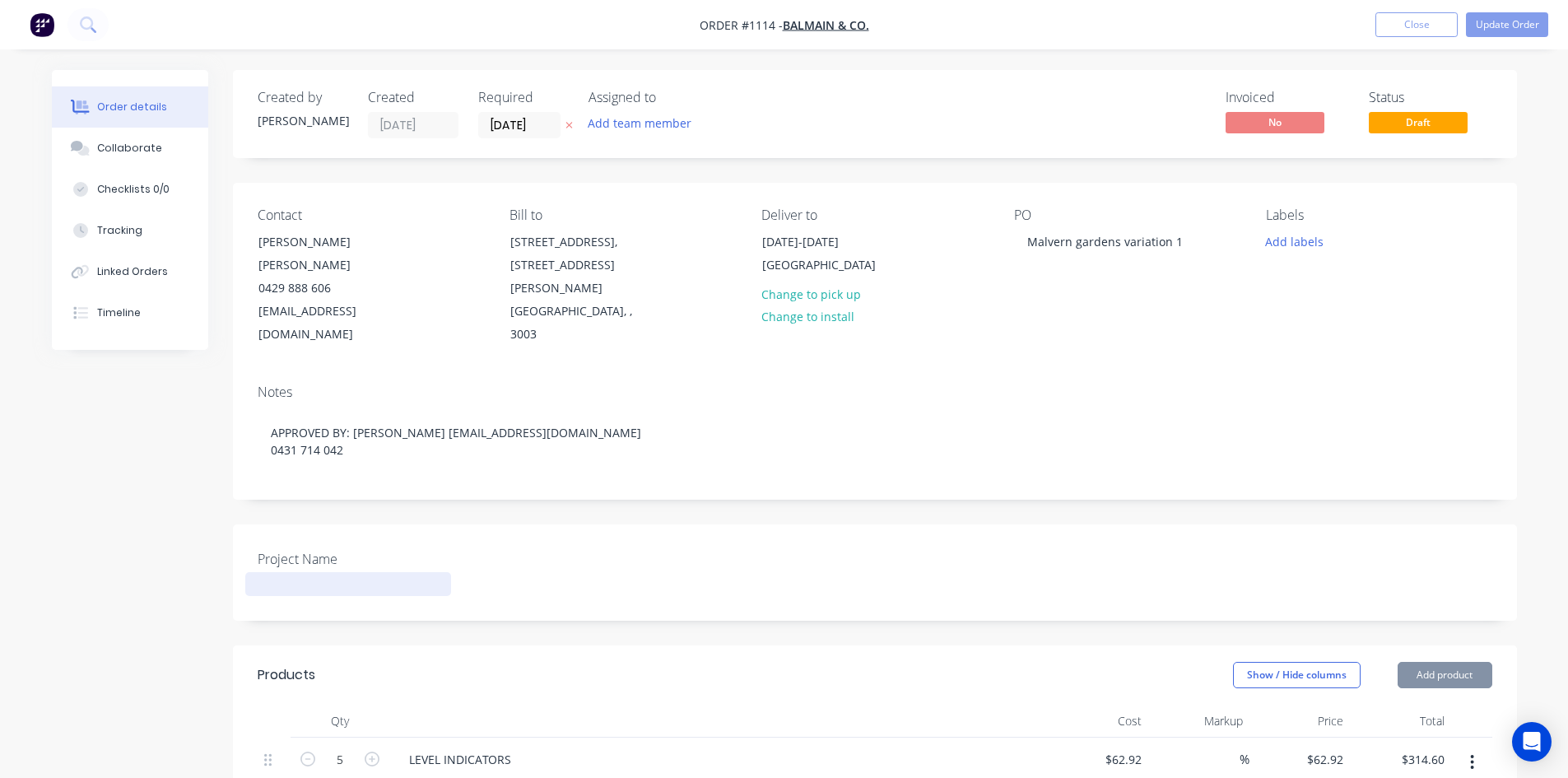
paste div
click at [225, 581] on div "Created by Casey Created 25/08/25 Required 25/08/25 Assigned to Add team member…" at bounding box center [784, 695] width 1464 height 1250
click at [1488, 20] on button "Update Order" at bounding box center [1507, 24] width 83 height 25
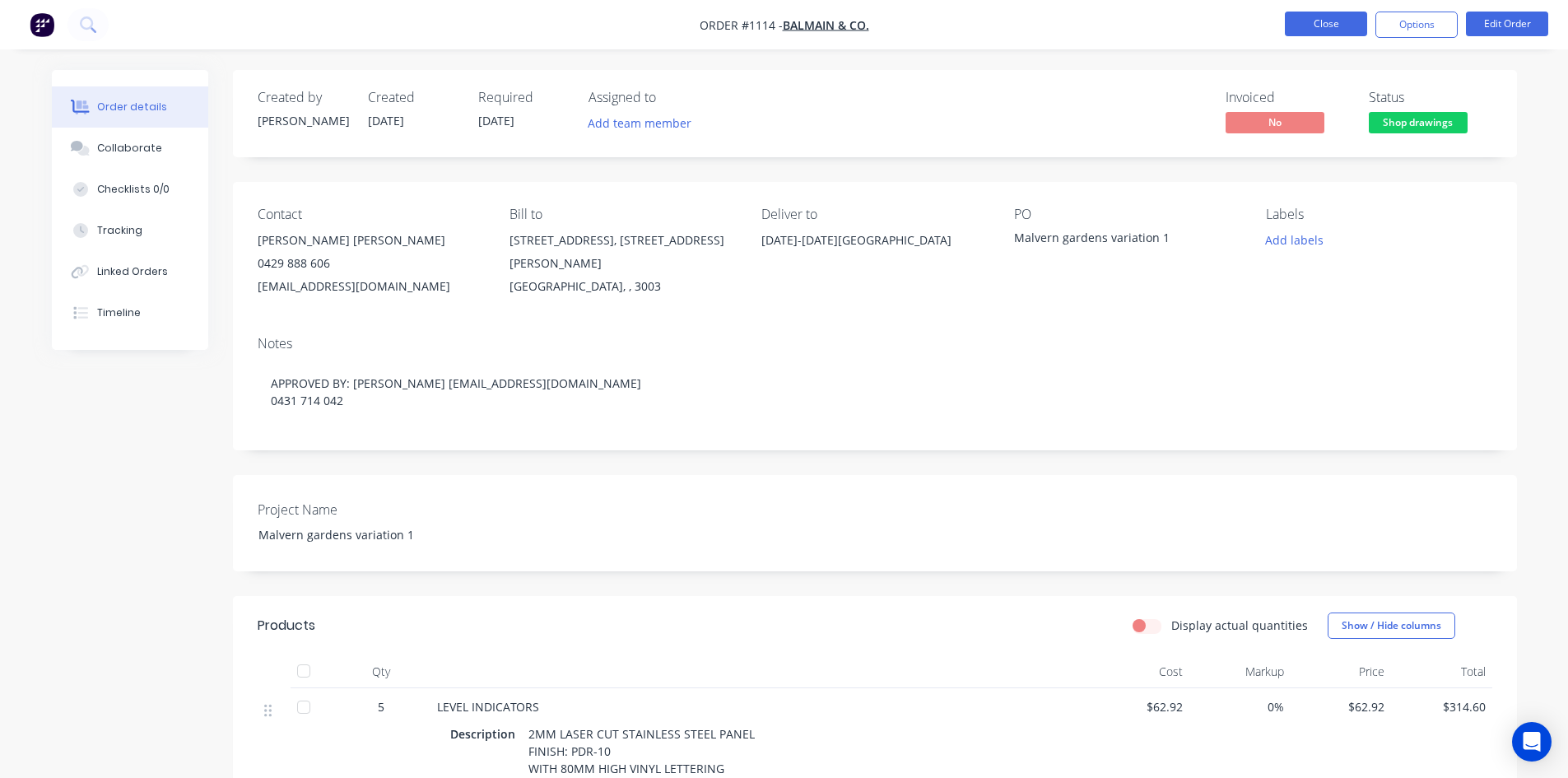
click at [1345, 31] on button "Close" at bounding box center [1326, 24] width 83 height 25
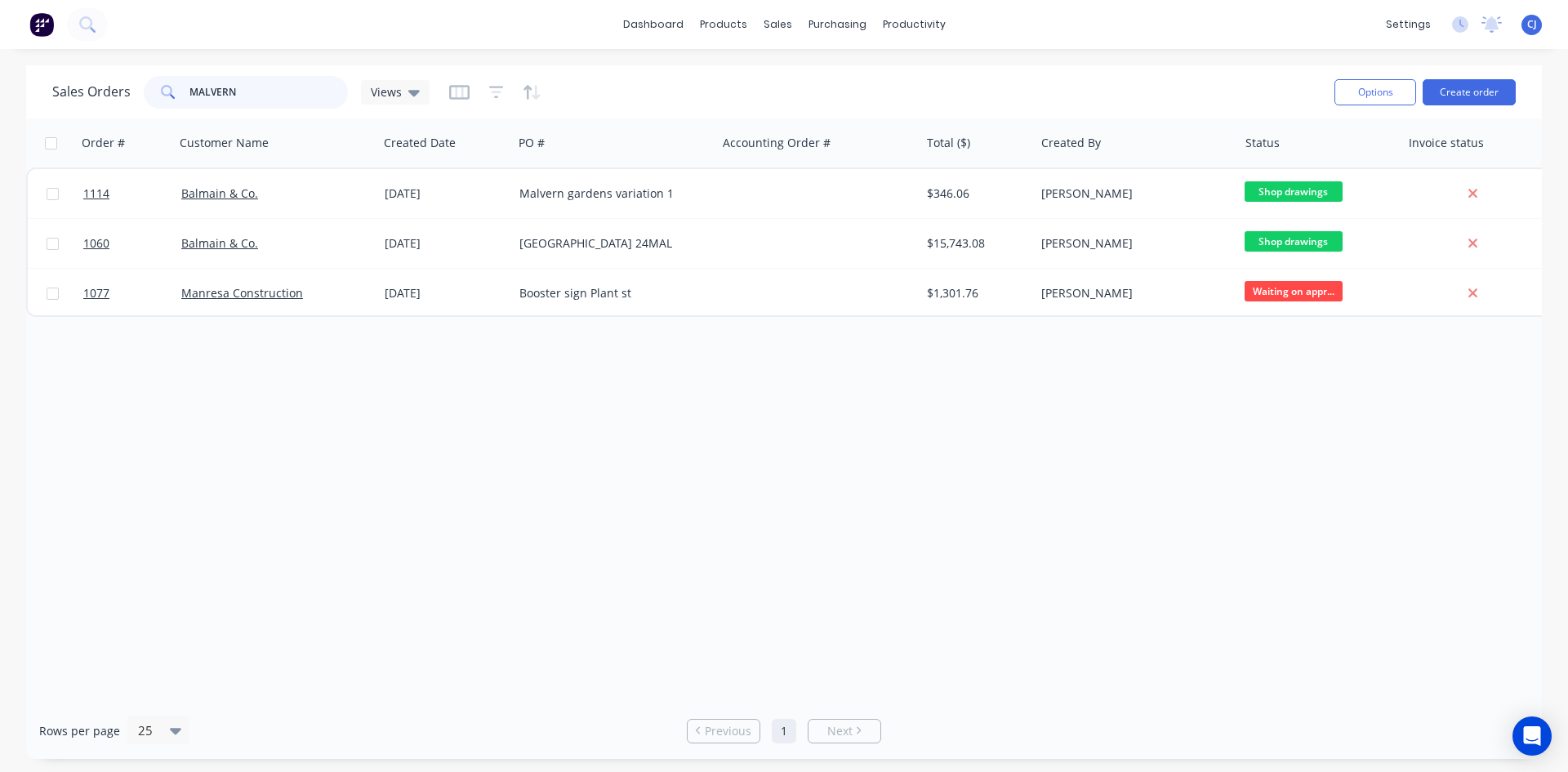
drag, startPoint x: 276, startPoint y: 97, endPoint x: 161, endPoint y: 107, distance: 115.4
click at [161, 107] on div "MALVERN" at bounding box center [246, 92] width 204 height 33
type input "PLANT"
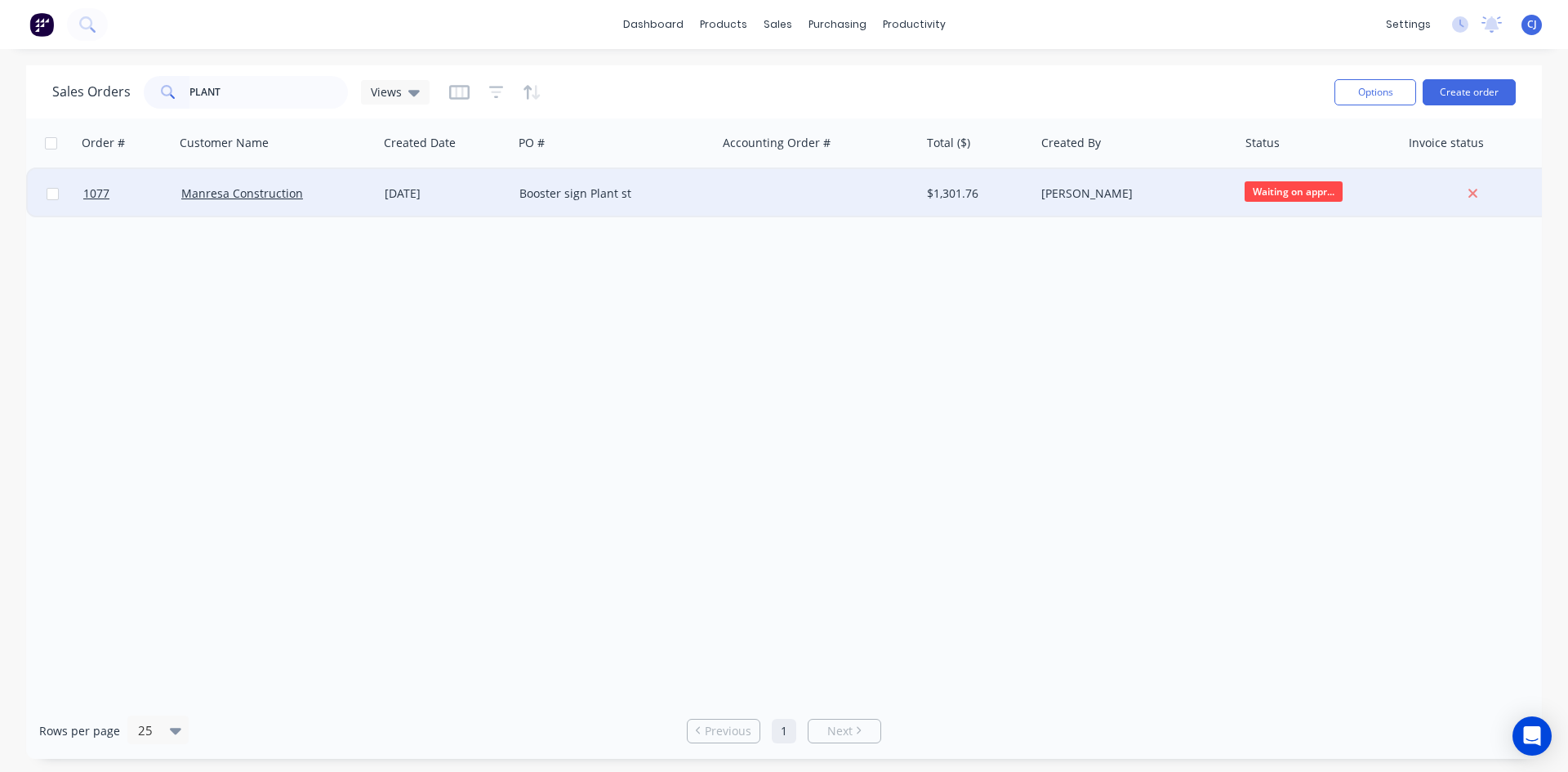
click at [574, 178] on div "Booster sign Plant st" at bounding box center [614, 194] width 203 height 49
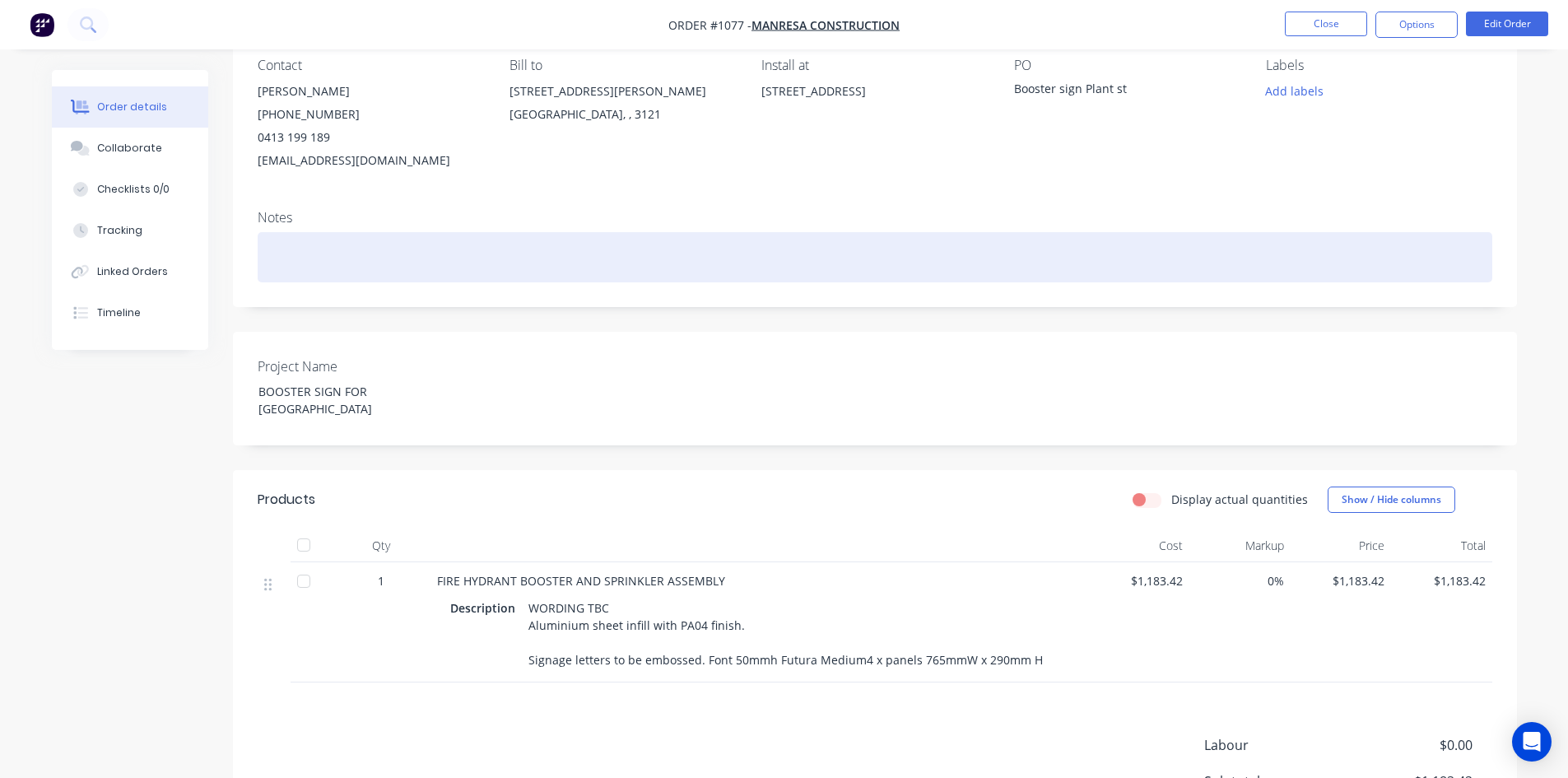
scroll to position [247, 0]
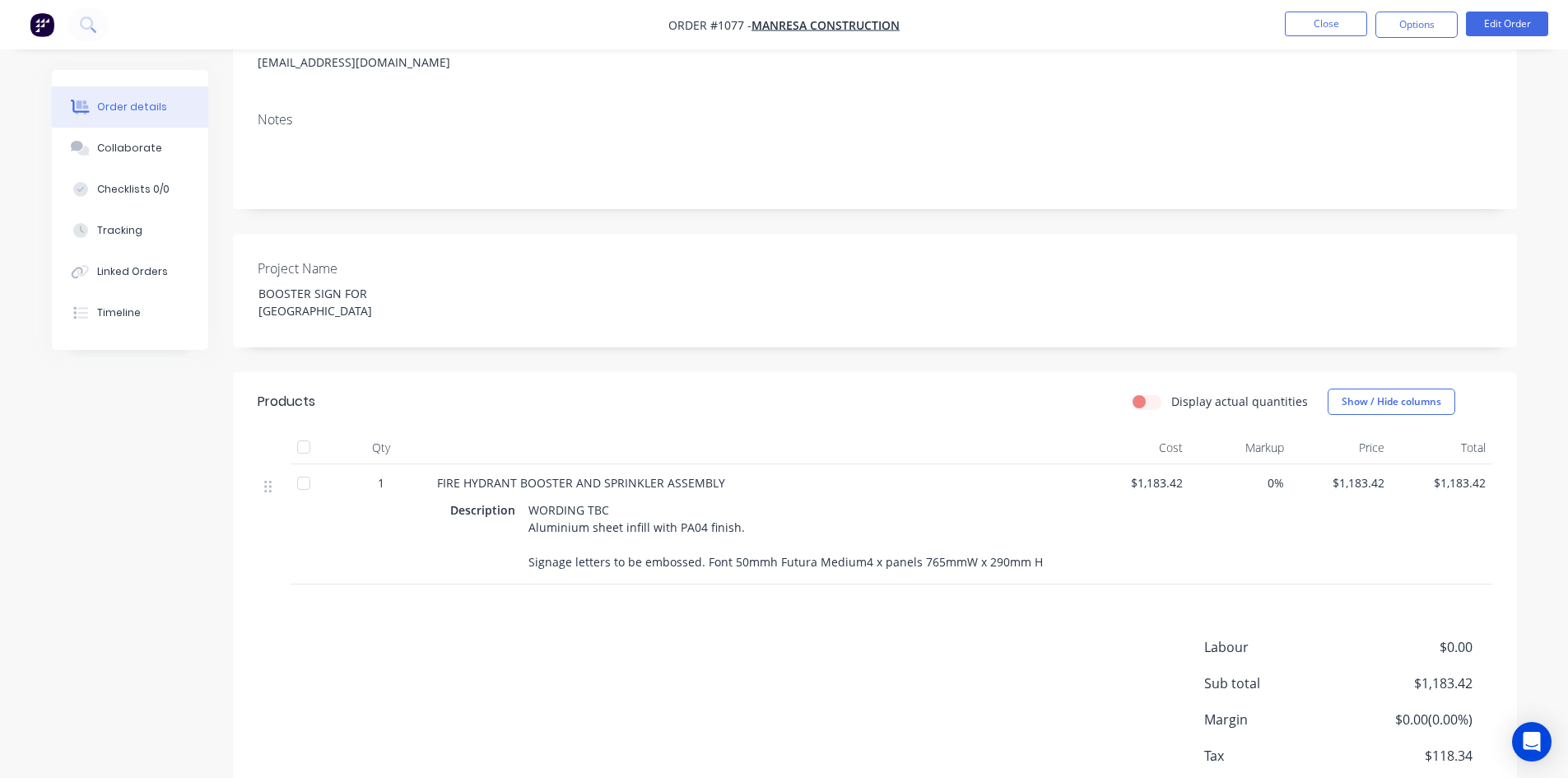
click at [1536, 206] on div "Order details Collaborate Checklists 0/0 Tracking Linked Orders Timeline Order …" at bounding box center [784, 316] width 1568 height 1125
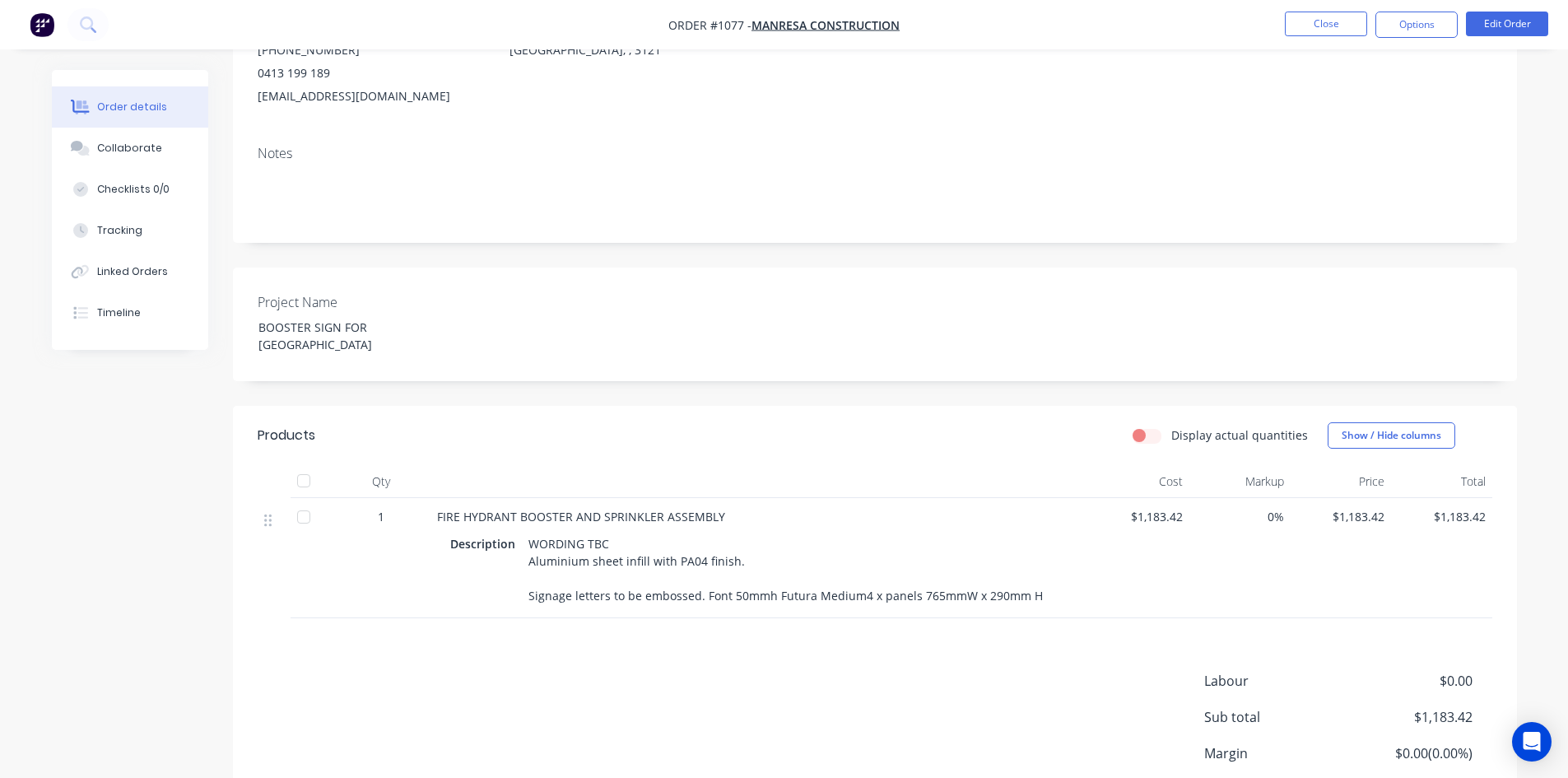
scroll to position [216, 0]
click at [615, 517] on span "FIRE HYDRANT BOOSTER AND SPRINKLER ASSEMBLY" at bounding box center [581, 514] width 288 height 16
click at [613, 539] on div "WORDING TBC Aluminium sheet infill with PA04 finish. Signage letters to be embo…" at bounding box center [785, 567] width 527 height 76
click at [604, 542] on div "WORDING TBC Aluminium sheet infill with PA04 finish. Signage letters to be embo…" at bounding box center [785, 567] width 527 height 76
click at [1512, 28] on button "Edit Order" at bounding box center [1507, 24] width 83 height 25
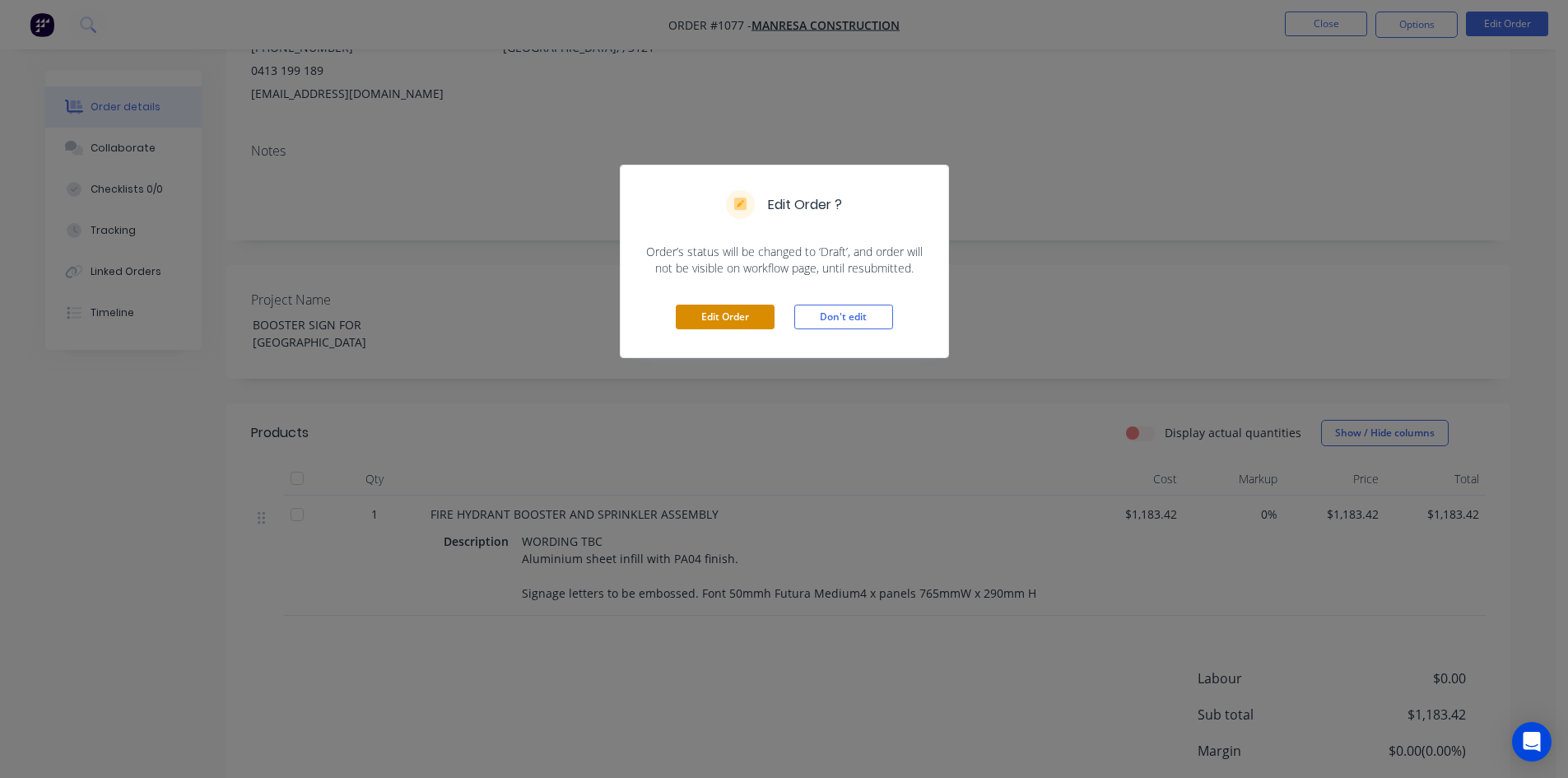
click at [726, 323] on button "Edit Order" at bounding box center [725, 317] width 99 height 25
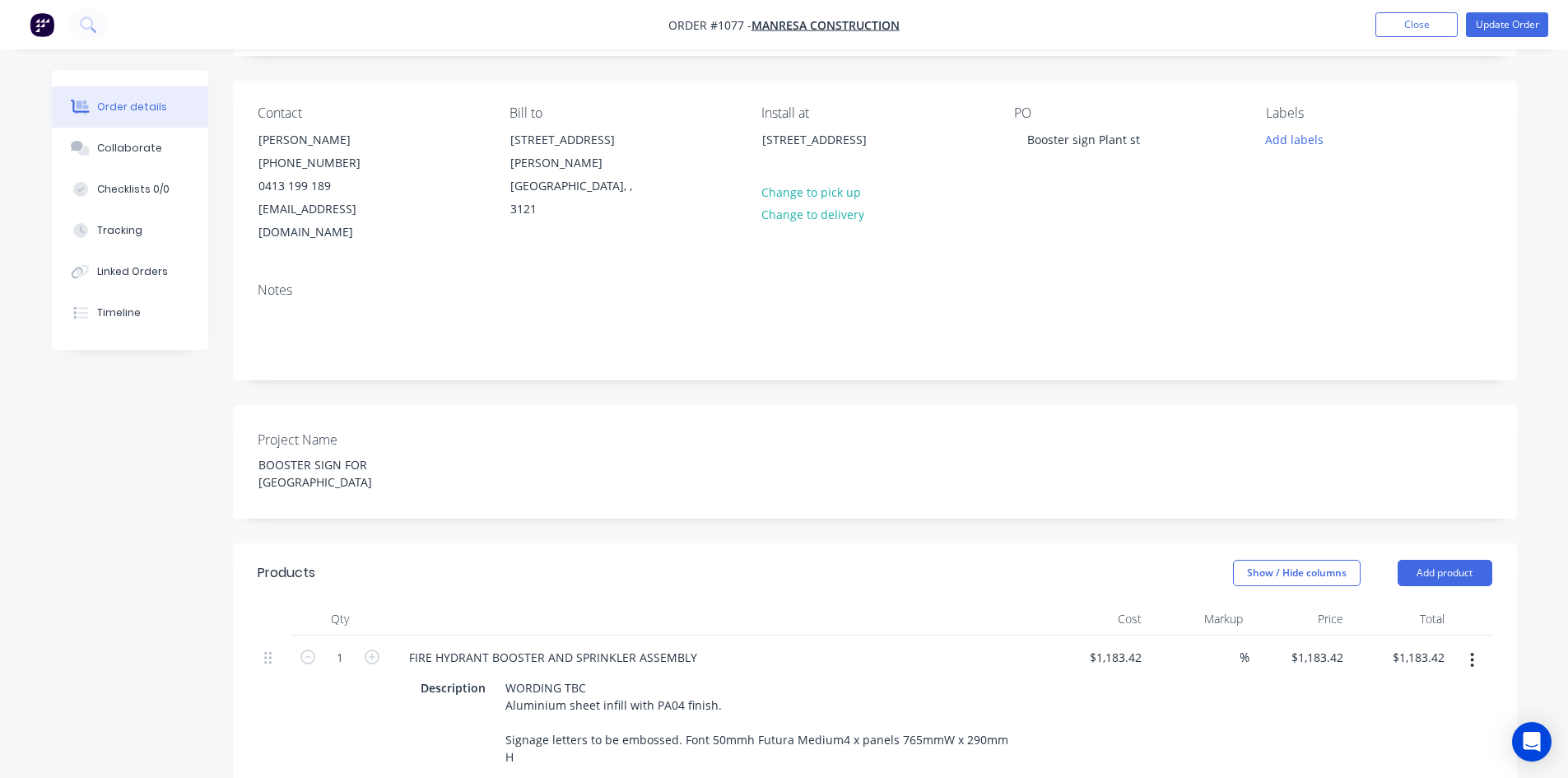
scroll to position [329, 0]
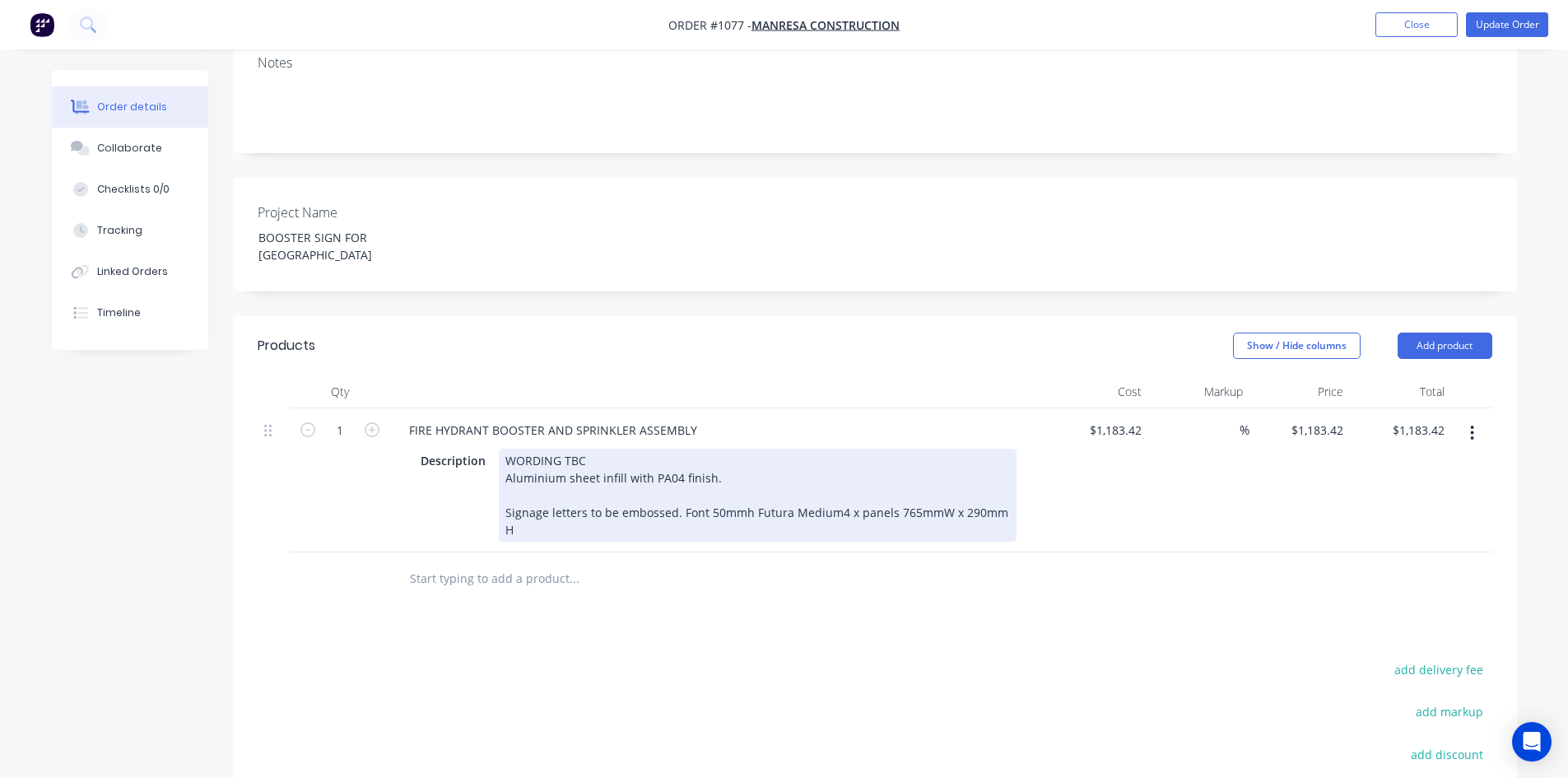
click at [574, 449] on div "WORDING TBC Aluminium sheet infill with PA04 finish. Signage letters to be embo…" at bounding box center [757, 495] width 517 height 93
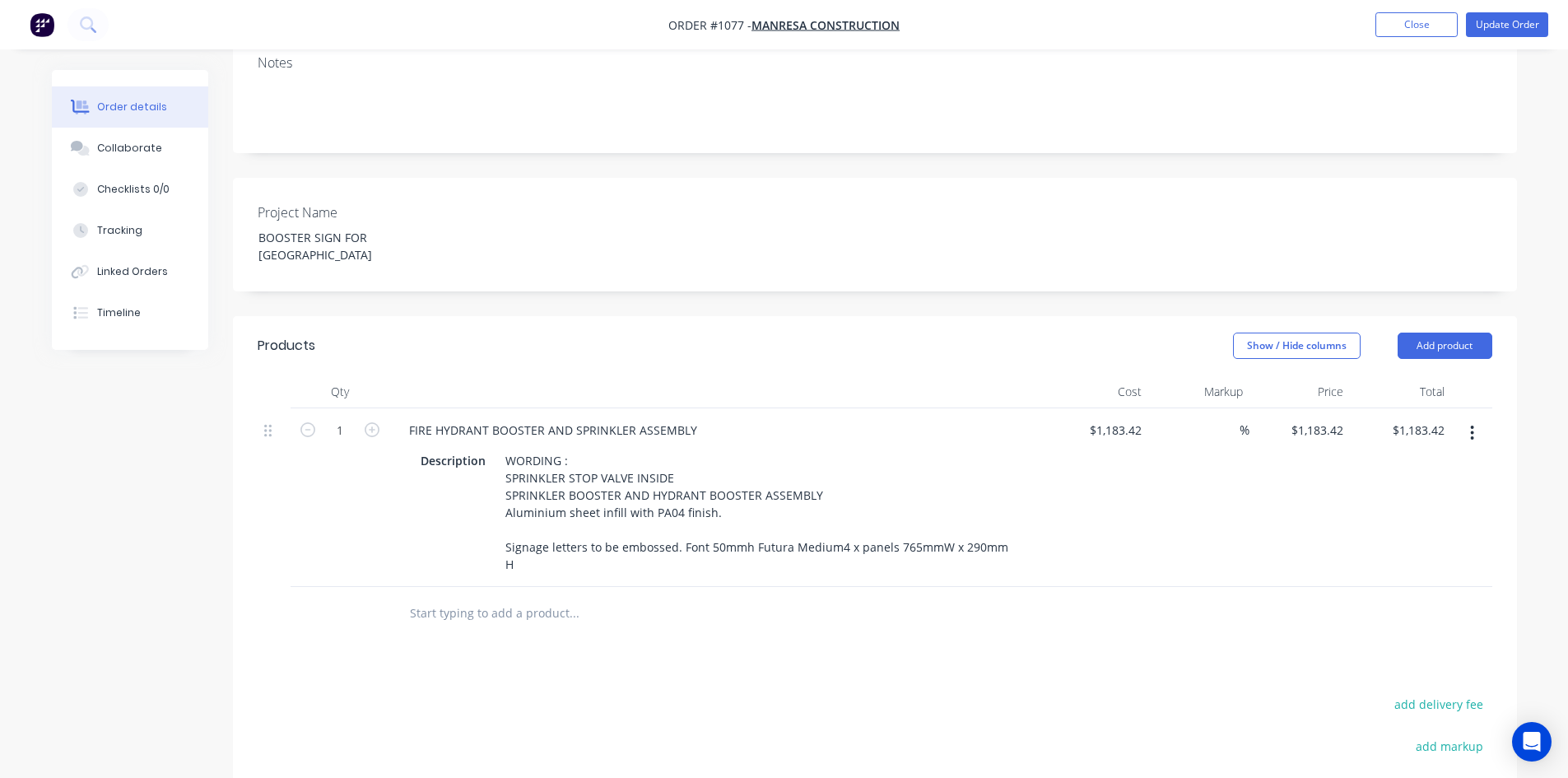
click at [1038, 277] on div "Created by Casey Created 18/08/25 Required 18/08/25 Assigned to Add team member…" at bounding box center [875, 388] width 1284 height 1295
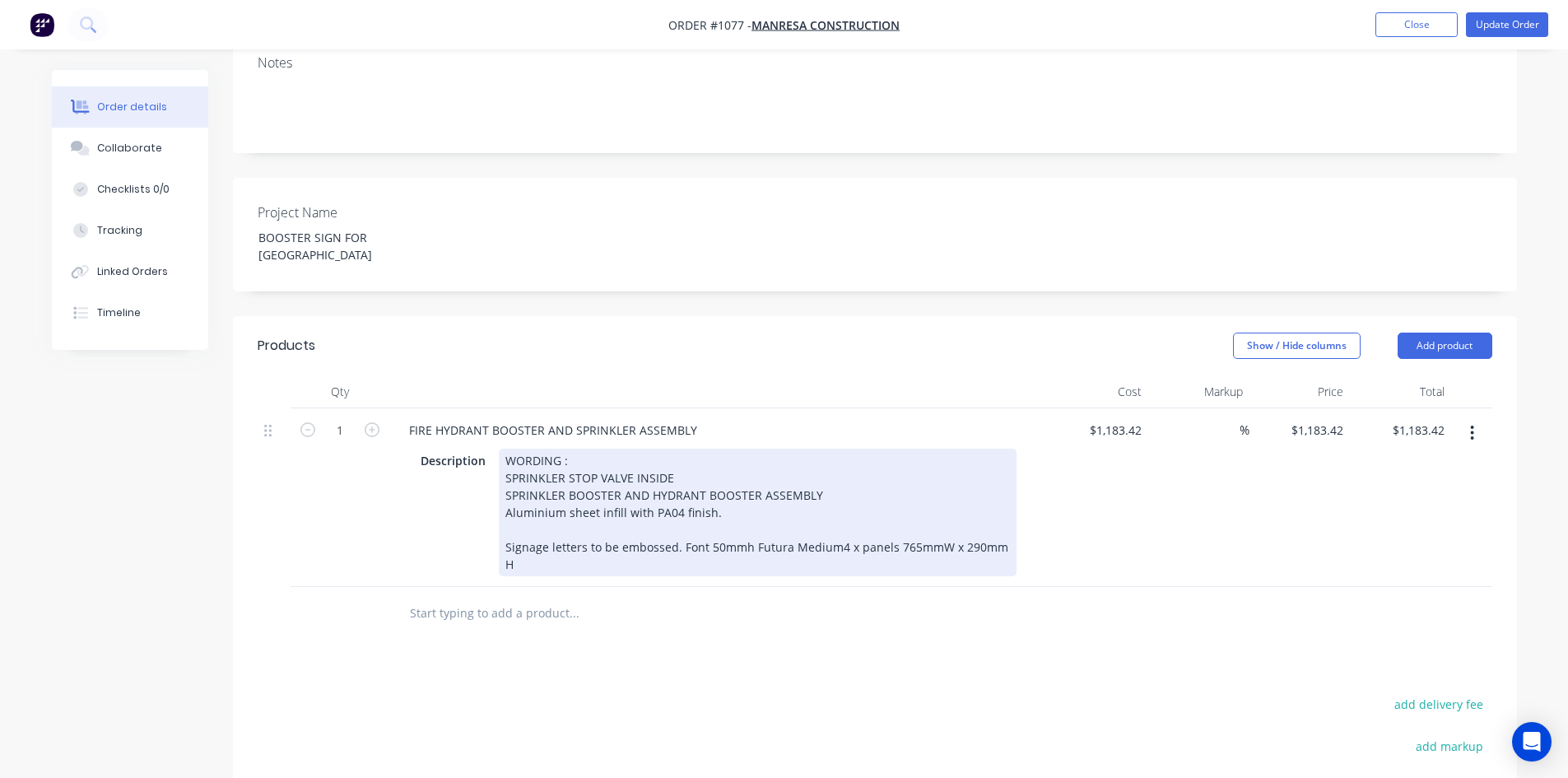
click at [569, 493] on div "WORDING : SPRINKLER STOP VALVE INSIDE SPRINKLER BOOSTER AND HYDRANT BOOSTER ASS…" at bounding box center [757, 512] width 517 height 128
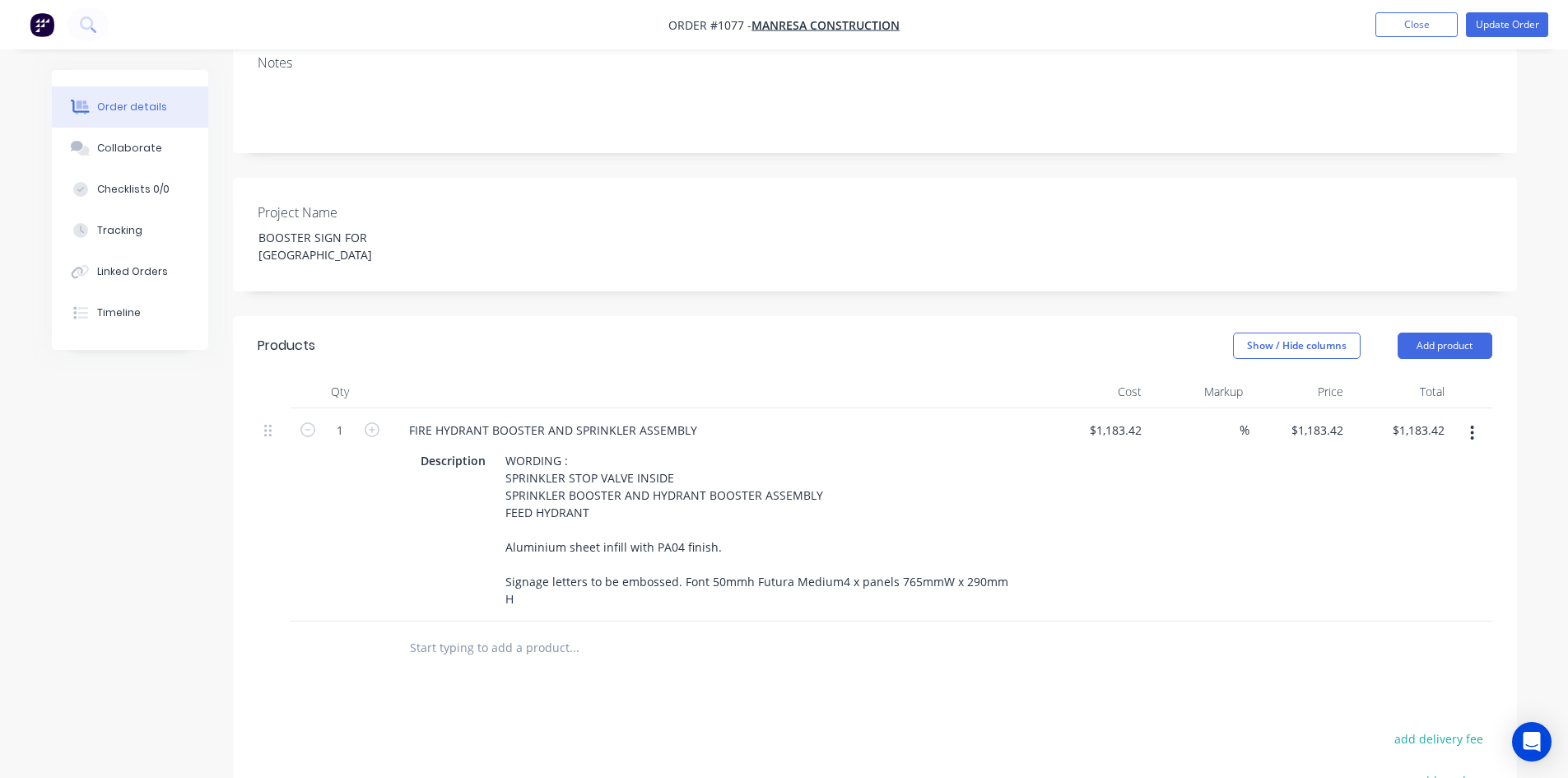
click at [802, 258] on div "Project Name BOOSTER SIGN FOR PLANT STREET" at bounding box center [875, 235] width 1284 height 114
click at [1472, 27] on button "Update Order" at bounding box center [1507, 24] width 83 height 25
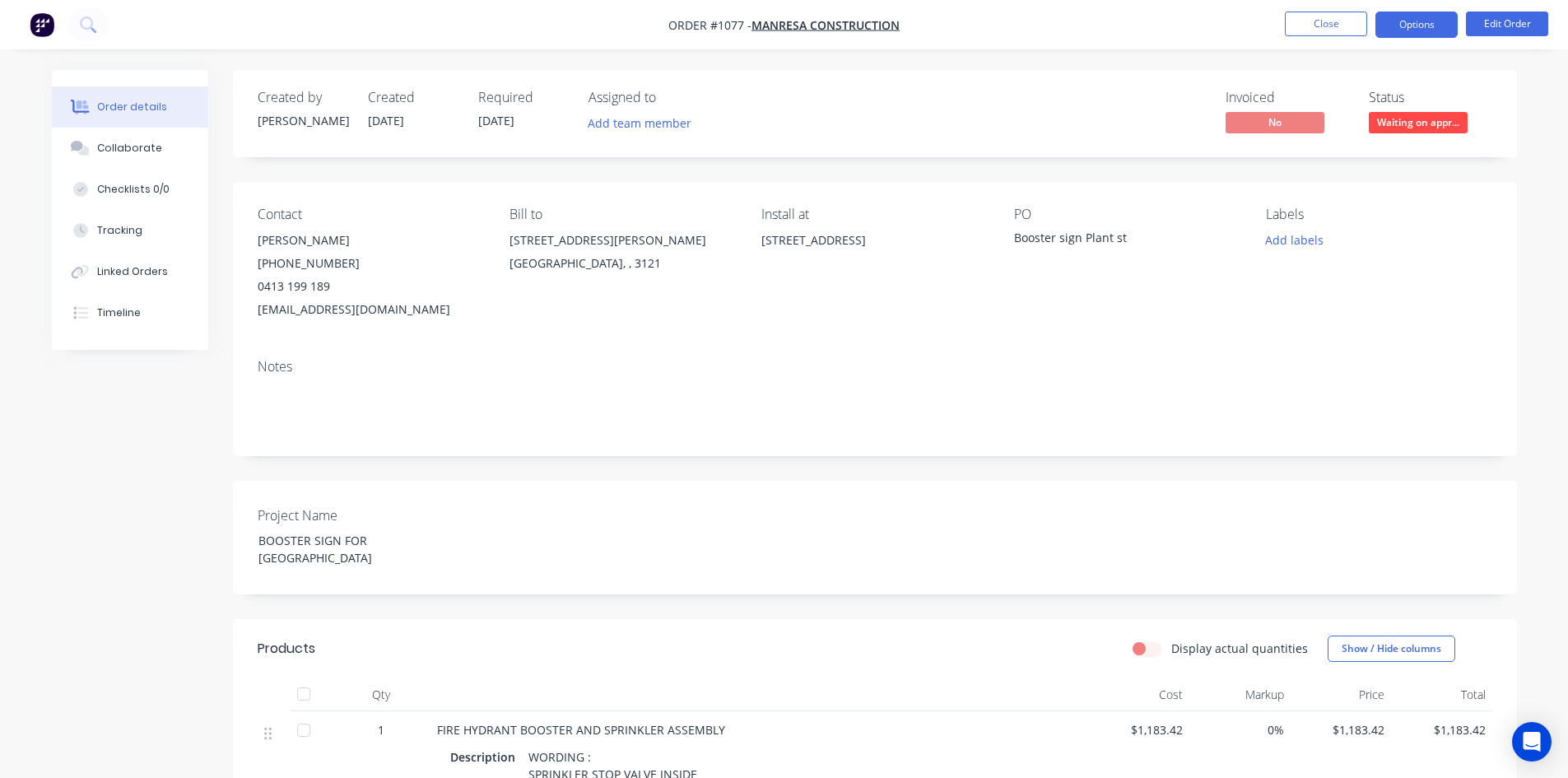
click at [1441, 27] on button "Options" at bounding box center [1417, 25] width 83 height 27
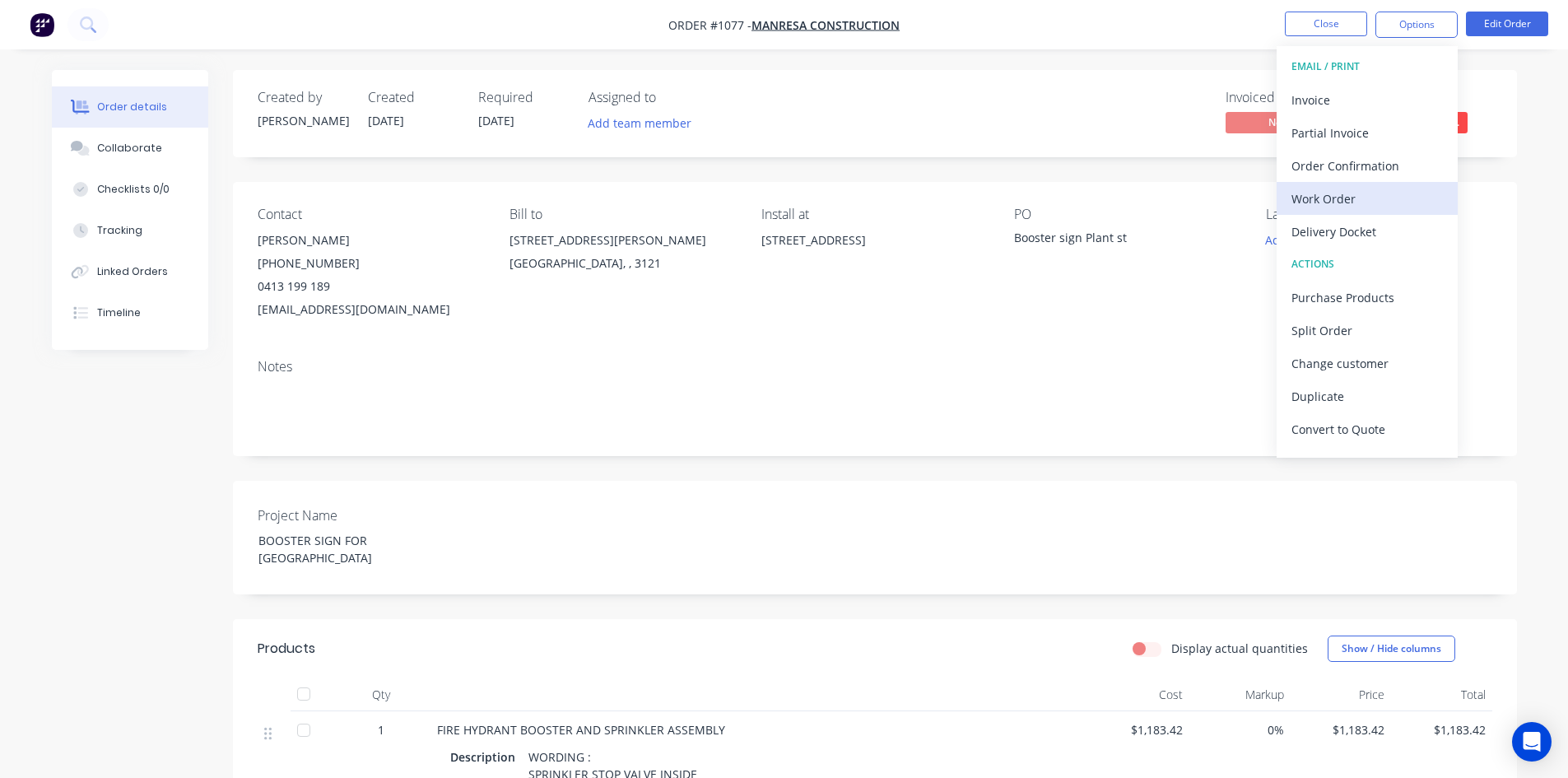
click at [1361, 194] on div "Work Order" at bounding box center [1366, 199] width 151 height 24
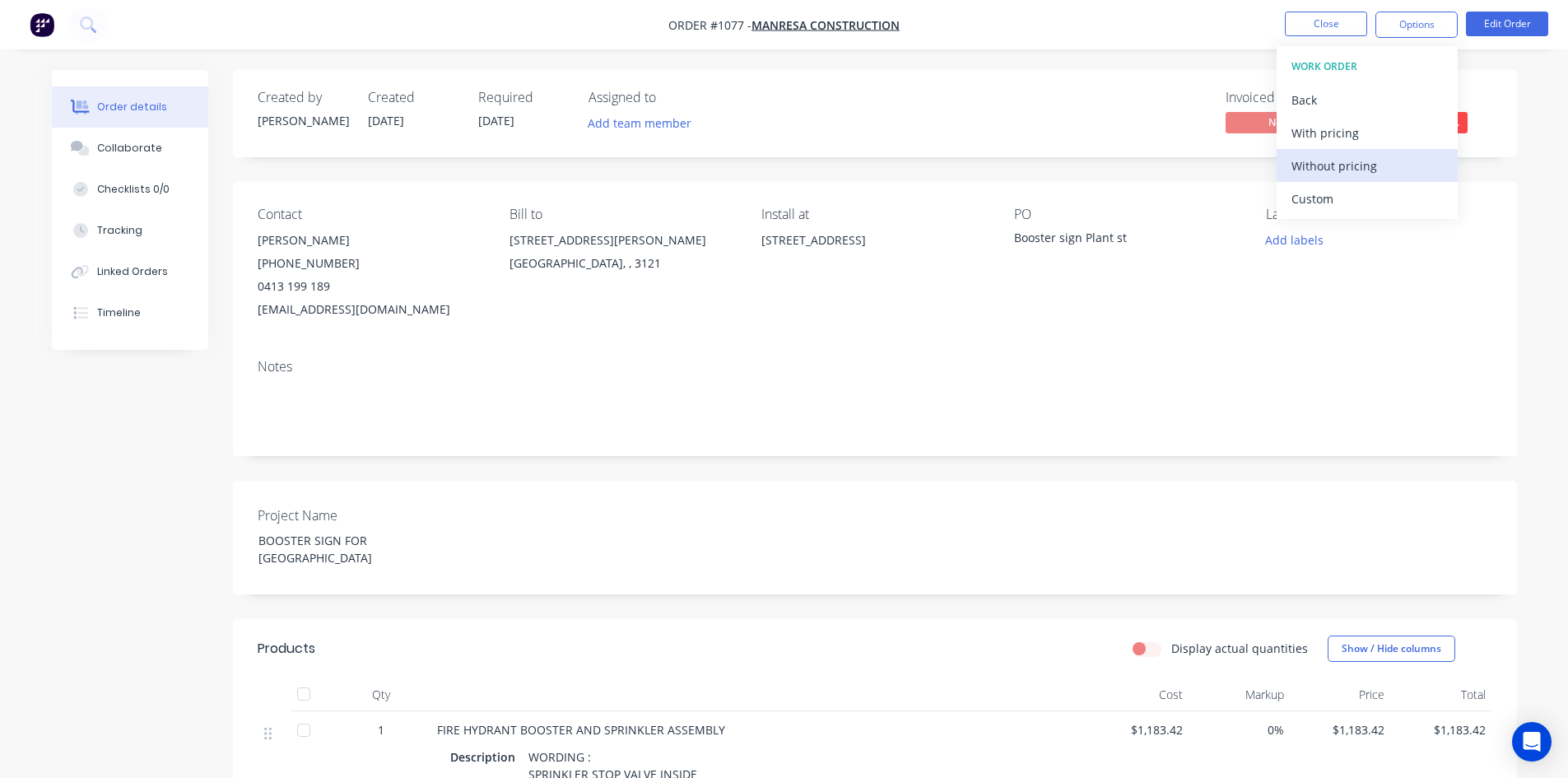
click at [1360, 172] on div "Without pricing" at bounding box center [1366, 166] width 151 height 24
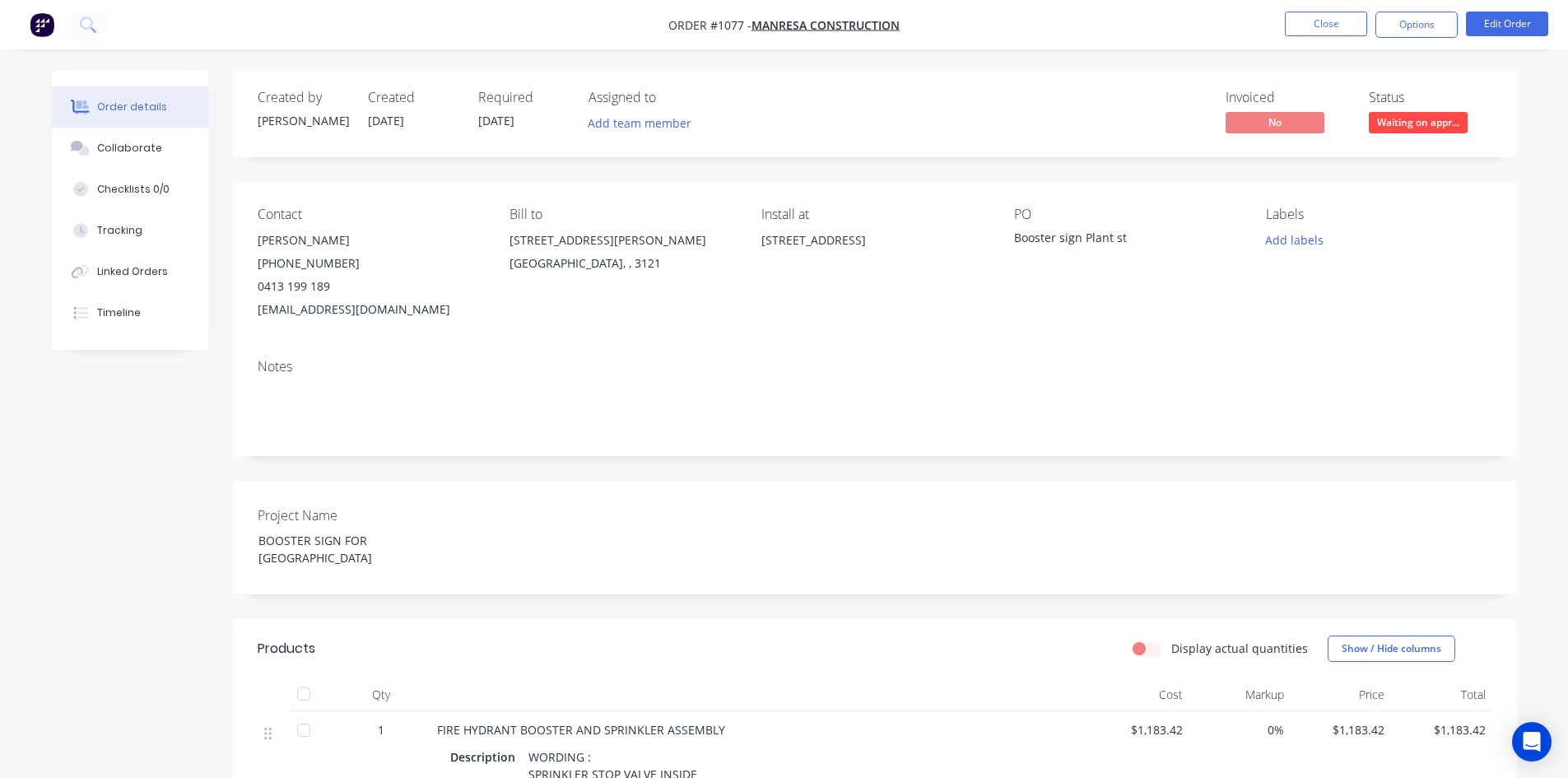
click at [943, 162] on div "Created by Casey Created 18/08/25 Required 18/08/25 Assigned to Add team member…" at bounding box center [875, 628] width 1284 height 1117
click at [1331, 22] on button "Close" at bounding box center [1326, 24] width 83 height 25
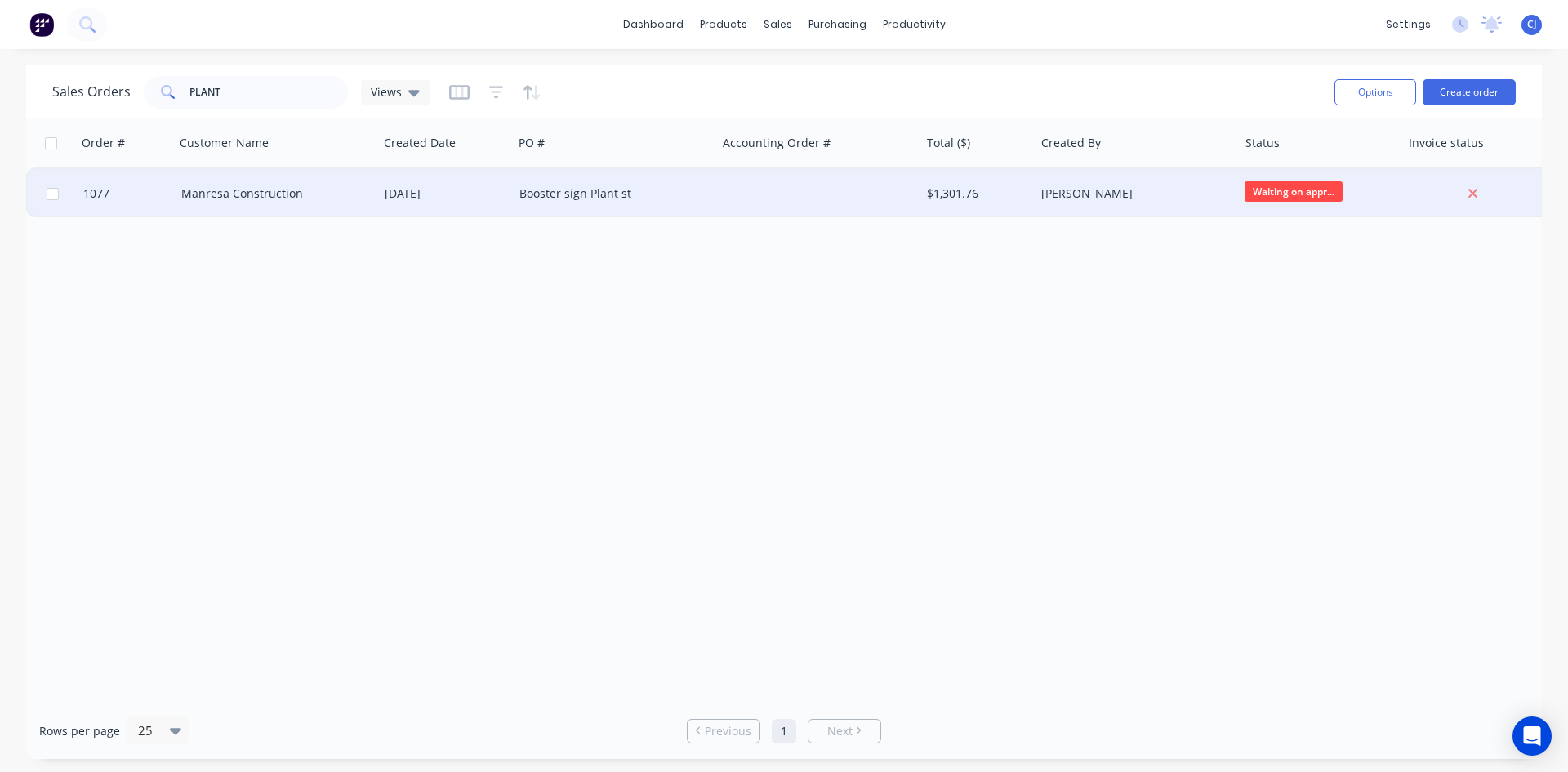
click at [1278, 190] on span "Waiting on appr..." at bounding box center [1294, 191] width 98 height 20
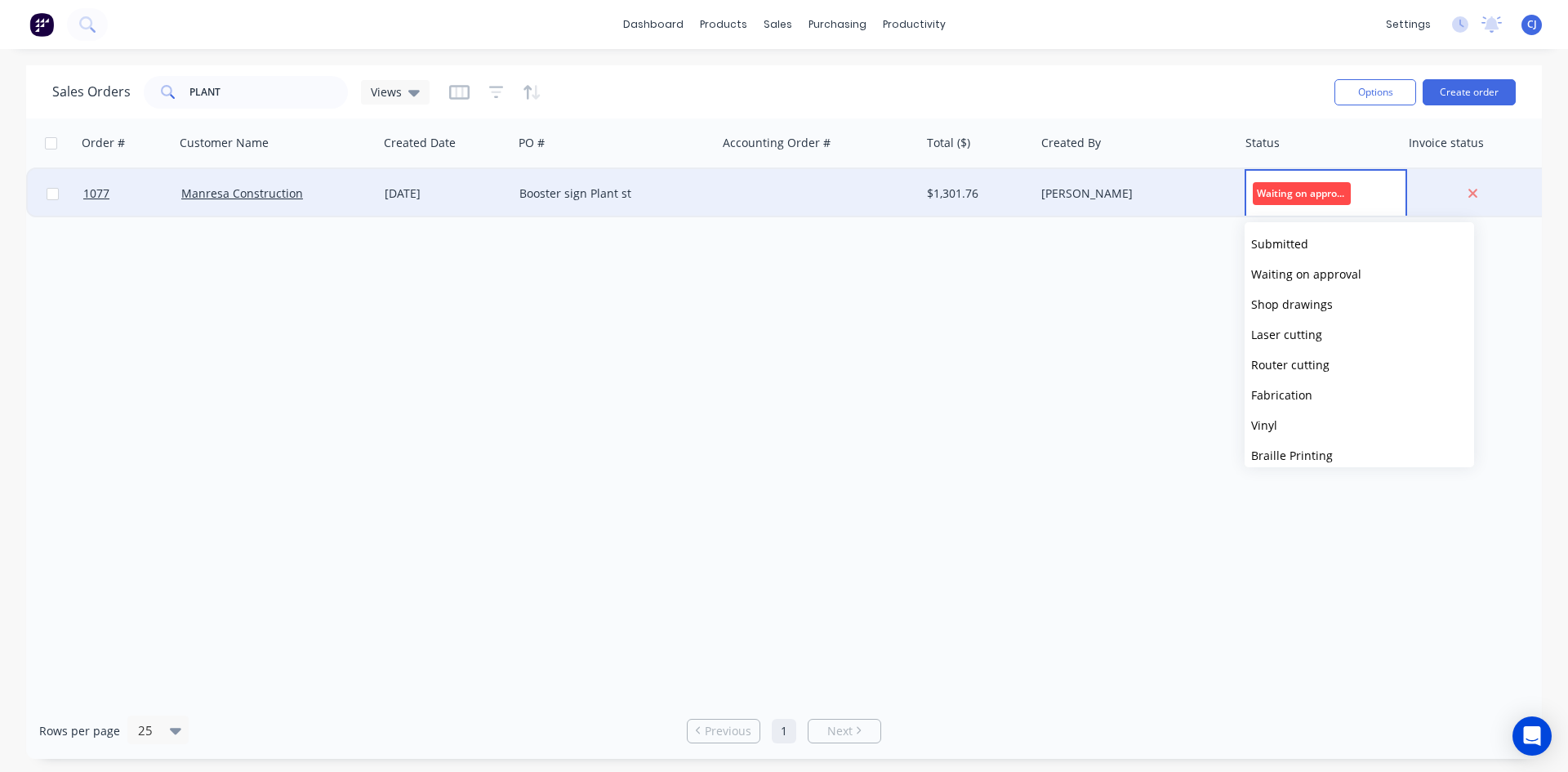
drag, startPoint x: 1320, startPoint y: 295, endPoint x: 1310, endPoint y: 262, distance: 34.5
click at [1320, 296] on button "Shop drawings" at bounding box center [1360, 304] width 229 height 30
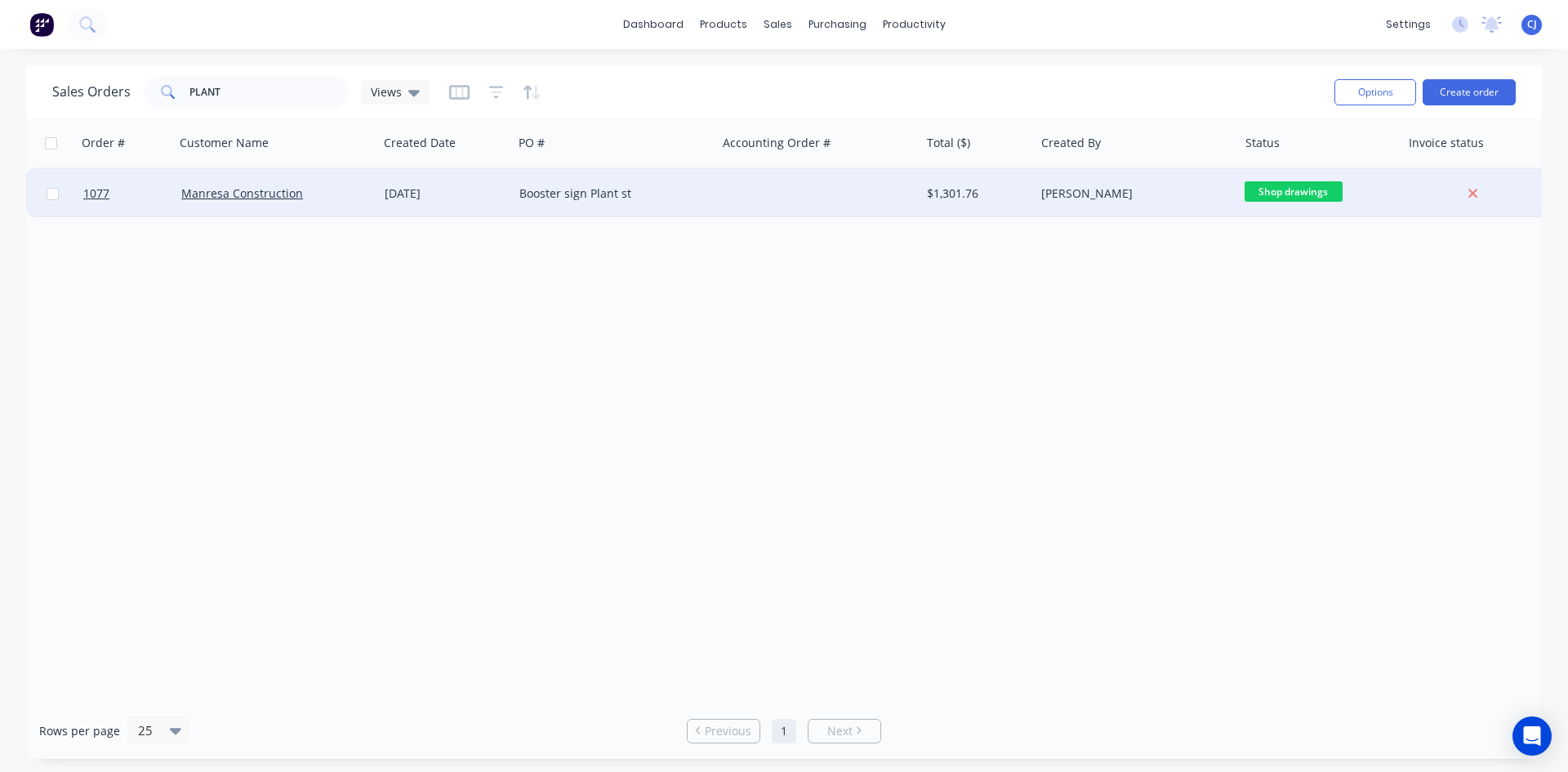
click at [44, 24] on img at bounding box center [41, 24] width 25 height 25
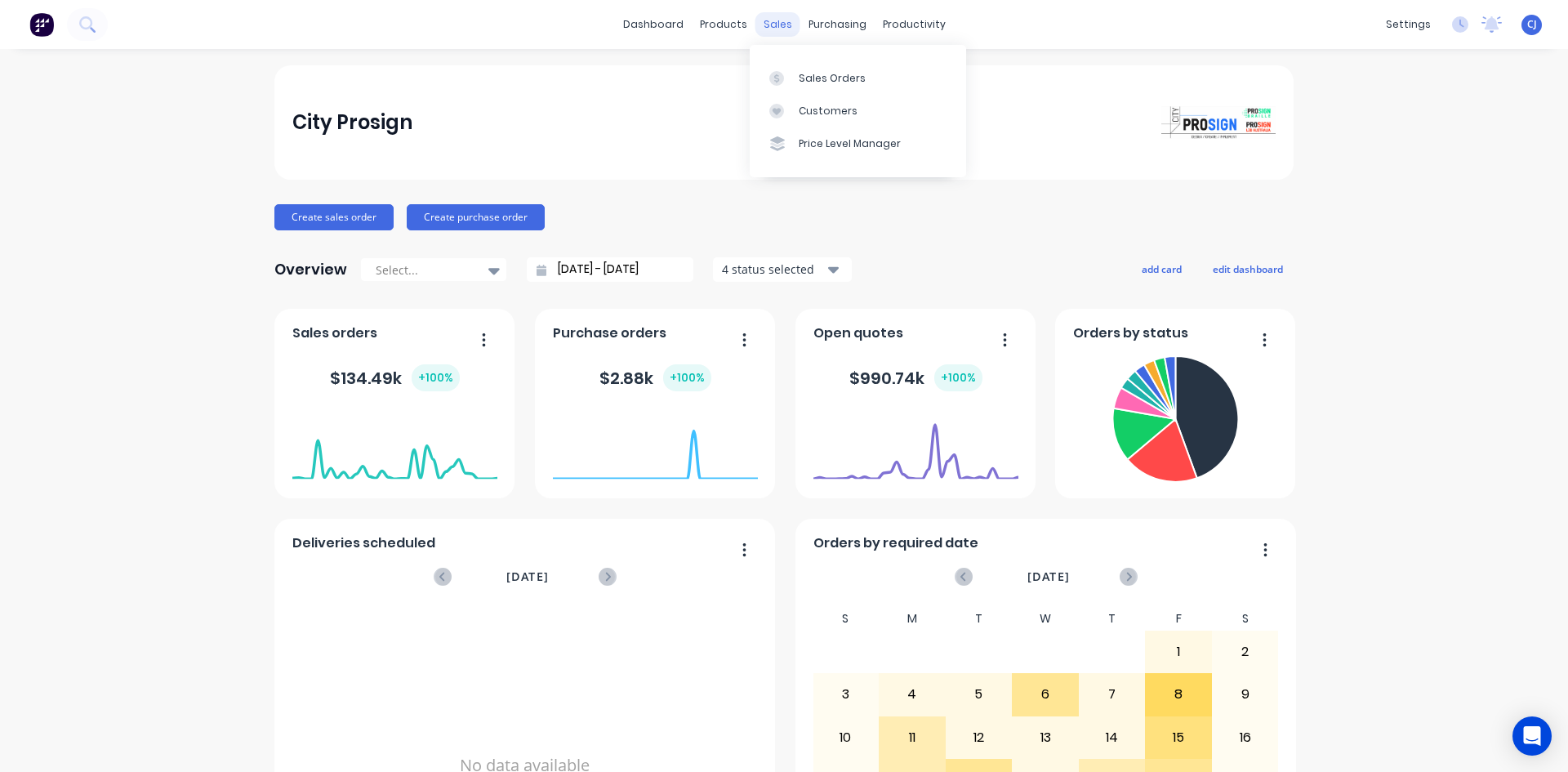
drag, startPoint x: 777, startPoint y: 17, endPoint x: 777, endPoint y: 26, distance: 9.0
click at [777, 17] on div "sales" at bounding box center [777, 24] width 45 height 25
click at [792, 77] on div at bounding box center [781, 78] width 25 height 15
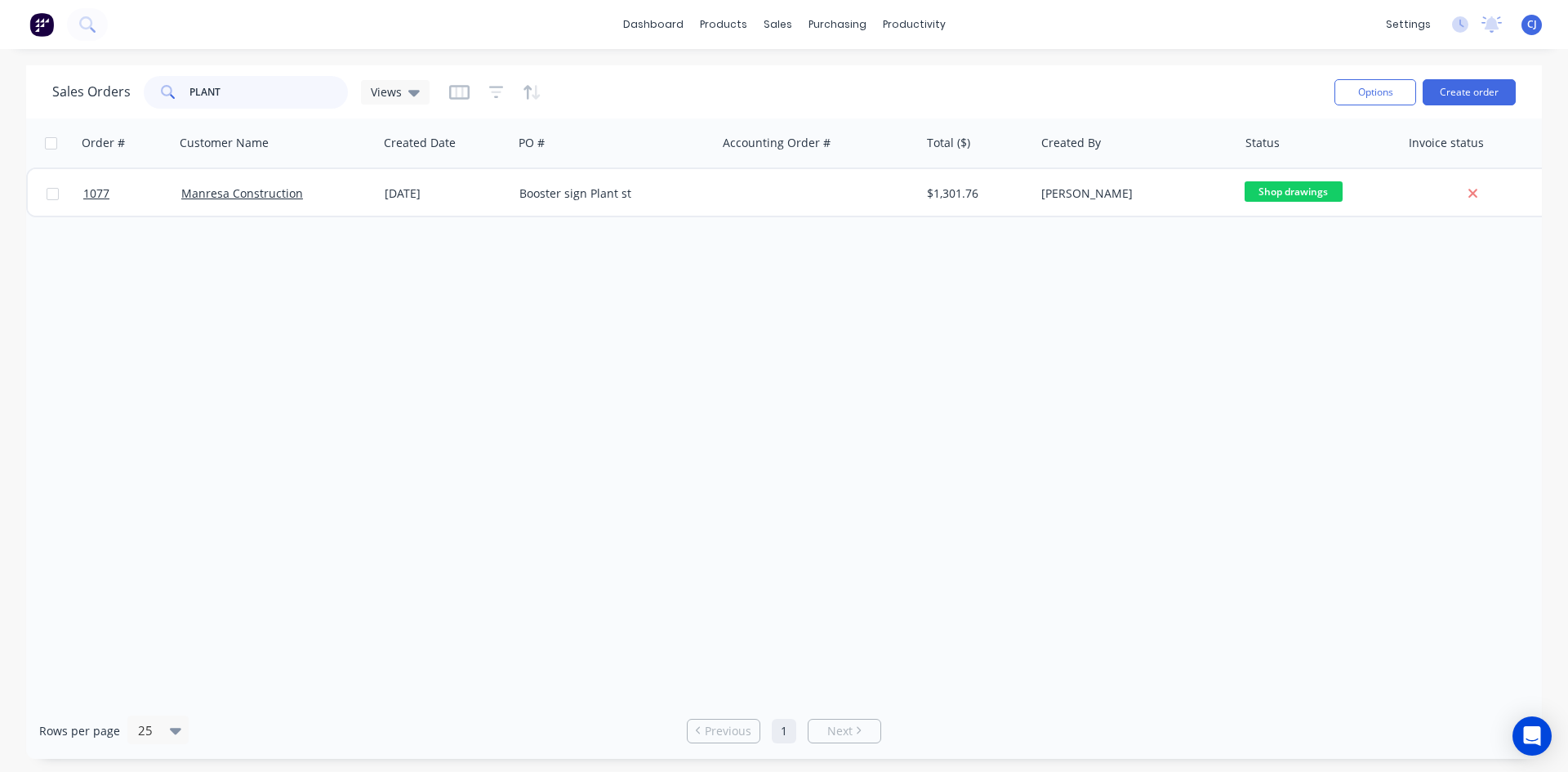
click at [210, 90] on input "PLANT" at bounding box center [268, 92] width 159 height 33
drag, startPoint x: 218, startPoint y: 107, endPoint x: 163, endPoint y: 99, distance: 55.6
click at [163, 99] on div "1109" at bounding box center [246, 92] width 204 height 33
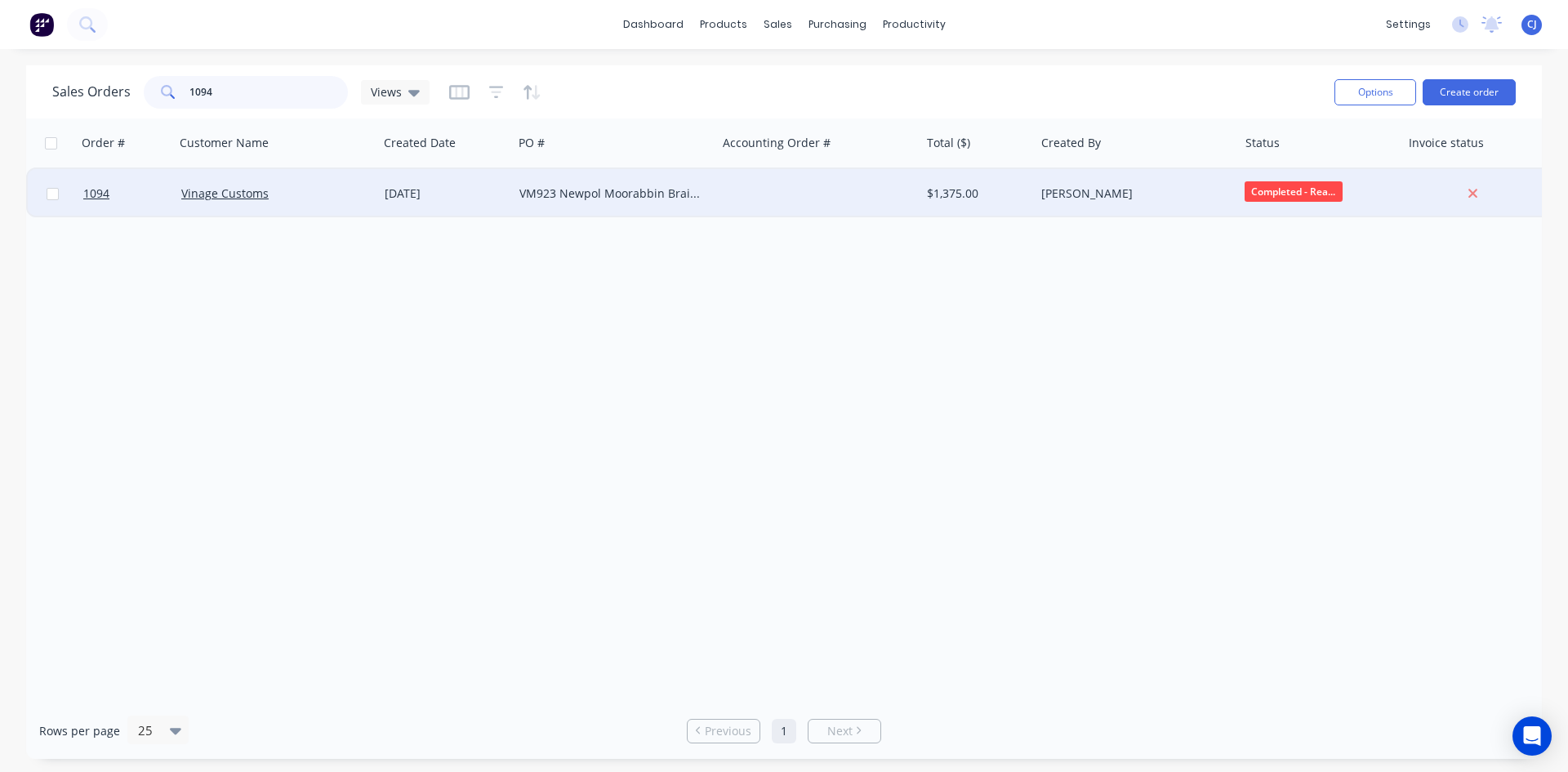
type input "1094"
click at [1168, 187] on div "[PERSON_NAME]" at bounding box center [1131, 194] width 181 height 16
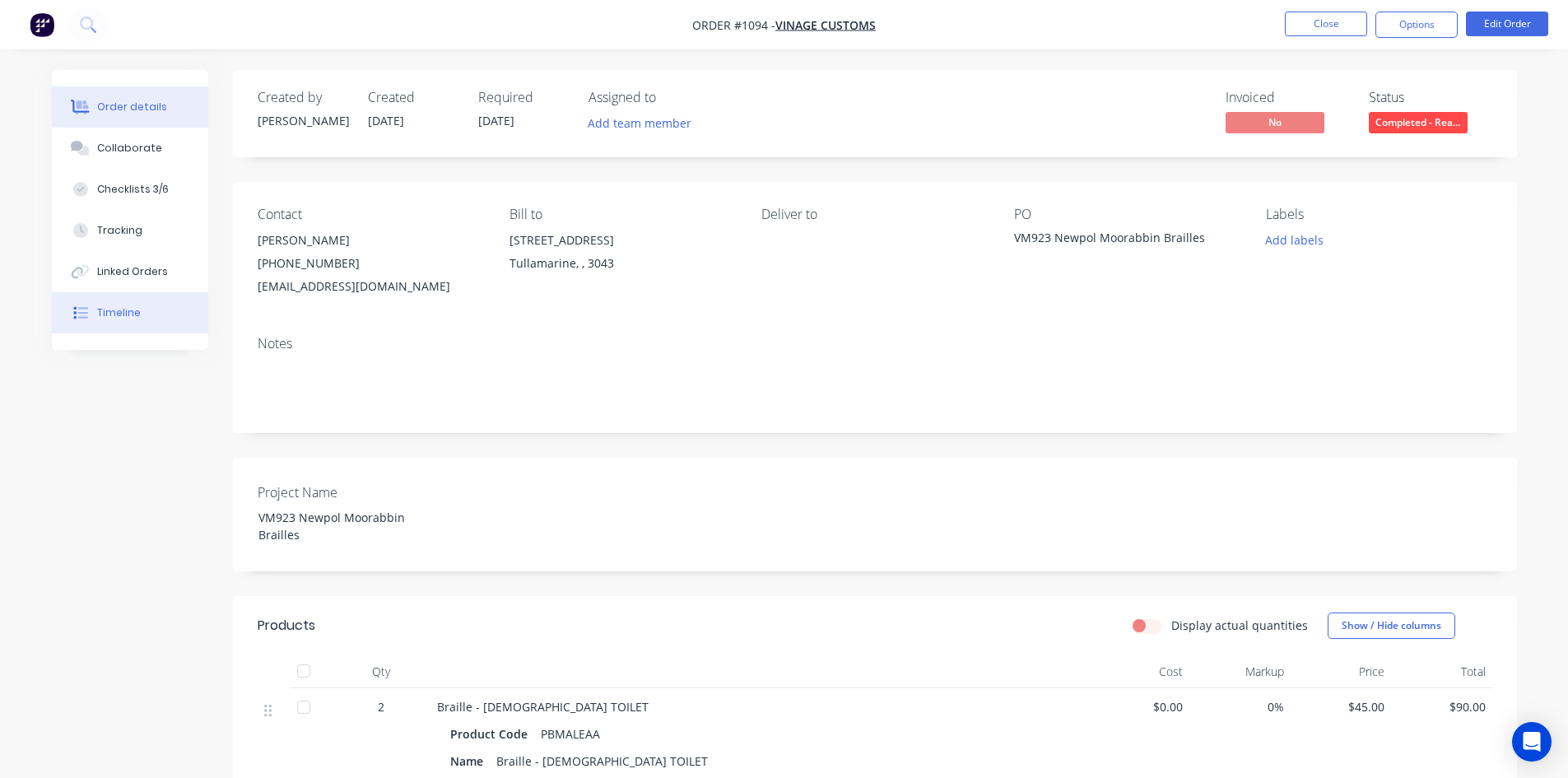
click at [152, 312] on button "Timeline" at bounding box center [130, 313] width 157 height 41
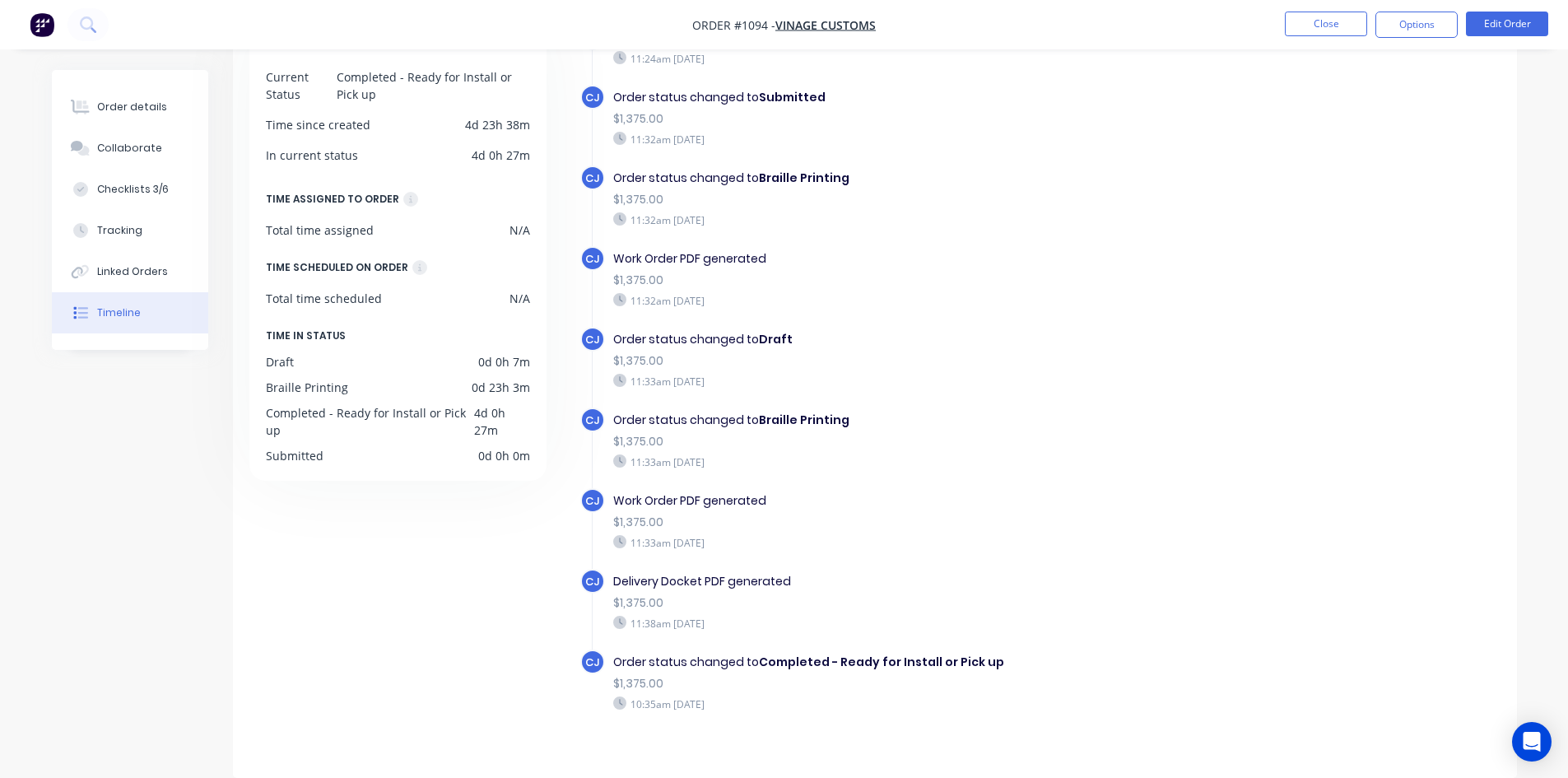
click at [777, 678] on div "$1,375.00" at bounding box center [898, 684] width 569 height 17
drag, startPoint x: 780, startPoint y: 665, endPoint x: 1012, endPoint y: 668, distance: 232.0
click at [1012, 668] on div "Order status changed to Completed - Ready for Install or Pick up" at bounding box center [898, 662] width 569 height 17
click at [981, 576] on div "Delivery Docket PDF generated" at bounding box center [898, 582] width 569 height 17
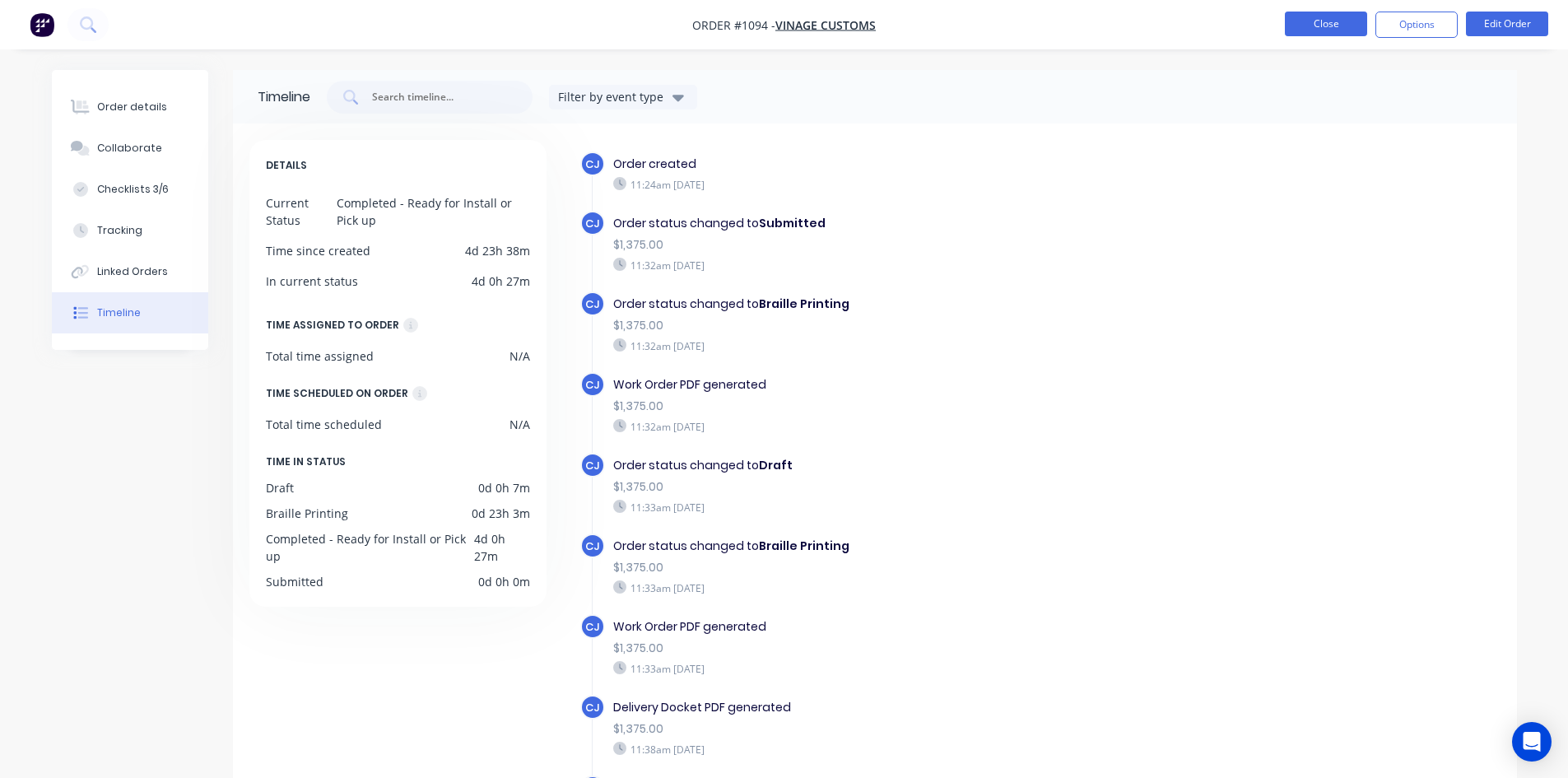
click at [1336, 26] on button "Close" at bounding box center [1326, 24] width 83 height 25
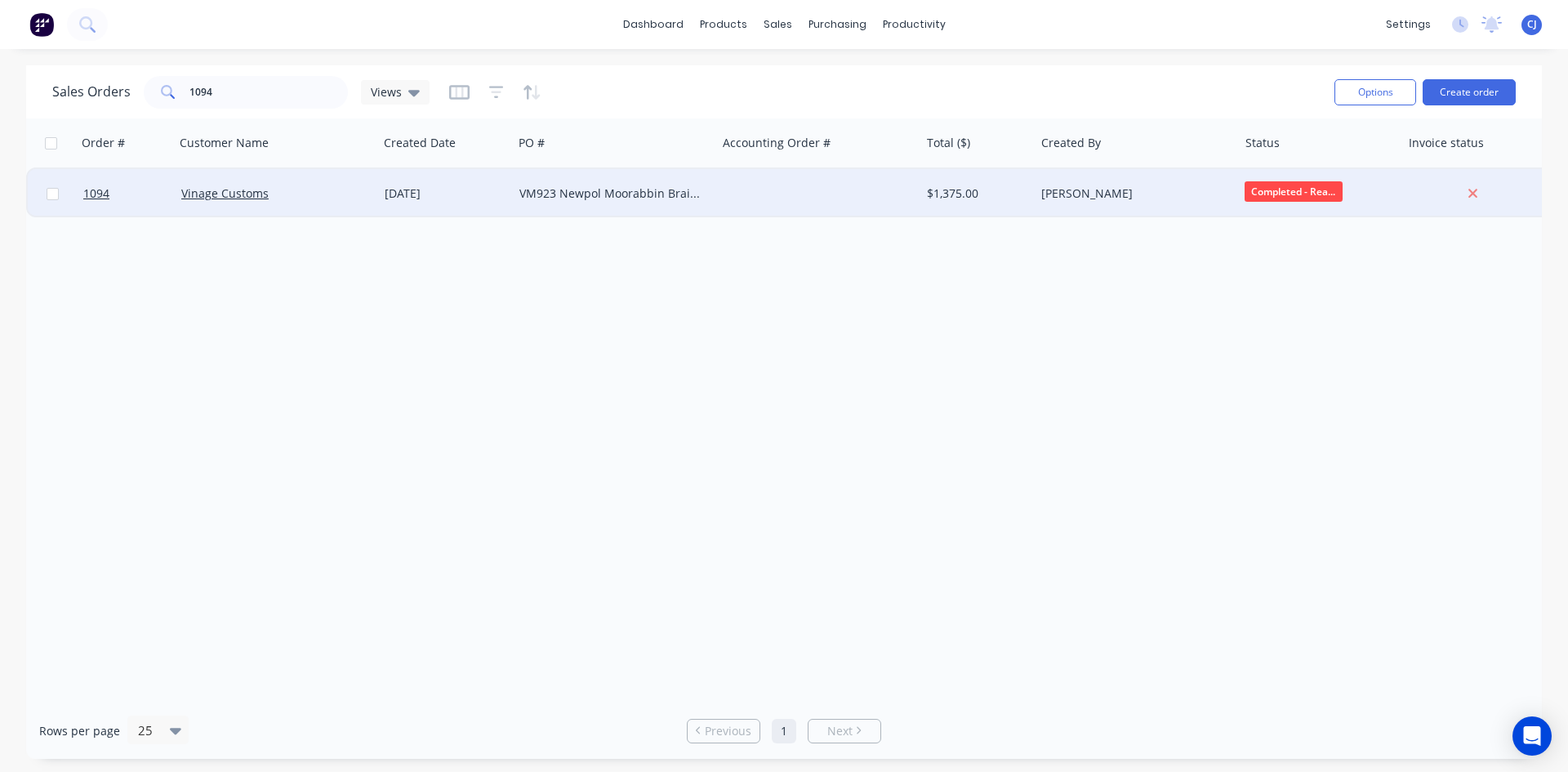
click at [1318, 187] on span "Completed - Rea..." at bounding box center [1294, 191] width 98 height 20
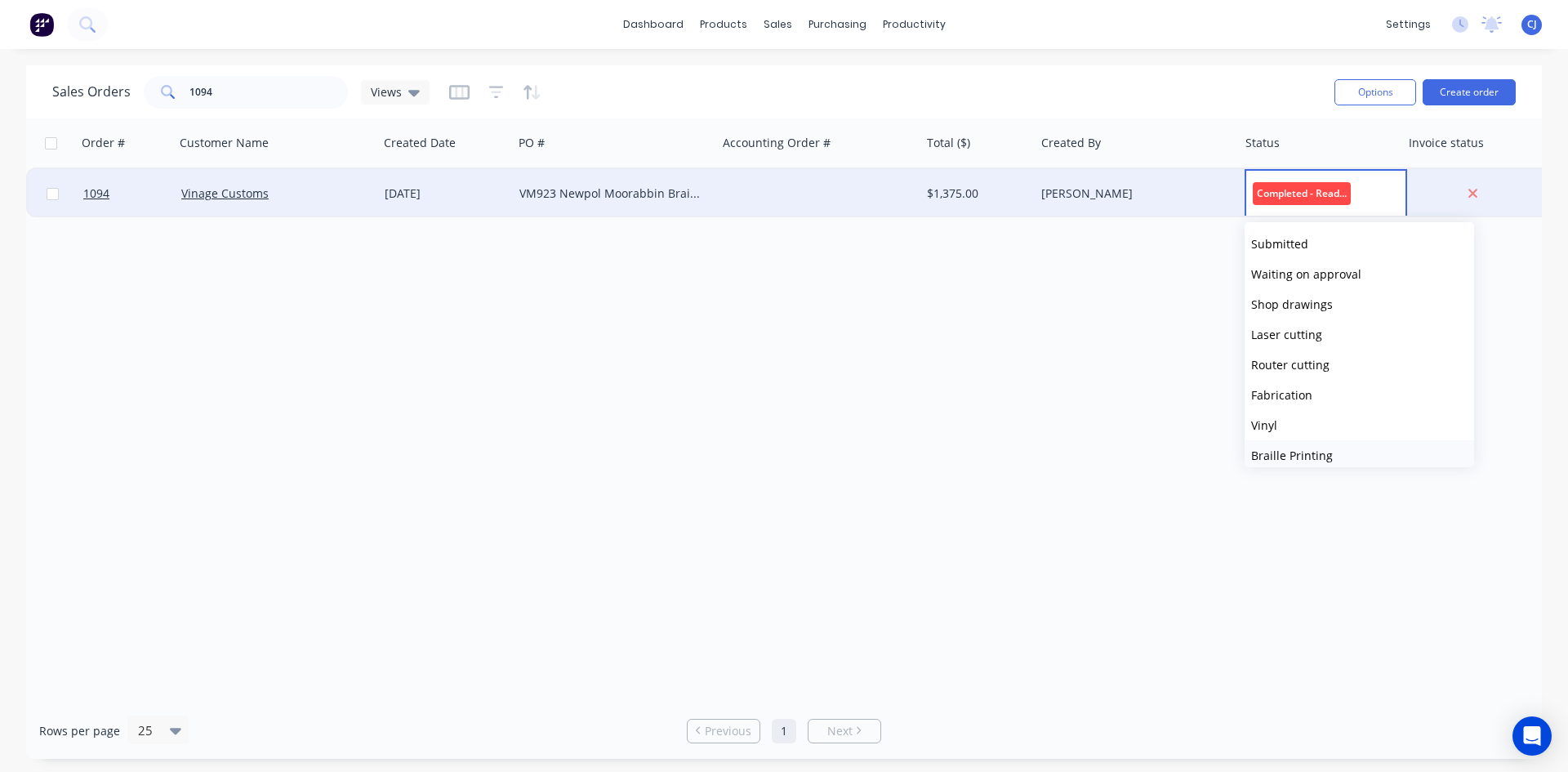
click at [1374, 452] on button "Braille Printing" at bounding box center [1360, 455] width 229 height 30
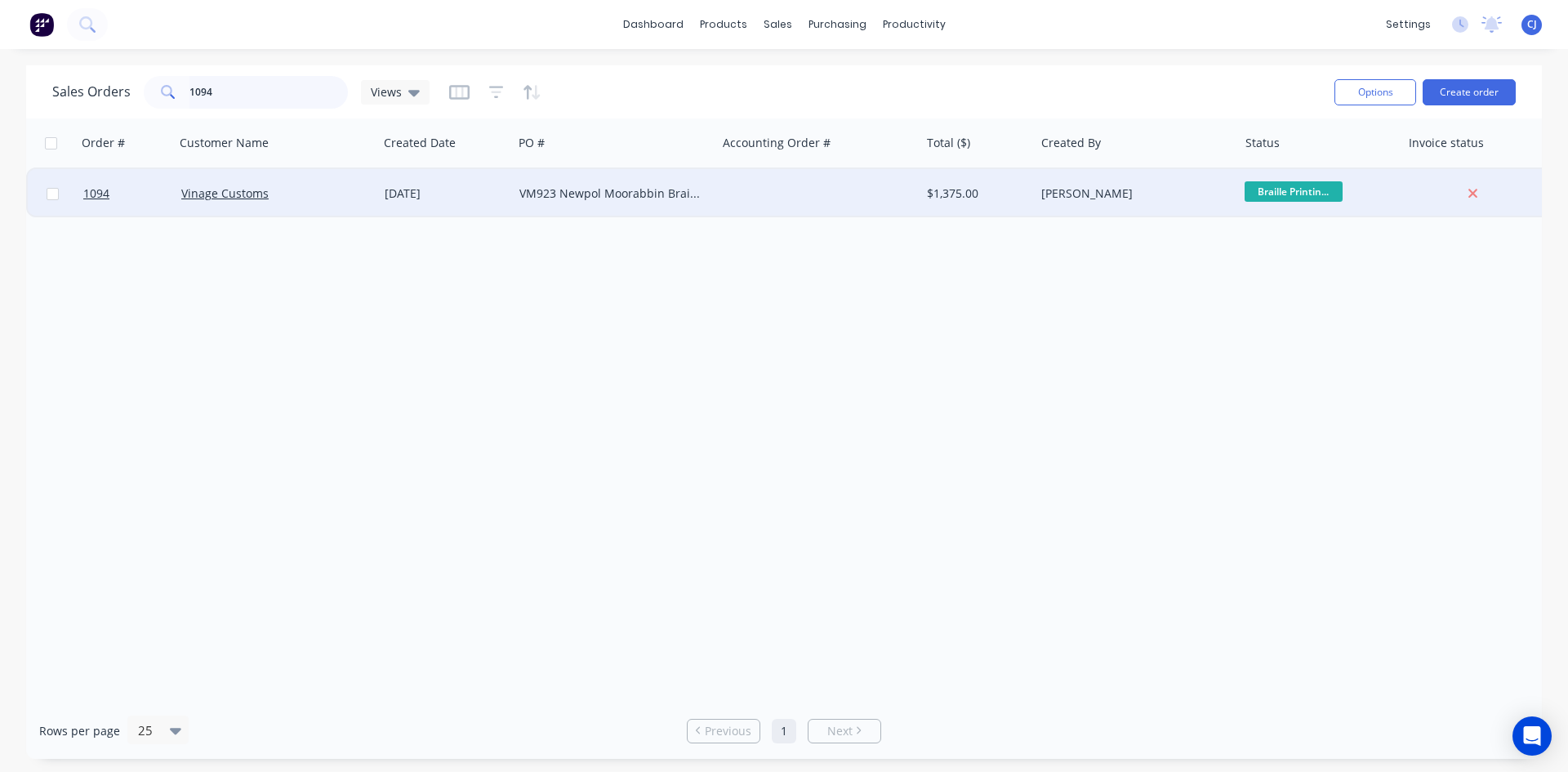
drag, startPoint x: 240, startPoint y: 86, endPoint x: 230, endPoint y: 86, distance: 10.0
click at [239, 86] on input "1094" at bounding box center [268, 92] width 159 height 33
click at [197, 93] on input "1094" at bounding box center [268, 92] width 159 height 33
click at [195, 92] on input "1094" at bounding box center [268, 92] width 159 height 33
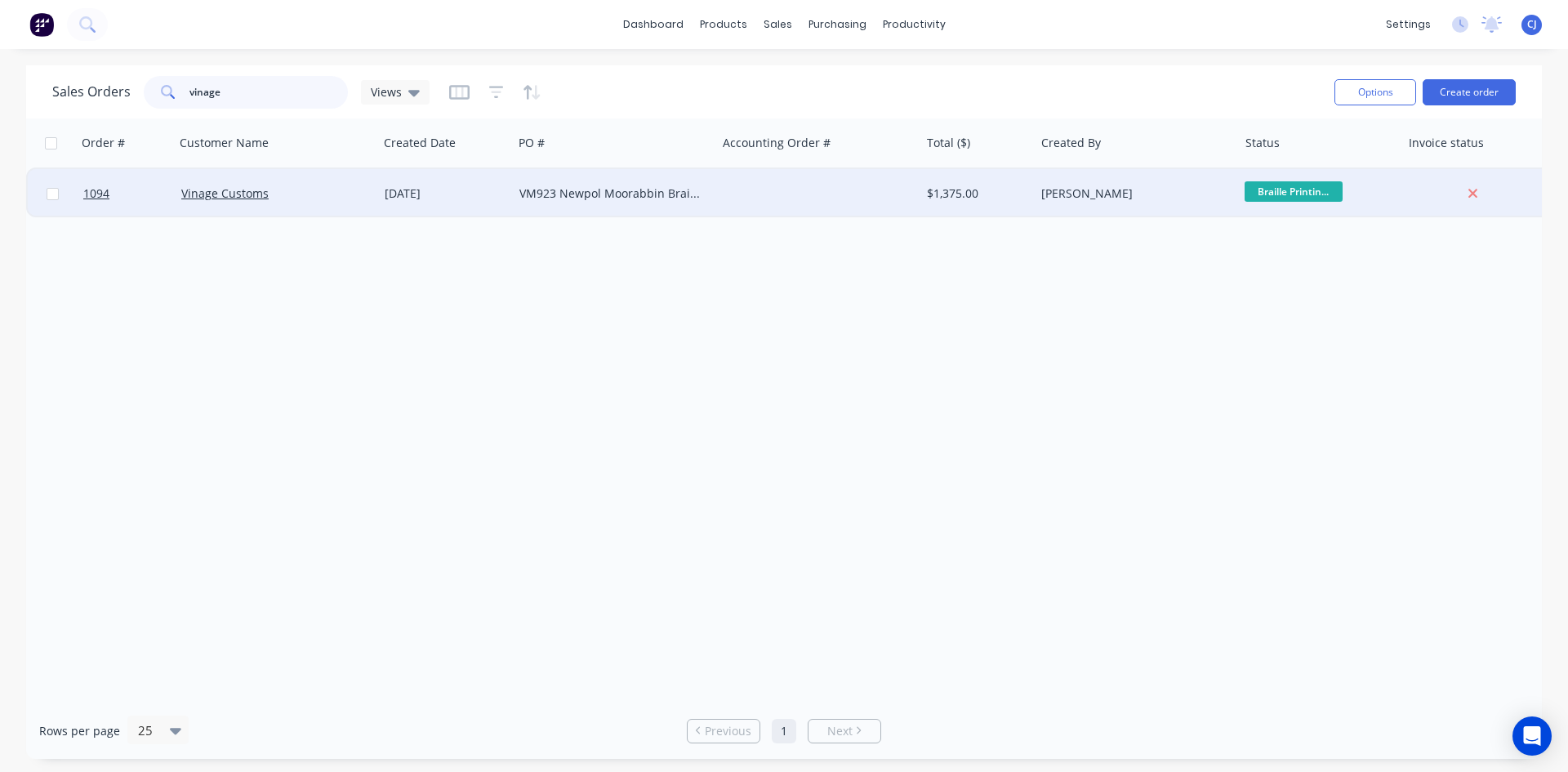
type input "vinage"
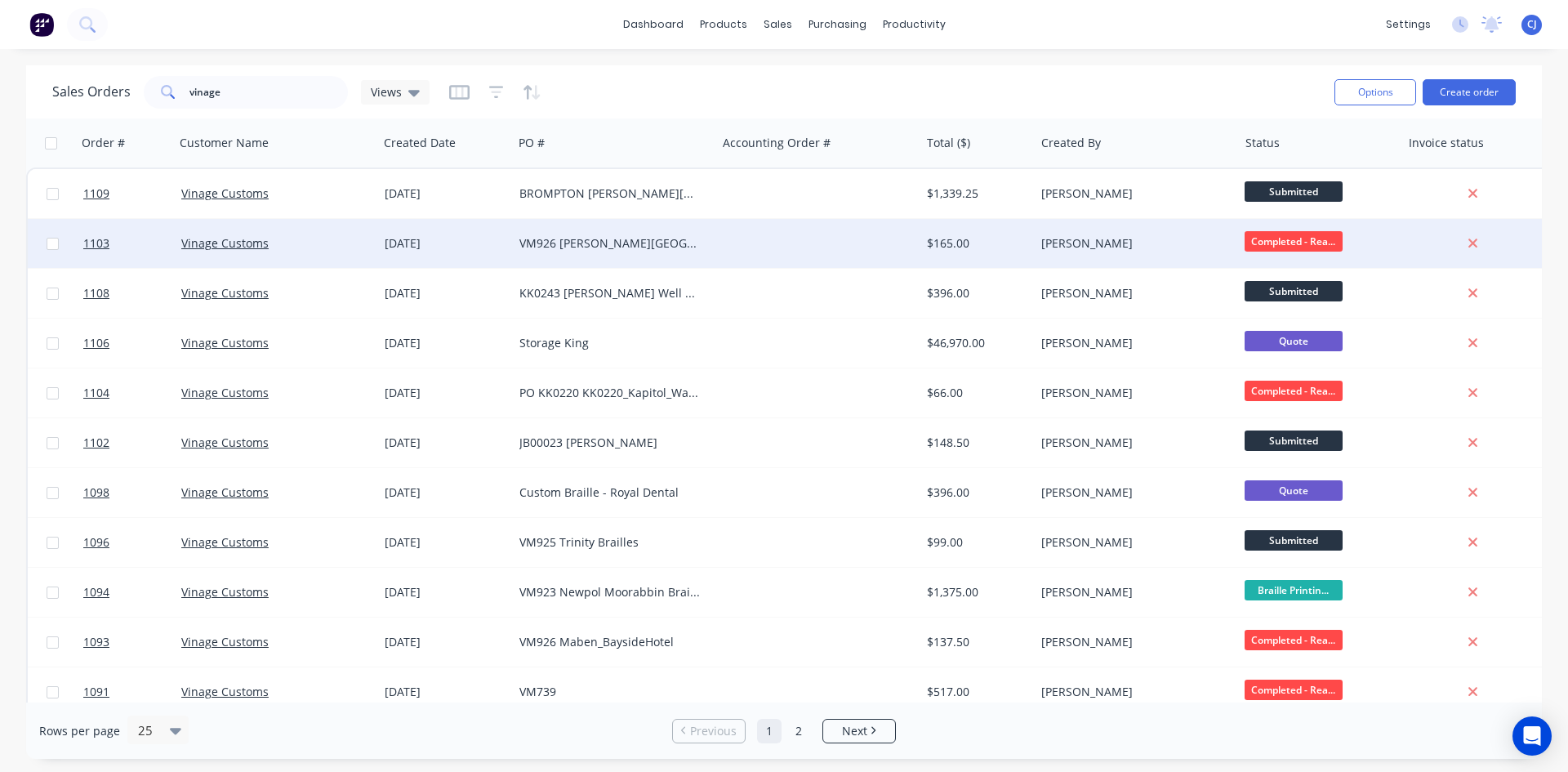
click at [832, 244] on div at bounding box center [817, 244] width 203 height 49
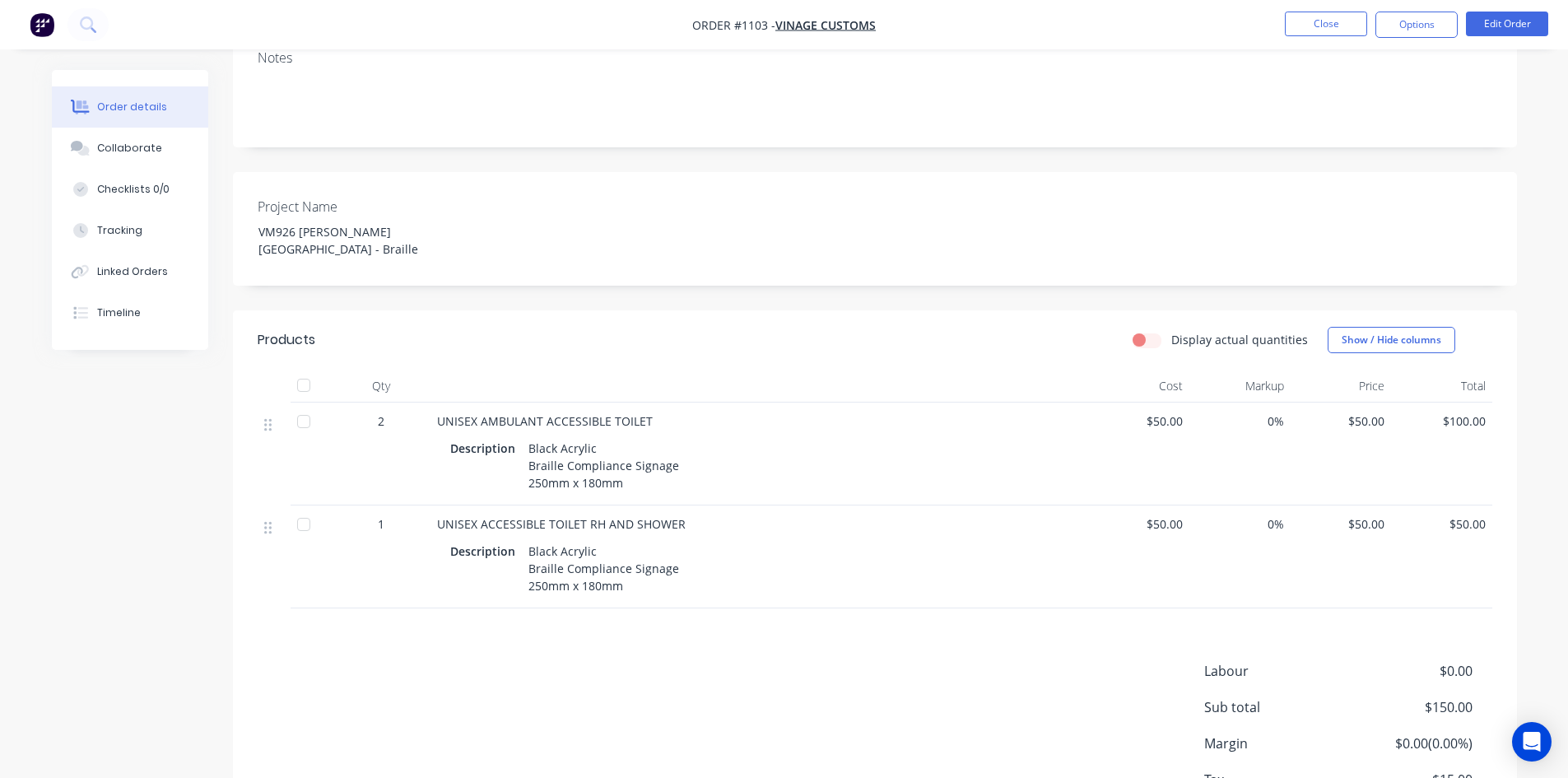
scroll to position [409, 0]
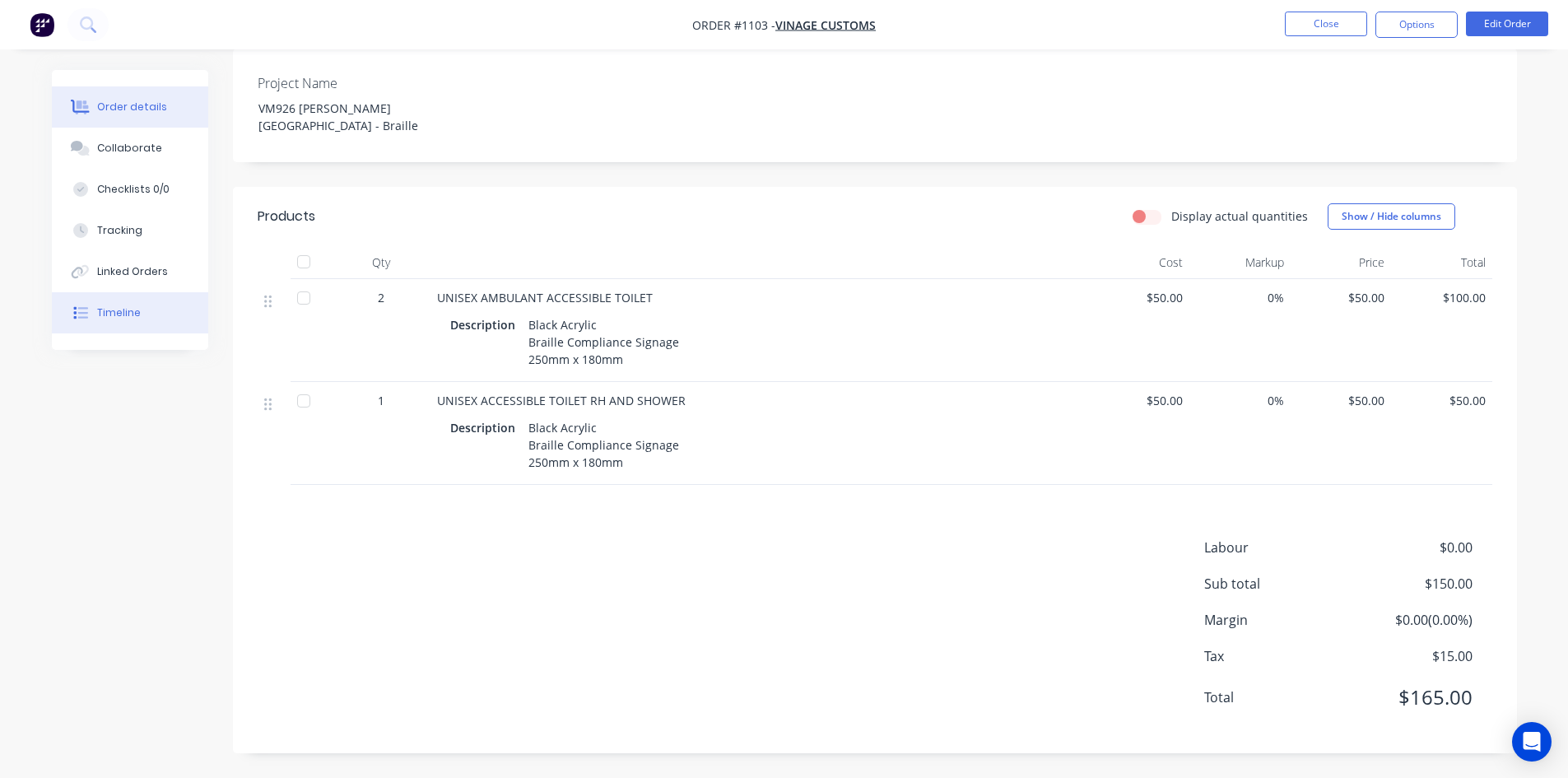
click at [111, 306] on div "Timeline" at bounding box center [119, 313] width 44 height 15
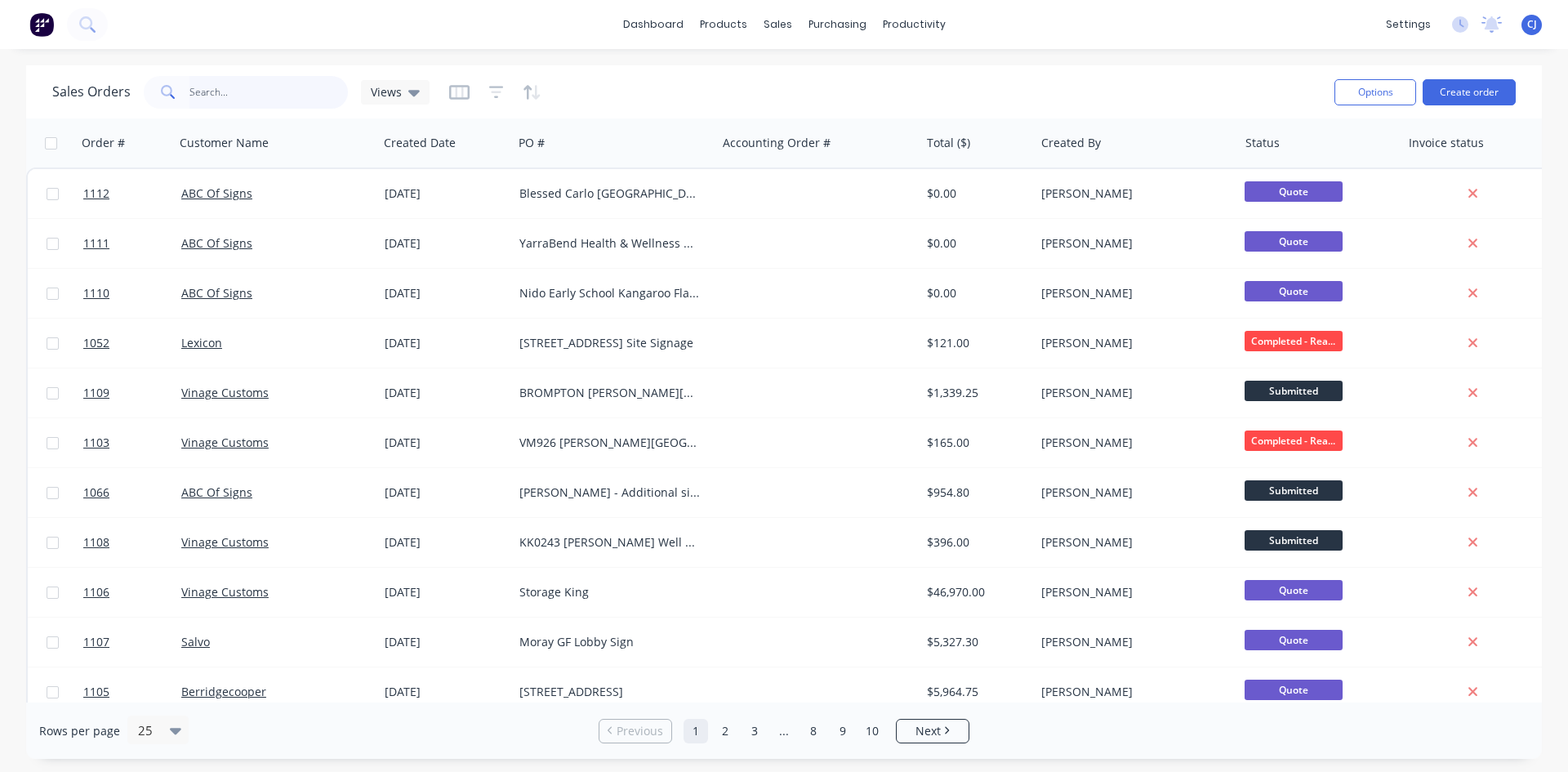
click at [328, 94] on input "text" at bounding box center [268, 92] width 159 height 33
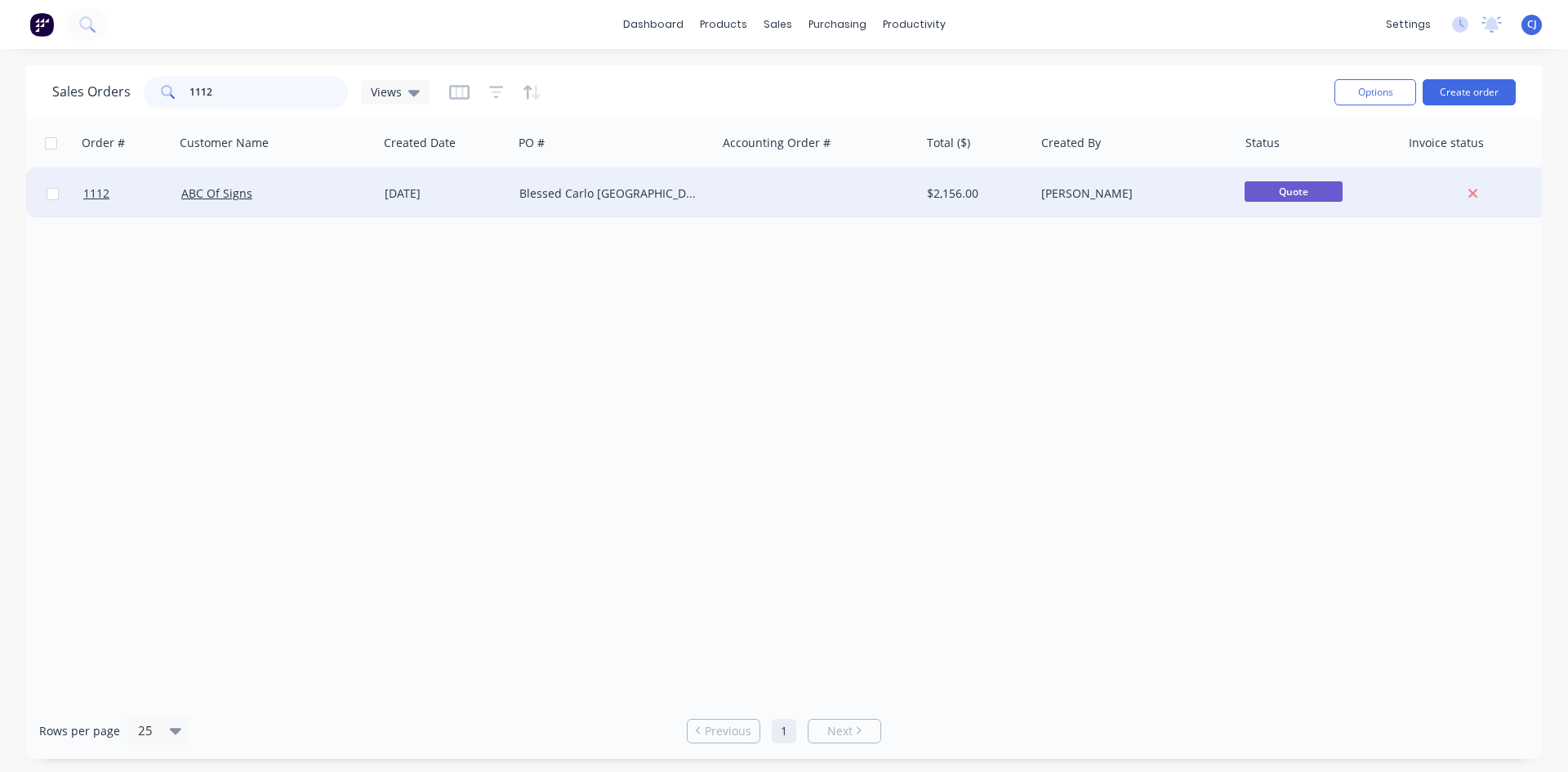
type input "1112"
click at [350, 181] on div "ABC Of Signs" at bounding box center [276, 194] width 203 height 49
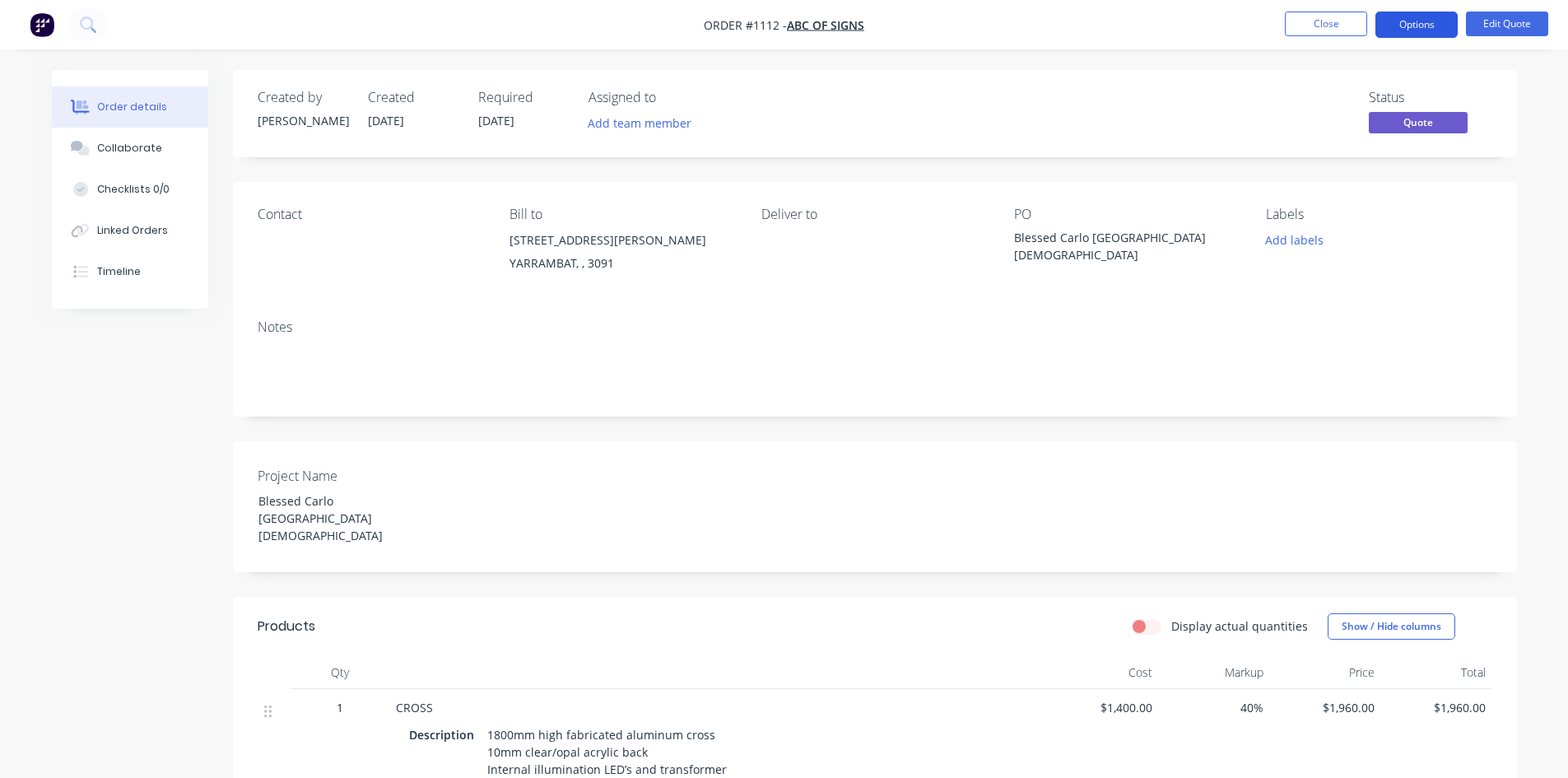
click at [1419, 22] on button "Options" at bounding box center [1417, 25] width 83 height 27
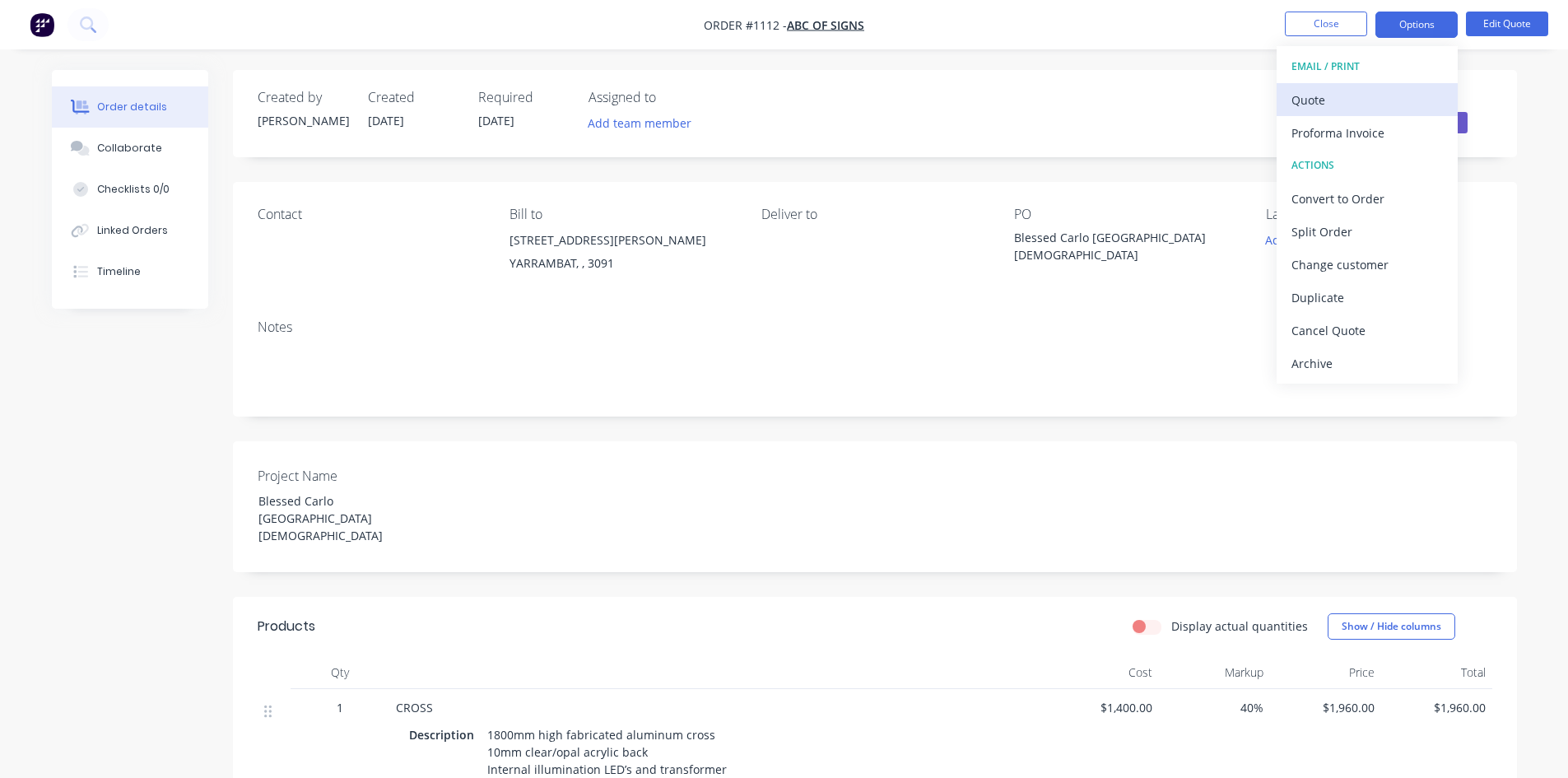
click at [1368, 94] on div "Quote" at bounding box center [1366, 100] width 151 height 24
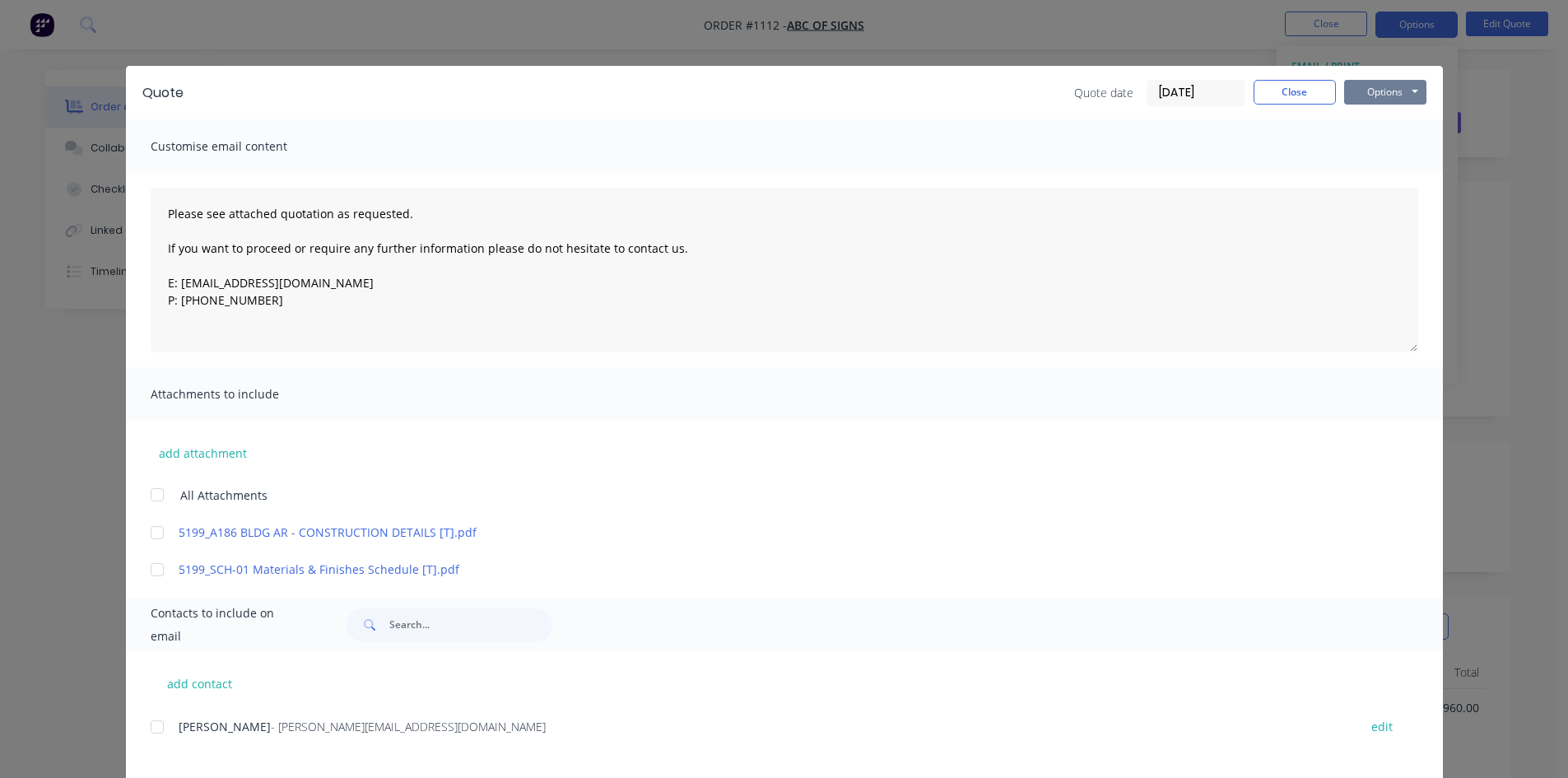
click at [1407, 88] on button "Options" at bounding box center [1385, 92] width 83 height 25
click at [1377, 144] on button "Print" at bounding box center [1396, 149] width 105 height 28
click at [1297, 95] on button "Close" at bounding box center [1295, 92] width 83 height 25
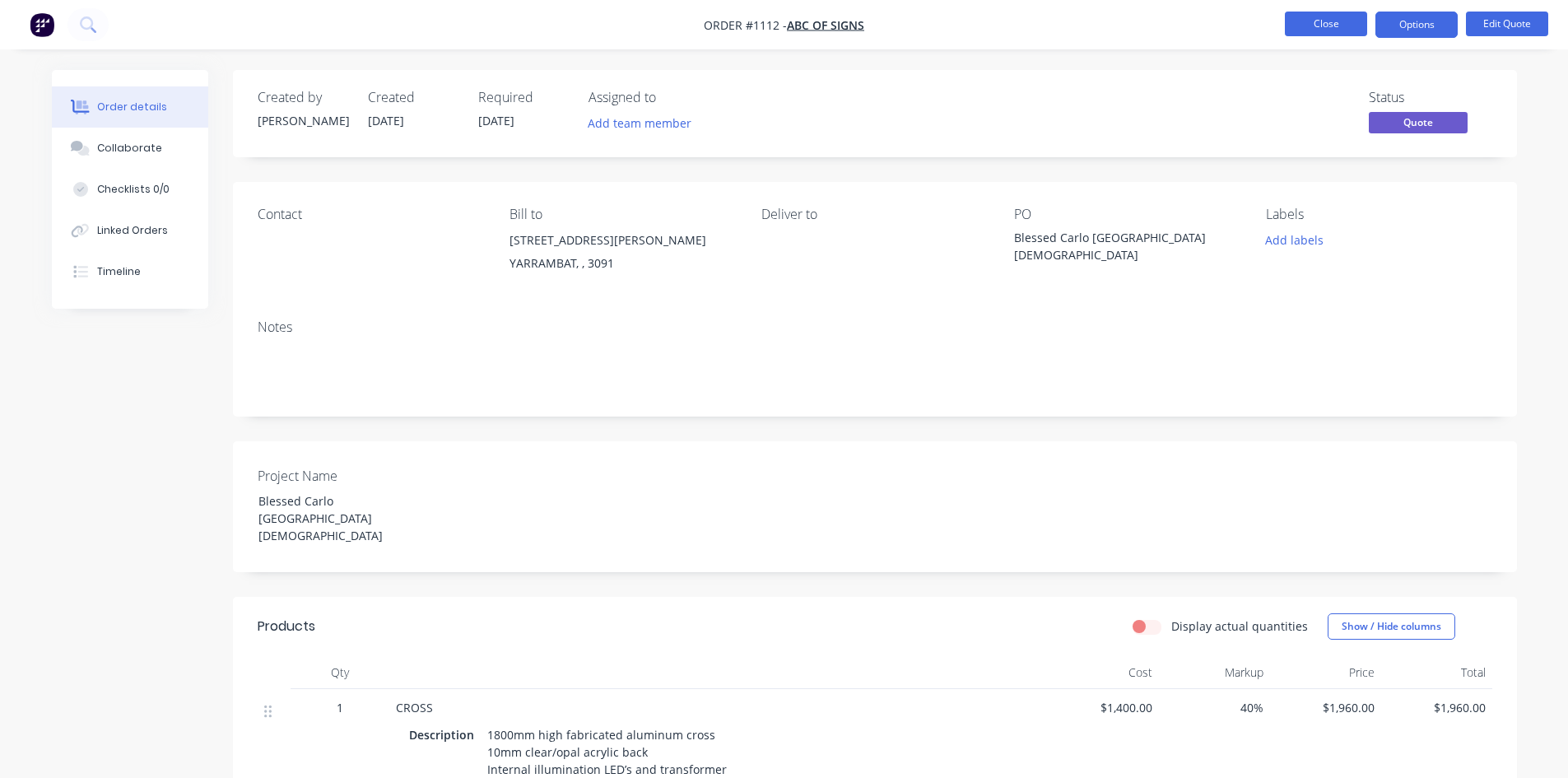
click at [1340, 28] on button "Close" at bounding box center [1326, 24] width 83 height 25
